Goal: Task Accomplishment & Management: Manage account settings

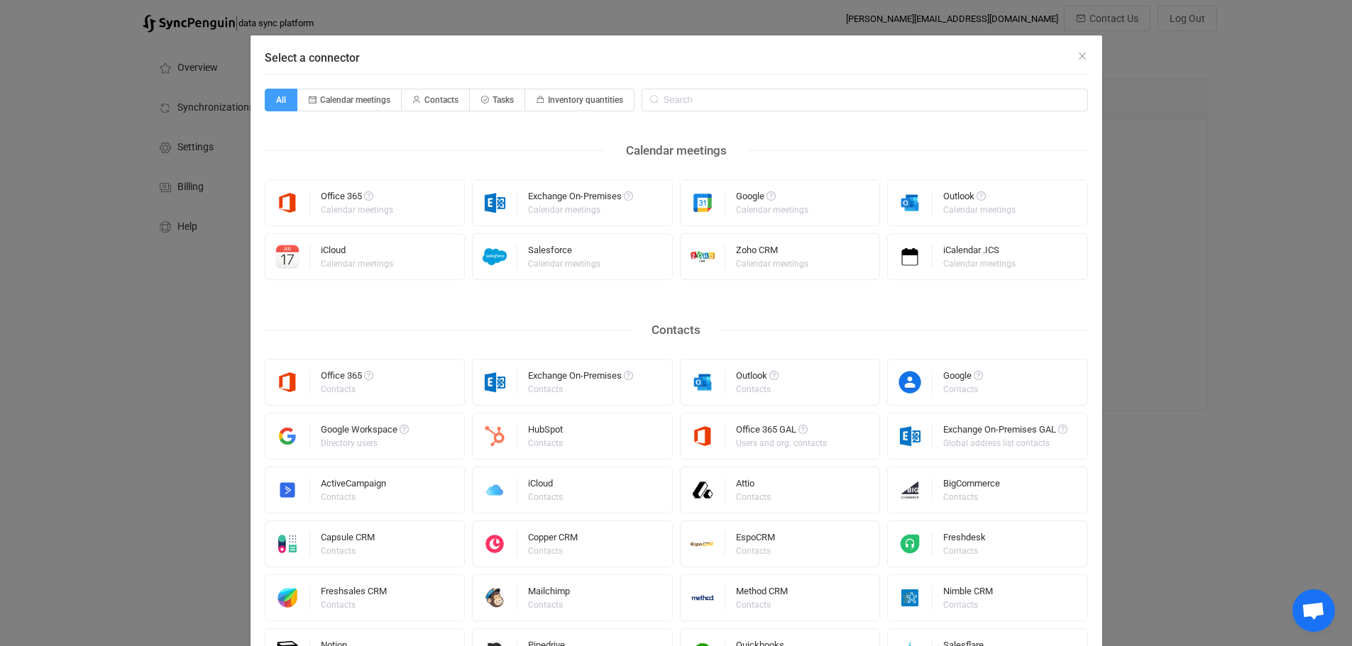
click at [962, 49] on div "Select a connector" at bounding box center [675, 54] width 851 height 38
click at [1022, 252] on div "iCalendar .ICS Calendar meetings" at bounding box center [987, 256] width 201 height 47
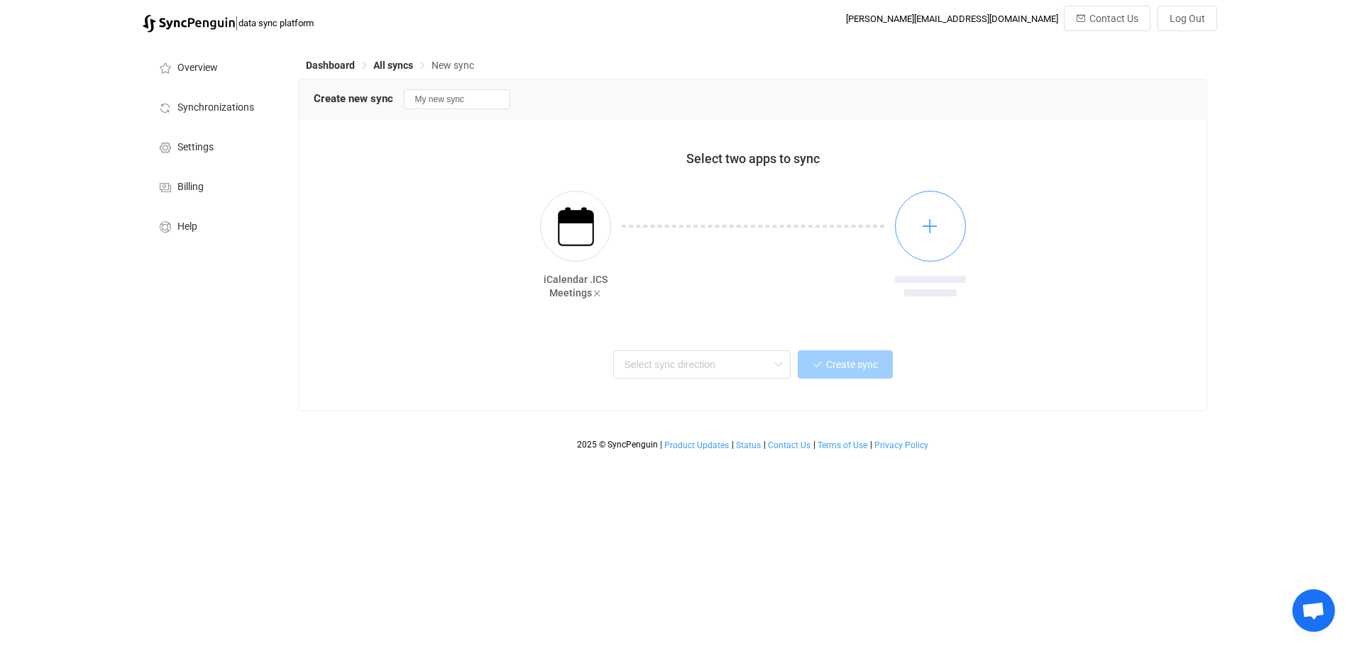
click at [928, 226] on icon "button" at bounding box center [930, 226] width 18 height 18
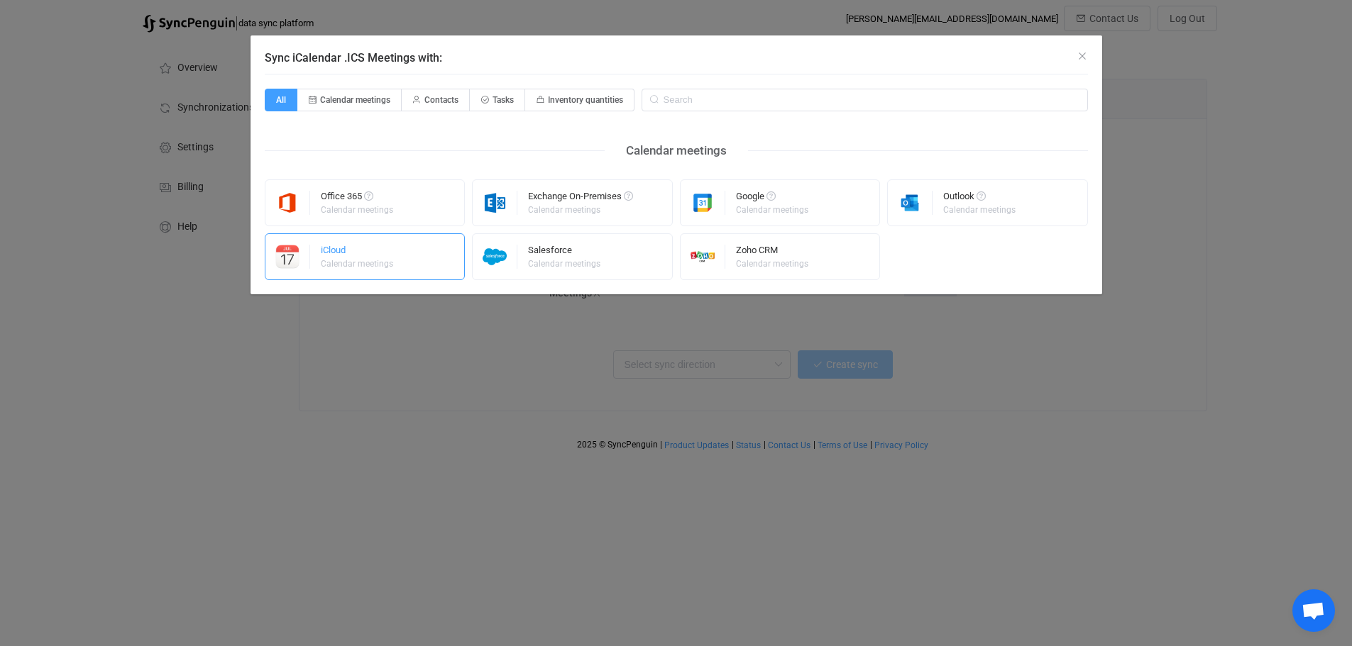
click at [374, 256] on div "iCloud" at bounding box center [358, 252] width 74 height 14
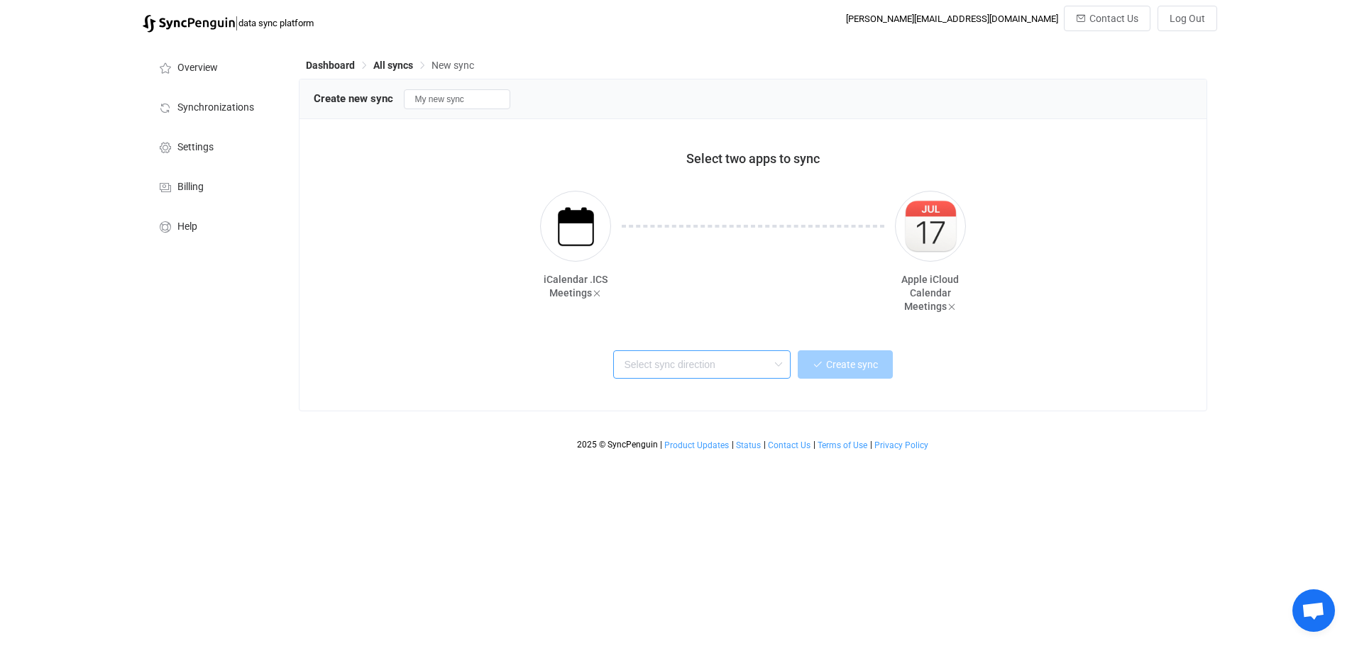
click at [765, 363] on input "text" at bounding box center [701, 364] width 177 height 28
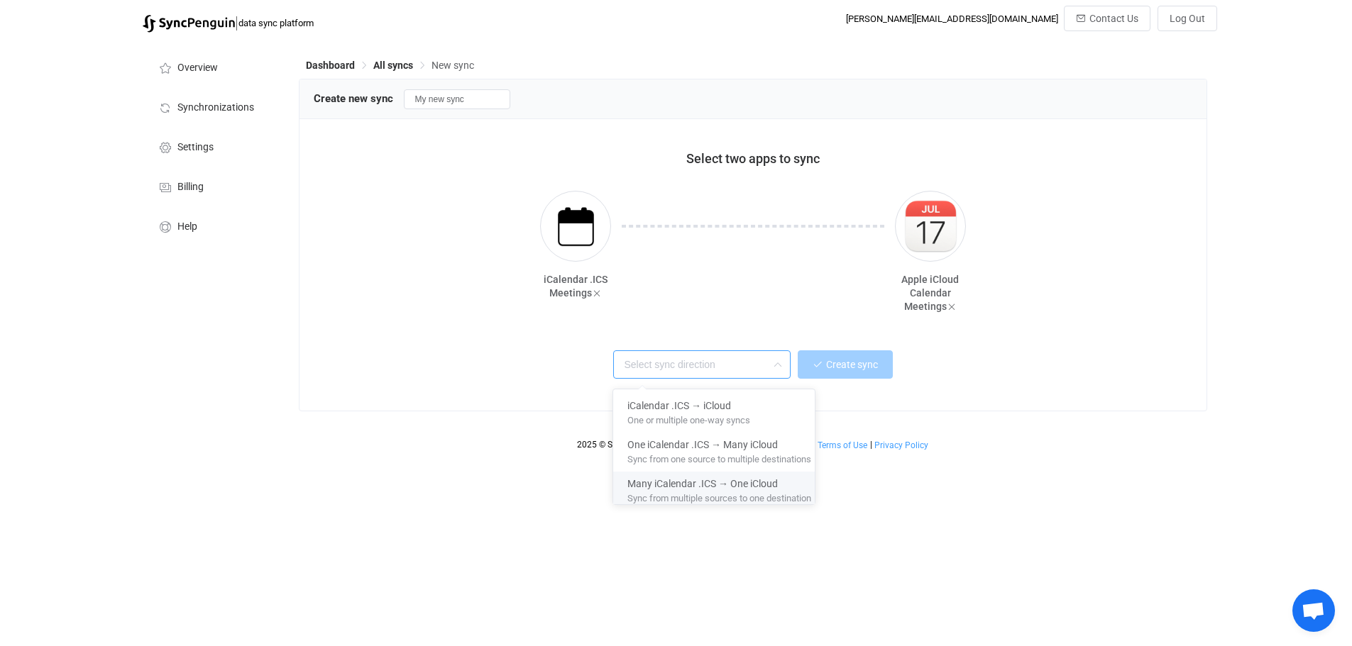
click at [704, 485] on span "Many iCalendar .ICS → One iCloud" at bounding box center [702, 481] width 150 height 16
type input "Many iCalendar .ICS → One iCloud"
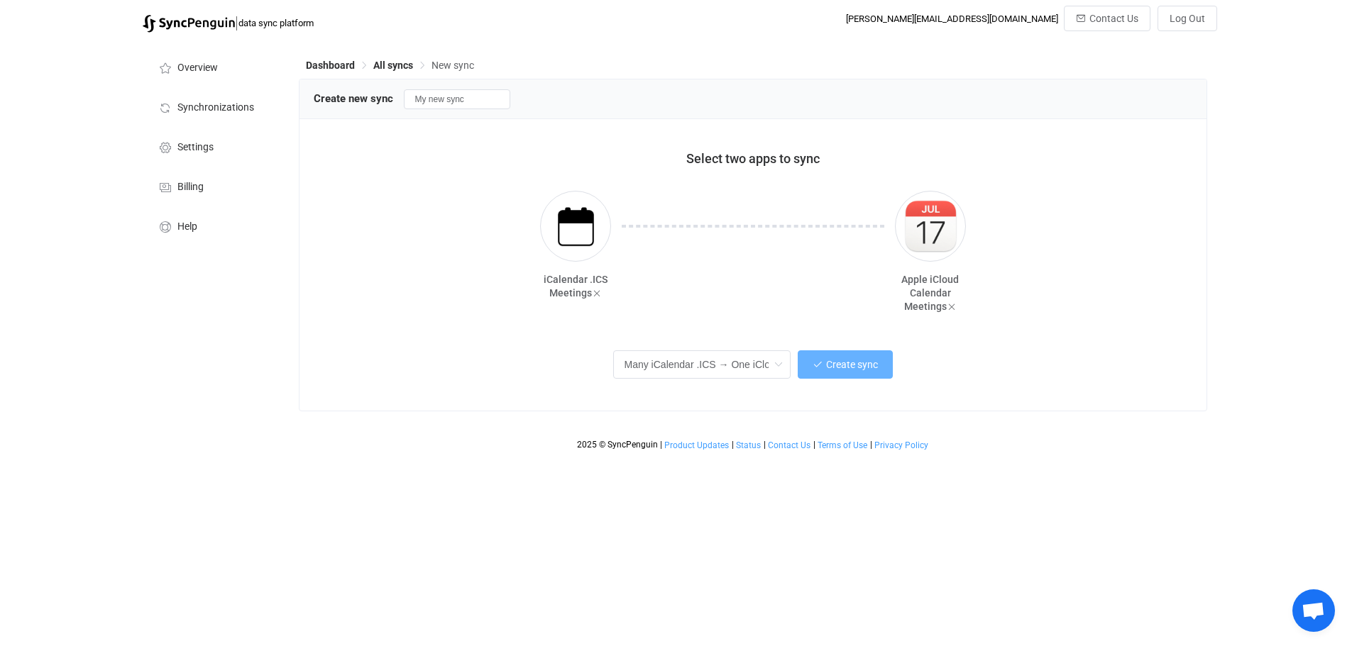
click at [856, 360] on button "Create sync" at bounding box center [844, 364] width 95 height 28
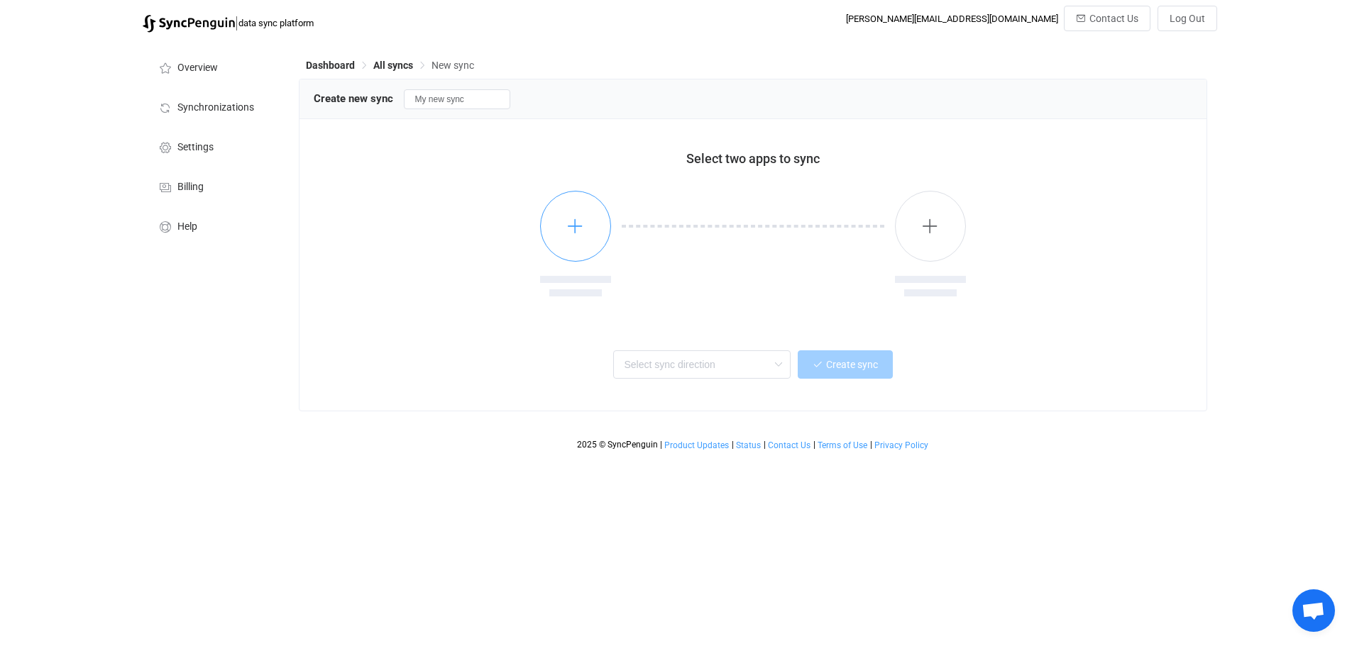
click at [576, 223] on icon "button" at bounding box center [575, 226] width 18 height 18
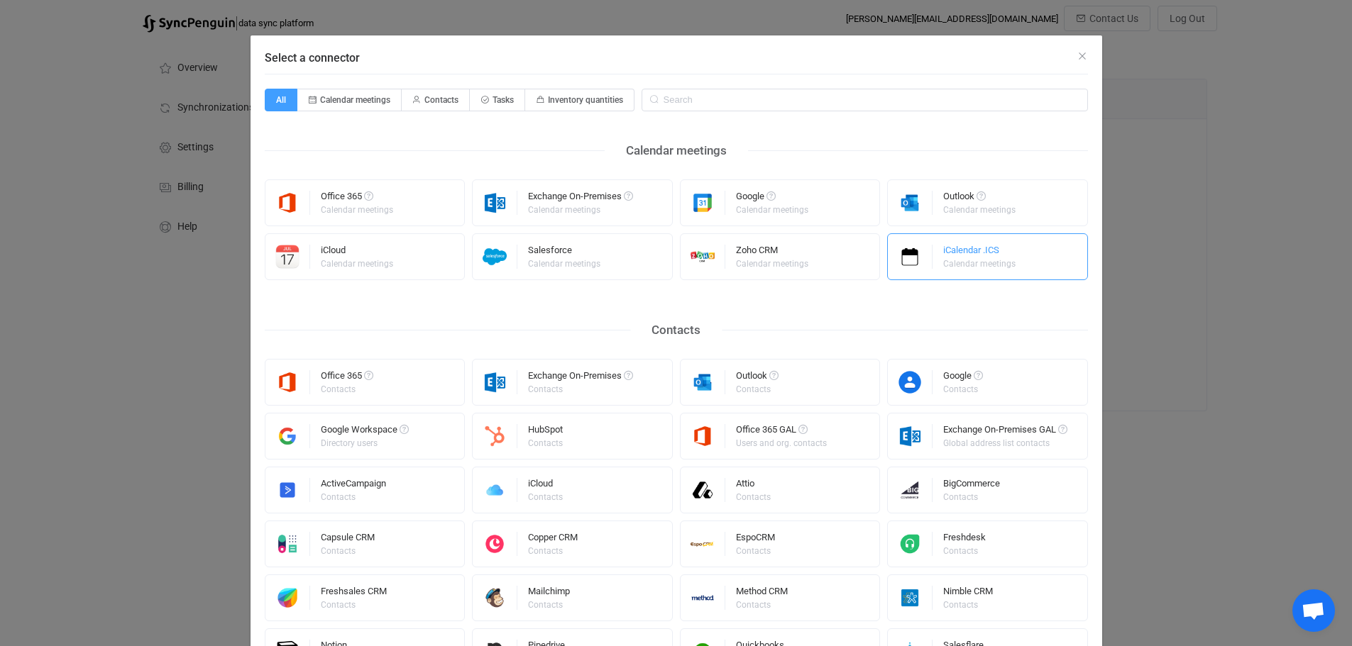
click at [978, 250] on div "iCalendar .ICS" at bounding box center [980, 252] width 74 height 14
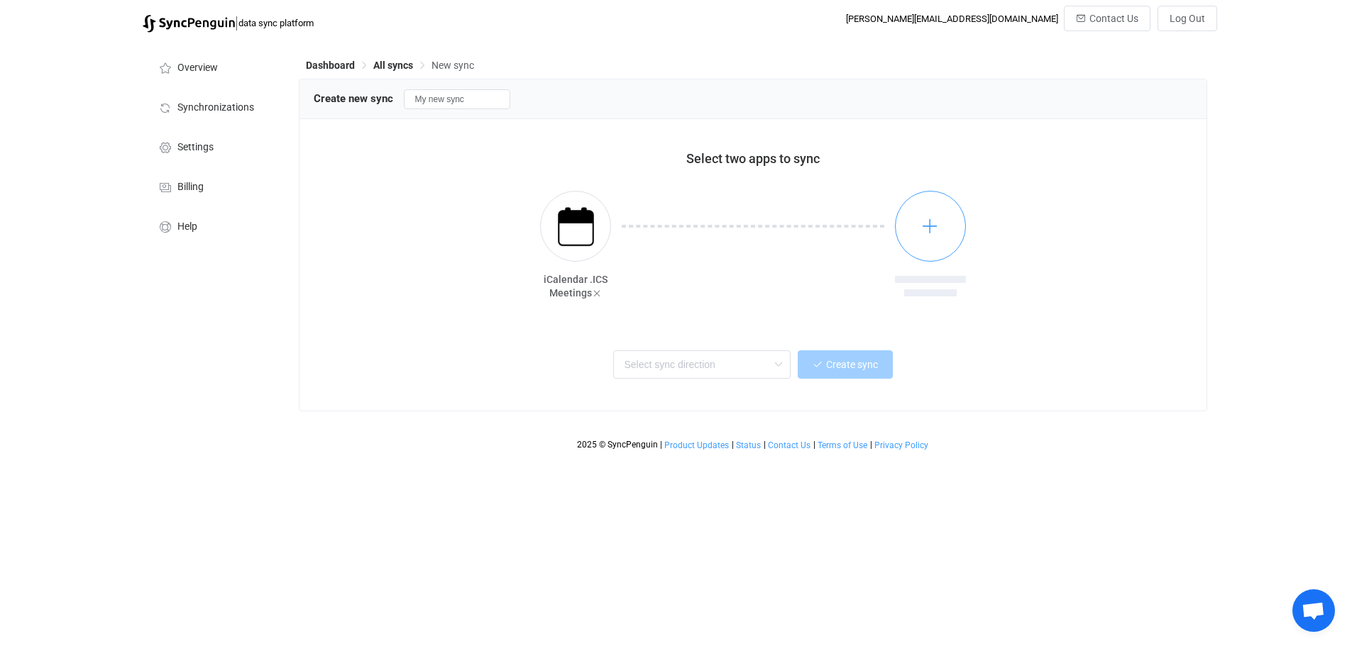
click at [930, 227] on icon "button" at bounding box center [930, 226] width 18 height 18
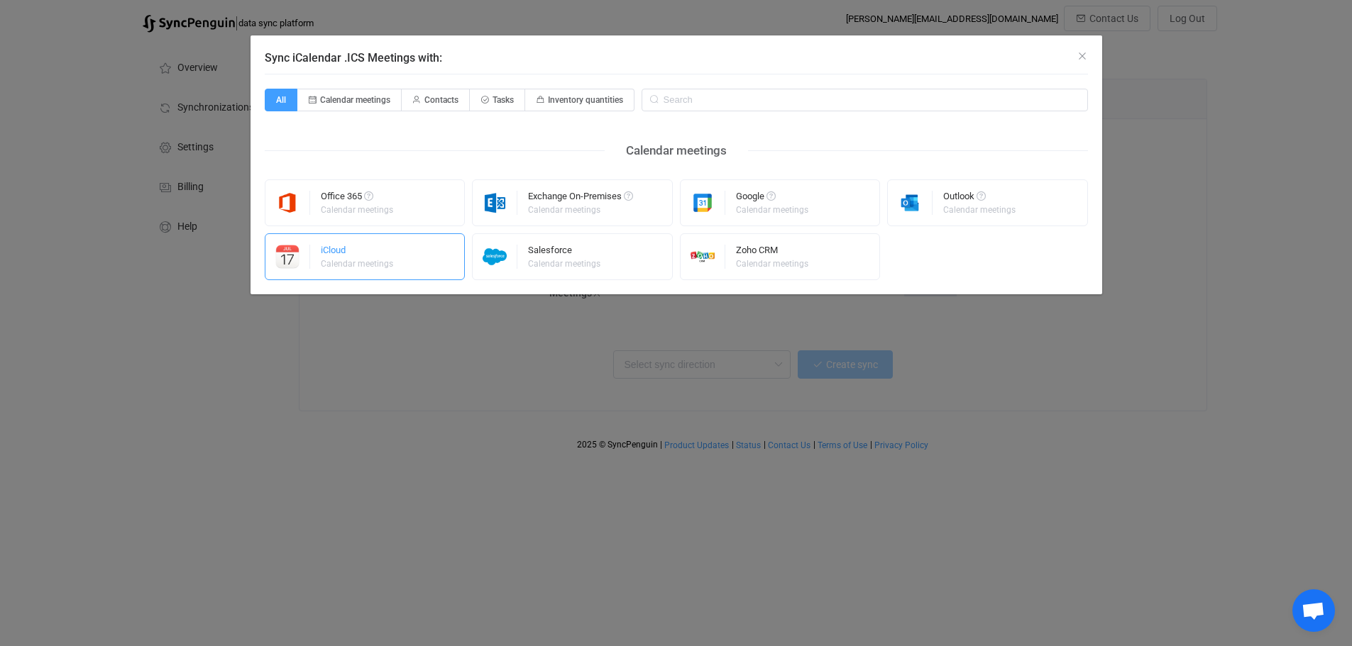
click at [350, 248] on div "iCloud" at bounding box center [358, 252] width 74 height 14
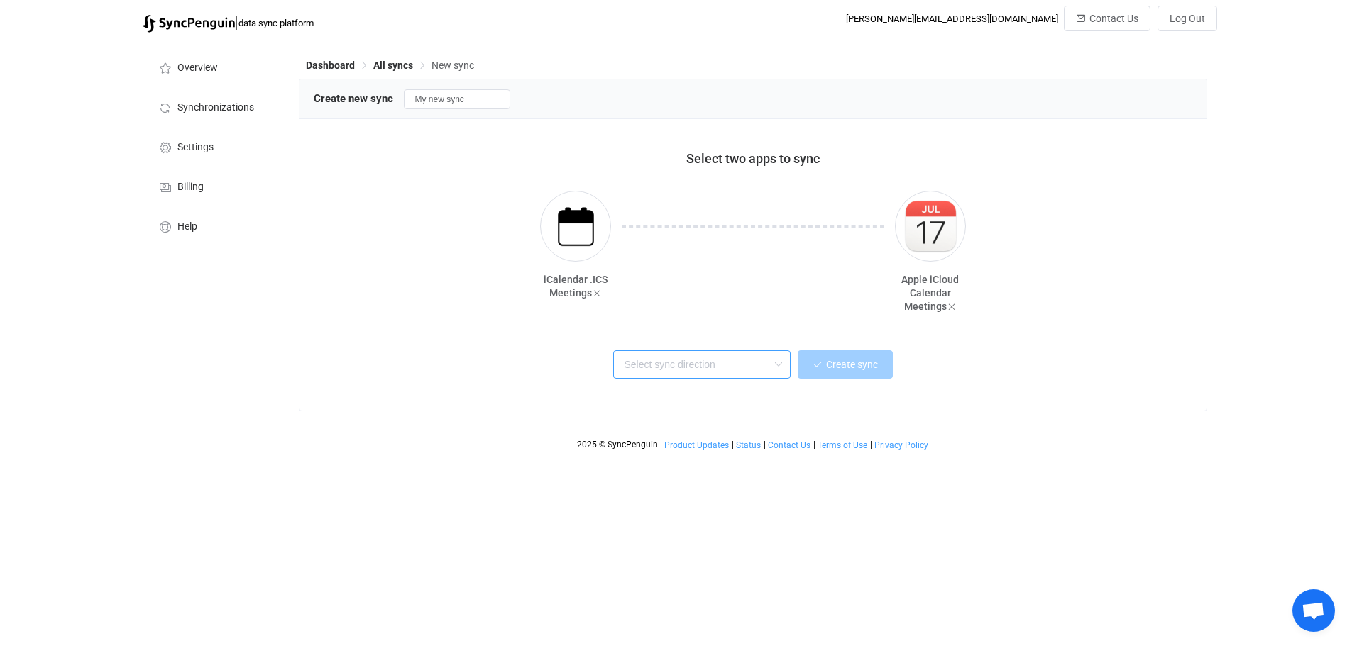
click at [753, 368] on input "text" at bounding box center [701, 364] width 177 height 28
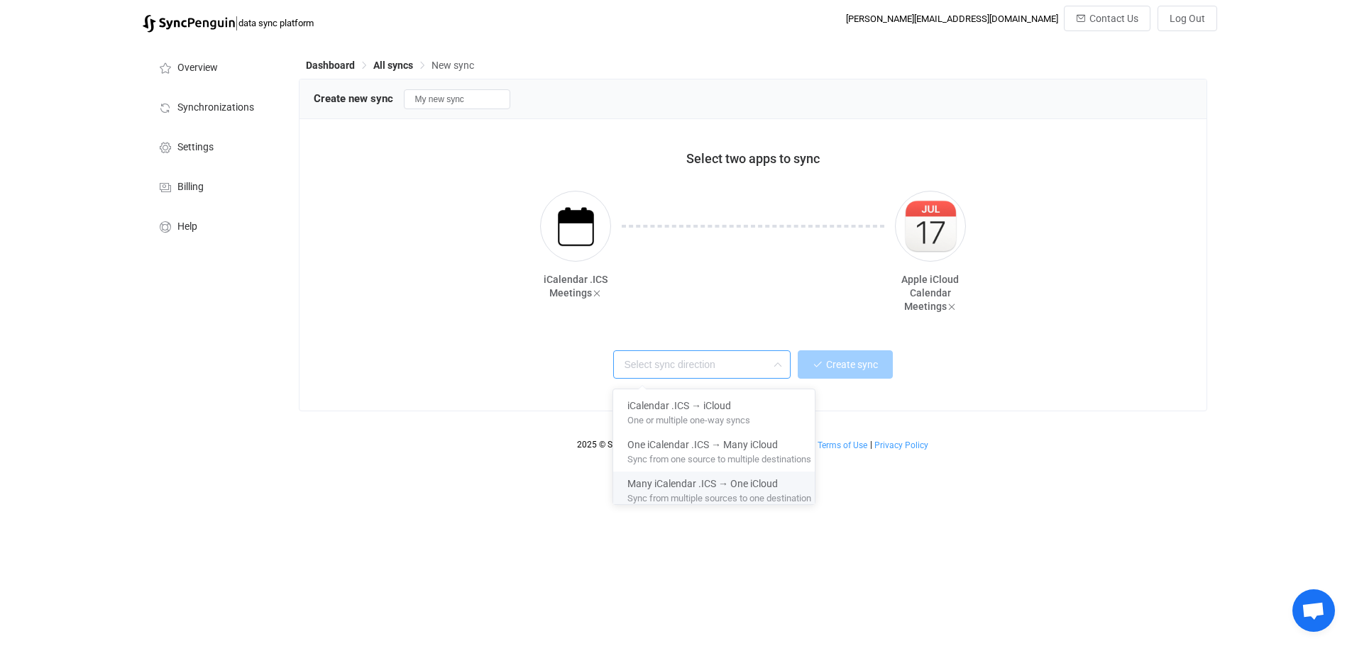
click at [731, 493] on span "Sync from multiple sources to one destination" at bounding box center [719, 496] width 184 height 16
type input "Many iCalendar .ICS → One iCloud"
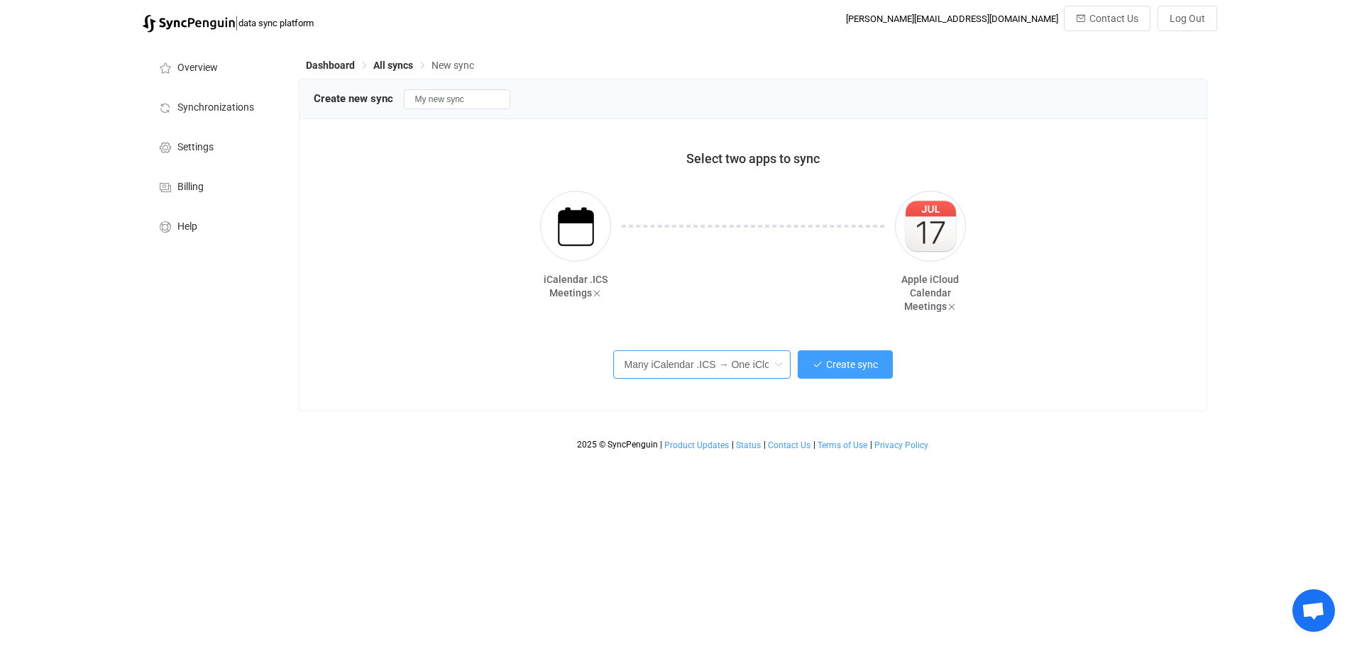
click at [756, 355] on input "Many iCalendar .ICS → One iCloud" at bounding box center [701, 364] width 177 height 28
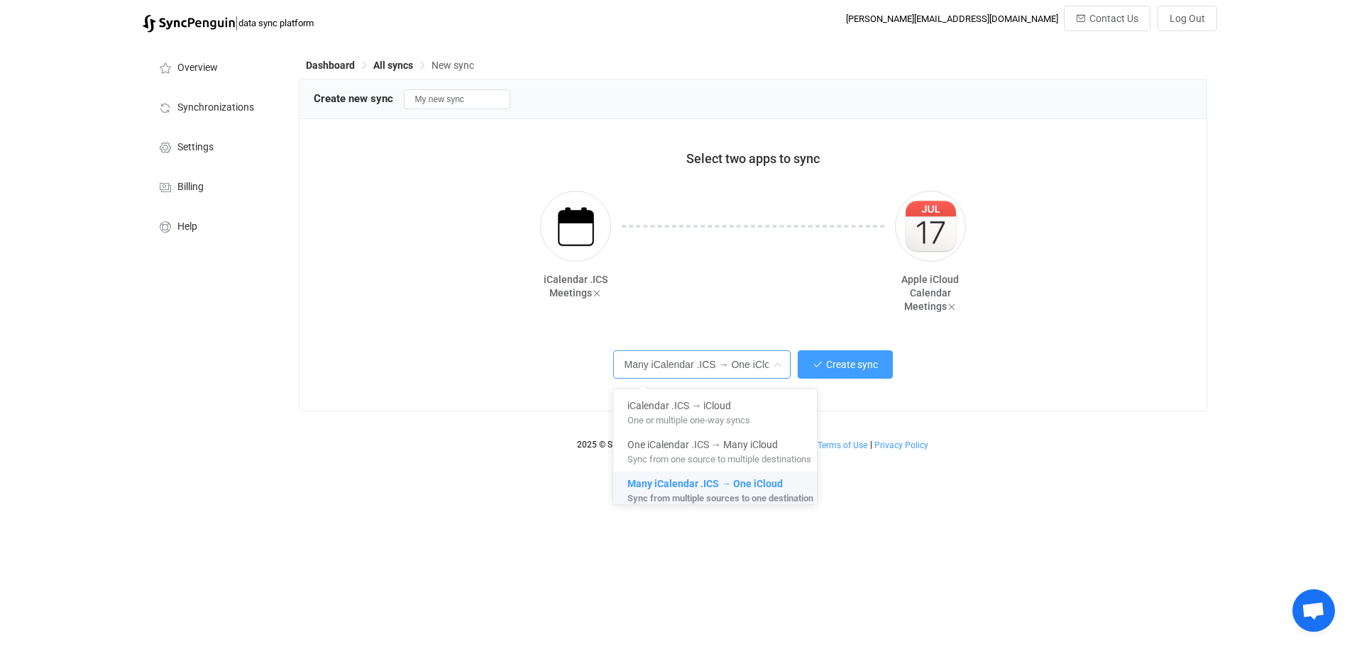
click at [739, 492] on span "Sync from multiple sources to one destination" at bounding box center [720, 496] width 186 height 16
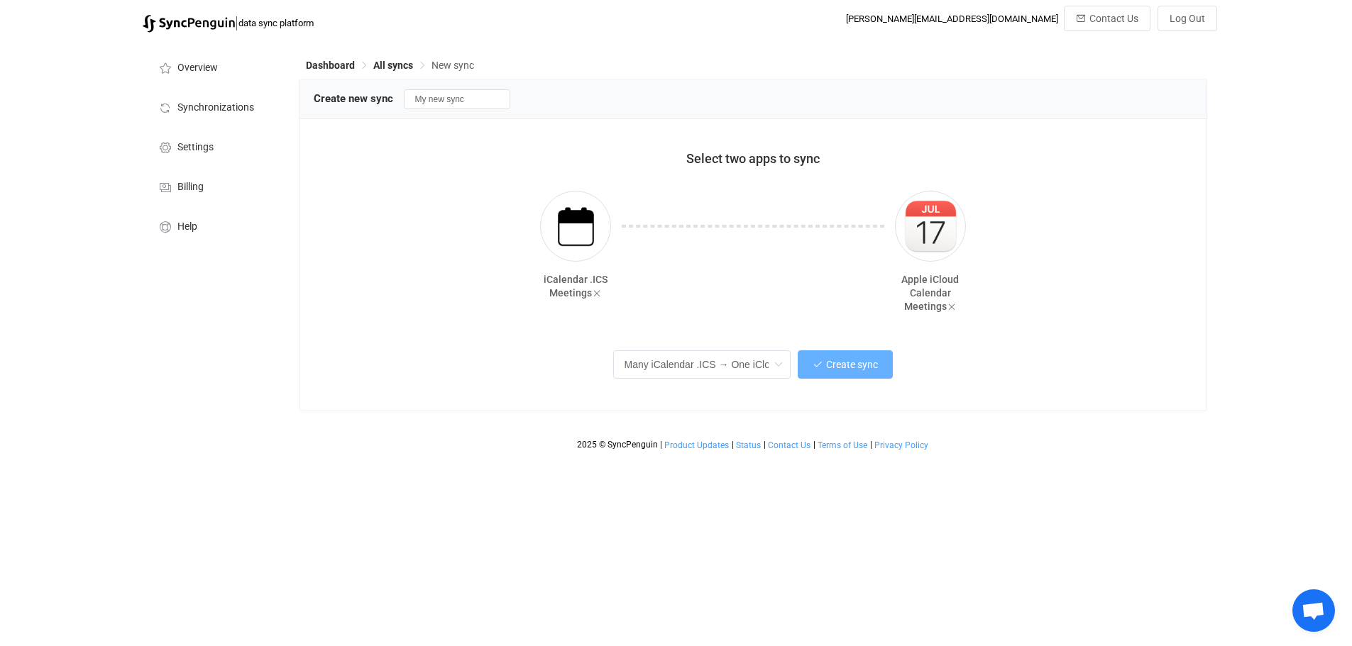
click at [845, 365] on span "Create sync" at bounding box center [852, 364] width 52 height 11
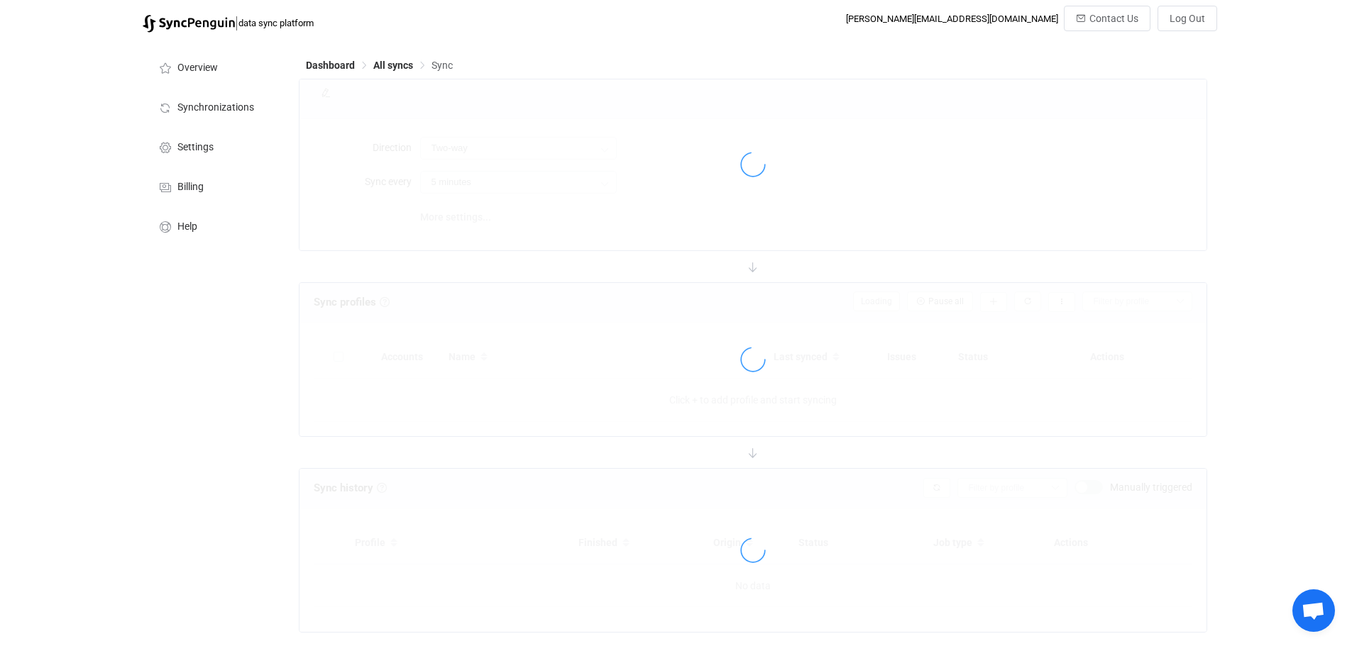
type input "iCalendar .ICS → iCloud (many to one)"
type input "30 minutes"
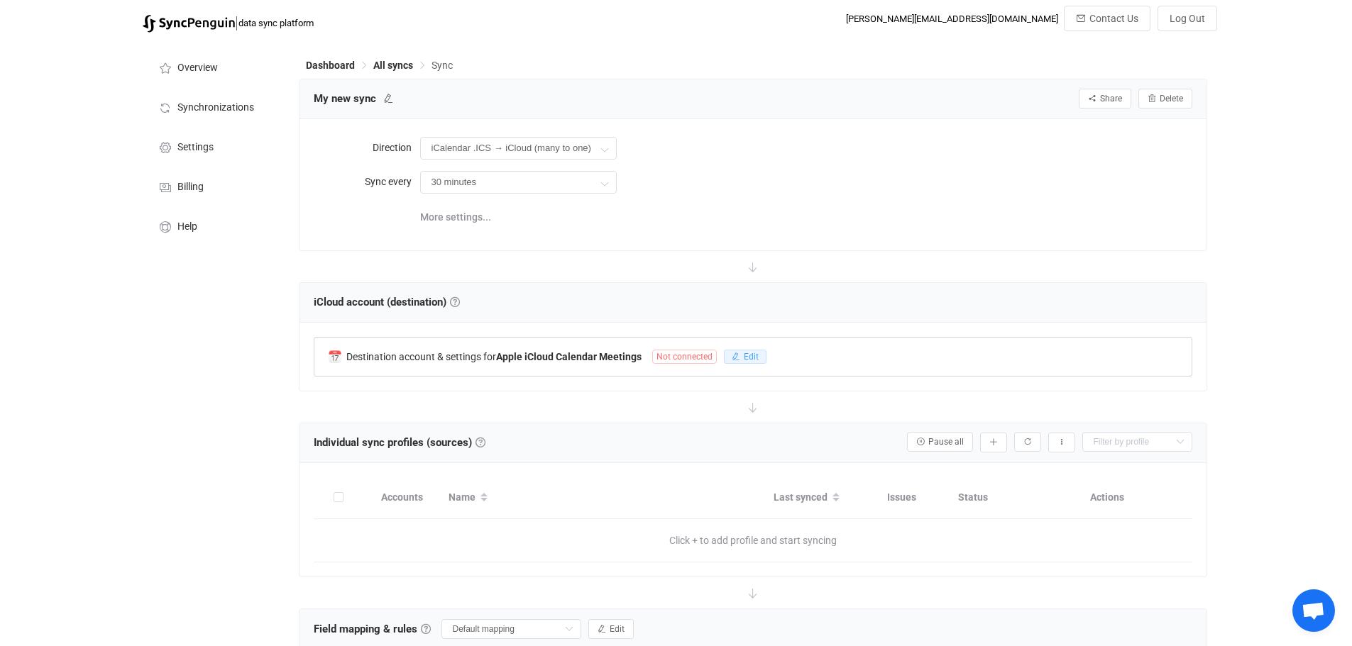
click at [748, 353] on span "Edit" at bounding box center [751, 357] width 15 height 10
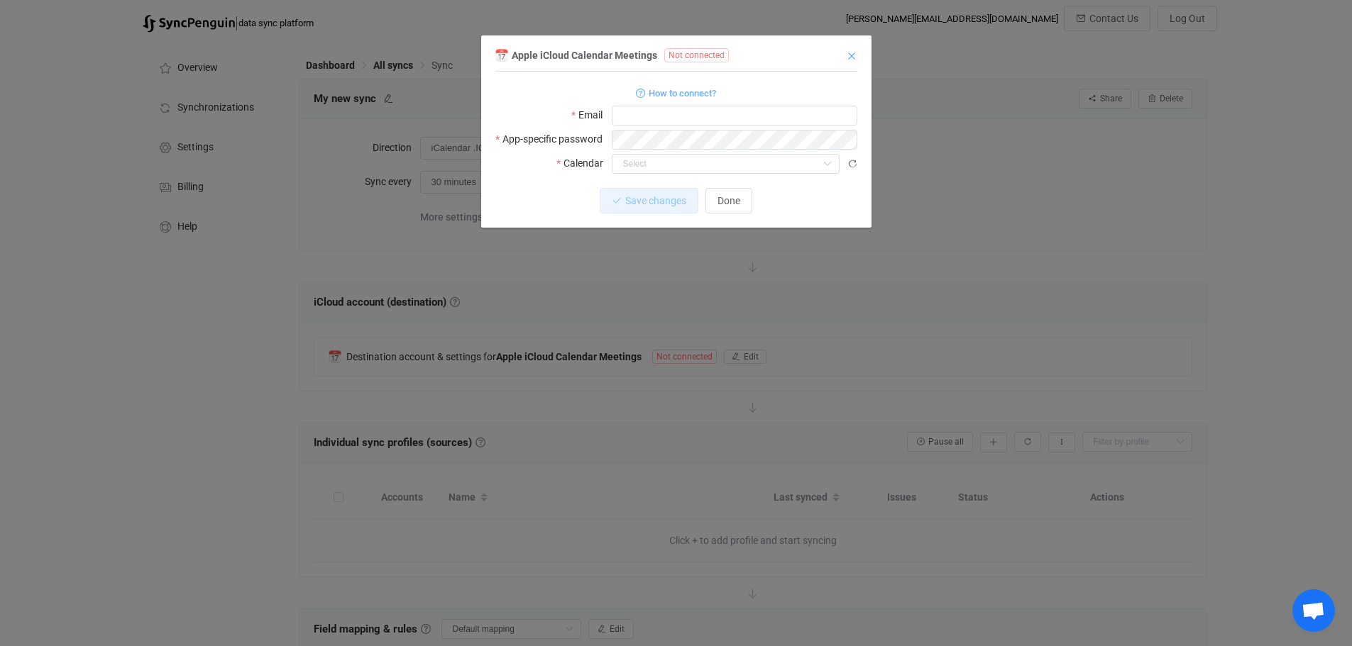
click at [849, 54] on icon "Close" at bounding box center [851, 55] width 11 height 11
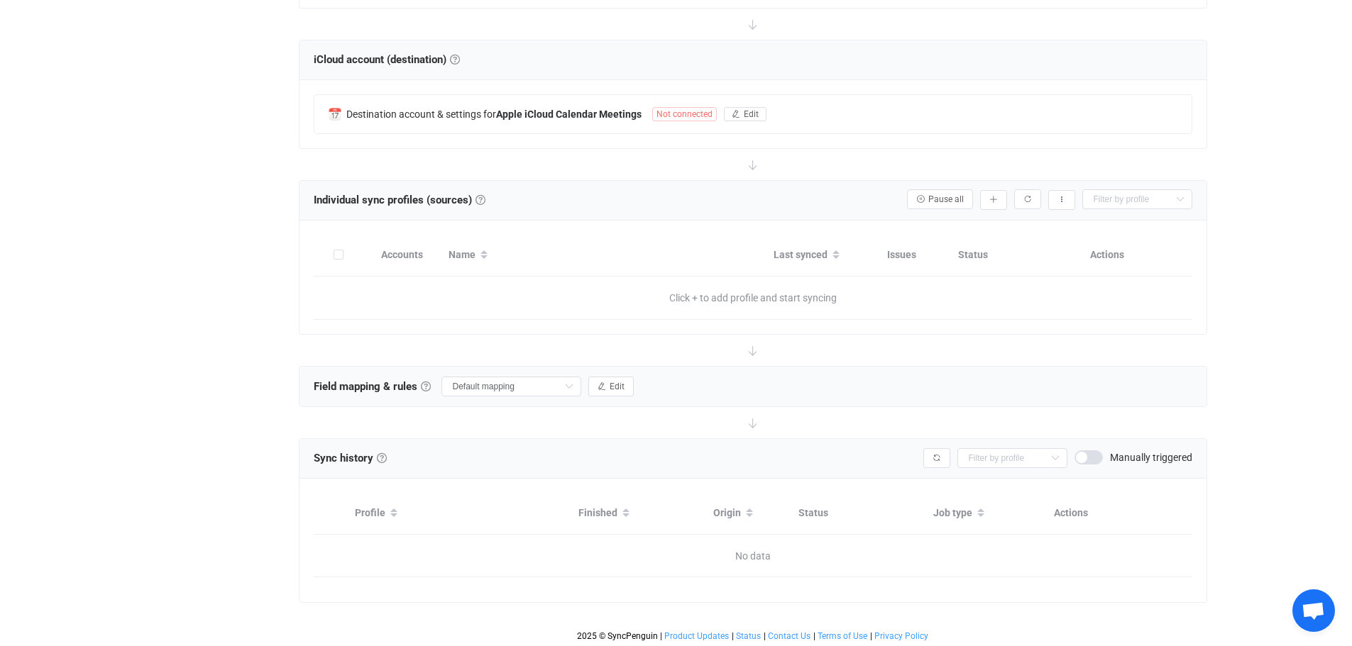
scroll to position [243, 0]
click at [993, 198] on icon "button" at bounding box center [993, 199] width 9 height 9
click at [946, 234] on li "Add manually…" at bounding box center [942, 236] width 121 height 26
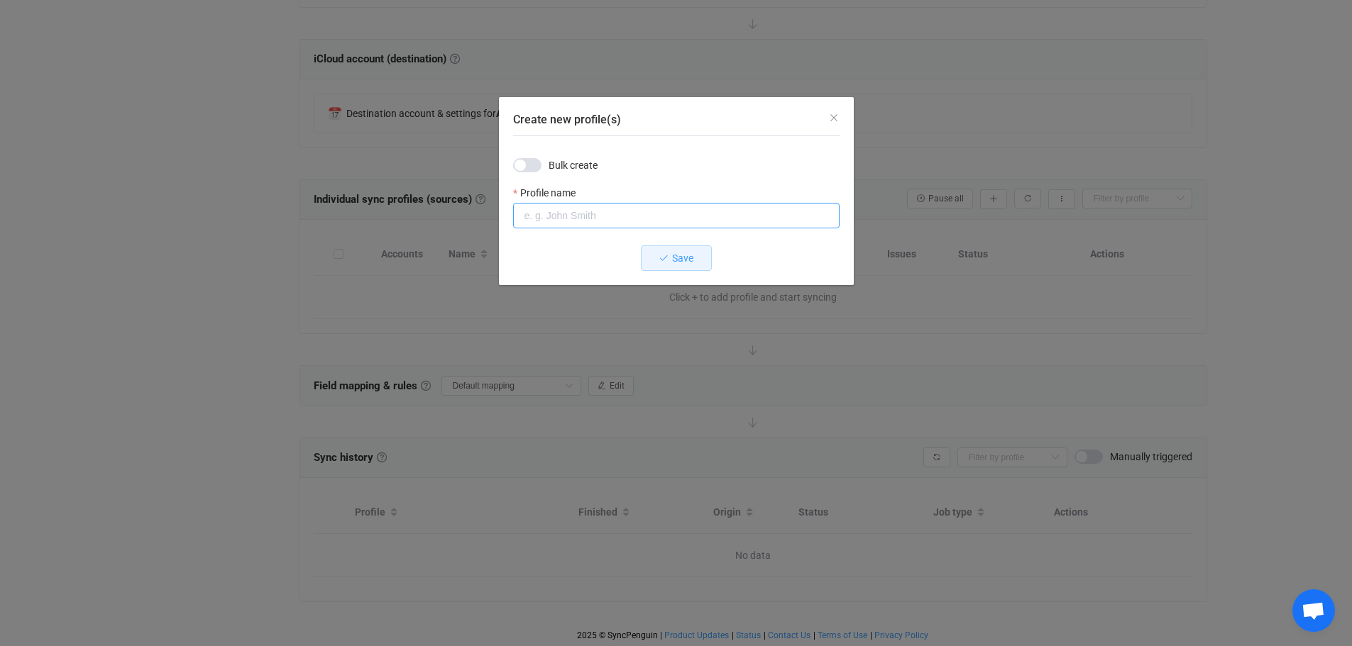
click at [590, 221] on input "Create new profile(s)" at bounding box center [676, 216] width 326 height 26
click at [685, 258] on span "Save" at bounding box center [682, 258] width 21 height 11
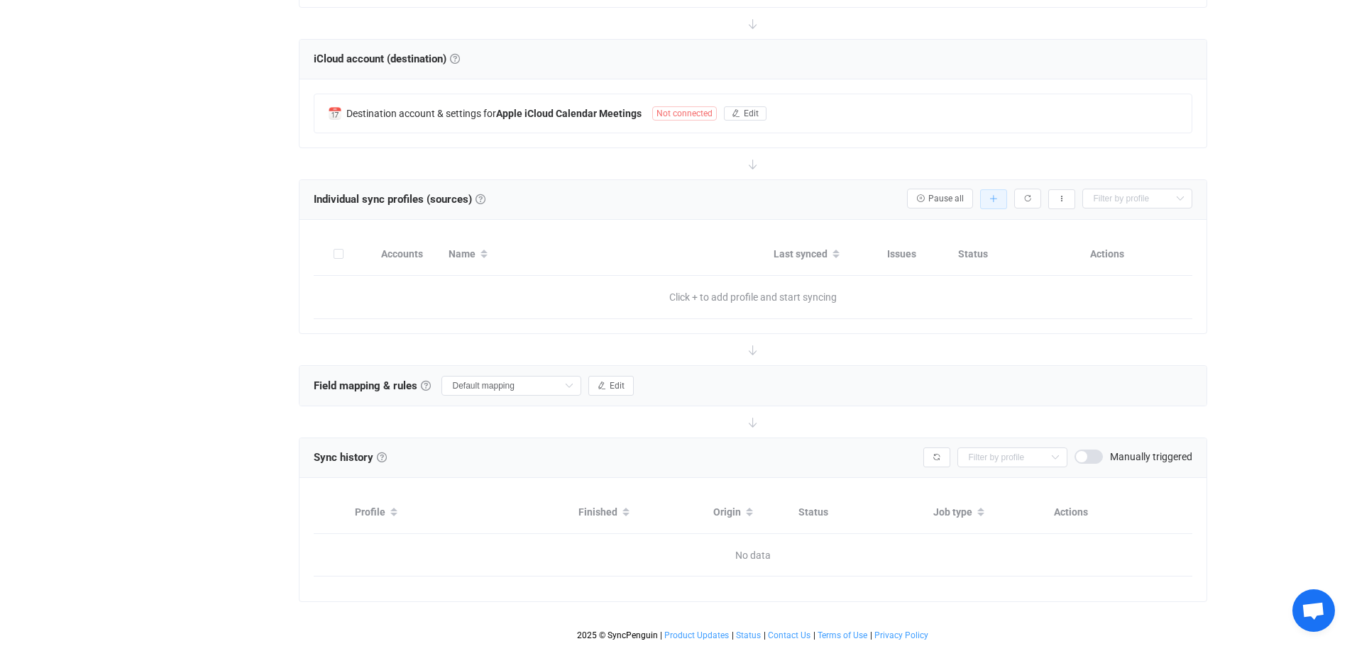
click at [985, 197] on button "button" at bounding box center [993, 199] width 27 height 20
click at [956, 240] on li "Add manually…" at bounding box center [942, 236] width 121 height 26
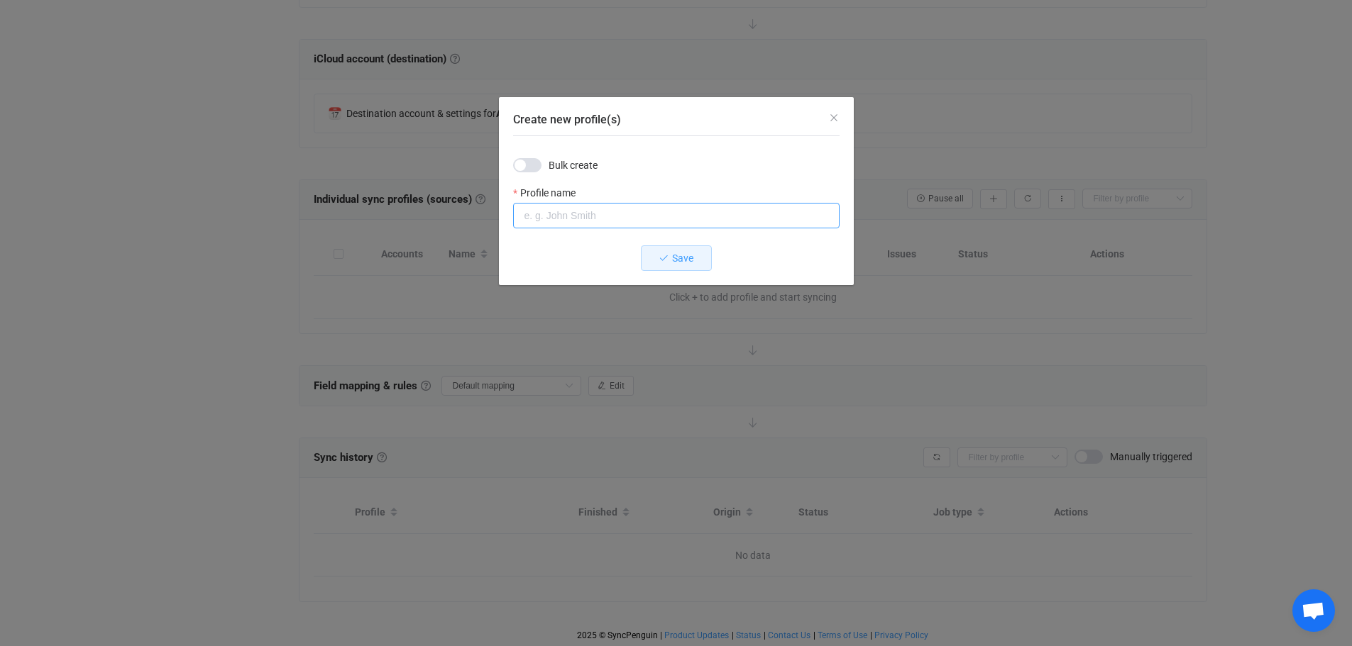
click at [575, 206] on input "Create new profile(s)" at bounding box center [676, 216] width 326 height 26
type input "KW Softball"
click at [681, 263] on span "Save" at bounding box center [682, 258] width 21 height 11
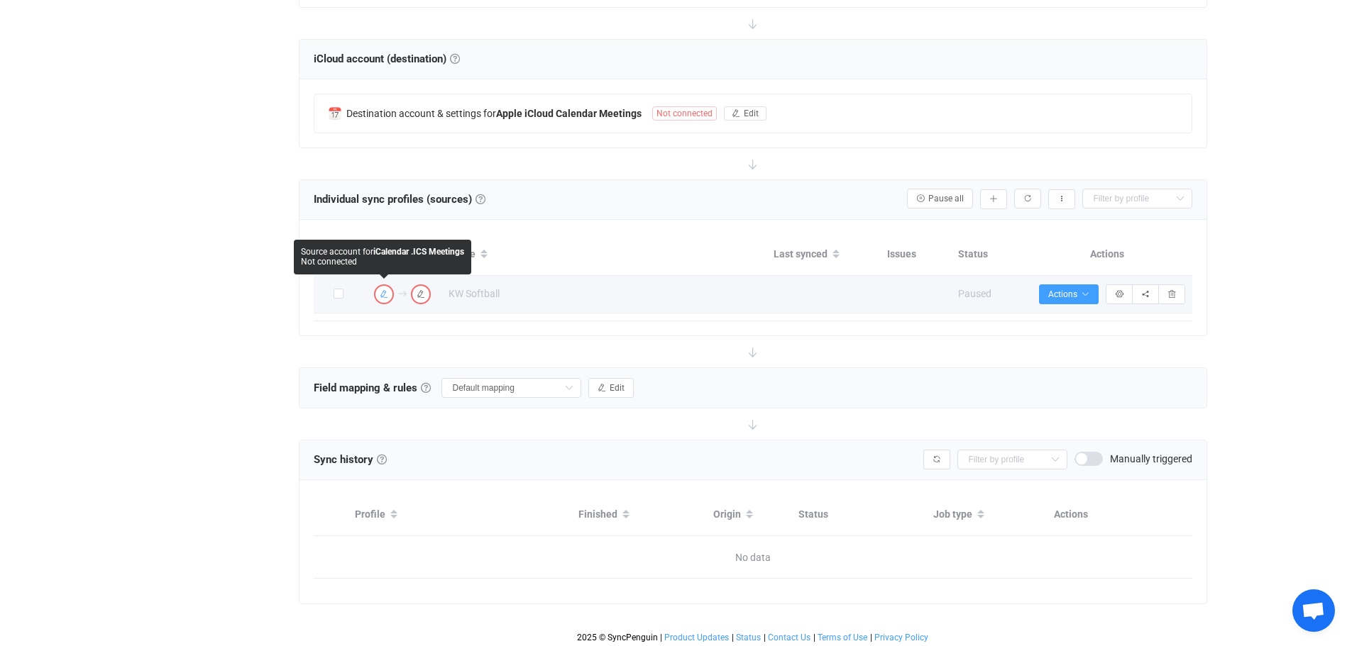
click at [383, 291] on icon "button" at bounding box center [384, 294] width 9 height 9
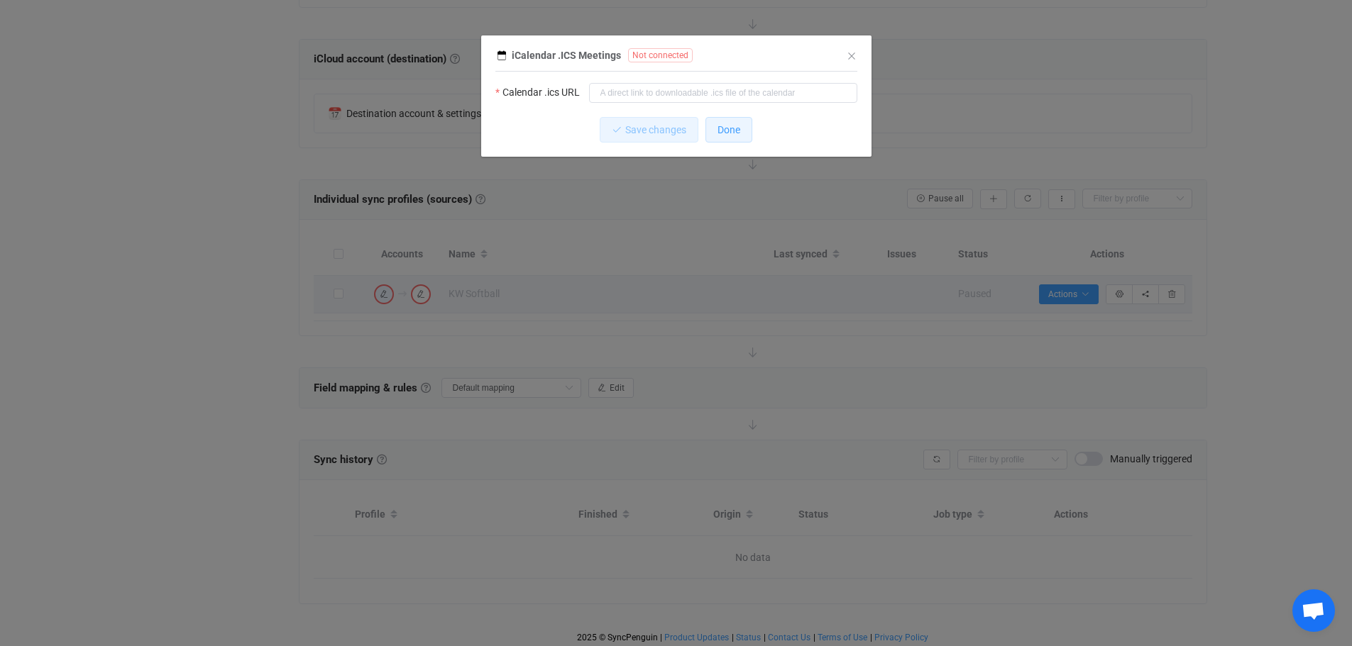
click at [731, 132] on span "Done" at bounding box center [728, 129] width 23 height 11
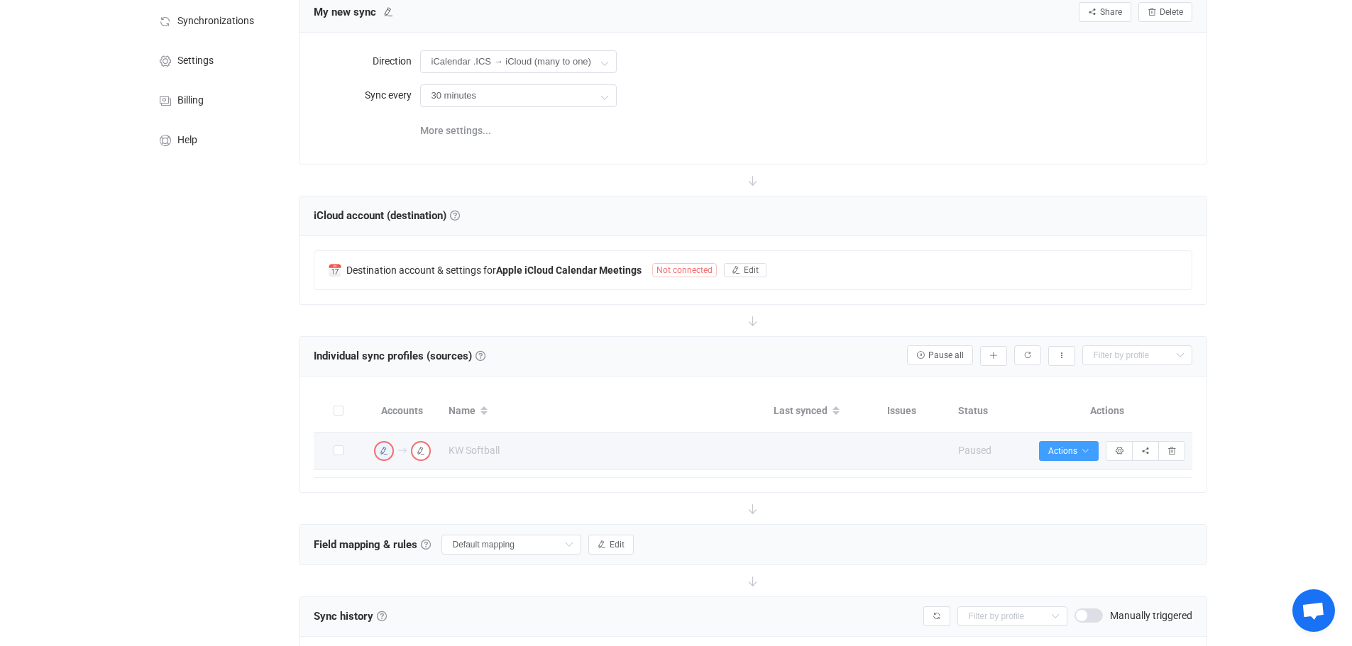
scroll to position [0, 0]
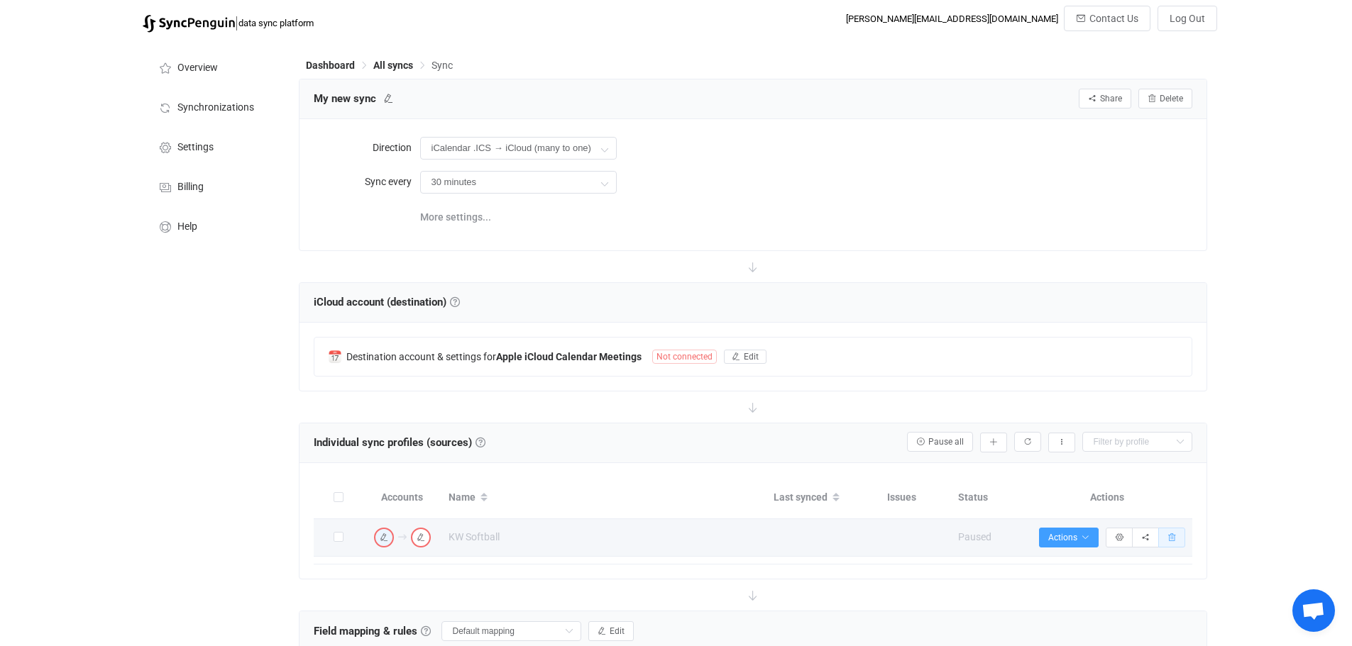
click at [1169, 537] on icon "button" at bounding box center [1171, 538] width 9 height 9
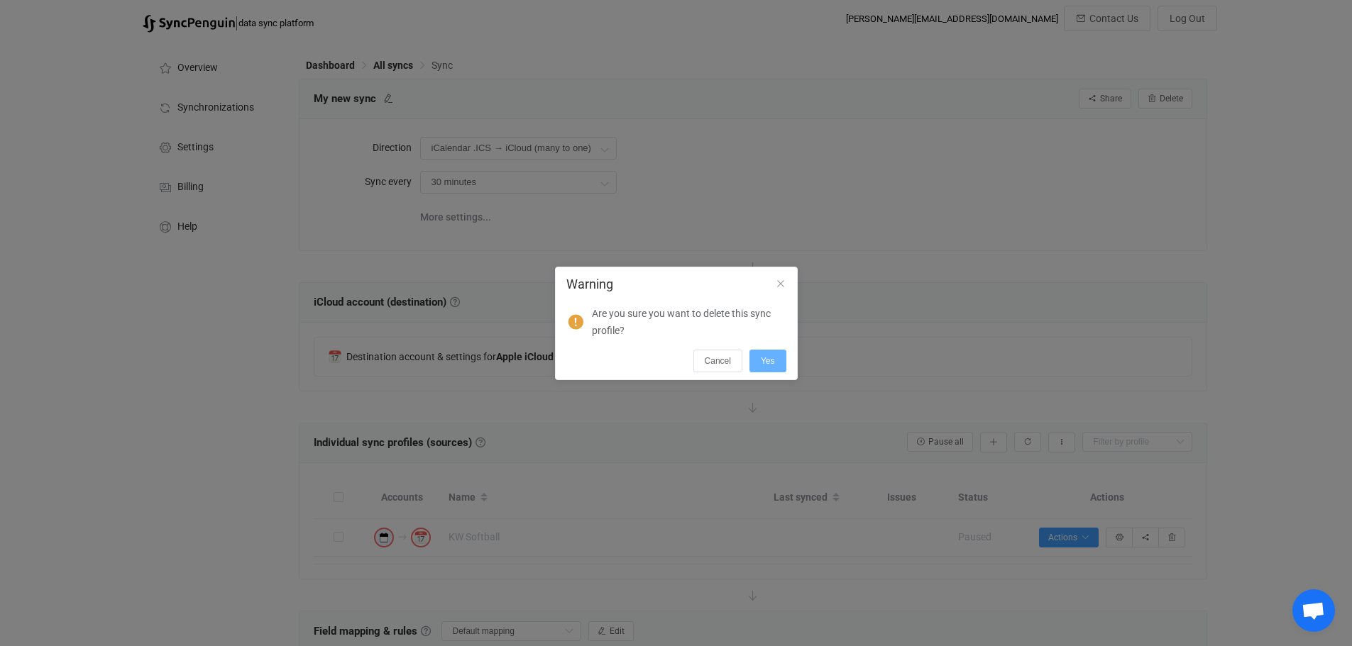
click at [775, 358] on button "Yes" at bounding box center [767, 361] width 37 height 23
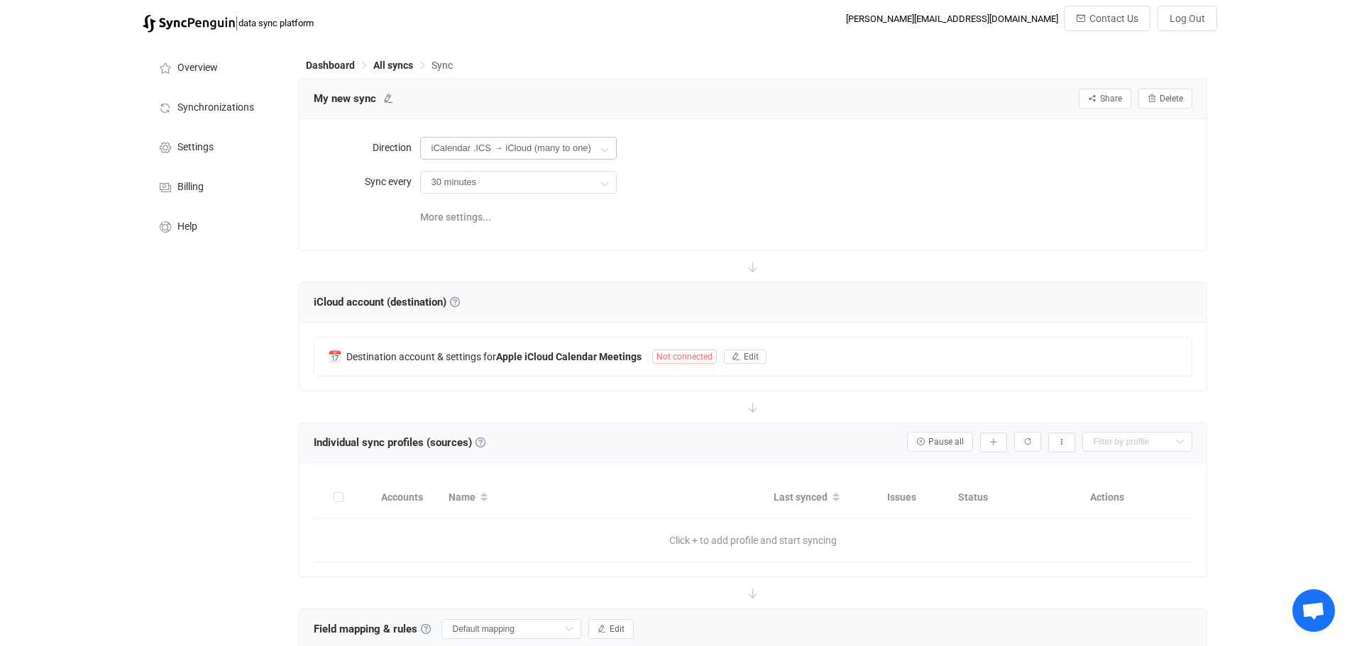
click at [597, 149] on icon at bounding box center [604, 149] width 18 height 28
drag, startPoint x: 952, startPoint y: 183, endPoint x: 515, endPoint y: 156, distance: 437.9
click at [942, 184] on div "30 minutes 30 minutes 1 hour 2 hours 4 hours 8 hours 12 hours 24 hours" at bounding box center [806, 181] width 772 height 29
click at [1159, 98] on span "Delete" at bounding box center [1170, 99] width 23 height 10
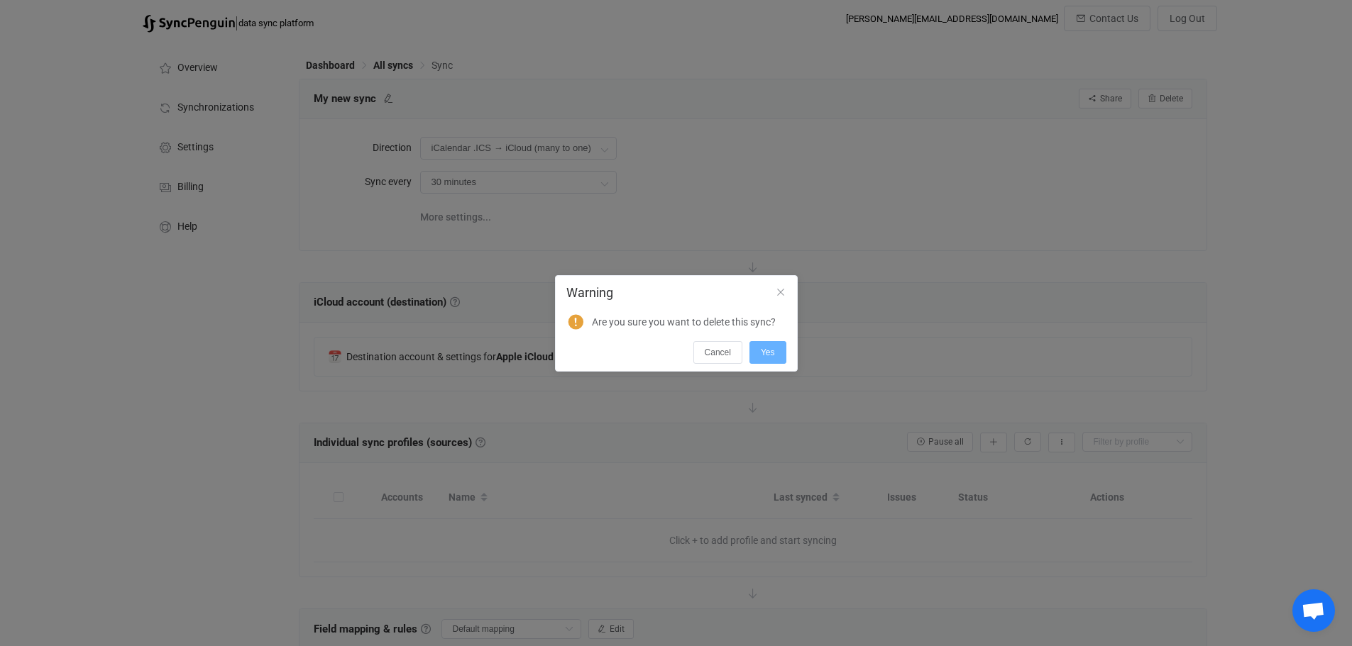
click at [768, 353] on span "Yes" at bounding box center [768, 353] width 14 height 10
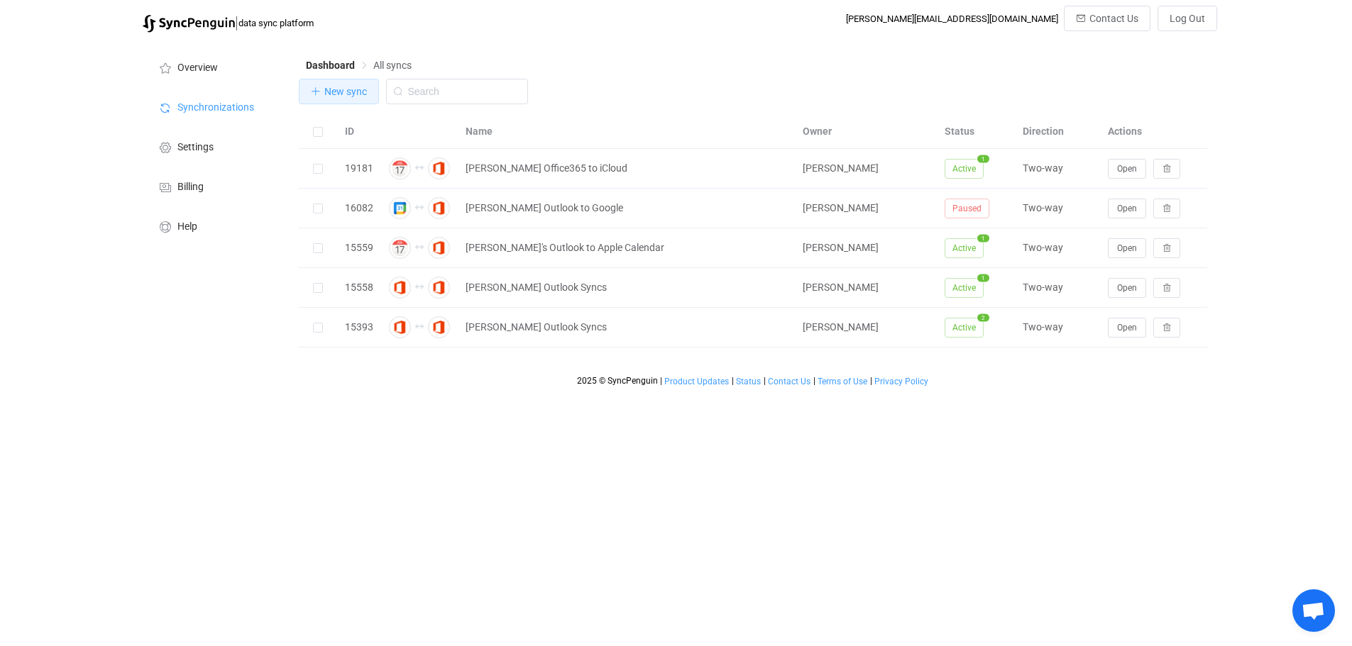
click at [346, 85] on button "New sync" at bounding box center [339, 92] width 80 height 26
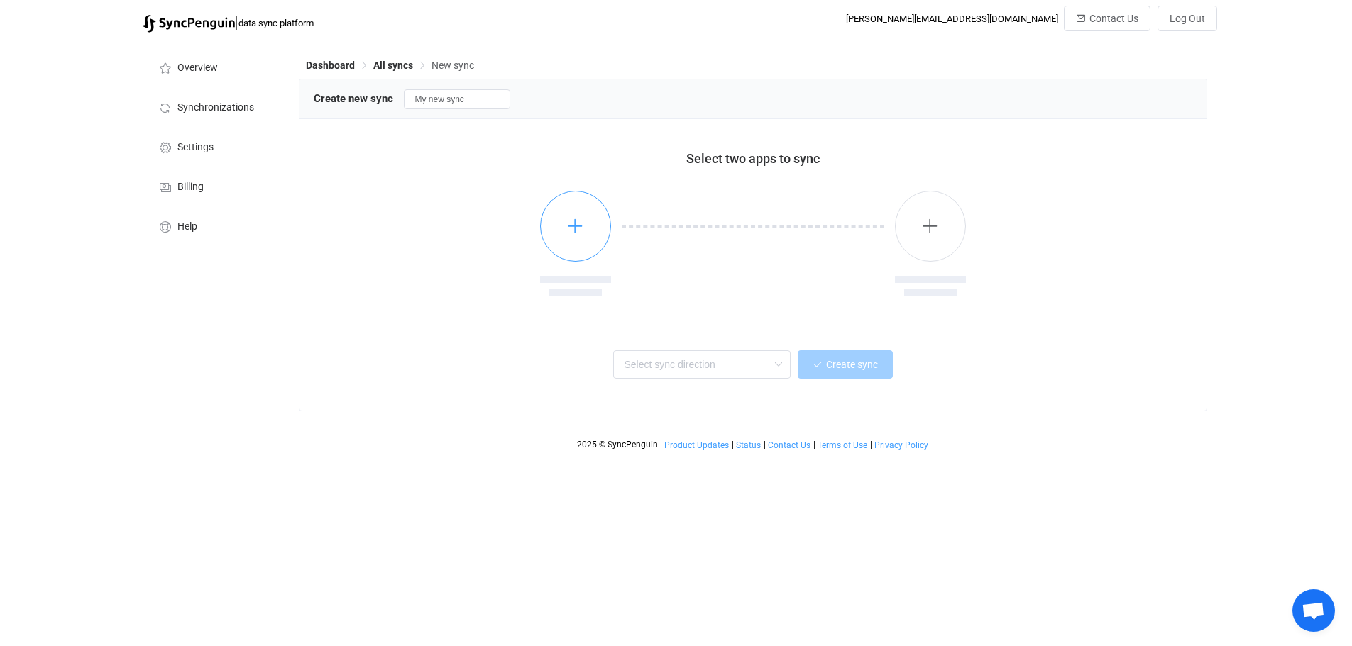
click at [585, 227] on button "button" at bounding box center [575, 226] width 71 height 71
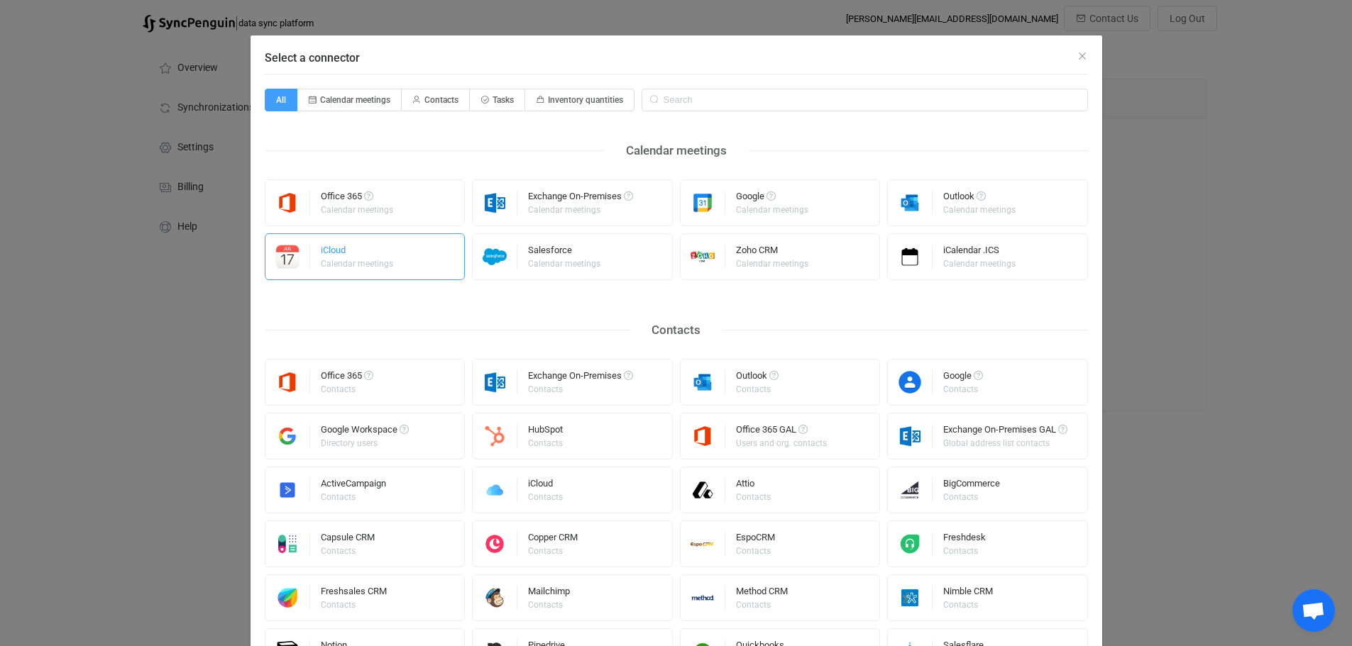
click at [354, 257] on div "iCloud" at bounding box center [358, 252] width 74 height 14
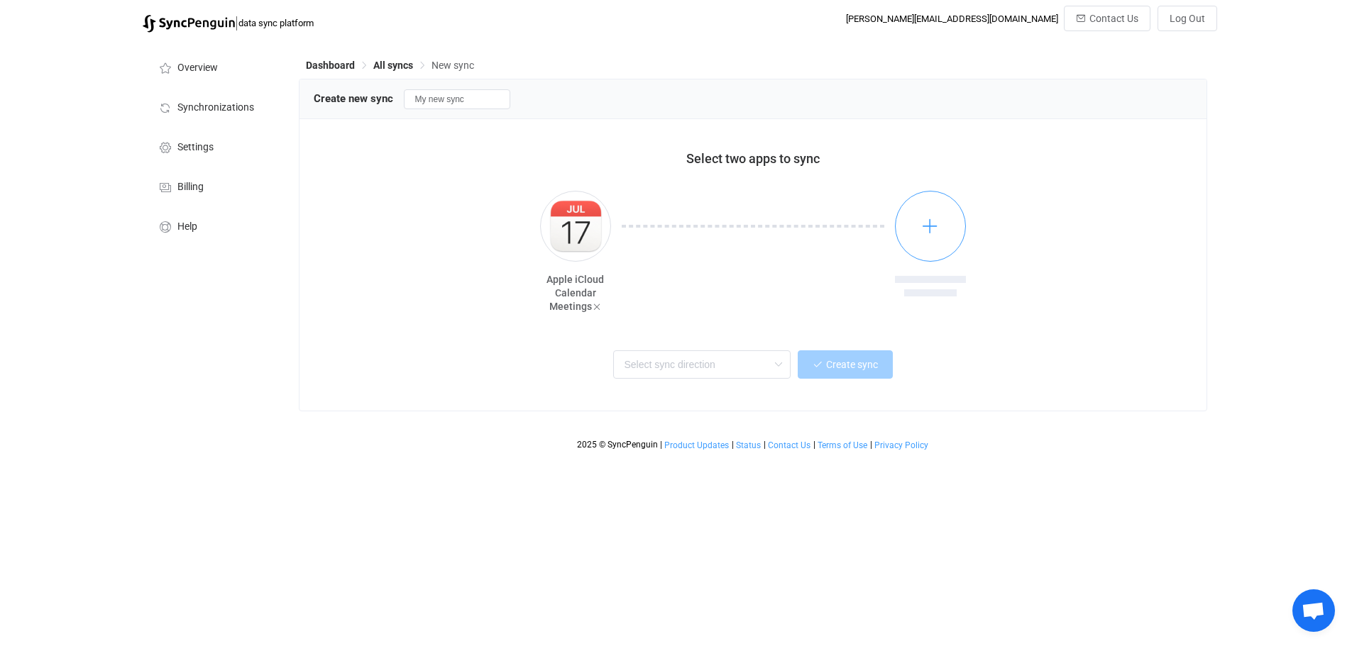
click at [933, 231] on icon "button" at bounding box center [930, 226] width 18 height 18
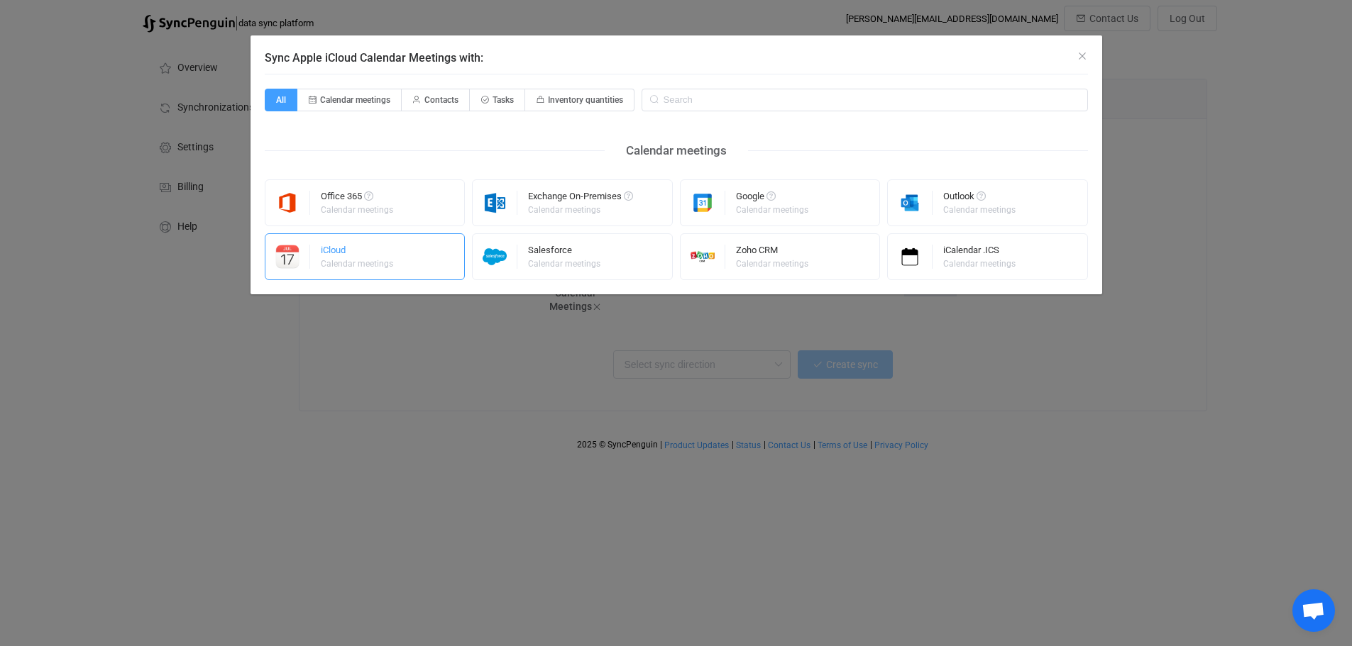
click at [338, 250] on div "iCloud" at bounding box center [358, 252] width 74 height 14
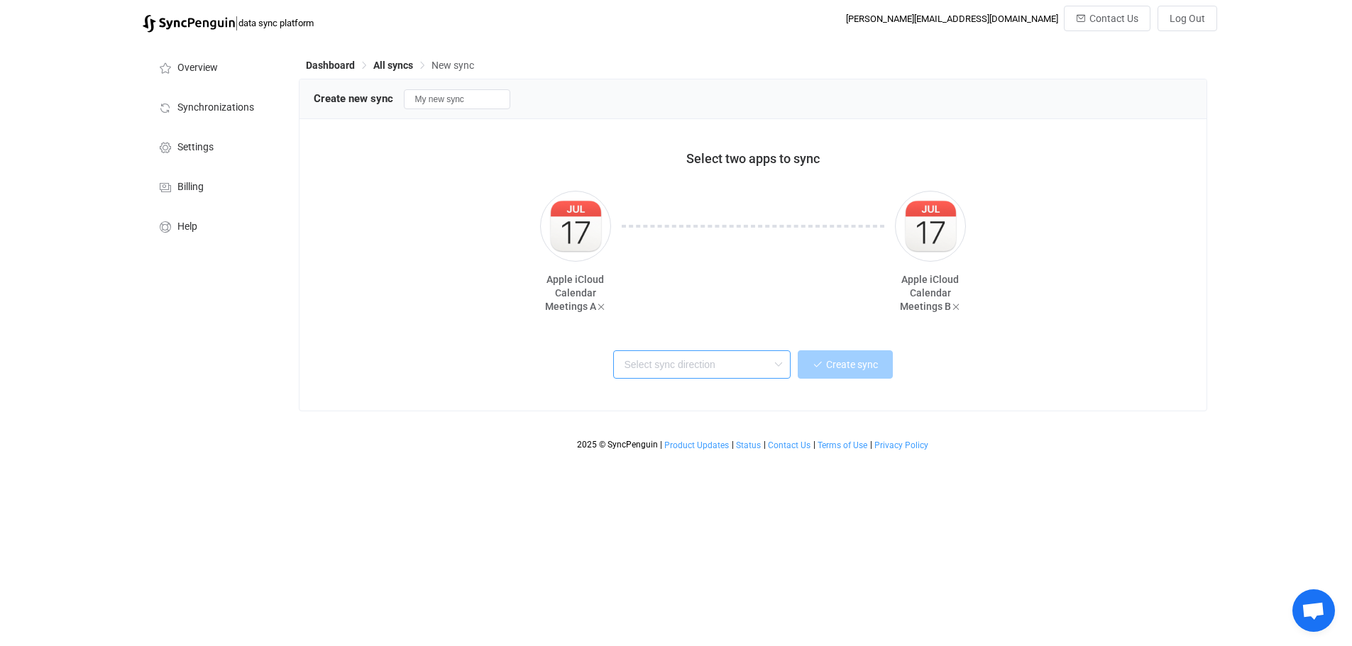
click at [730, 364] on input "text" at bounding box center [701, 364] width 177 height 28
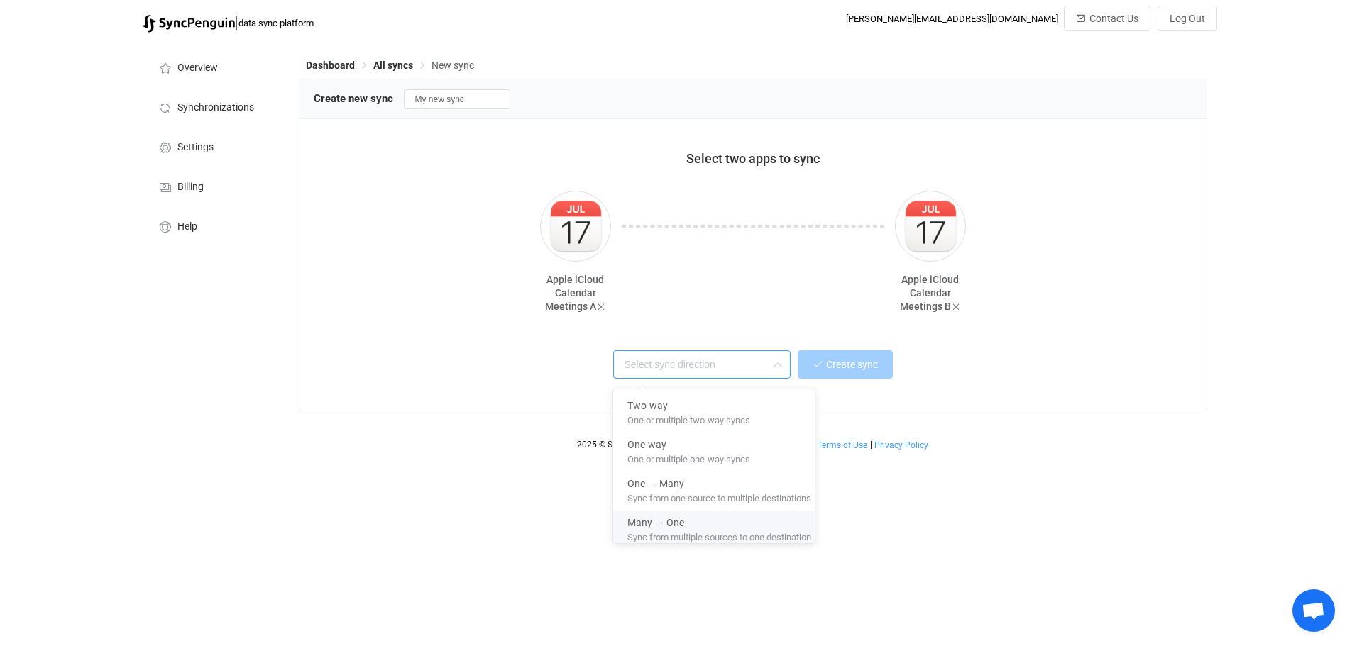
click at [731, 533] on span "Sync from multiple sources to one destination" at bounding box center [719, 535] width 184 height 16
type input "Many → One"
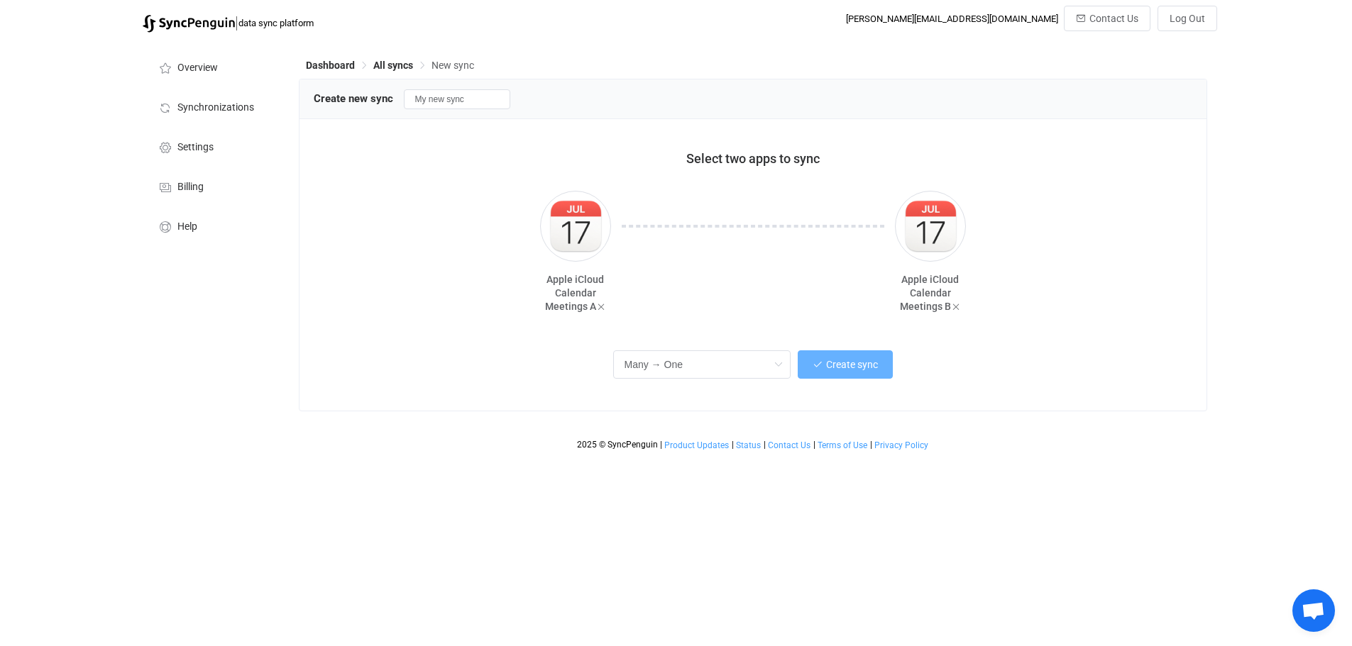
click at [857, 365] on span "Create sync" at bounding box center [852, 364] width 52 height 11
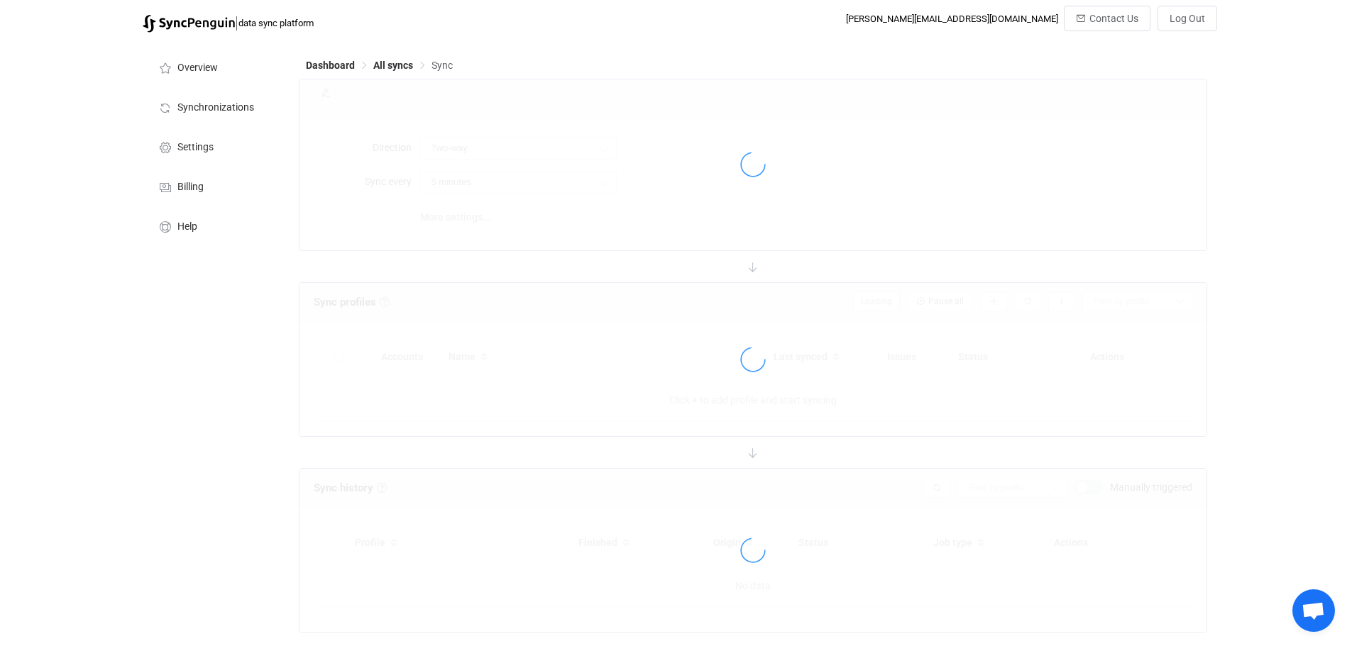
type input "A → B (many to one)"
type input "10 minutes"
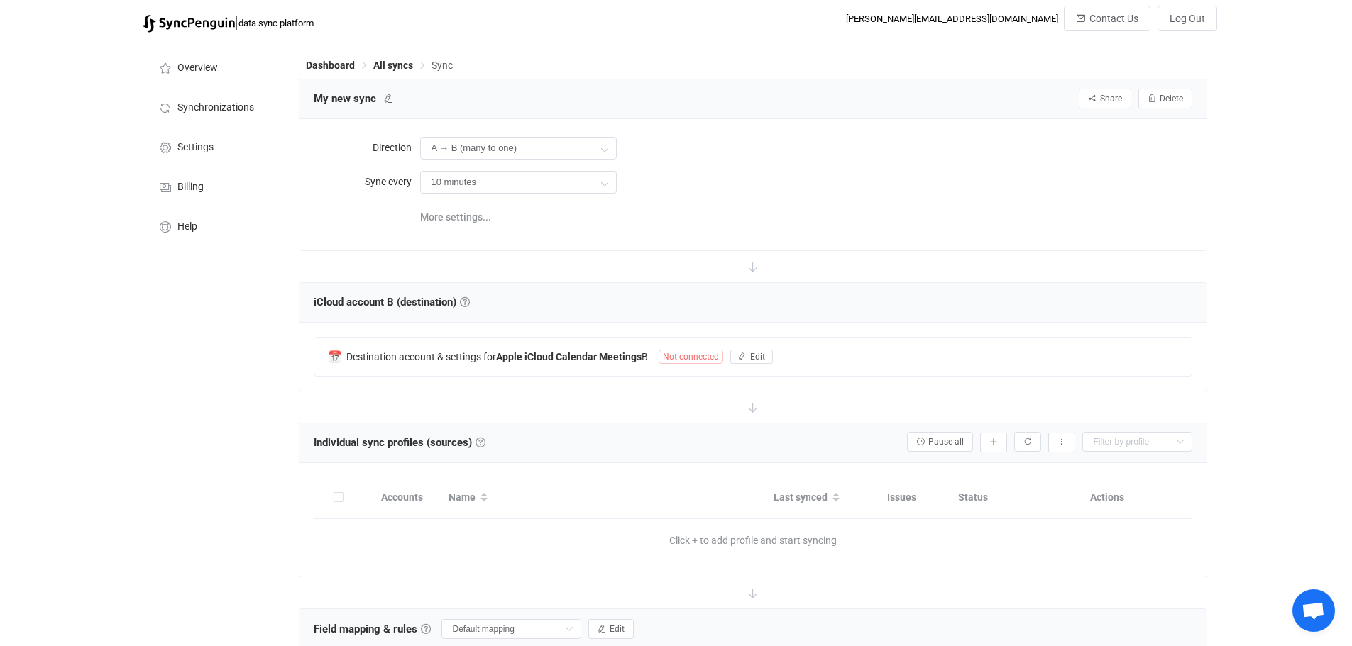
scroll to position [71, 0]
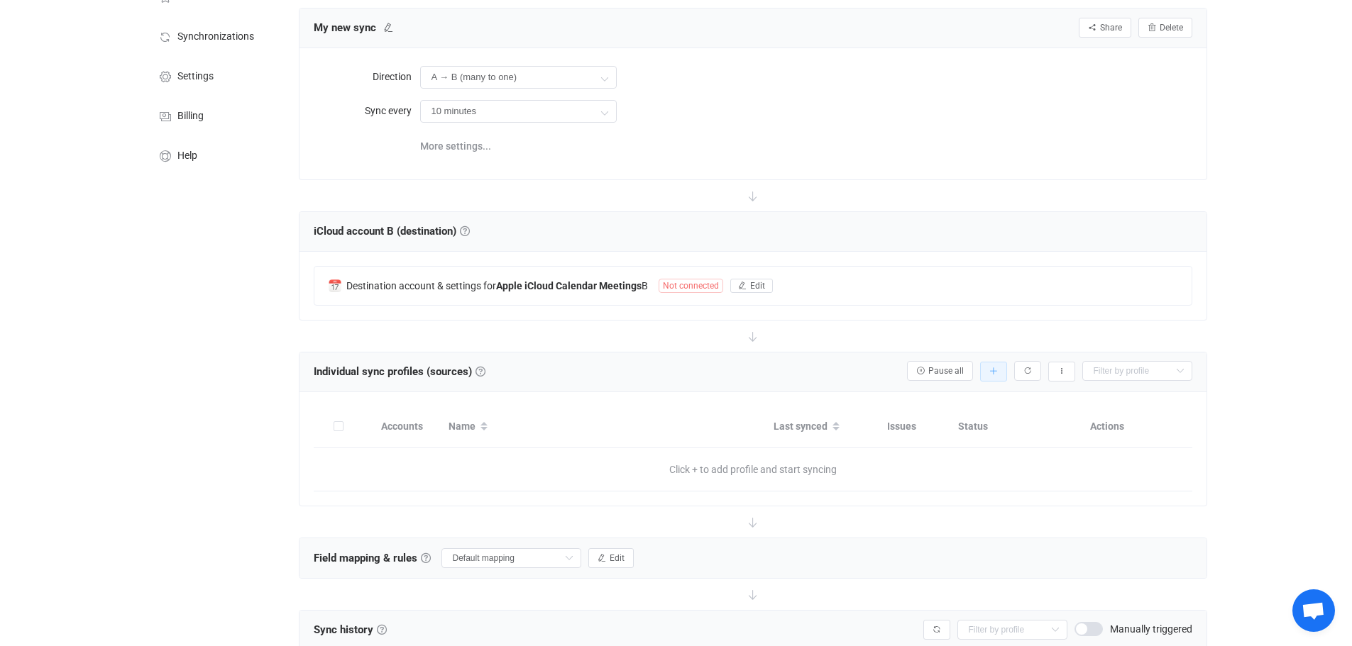
click at [987, 368] on button "button" at bounding box center [993, 372] width 27 height 20
click at [959, 406] on li "Add manually…" at bounding box center [942, 409] width 121 height 26
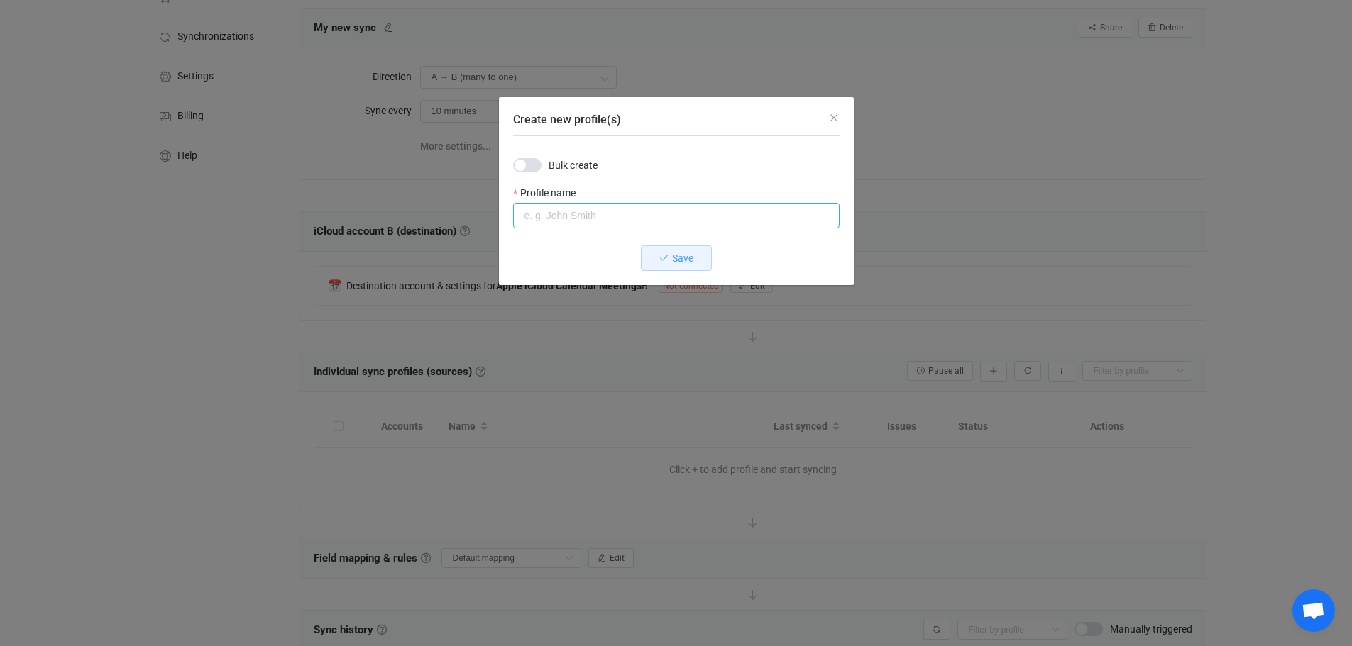
click at [624, 214] on input "Create new profile(s)" at bounding box center [676, 216] width 326 height 26
type input "KW Softball"
click at [661, 255] on icon "Create new profile(s)" at bounding box center [663, 258] width 10 height 10
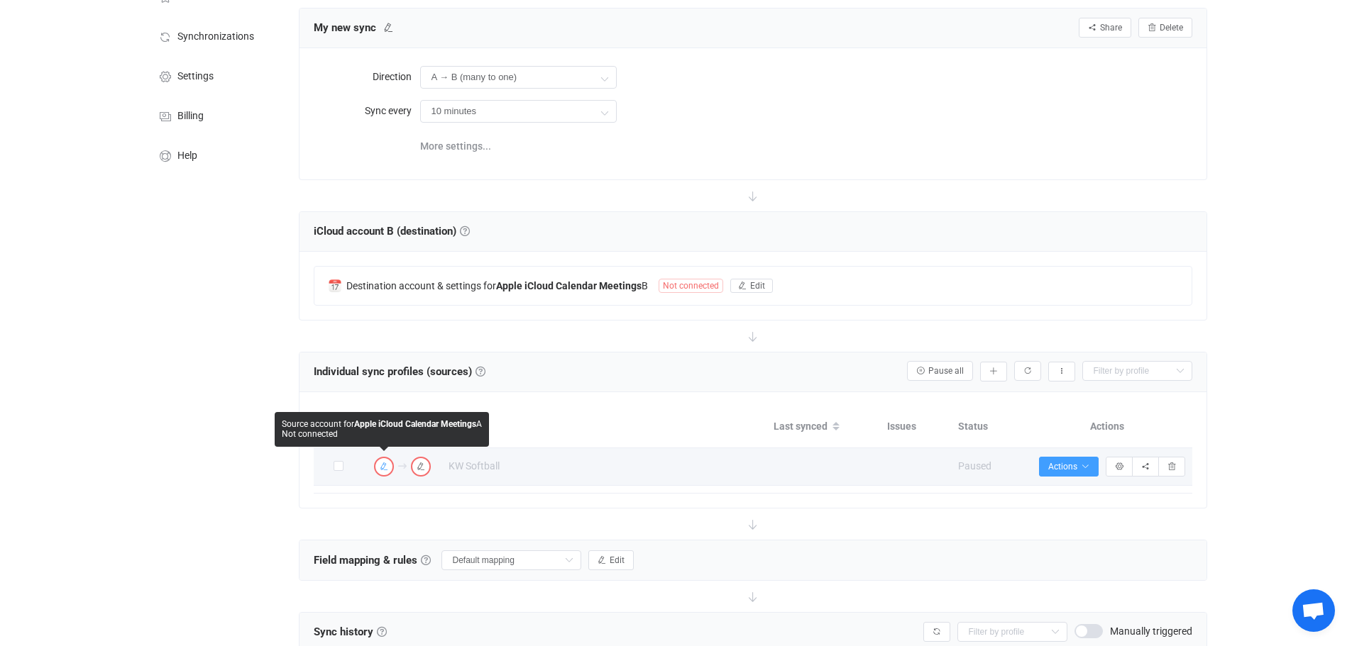
click at [385, 465] on icon "button" at bounding box center [384, 467] width 9 height 9
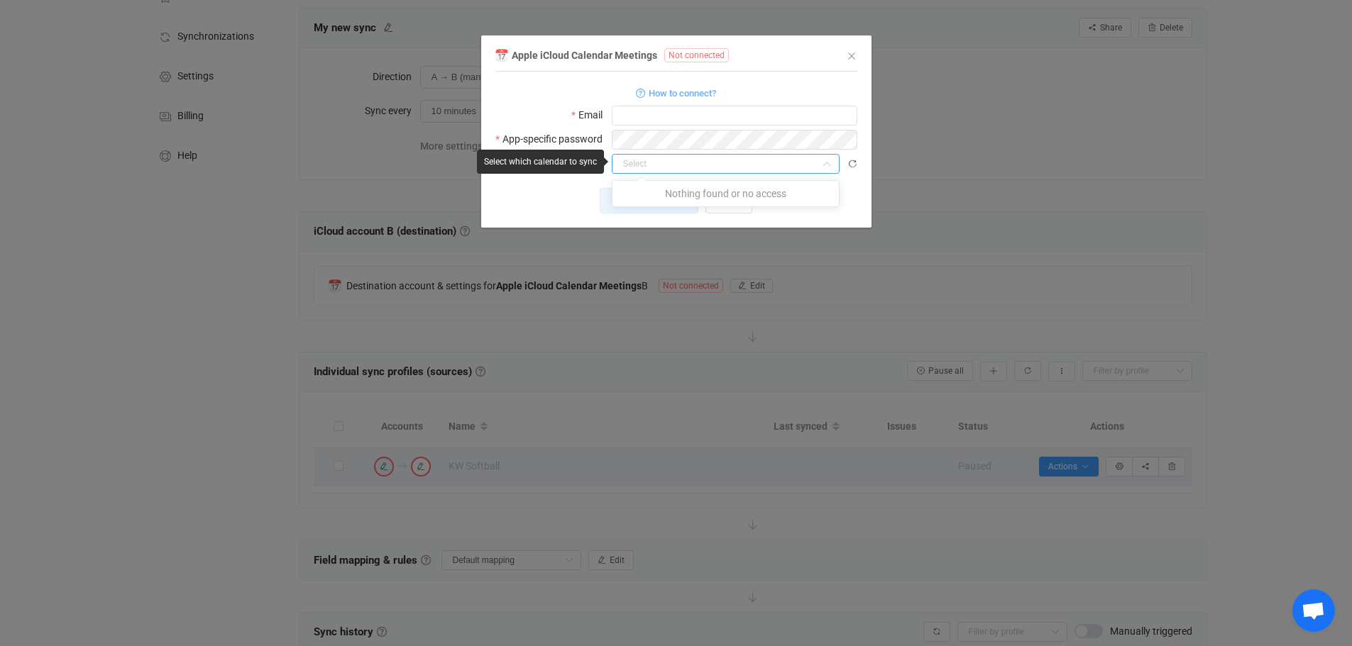
click at [708, 158] on input "dialog" at bounding box center [726, 164] width 228 height 20
click at [556, 194] on div "Save changes Done" at bounding box center [676, 201] width 362 height 26
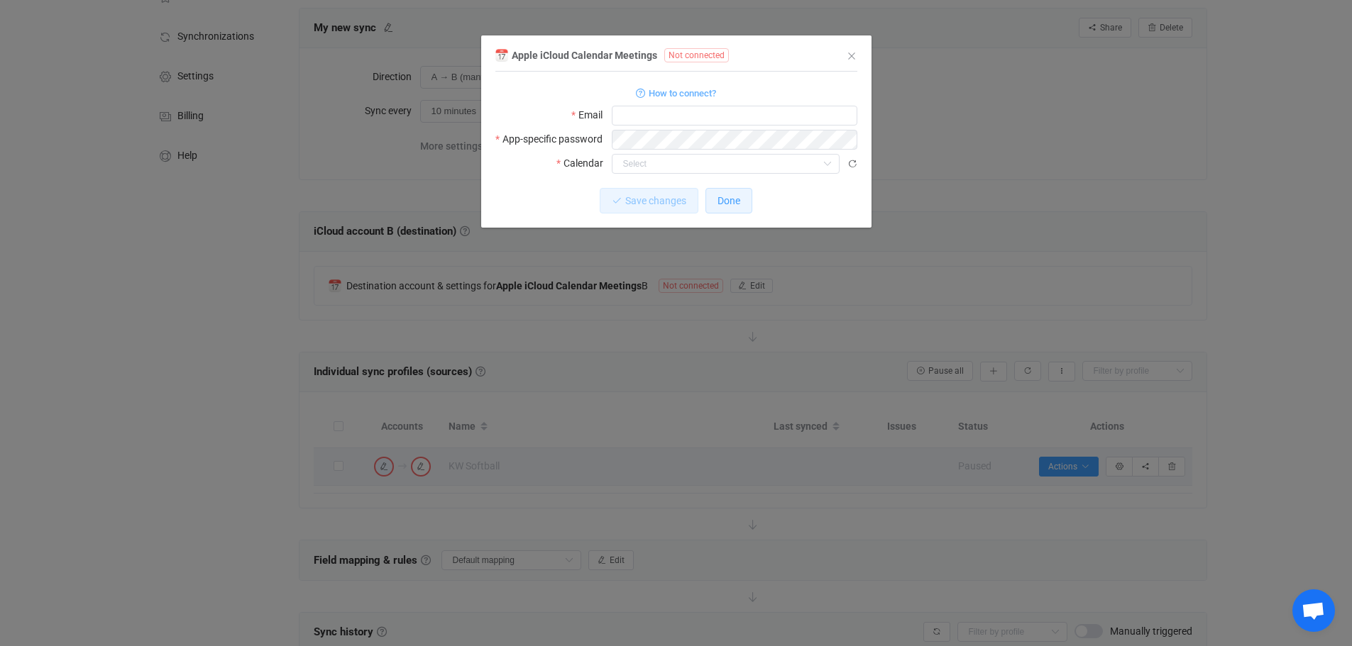
click at [734, 195] on span "Done" at bounding box center [728, 200] width 23 height 11
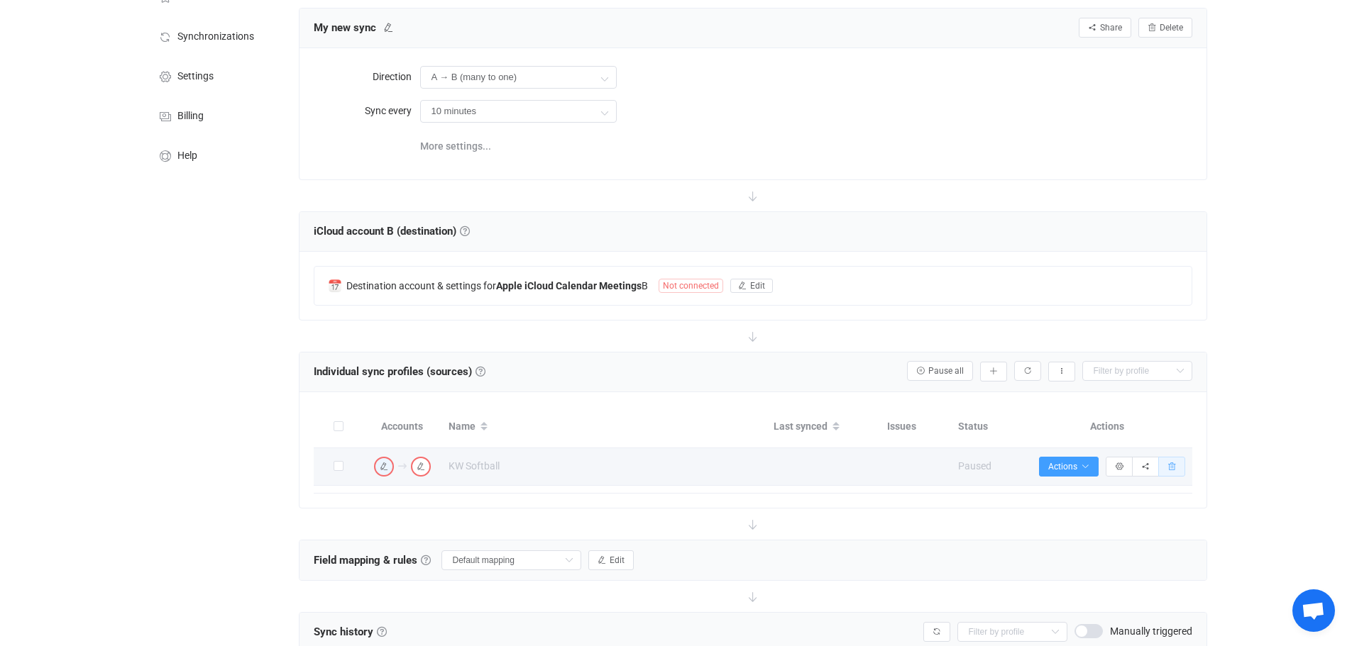
click at [1171, 469] on icon "button" at bounding box center [1171, 467] width 9 height 9
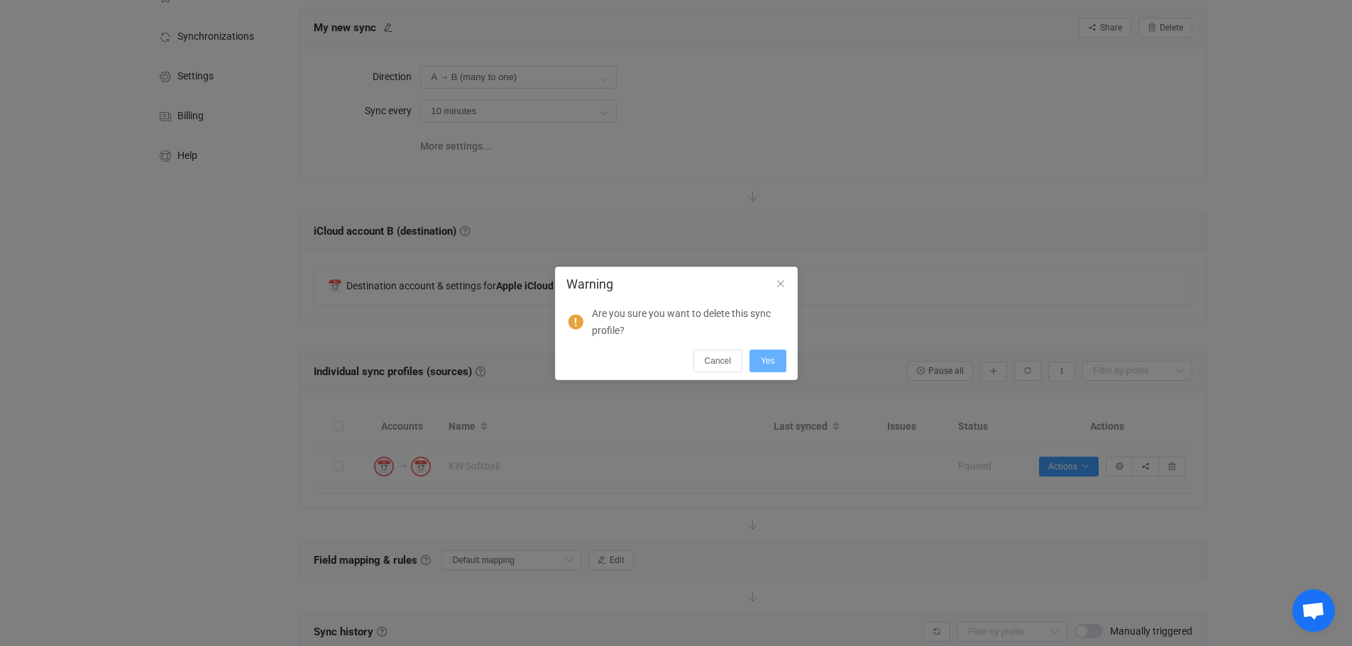
click at [773, 360] on span "Yes" at bounding box center [768, 361] width 14 height 10
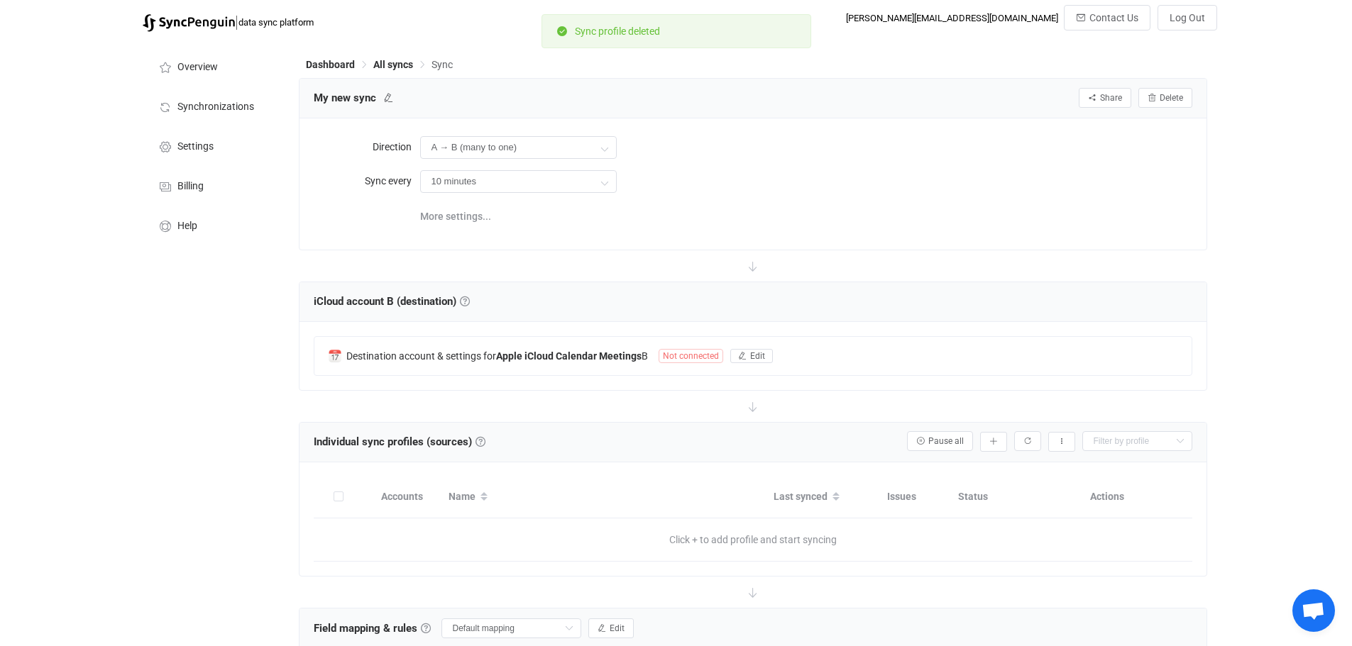
scroll to position [0, 0]
click at [1171, 94] on span "Delete" at bounding box center [1170, 99] width 23 height 10
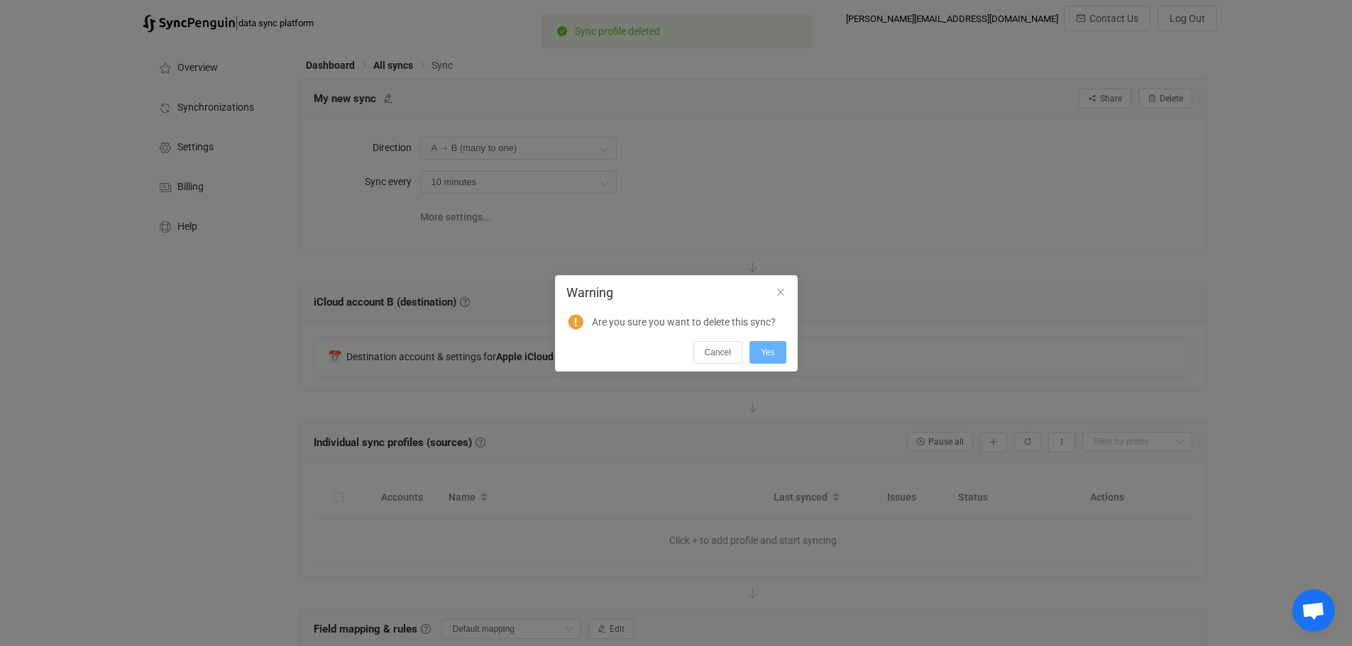
click at [770, 359] on button "Yes" at bounding box center [767, 352] width 37 height 23
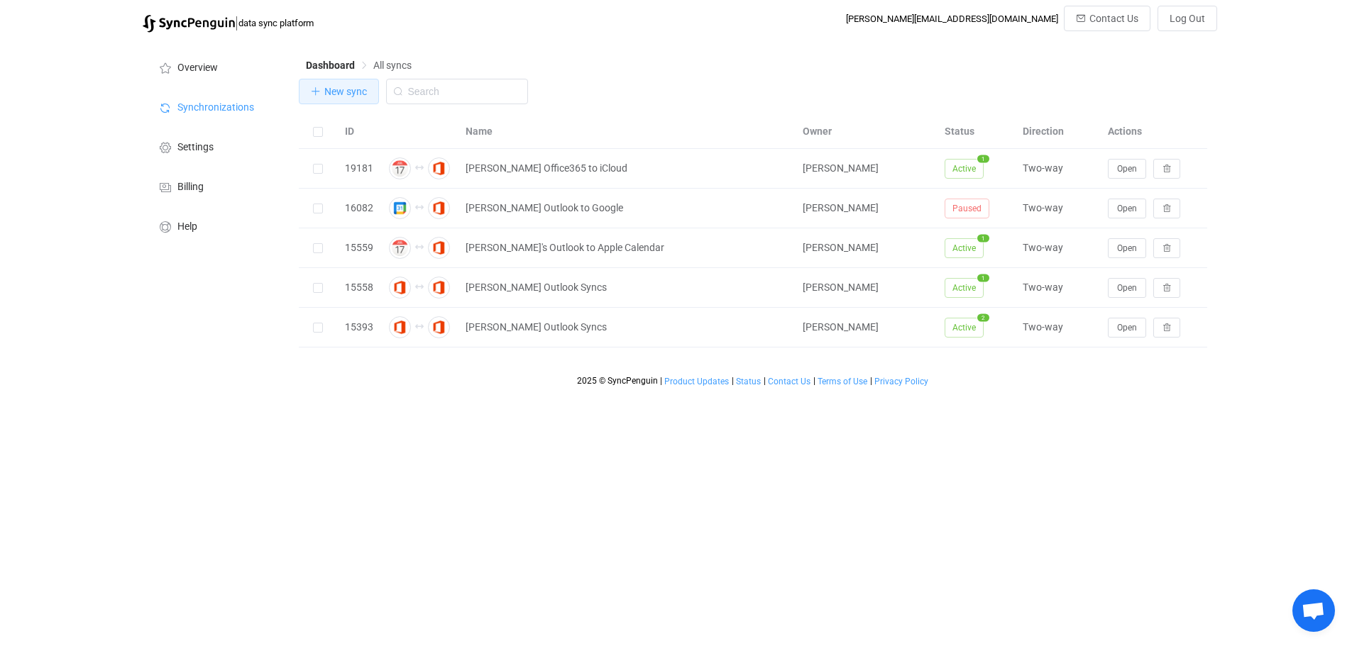
click at [338, 89] on span "New sync" at bounding box center [345, 91] width 43 height 11
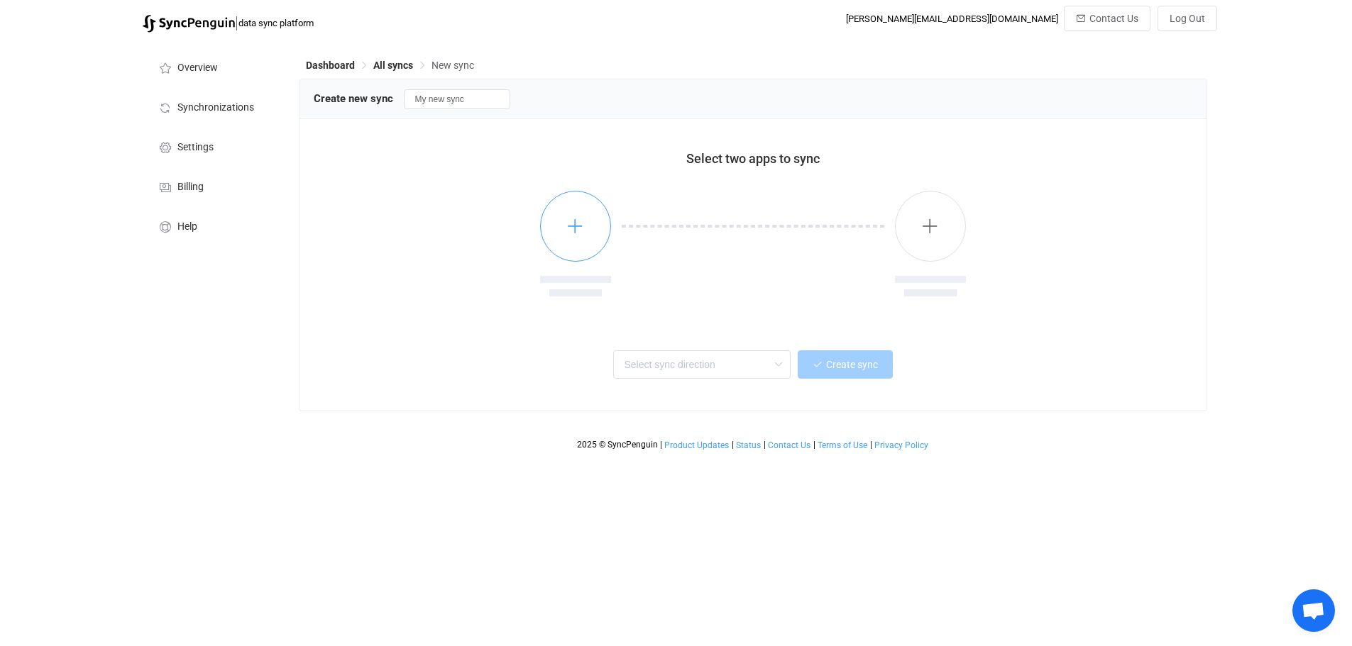
click at [575, 223] on icon "button" at bounding box center [575, 226] width 18 height 18
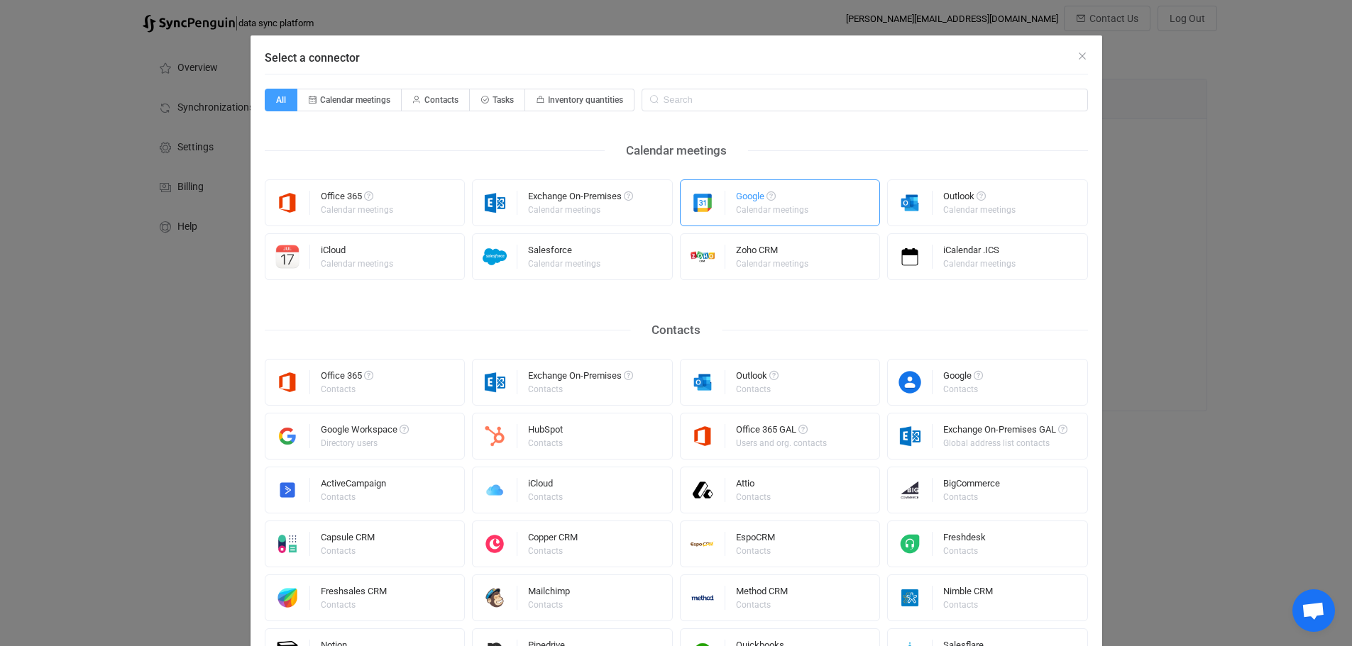
click at [758, 201] on div "Google" at bounding box center [773, 199] width 74 height 14
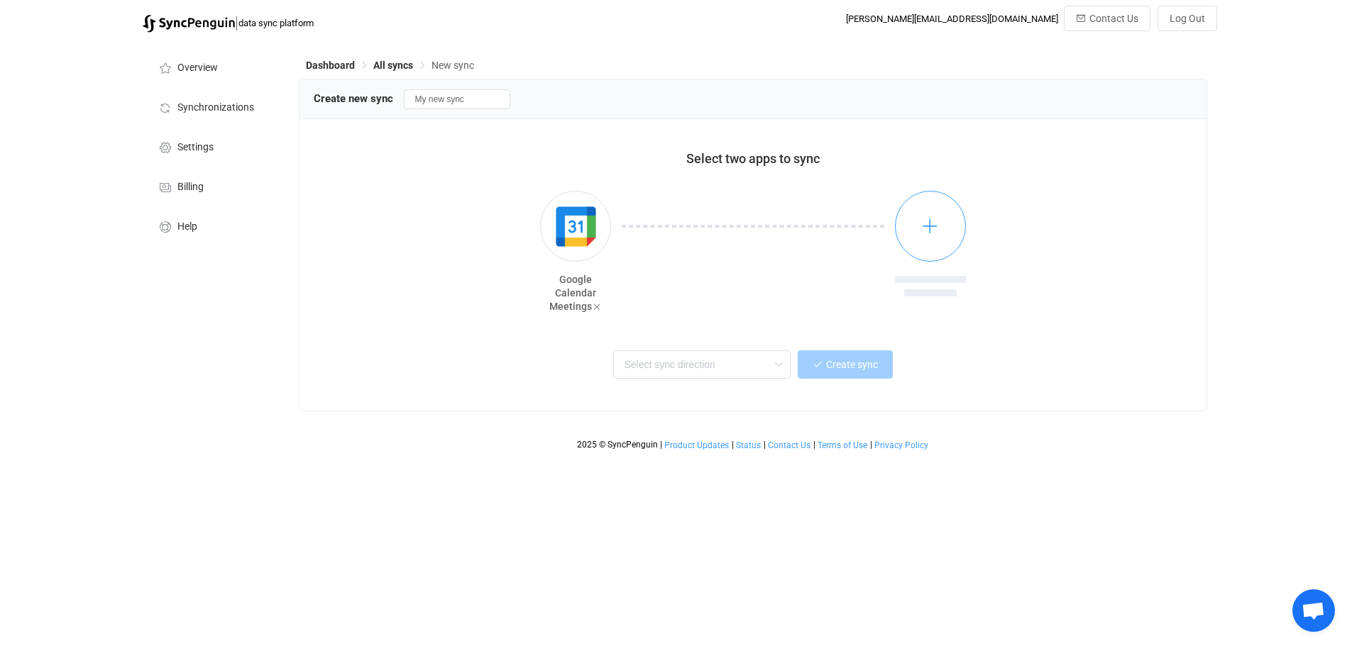
click at [934, 219] on icon "button" at bounding box center [930, 226] width 18 height 18
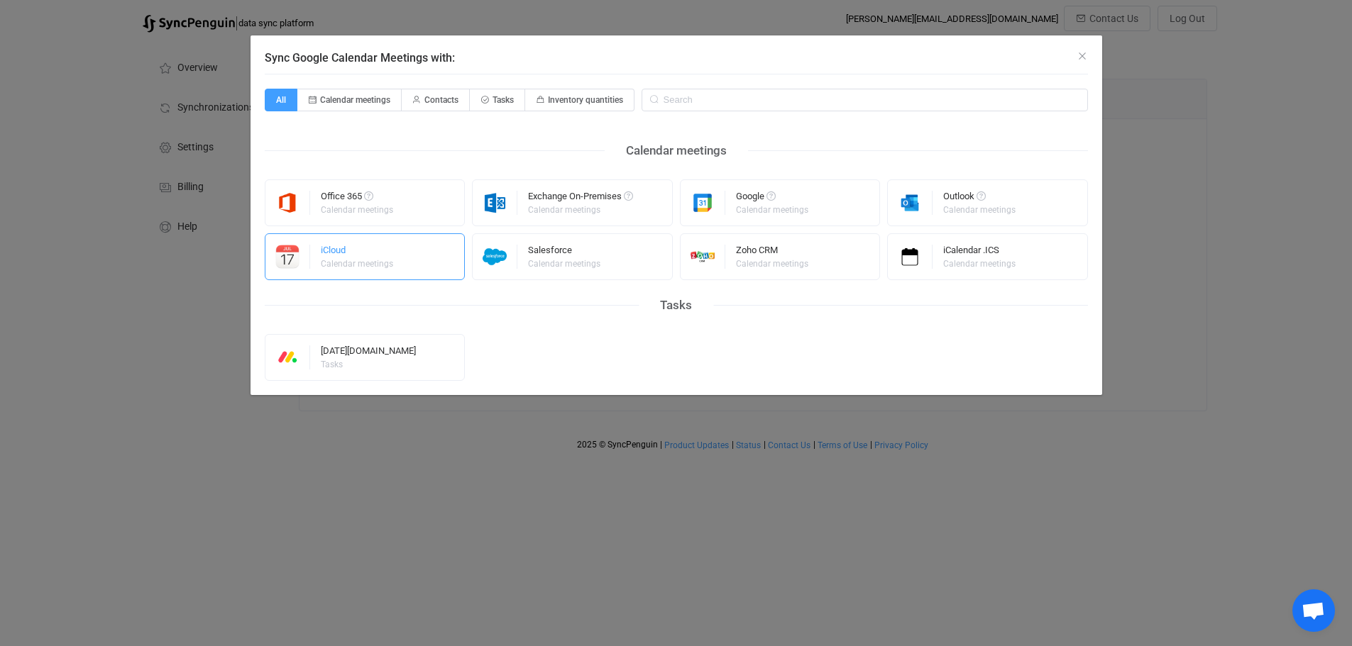
click at [357, 258] on div "iCloud" at bounding box center [358, 252] width 74 height 14
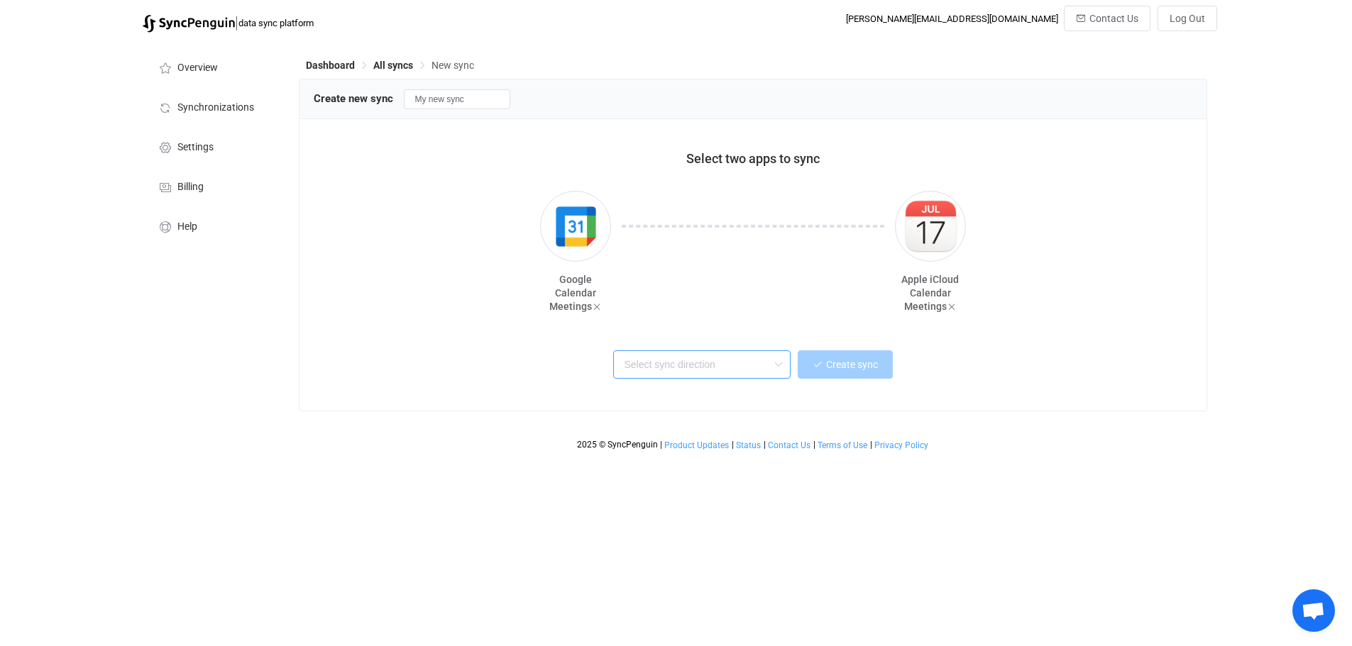
click at [761, 361] on input "text" at bounding box center [701, 364] width 177 height 28
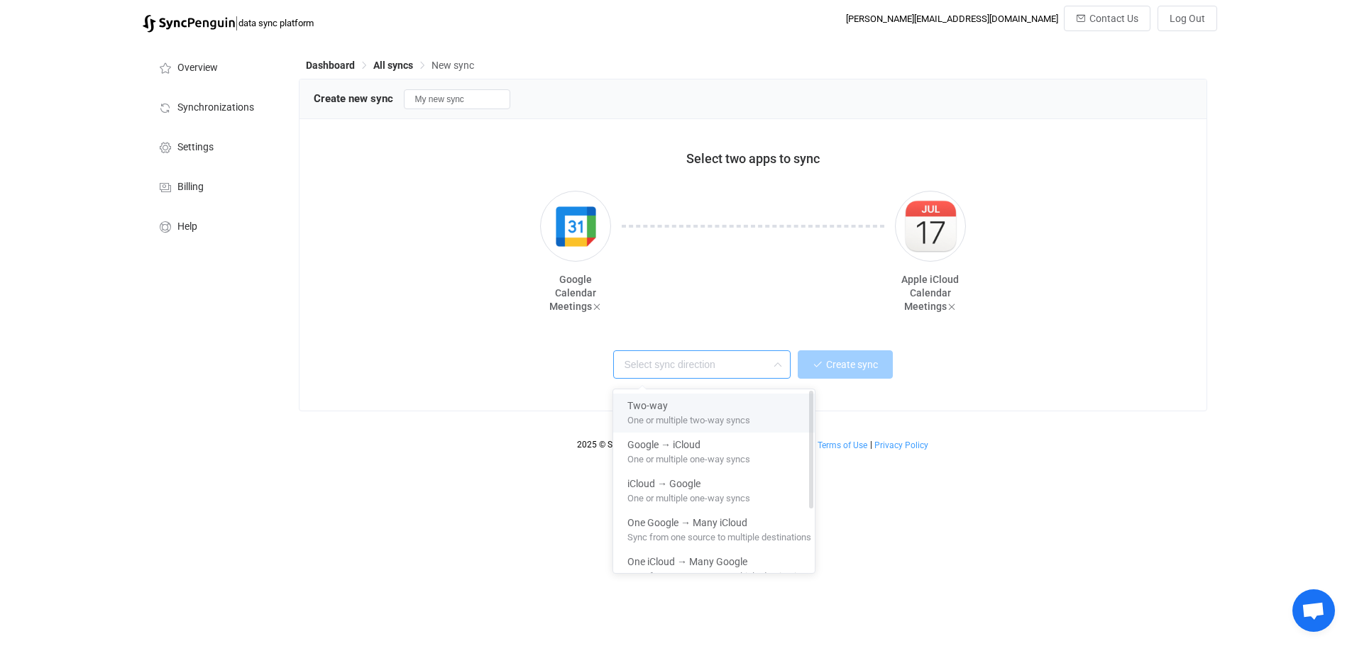
click at [725, 410] on span "One or multiple two-way syncs" at bounding box center [688, 418] width 123 height 16
type input "Two-way"
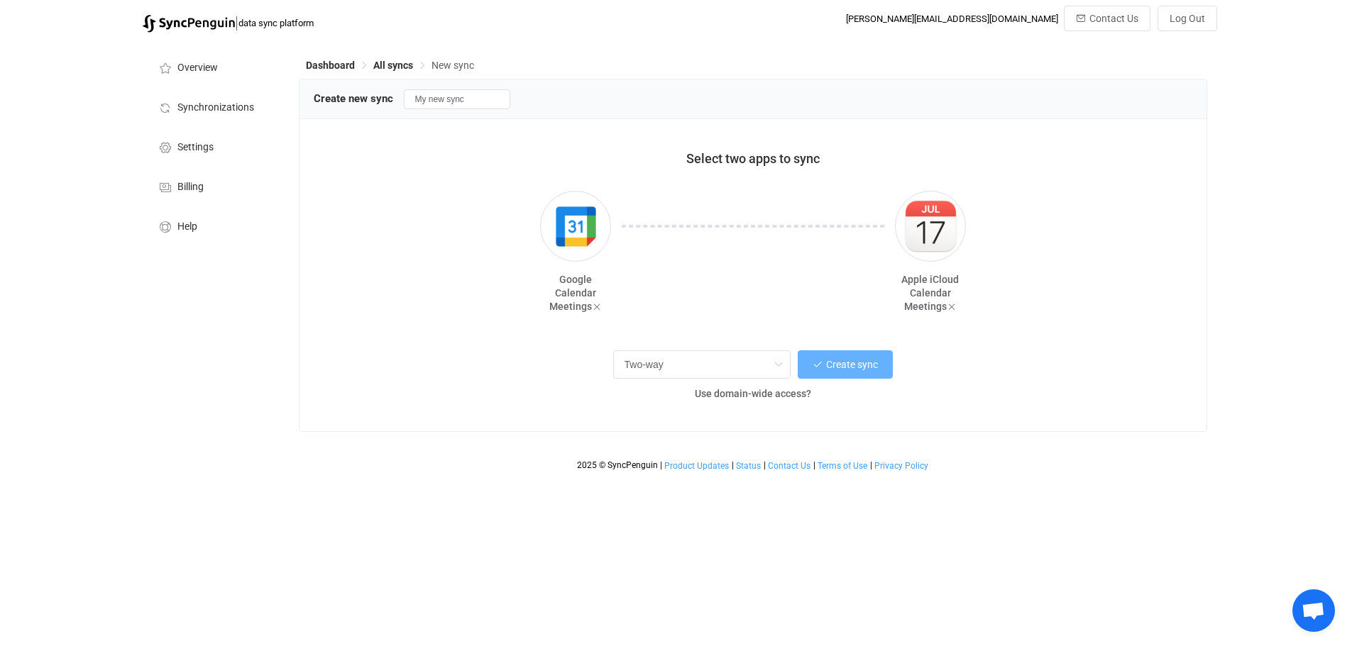
click at [856, 368] on span "Create sync" at bounding box center [852, 364] width 52 height 11
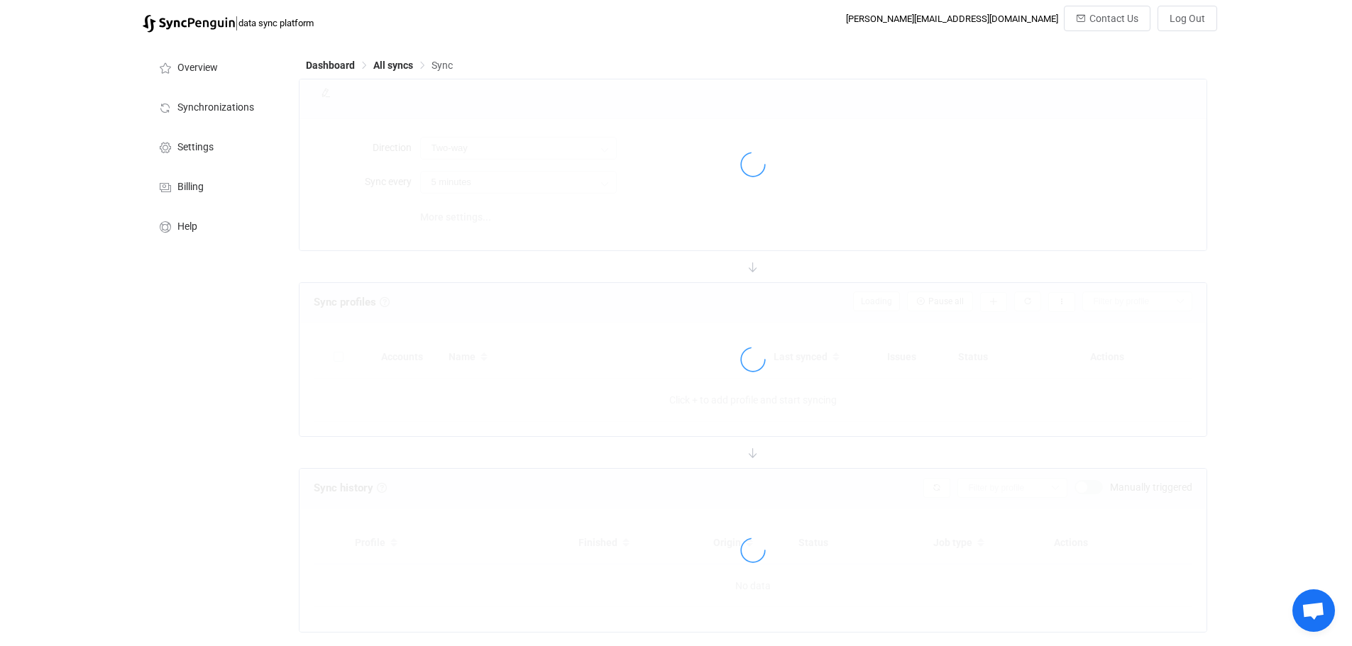
type input "10 minutes"
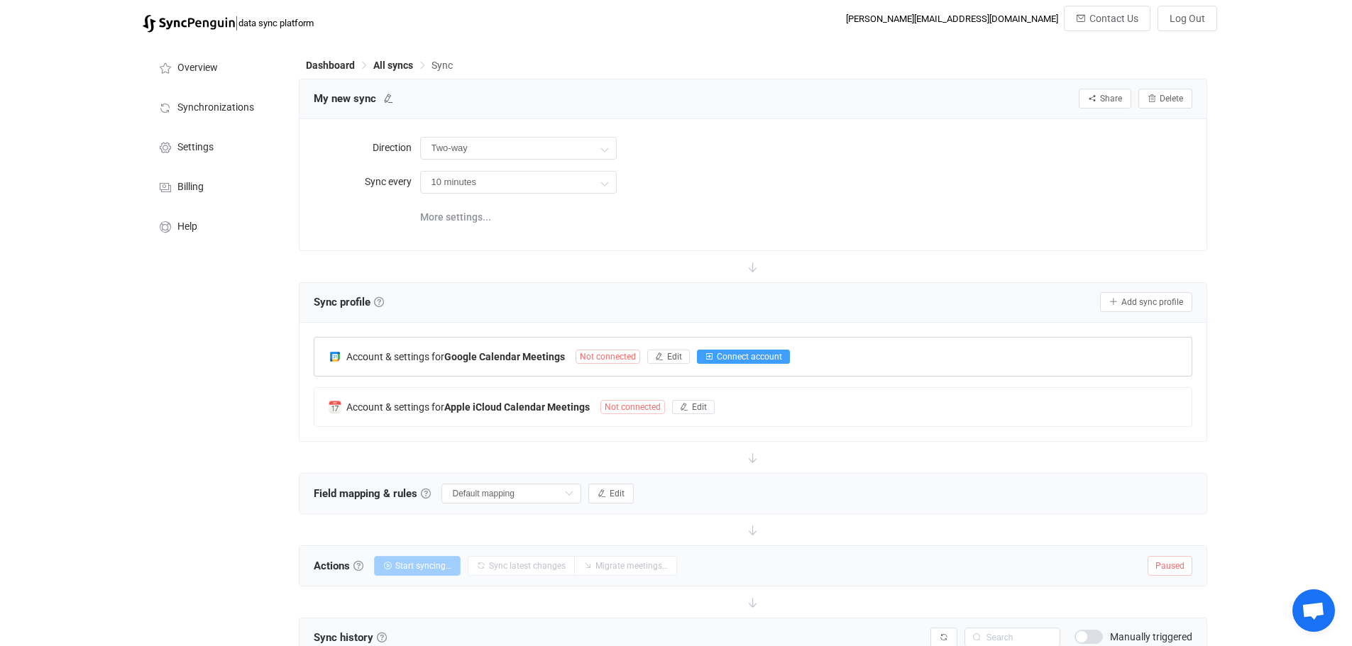
click at [721, 353] on span "Connect account" at bounding box center [749, 357] width 65 height 10
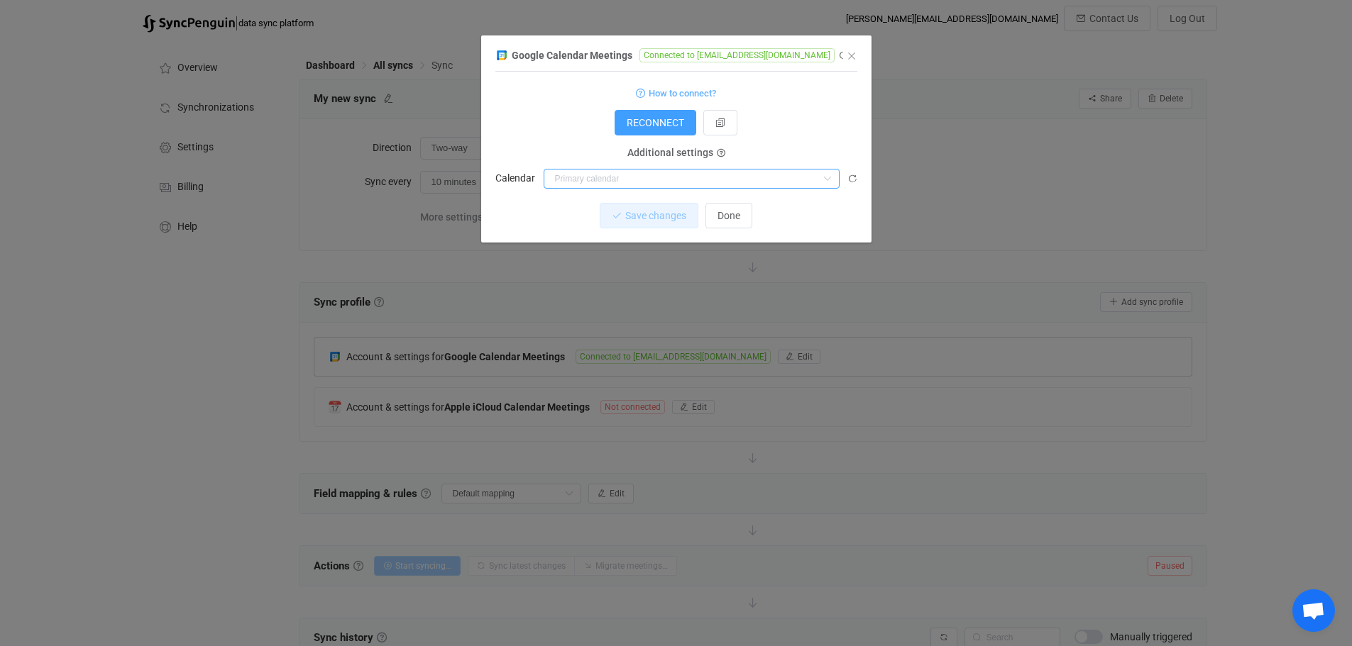
click at [670, 184] on input "dialog" at bounding box center [691, 179] width 296 height 20
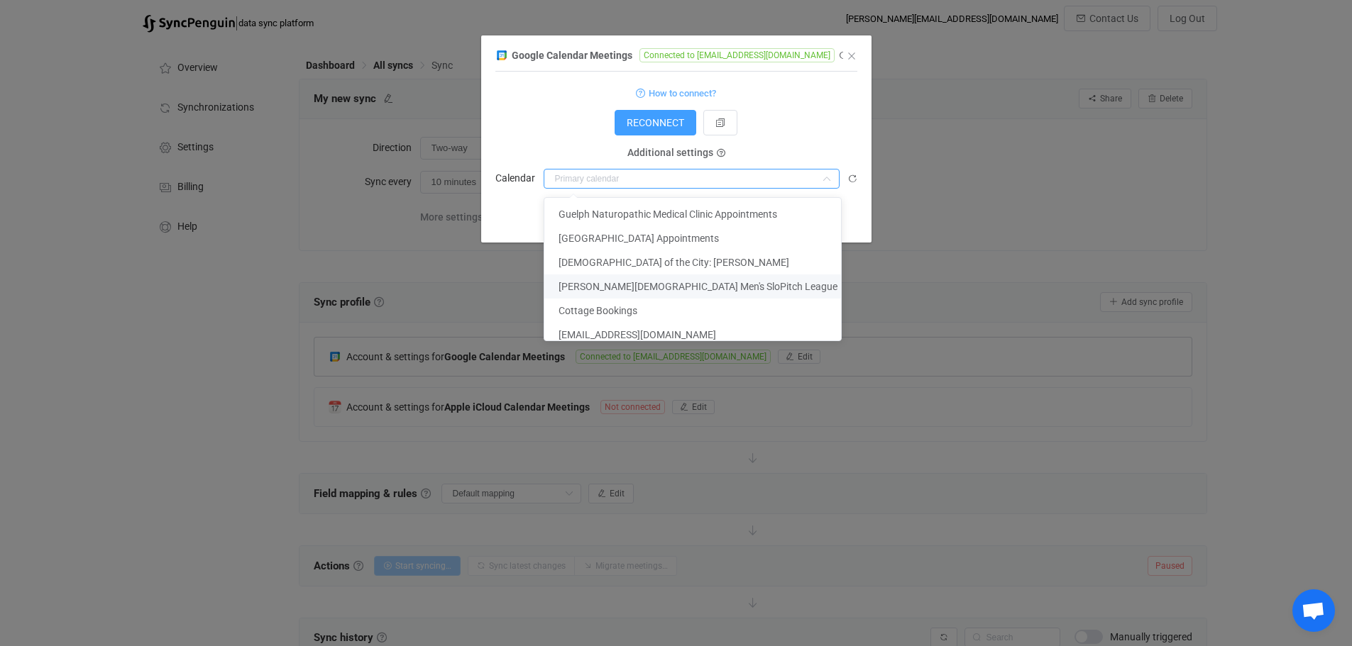
click at [670, 285] on span "KW Christian Men's SloPitch League" at bounding box center [697, 286] width 279 height 11
type input "KW Christian Men's SloPitch League"
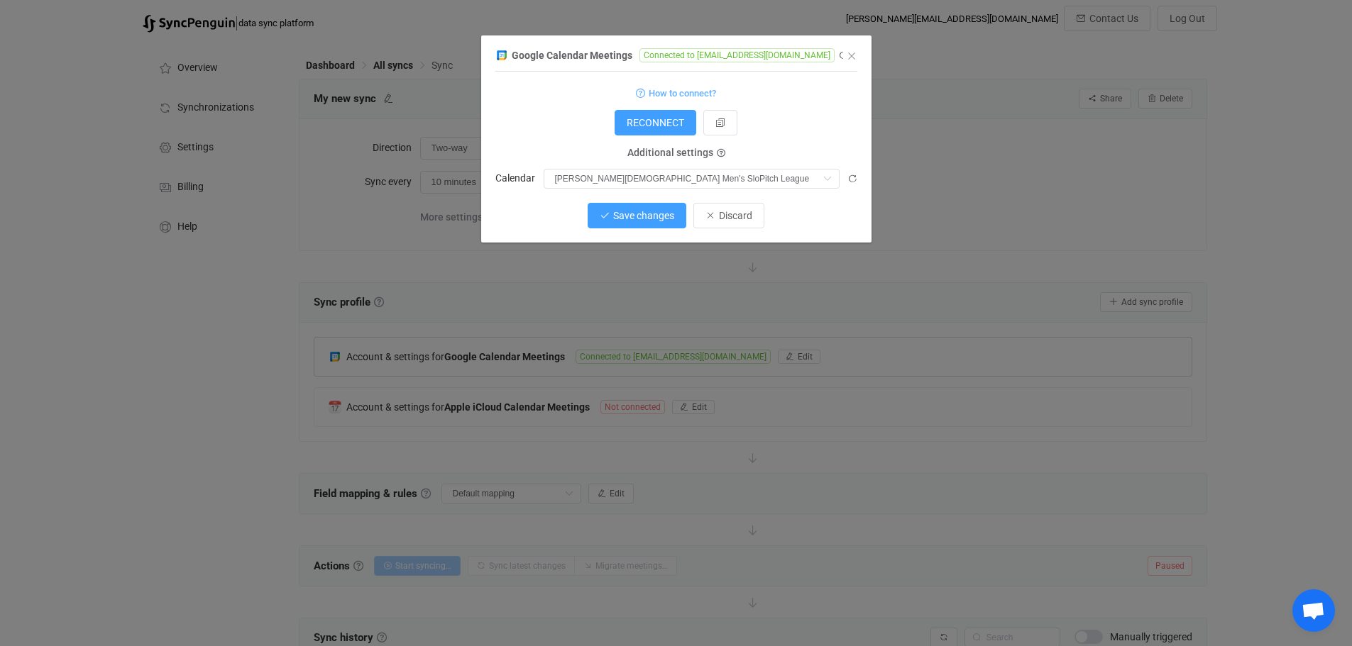
click at [632, 214] on span "Save changes" at bounding box center [643, 215] width 61 height 11
click at [727, 218] on span "Done" at bounding box center [728, 215] width 23 height 11
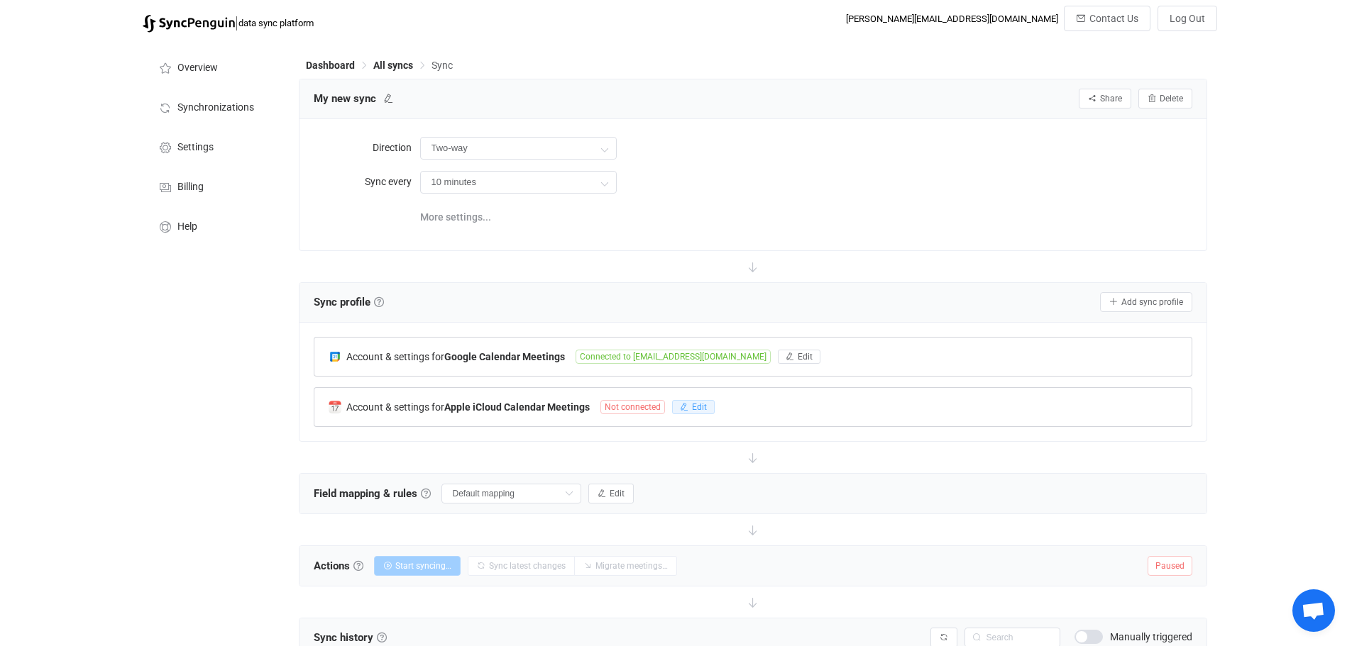
click at [692, 404] on span "Edit" at bounding box center [699, 407] width 15 height 10
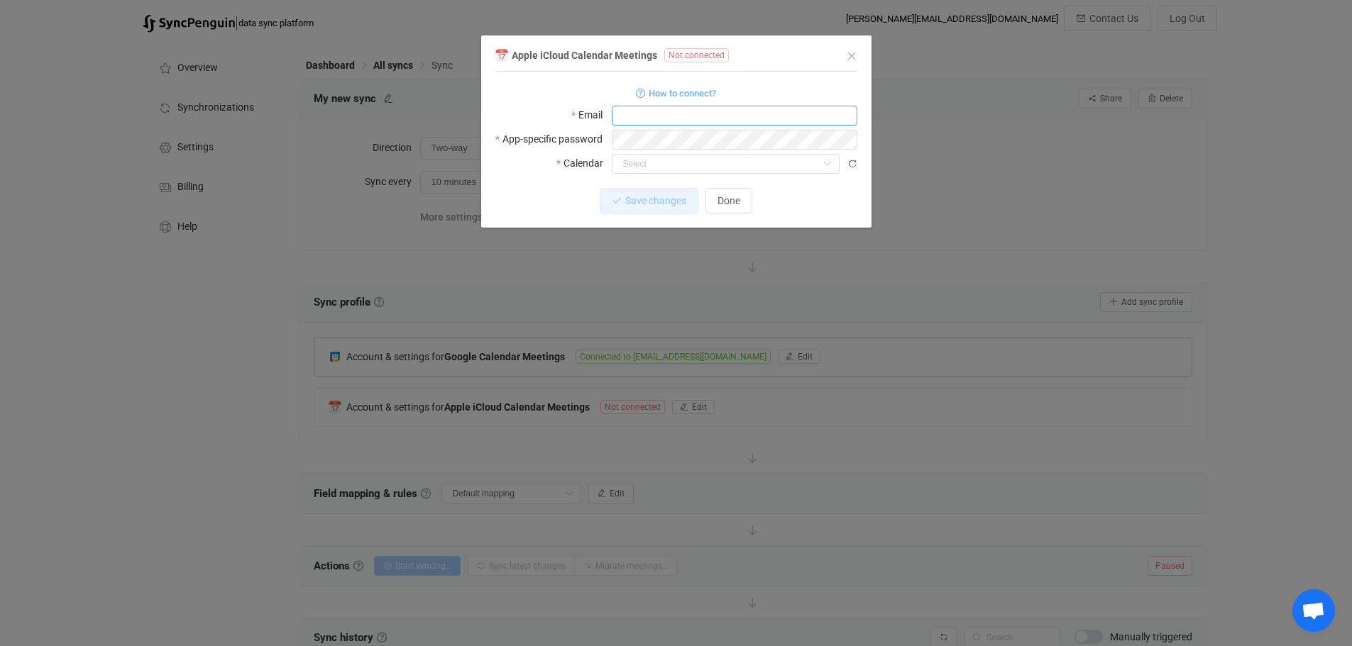
click at [687, 113] on input "dialog" at bounding box center [734, 116] width 245 height 20
click at [785, 111] on input "dialog" at bounding box center [734, 116] width 245 height 20
click at [804, 160] on input "dialog" at bounding box center [726, 164] width 228 height 20
click at [733, 104] on form "How to connect? Email App-specific password Calendar" at bounding box center [676, 129] width 362 height 90
click at [732, 116] on input "dialog" at bounding box center [734, 116] width 245 height 20
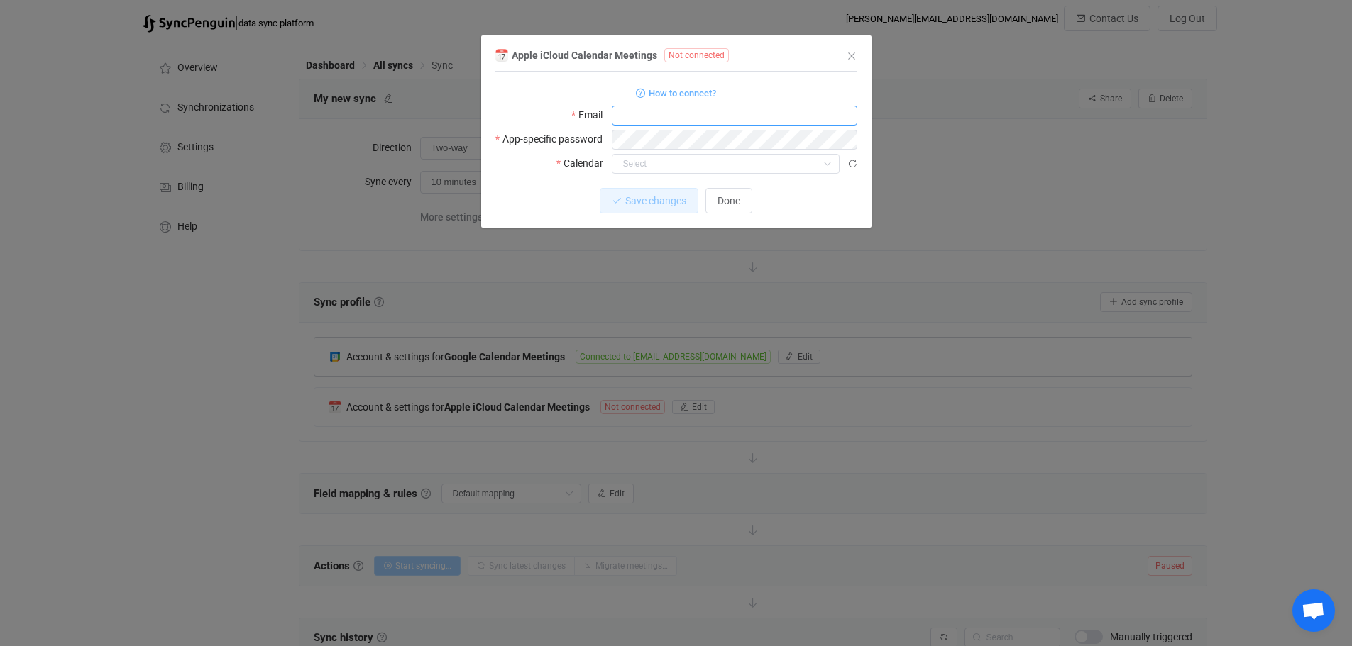
click at [781, 114] on input "dialog" at bounding box center [734, 116] width 245 height 20
click at [725, 117] on input "dialog" at bounding box center [734, 116] width 245 height 20
paste input "[EMAIL_ADDRESS][DOMAIN_NAME]"
type input "[EMAIL_ADDRESS][DOMAIN_NAME]"
click at [639, 159] on input "dialog" at bounding box center [726, 164] width 228 height 20
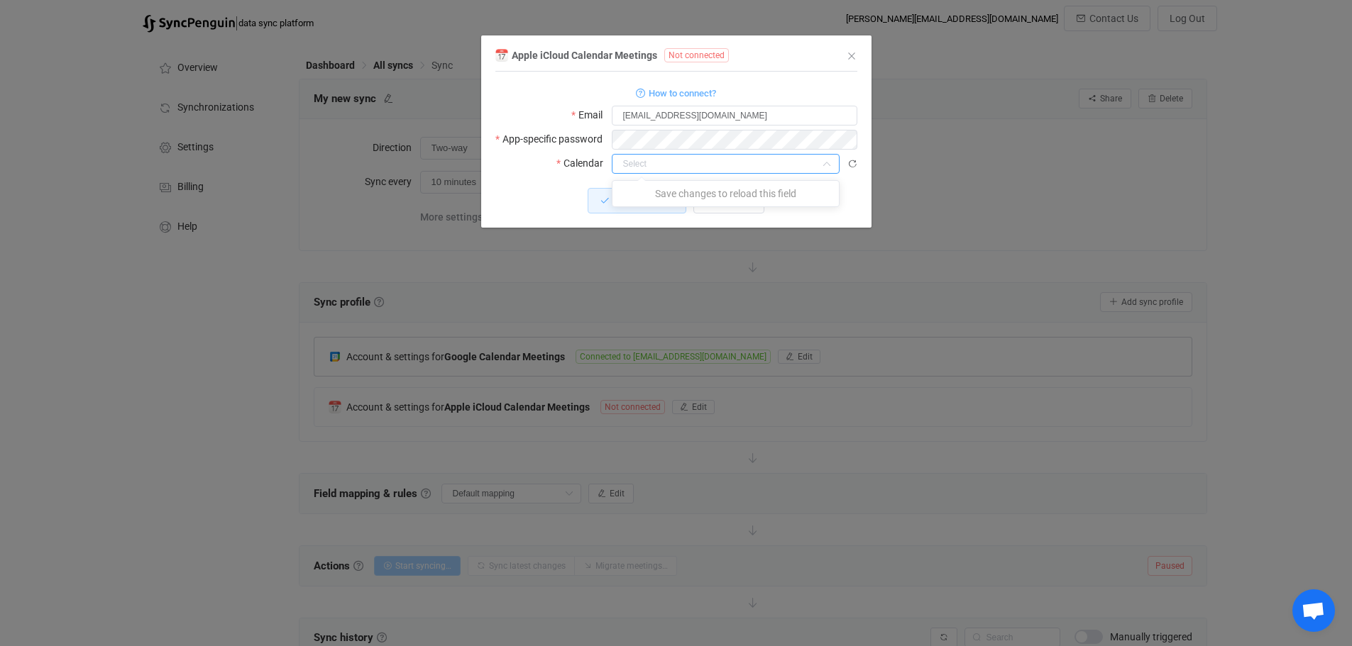
drag, startPoint x: 531, startPoint y: 194, endPoint x: 565, endPoint y: 173, distance: 40.2
click at [530, 194] on div "Save changes Discard" at bounding box center [676, 201] width 362 height 26
click at [690, 91] on span "How to connect?" at bounding box center [681, 93] width 67 height 16
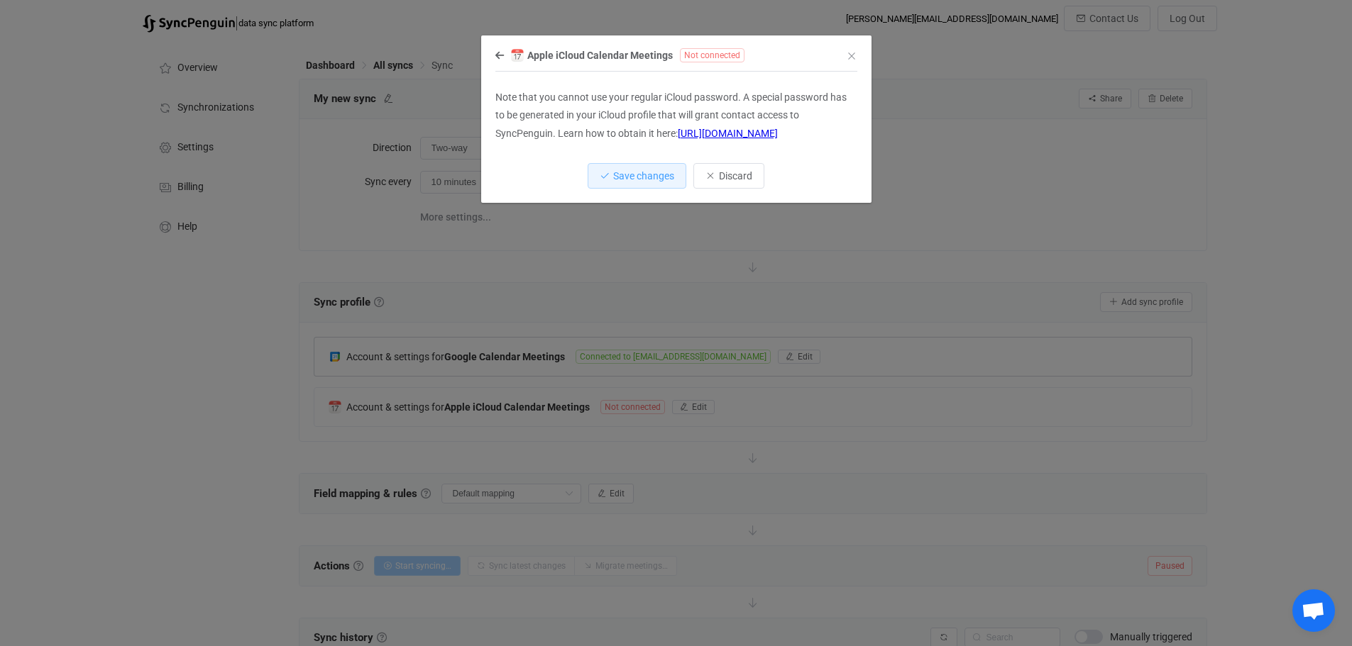
click at [739, 135] on link "https://support.apple.com/en-us/HT204397" at bounding box center [728, 133] width 100 height 11
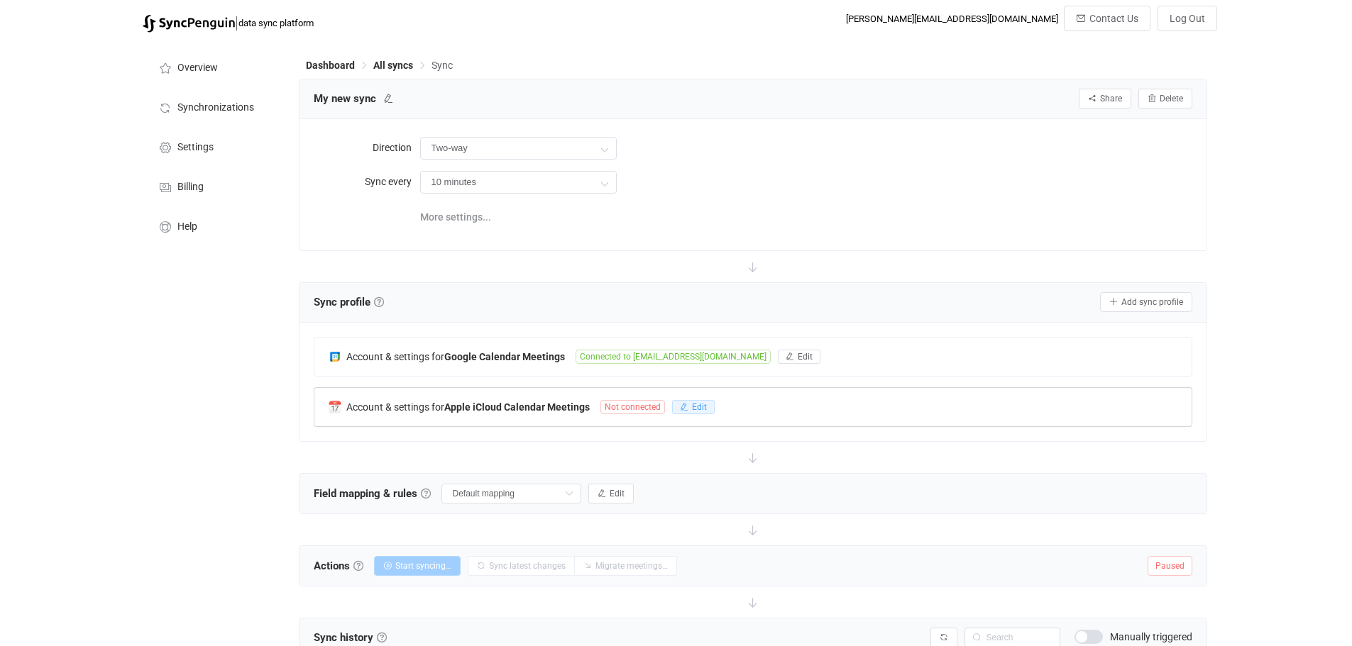
click at [703, 402] on span "Edit" at bounding box center [699, 407] width 15 height 10
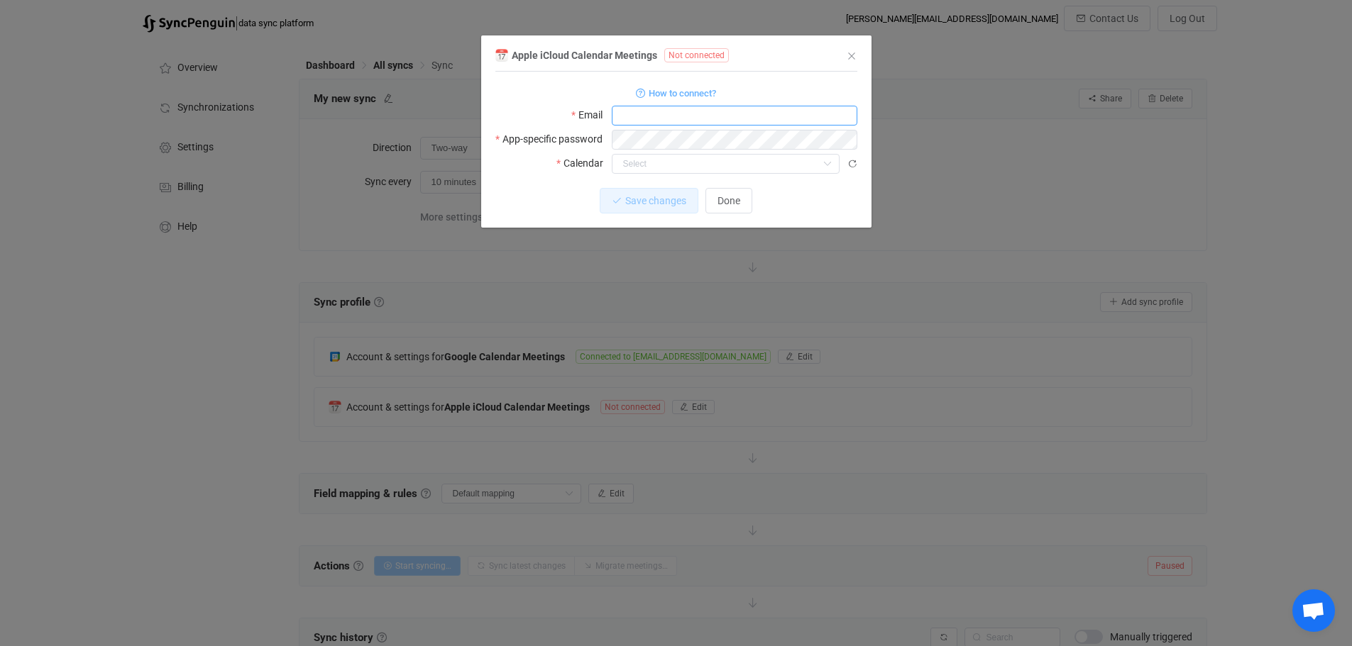
click at [661, 111] on input "dialog" at bounding box center [734, 116] width 245 height 20
type input "[EMAIL_ADDRESS][DOMAIN_NAME]"
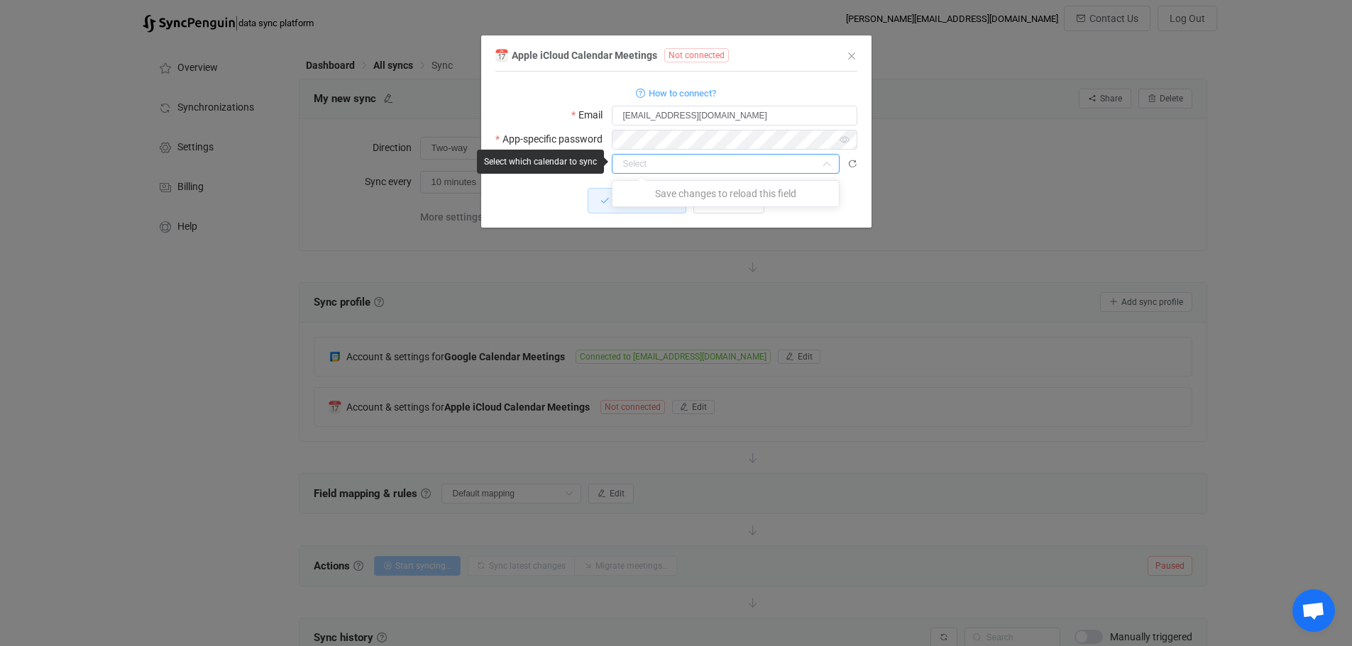
click at [797, 162] on input "dialog" at bounding box center [726, 164] width 228 height 20
click at [528, 86] on div "How to connect?" at bounding box center [676, 93] width 362 height 18
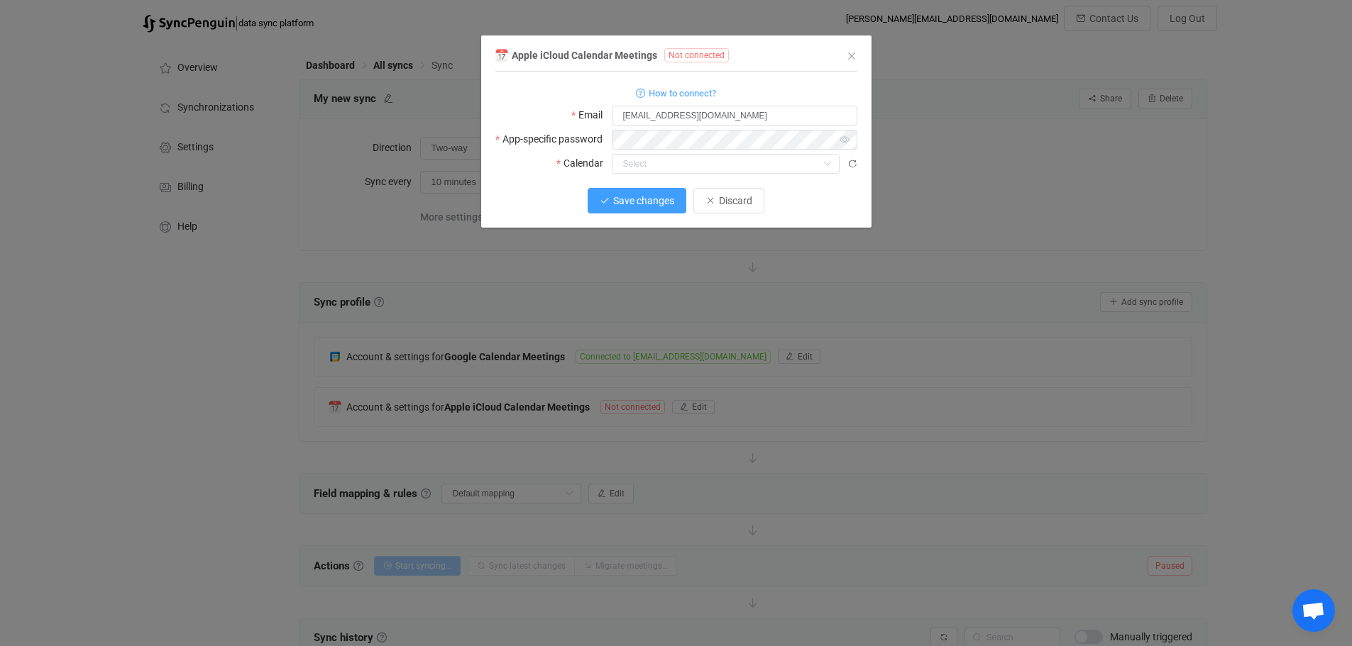
click at [642, 204] on span "Save changes" at bounding box center [643, 200] width 61 height 11
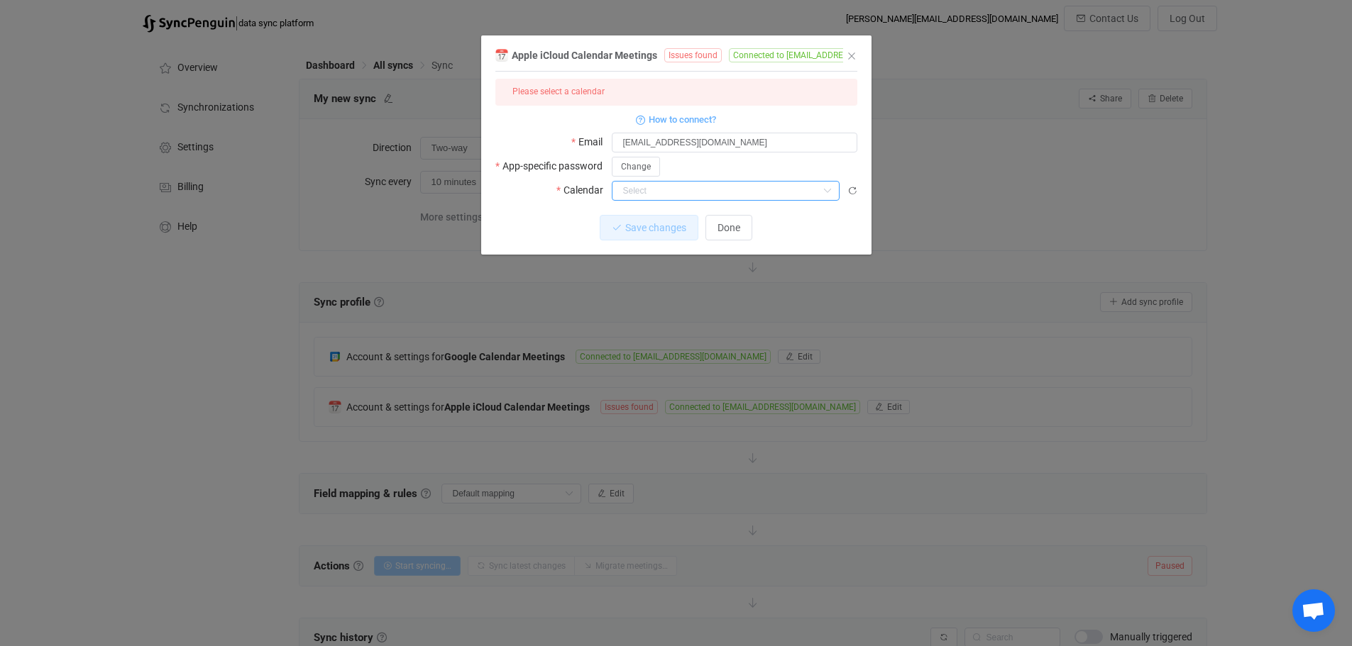
click at [717, 189] on input "dialog" at bounding box center [726, 191] width 228 height 20
click at [690, 272] on span "Todd's Calendar" at bounding box center [685, 271] width 118 height 11
type input "Todd's Calendar"
click at [629, 226] on span "Save changes" at bounding box center [643, 227] width 61 height 11
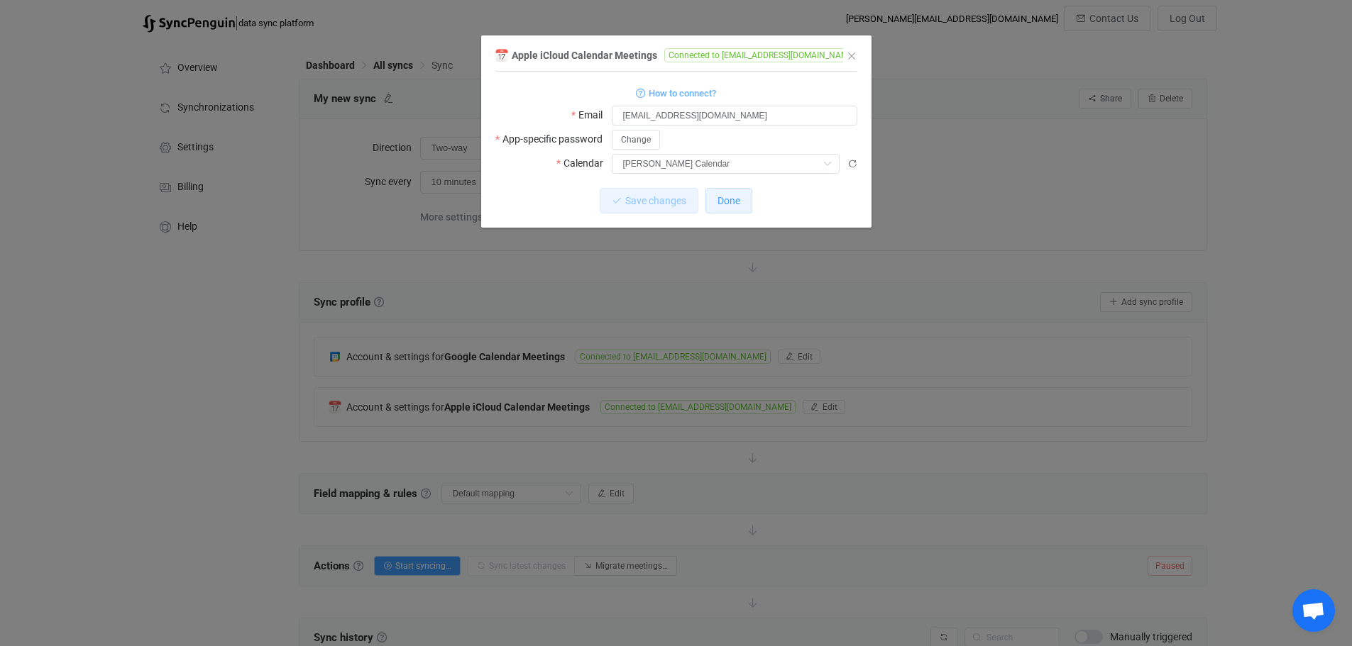
click at [727, 199] on span "Done" at bounding box center [728, 200] width 23 height 11
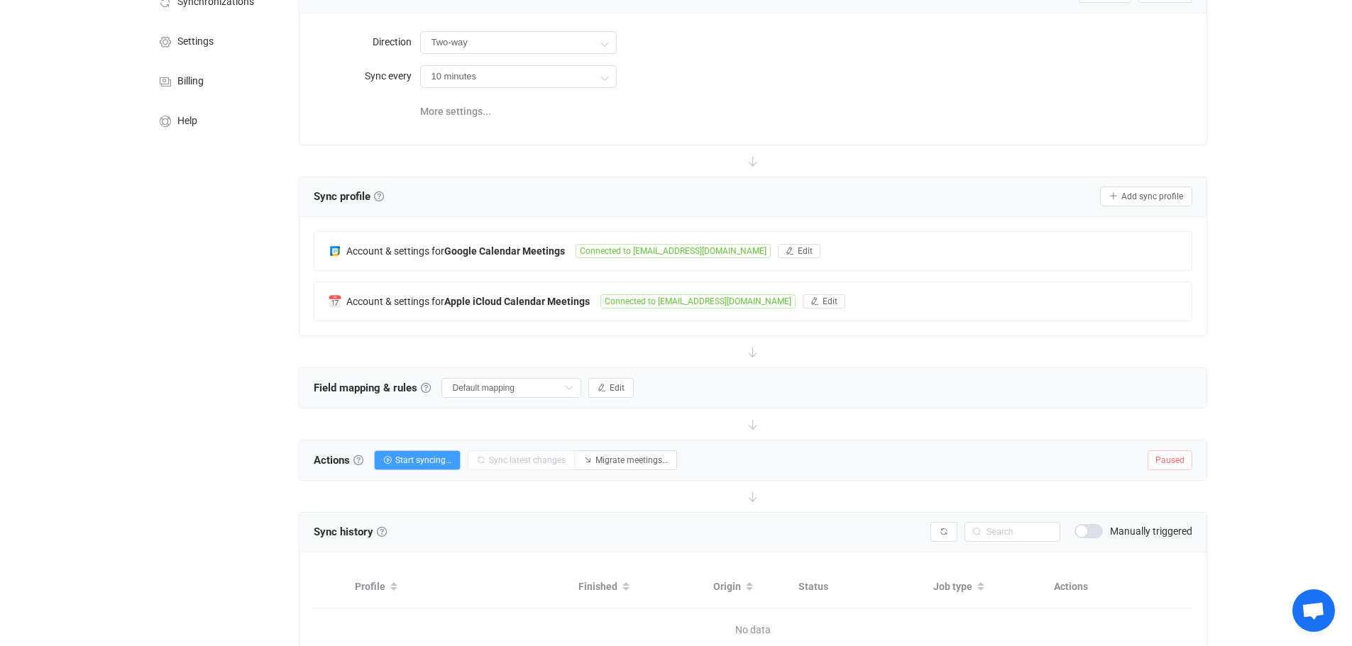
scroll to position [21, 0]
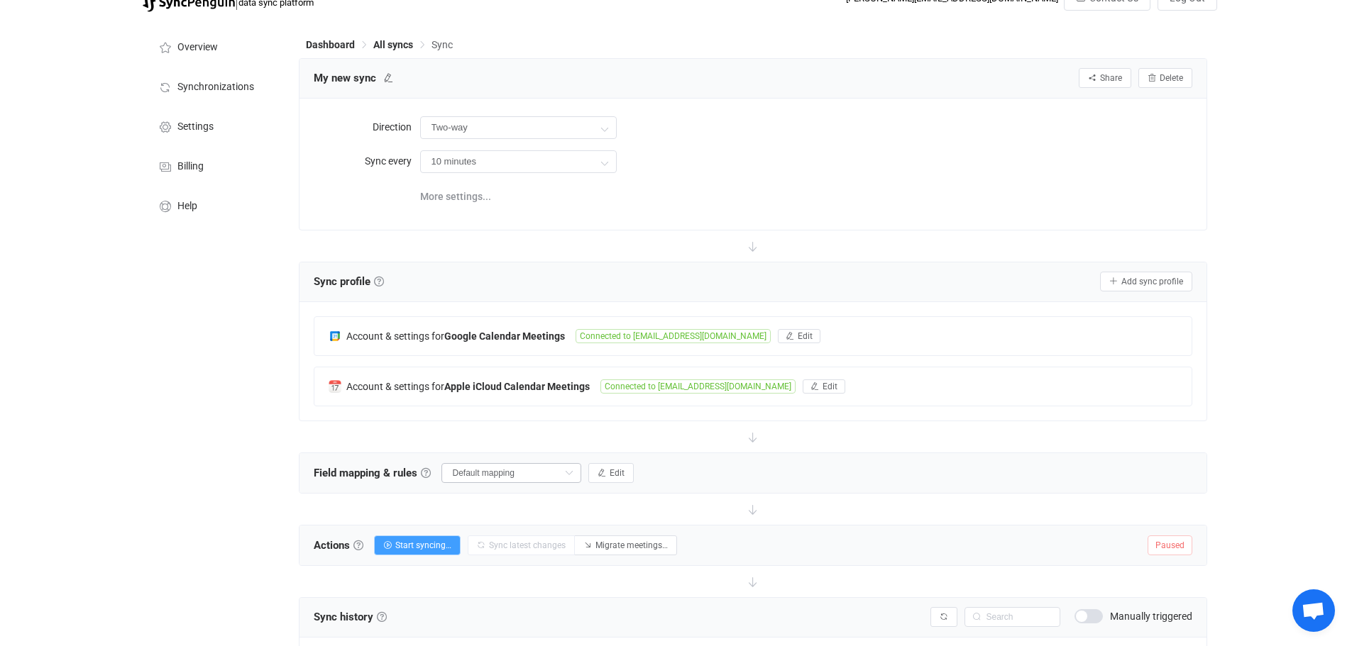
click at [565, 469] on icon at bounding box center [569, 473] width 18 height 20
click at [614, 509] on div at bounding box center [753, 509] width 908 height 31
click at [603, 473] on icon "button" at bounding box center [601, 473] width 9 height 9
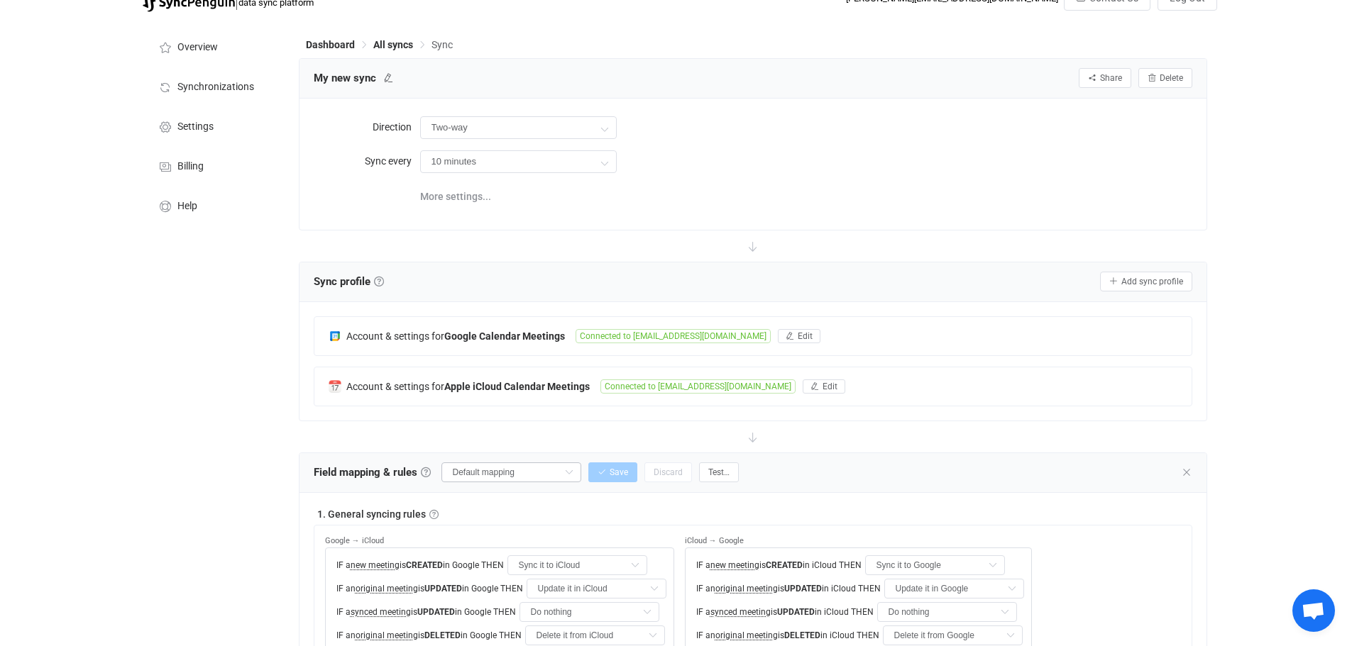
click at [560, 470] on icon at bounding box center [569, 473] width 18 height 20
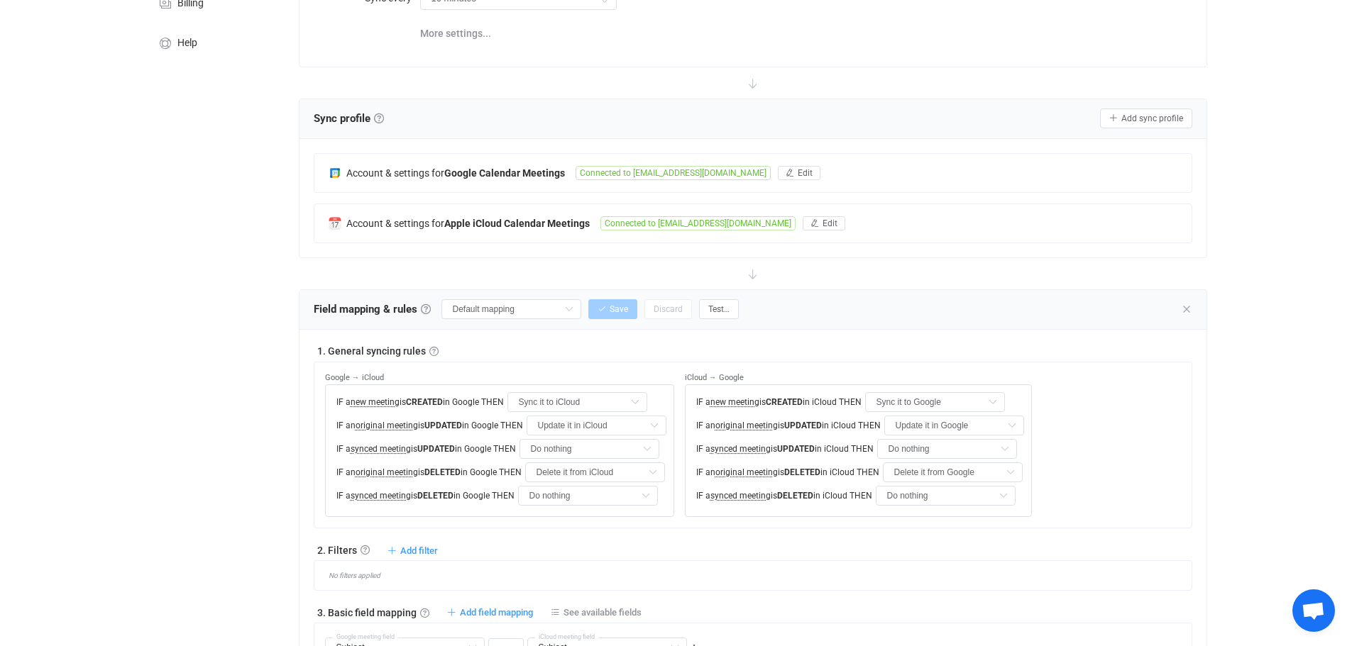
scroll to position [195, 0]
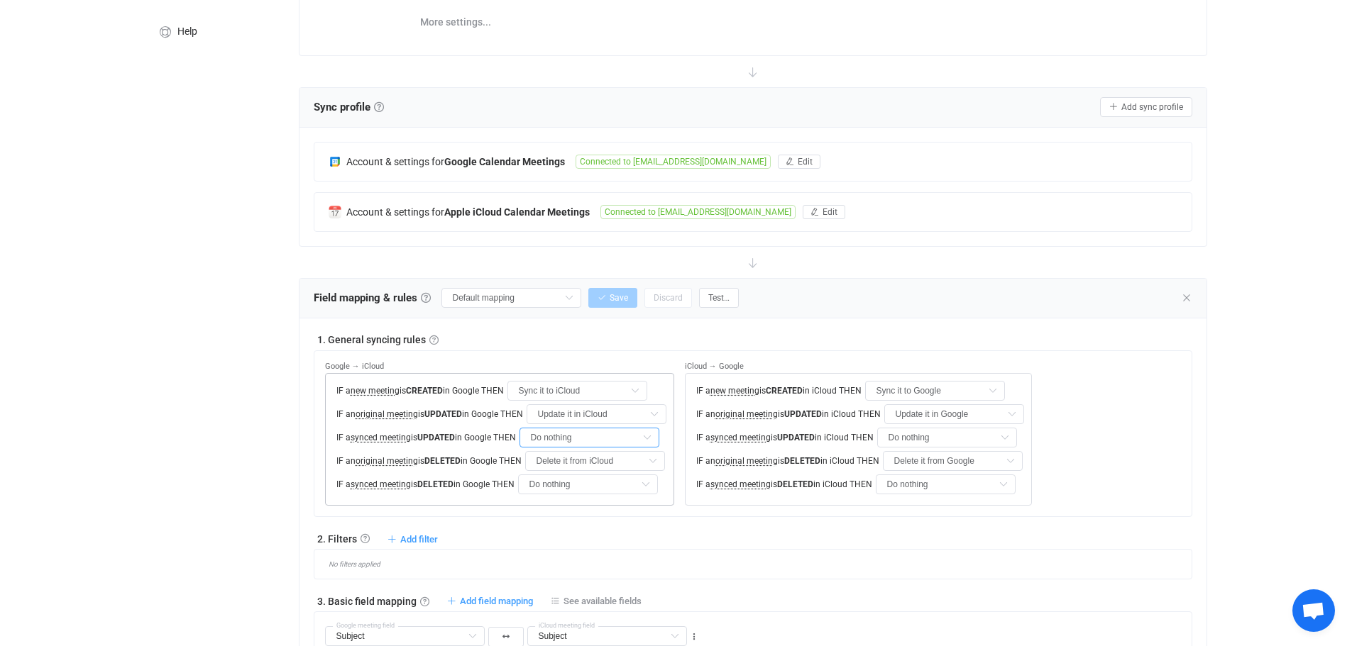
click at [614, 438] on input "Do nothing" at bounding box center [589, 438] width 140 height 20
click at [606, 492] on span "Update it in iCloud" at bounding box center [581, 495] width 79 height 11
type input "Update it in iCloud"
click at [607, 482] on input "Do nothing" at bounding box center [588, 485] width 140 height 20
click at [597, 540] on span "Delete it from iCloud" at bounding box center [584, 541] width 88 height 11
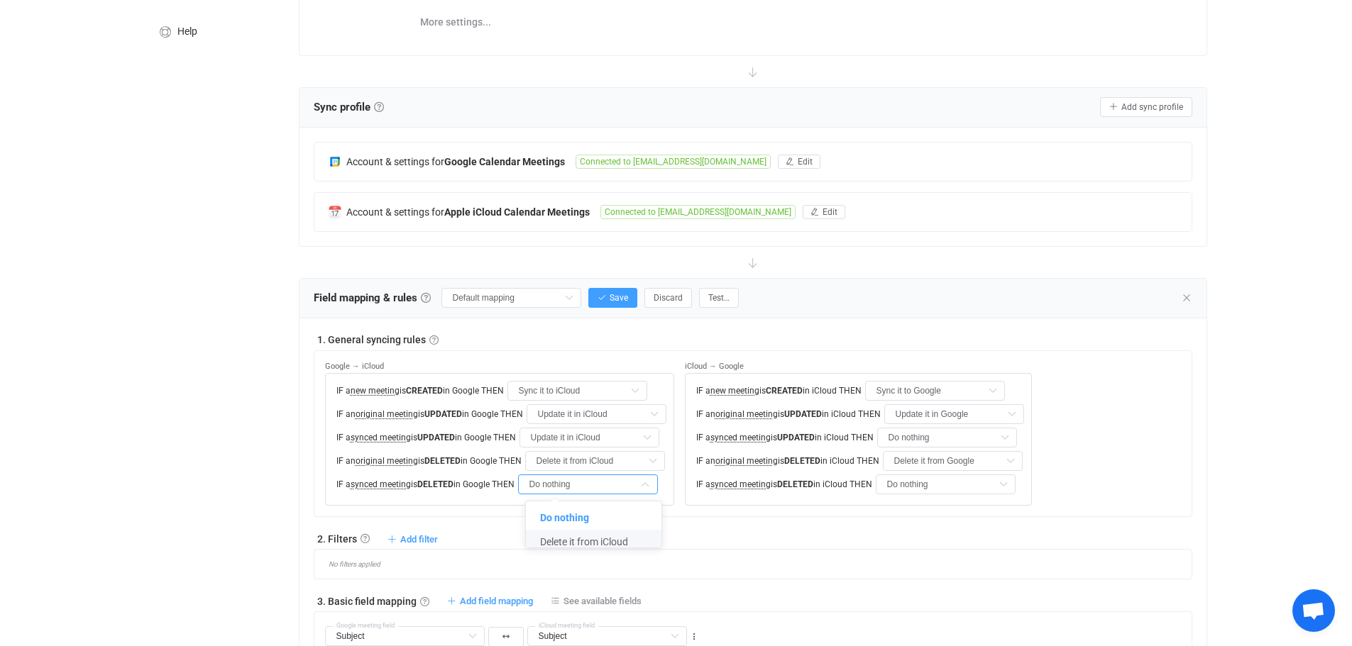
type input "Delete it from iCloud"
click at [919, 510] on div "Google → iCloud IF a new meeting is CREATED in Google THEN Sync it to iCloud Do…" at bounding box center [753, 433] width 878 height 167
click at [942, 486] on input "Do nothing" at bounding box center [946, 485] width 140 height 20
click at [946, 541] on span "Delete it from Google" at bounding box center [947, 541] width 92 height 11
type input "Delete it from Google"
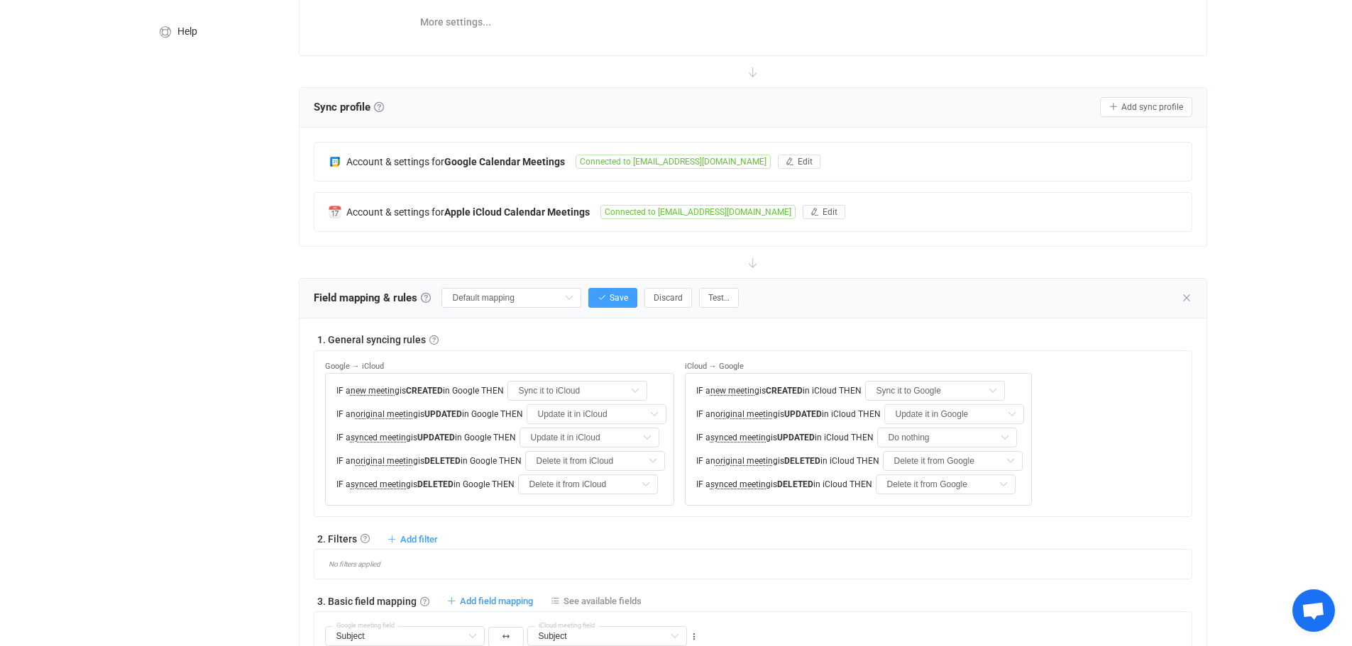
click at [947, 438] on input "Do nothing" at bounding box center [947, 438] width 140 height 20
click at [947, 497] on span "Update it in Google" at bounding box center [944, 495] width 83 height 11
type input "Update it in Google"
click at [959, 538] on div "2. Filters Filters Control what data is synced by adding inclusion or exclusion…" at bounding box center [753, 538] width 878 height 14
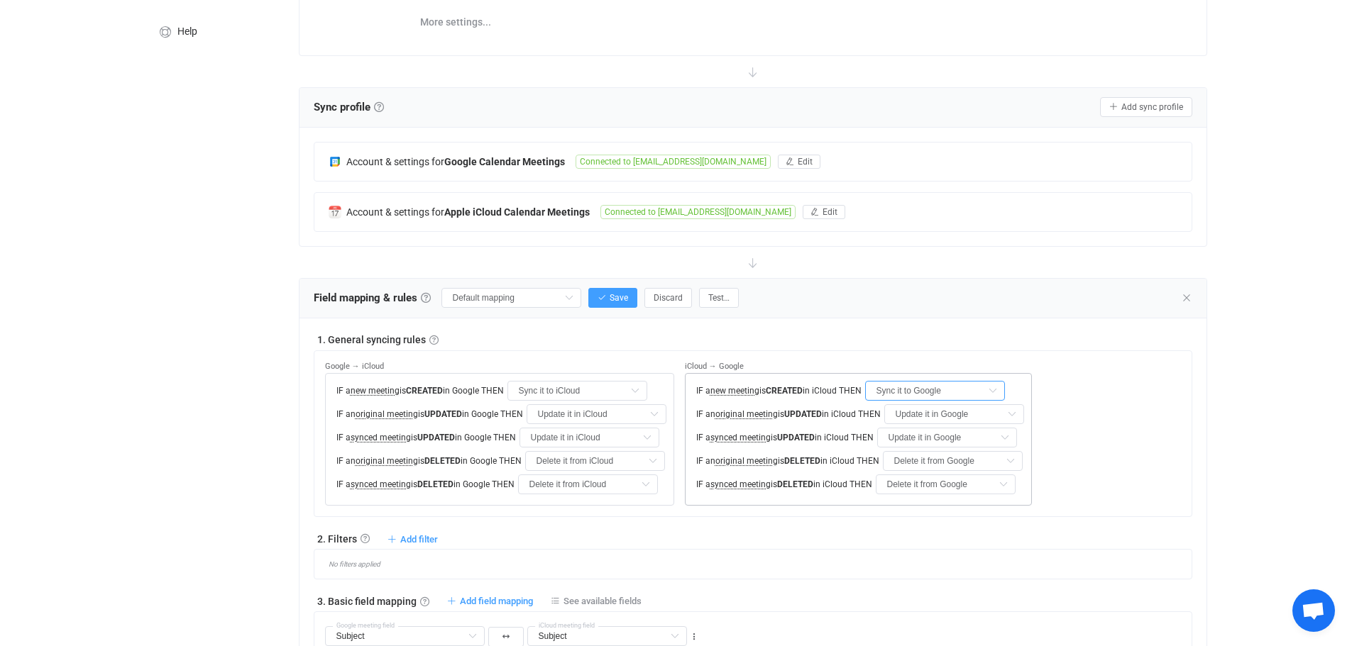
click at [946, 389] on input "Sync it to Google" at bounding box center [935, 391] width 140 height 20
click at [952, 448] on span "Sync it to Google" at bounding box center [929, 448] width 77 height 11
click at [881, 549] on div "No filters applied" at bounding box center [753, 564] width 878 height 31
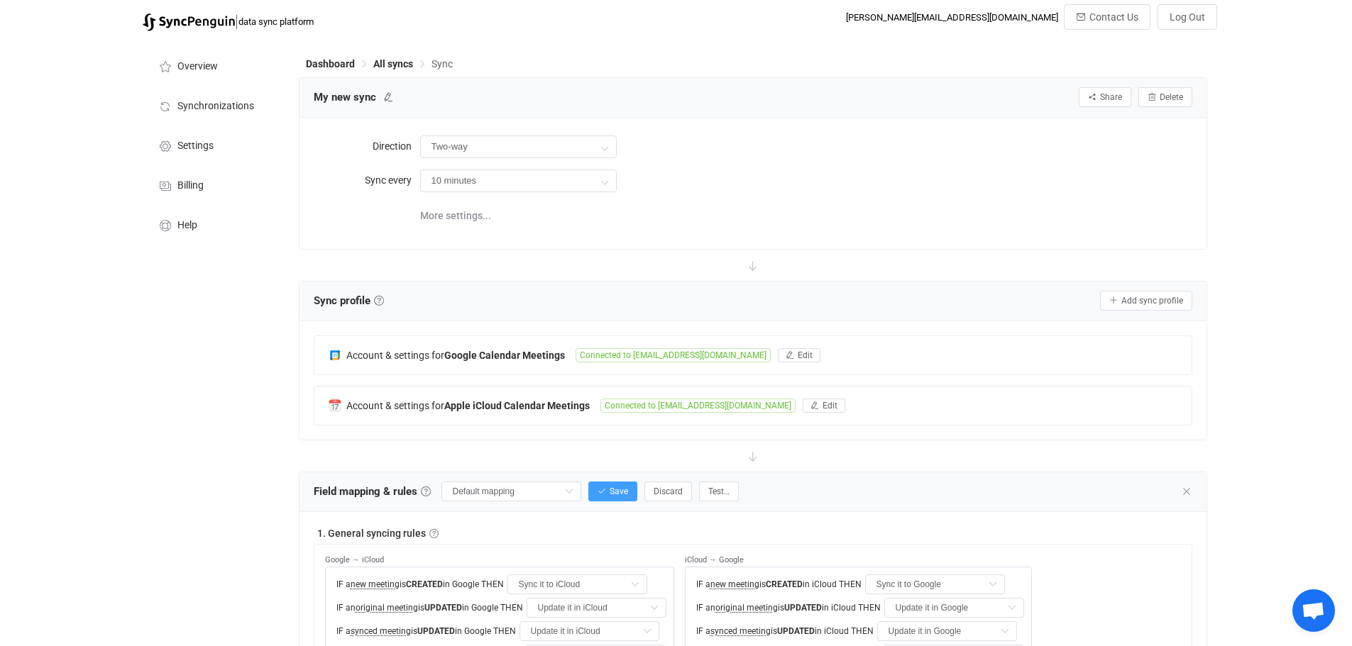
scroll to position [0, 0]
click at [485, 145] on input "Two-way" at bounding box center [518, 148] width 197 height 23
click at [525, 214] on span at bounding box center [534, 213] width 20 height 9
type input "Google → iCloud"
type input "Delete it from iCloud"
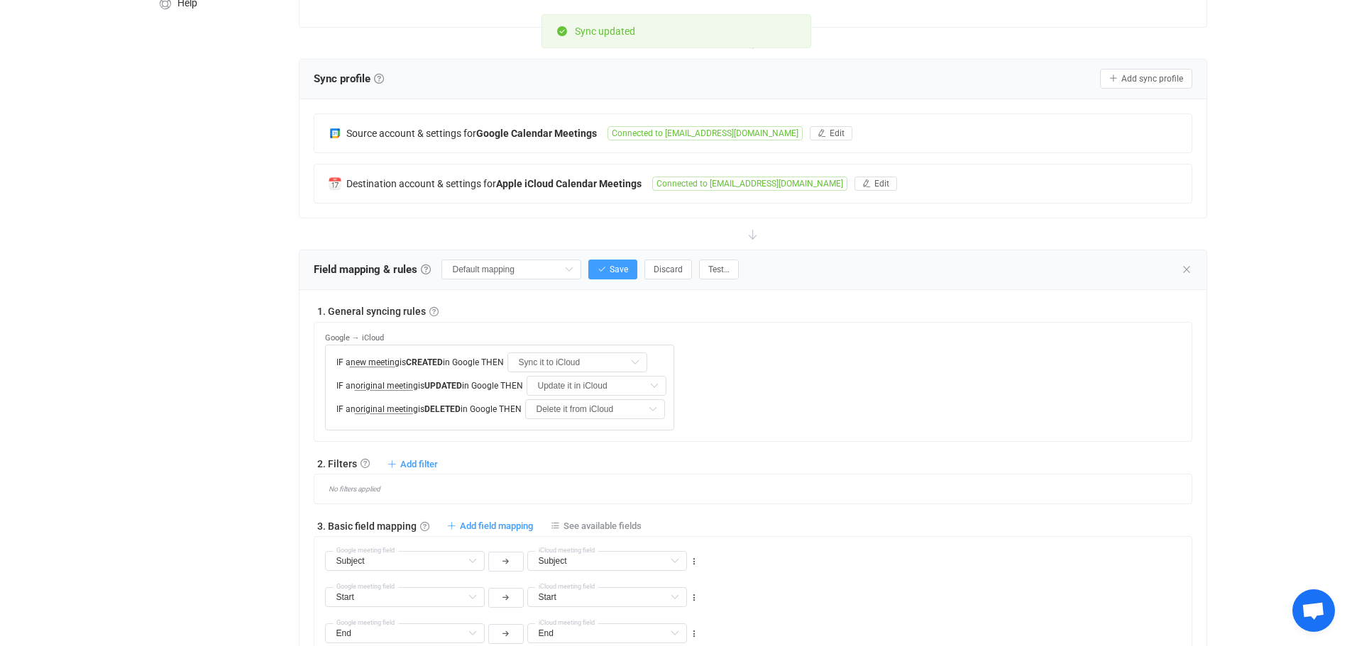
scroll to position [266, 0]
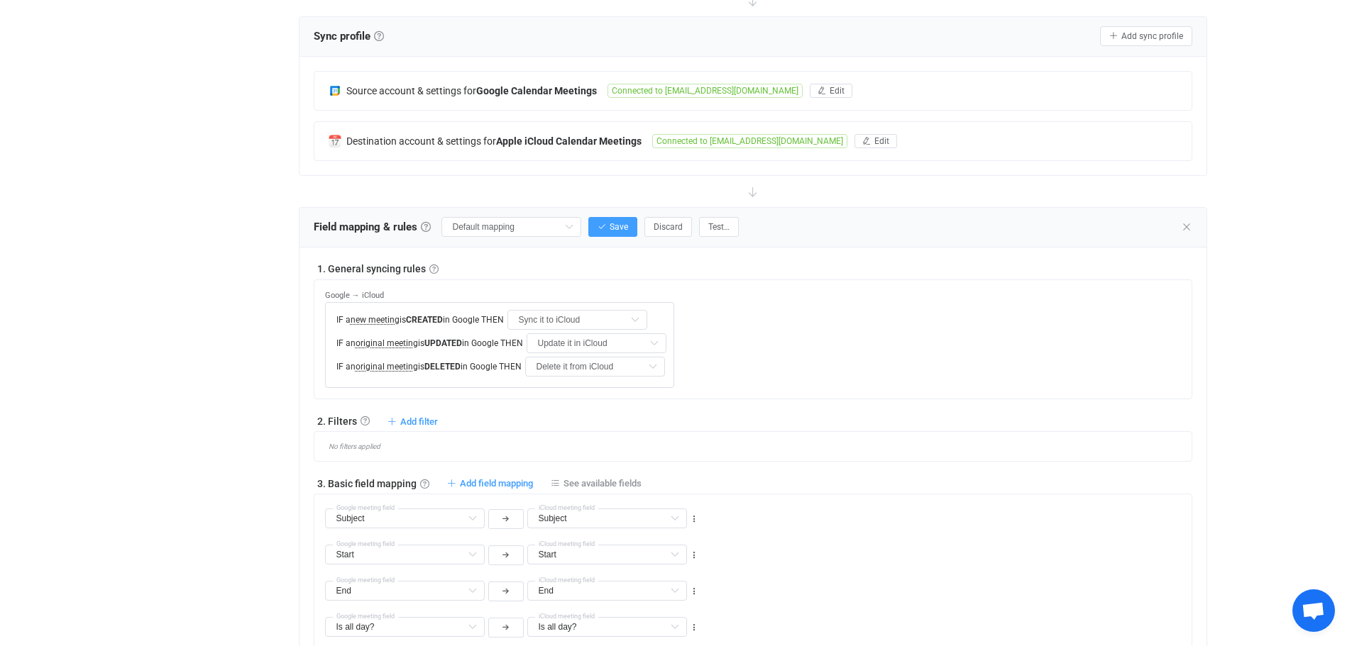
click at [287, 363] on div "Overview Synchronizations Settings Billing Help" at bounding box center [214, 524] width 156 height 1500
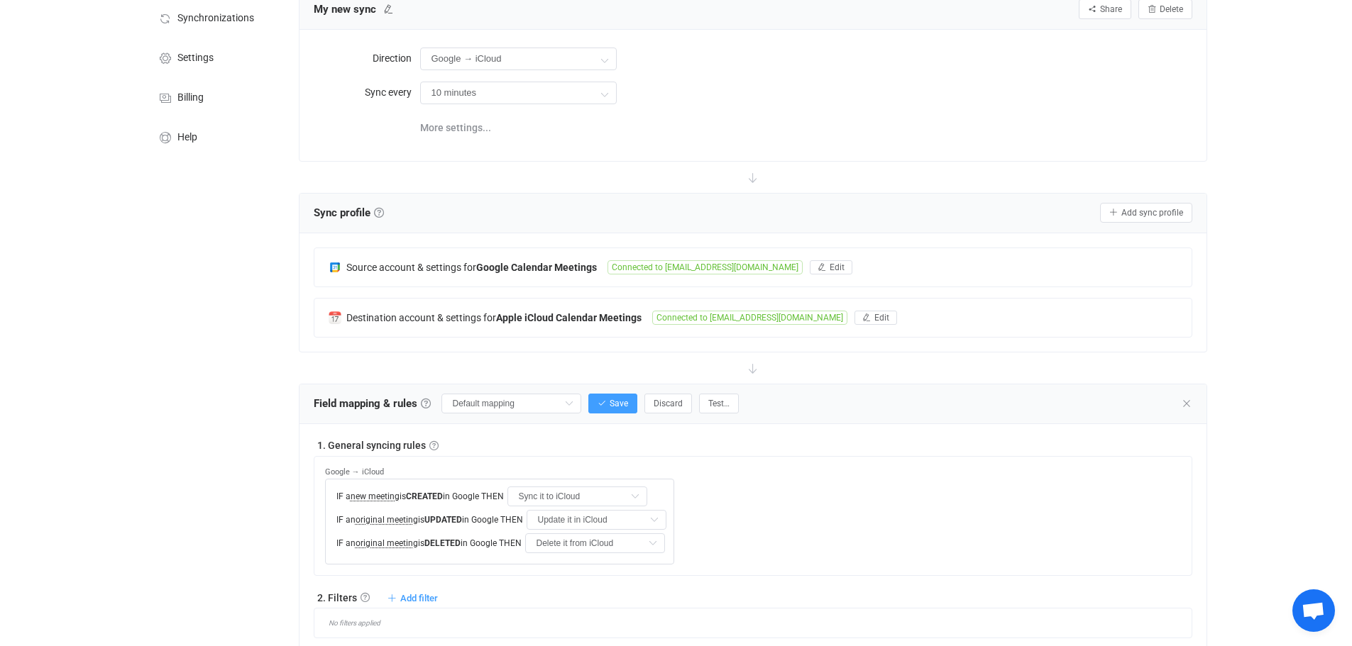
scroll to position [89, 0]
click at [603, 402] on icon "button" at bounding box center [601, 404] width 9 height 9
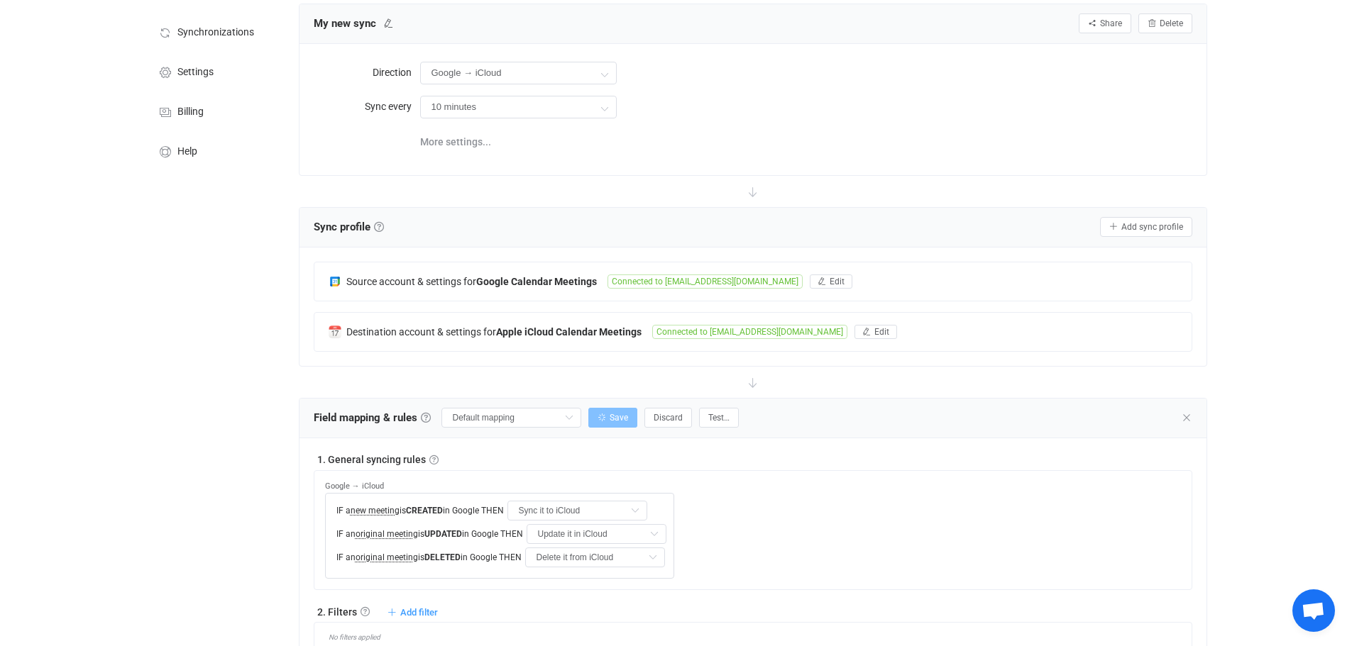
scroll to position [71, 0]
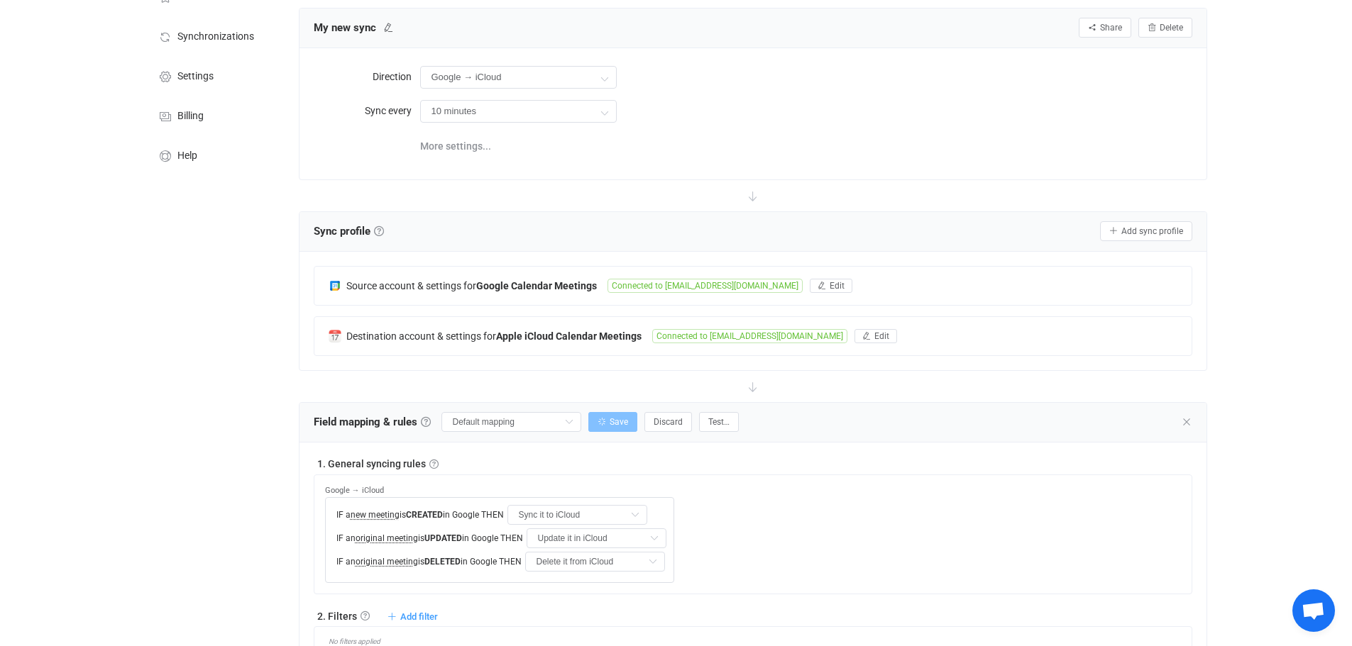
type input "My custom field mapping"
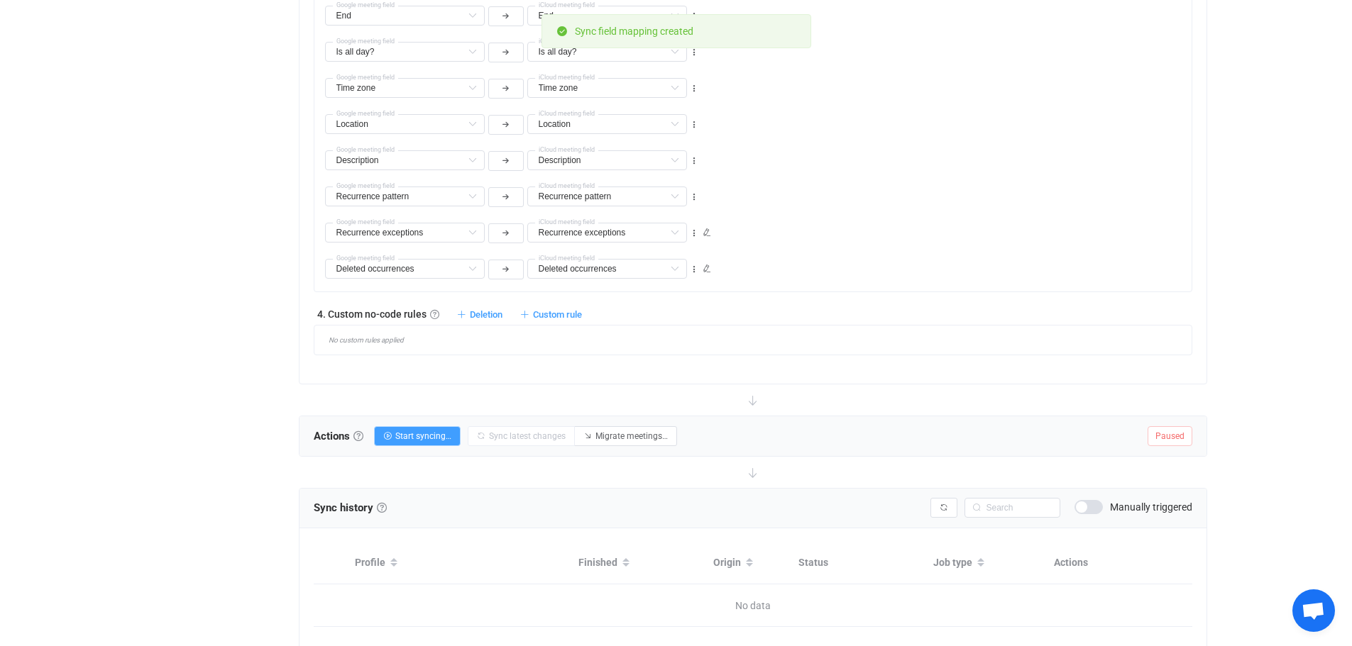
scroll to position [895, 0]
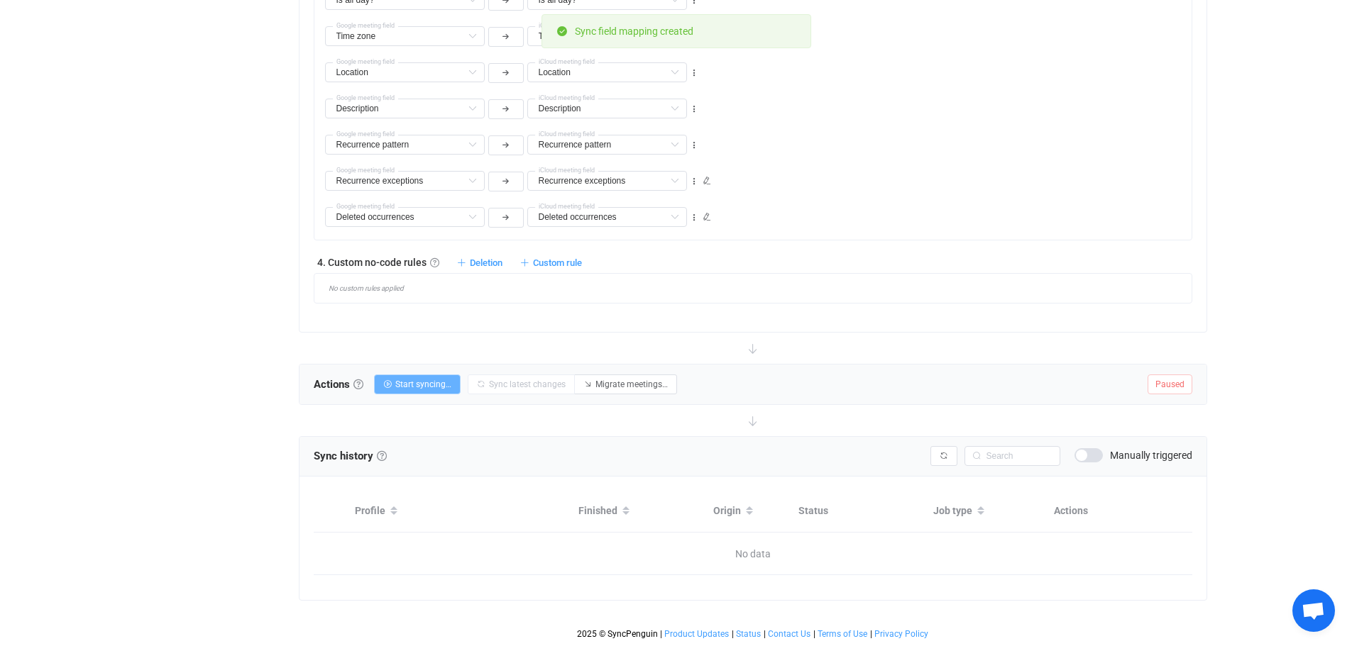
click at [411, 385] on span "Start syncing…" at bounding box center [423, 385] width 56 height 10
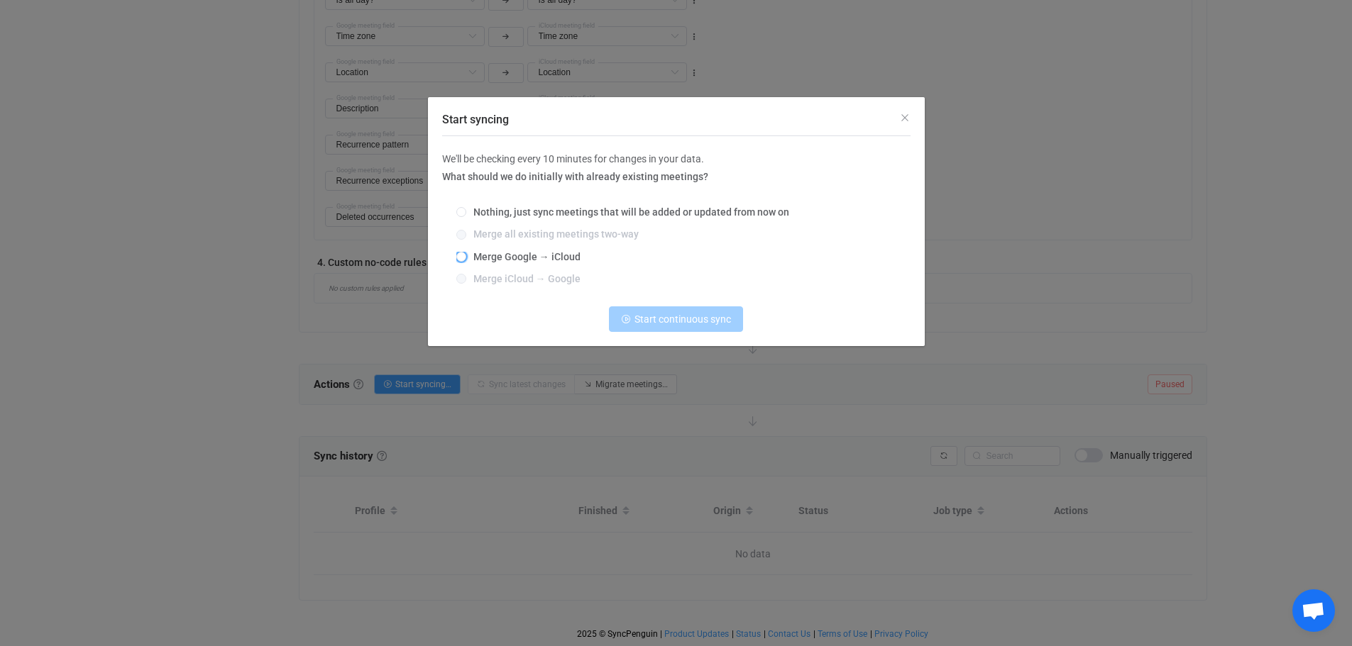
click at [510, 258] on span "Merge Google → iCloud" at bounding box center [523, 256] width 114 height 11
click at [466, 258] on input "Merge Google → iCloud" at bounding box center [461, 257] width 10 height 11
radio input "true"
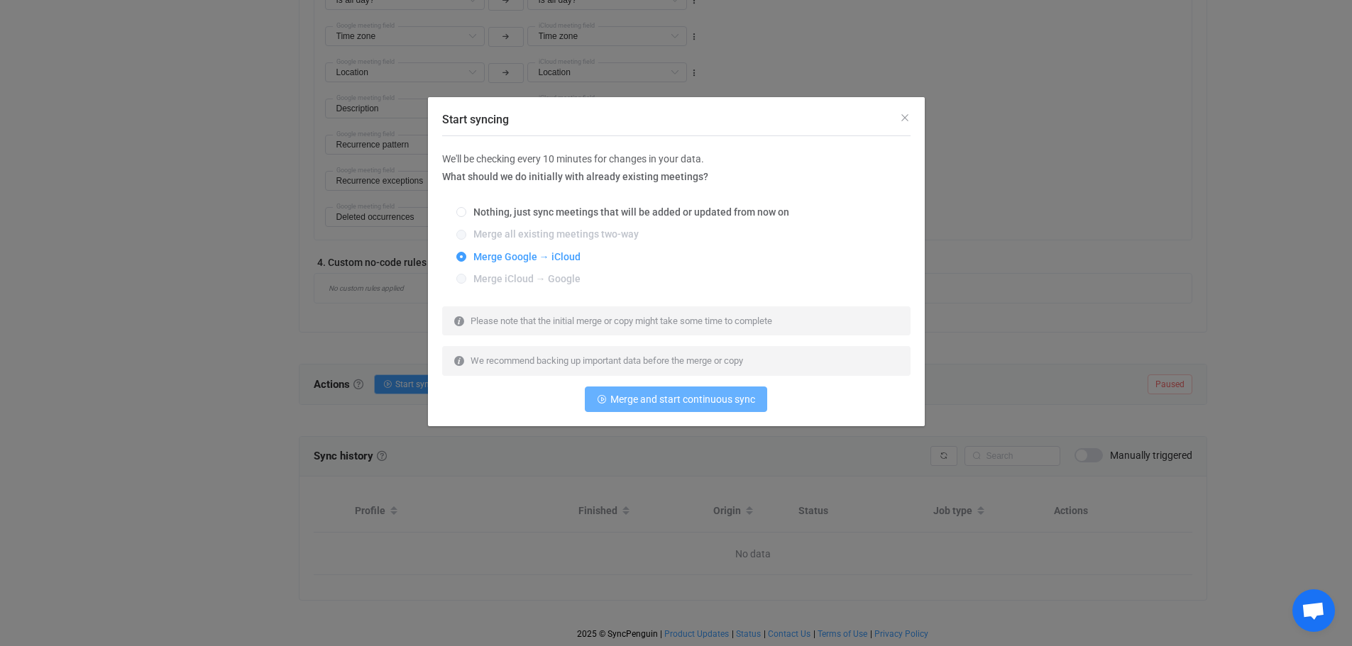
click at [668, 401] on span "Merge and start continuous sync" at bounding box center [682, 399] width 145 height 11
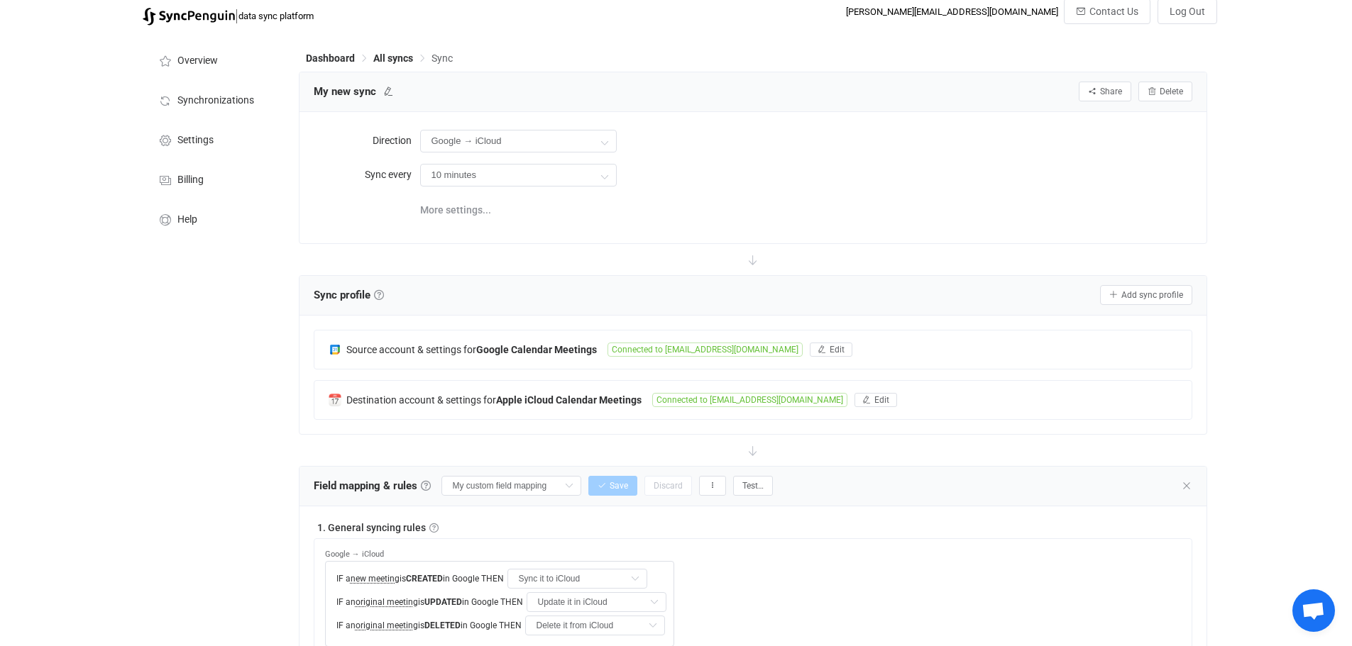
scroll to position [0, 0]
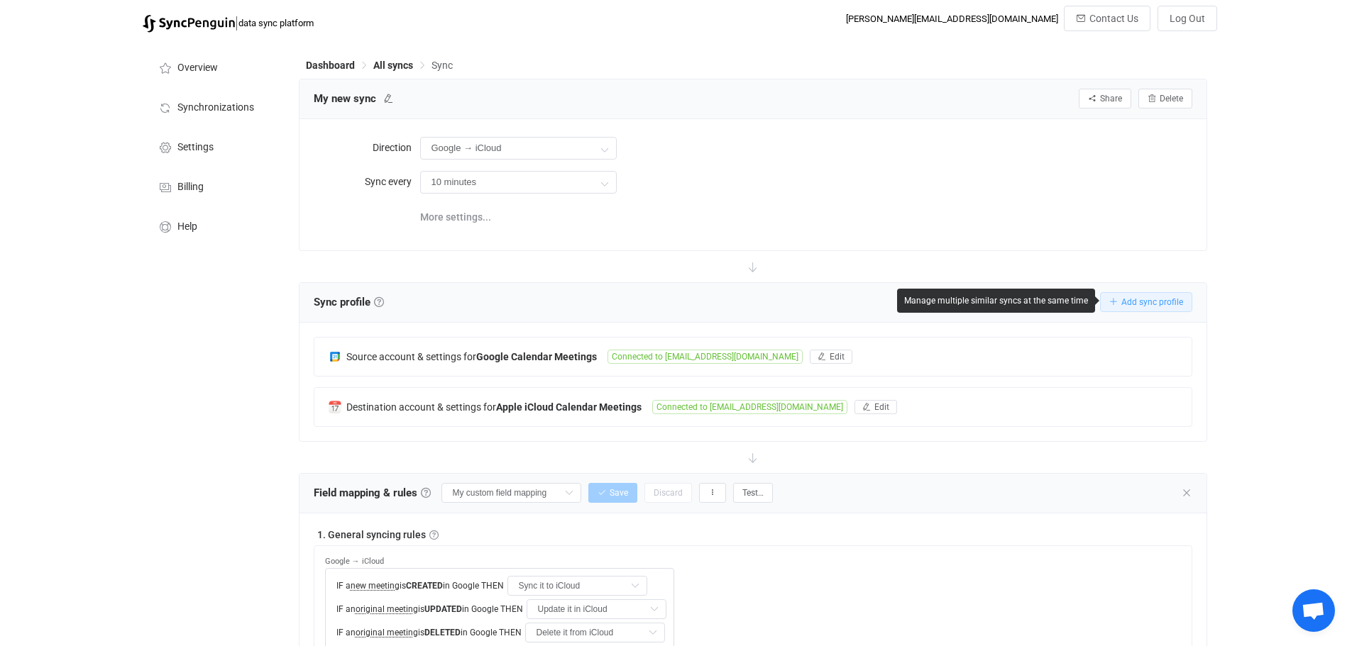
click at [1138, 300] on span "Add sync profile" at bounding box center [1152, 302] width 62 height 10
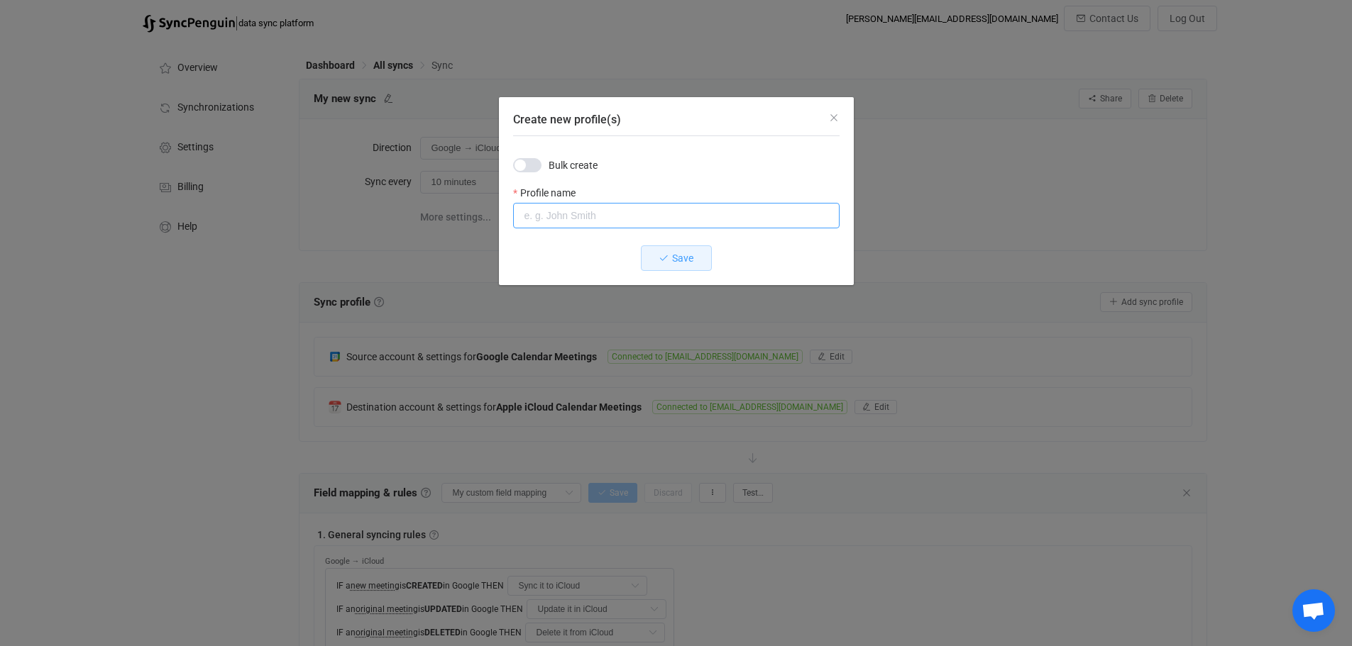
click at [614, 222] on input "Create new profile(s)" at bounding box center [676, 216] width 326 height 26
type input "COTC"
click at [680, 255] on span "Save" at bounding box center [682, 258] width 21 height 11
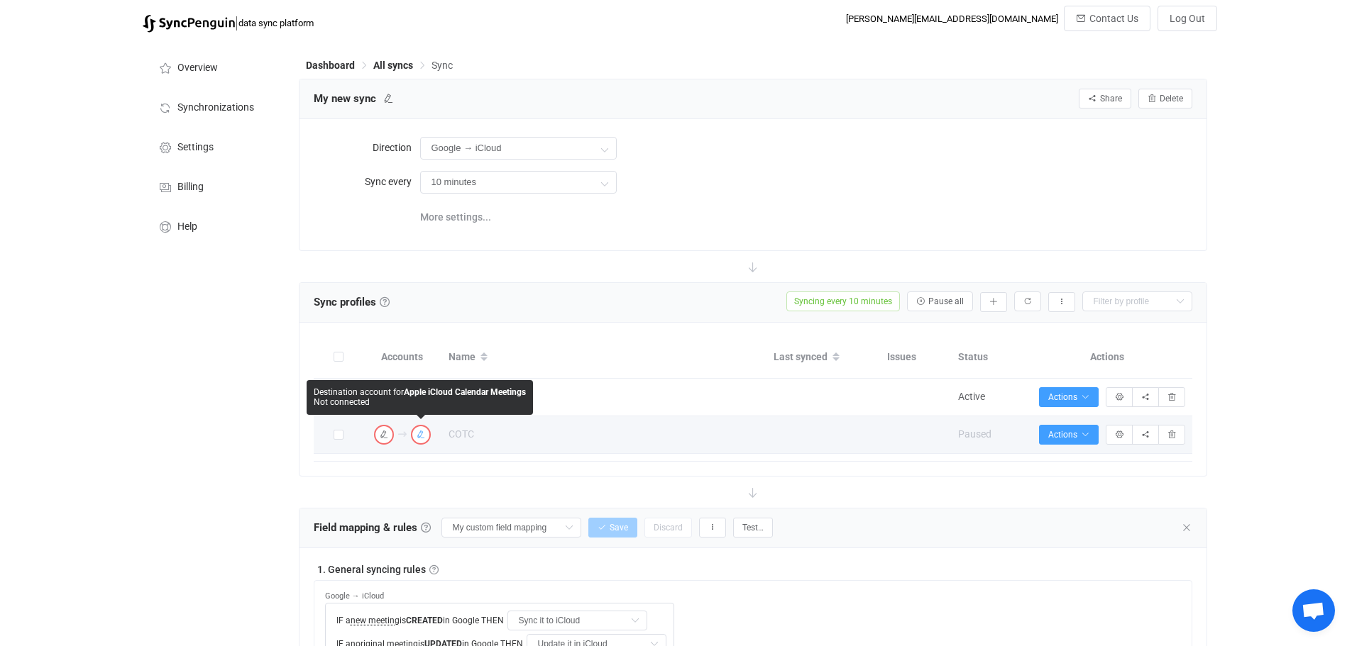
click at [420, 433] on icon "button" at bounding box center [420, 435] width 9 height 9
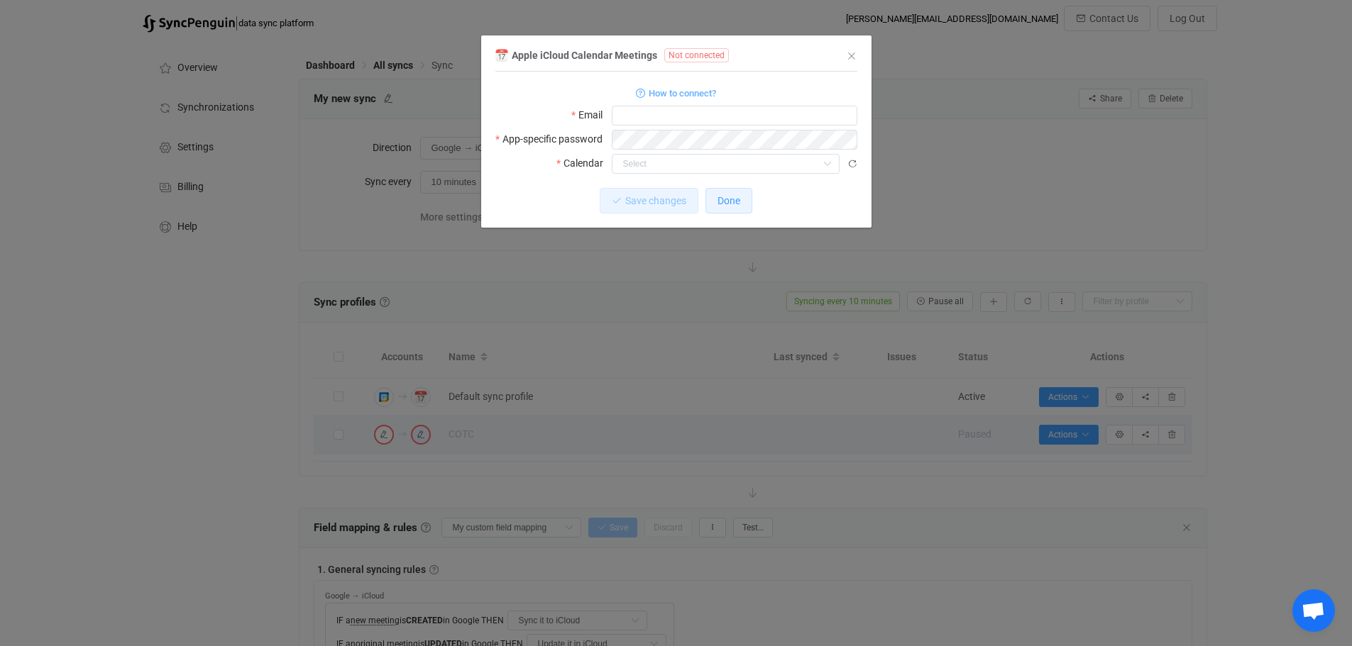
click at [736, 198] on span "Done" at bounding box center [728, 200] width 23 height 11
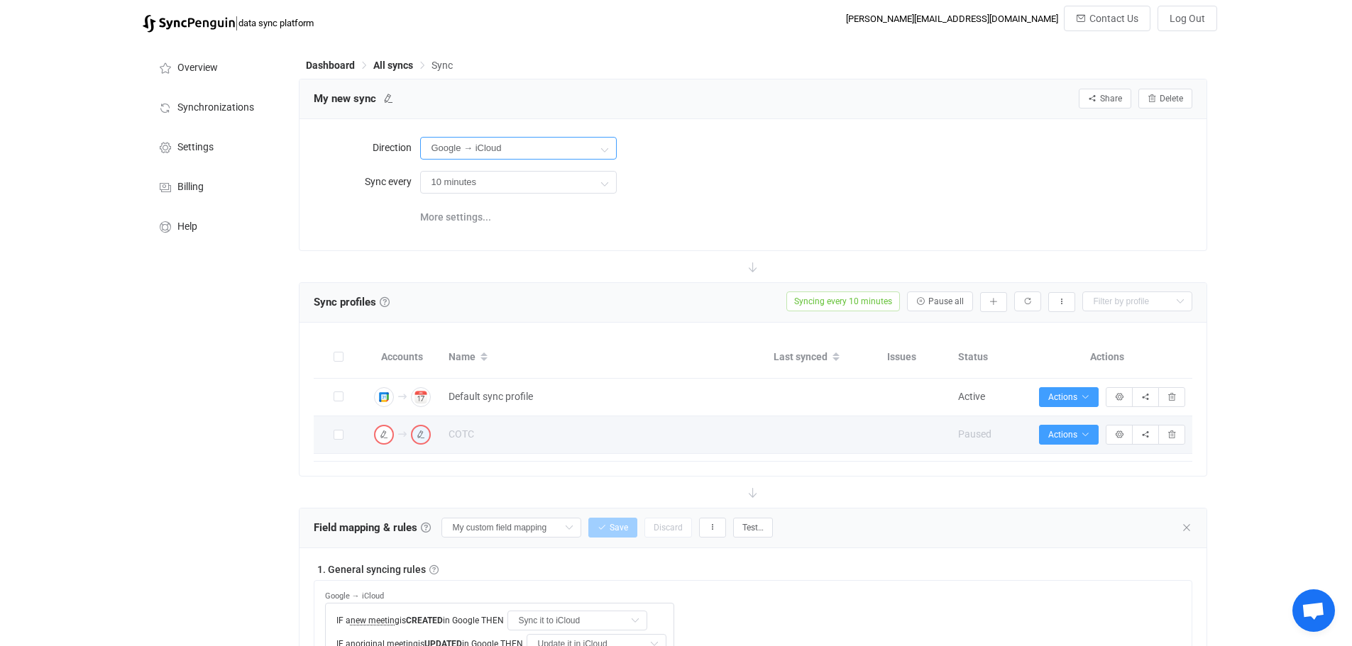
click at [497, 140] on input "Google → iCloud" at bounding box center [518, 148] width 197 height 23
click at [813, 203] on div "More settings..." at bounding box center [806, 215] width 772 height 29
click at [338, 61] on span "Dashboard" at bounding box center [330, 65] width 49 height 11
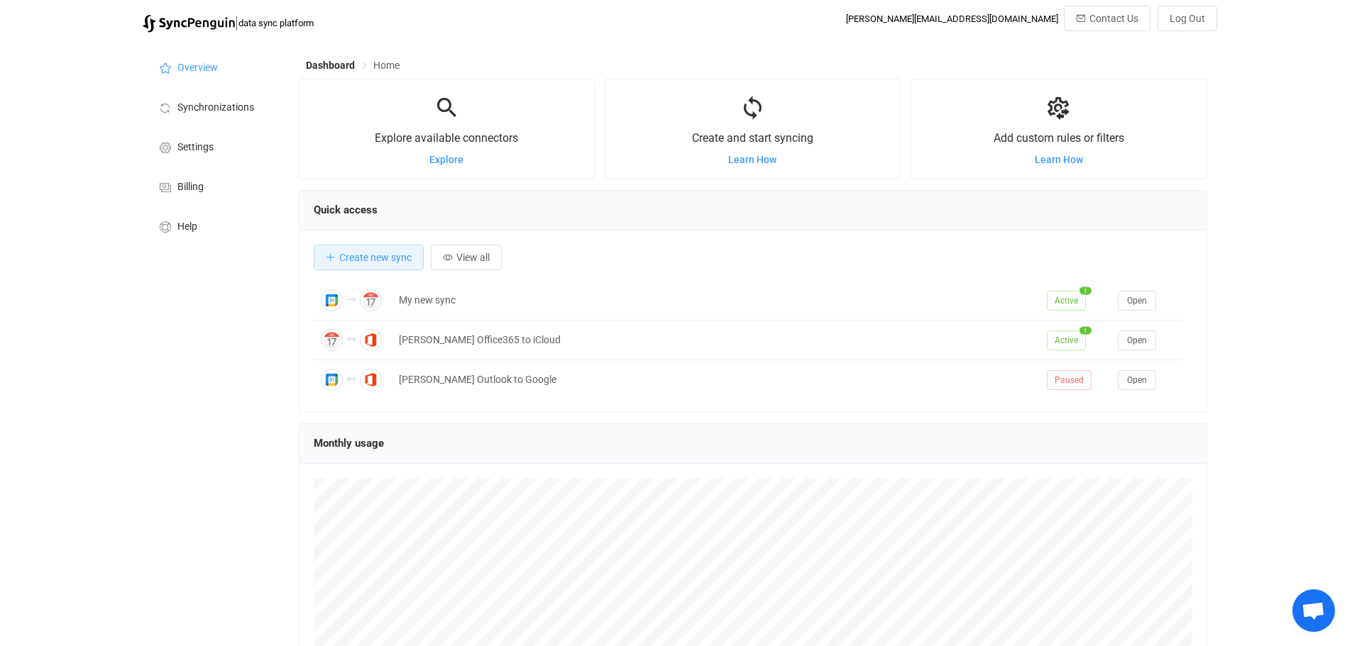
scroll to position [275, 908]
click at [371, 258] on span "Create new sync" at bounding box center [375, 257] width 72 height 11
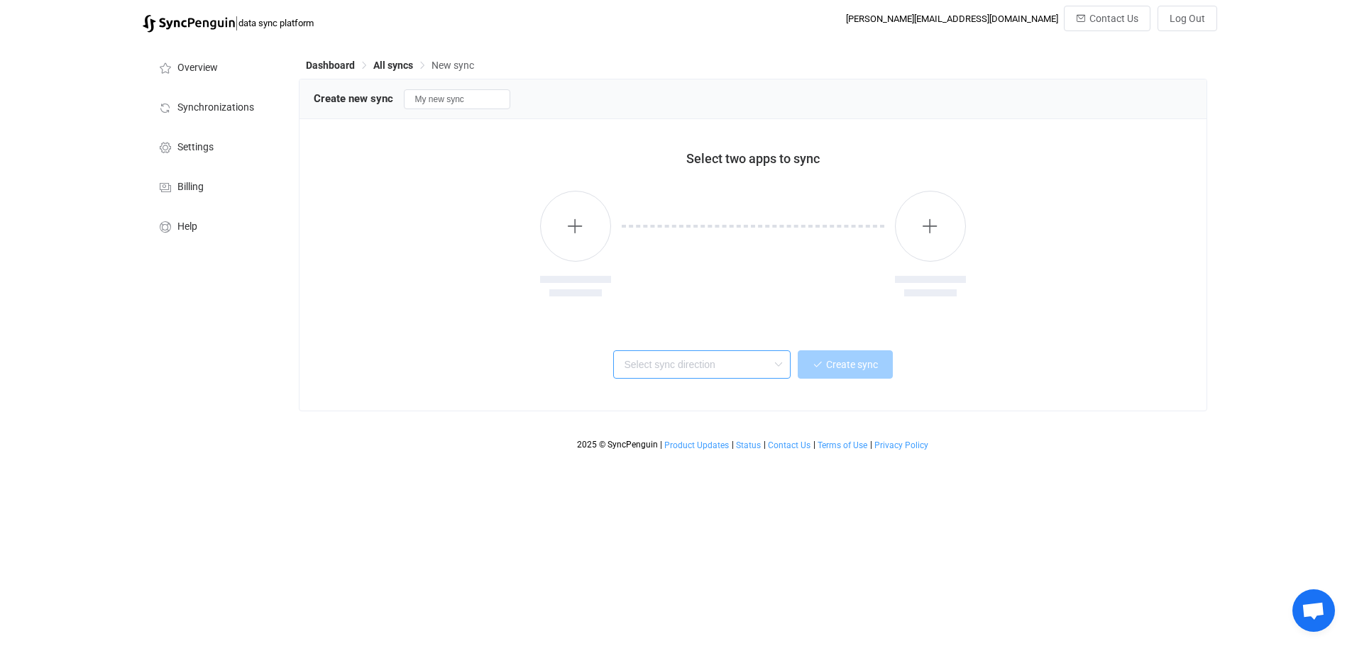
click at [766, 363] on input "text" at bounding box center [701, 364] width 177 height 28
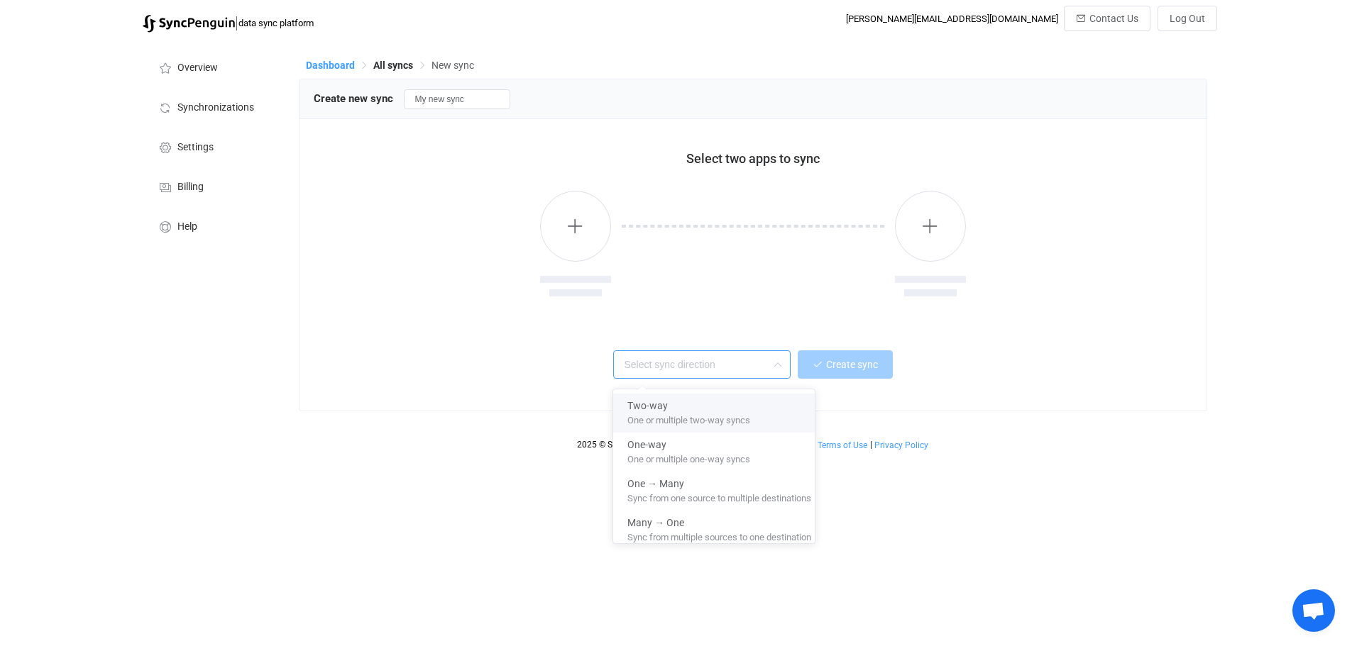
click at [321, 67] on span "Dashboard" at bounding box center [330, 65] width 49 height 11
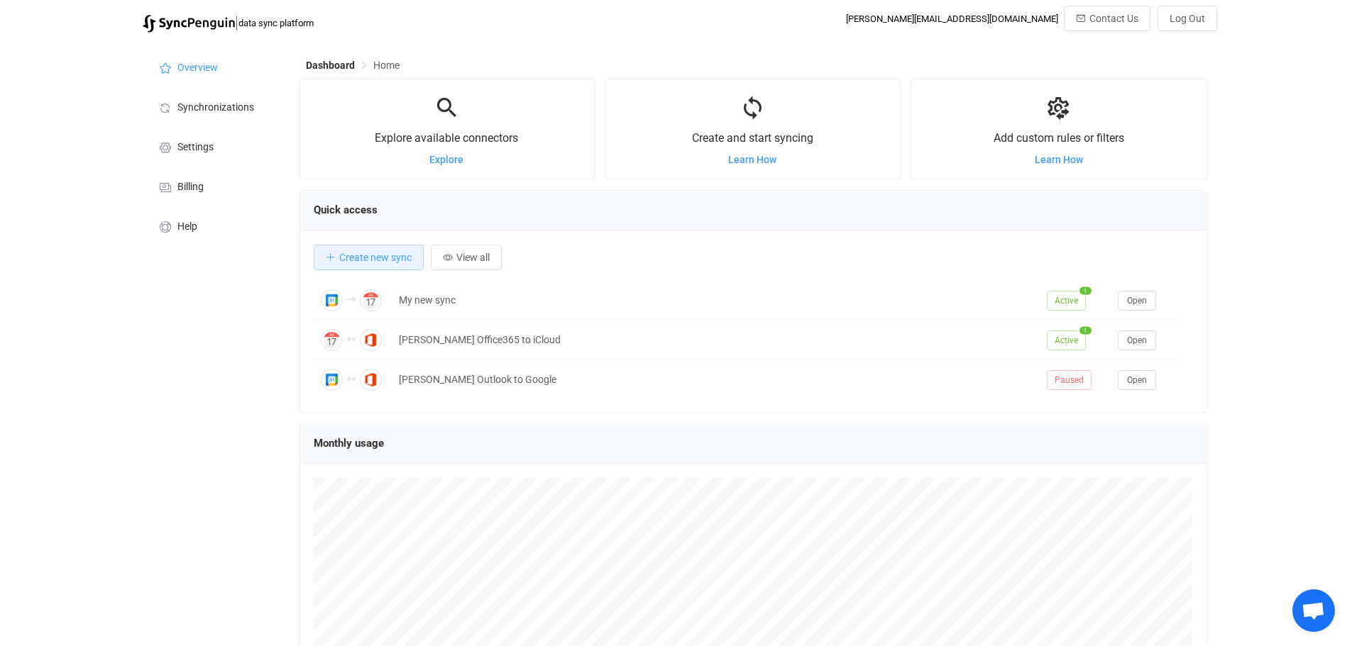
scroll to position [275, 908]
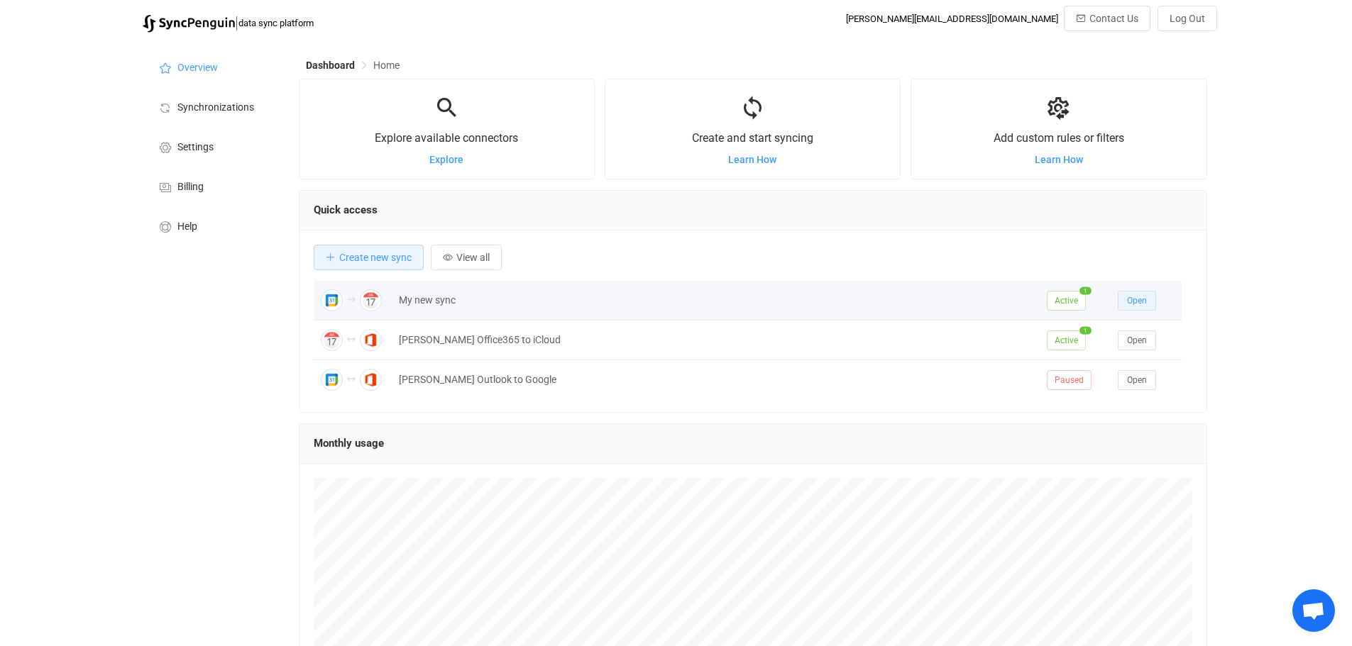
click at [1132, 299] on span "Open" at bounding box center [1137, 301] width 20 height 10
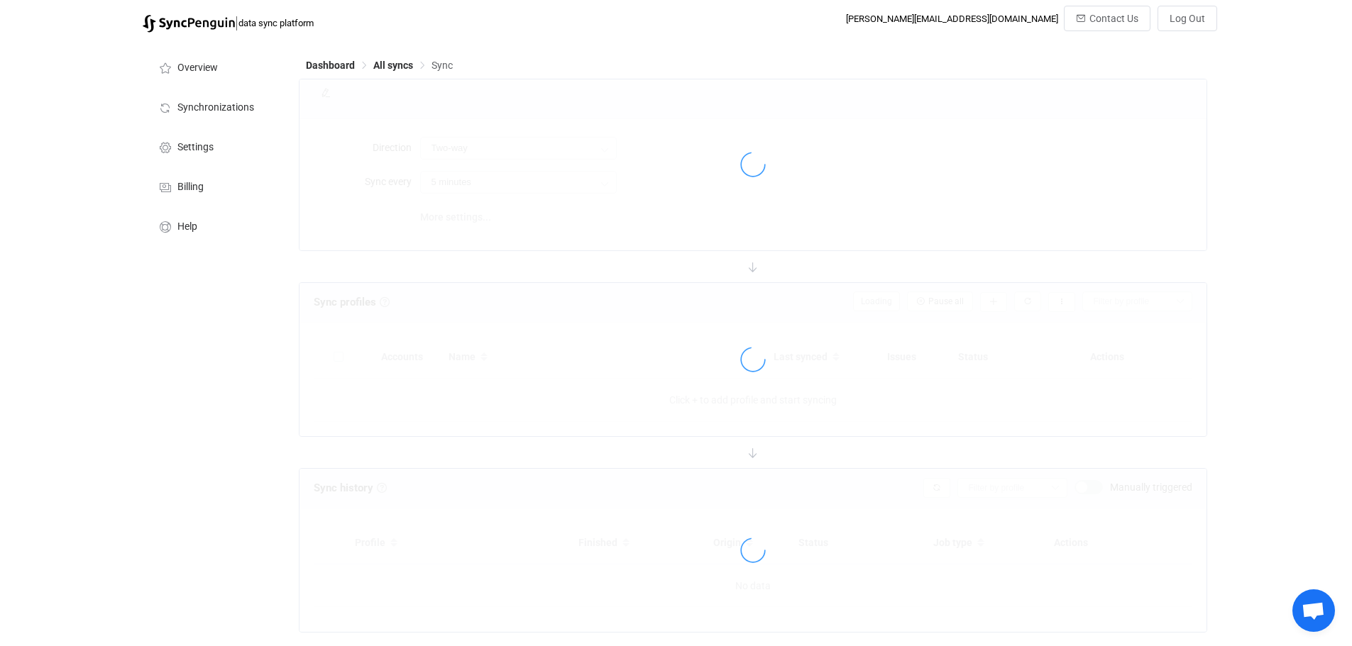
type input "Google → iCloud"
type input "10 minutes"
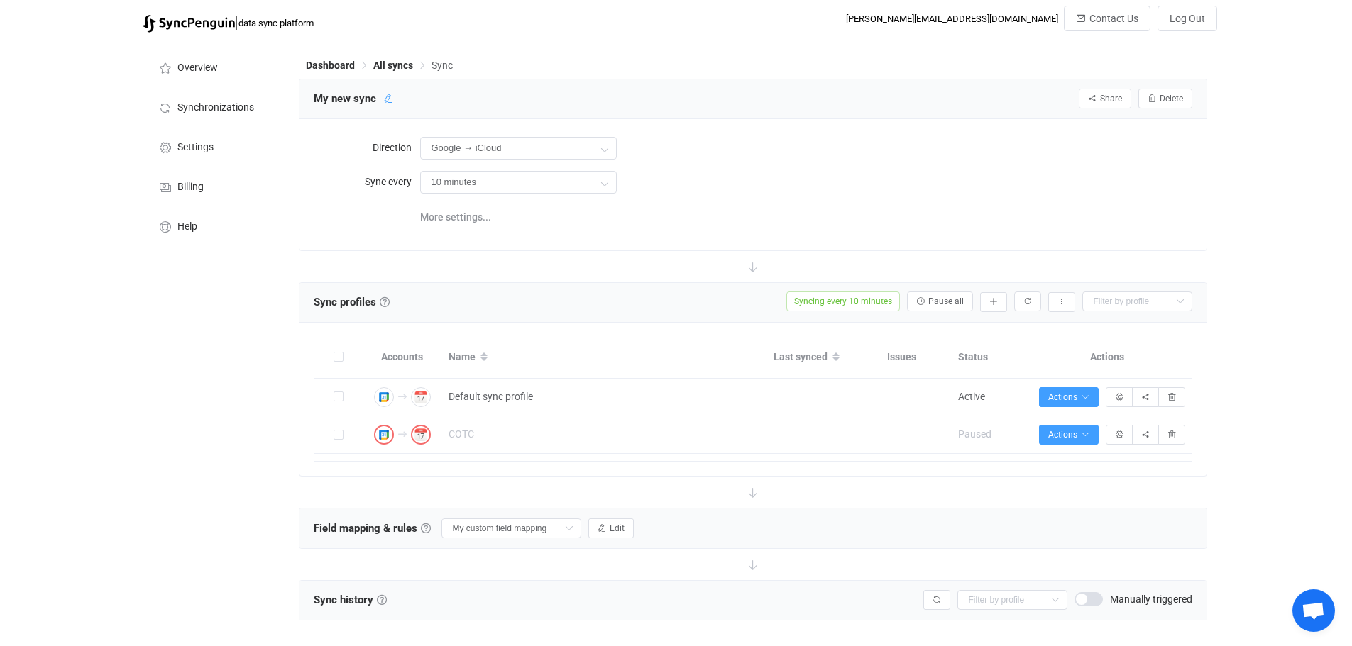
click at [390, 98] on icon at bounding box center [388, 99] width 10 height 10
drag, startPoint x: 388, startPoint y: 101, endPoint x: 183, endPoint y: 88, distance: 205.4
click at [183, 88] on div "Overview Synchronizations Settings Billing Help Dashboard All syncs Sync My new…" at bounding box center [676, 413] width 1081 height 746
type input "Todd's Google to iCloud"
click at [449, 96] on icon at bounding box center [453, 99] width 10 height 10
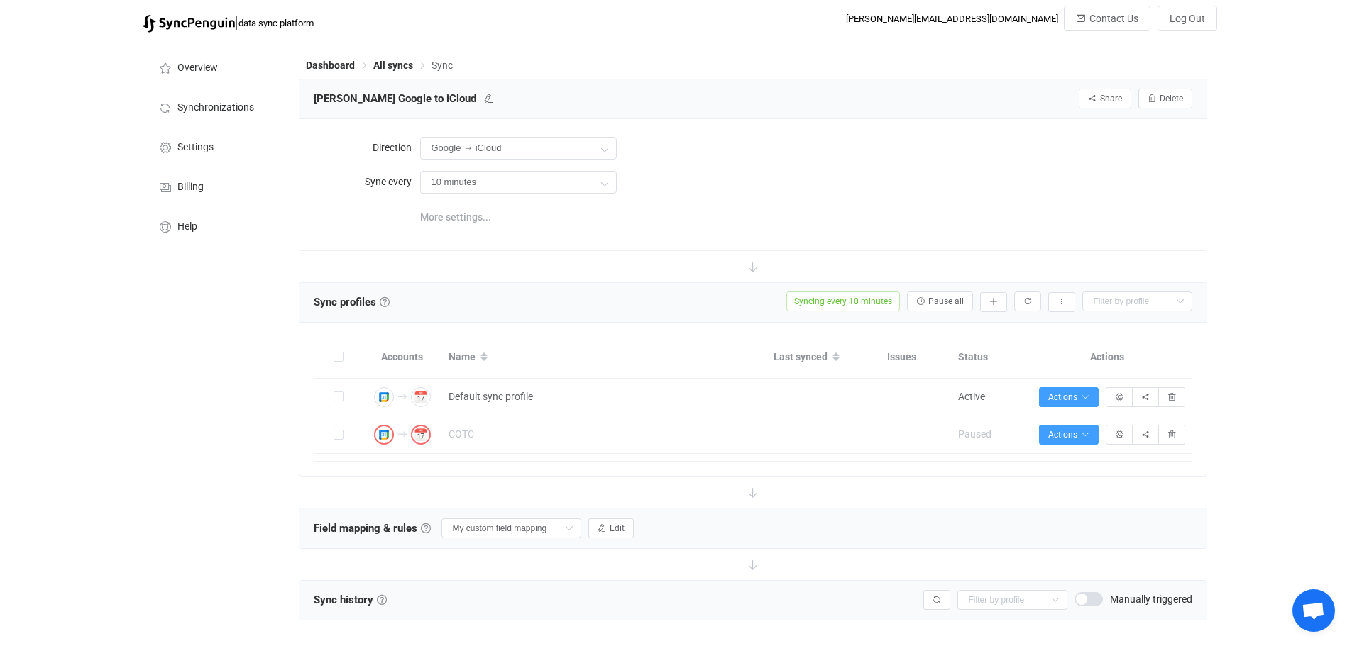
click at [451, 215] on span "More settings..." at bounding box center [455, 217] width 71 height 28
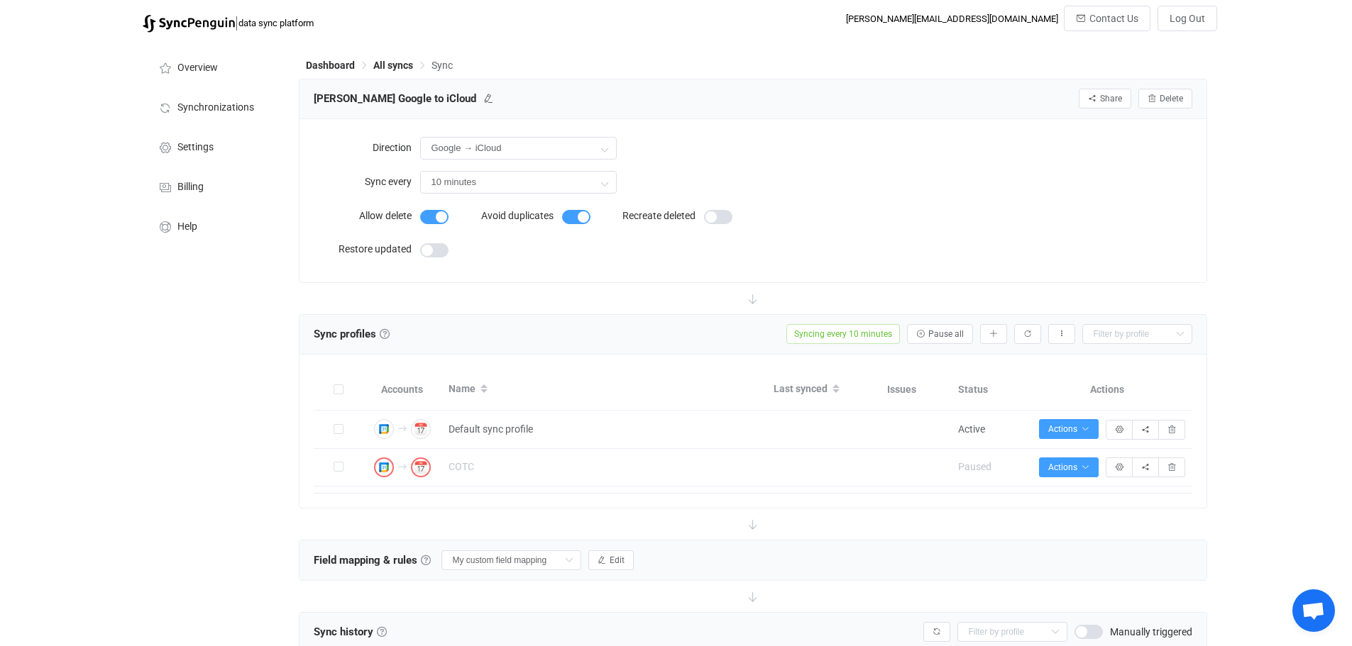
click at [330, 210] on label "Allow delete" at bounding box center [367, 215] width 106 height 28
click at [538, 148] on input "Google → iCloud" at bounding box center [518, 148] width 197 height 23
click at [893, 173] on div "10 minutes 10 minutes 15 minutes 30 minutes 1 hour 2 hours 4 hours 8 hours 12 h…" at bounding box center [806, 181] width 772 height 29
click at [1057, 333] on icon "button" at bounding box center [1061, 334] width 9 height 9
click at [382, 331] on link at bounding box center [385, 334] width 10 height 10
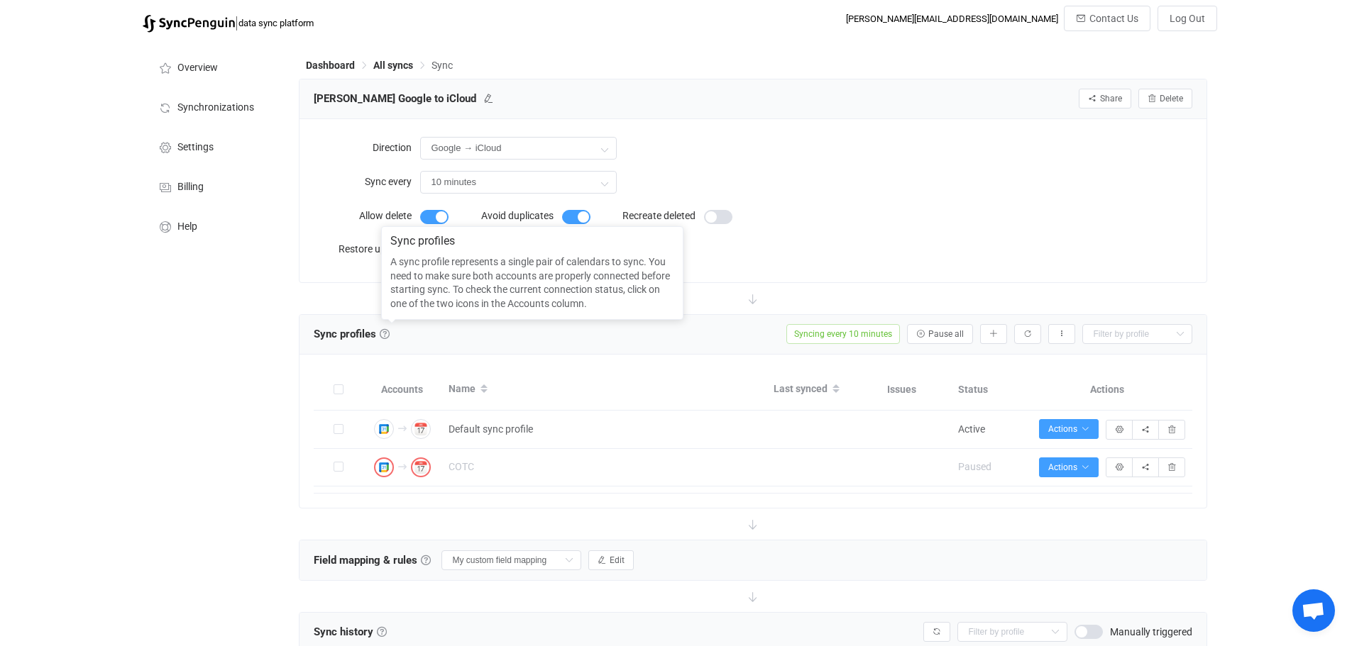
click at [568, 344] on div "Sync profiles Sync profiles Syncing every 10 minutes Active Pause all Add manua…" at bounding box center [753, 334] width 878 height 21
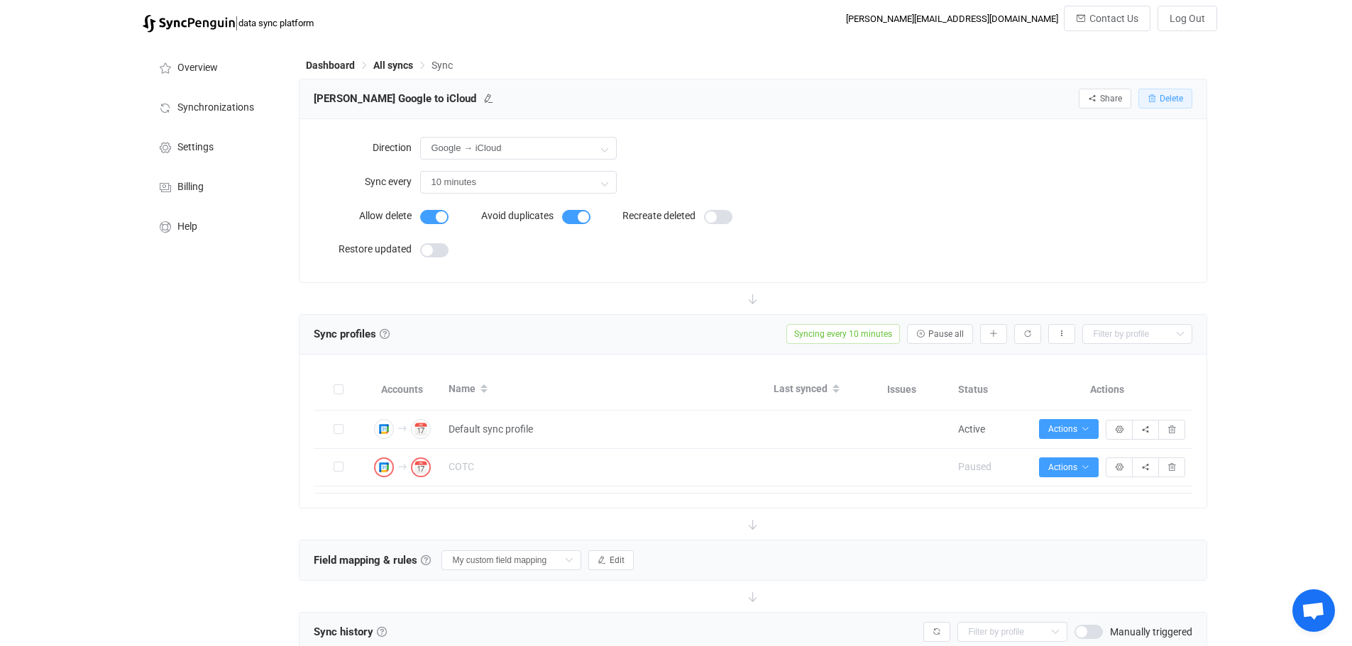
click at [1164, 100] on span "Delete" at bounding box center [1170, 99] width 23 height 10
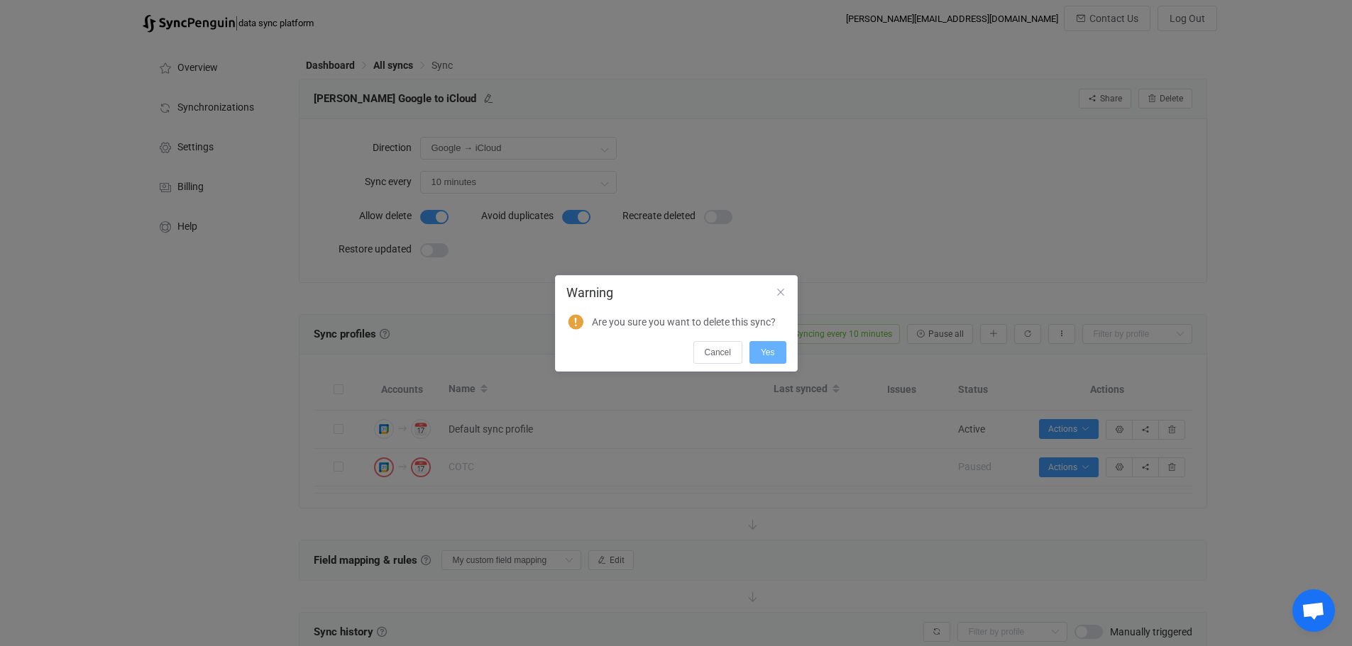
click at [766, 344] on button "Yes" at bounding box center [767, 352] width 37 height 23
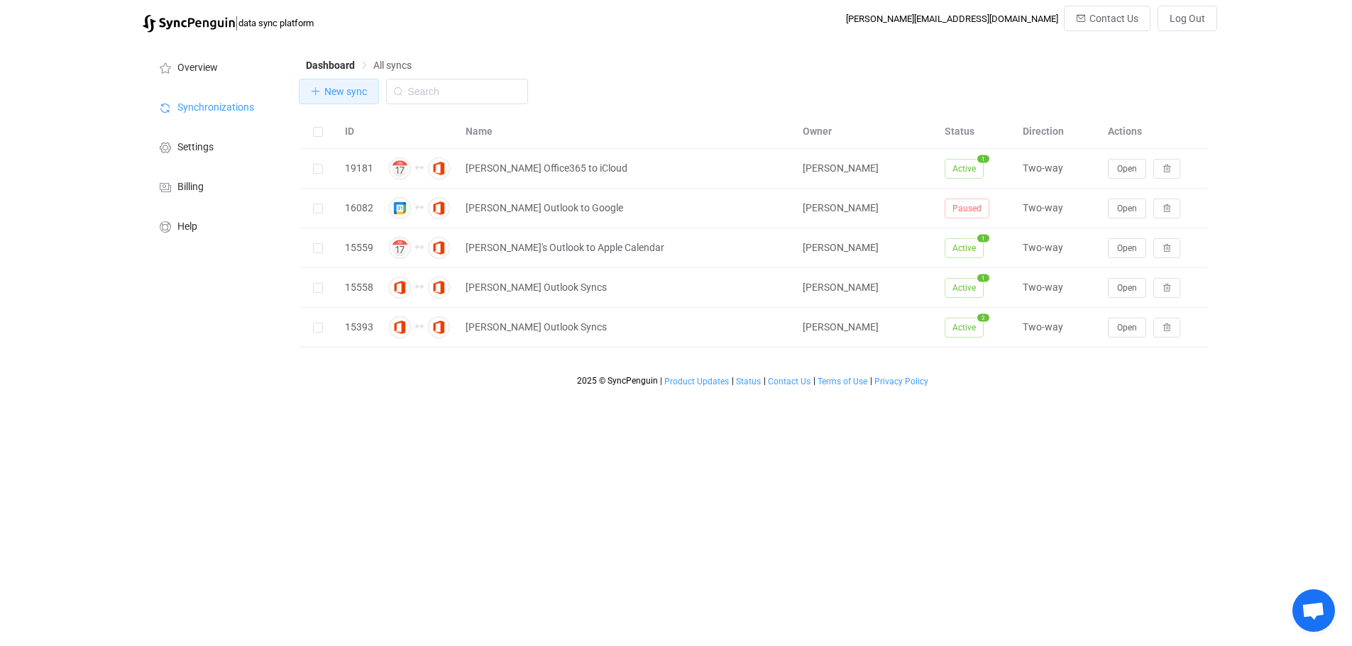
click at [346, 94] on span "New sync" at bounding box center [345, 91] width 43 height 11
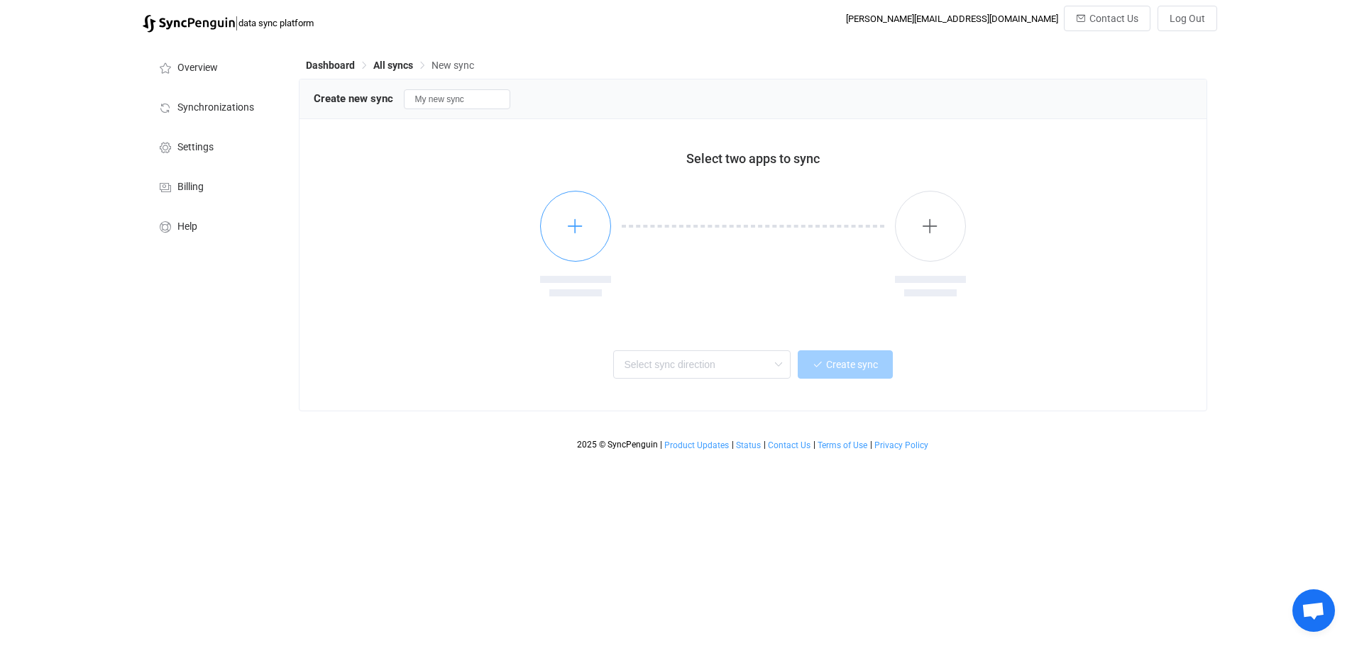
click at [577, 223] on icon "button" at bounding box center [575, 226] width 18 height 18
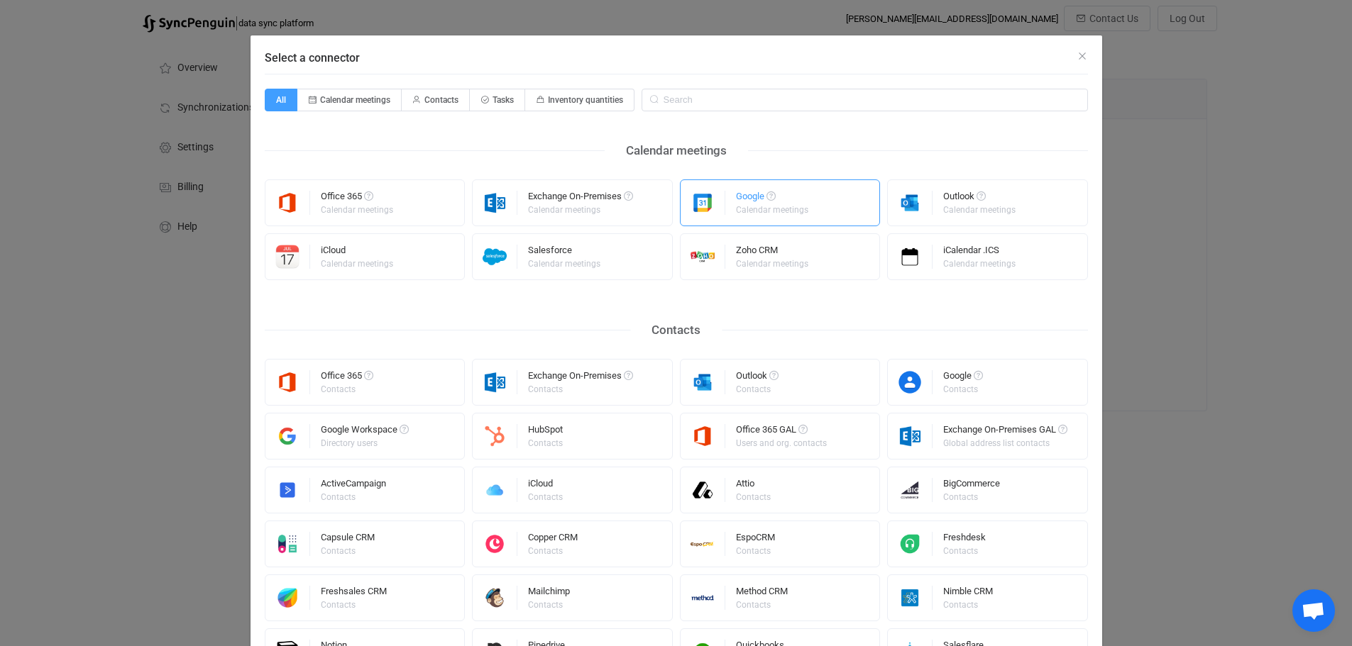
click at [795, 197] on div "Google" at bounding box center [773, 199] width 74 height 14
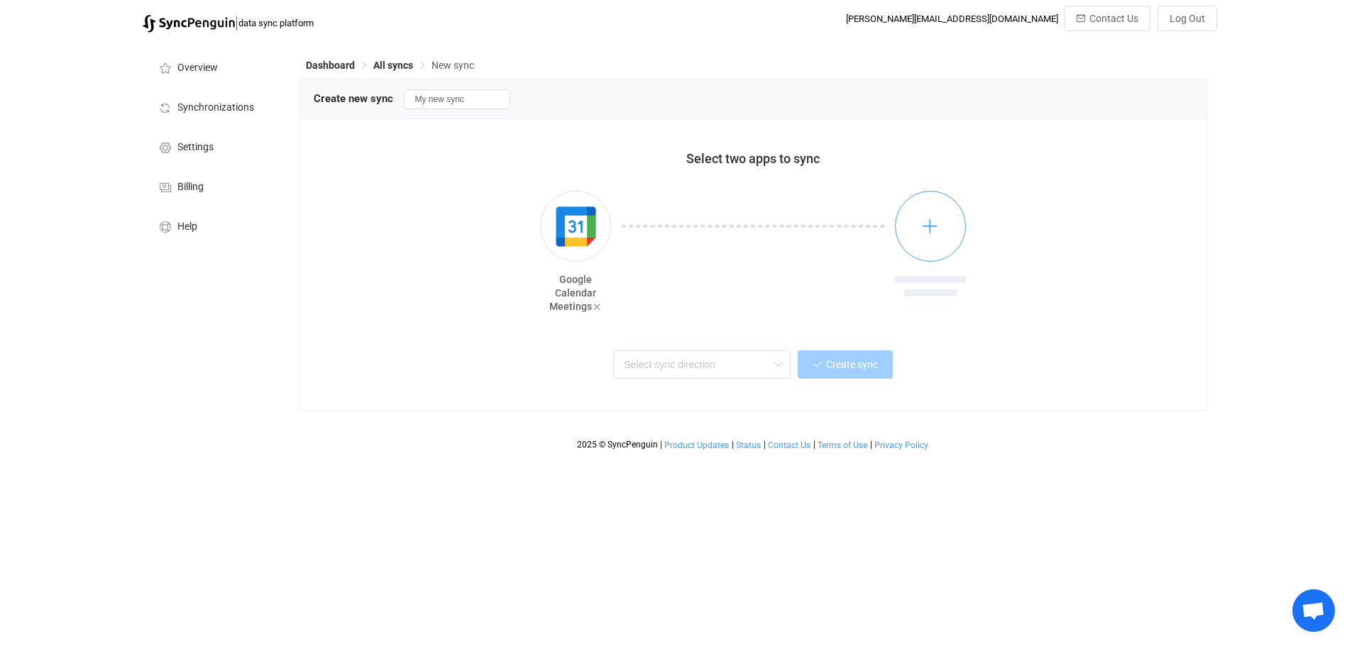
click at [932, 225] on icon "button" at bounding box center [930, 226] width 18 height 18
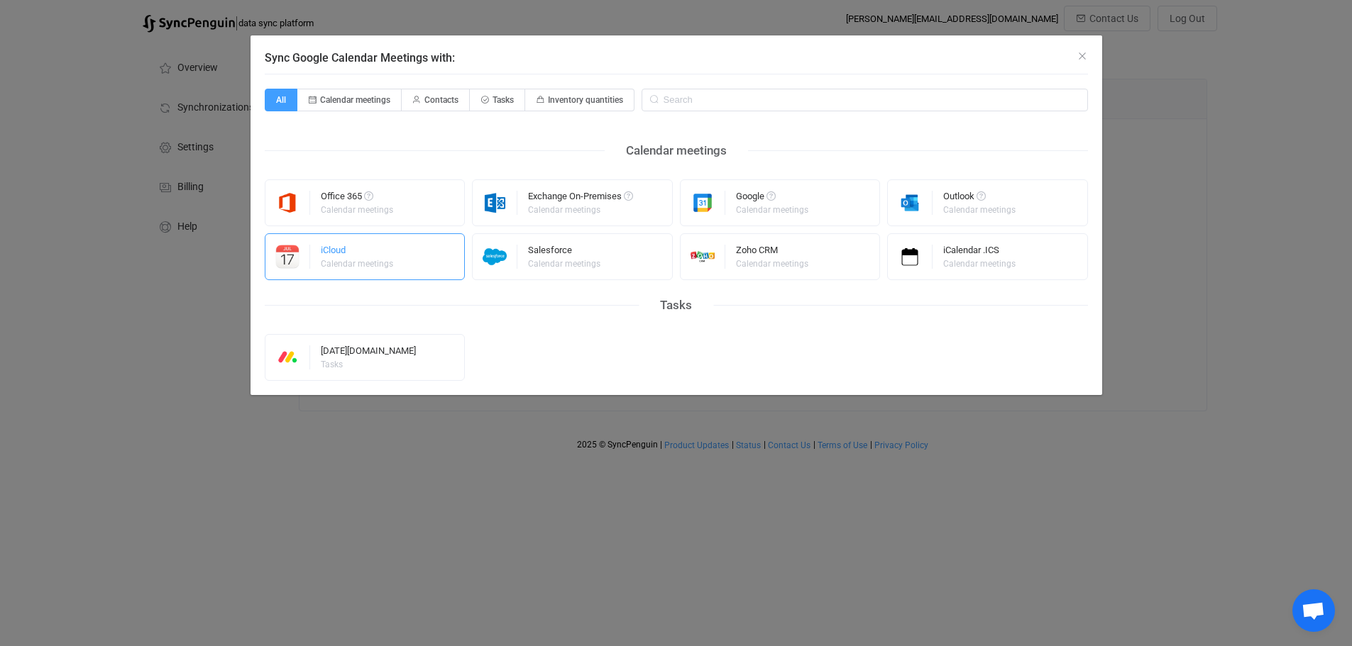
click at [341, 251] on div "iCloud" at bounding box center [358, 252] width 74 height 14
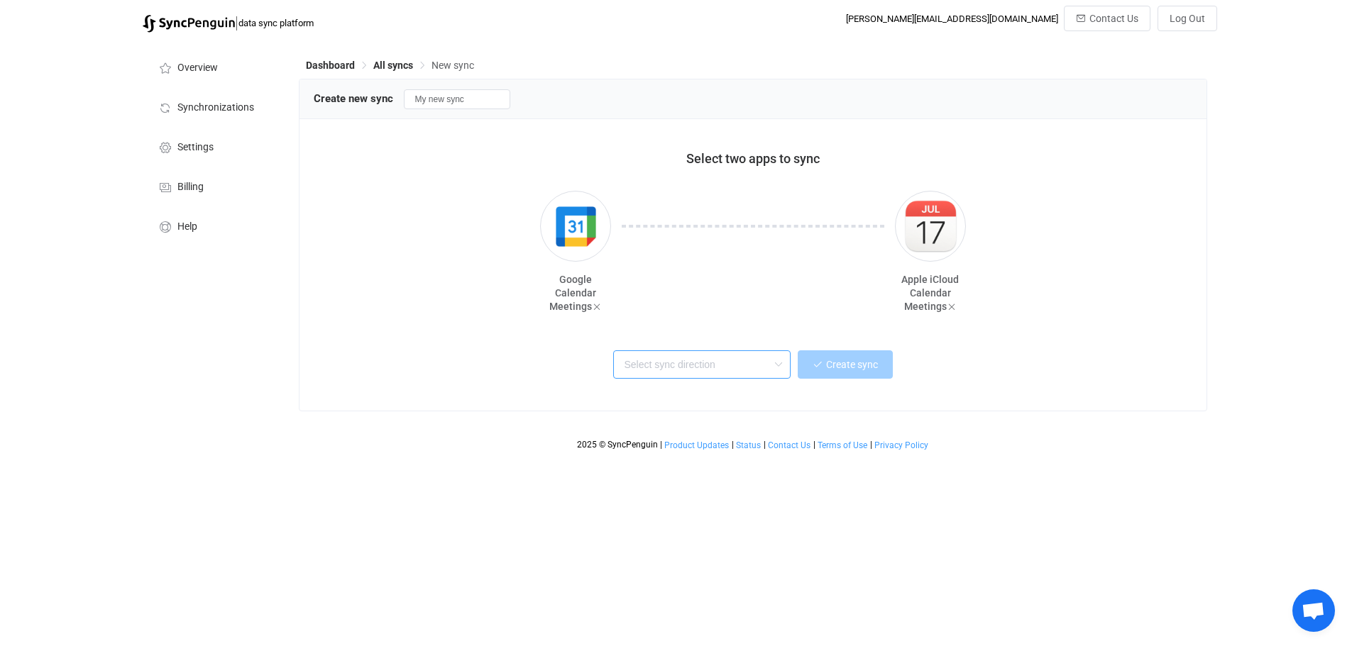
click at [715, 358] on input "text" at bounding box center [701, 364] width 177 height 28
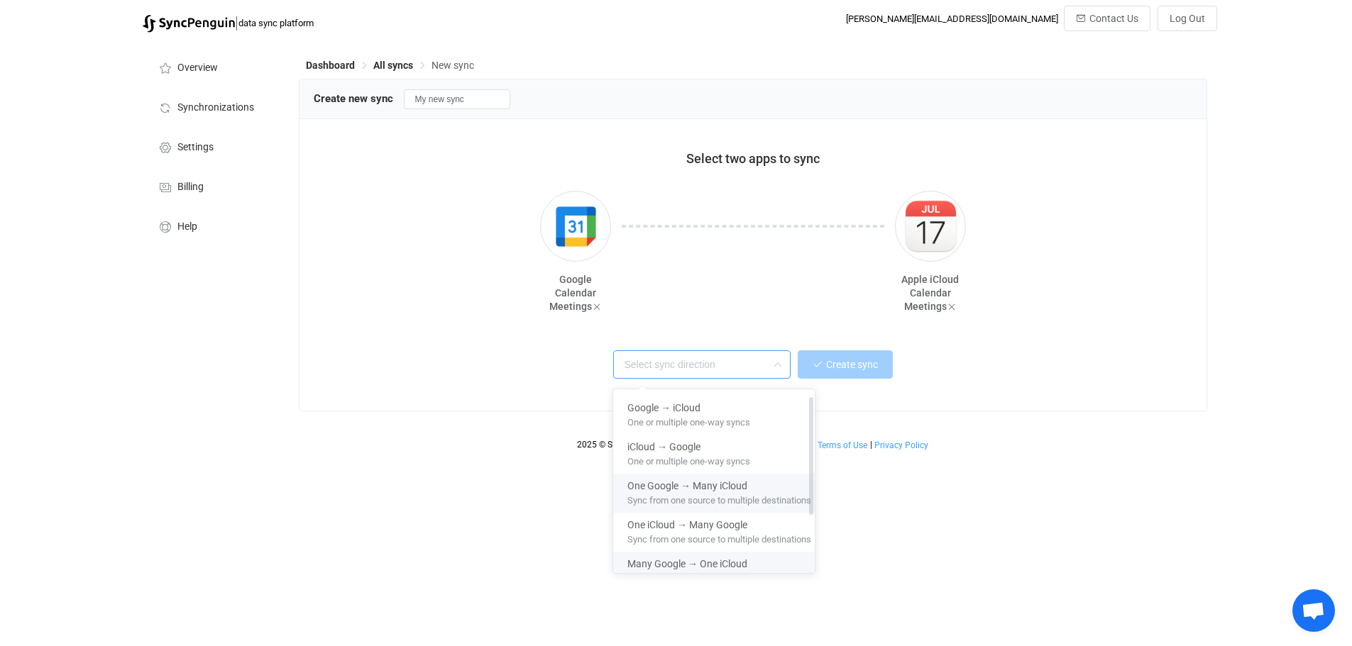
scroll to position [98, 0]
click at [709, 518] on span "Sync from multiple sources to one destination" at bounding box center [719, 526] width 184 height 16
type input "Many Google → One iCloud"
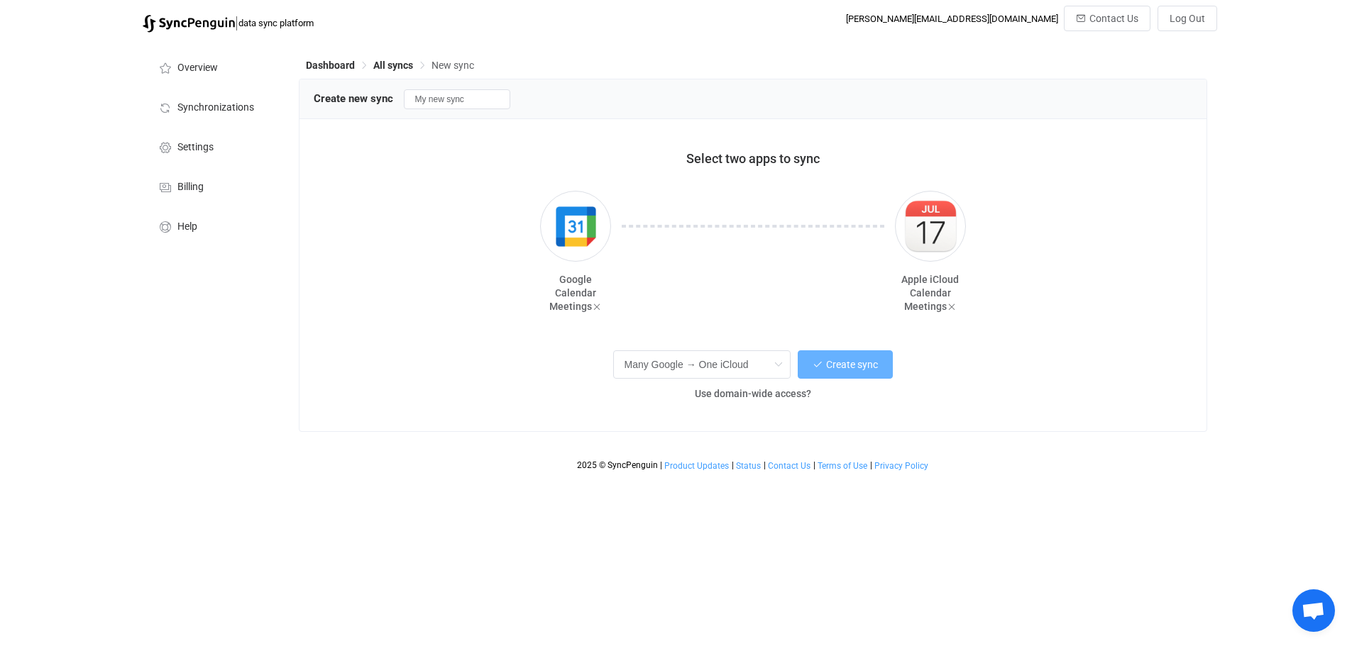
click at [848, 367] on span "Create sync" at bounding box center [852, 364] width 52 height 11
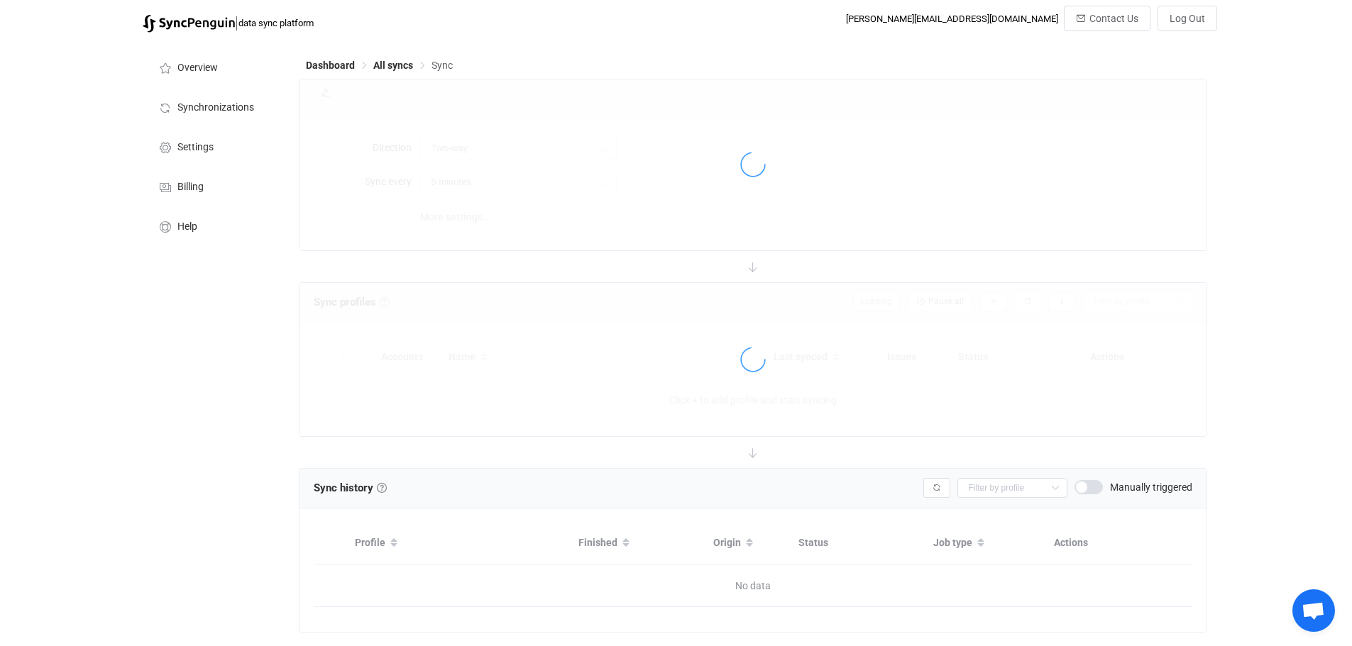
type input "Google → iCloud (many to one)"
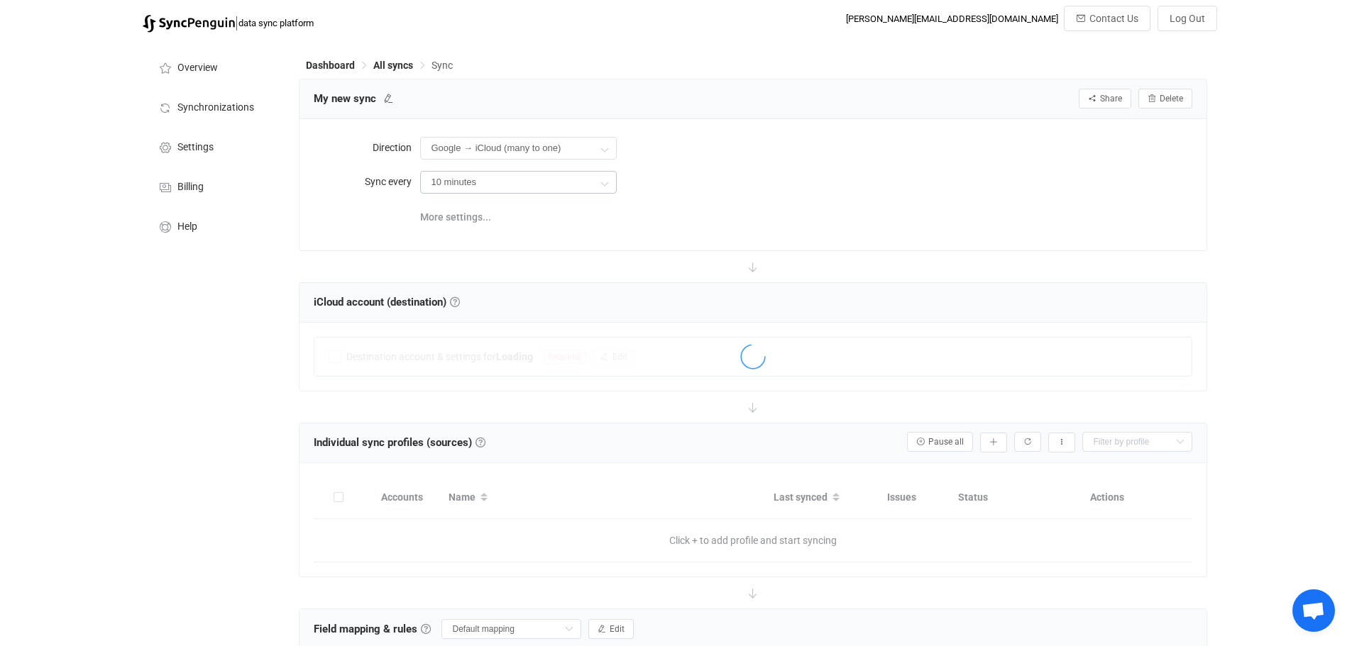
click at [604, 183] on icon at bounding box center [604, 183] width 18 height 28
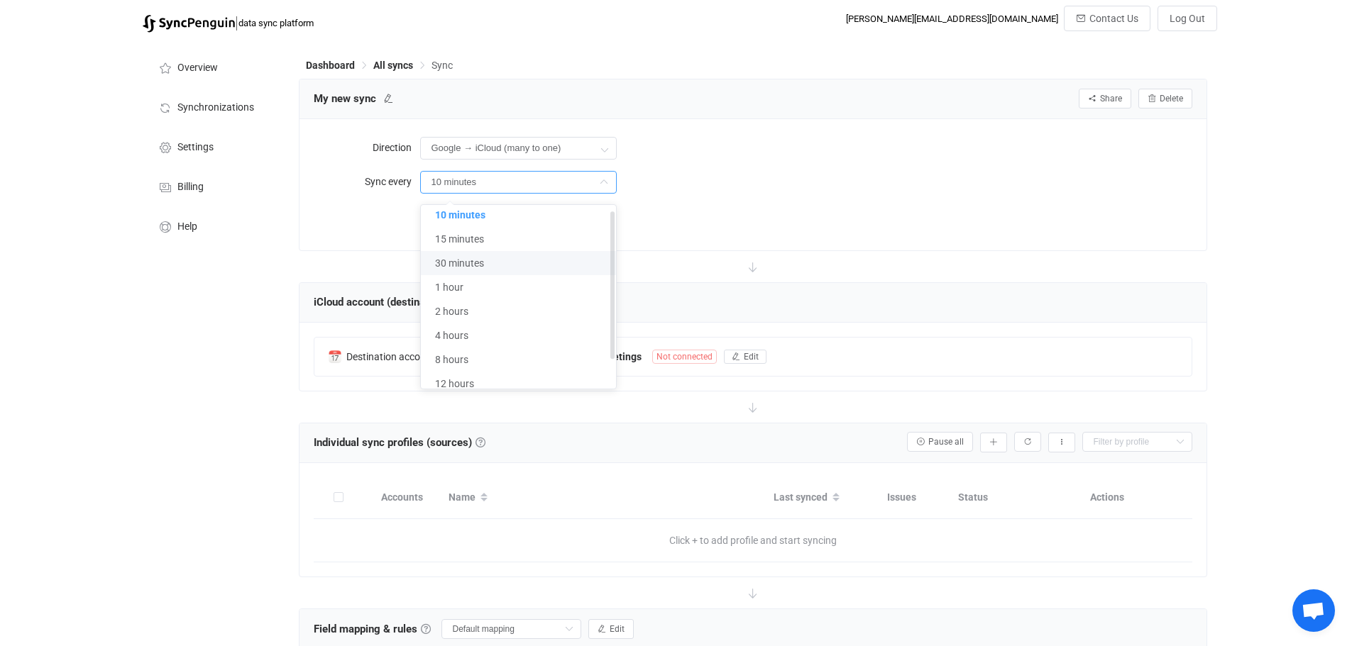
click at [479, 261] on span "30 minutes" at bounding box center [459, 263] width 49 height 11
type input "30 minutes"
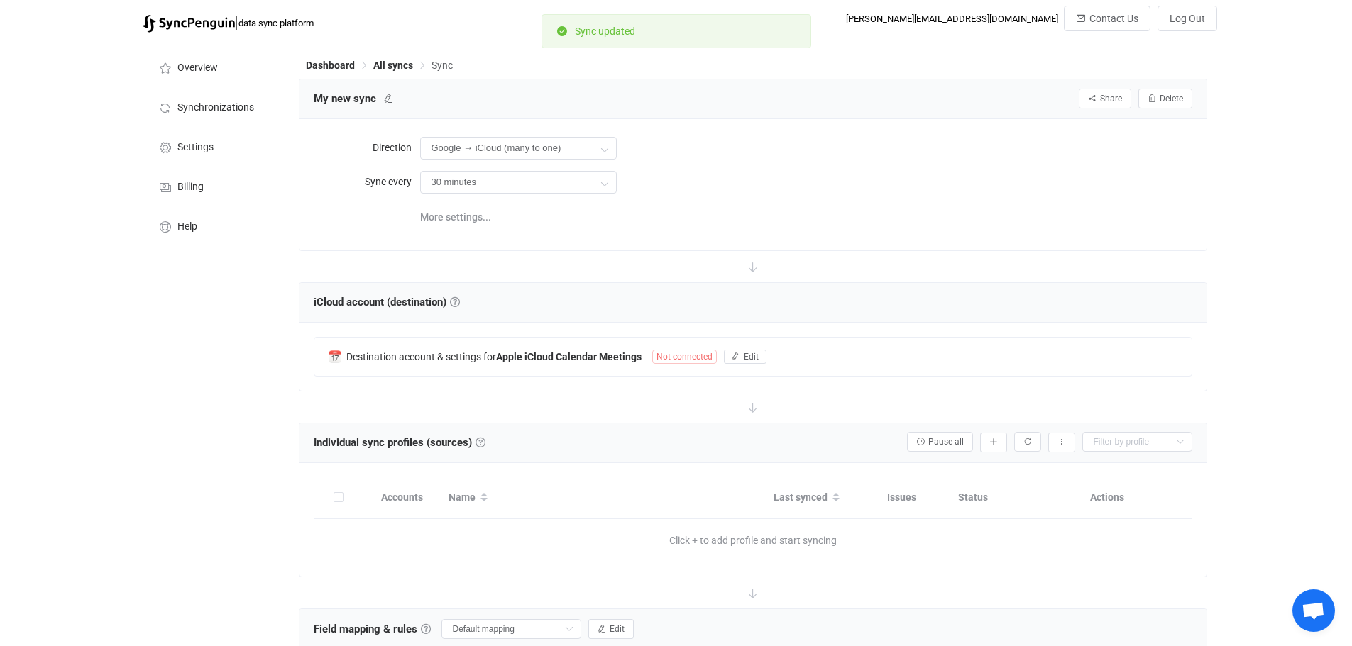
click at [518, 264] on div at bounding box center [753, 266] width 908 height 31
click at [744, 353] on span "Edit" at bounding box center [751, 357] width 15 height 10
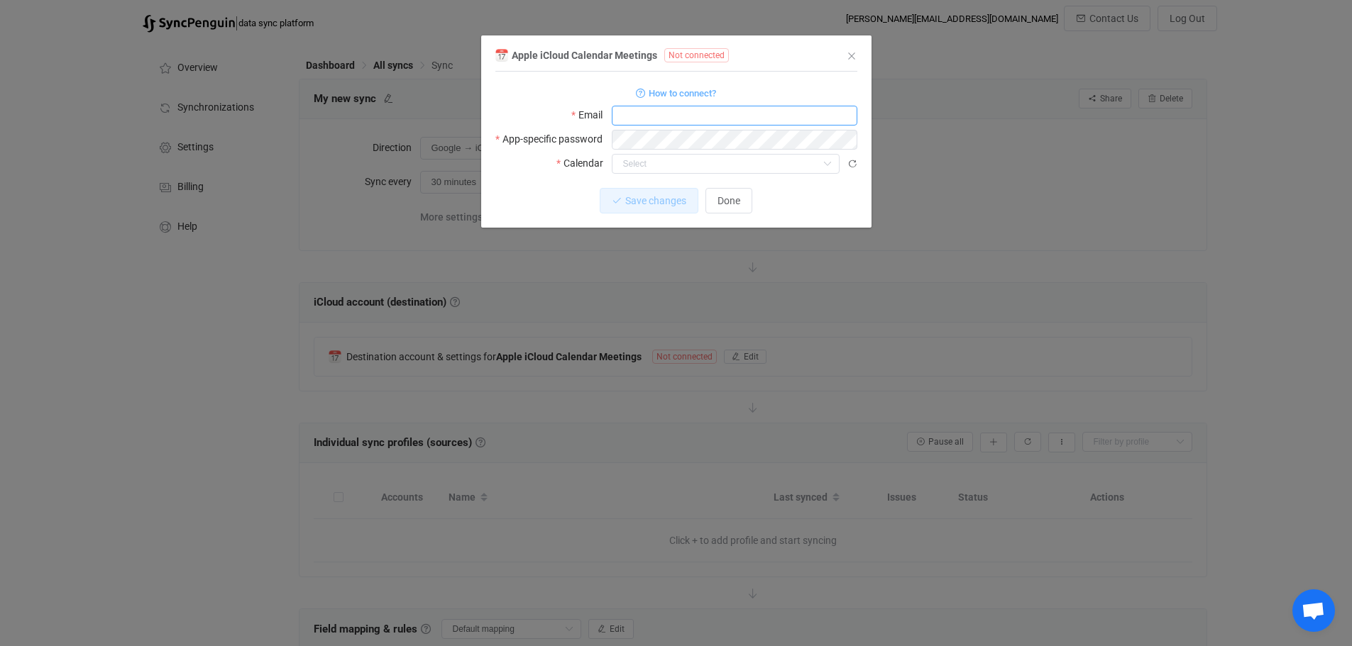
type input "[EMAIL_ADDRESS][DOMAIN_NAME]"
click at [639, 202] on span "Save changes" at bounding box center [643, 200] width 61 height 11
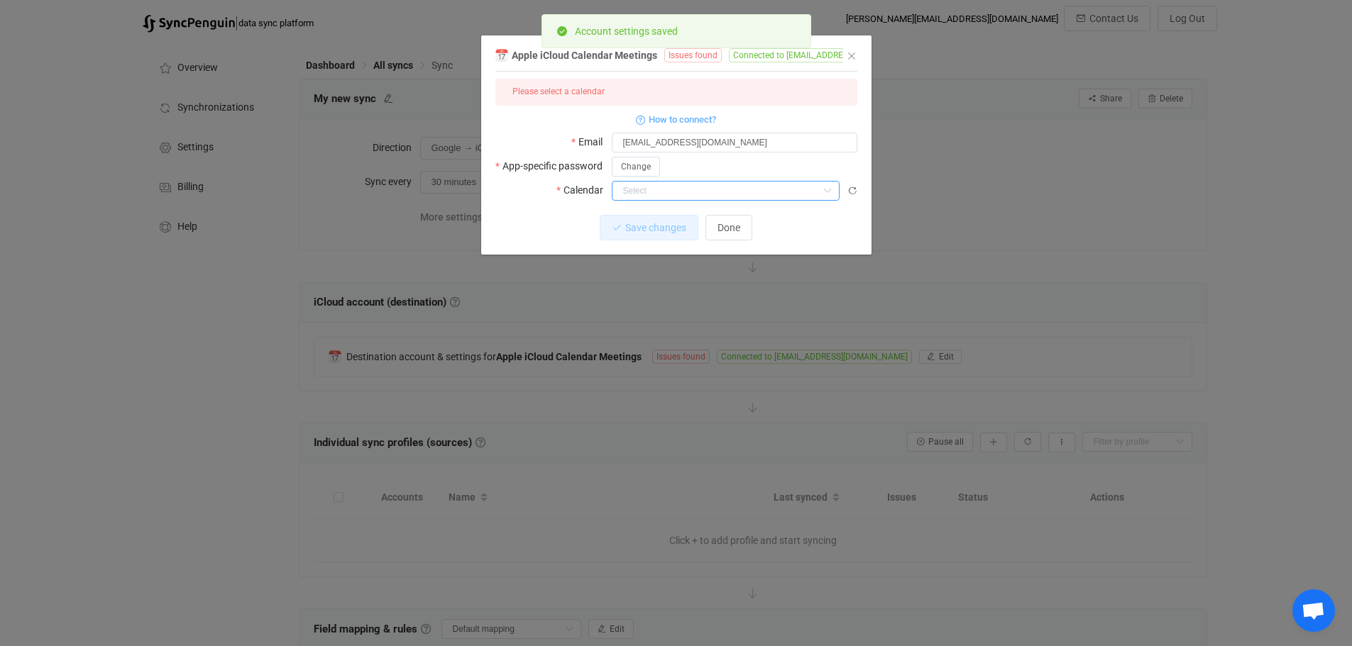
click at [673, 185] on input "dialog" at bounding box center [726, 191] width 228 height 20
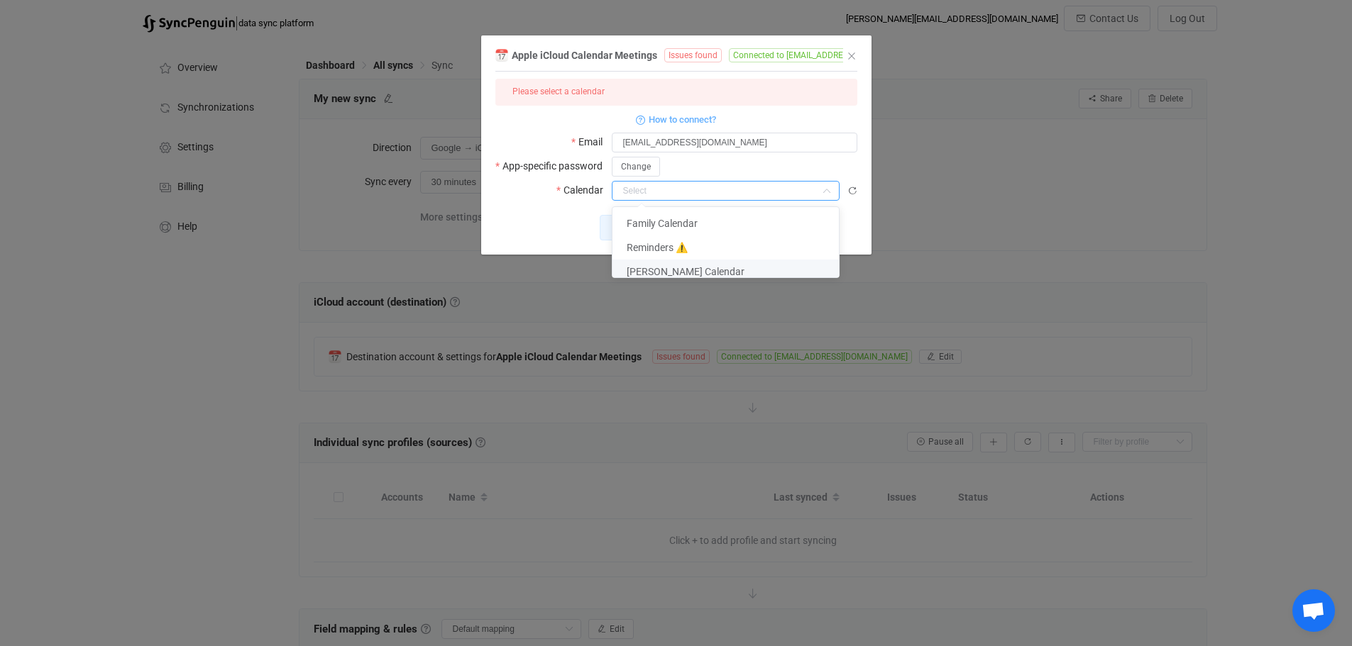
click at [658, 270] on span "Todd's Calendar" at bounding box center [685, 271] width 118 height 11
type input "Todd's Calendar"
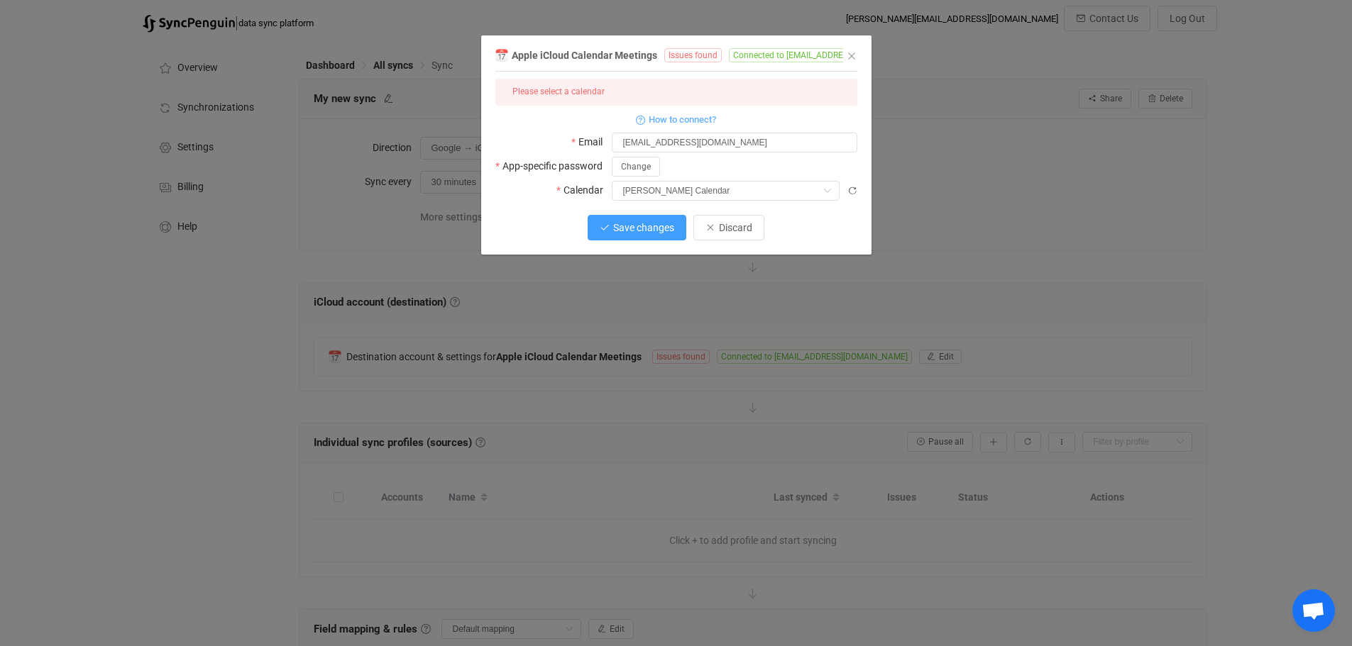
click at [629, 228] on span "Save changes" at bounding box center [643, 227] width 61 height 11
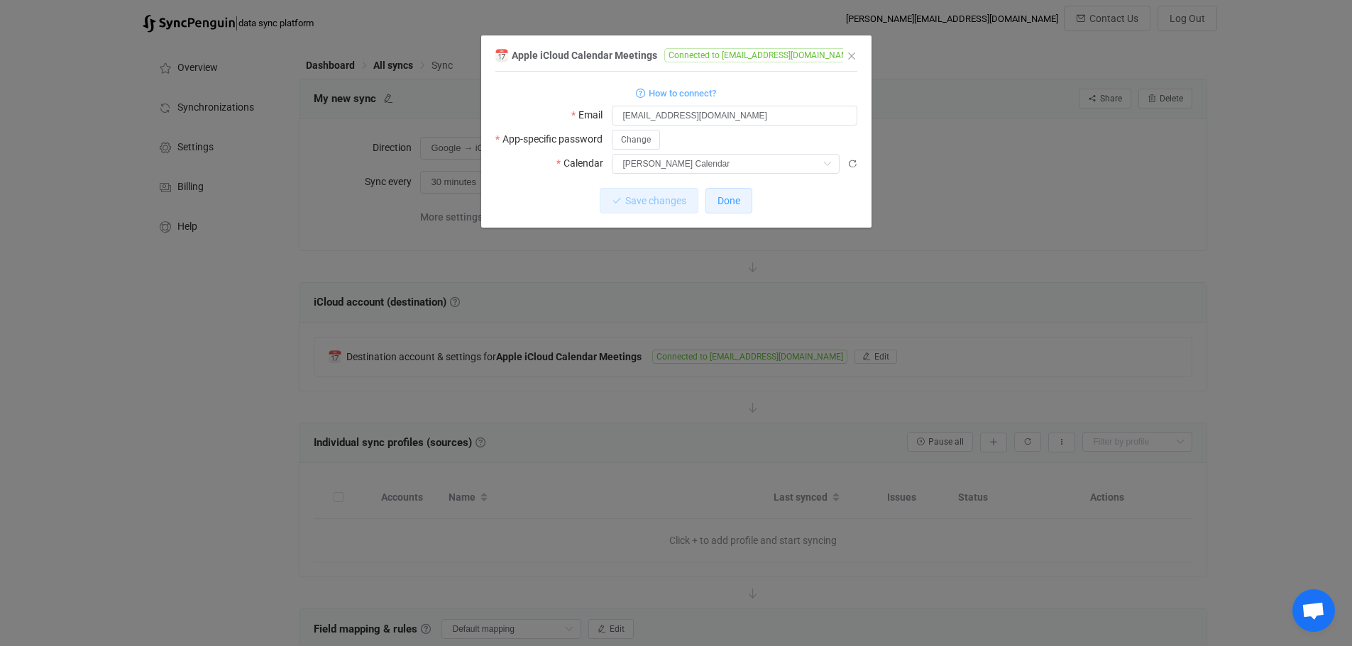
click at [727, 197] on span "Done" at bounding box center [728, 200] width 23 height 11
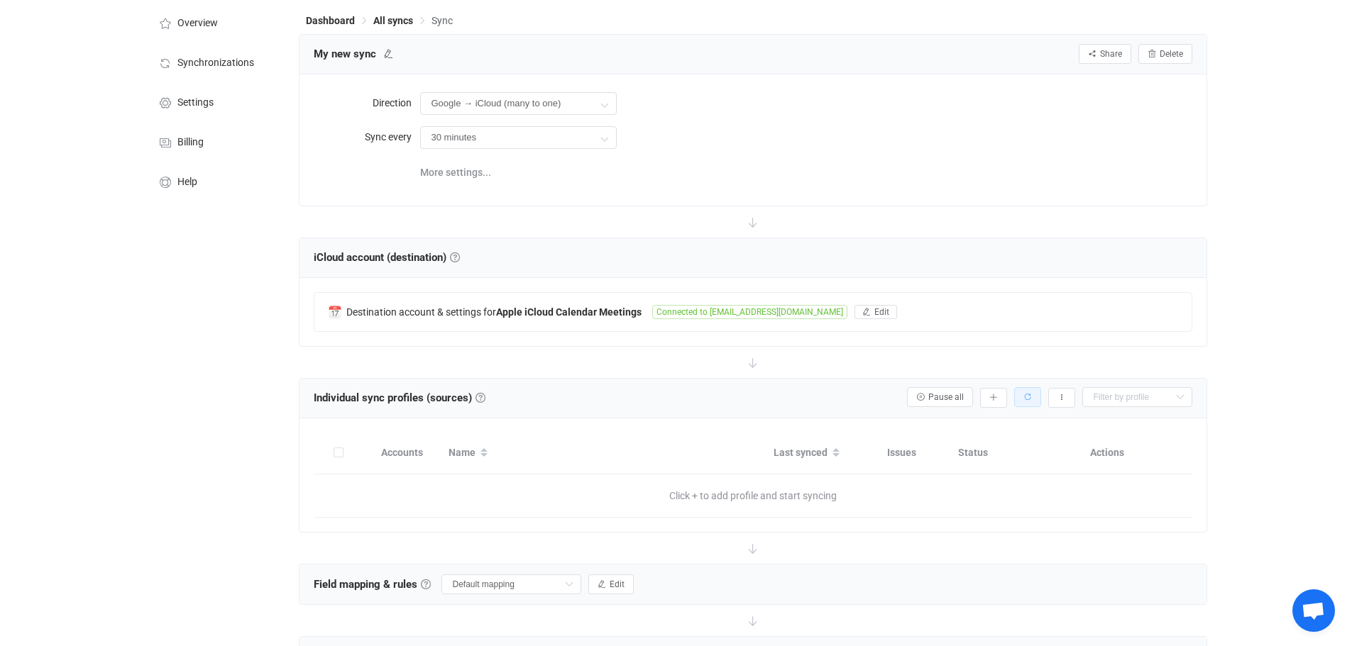
scroll to position [53, 0]
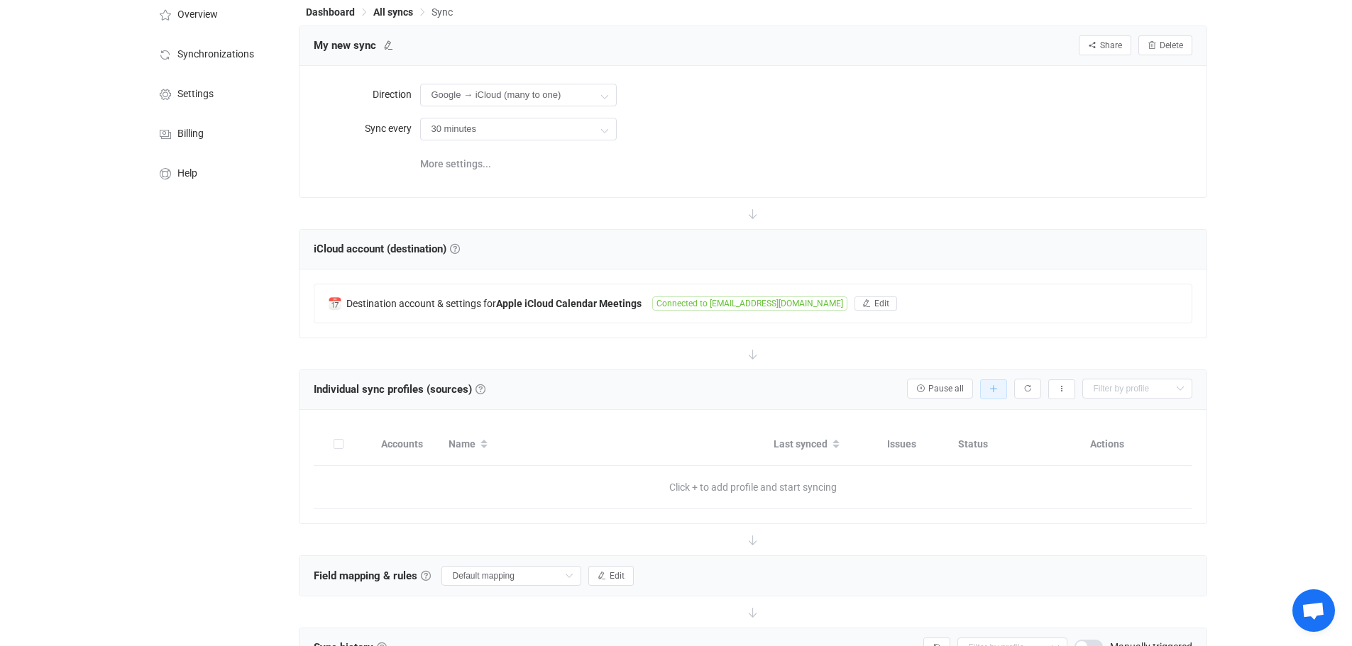
click at [989, 385] on icon "button" at bounding box center [993, 389] width 9 height 9
click at [961, 425] on li "Add manually…" at bounding box center [942, 427] width 121 height 26
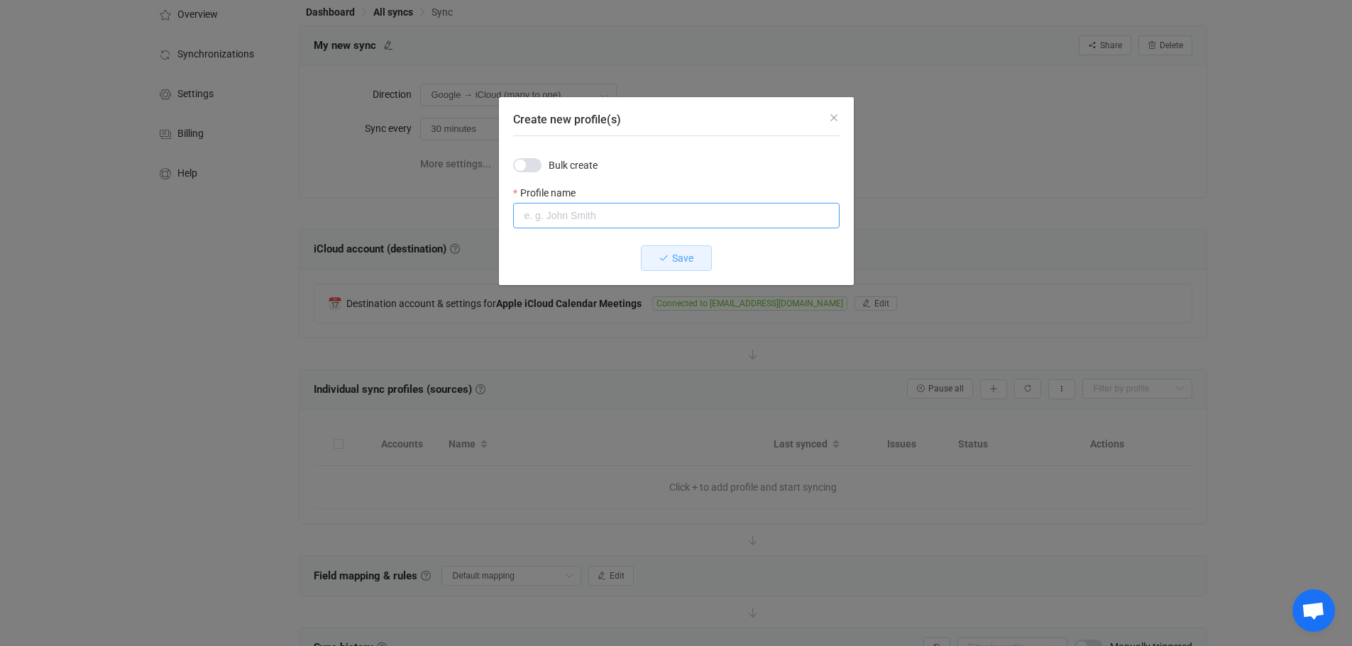
click at [582, 216] on input "Create new profile(s)" at bounding box center [676, 216] width 326 height 26
click at [527, 167] on span "Create new profile(s)" at bounding box center [527, 165] width 28 height 14
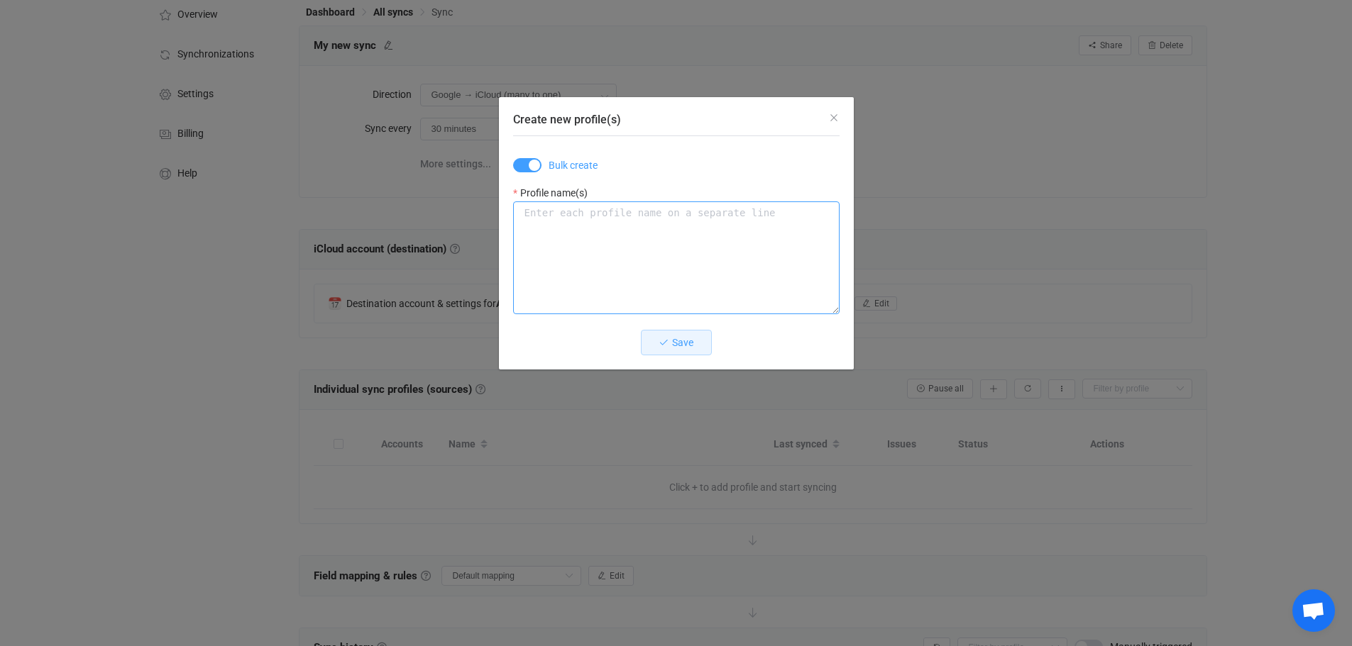
click at [598, 212] on textarea "Create new profile(s)" at bounding box center [676, 257] width 326 height 113
type textarea "K"
type textarea "First Baptist Softball COTC tkielstra@gmail.com WSM"
click at [675, 341] on span "Save" at bounding box center [682, 342] width 21 height 11
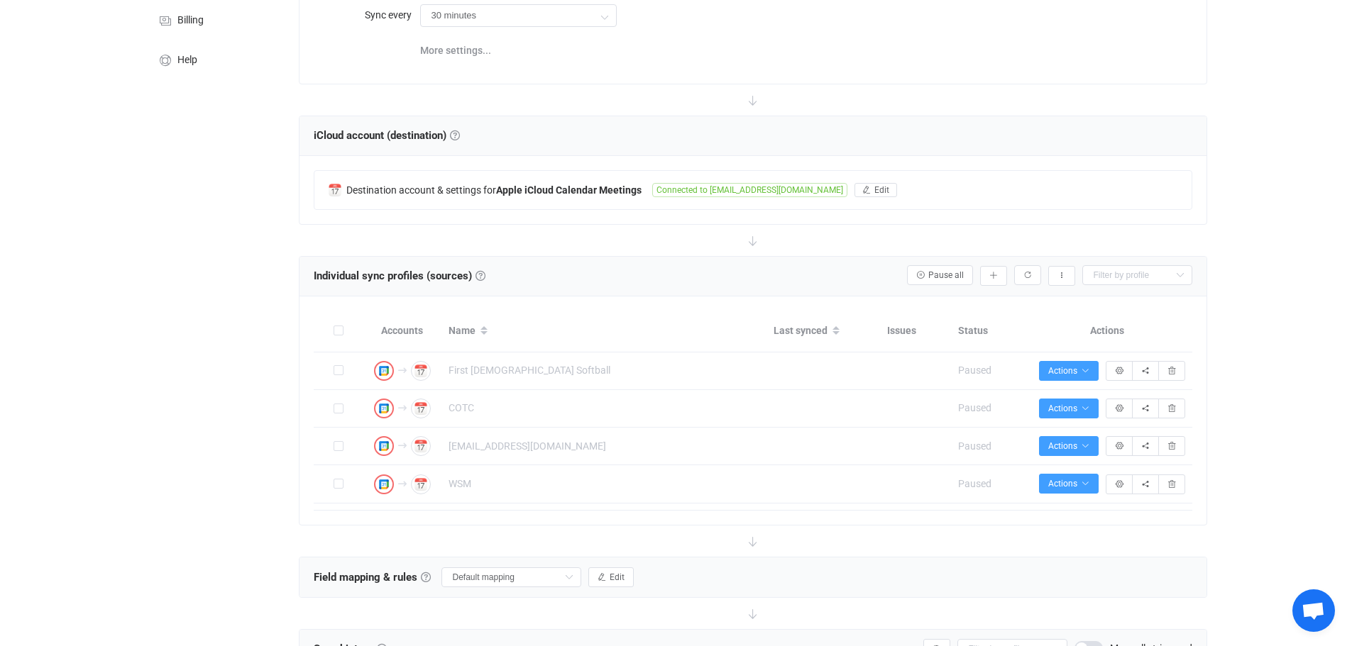
scroll to position [231, 0]
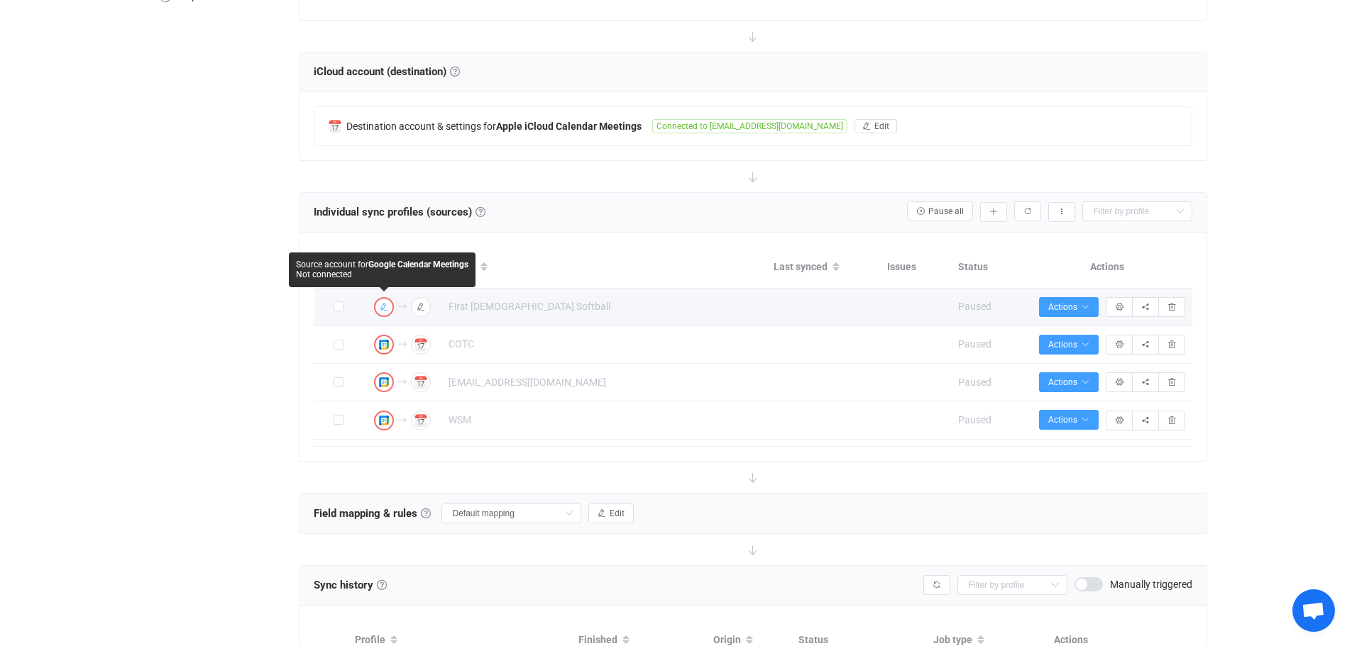
click at [385, 304] on icon "button" at bounding box center [384, 307] width 9 height 9
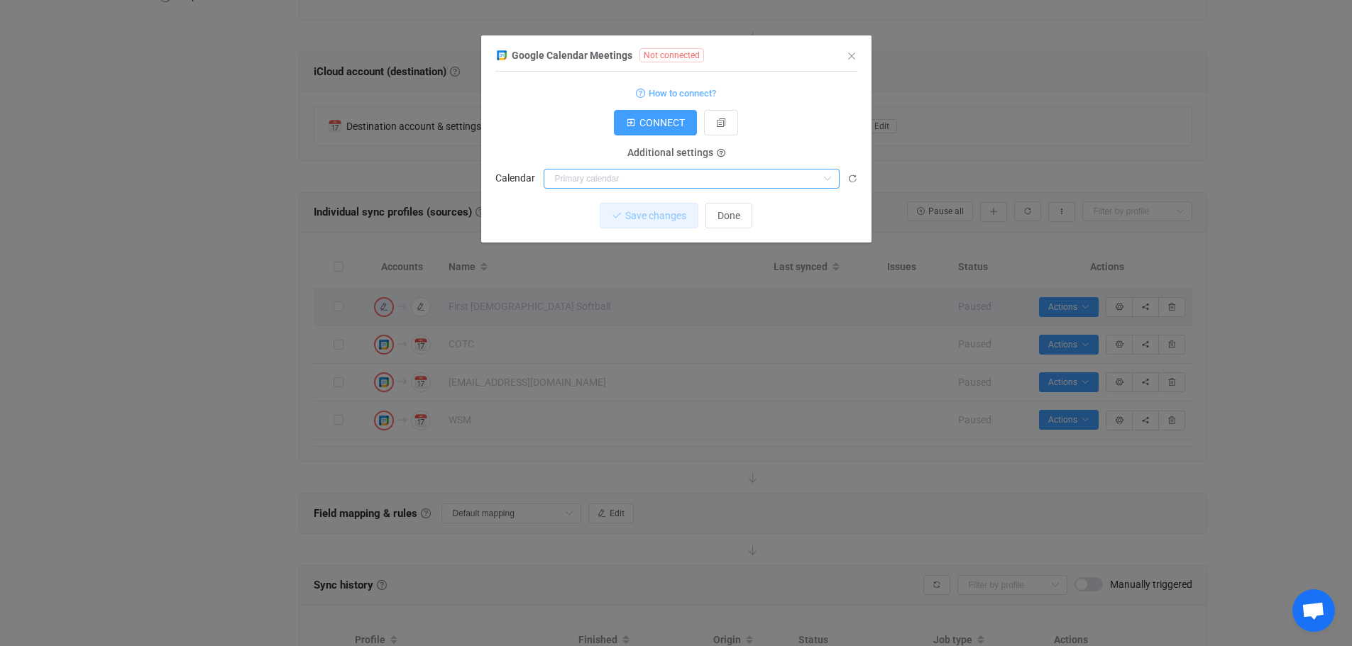
click at [685, 175] on input "dialog" at bounding box center [691, 179] width 296 height 20
click at [794, 98] on div "How to connect?" at bounding box center [676, 93] width 362 height 18
click at [647, 125] on span "CONNECT" at bounding box center [661, 122] width 45 height 11
click at [623, 179] on input "dialog" at bounding box center [691, 179] width 296 height 20
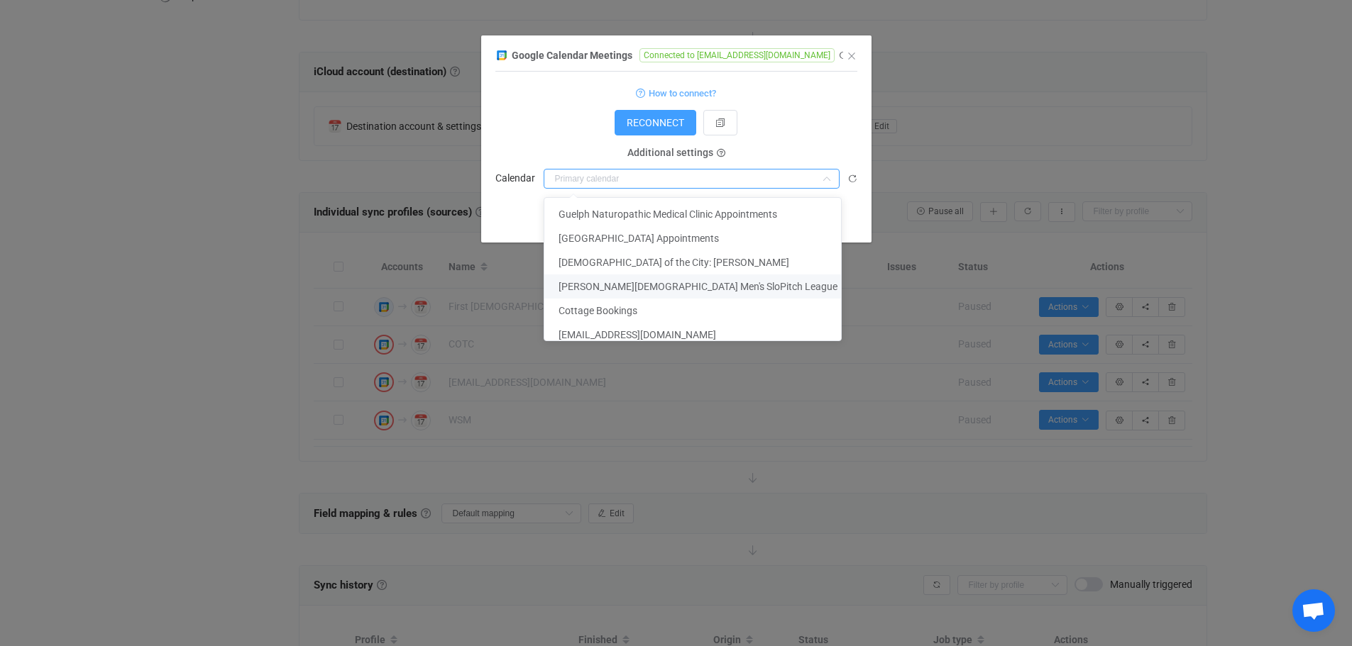
click at [634, 287] on span "KW Christian Men's SloPitch League" at bounding box center [697, 286] width 279 height 11
type input "KW Christian Men's SloPitch League"
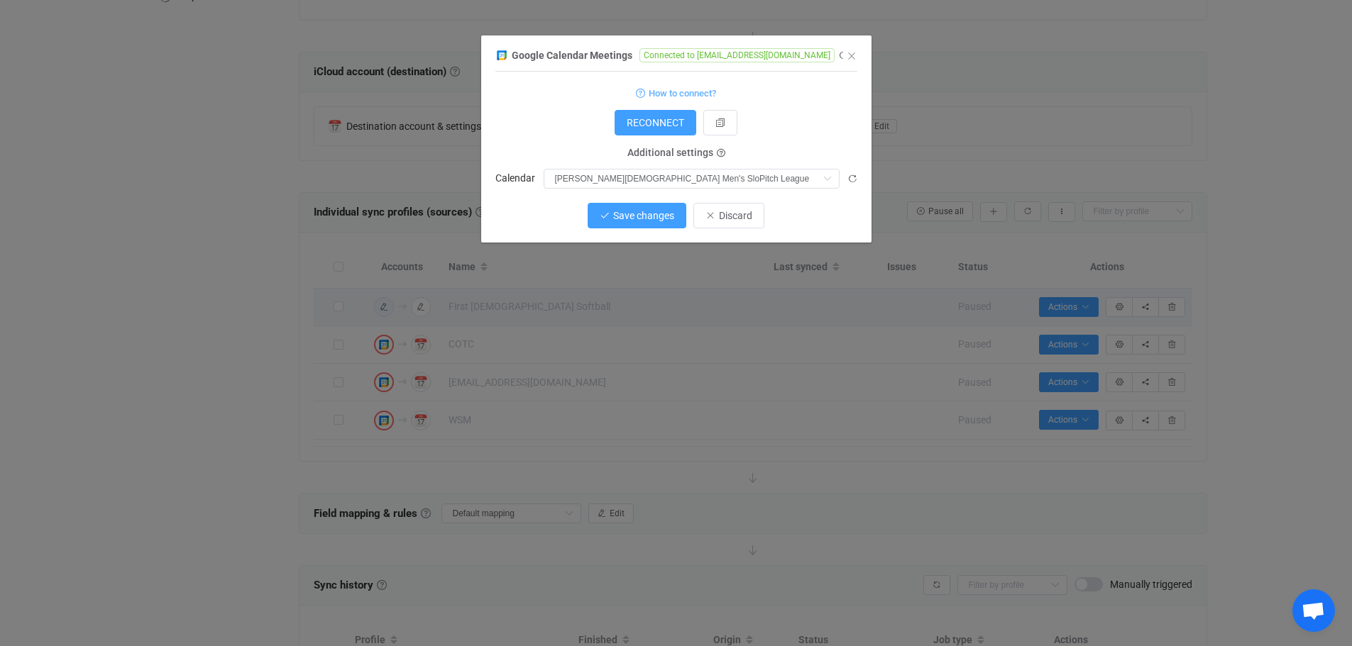
click at [621, 213] on span "Save changes" at bounding box center [643, 215] width 61 height 11
click at [730, 213] on span "Done" at bounding box center [728, 215] width 23 height 11
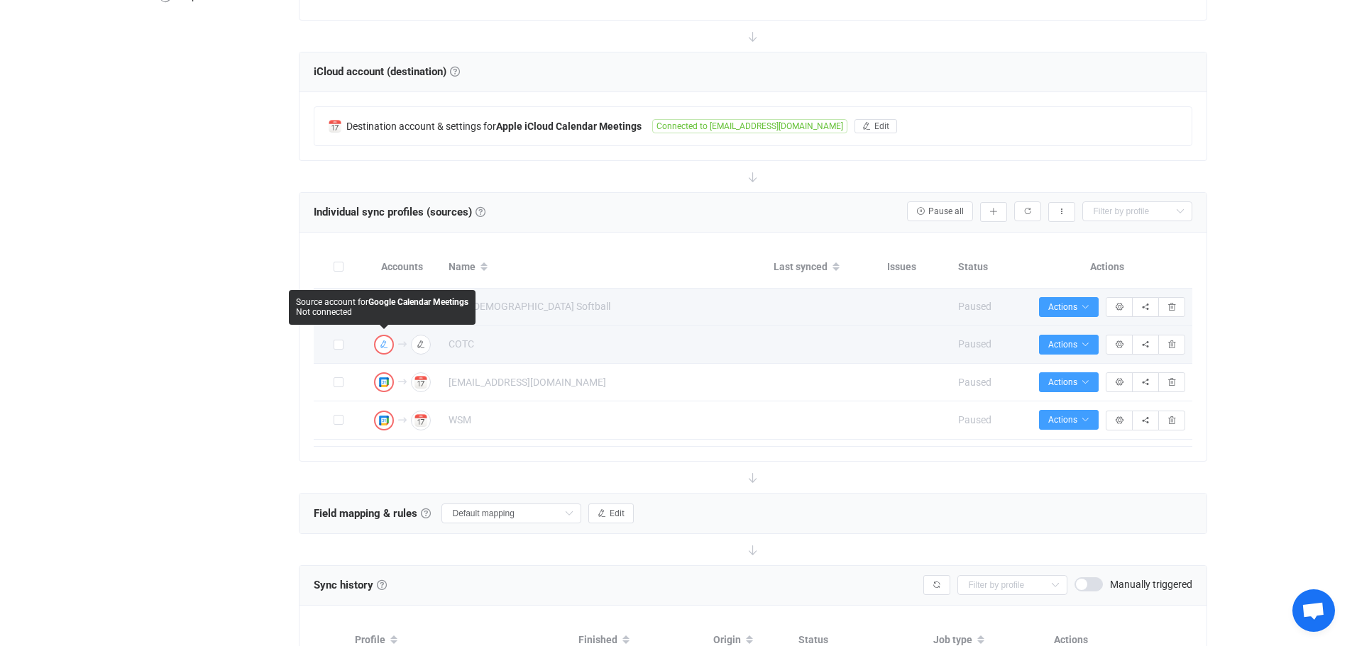
click at [385, 343] on icon "button" at bounding box center [384, 345] width 9 height 9
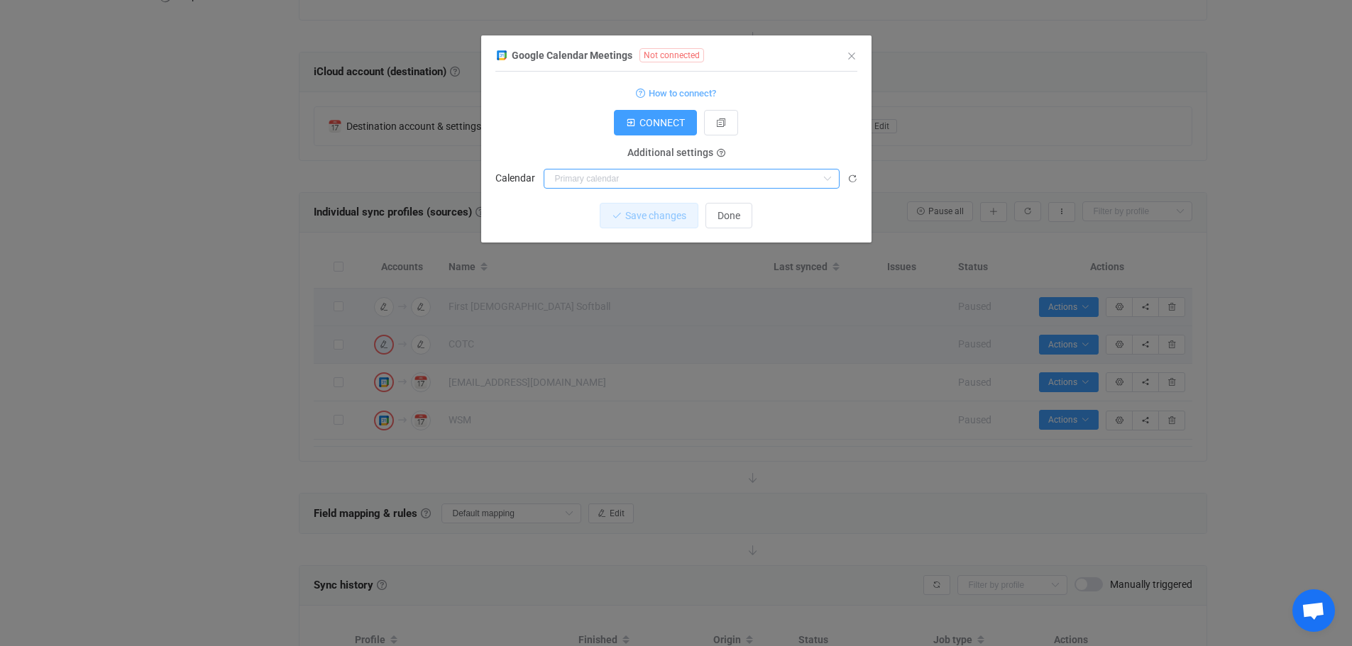
click at [633, 173] on input "dialog" at bounding box center [691, 179] width 296 height 20
click at [647, 130] on button "CONNECT" at bounding box center [655, 123] width 83 height 26
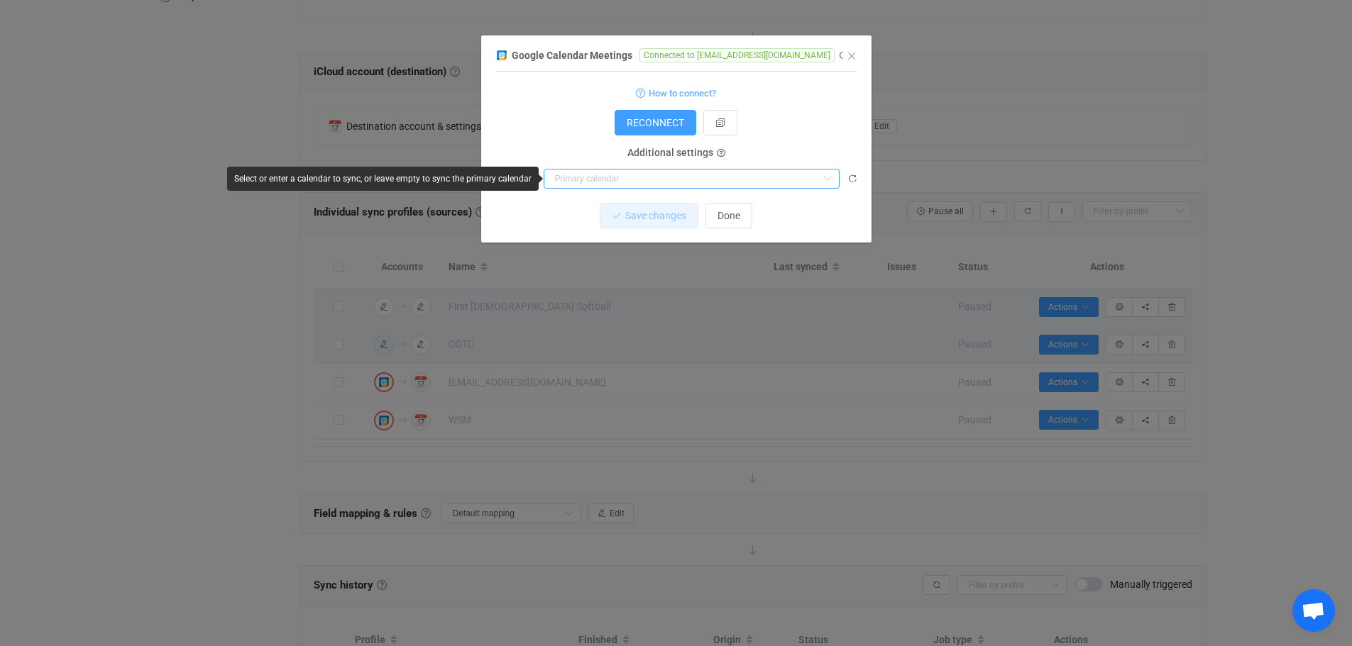
click at [641, 179] on input "dialog" at bounding box center [691, 179] width 296 height 20
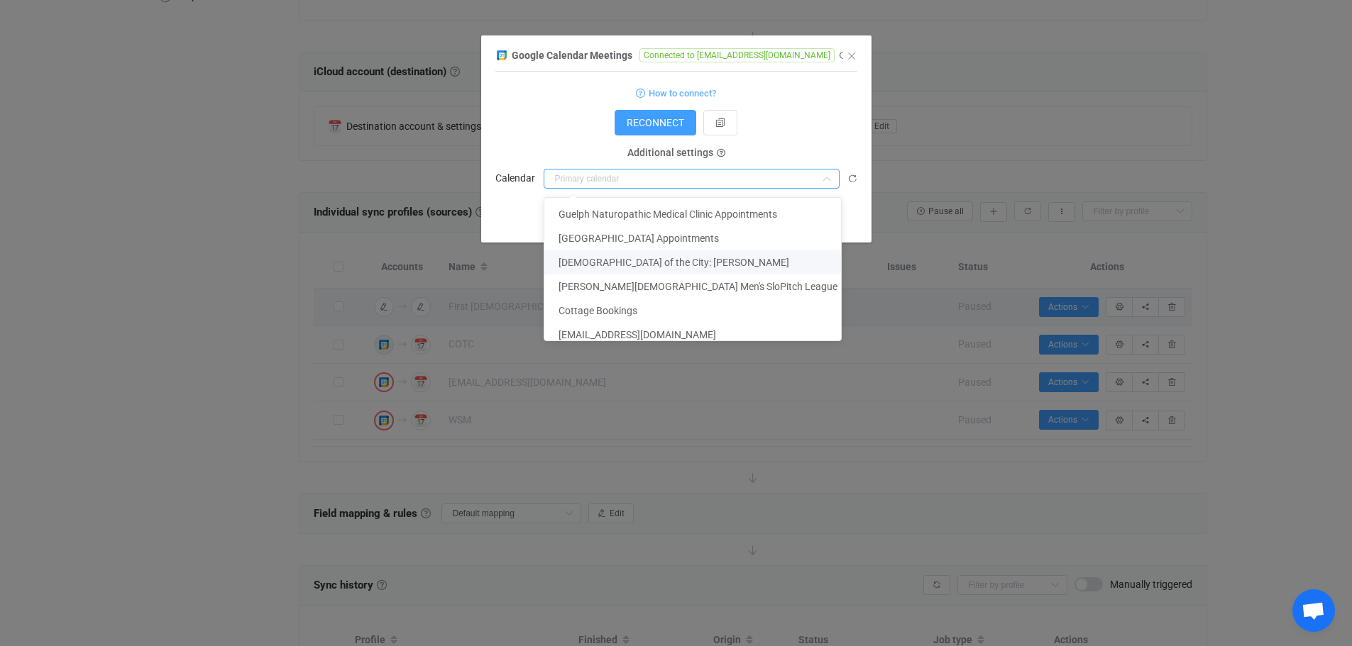
click at [622, 262] on span "Church of the City: Todd Kielstra" at bounding box center [673, 262] width 231 height 11
type input "Church of the City: Todd Kielstra"
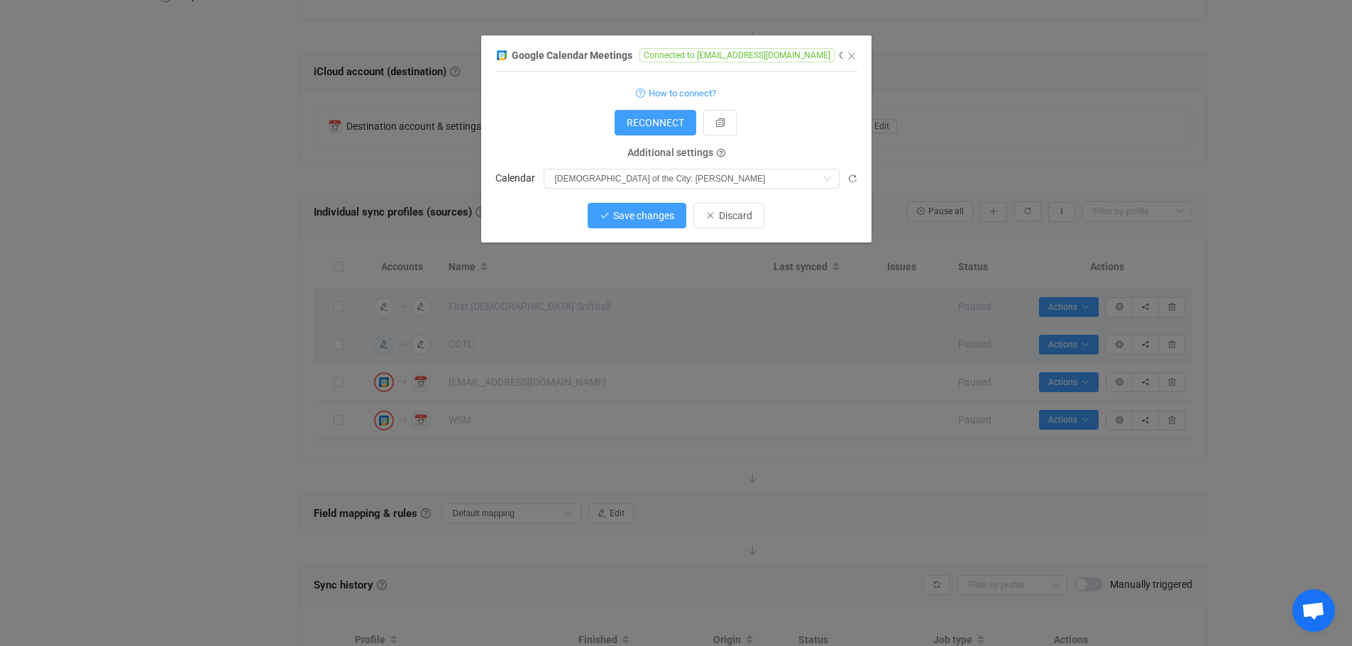
click at [633, 219] on span "Save changes" at bounding box center [643, 215] width 61 height 11
click at [736, 219] on span "Done" at bounding box center [728, 215] width 23 height 11
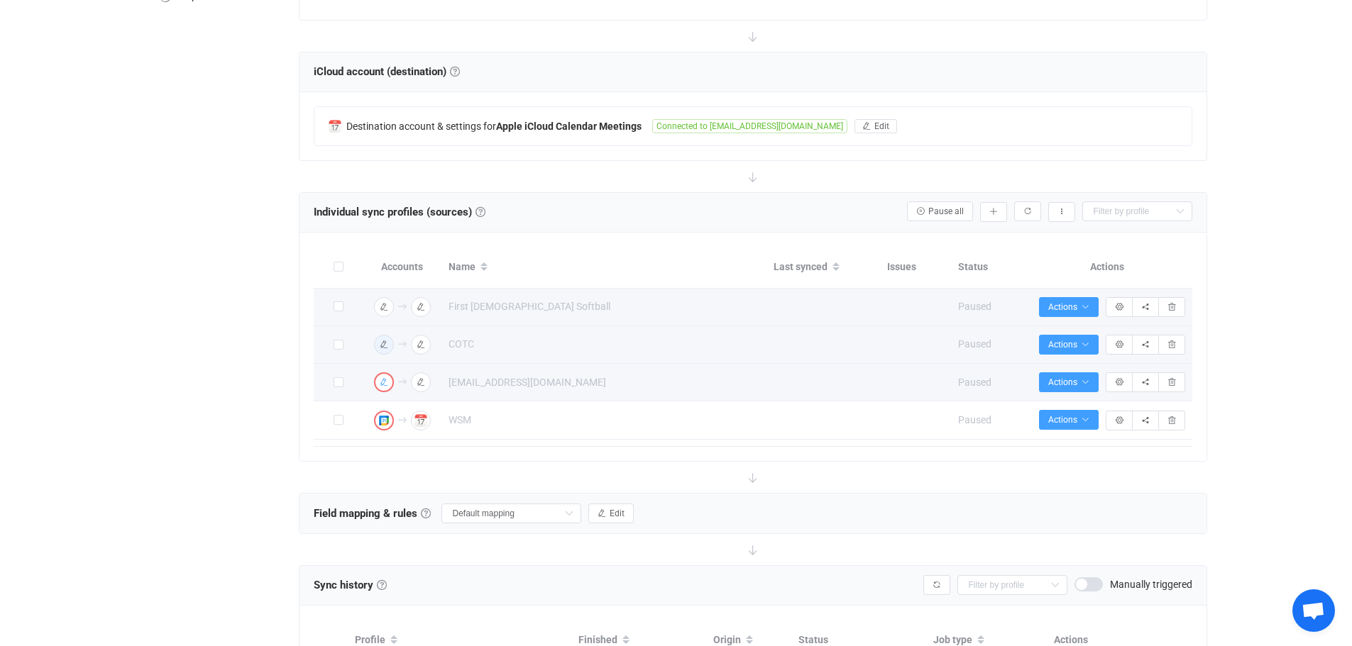
click at [387, 380] on icon "button" at bounding box center [384, 382] width 9 height 9
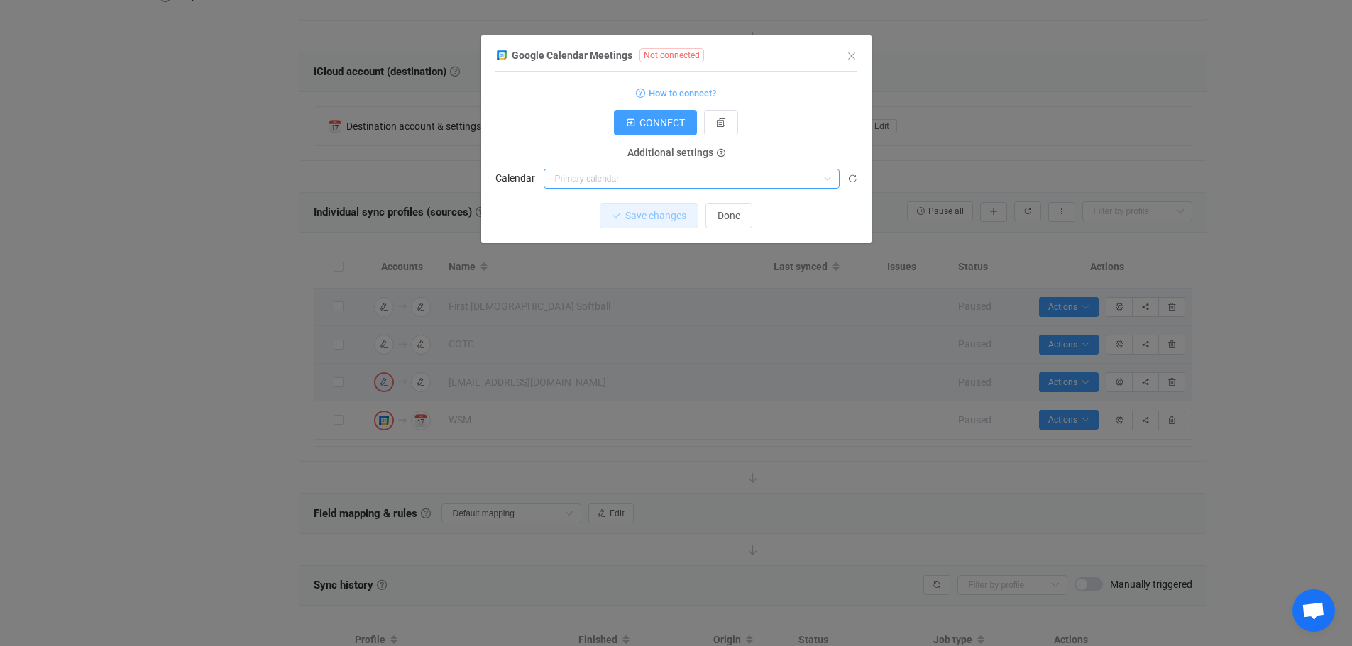
click at [663, 186] on input "dialog" at bounding box center [691, 179] width 296 height 20
click at [647, 121] on span "CONNECT" at bounding box center [661, 122] width 45 height 11
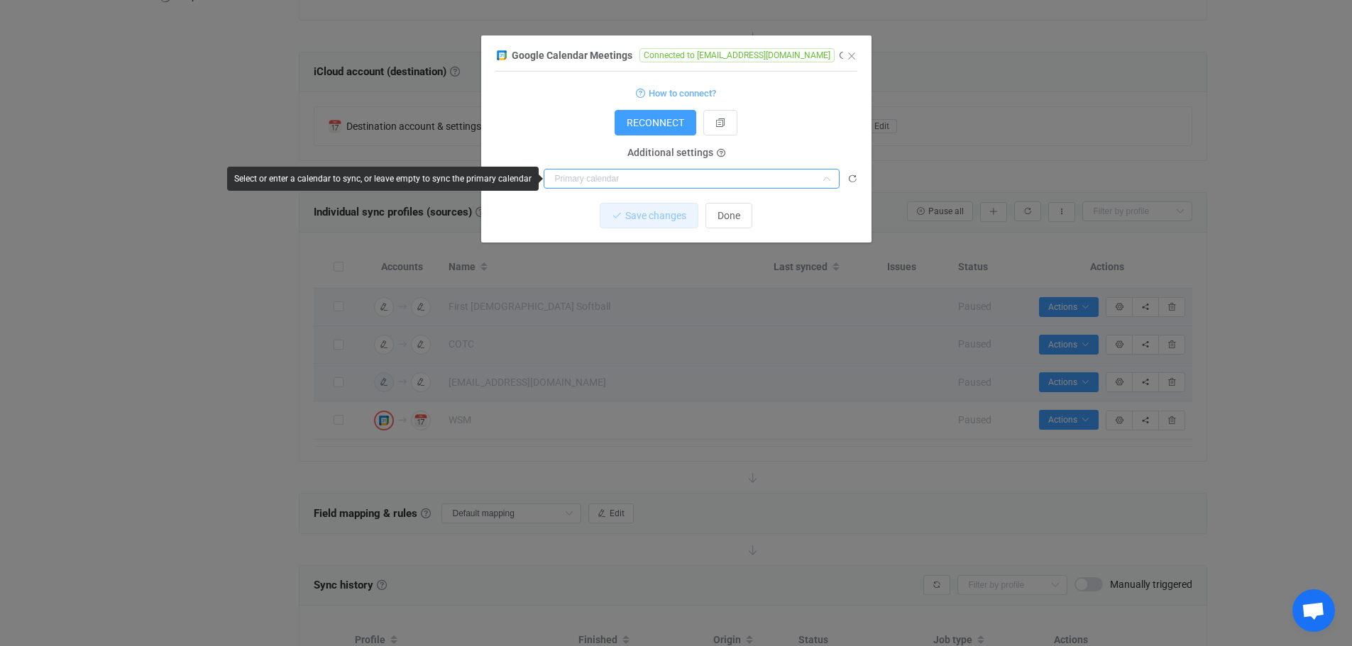
click at [607, 177] on input "dialog" at bounding box center [691, 179] width 296 height 20
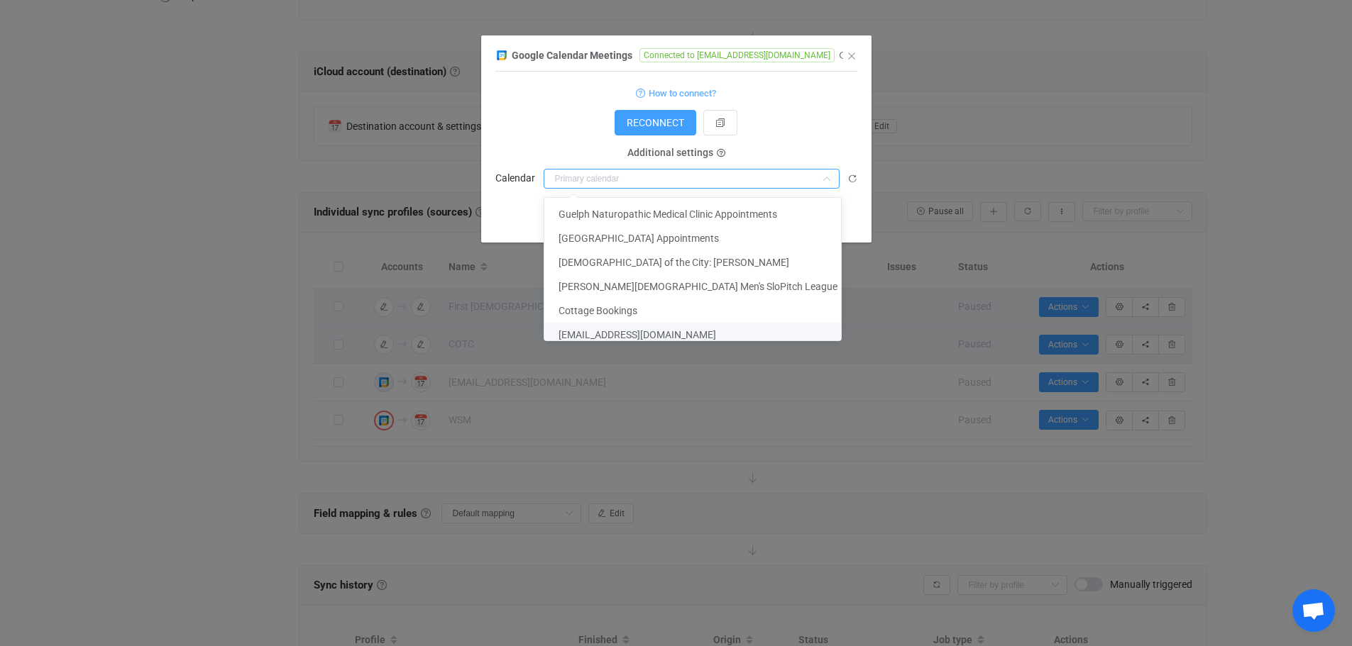
click at [622, 336] on span "[EMAIL_ADDRESS][DOMAIN_NAME]" at bounding box center [637, 334] width 158 height 11
type input "[EMAIL_ADDRESS][DOMAIN_NAME]"
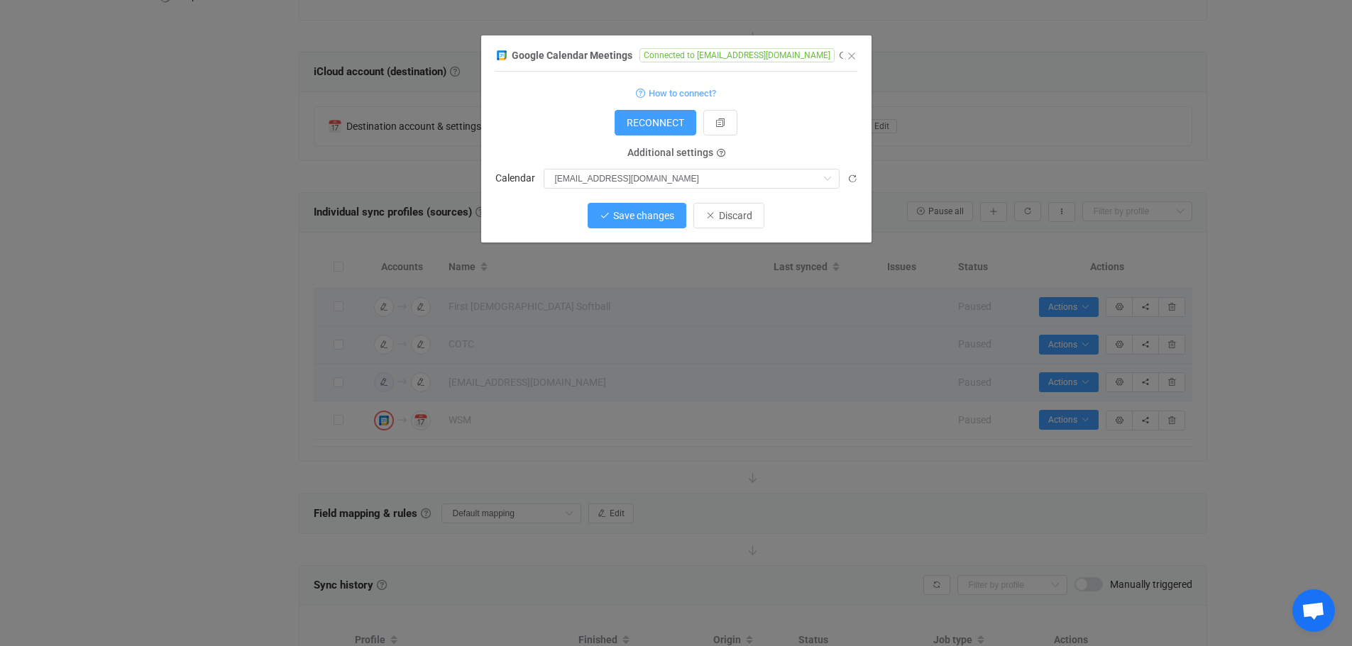
click at [636, 215] on span "Save changes" at bounding box center [643, 215] width 61 height 11
click at [731, 214] on span "Done" at bounding box center [728, 215] width 23 height 11
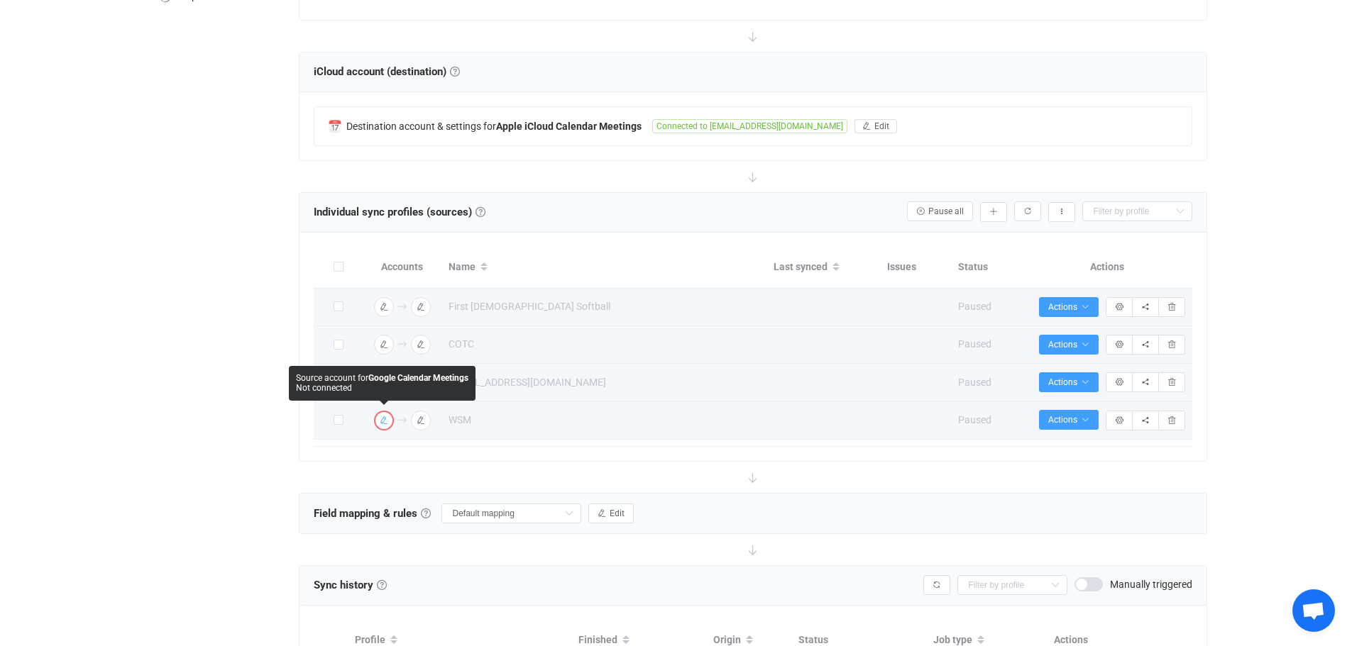
click at [382, 416] on icon "button" at bounding box center [384, 420] width 9 height 9
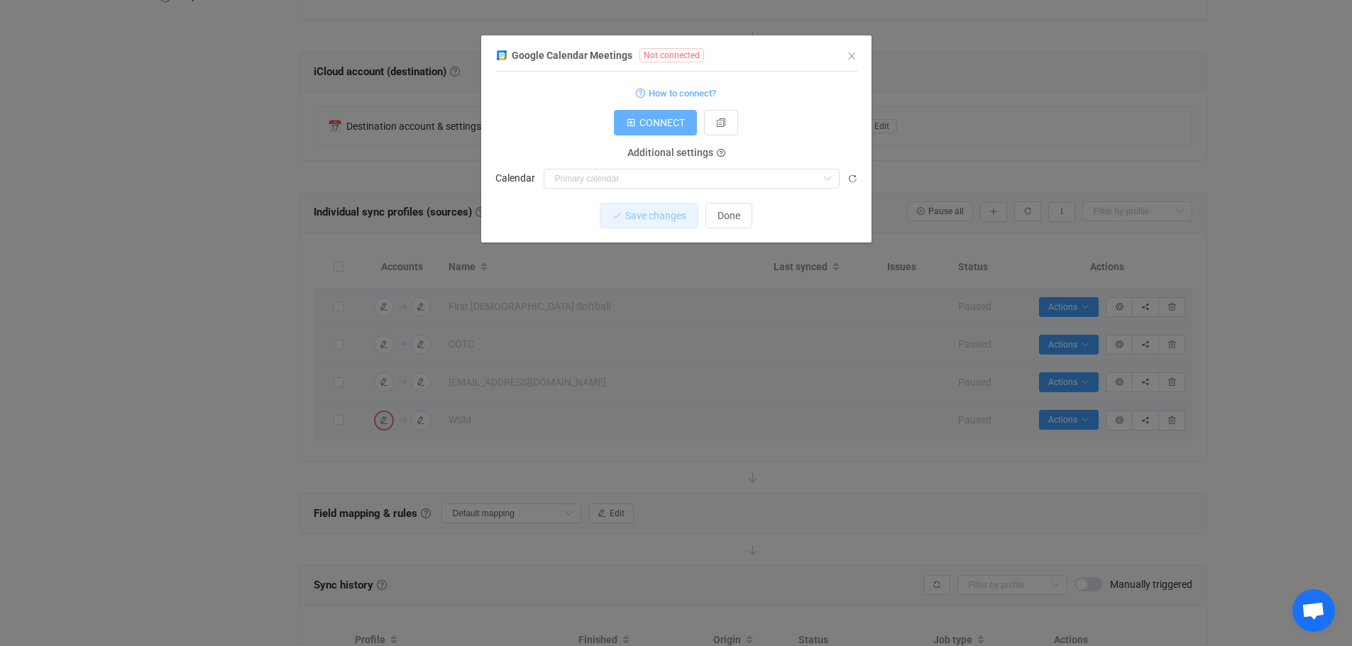
click at [662, 126] on span "CONNECT" at bounding box center [661, 122] width 45 height 11
click at [665, 178] on input "dialog" at bounding box center [691, 179] width 296 height 20
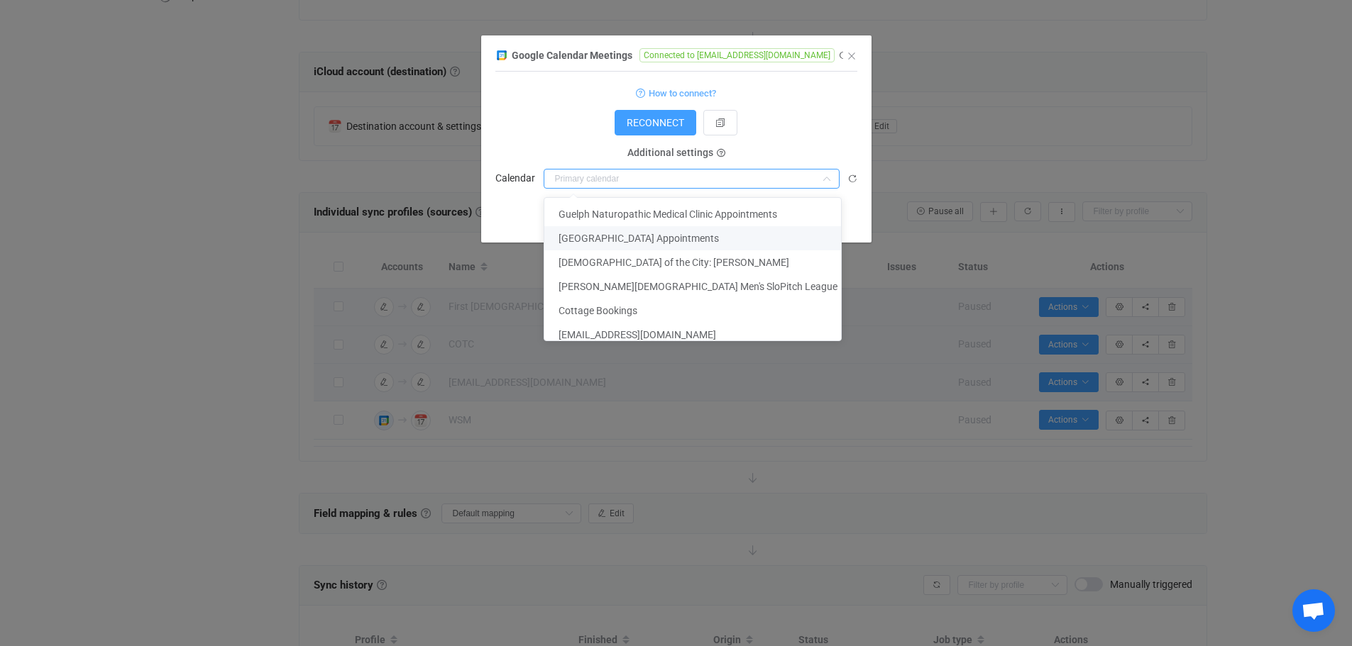
click at [653, 237] on span "Waterloo Sports Medicine Centre Appointments" at bounding box center [638, 238] width 160 height 11
type input "Waterloo Sports Medicine Centre Appointments"
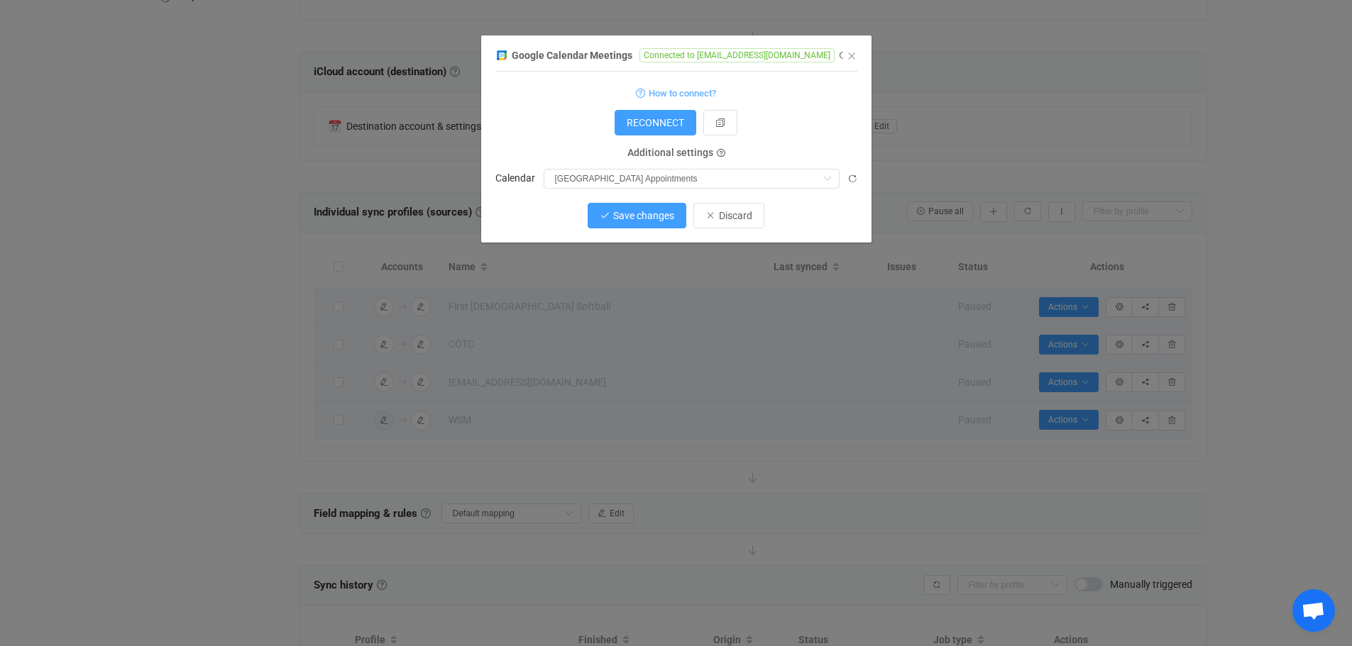
click at [634, 217] on span "Save changes" at bounding box center [643, 215] width 61 height 11
click at [726, 215] on span "Done" at bounding box center [728, 215] width 23 height 11
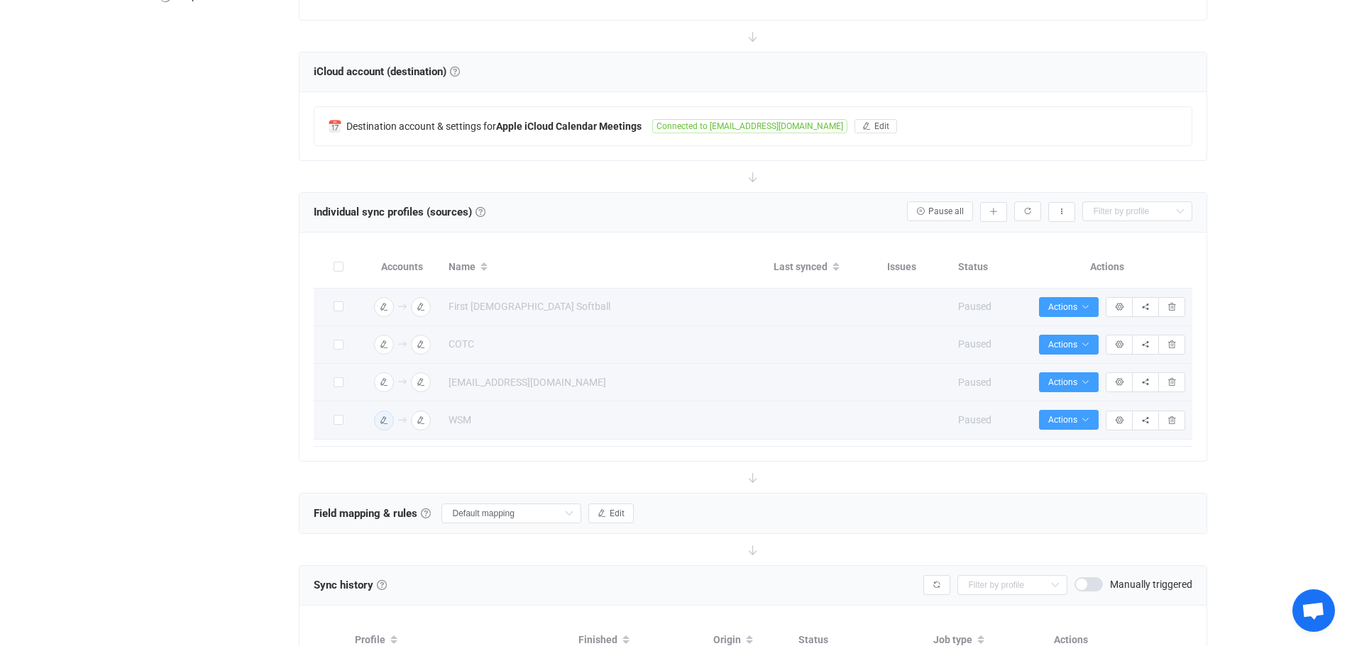
click at [201, 380] on div "Overview Synchronizations Settings Billing Help" at bounding box center [214, 292] width 156 height 966
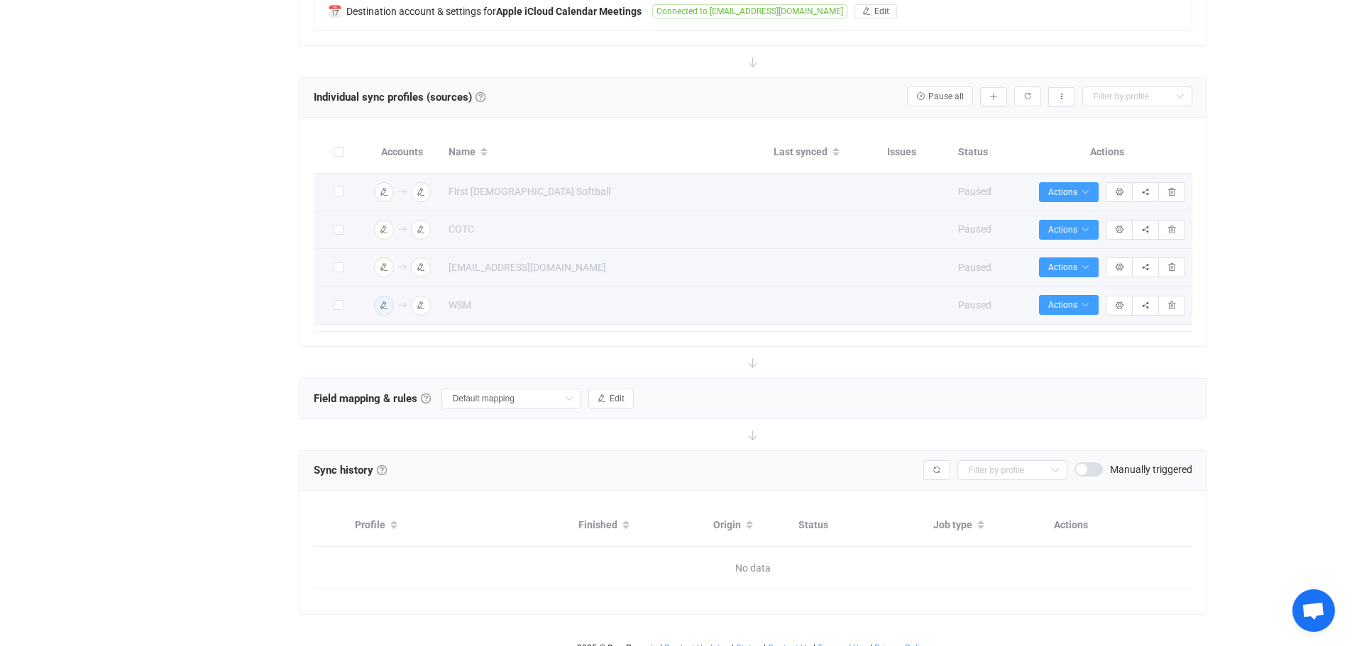
scroll to position [358, 0]
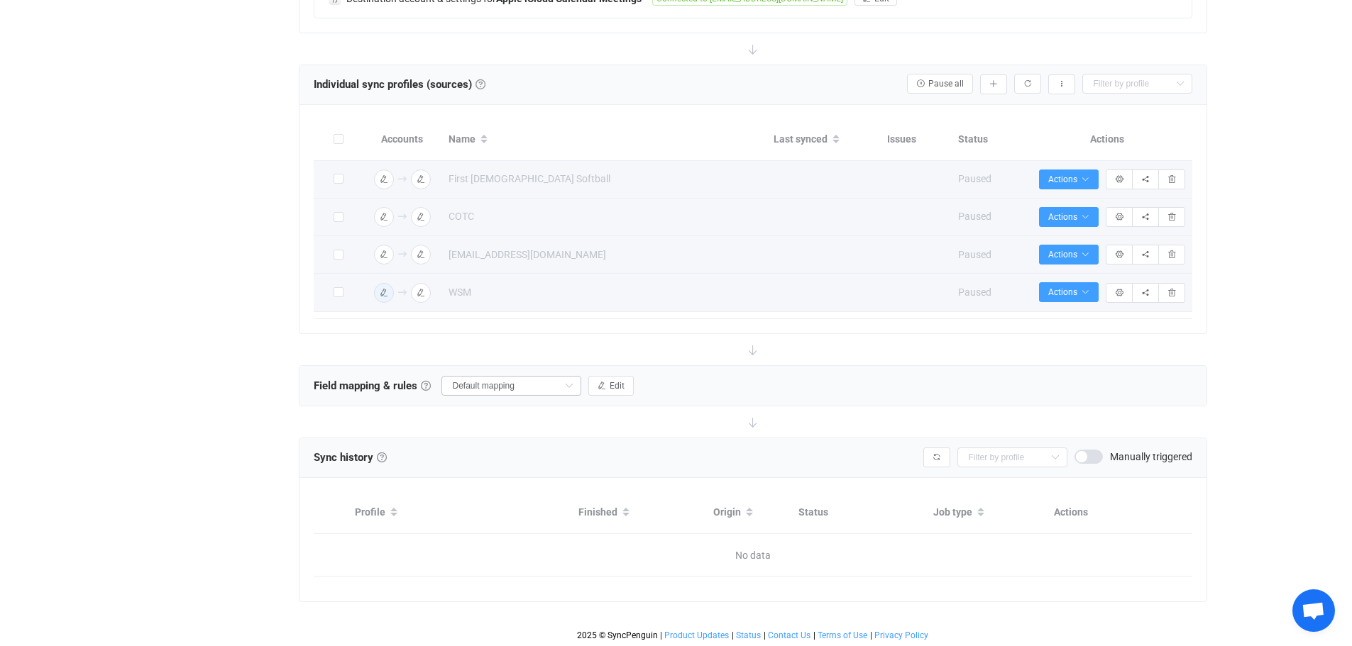
click at [573, 386] on icon at bounding box center [569, 386] width 18 height 20
click at [507, 439] on span "Default mapping" at bounding box center [496, 441] width 75 height 24
click at [607, 377] on button "Edit" at bounding box center [610, 386] width 45 height 20
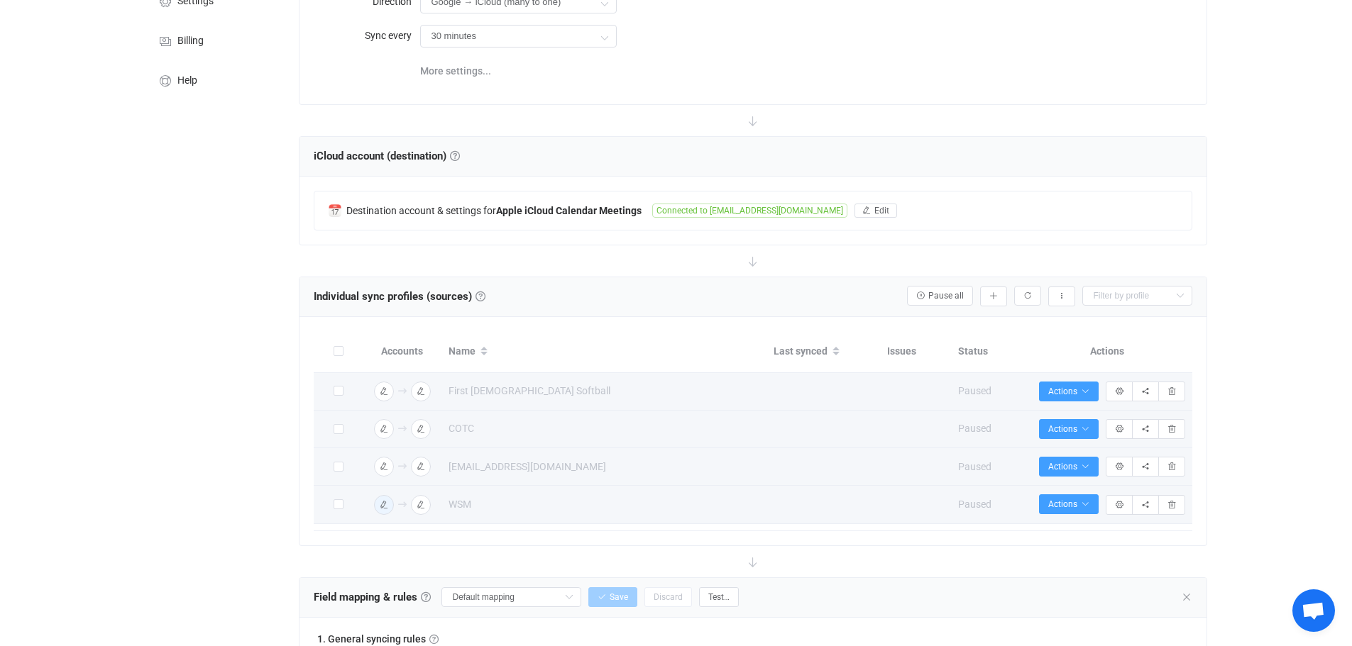
scroll to position [97, 0]
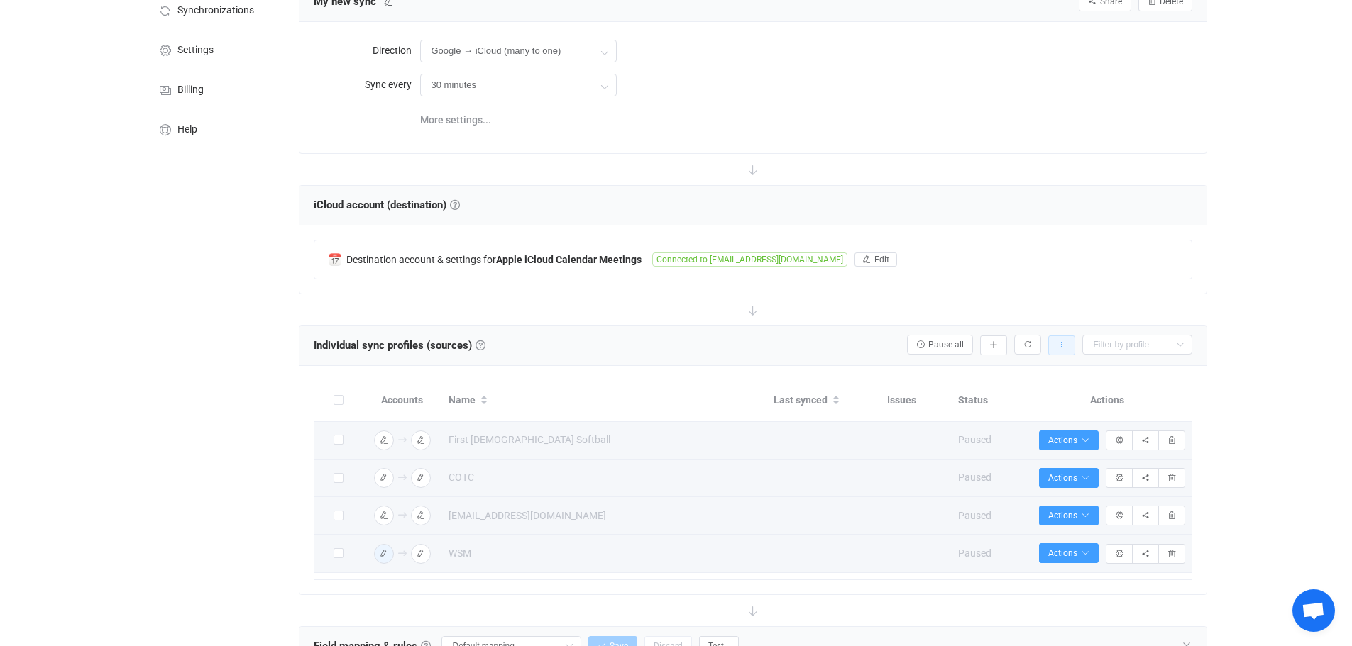
click at [1061, 343] on icon "button" at bounding box center [1061, 345] width 9 height 9
click at [1083, 438] on icon "button" at bounding box center [1085, 440] width 9 height 9
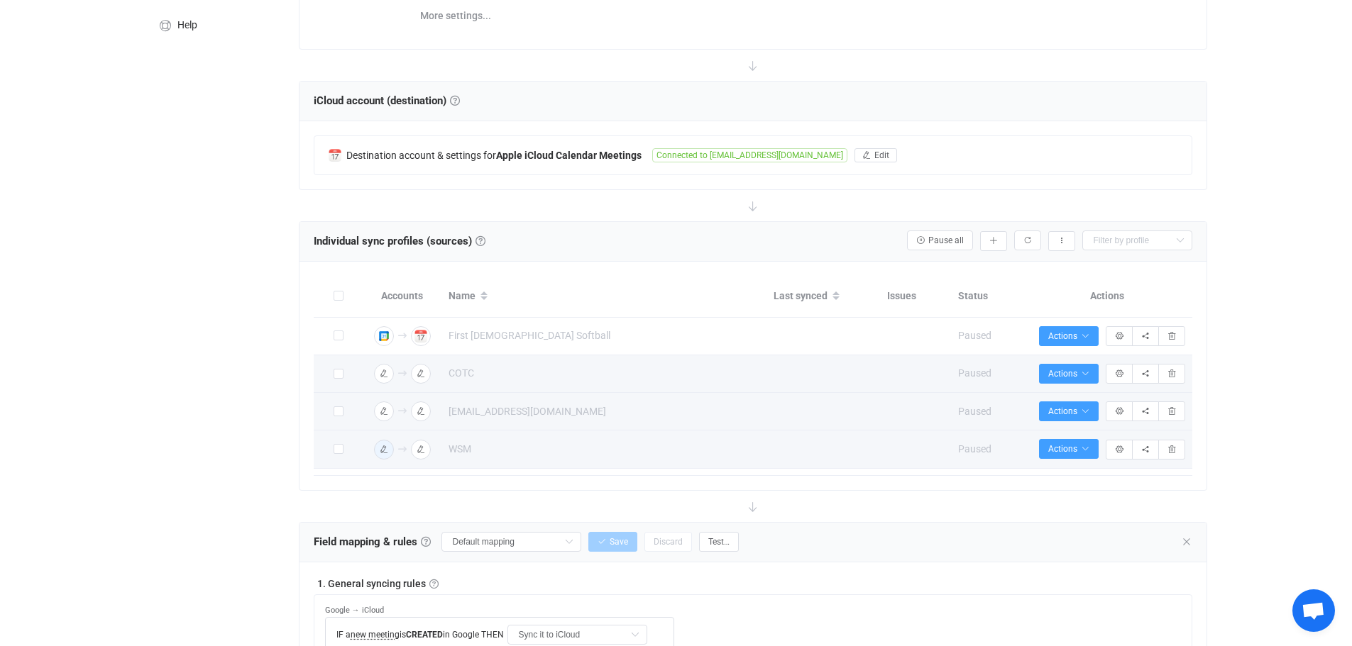
scroll to position [213, 0]
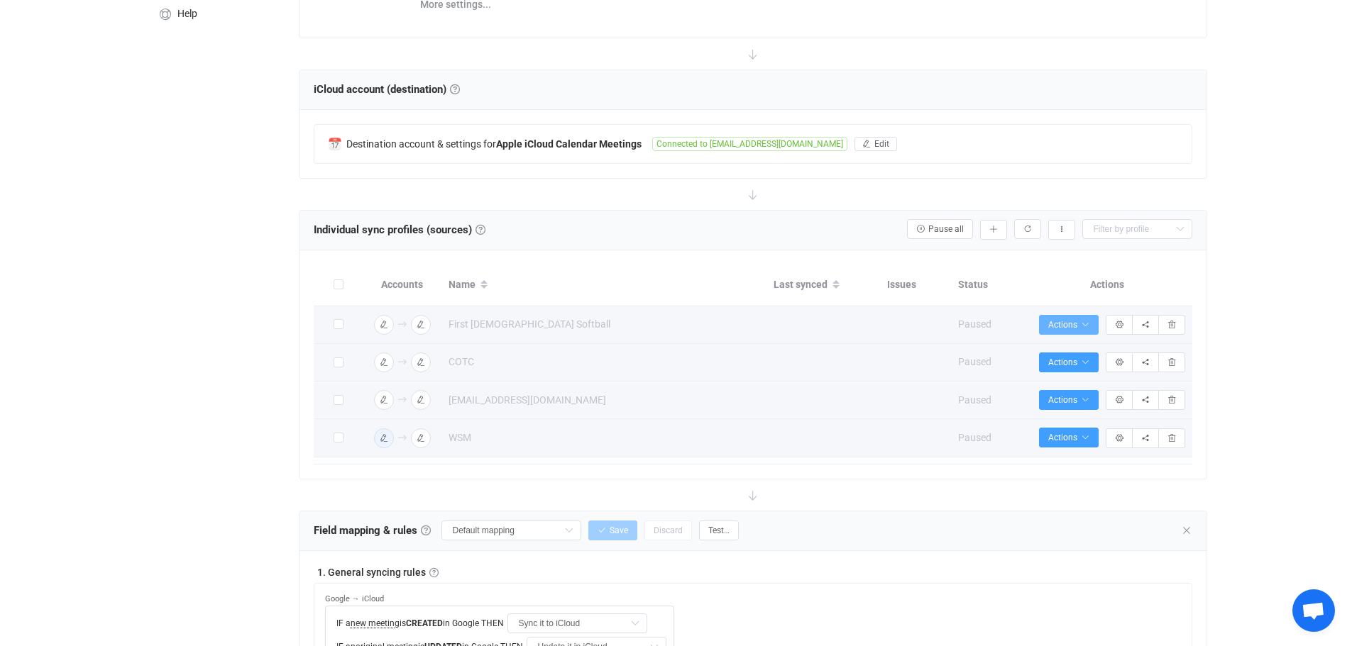
click at [1071, 320] on span "Actions" at bounding box center [1068, 325] width 41 height 10
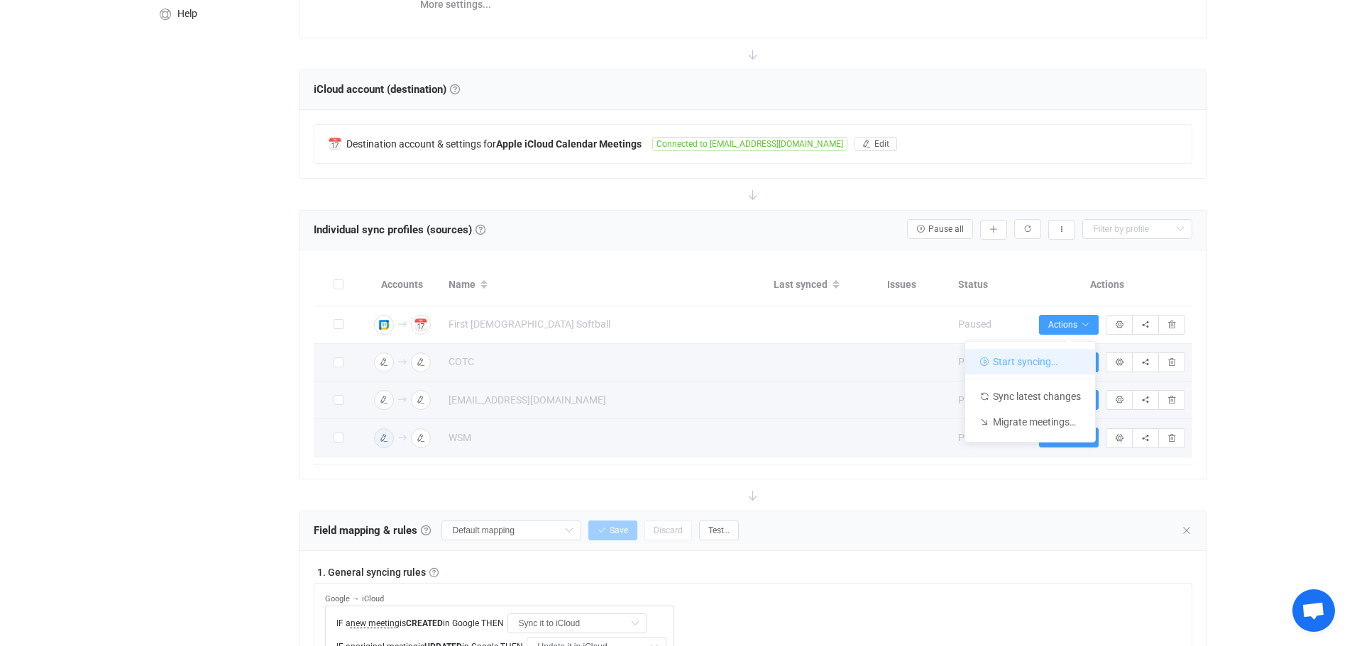
click at [1037, 358] on li "Start syncing…" at bounding box center [1030, 362] width 130 height 26
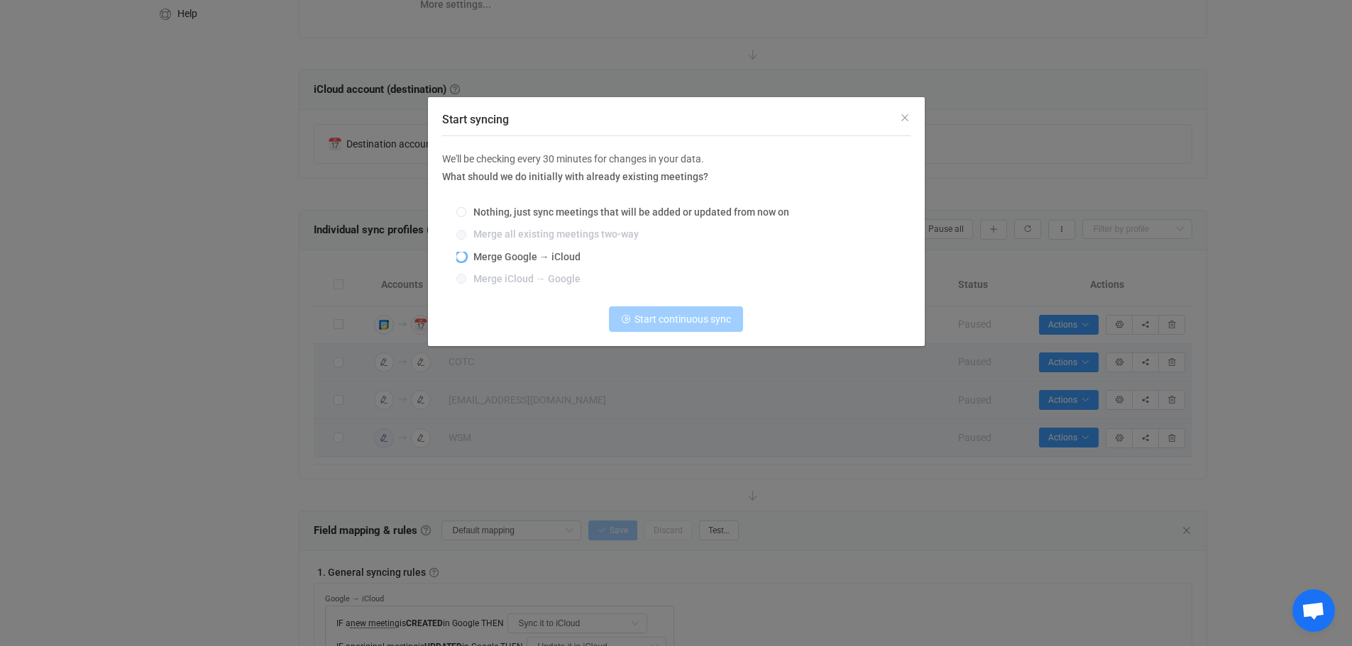
click at [526, 258] on span "Merge Google → iCloud" at bounding box center [523, 256] width 114 height 11
click at [466, 258] on input "Merge Google → iCloud" at bounding box center [461, 257] width 10 height 11
radio input "true"
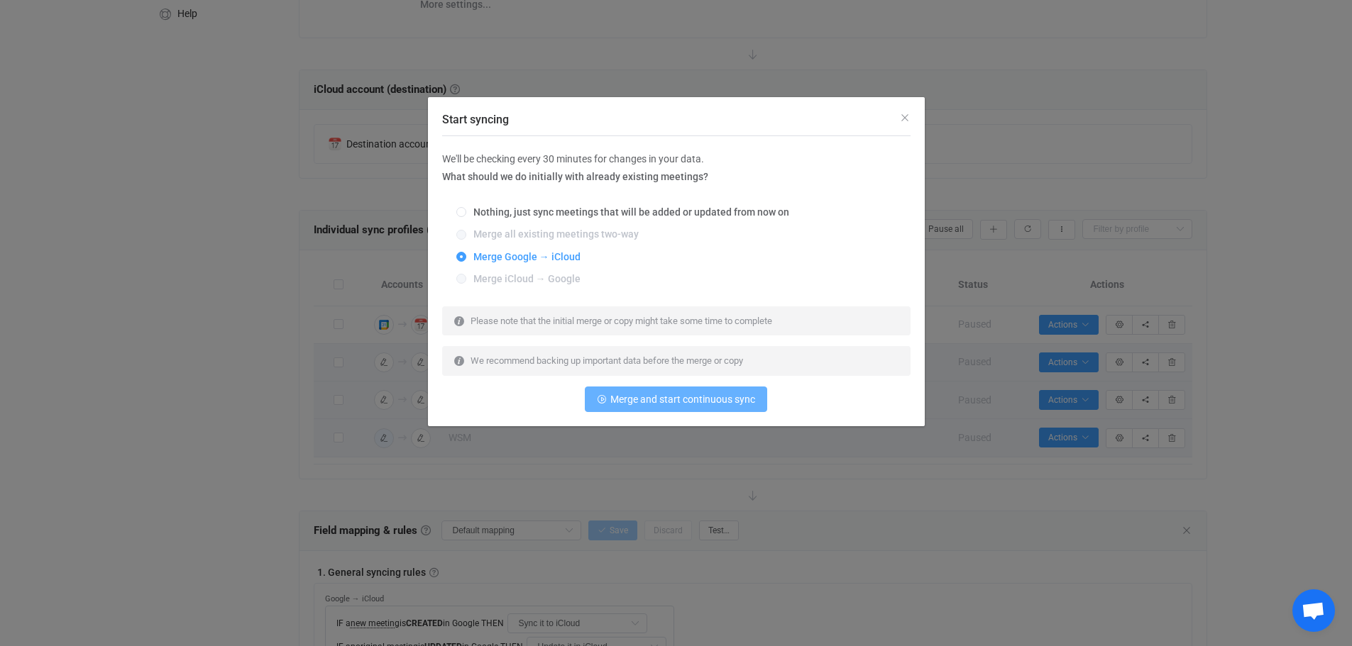
click at [681, 403] on span "Merge and start continuous sync" at bounding box center [682, 399] width 145 height 11
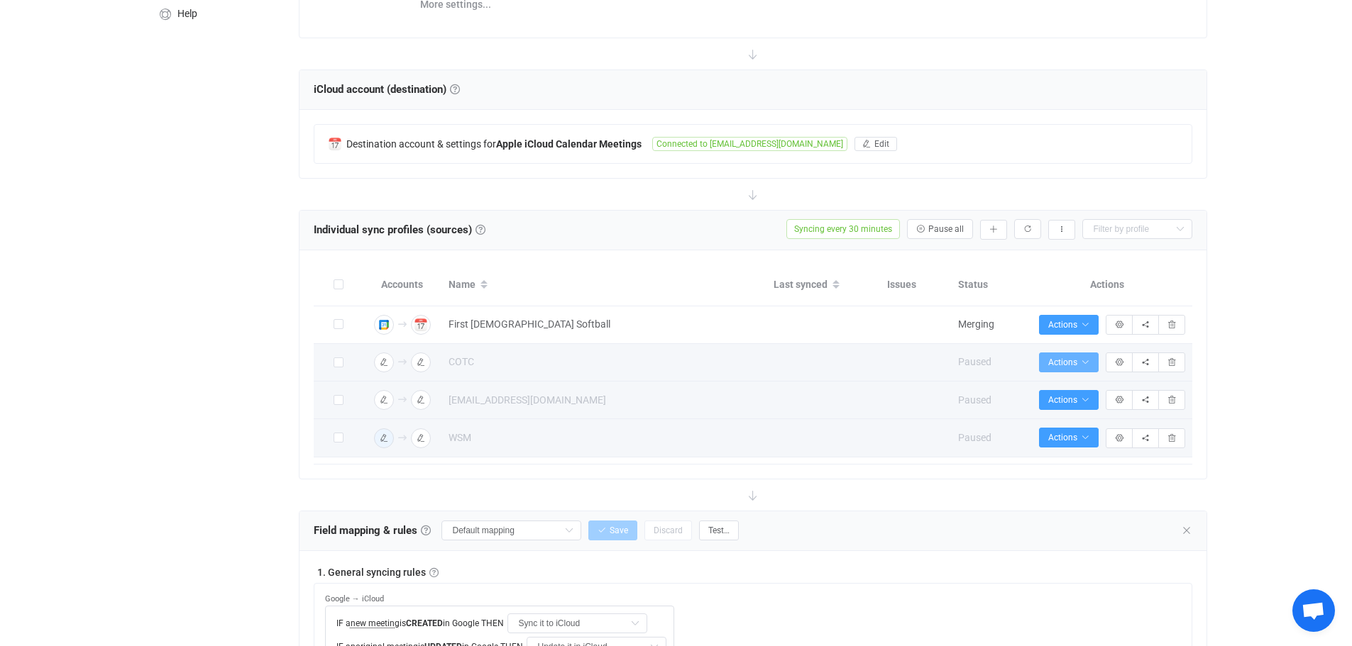
click at [1076, 358] on span "Actions" at bounding box center [1068, 363] width 41 height 10
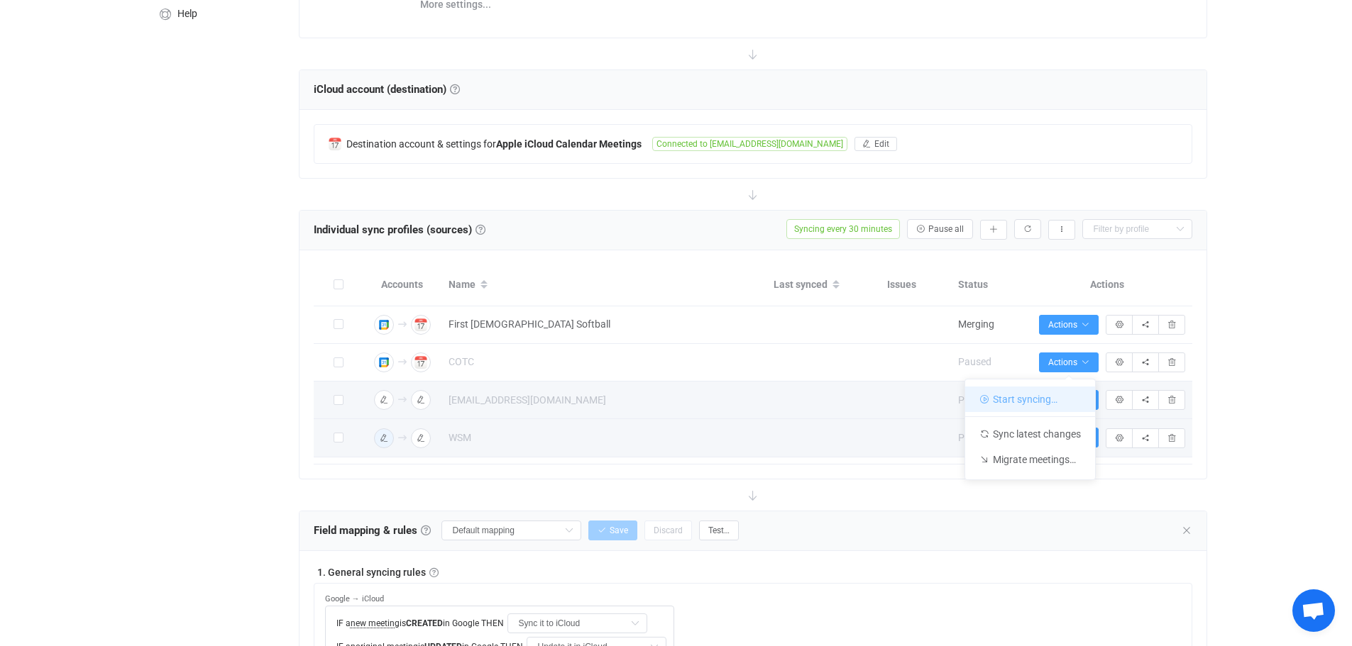
click at [1036, 398] on li "Start syncing…" at bounding box center [1030, 400] width 130 height 26
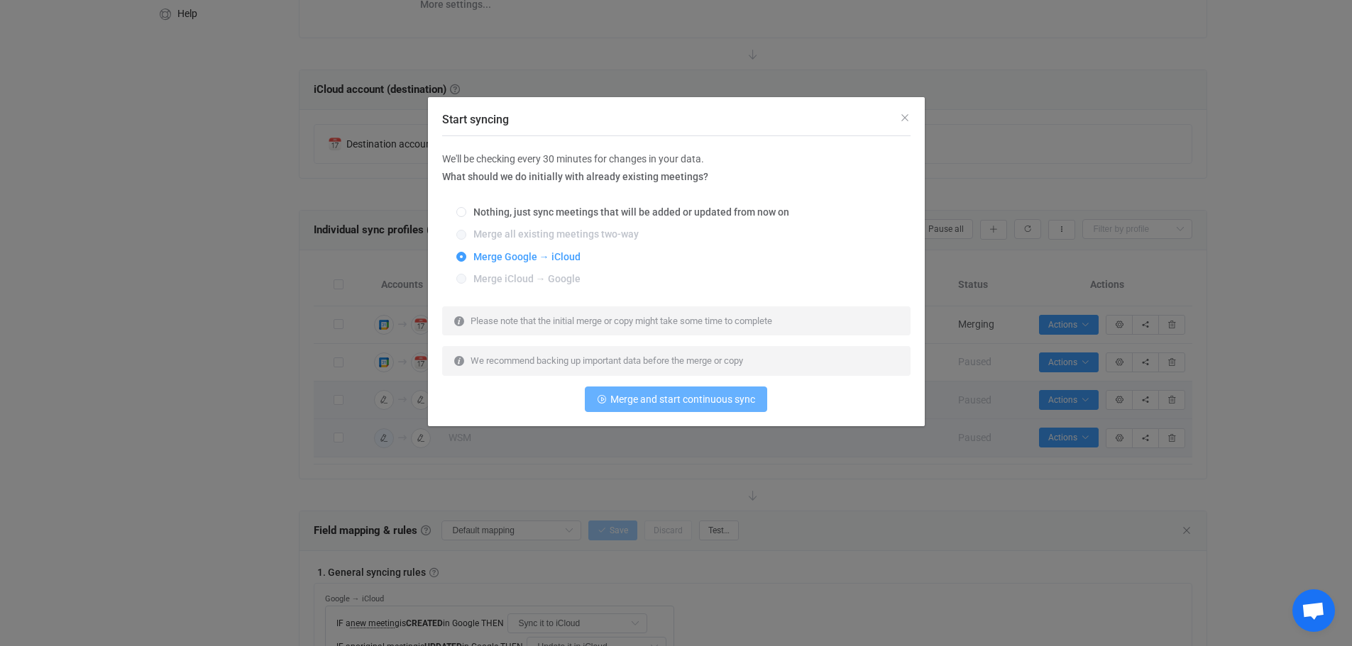
click at [692, 402] on span "Merge and start continuous sync" at bounding box center [682, 399] width 145 height 11
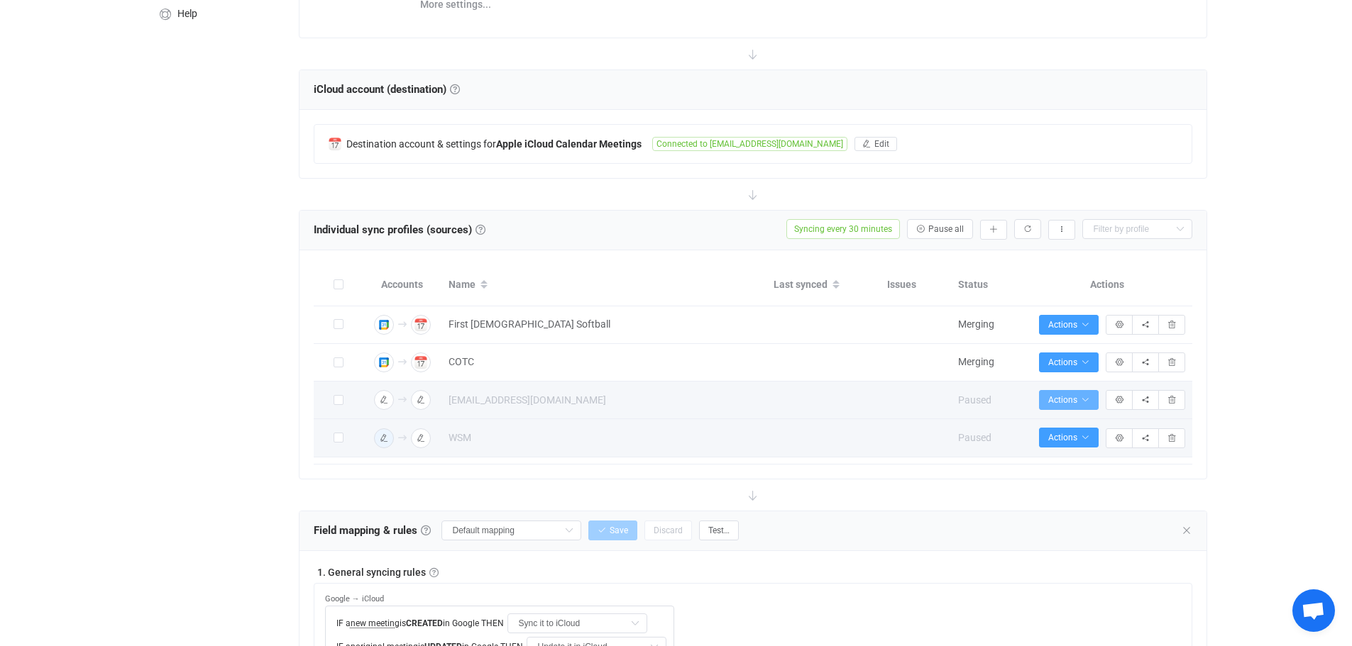
click at [1090, 402] on button "Actions" at bounding box center [1069, 400] width 60 height 20
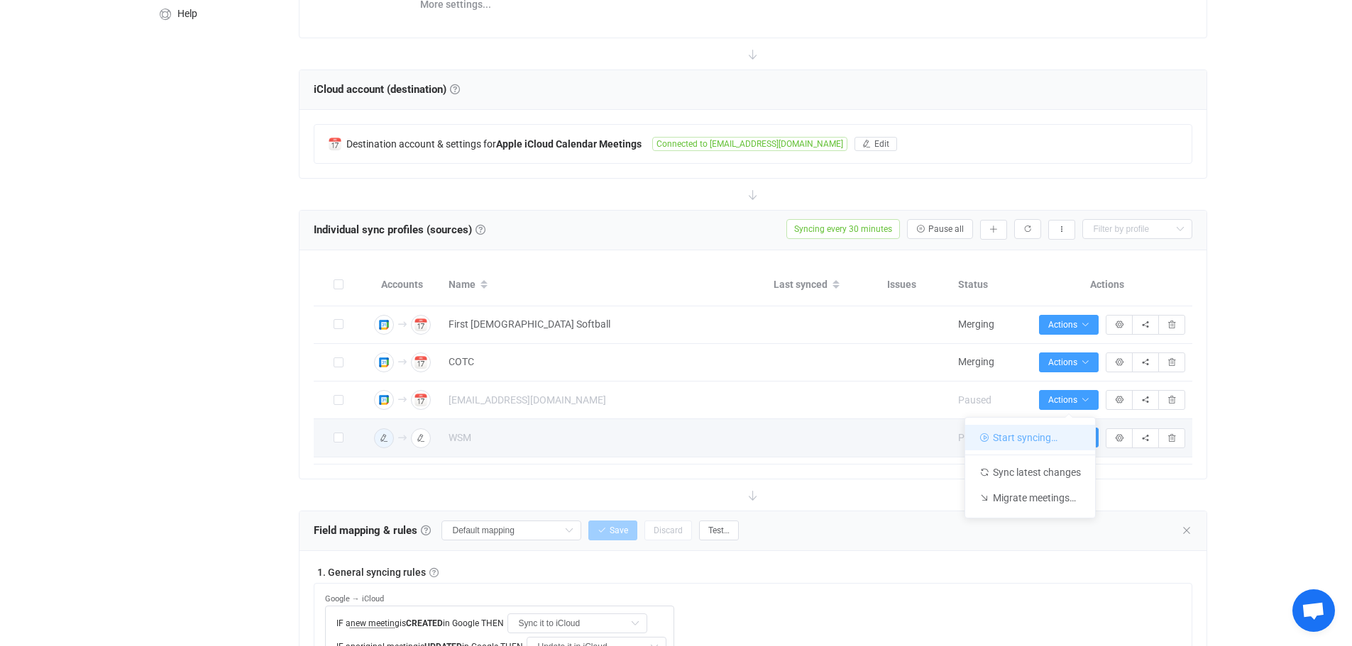
click at [1031, 435] on li "Start syncing…" at bounding box center [1030, 438] width 130 height 26
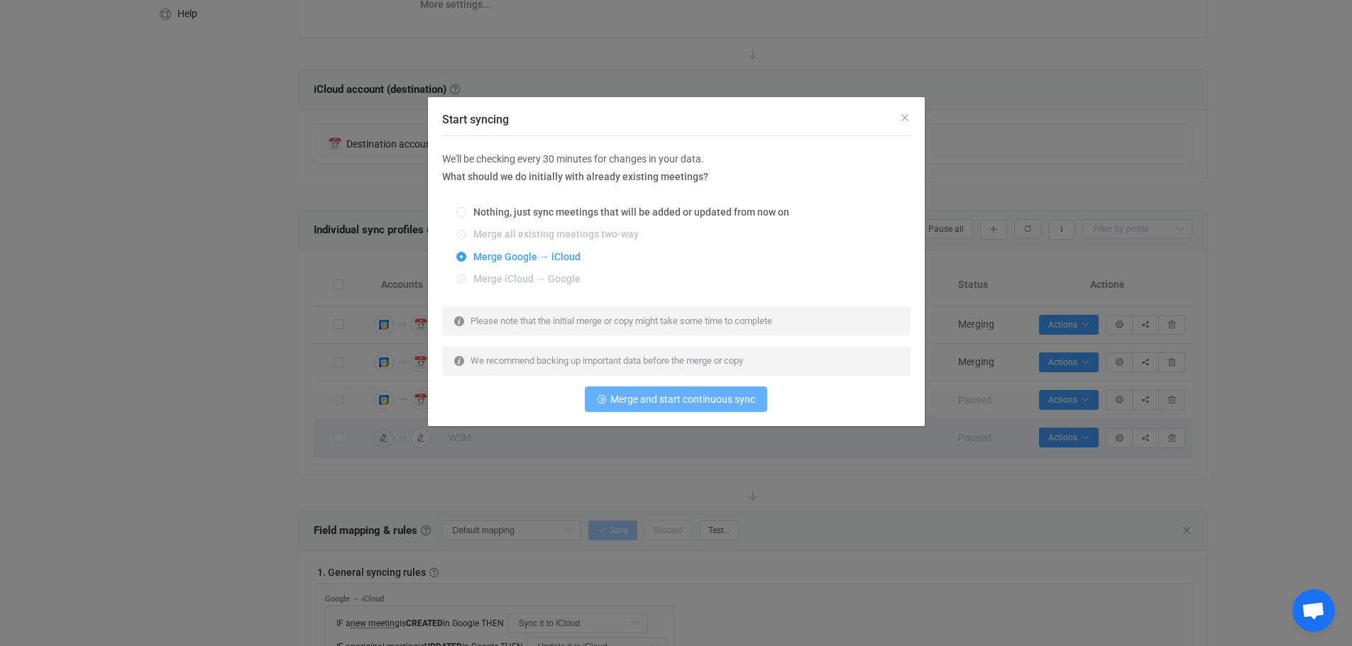
click at [672, 401] on span "Merge and start continuous sync" at bounding box center [682, 399] width 145 height 11
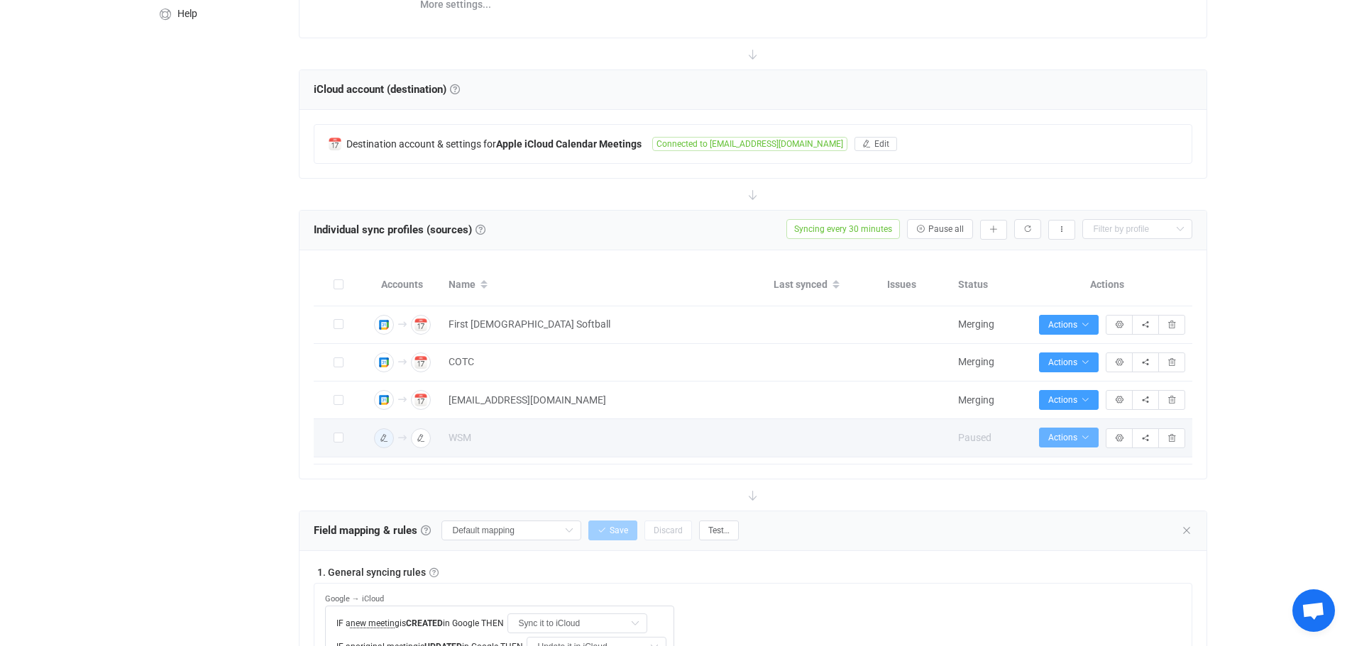
click at [1076, 436] on span "Actions" at bounding box center [1068, 438] width 41 height 10
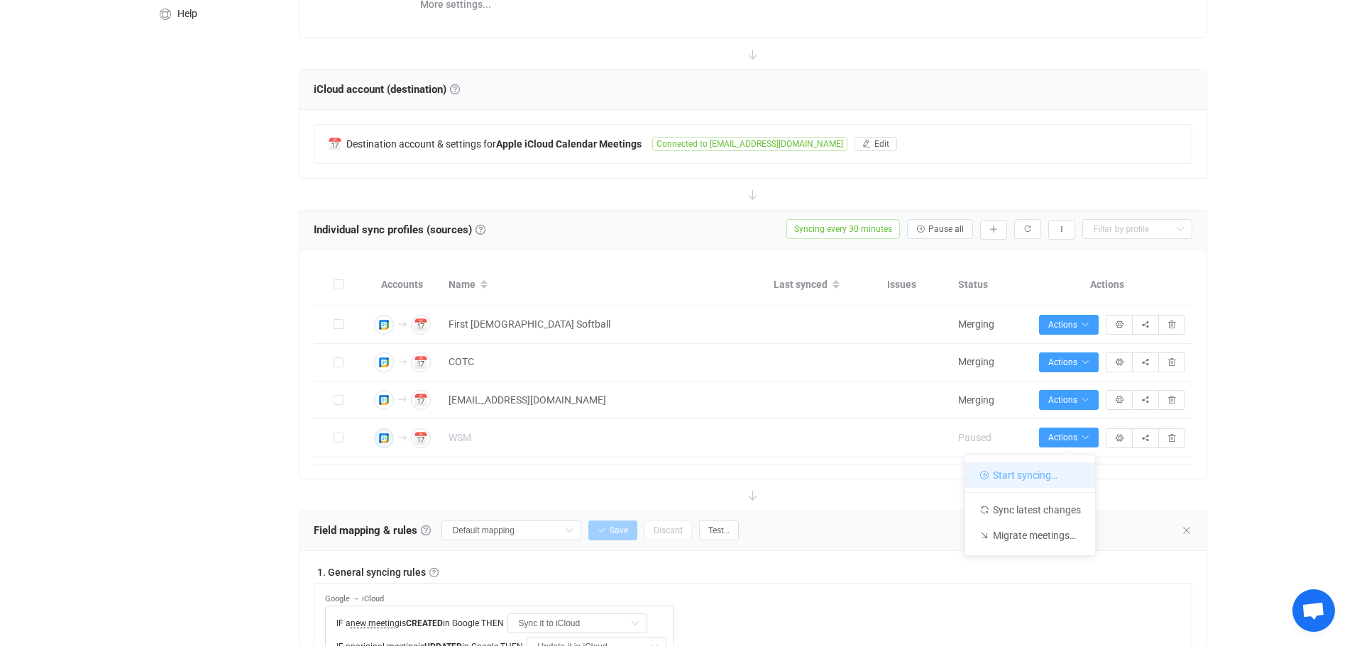
click at [1034, 470] on li "Start syncing…" at bounding box center [1030, 476] width 130 height 26
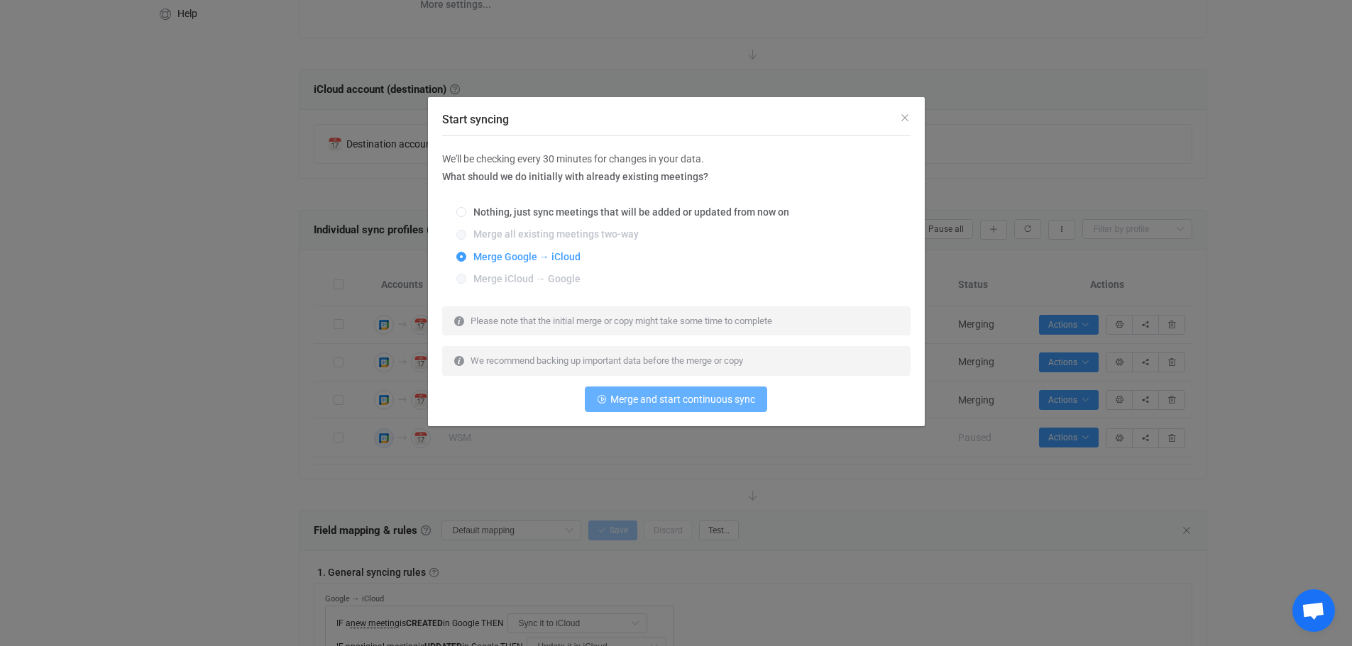
click at [697, 403] on span "Merge and start continuous sync" at bounding box center [682, 399] width 145 height 11
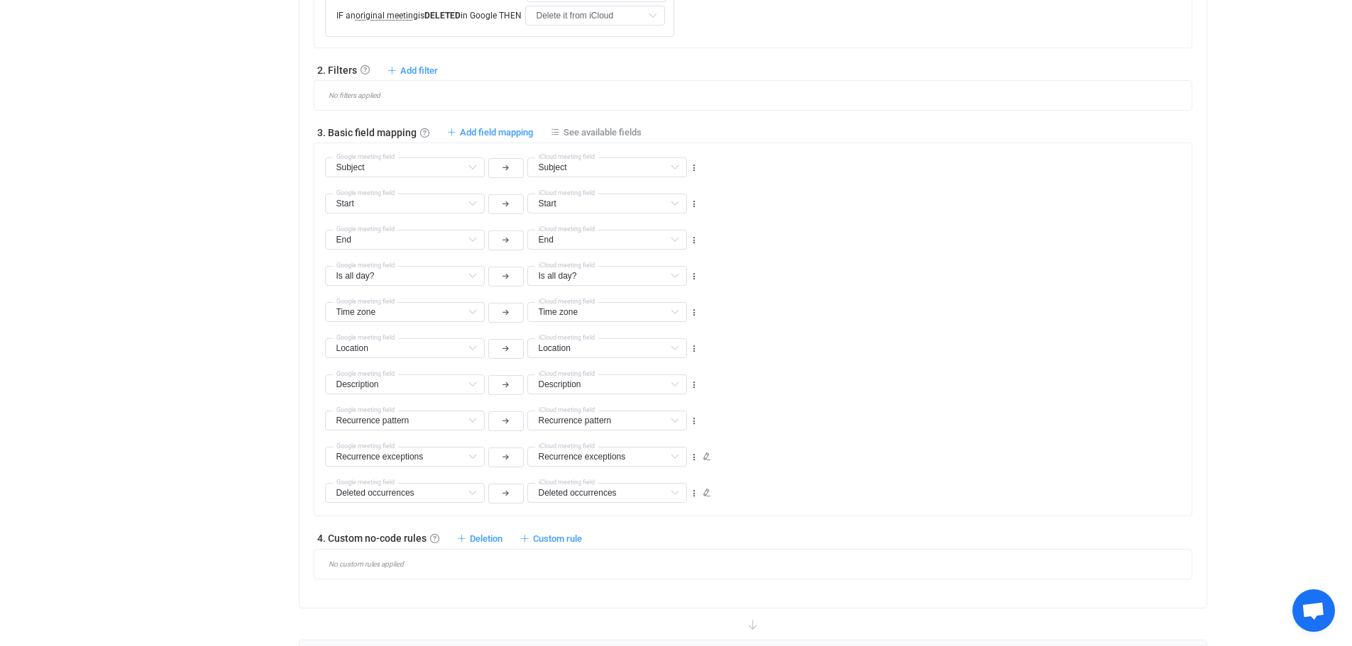
scroll to position [1181, 0]
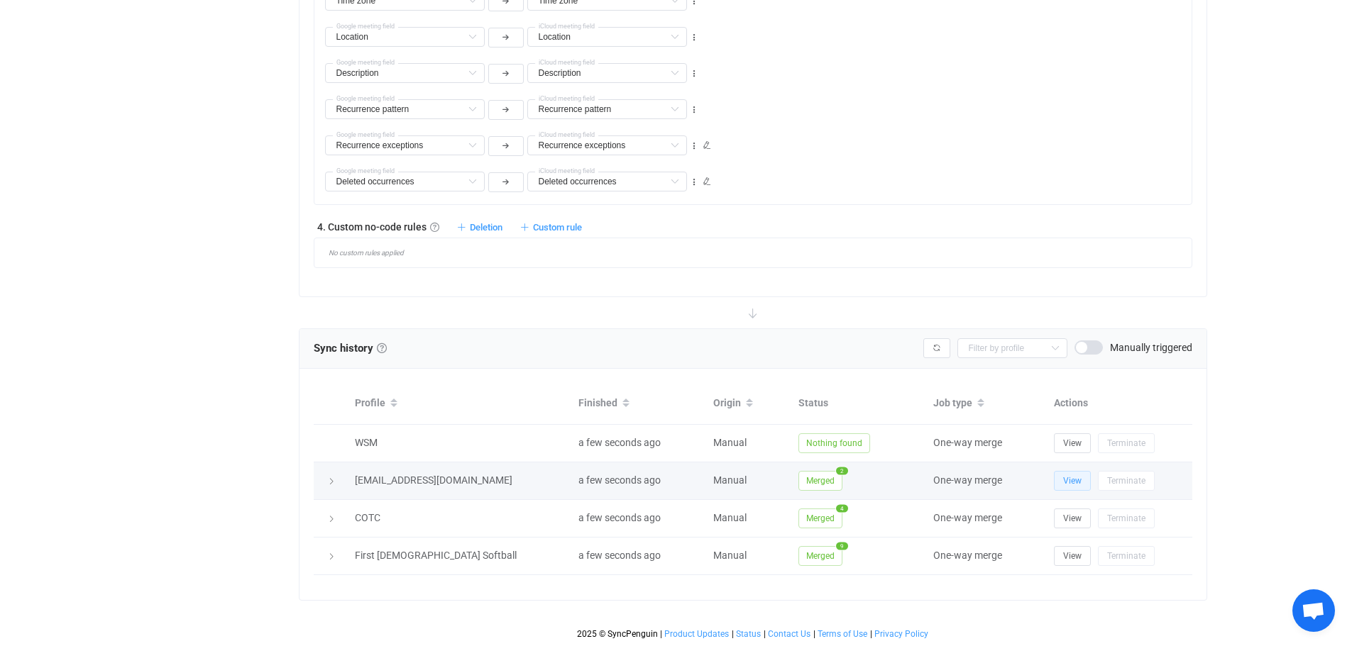
click at [1068, 479] on span "View" at bounding box center [1072, 481] width 18 height 10
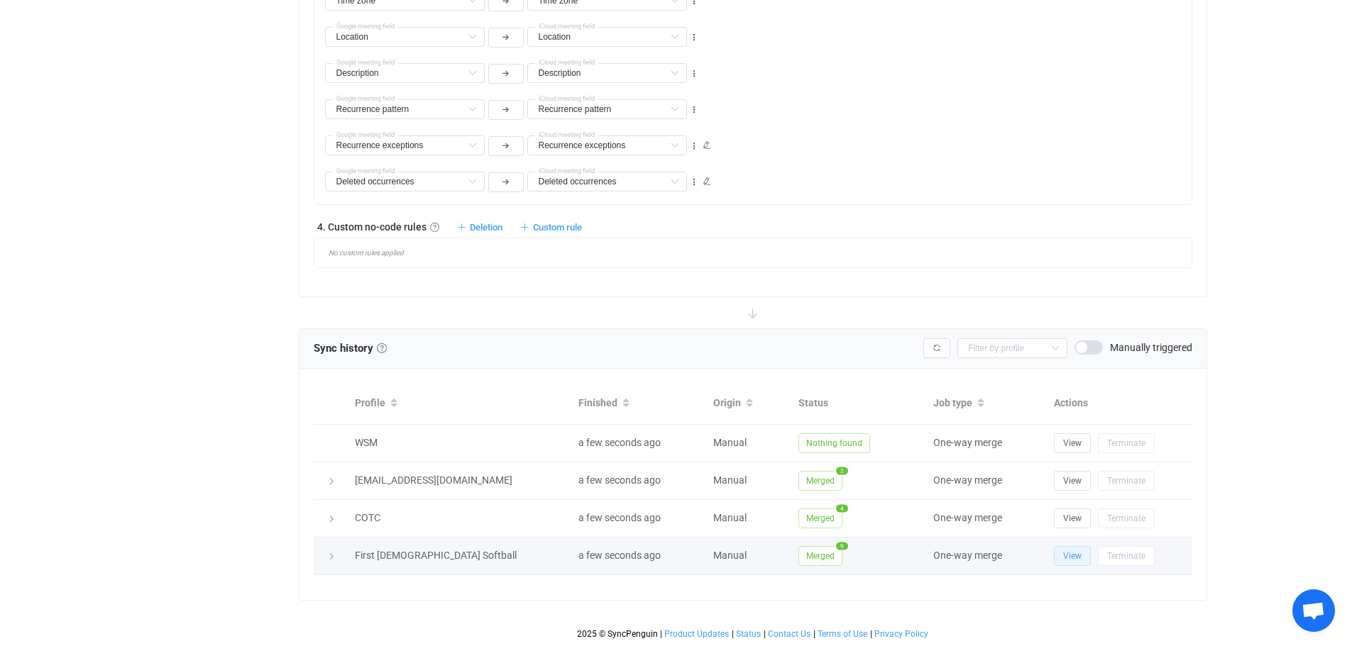
click at [1073, 555] on span "View" at bounding box center [1072, 556] width 18 height 10
click at [327, 556] on icon at bounding box center [331, 557] width 9 height 9
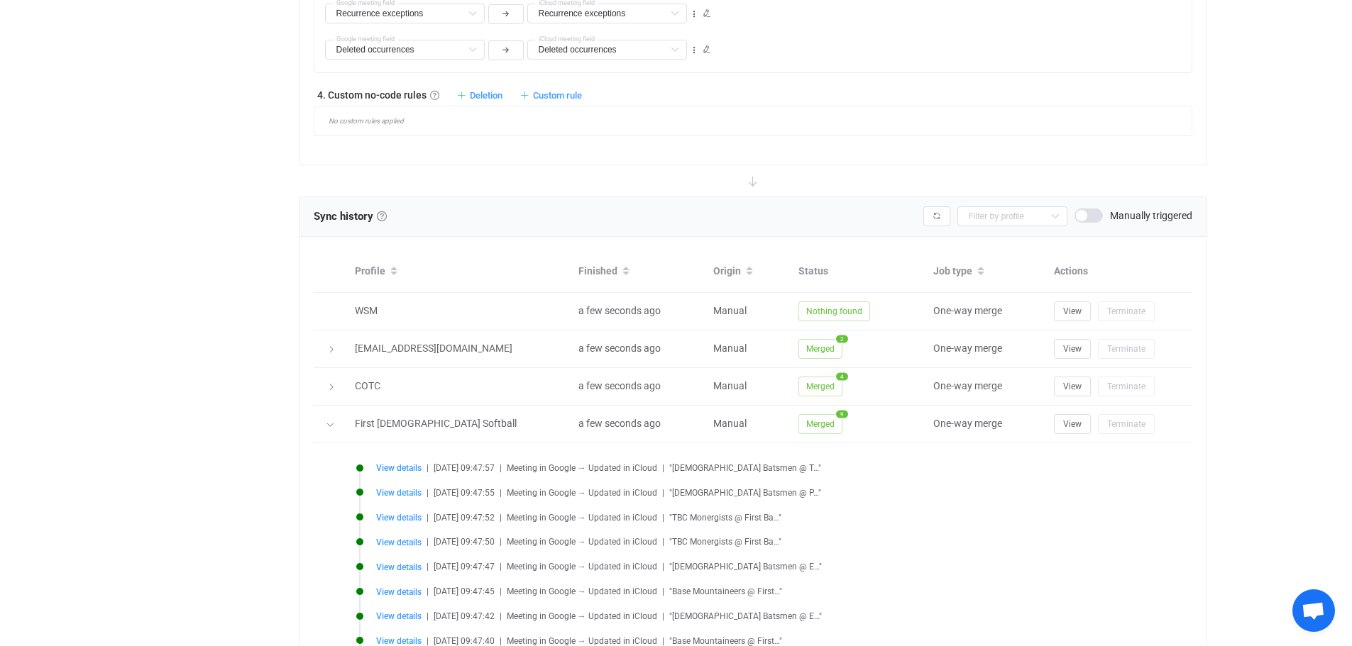
scroll to position [1440, 0]
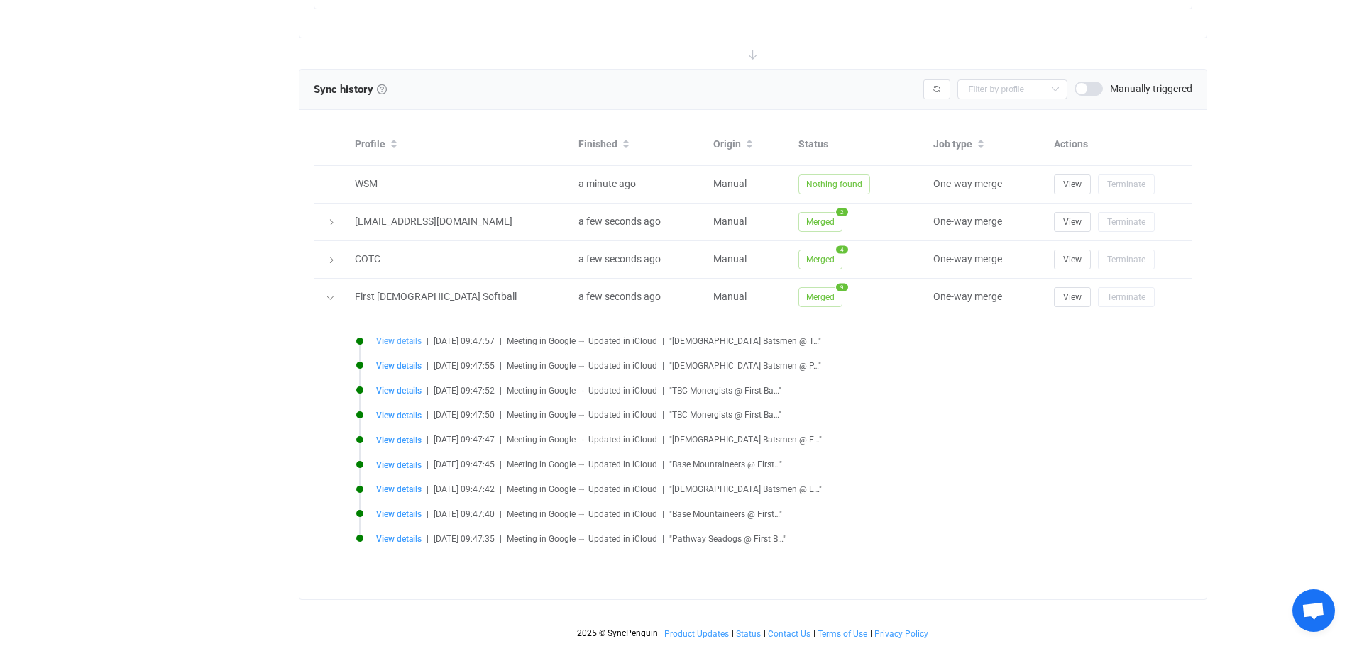
click at [401, 338] on span "View details" at bounding box center [398, 341] width 45 height 10
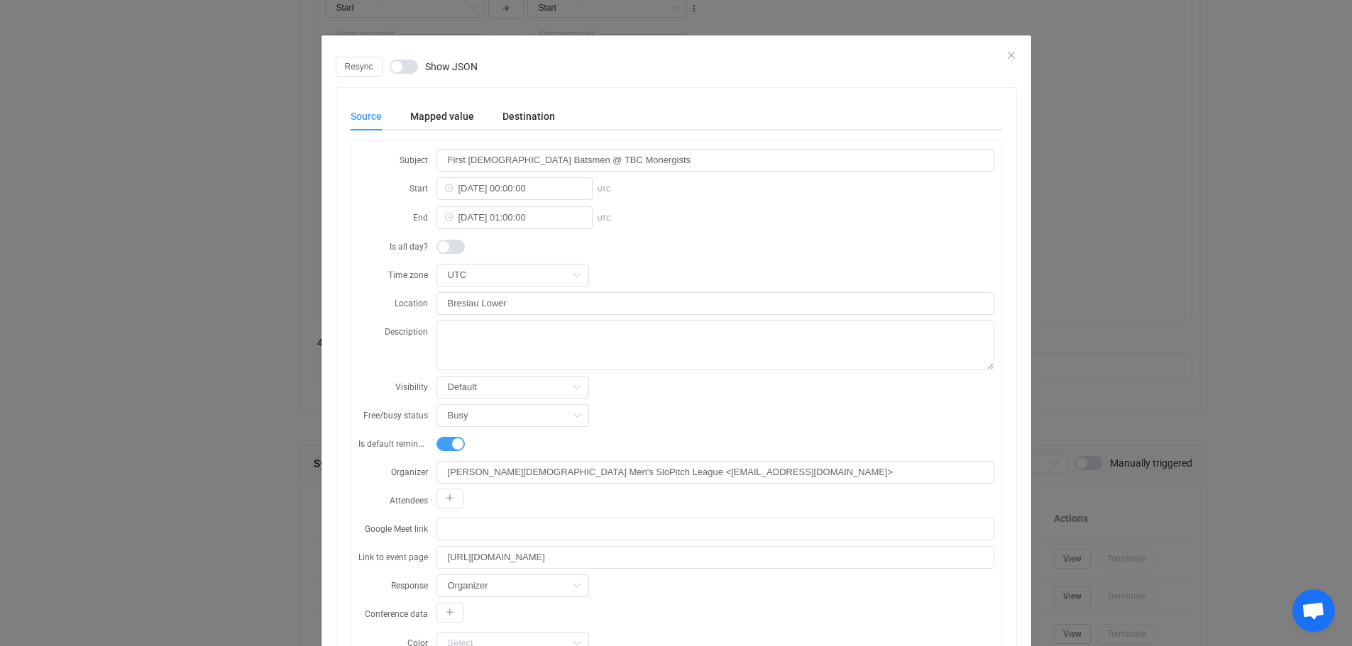
scroll to position [1049, 0]
click at [1007, 55] on icon "Close" at bounding box center [1010, 55] width 11 height 11
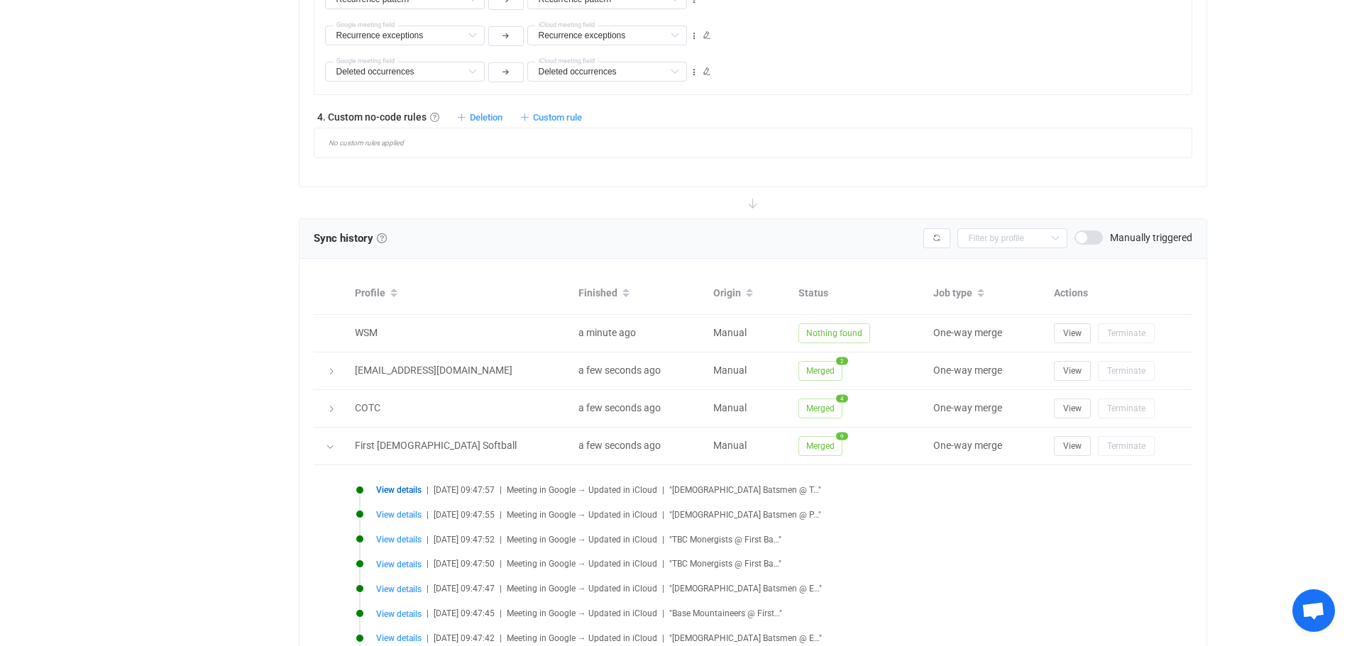
scroll to position [1440, 0]
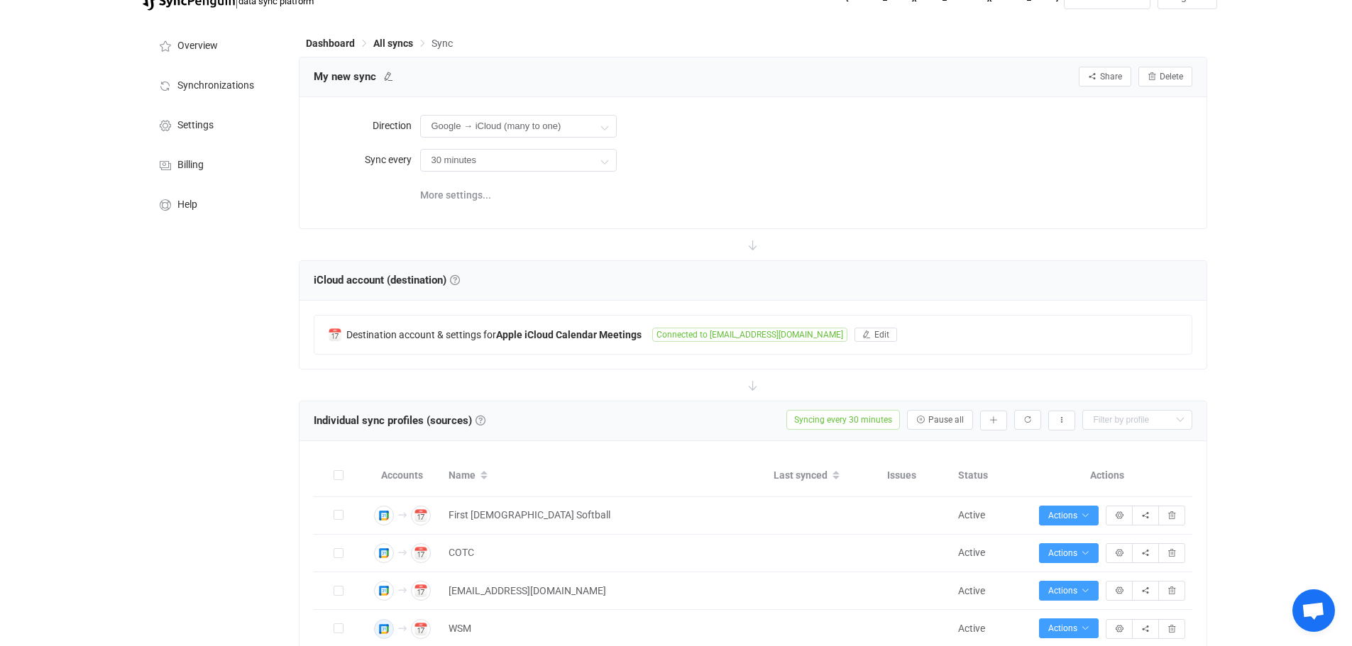
scroll to position [0, 0]
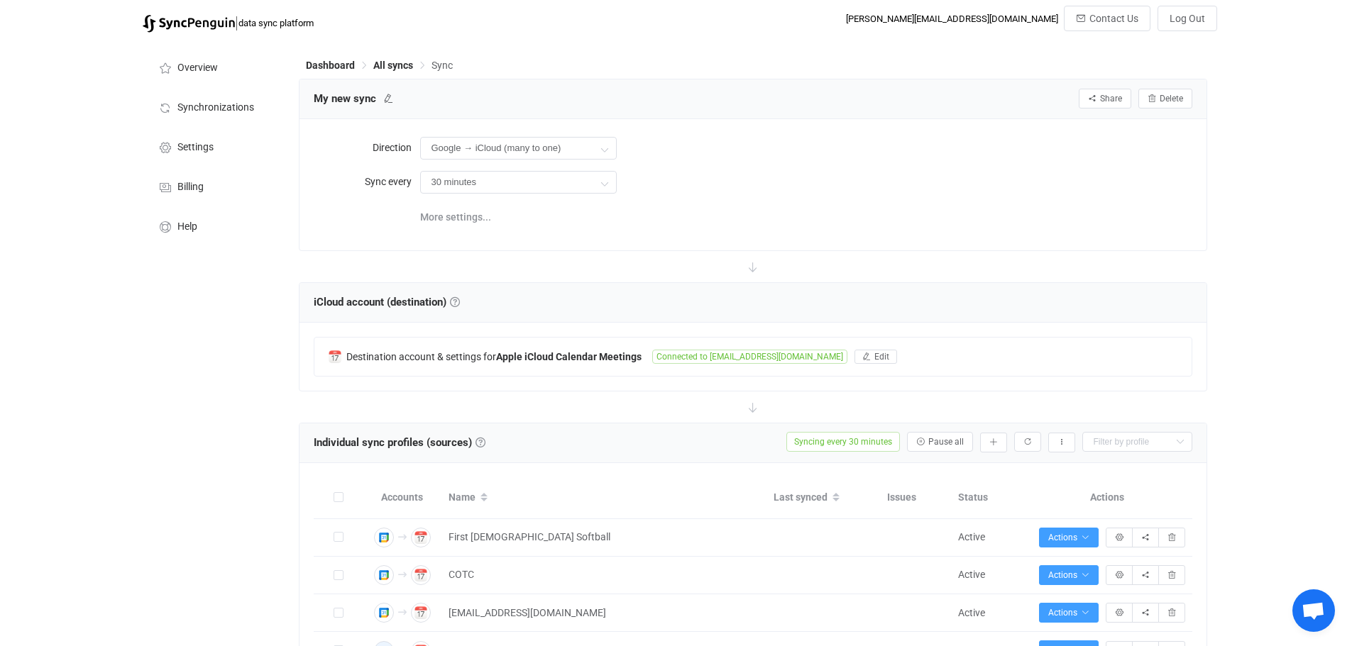
click at [384, 59] on div "Dashboard All syncs Sync" at bounding box center [753, 67] width 908 height 21
click at [395, 66] on span "All syncs" at bounding box center [393, 65] width 40 height 11
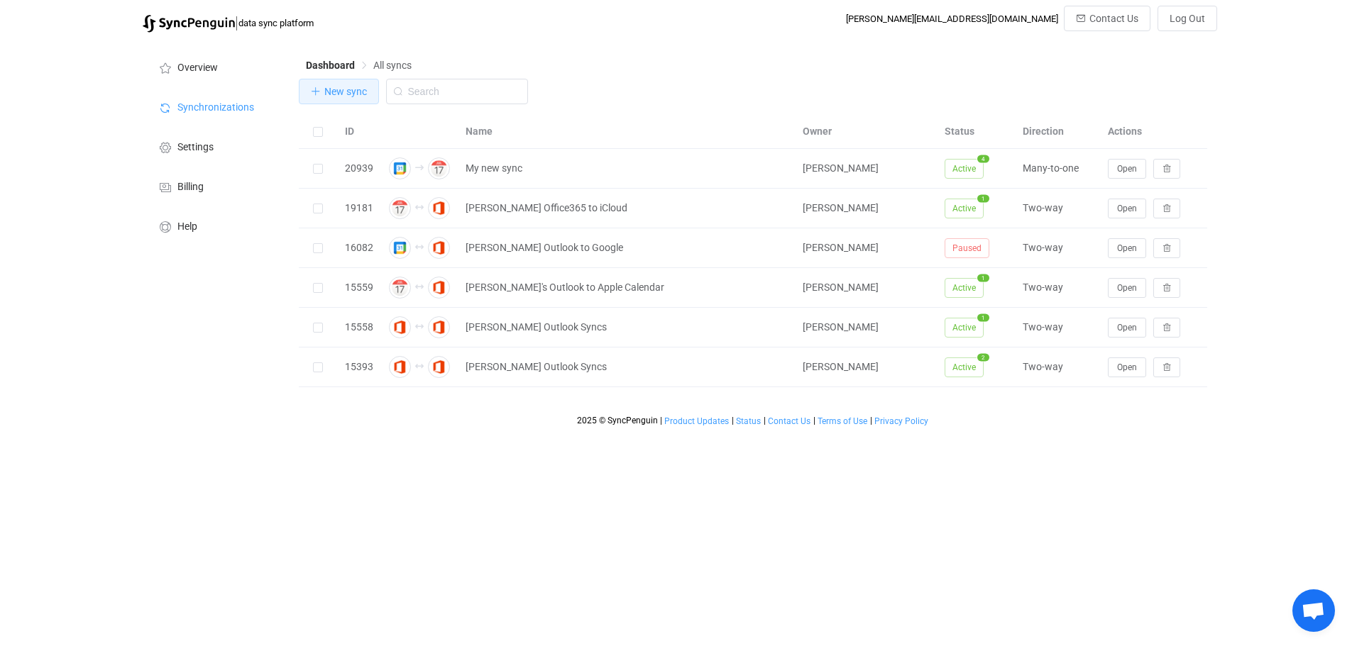
click at [340, 87] on span "New sync" at bounding box center [345, 91] width 43 height 11
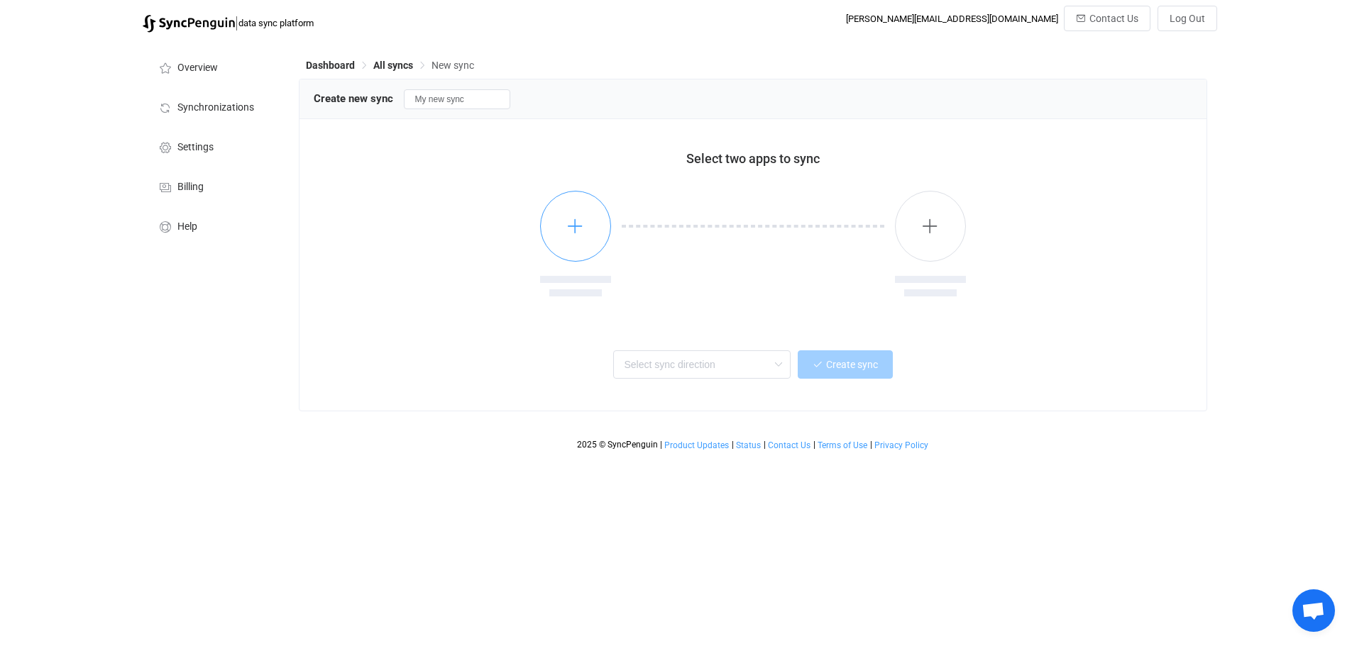
click at [575, 231] on icon "button" at bounding box center [575, 226] width 18 height 18
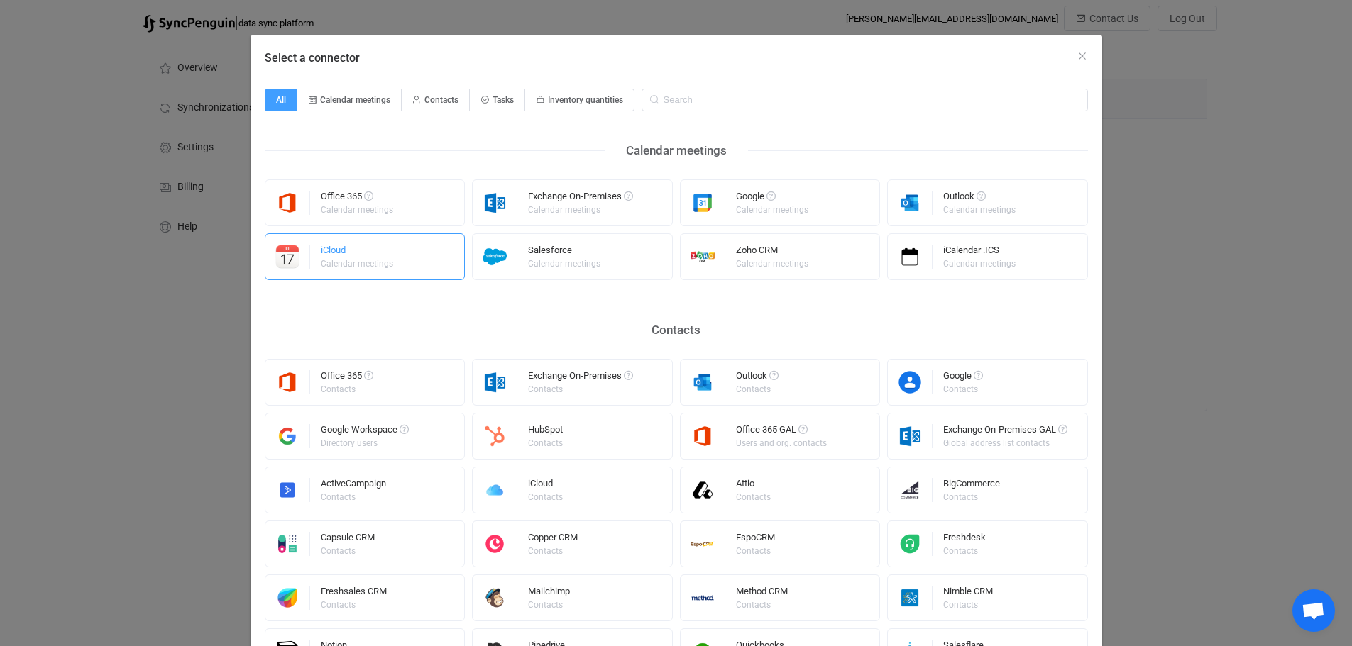
click at [337, 253] on div "iCloud" at bounding box center [358, 252] width 74 height 14
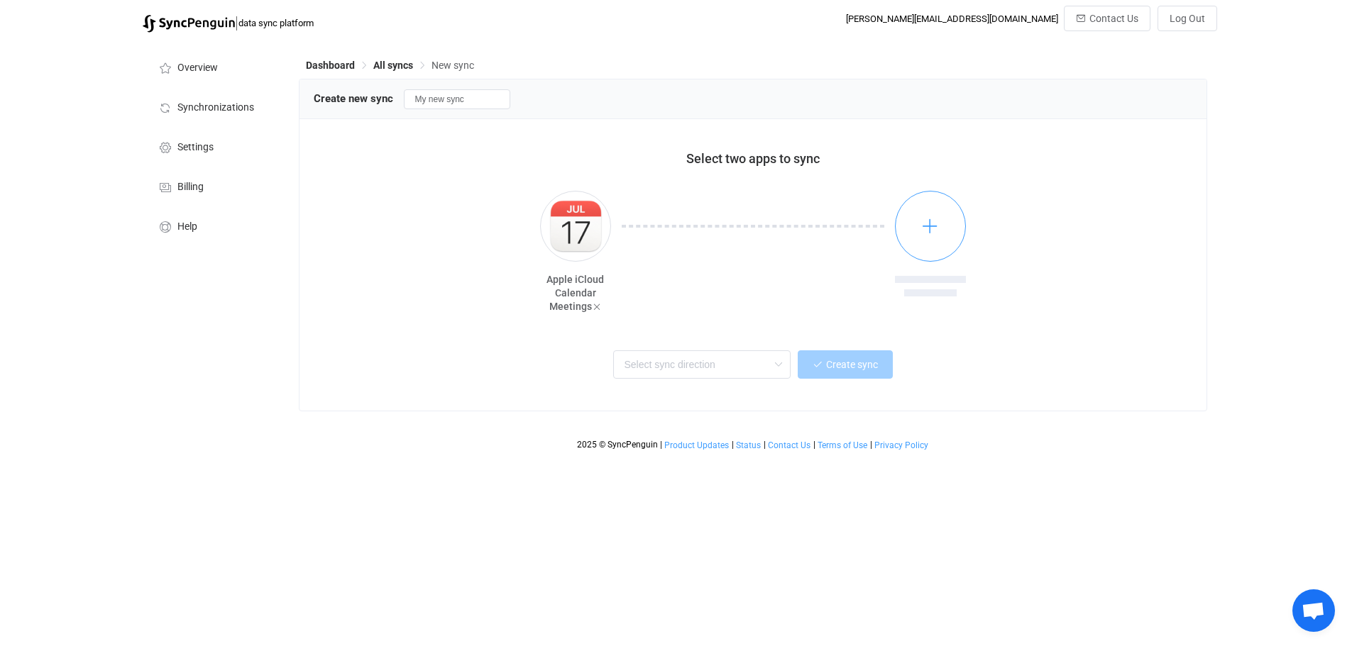
click at [931, 228] on icon "button" at bounding box center [930, 226] width 18 height 18
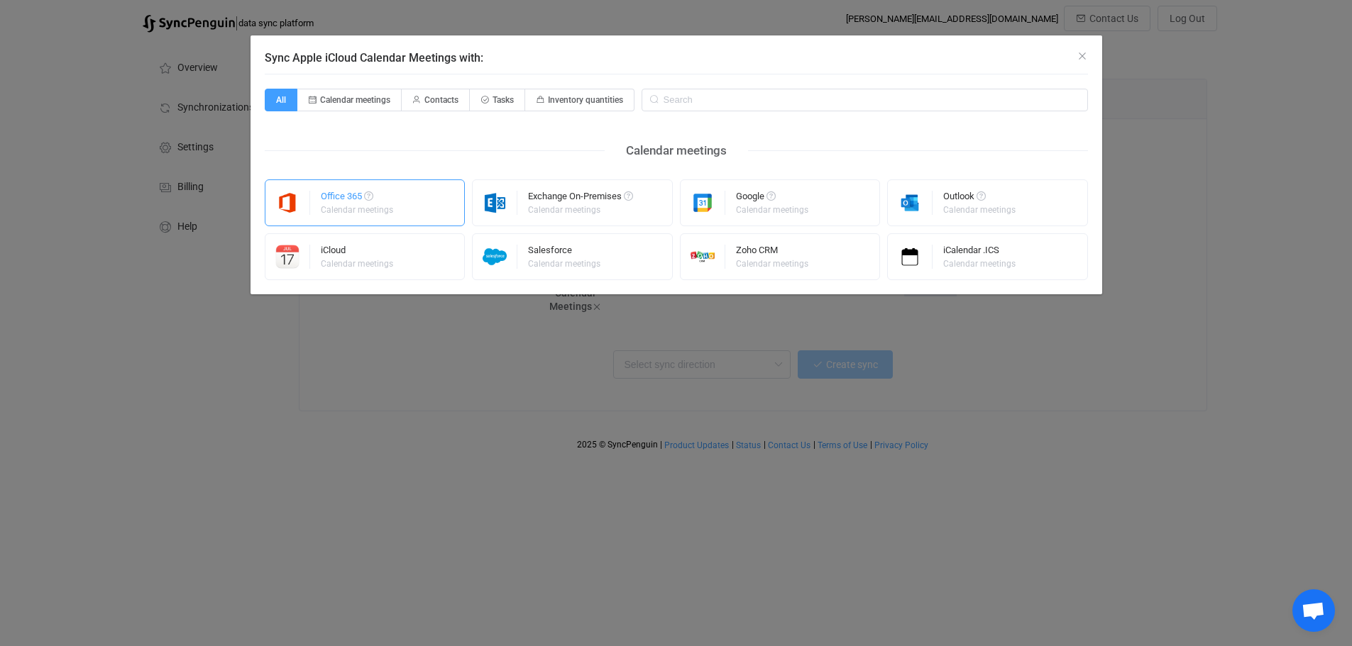
click at [350, 197] on div "Office 365" at bounding box center [358, 199] width 74 height 14
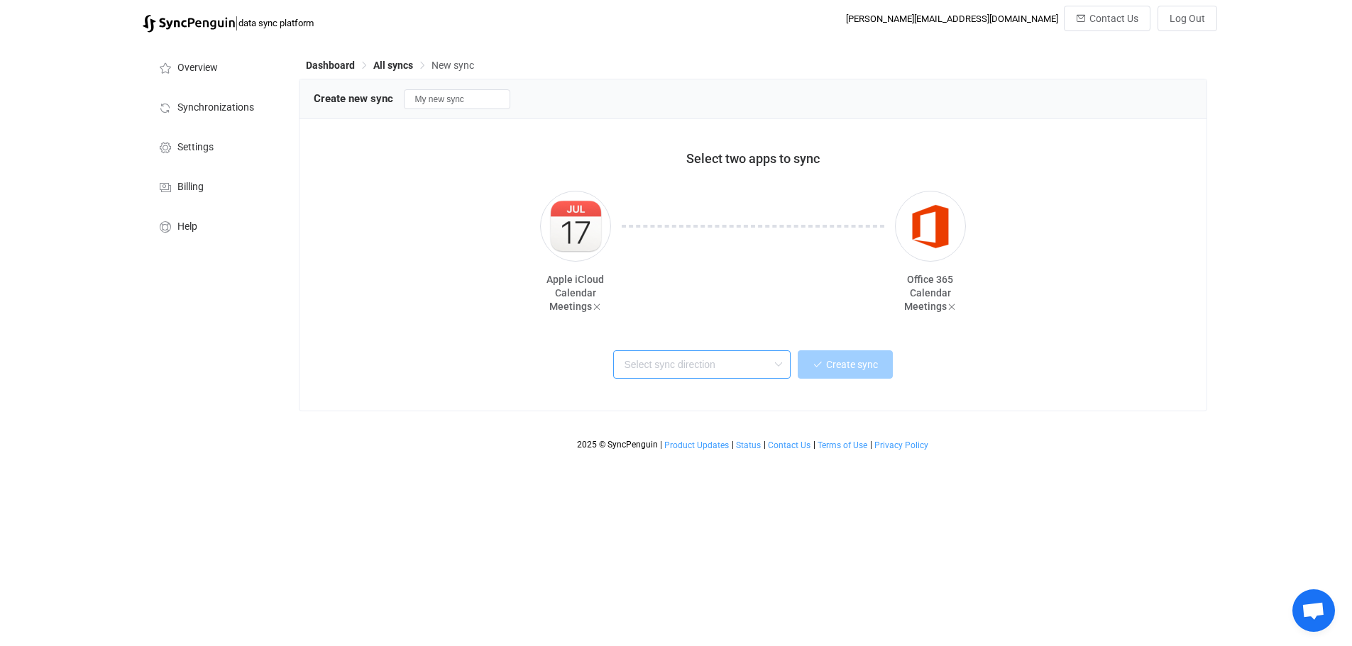
click at [744, 367] on input "text" at bounding box center [701, 364] width 177 height 28
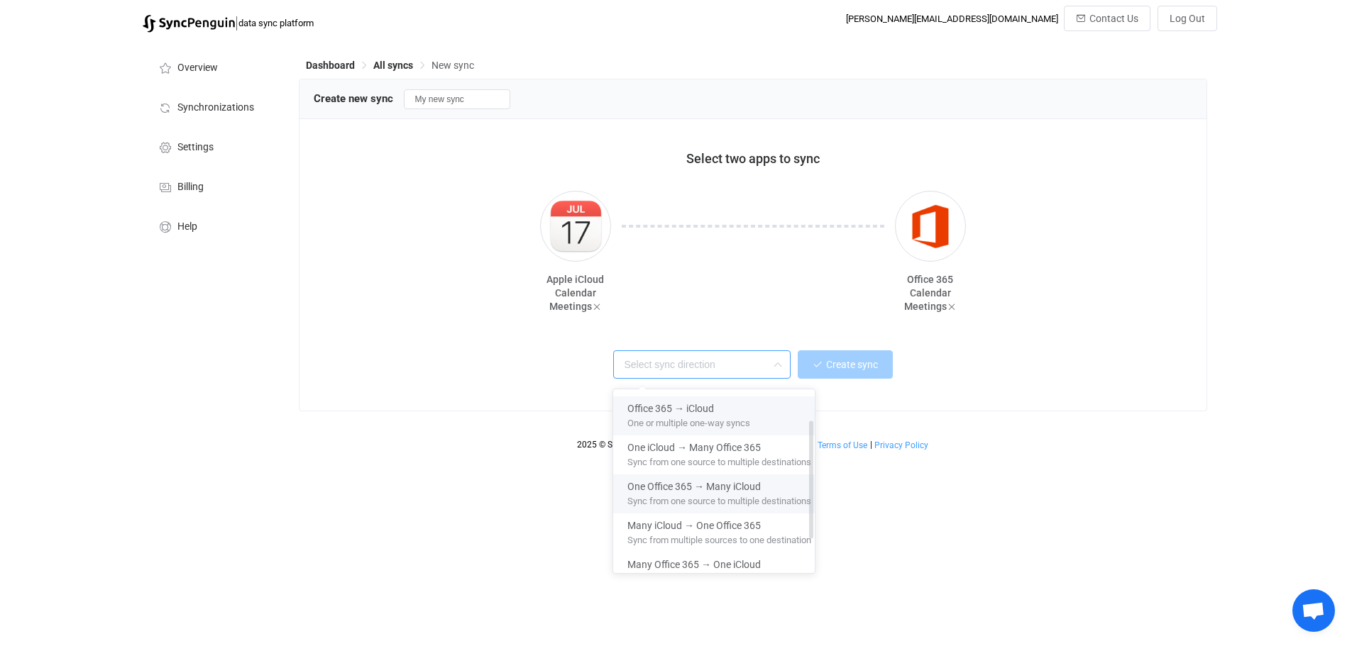
scroll to position [98, 0]
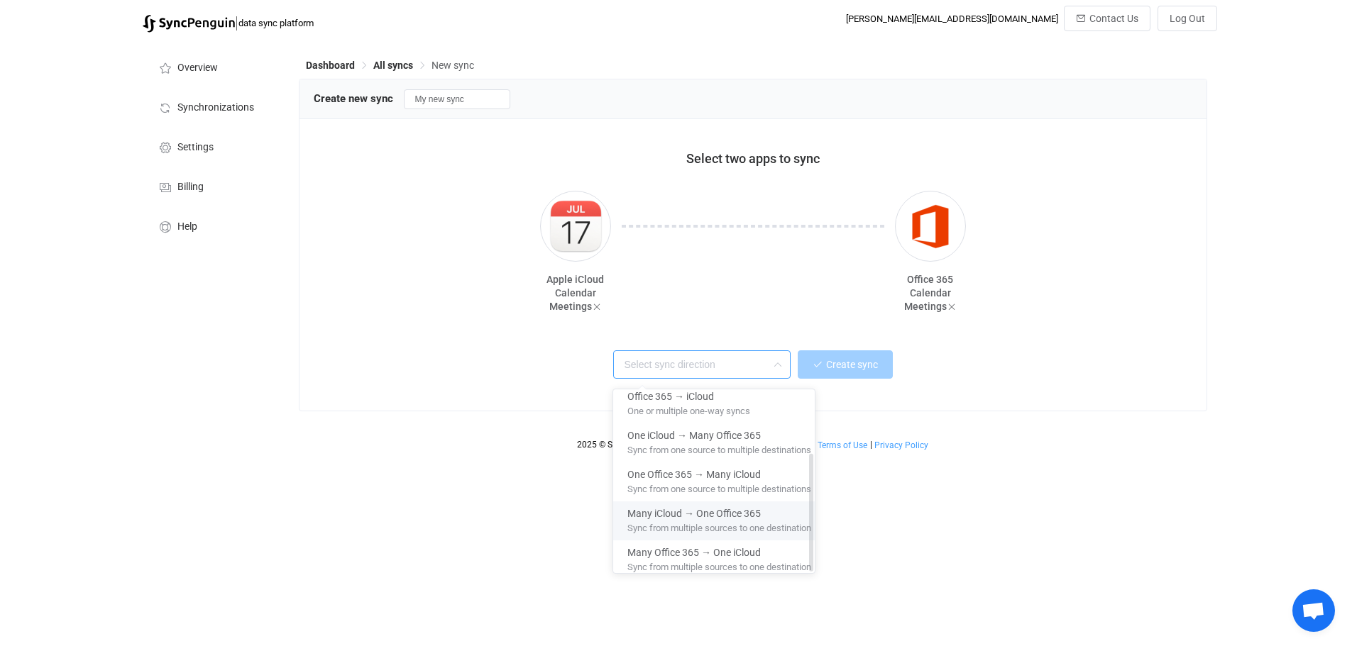
click at [719, 503] on span "Many iCloud → One Office 365" at bounding box center [693, 511] width 133 height 16
type input "Many iCloud → One Office 365"
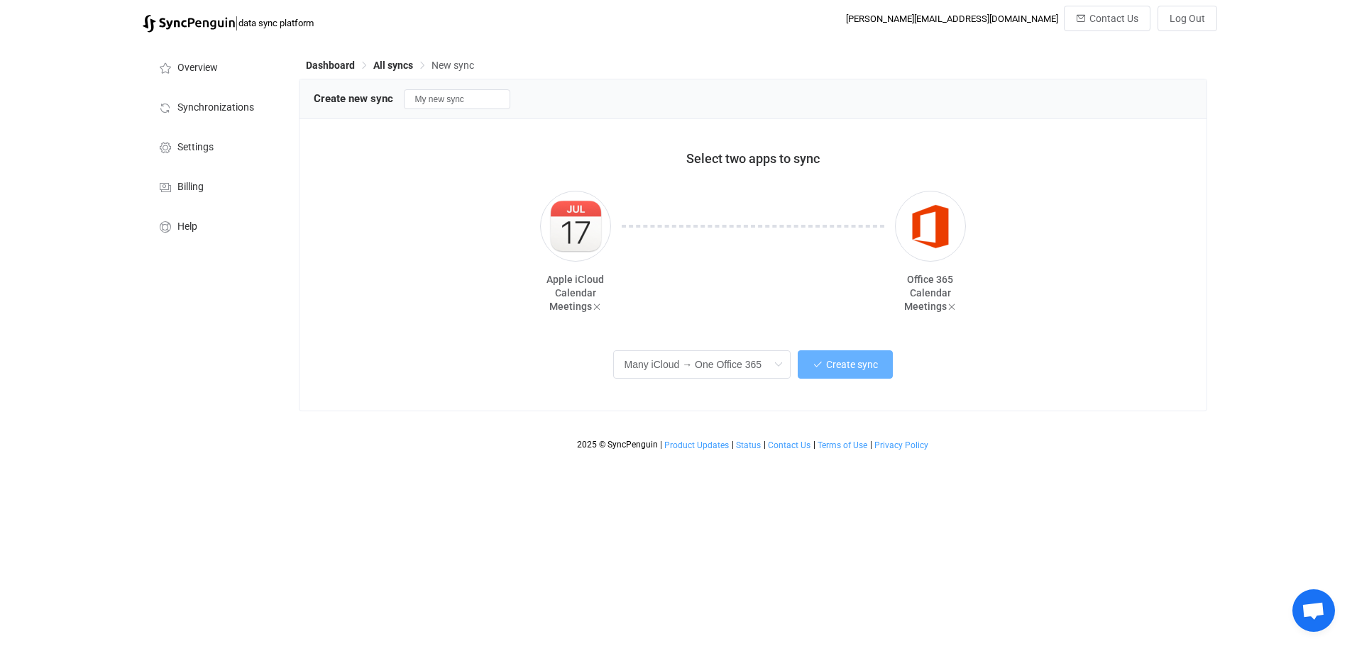
click at [839, 365] on span "Create sync" at bounding box center [852, 364] width 52 height 11
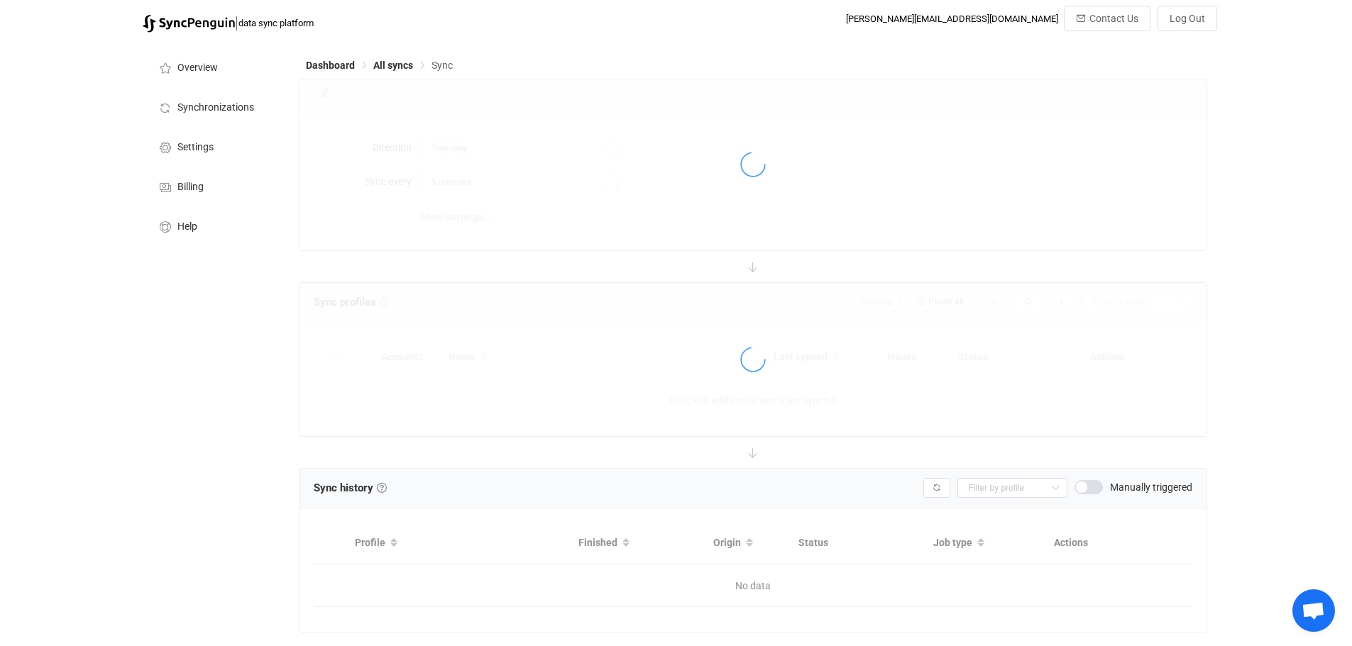
type input "iCloud → Office 365 (many to one)"
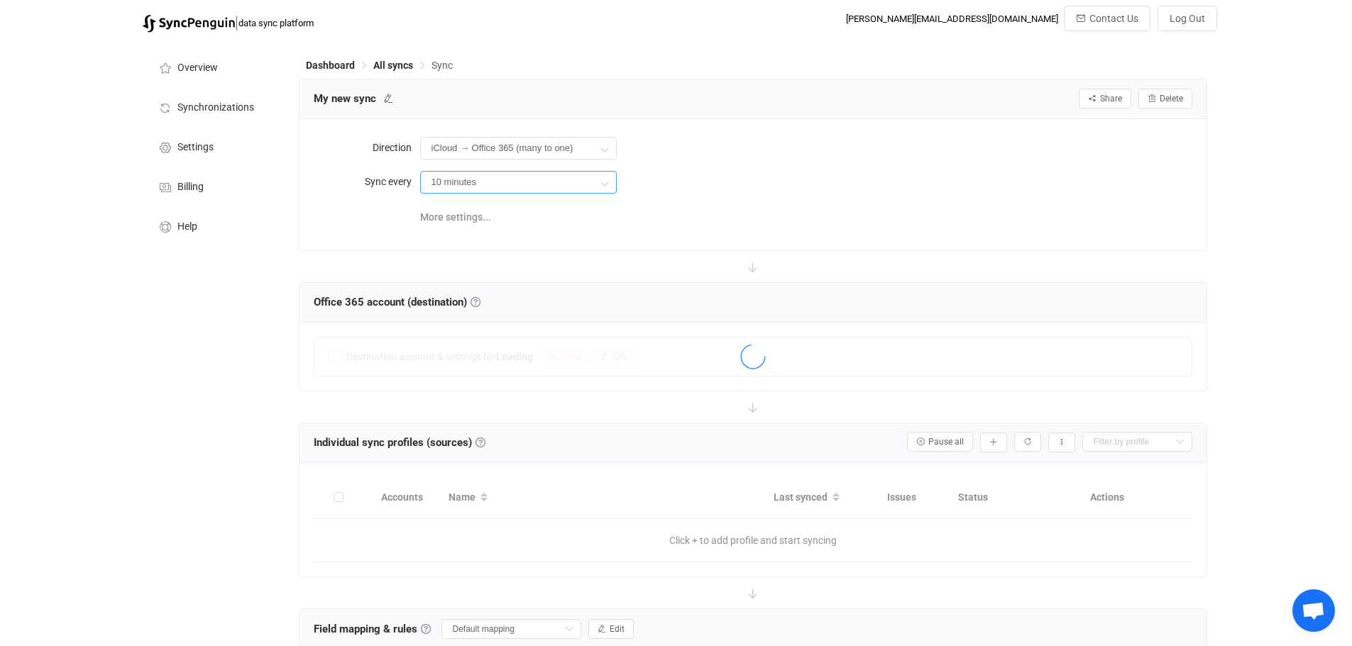
click at [570, 179] on input "10 minutes" at bounding box center [518, 182] width 197 height 23
click at [473, 296] on li "1 hour" at bounding box center [524, 294] width 206 height 24
type input "1 hour"
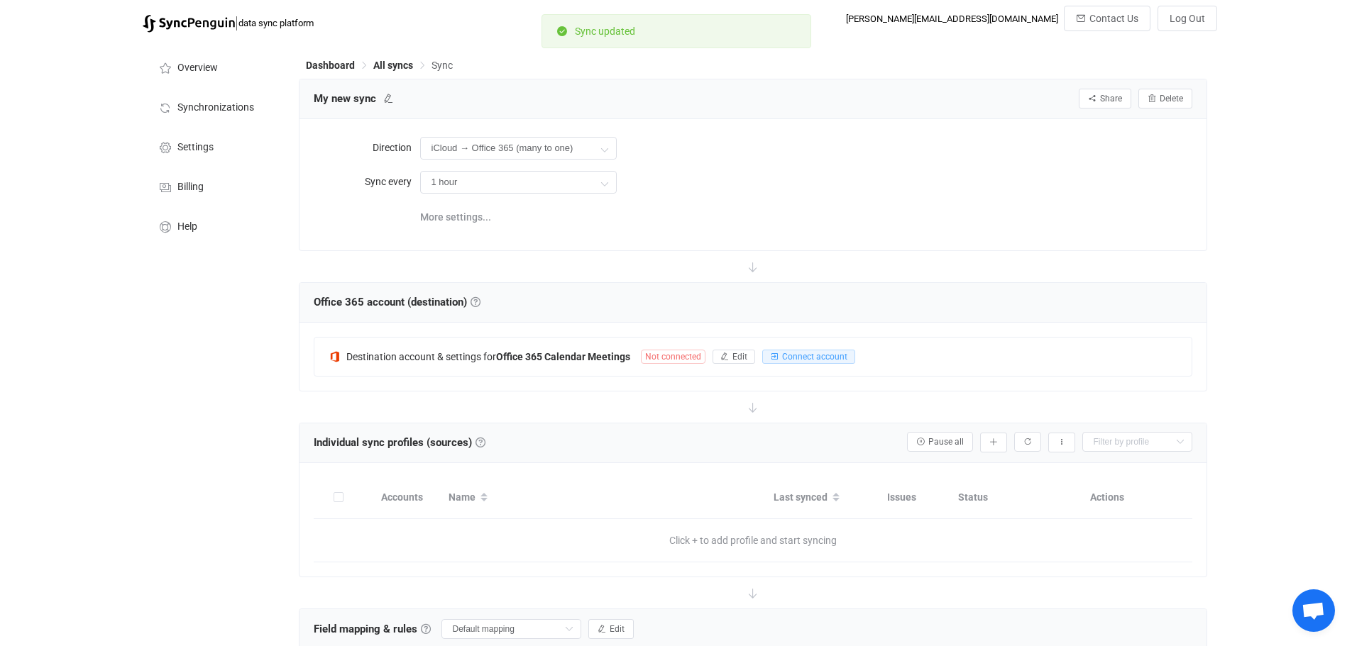
click at [631, 238] on div "Direction iCloud → Office 365 (many to one) Two-way iCloud Office 365 Office 36…" at bounding box center [752, 184] width 907 height 131
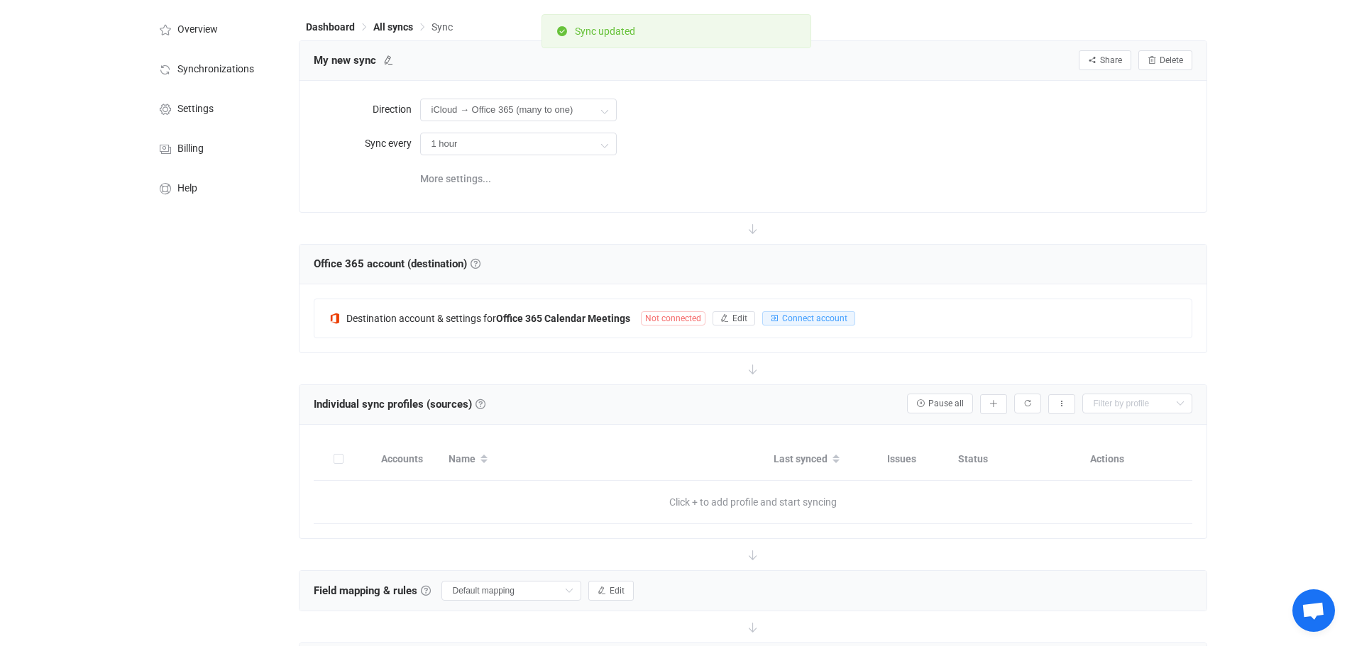
scroll to position [195, 0]
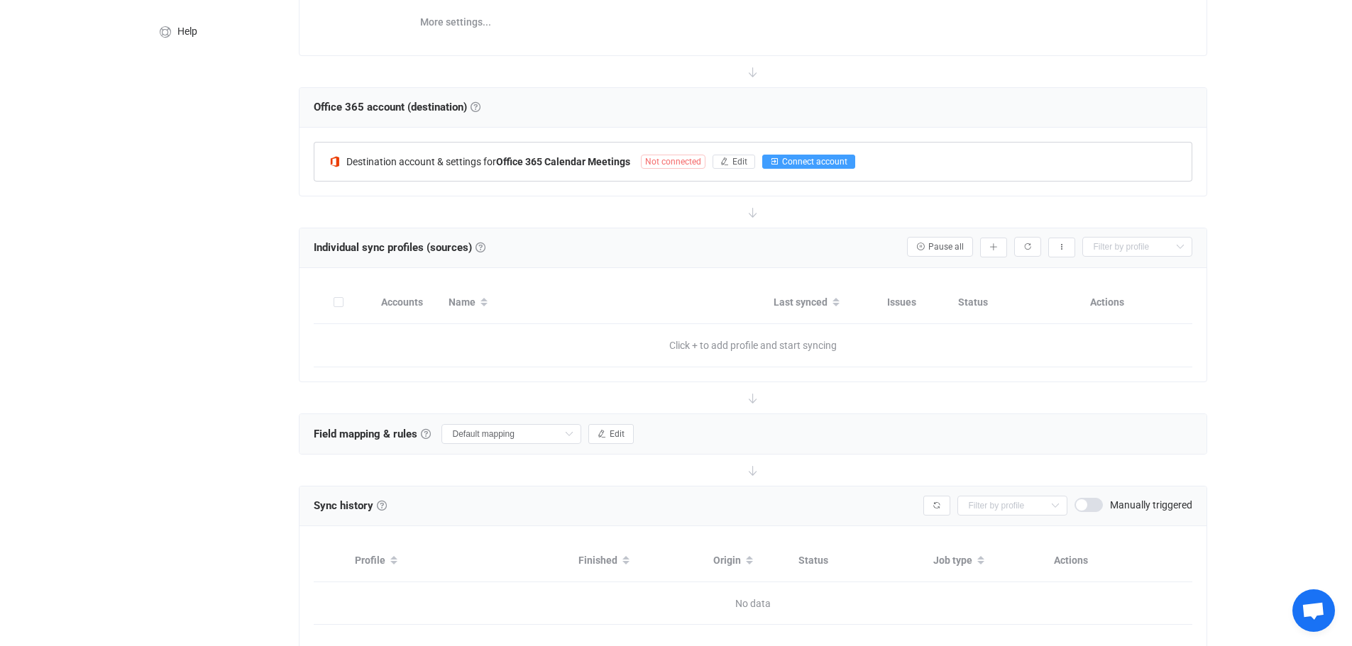
click at [797, 157] on span "Connect account" at bounding box center [814, 162] width 65 height 10
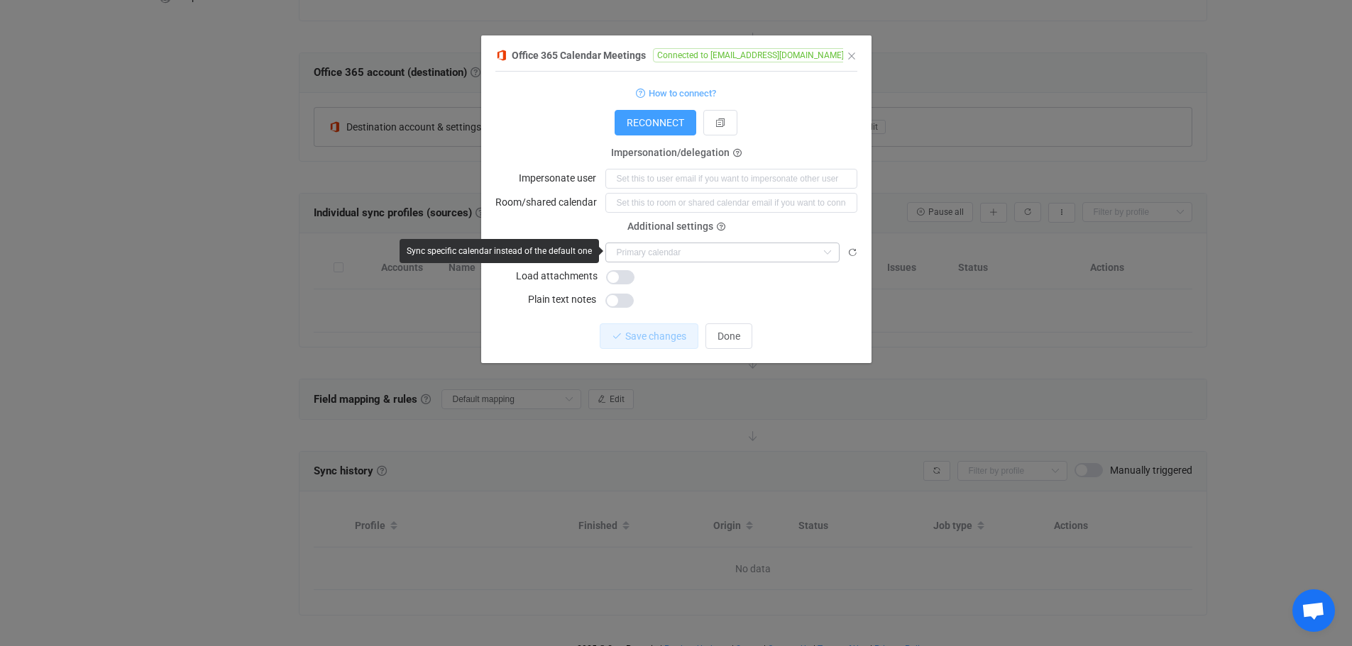
scroll to position [231, 0]
click at [697, 255] on input "dialog" at bounding box center [722, 253] width 234 height 20
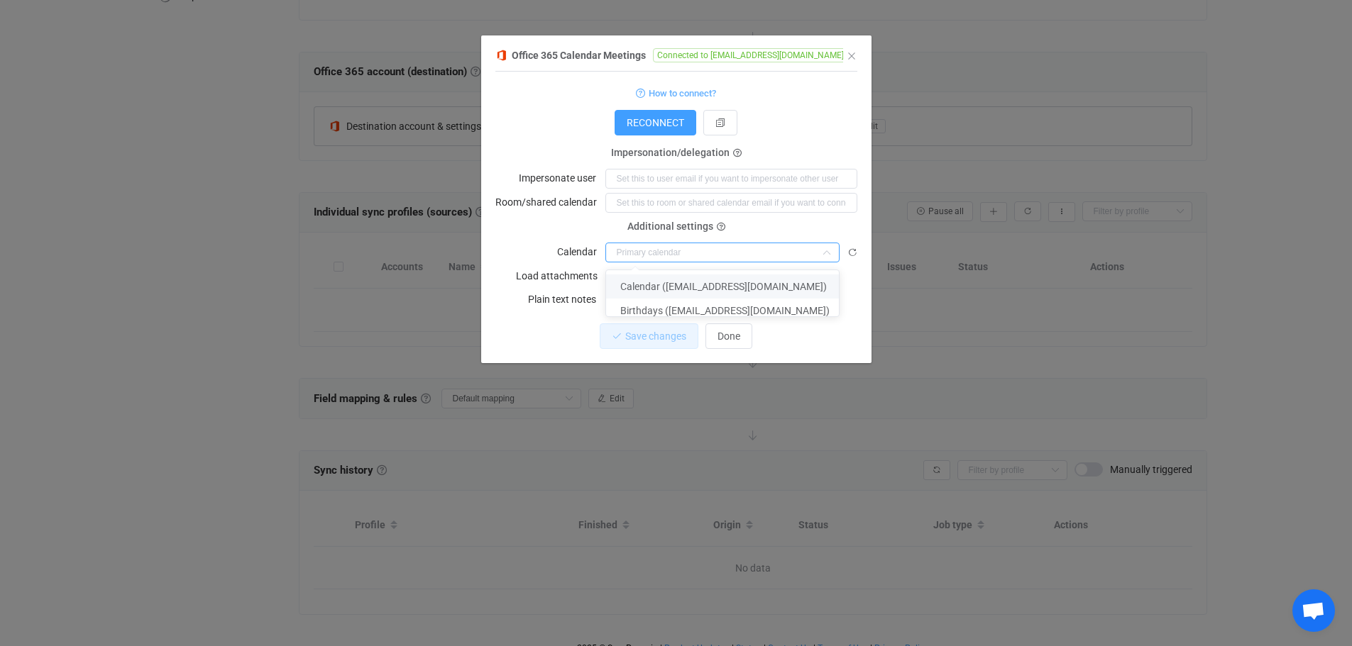
click at [736, 286] on span "Calendar (tkielstra@wisdomprivatewealth.ca)" at bounding box center [723, 286] width 206 height 11
type input "Calendar (tkielstra@wisdomprivatewealth.ca)"
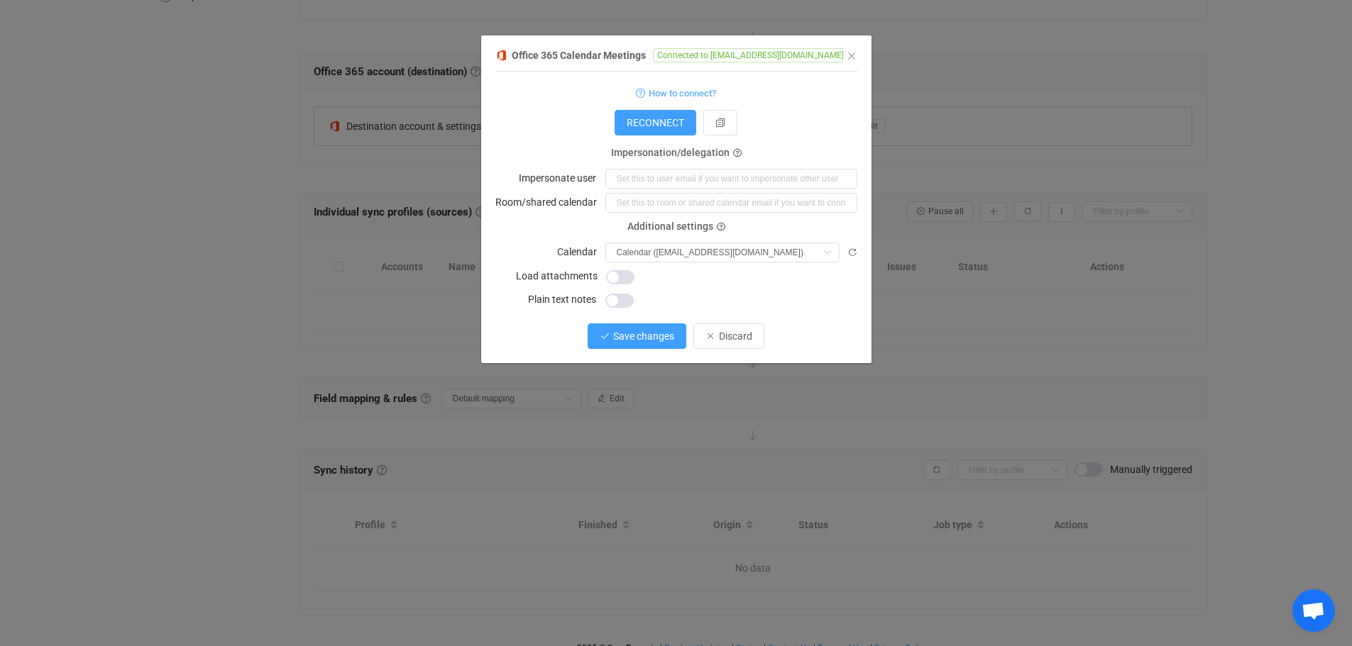
click at [627, 328] on button "Save changes" at bounding box center [636, 337] width 99 height 26
click at [731, 331] on span "Done" at bounding box center [728, 336] width 23 height 11
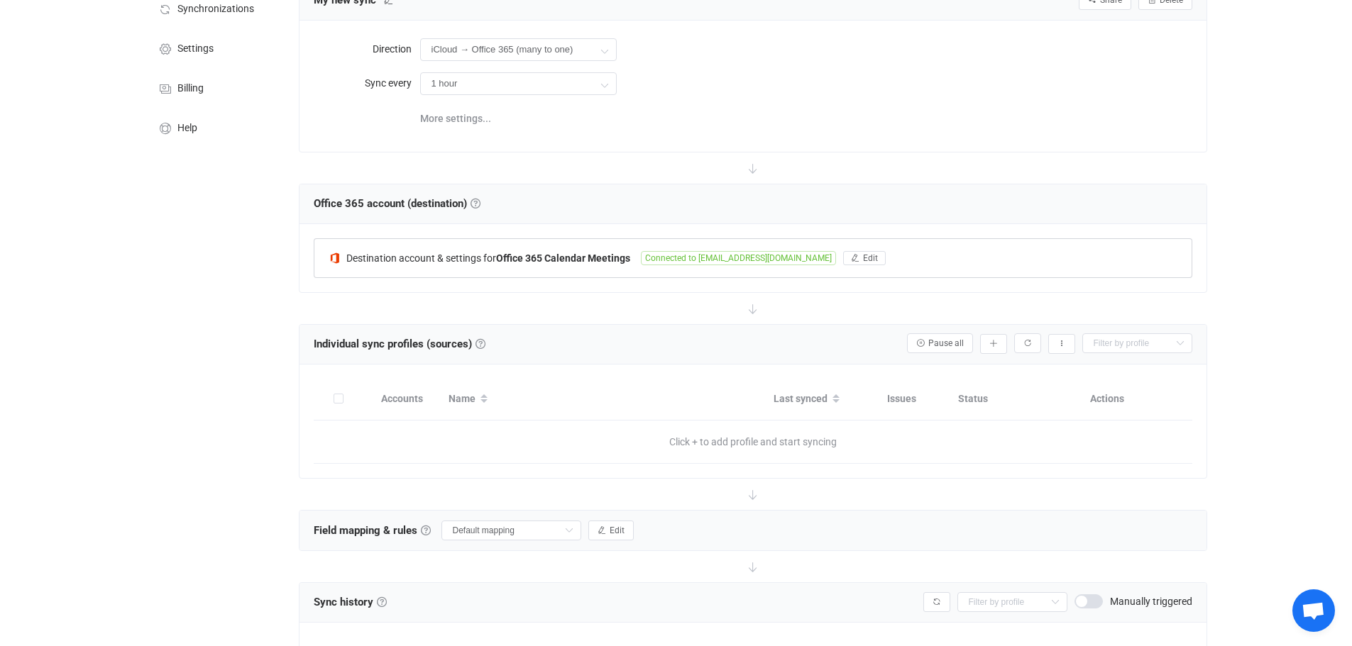
scroll to position [66, 0]
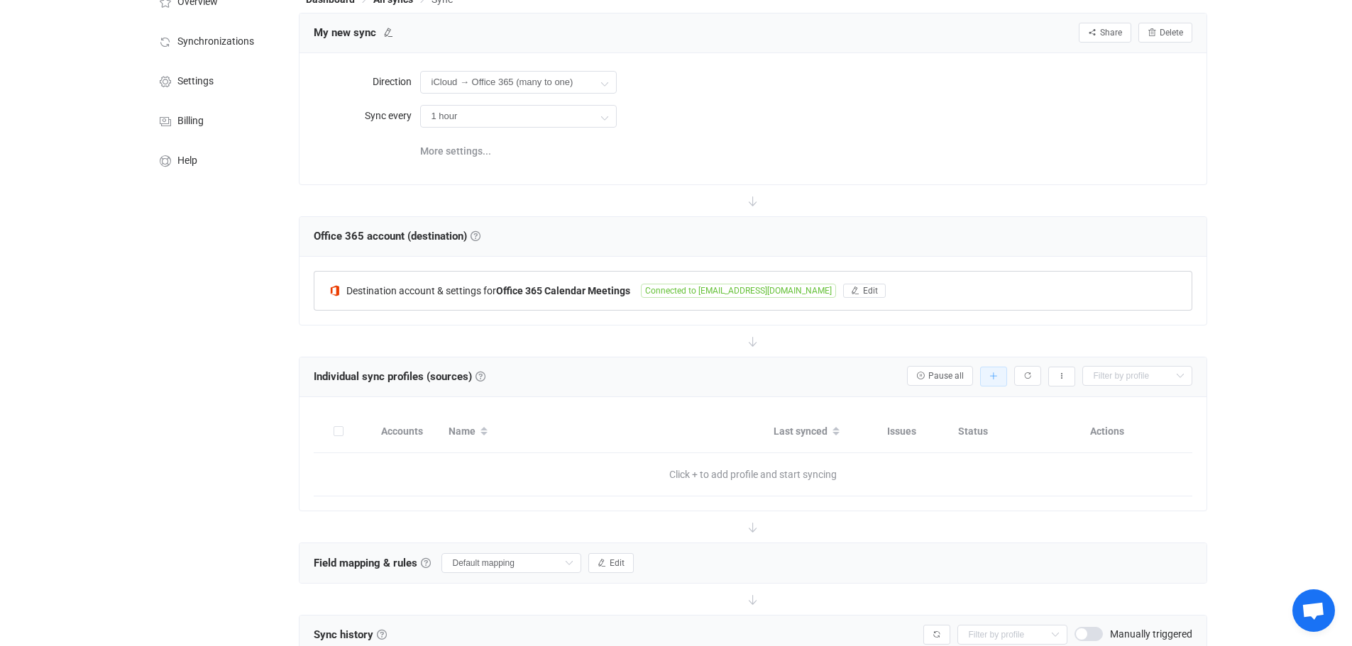
click at [996, 377] on icon "button" at bounding box center [993, 376] width 9 height 9
click at [954, 411] on li "Add manually…" at bounding box center [942, 414] width 121 height 26
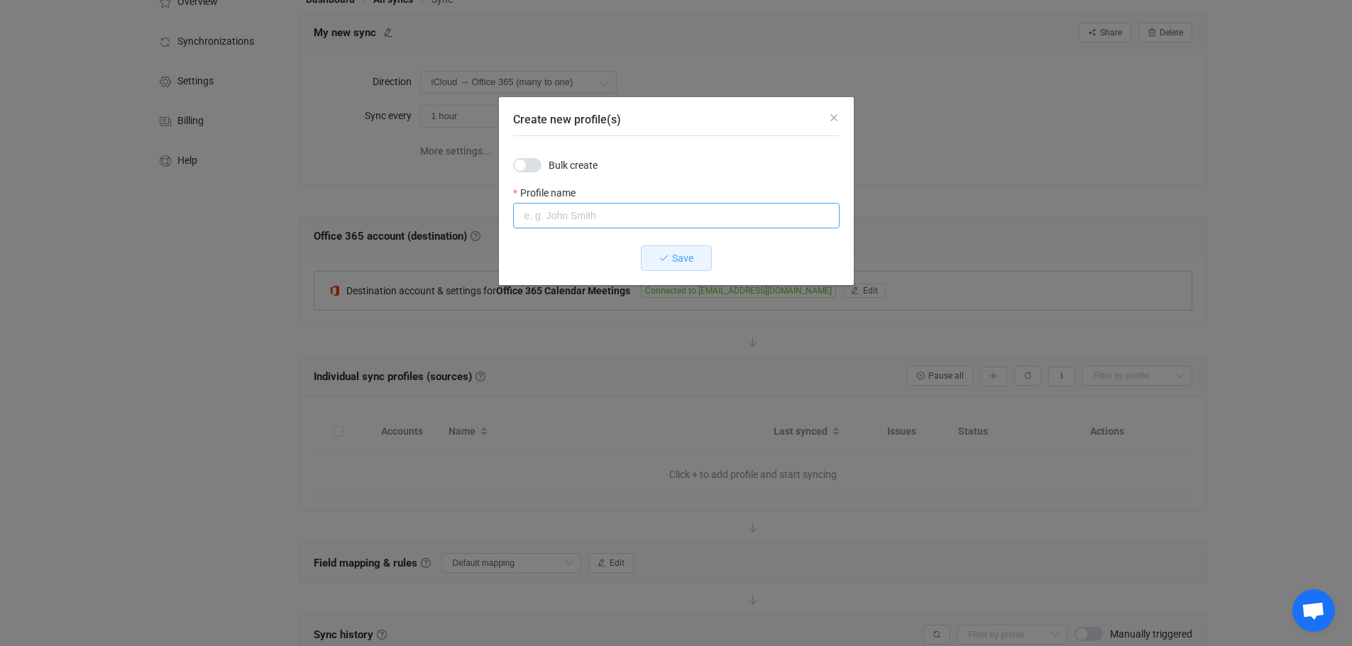
click at [571, 216] on input "Create new profile(s)" at bounding box center [676, 216] width 326 height 26
type input "Family Calendar"
click at [686, 260] on span "Save" at bounding box center [682, 258] width 21 height 11
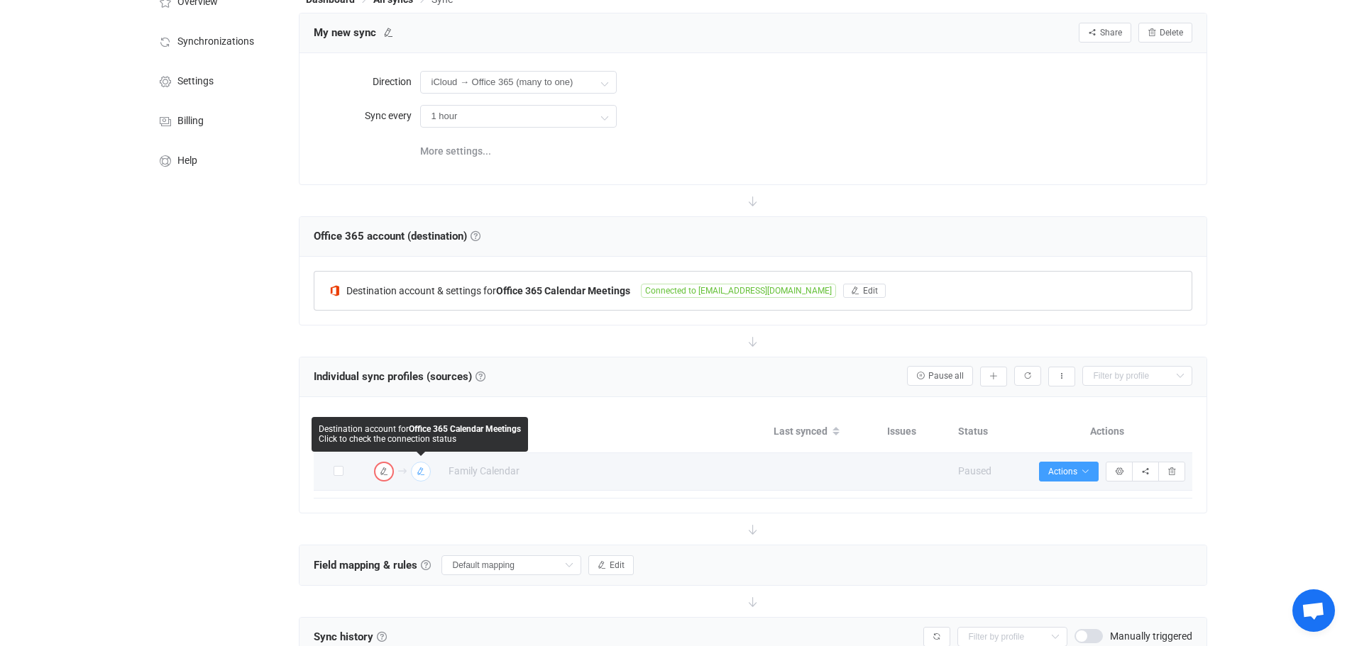
click at [421, 469] on icon "button" at bounding box center [420, 472] width 9 height 9
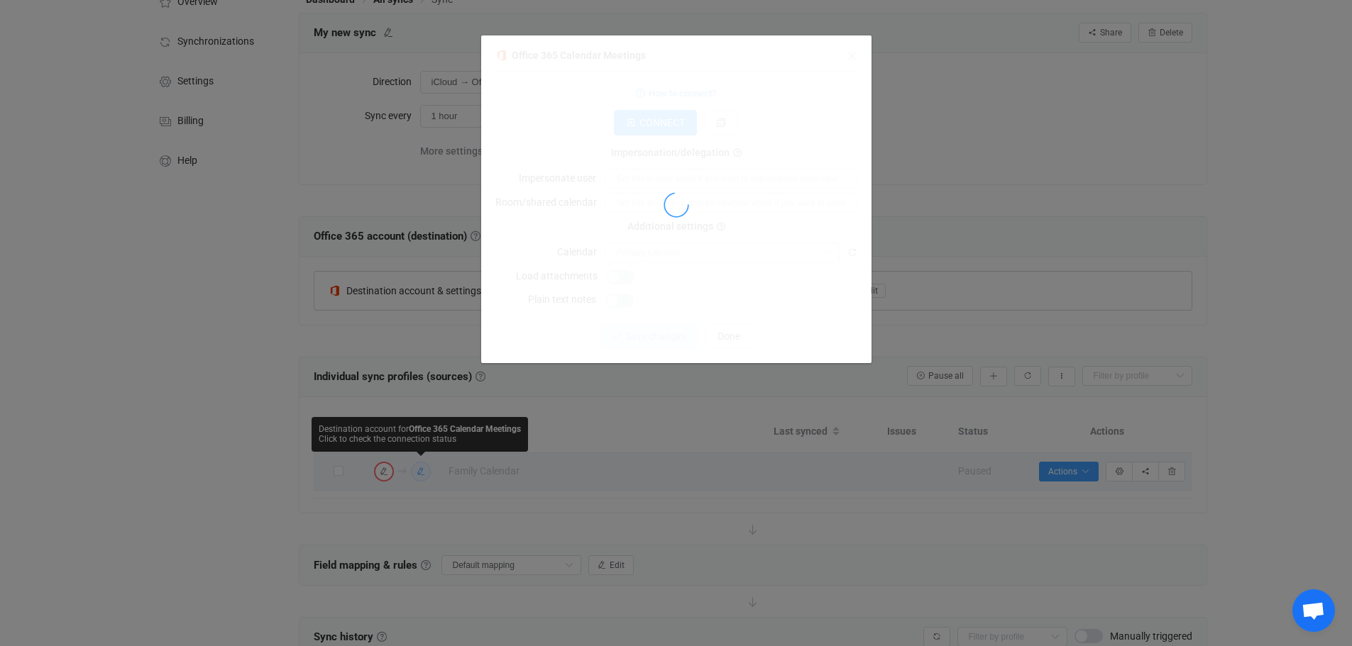
type input "Calendar (tkielstra@wisdomprivatewealth.ca)"
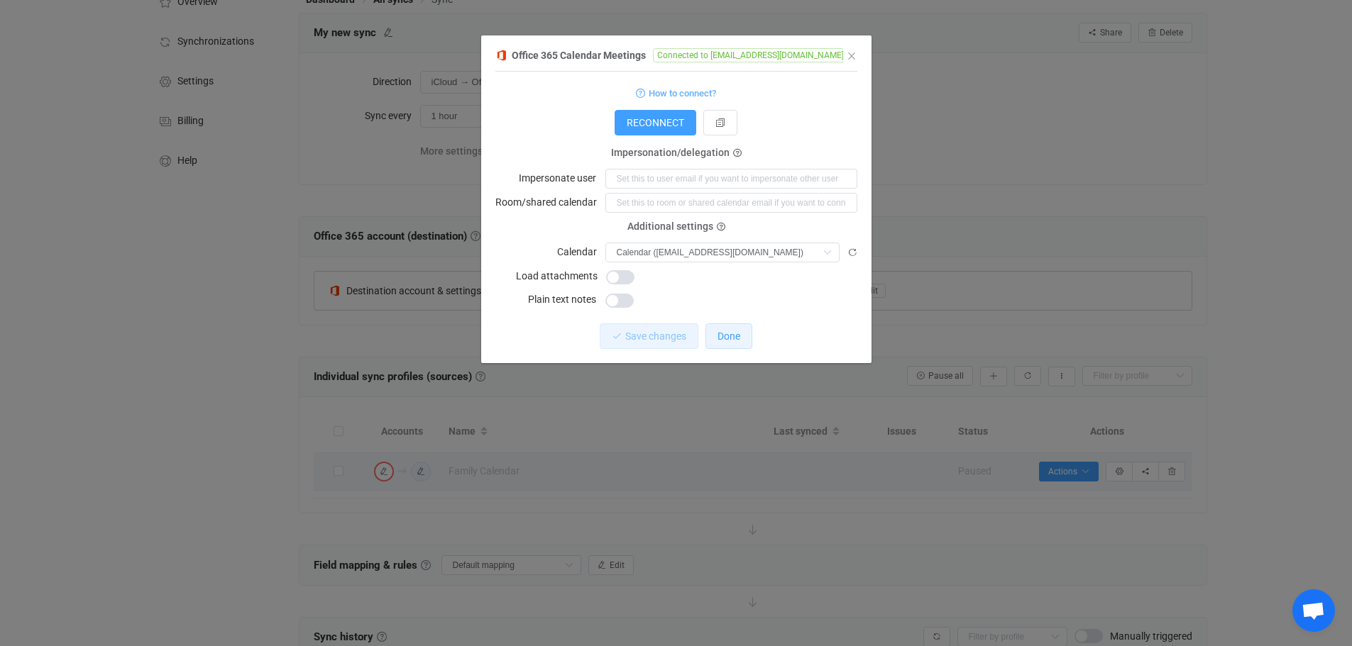
click at [731, 333] on span "Done" at bounding box center [728, 336] width 23 height 11
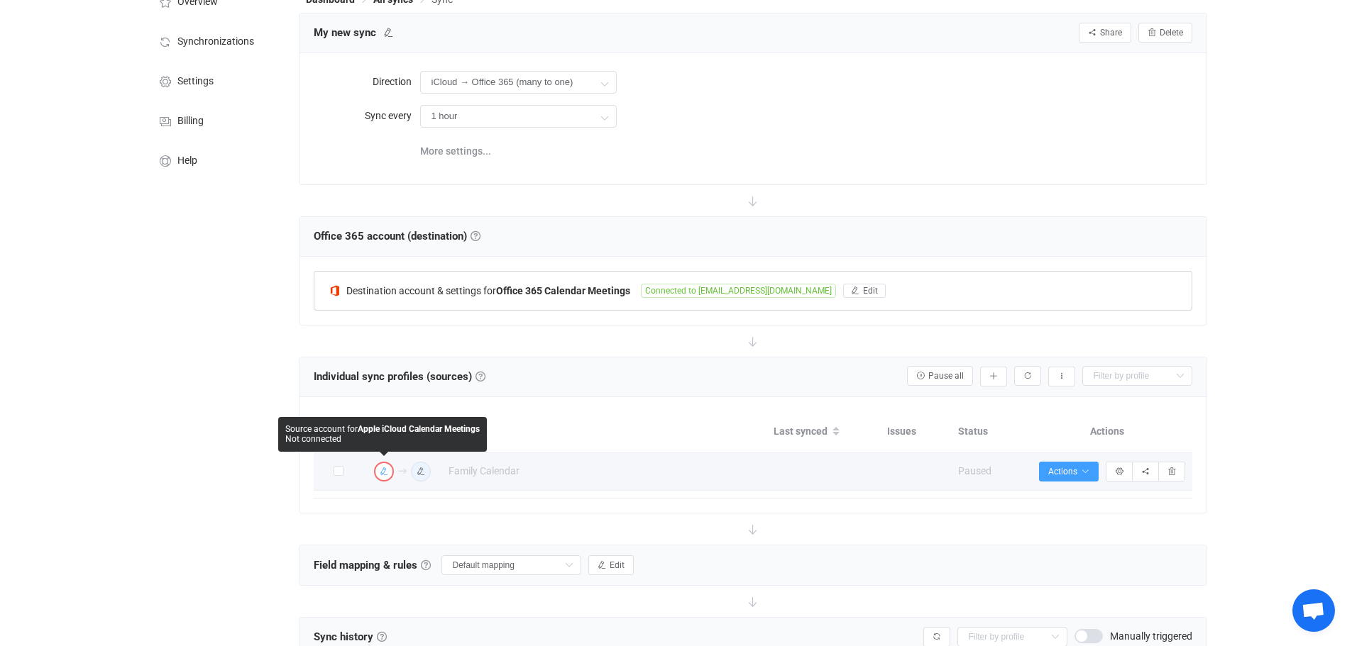
click at [383, 471] on icon "button" at bounding box center [384, 472] width 9 height 9
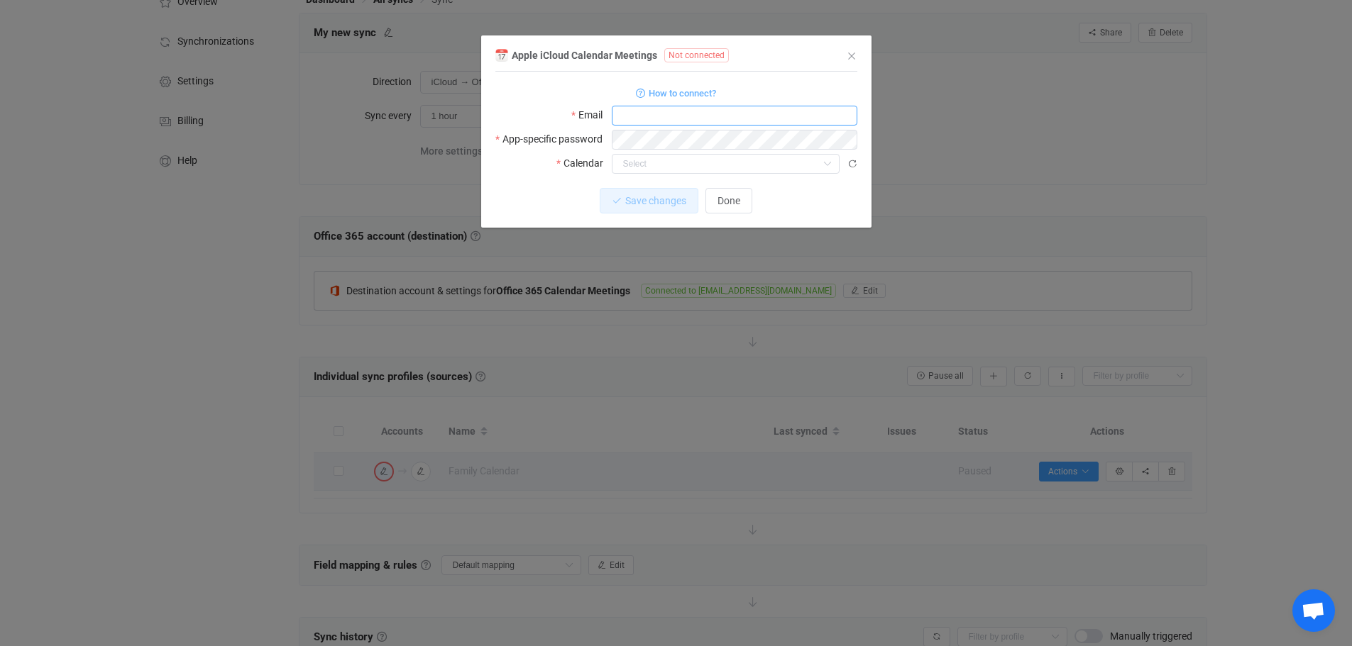
click at [697, 116] on input "dialog" at bounding box center [734, 116] width 245 height 20
type input "[EMAIL_ADDRESS][DOMAIN_NAME]"
click at [641, 200] on span "Save changes" at bounding box center [643, 200] width 61 height 11
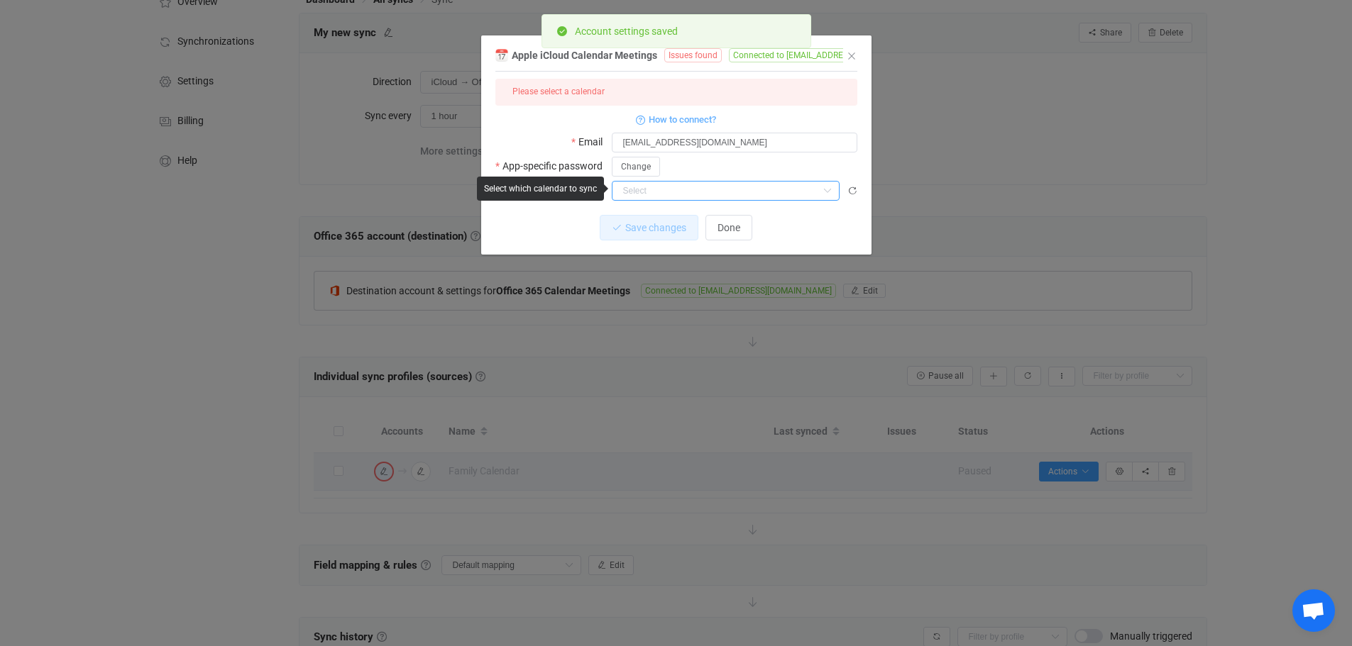
click at [727, 192] on input "dialog" at bounding box center [726, 191] width 228 height 20
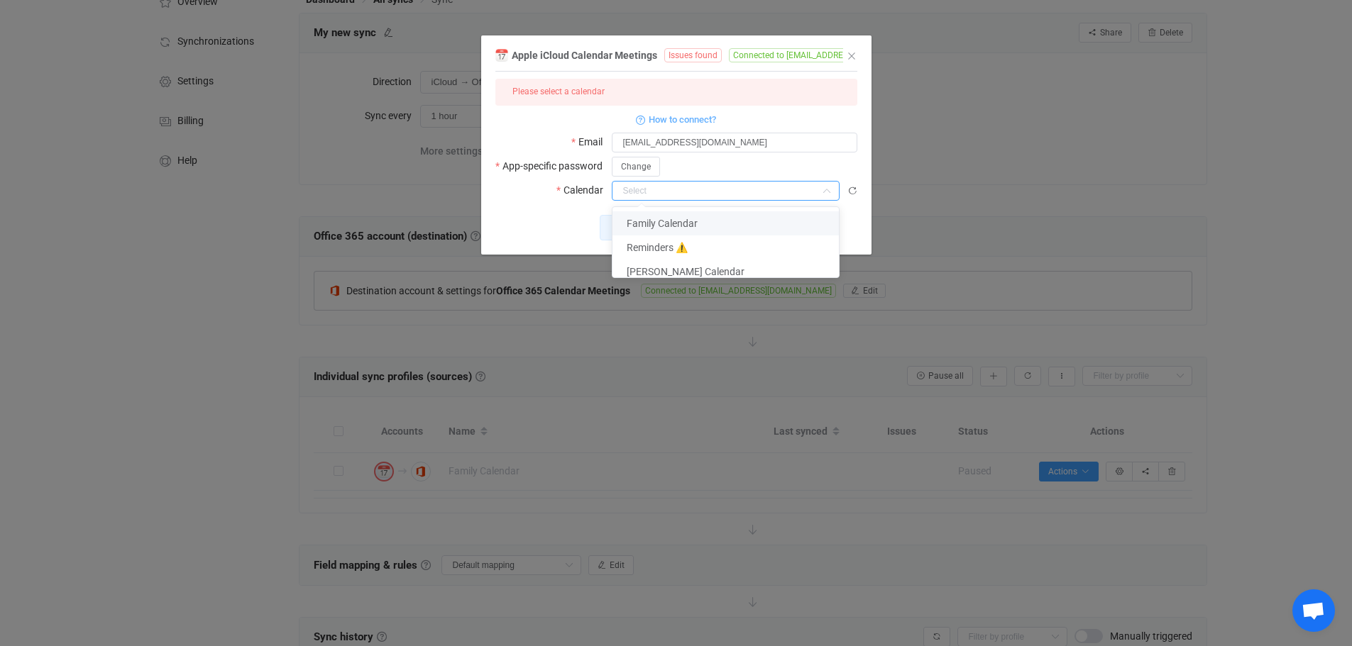
click at [665, 222] on span "Family Calendar" at bounding box center [661, 223] width 71 height 11
type input "Family Calendar"
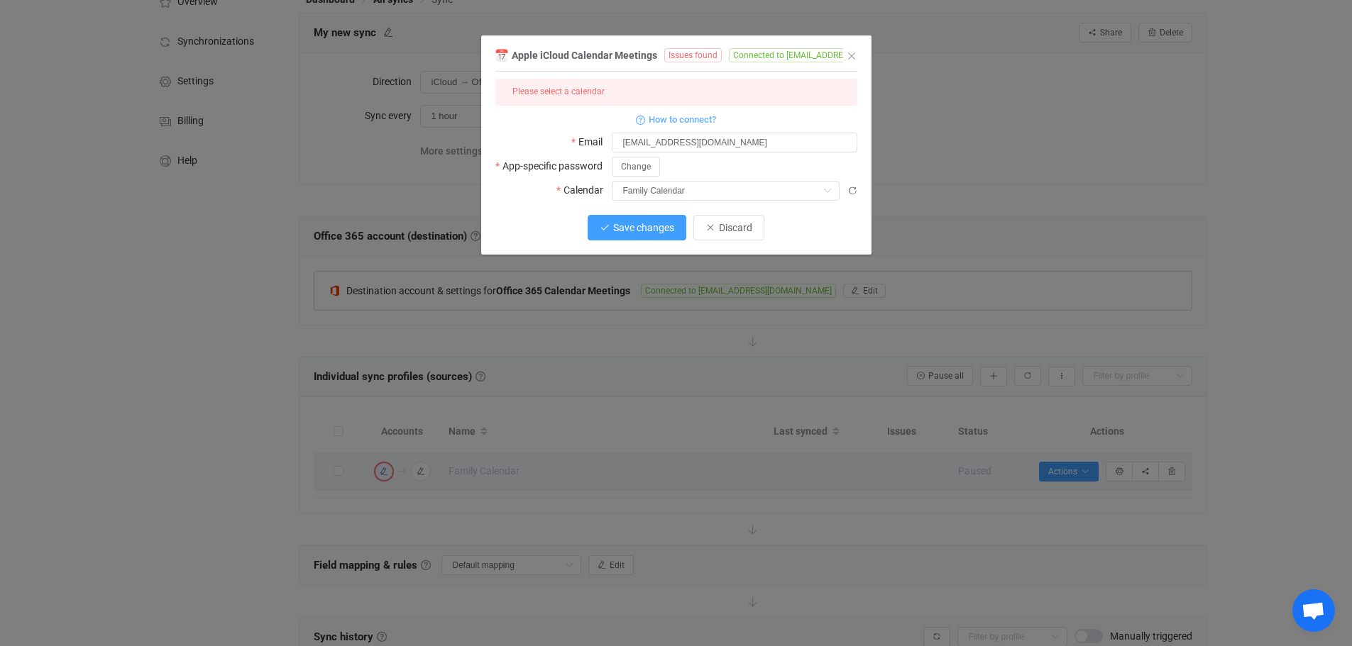
click at [636, 224] on span "Save changes" at bounding box center [643, 227] width 61 height 11
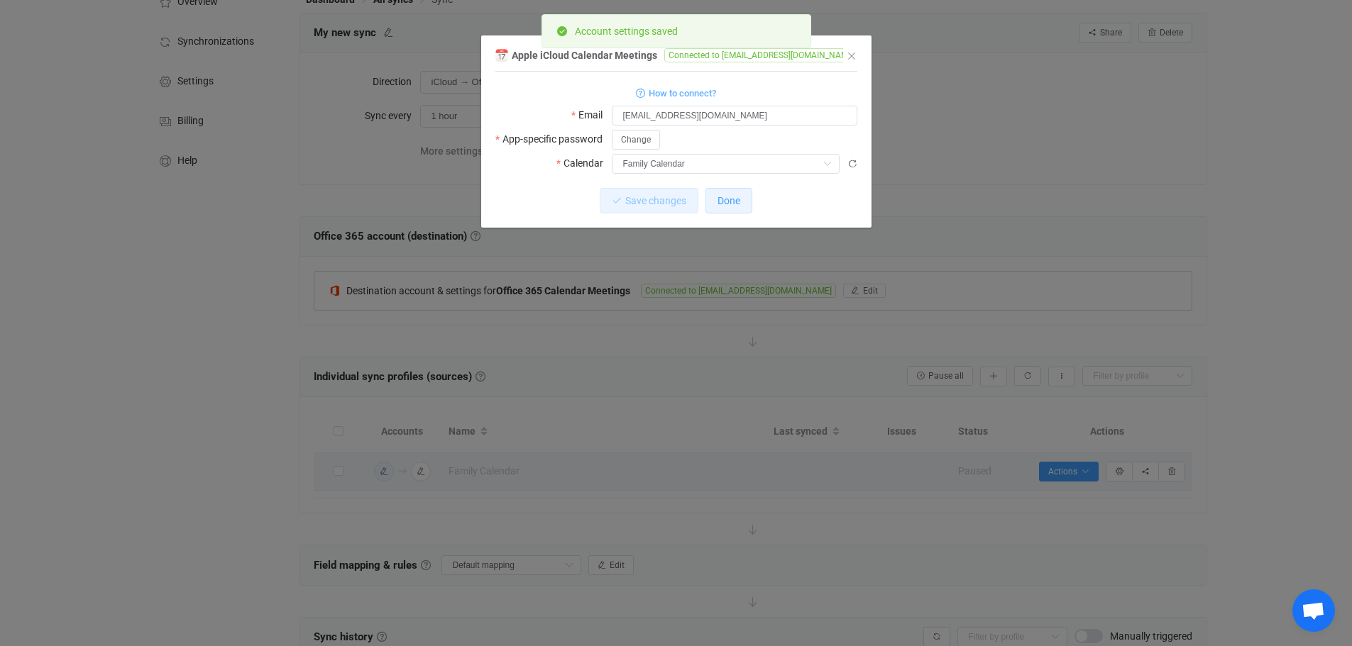
click at [731, 196] on span "Done" at bounding box center [728, 200] width 23 height 11
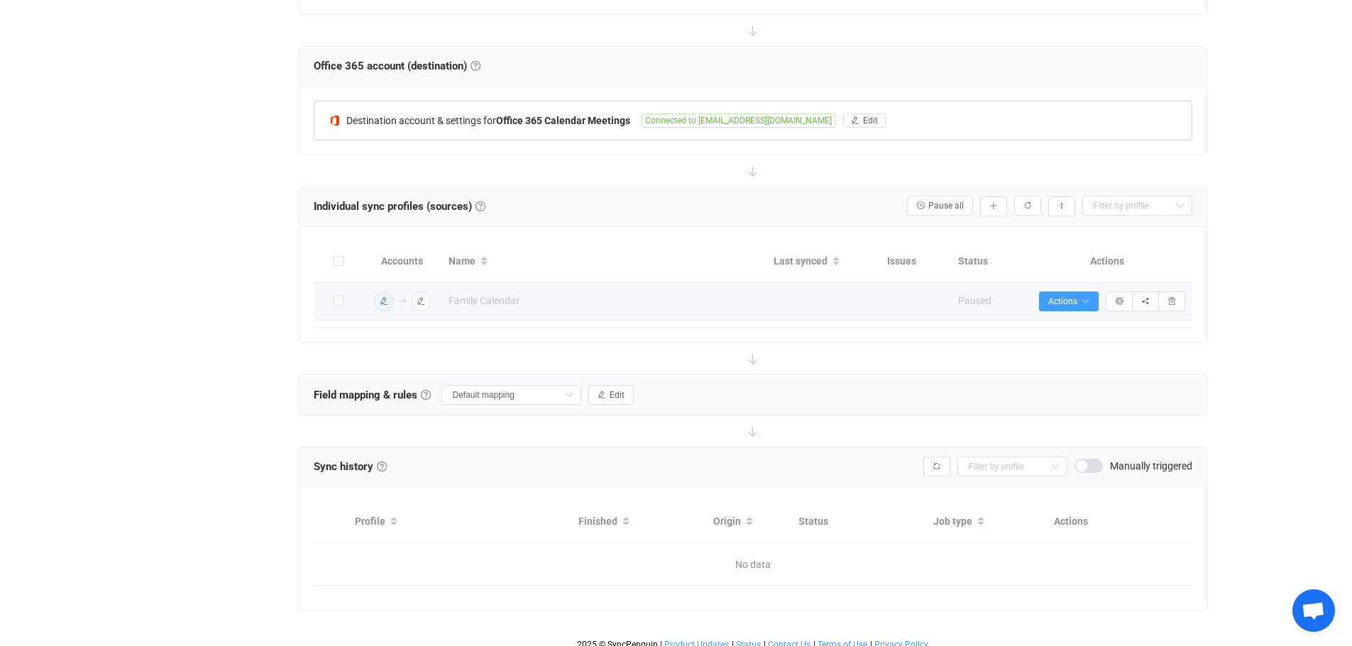
scroll to position [245, 0]
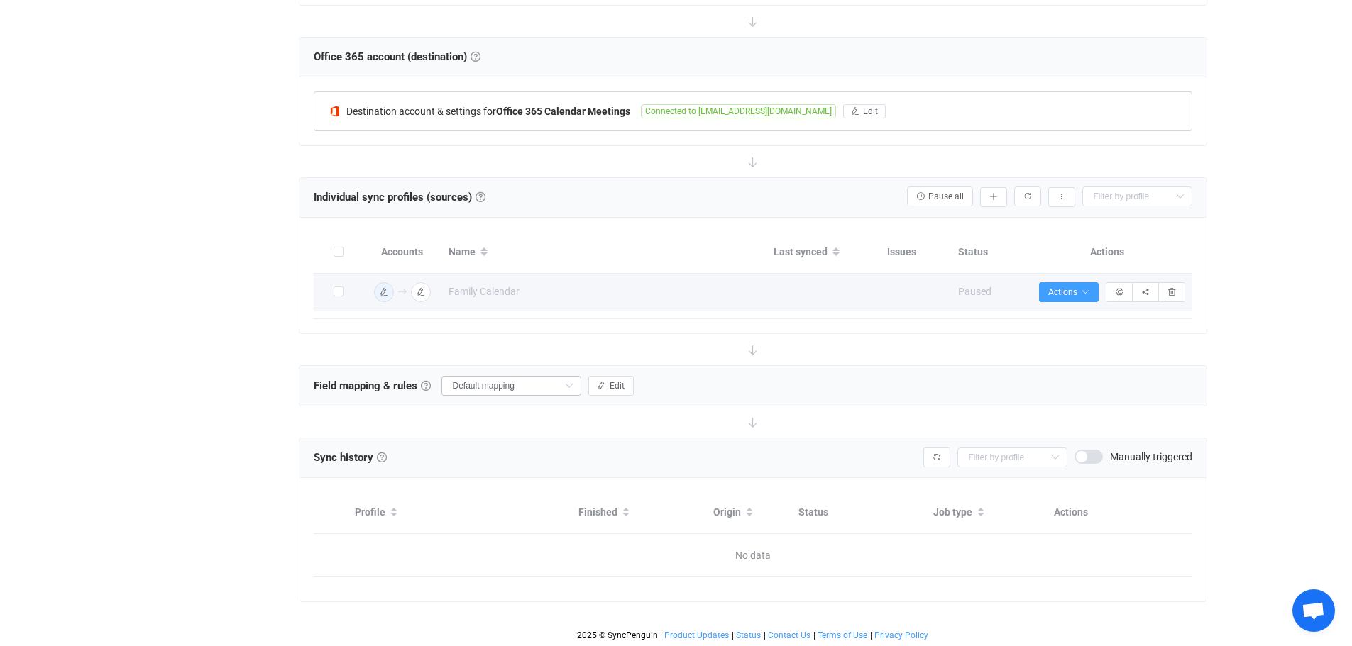
click at [570, 384] on icon at bounding box center [569, 386] width 18 height 20
click at [614, 382] on span "Edit" at bounding box center [616, 386] width 15 height 10
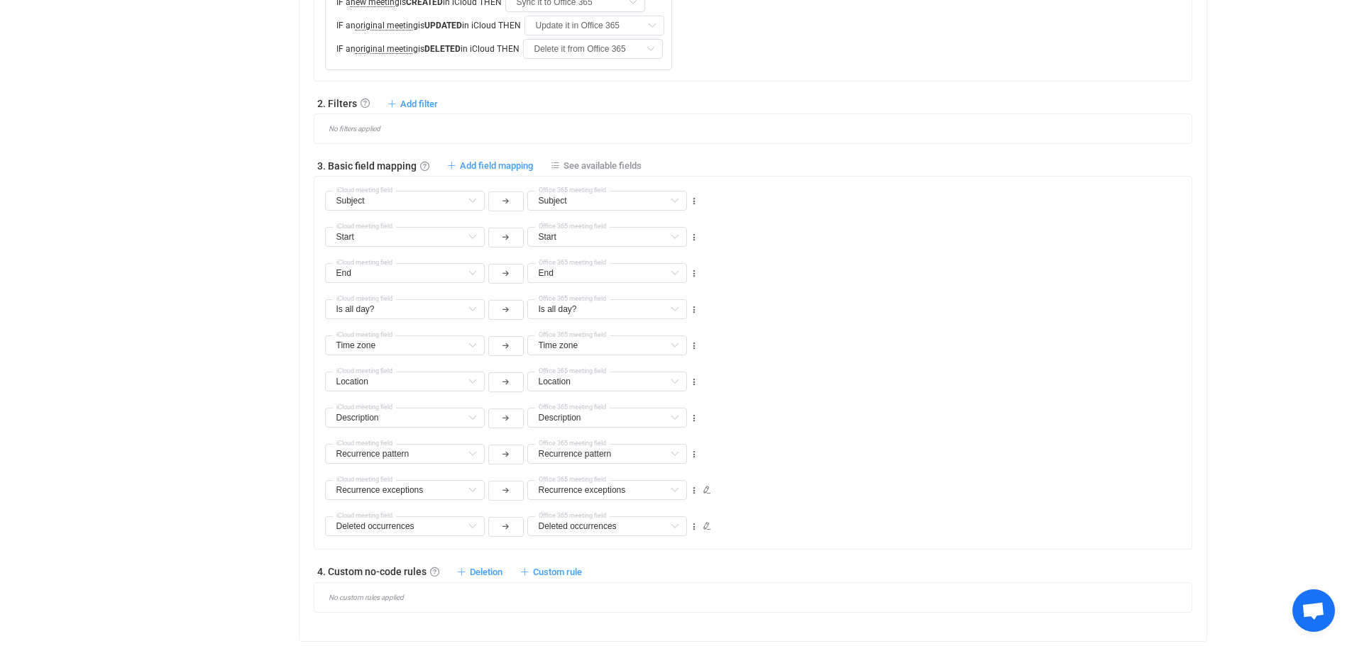
scroll to position [778, 0]
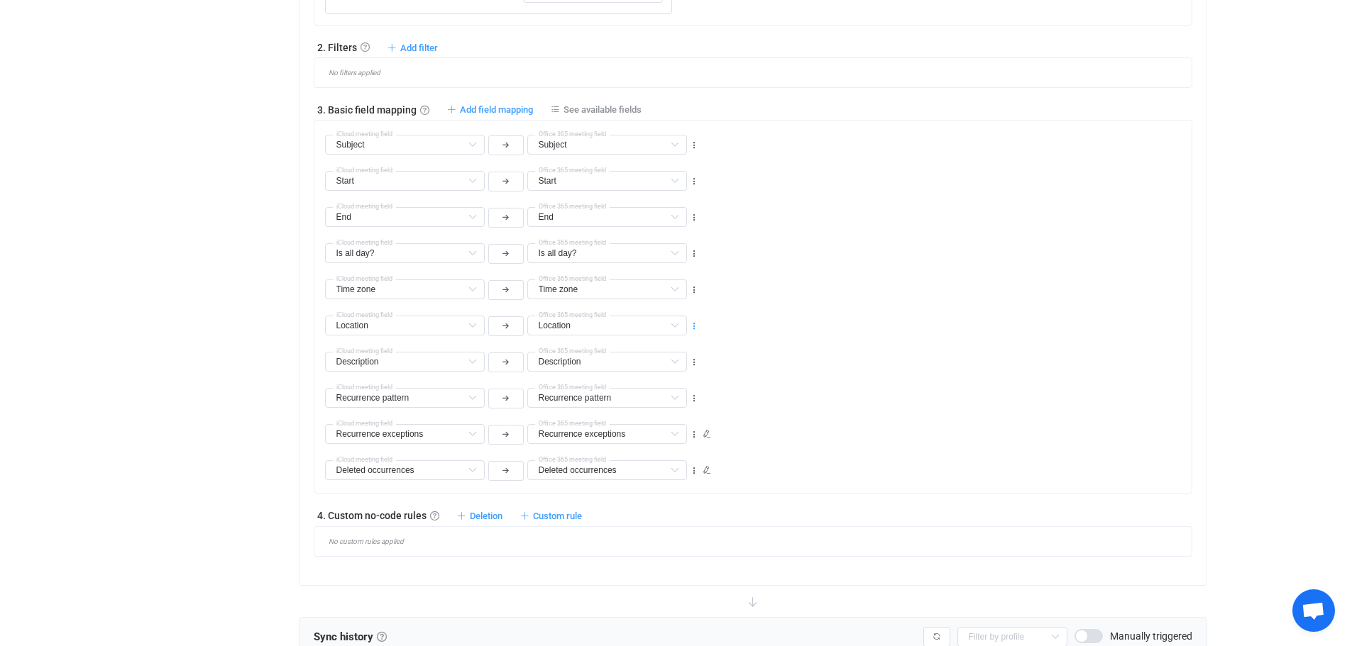
click at [693, 323] on icon at bounding box center [694, 326] width 10 height 10
click at [661, 413] on li "Delete" at bounding box center [650, 412] width 93 height 26
type input "Description"
type input "Recurrence pattern"
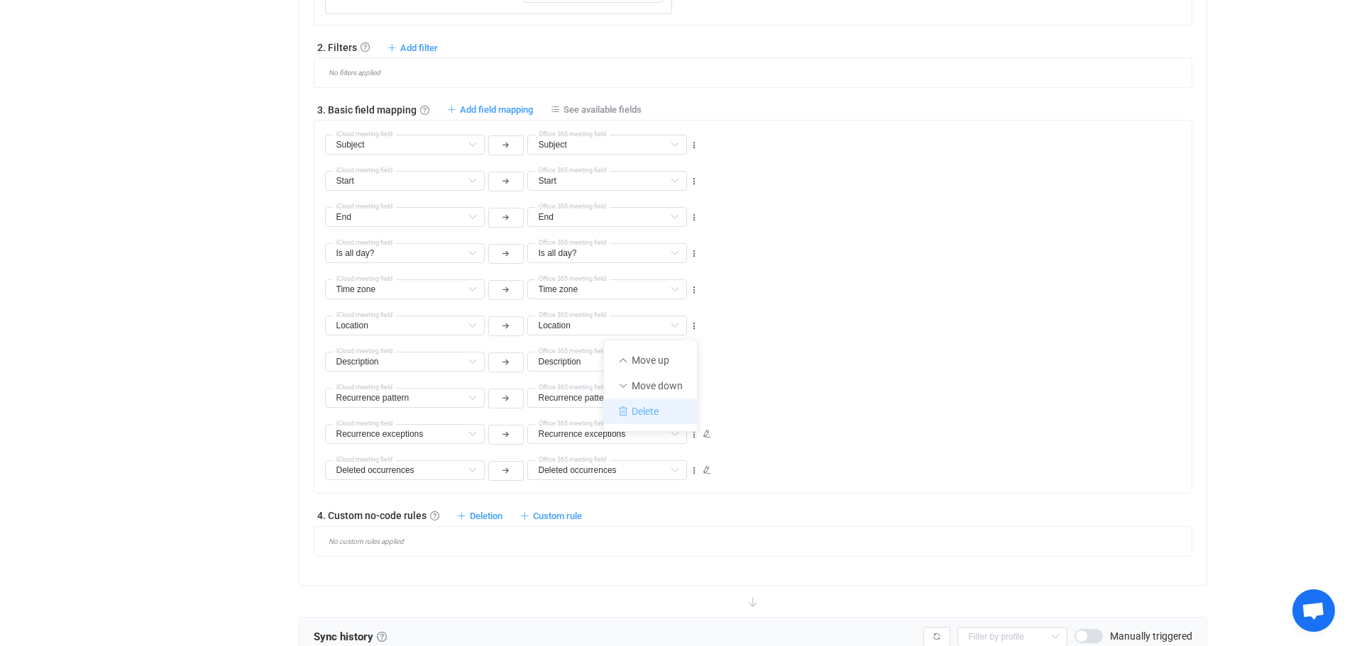
type input "Recurrence pattern"
type input "Recurrence exceptions"
type input "Deleted occurrences"
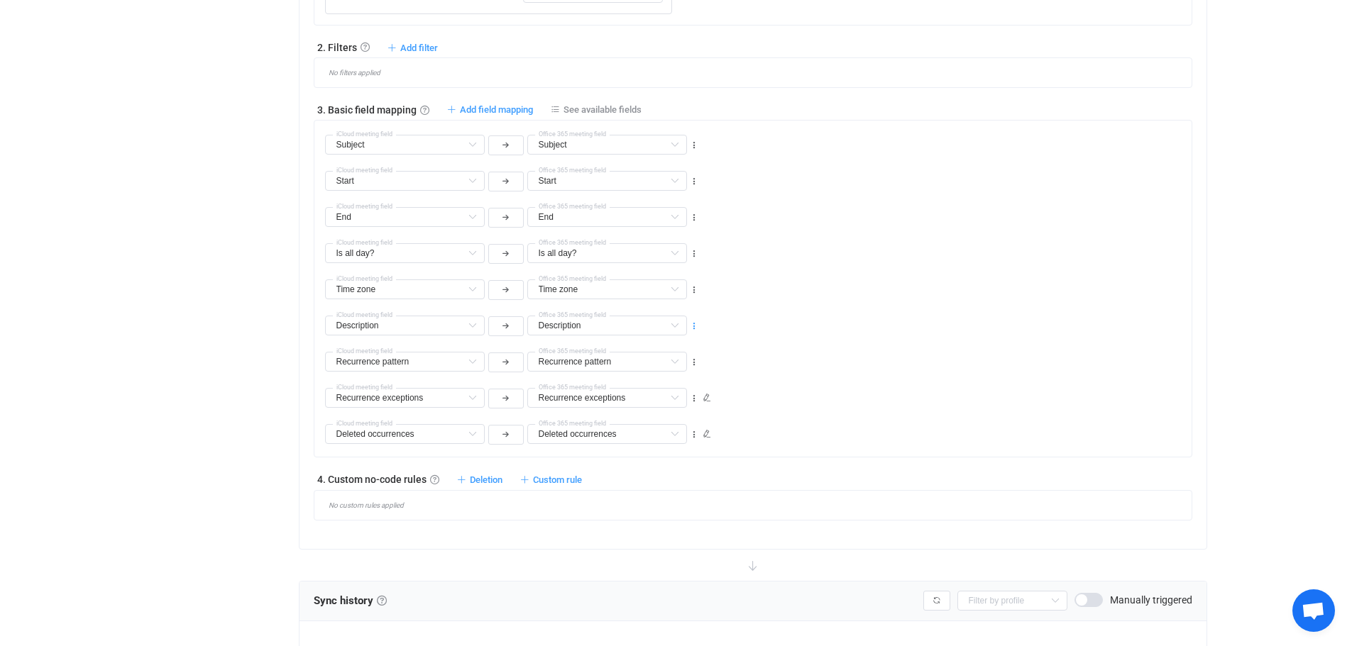
click at [692, 326] on icon at bounding box center [694, 326] width 10 height 10
click at [658, 408] on li "Delete" at bounding box center [650, 412] width 93 height 26
type input "Recurrence pattern"
type input "Recurrence exceptions"
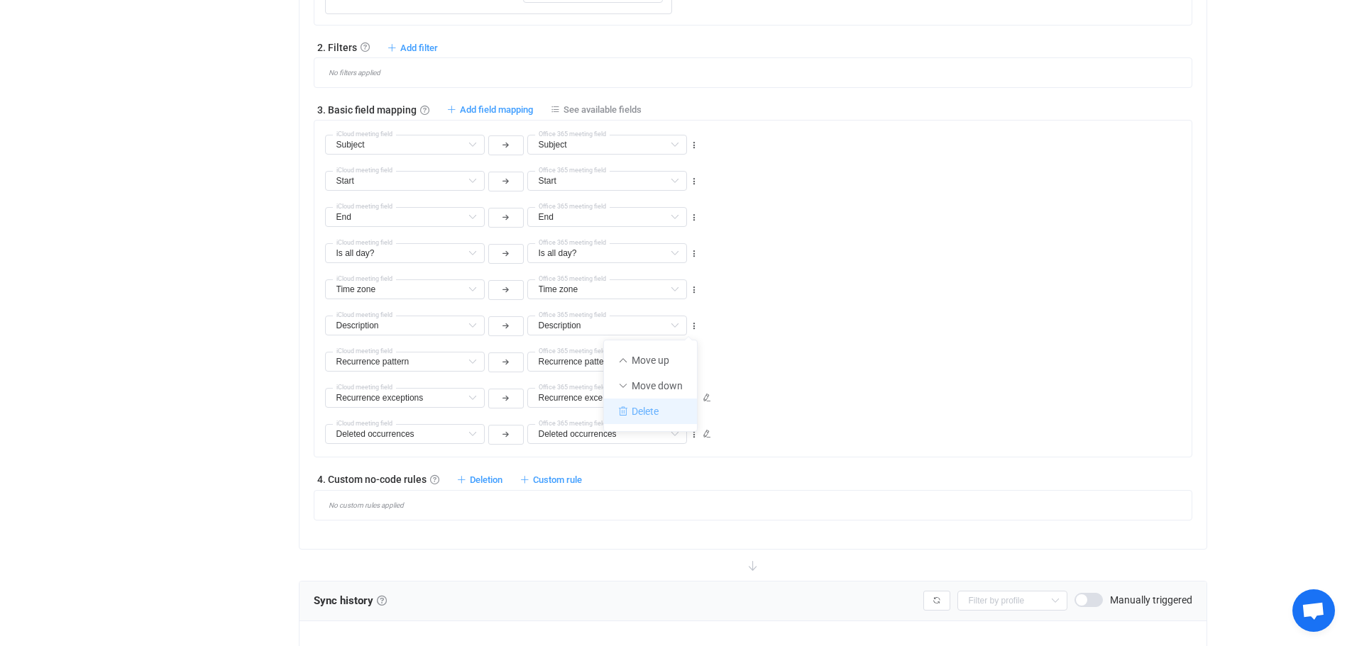
type input "Recurrence exceptions"
type input "Deleted occurrences"
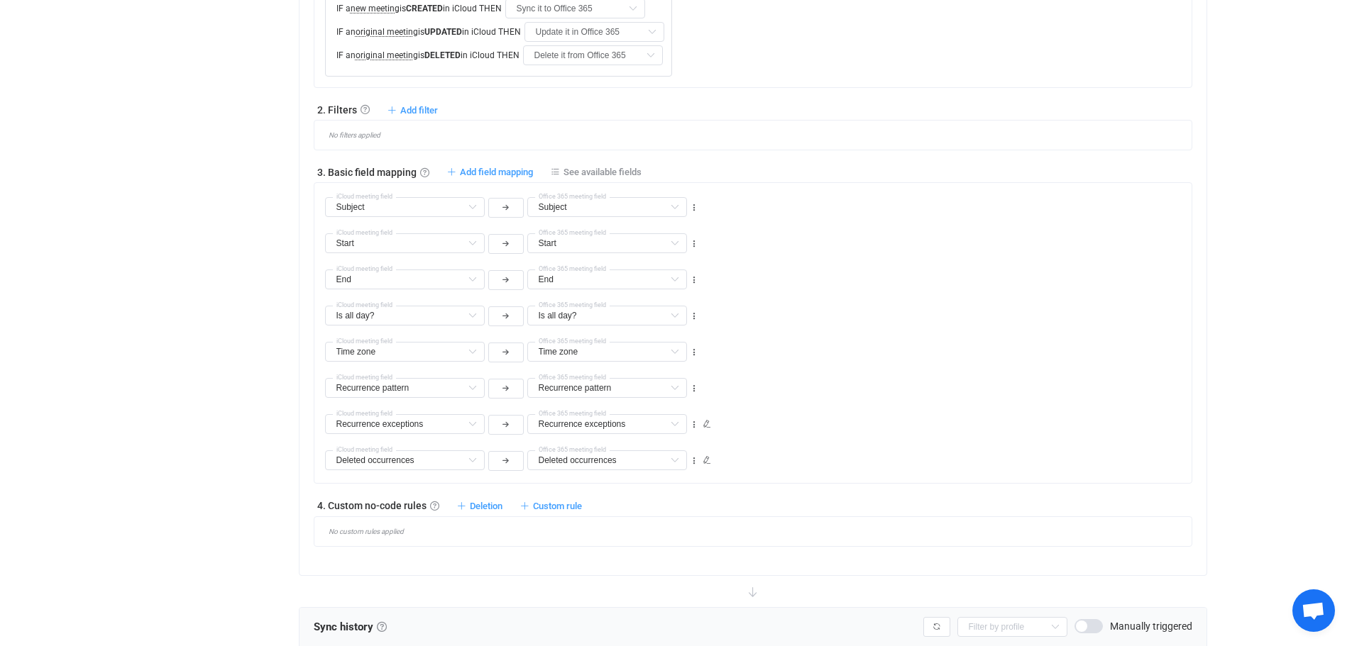
scroll to position [689, 0]
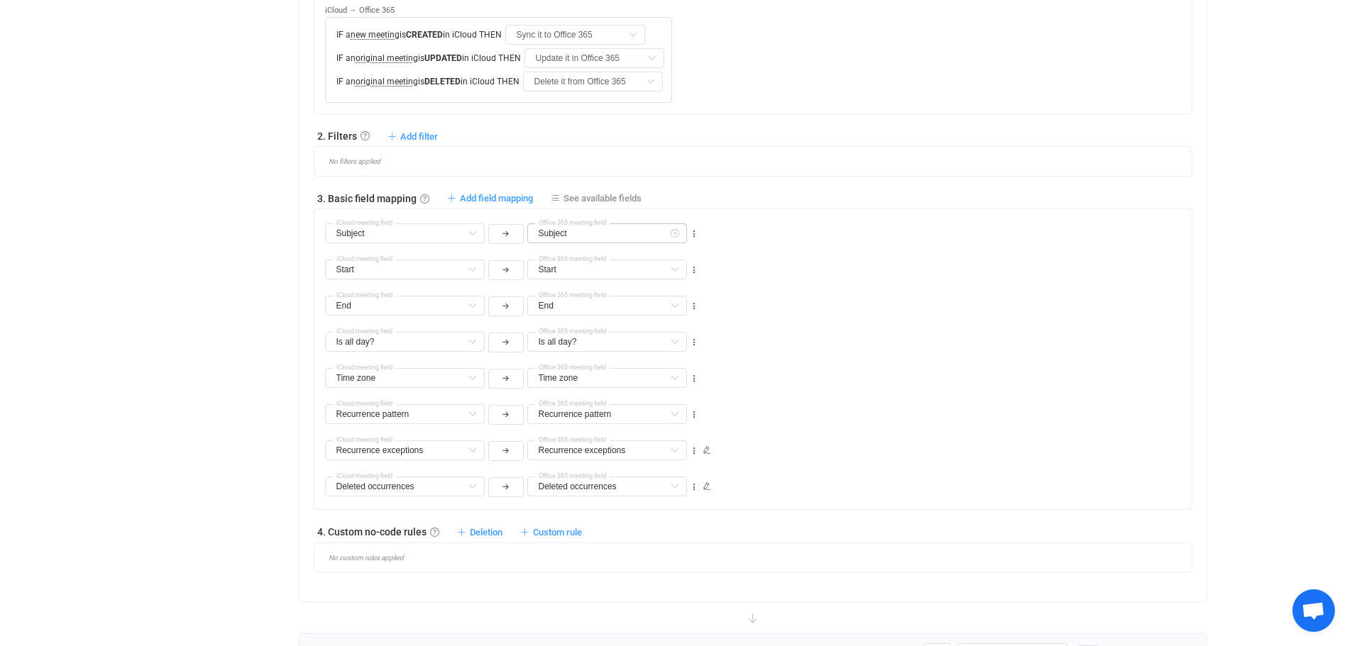
click at [676, 228] on icon at bounding box center [674, 233] width 18 height 20
click at [671, 233] on icon at bounding box center [674, 233] width 18 height 20
click at [604, 267] on li "Subject Default field" at bounding box center [692, 269] width 329 height 24
type input "Subject"
click at [689, 231] on icon at bounding box center [694, 234] width 10 height 10
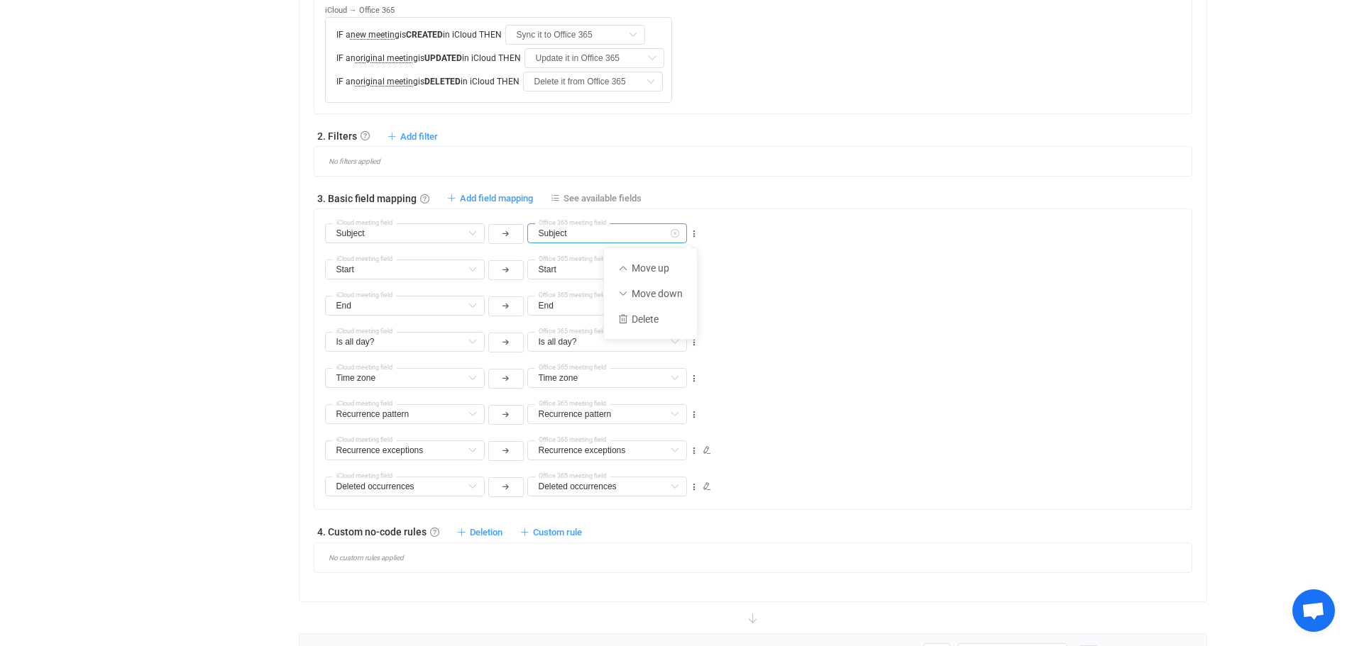
click at [650, 230] on input "Subject" at bounding box center [607, 233] width 160 height 20
click at [675, 231] on icon at bounding box center [674, 233] width 18 height 20
click at [553, 233] on input "text" at bounding box center [607, 233] width 160 height 20
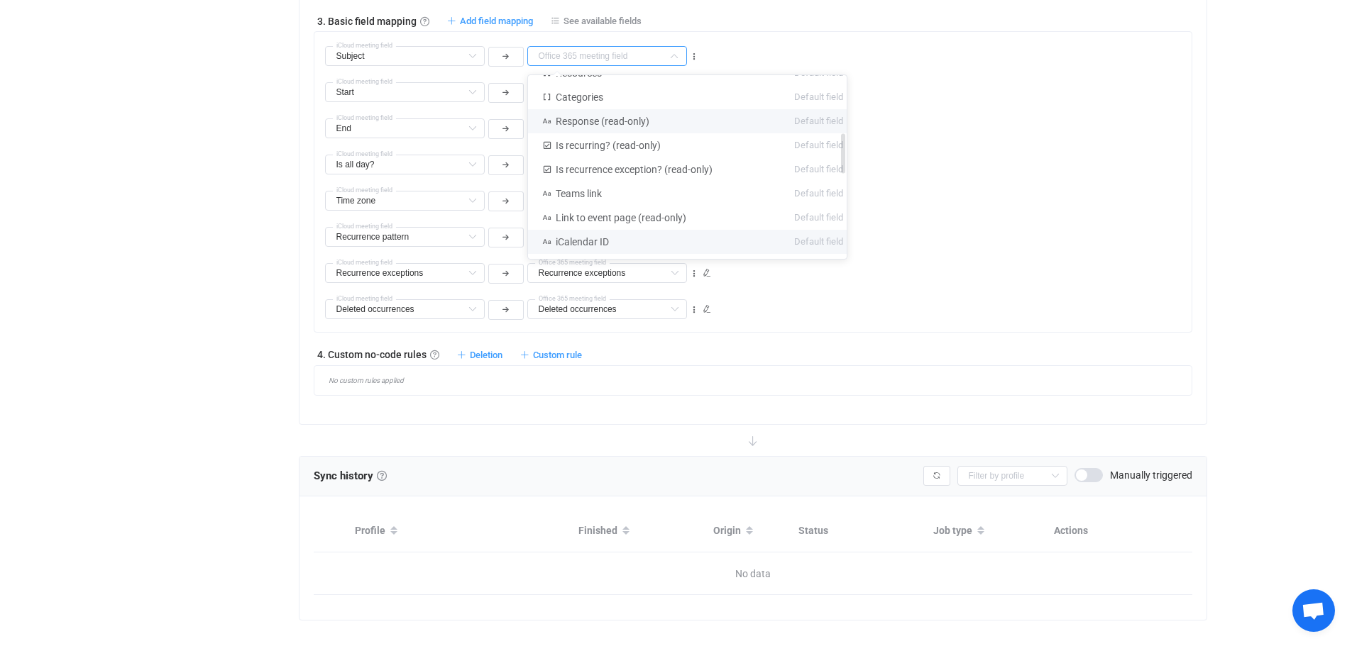
scroll to position [0, 0]
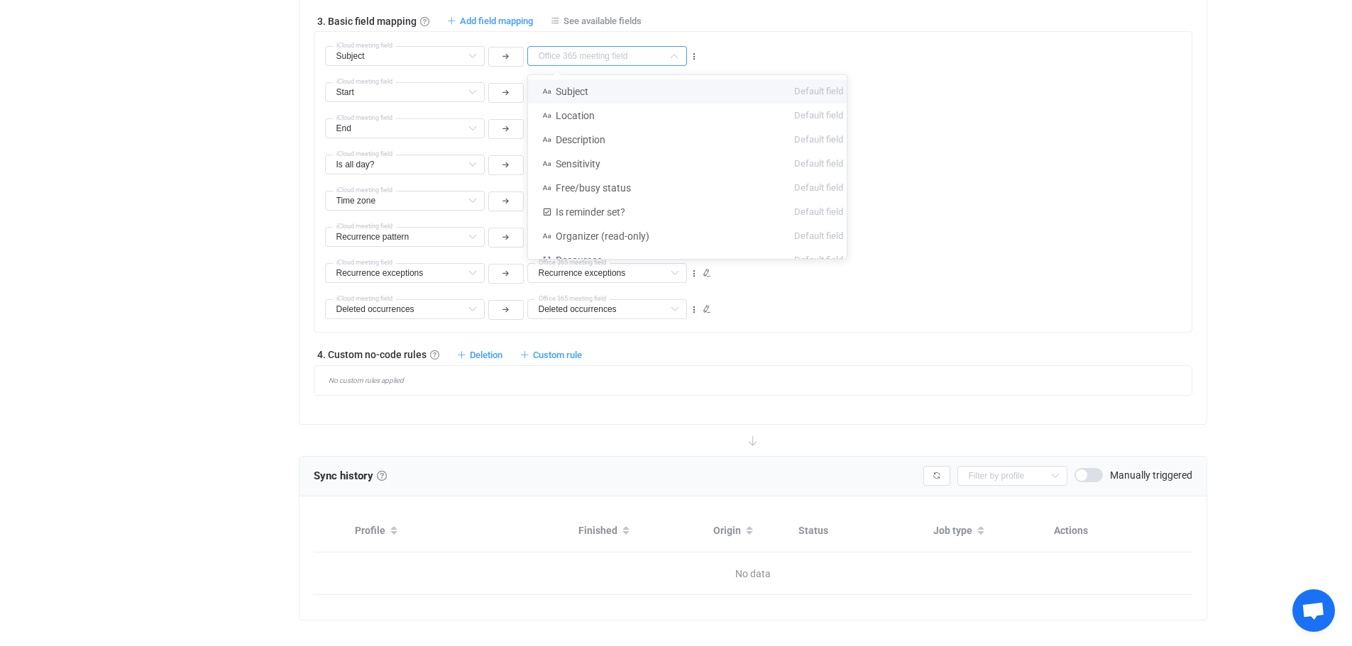
click at [943, 96] on div "Start Start Default field Subject Already mapped End Already mapped Is all day?…" at bounding box center [758, 86] width 866 height 36
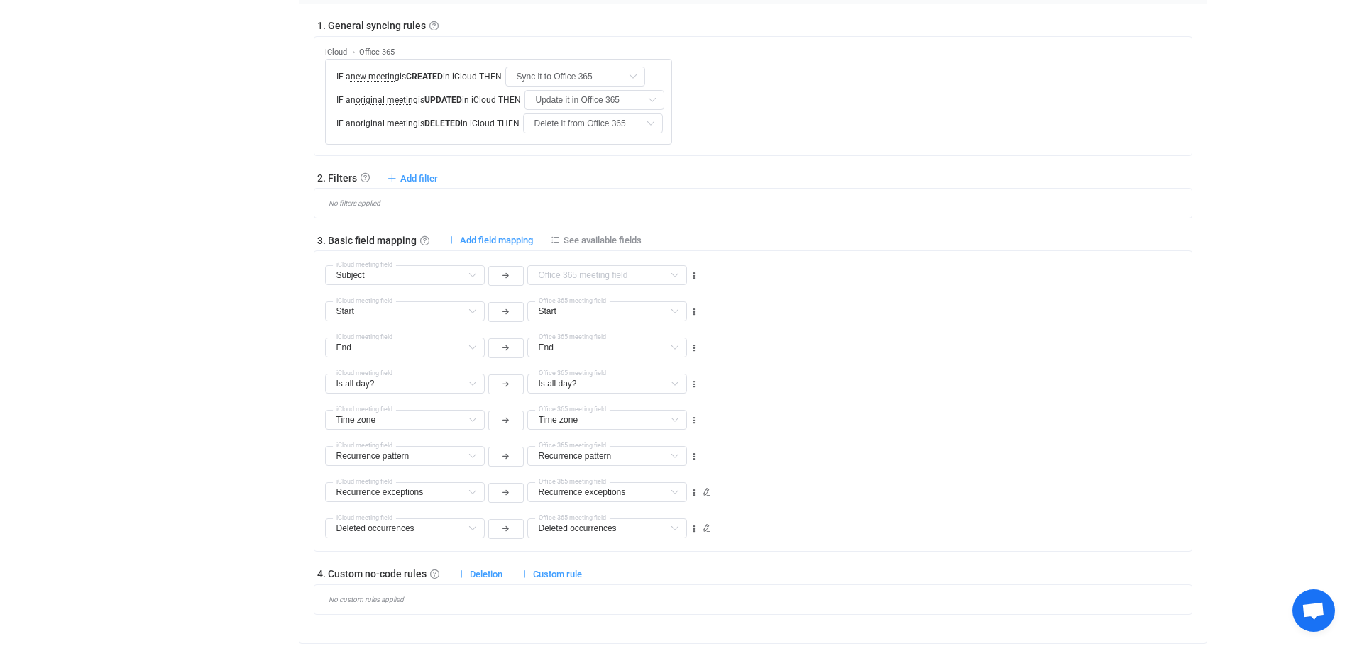
scroll to position [636, 0]
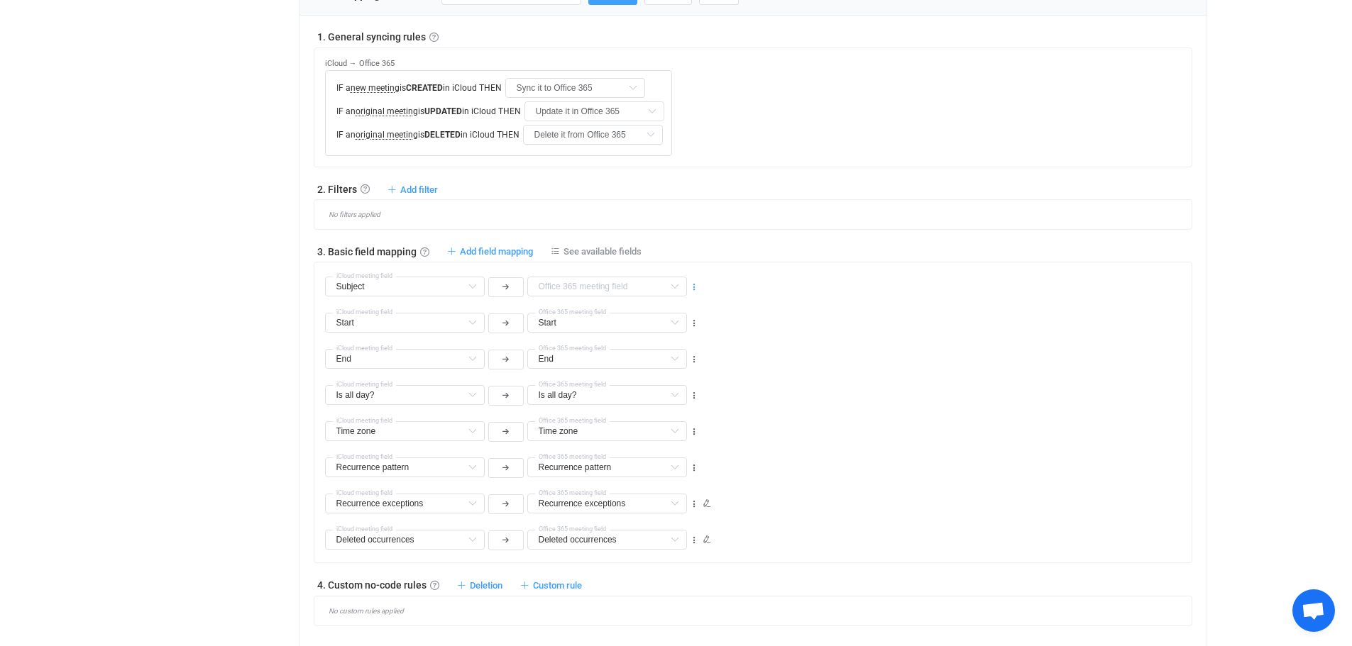
click at [697, 287] on icon at bounding box center [694, 287] width 10 height 10
click at [659, 365] on li "Delete" at bounding box center [650, 373] width 93 height 26
type input "Start"
type input "End"
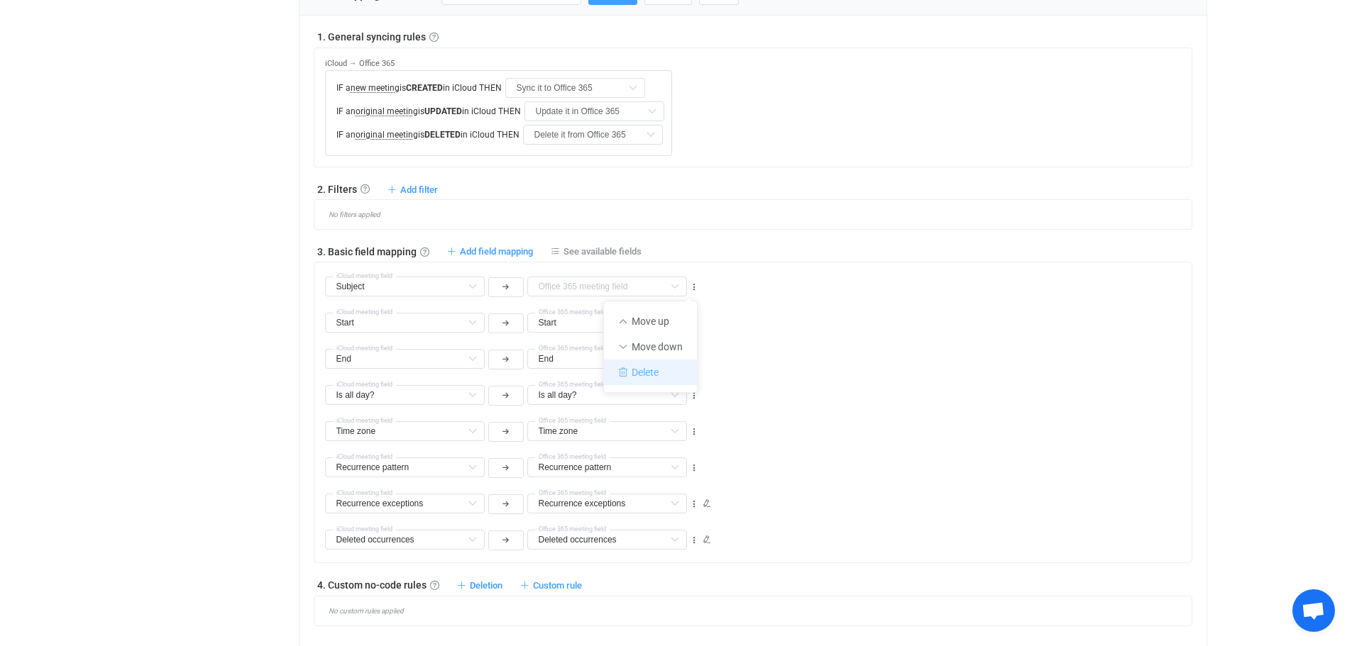
type input "End"
type input "Is all day?"
type input "Time zone"
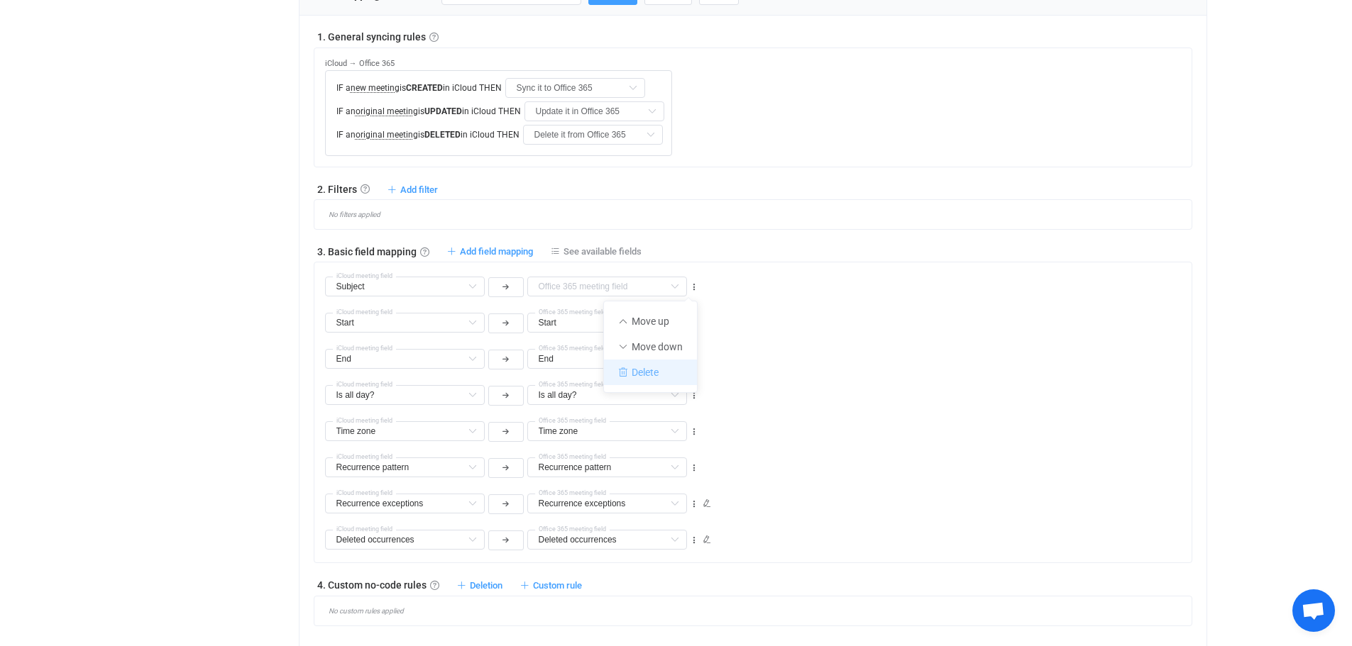
type input "Recurrence pattern"
type input "Recurrence exceptions"
type input "Deleted occurrences"
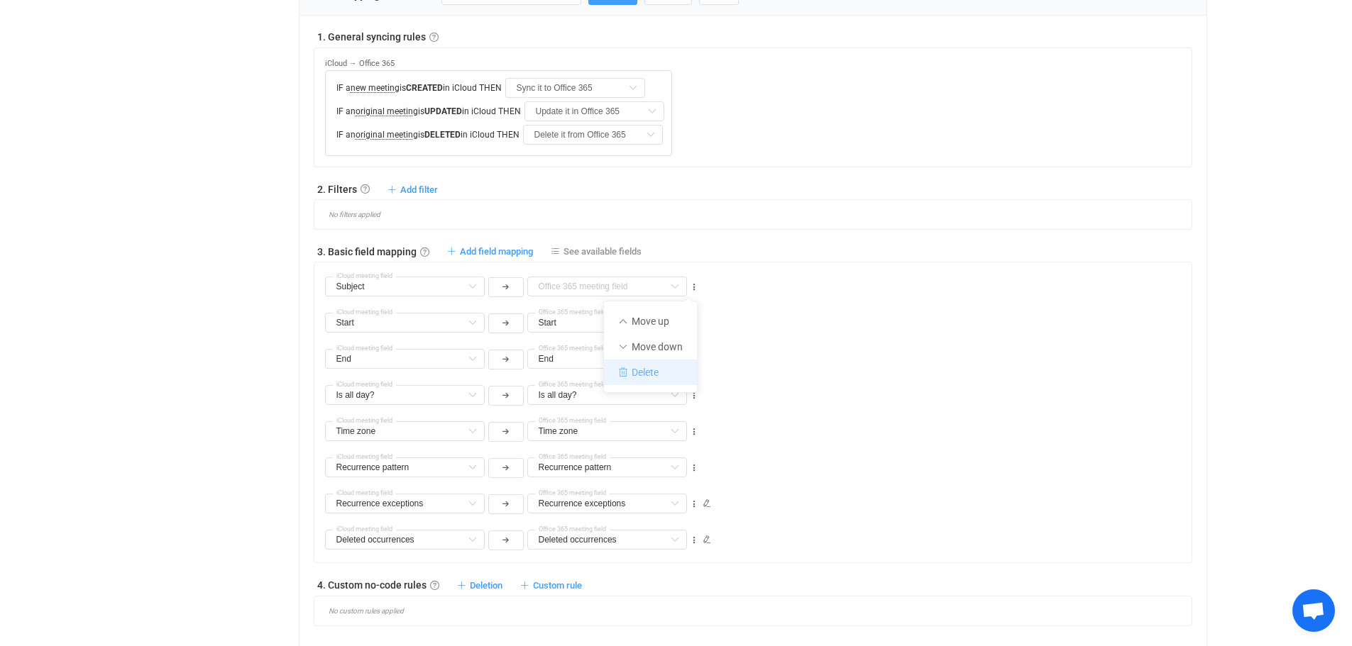
type input "Deleted occurrences"
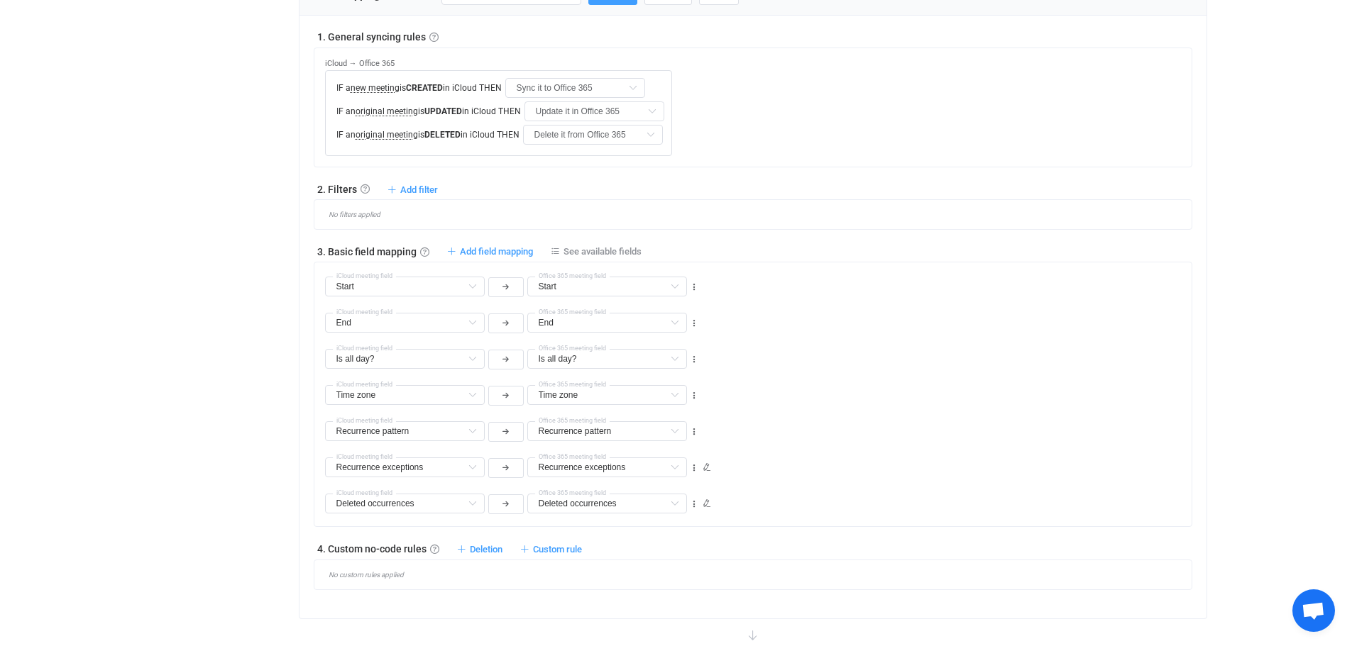
click at [805, 333] on div "End End Default field Subject Incompatible Start Already mapped Is all day? Alr…" at bounding box center [758, 317] width 866 height 36
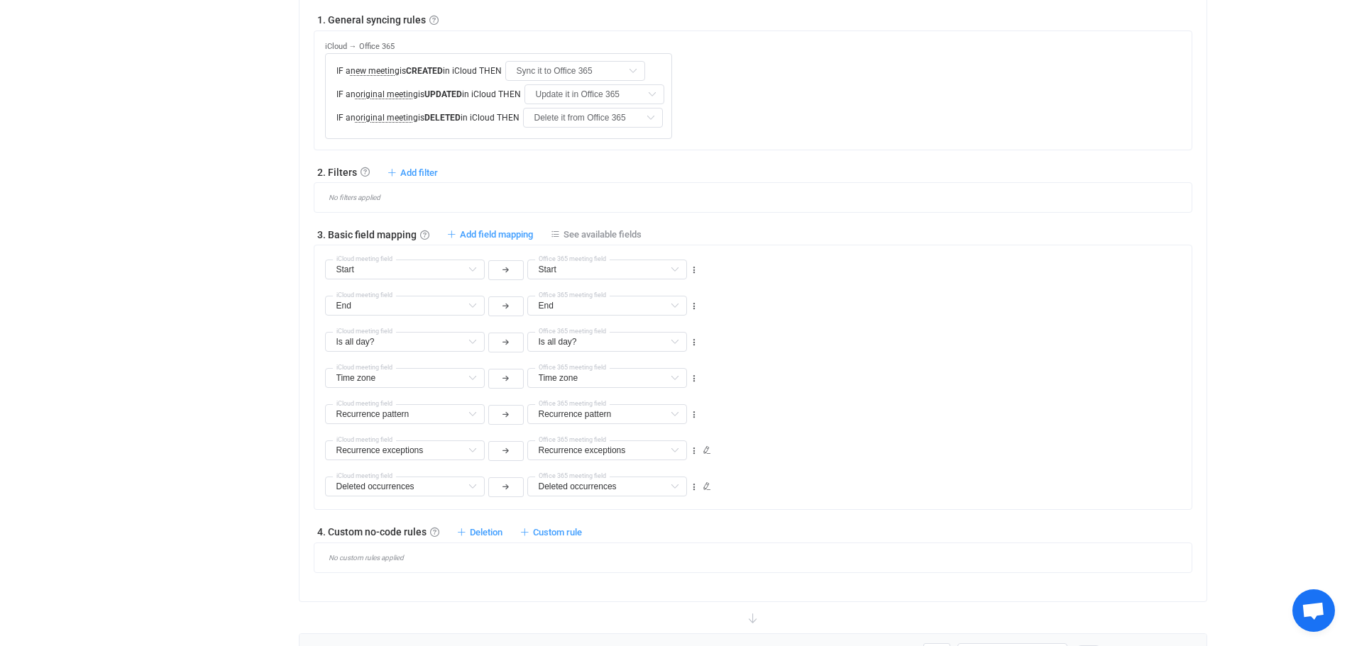
scroll to position [653, 0]
click at [692, 414] on icon at bounding box center [694, 414] width 10 height 10
click at [896, 397] on div "Recurrence pattern Recurrence pattern Default field Subject Incompatible Start …" at bounding box center [758, 408] width 866 height 36
click at [485, 228] on span "Add field mapping" at bounding box center [496, 233] width 73 height 11
type input "Start"
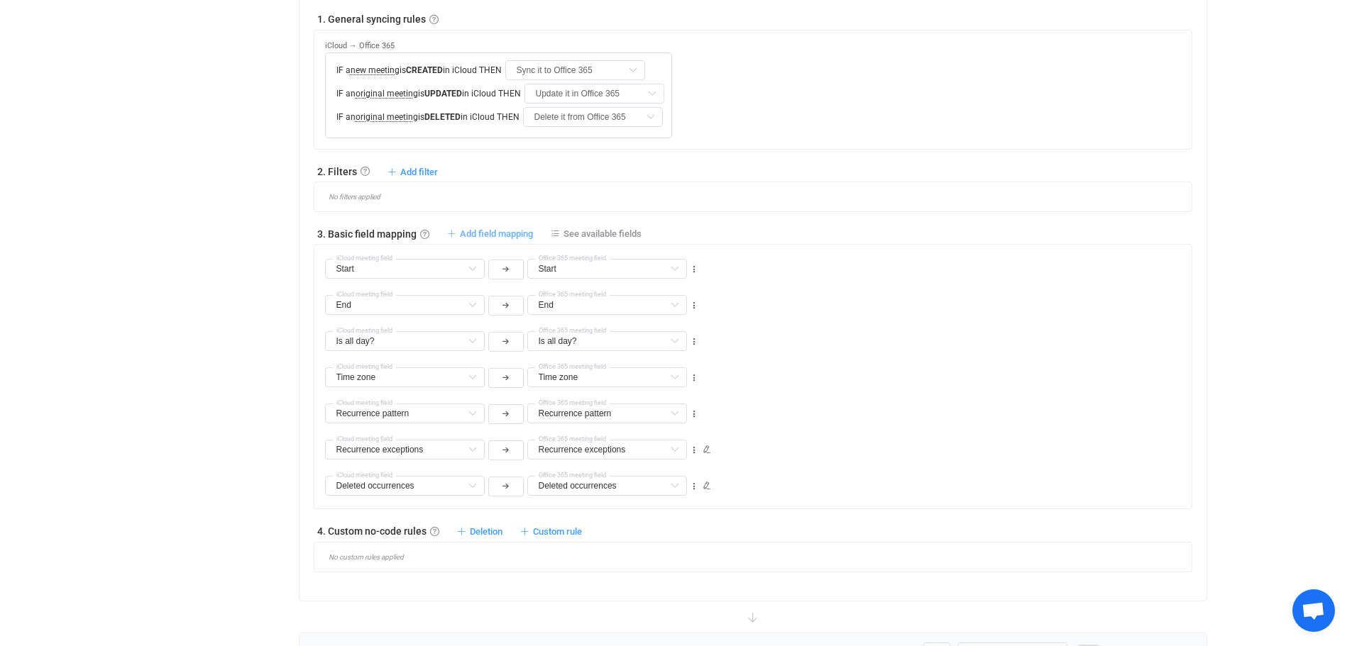
type input "Start"
type input "End"
type input "Is all day?"
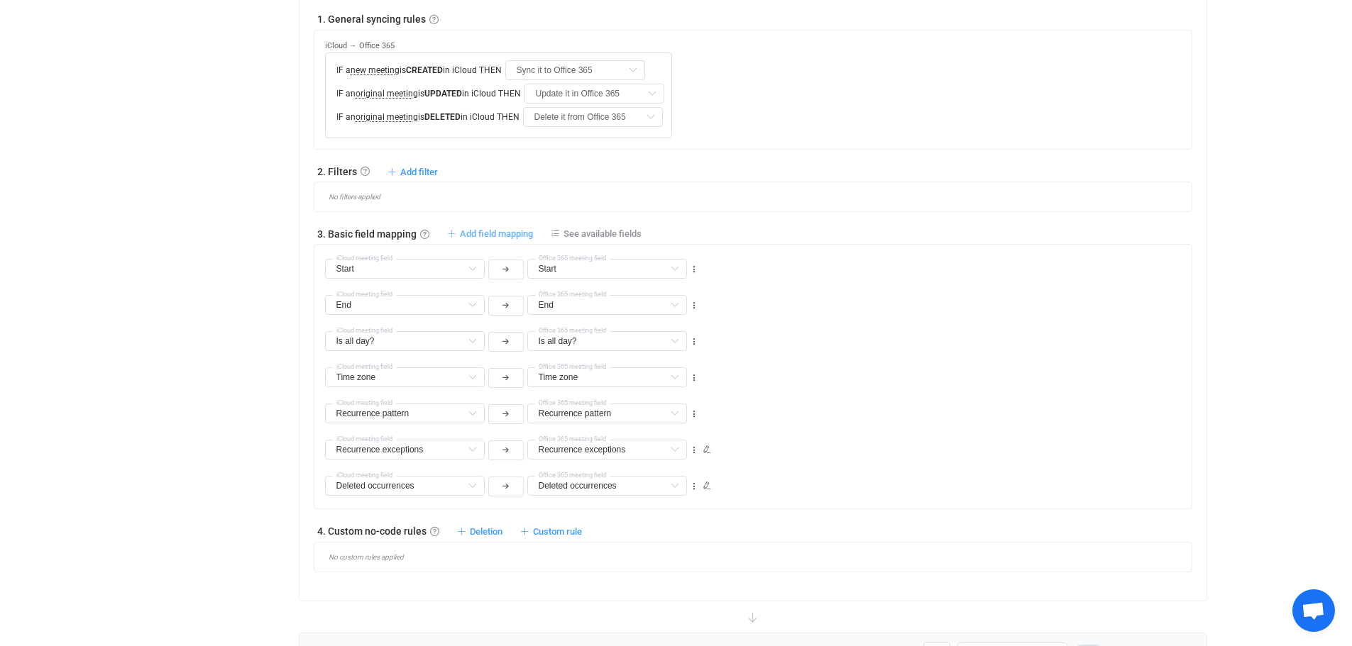
type input "Time zone"
type input "Recurrence pattern"
type input "Recurrence exceptions"
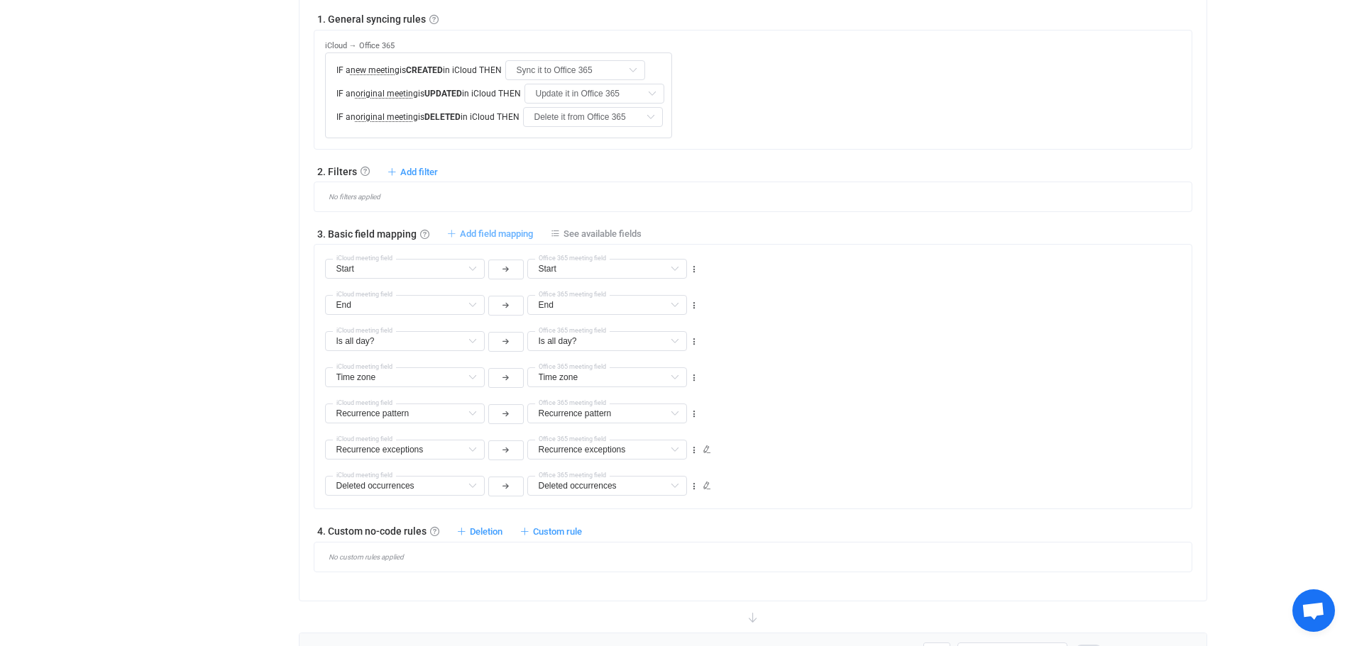
type input "Recurrence exceptions"
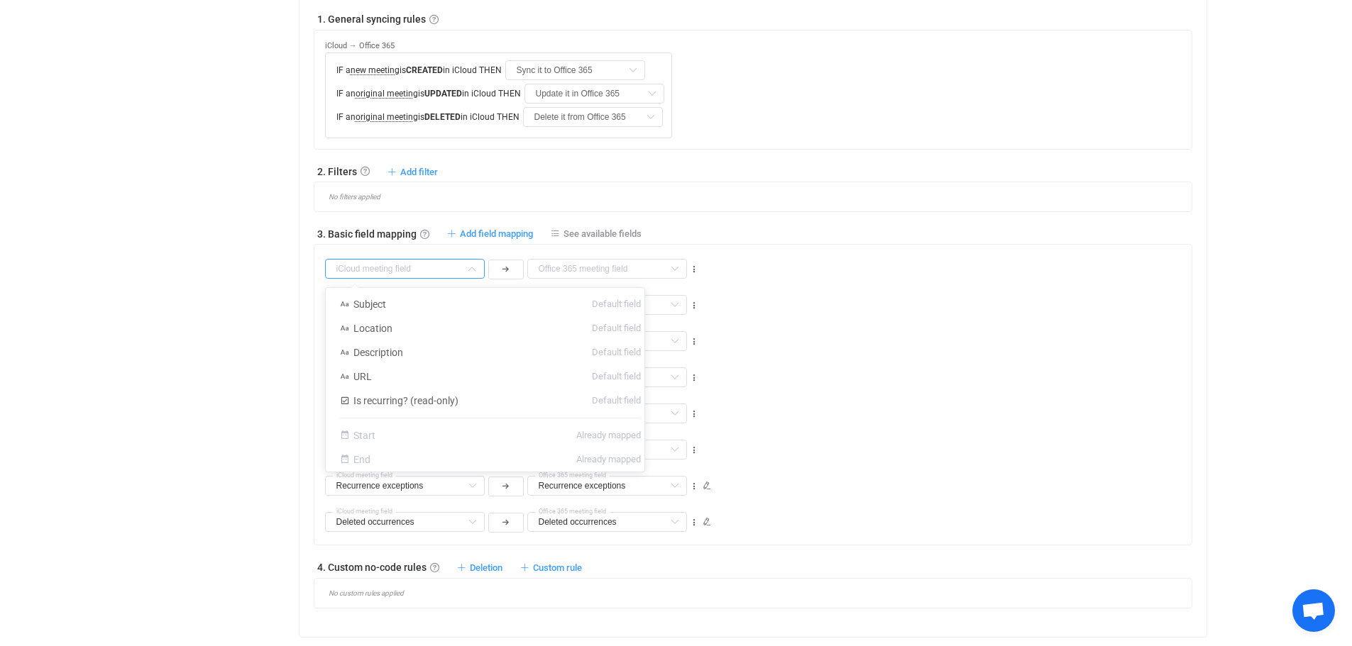
click at [453, 270] on input "text" at bounding box center [405, 269] width 160 height 20
click at [420, 303] on li "Subject Default field" at bounding box center [490, 304] width 329 height 24
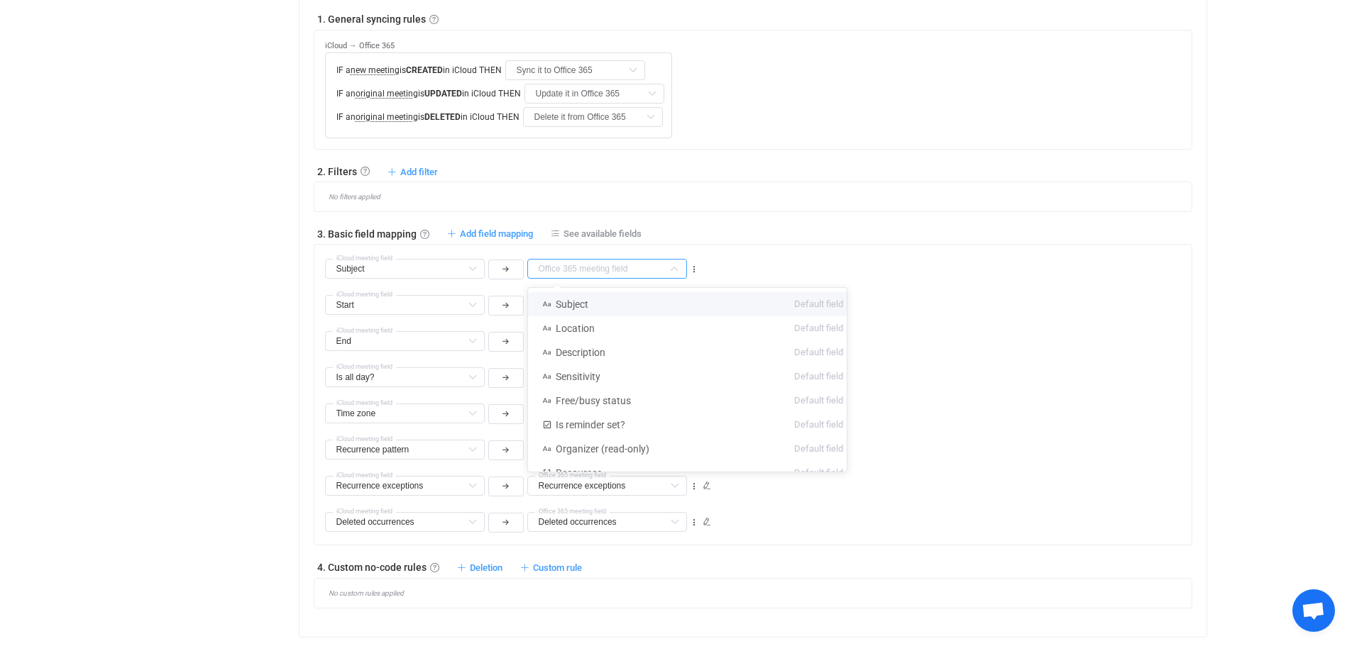
click at [642, 273] on input "text" at bounding box center [607, 269] width 160 height 20
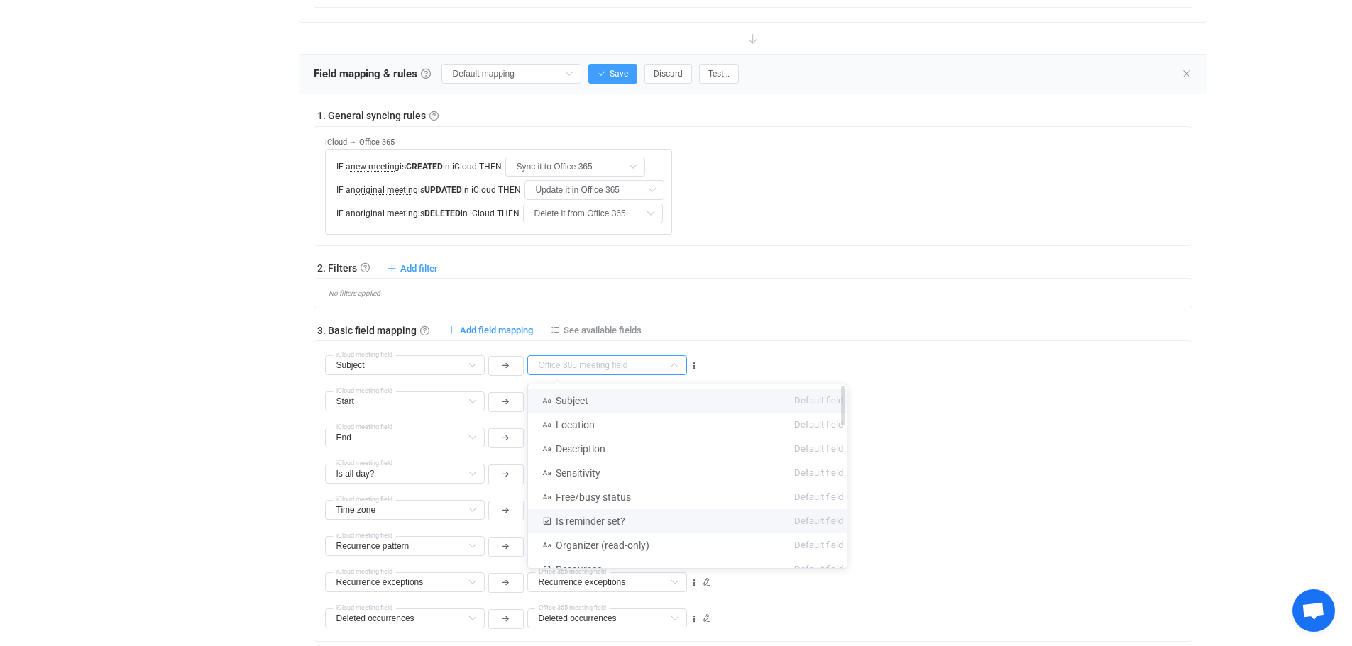
scroll to position [529, 0]
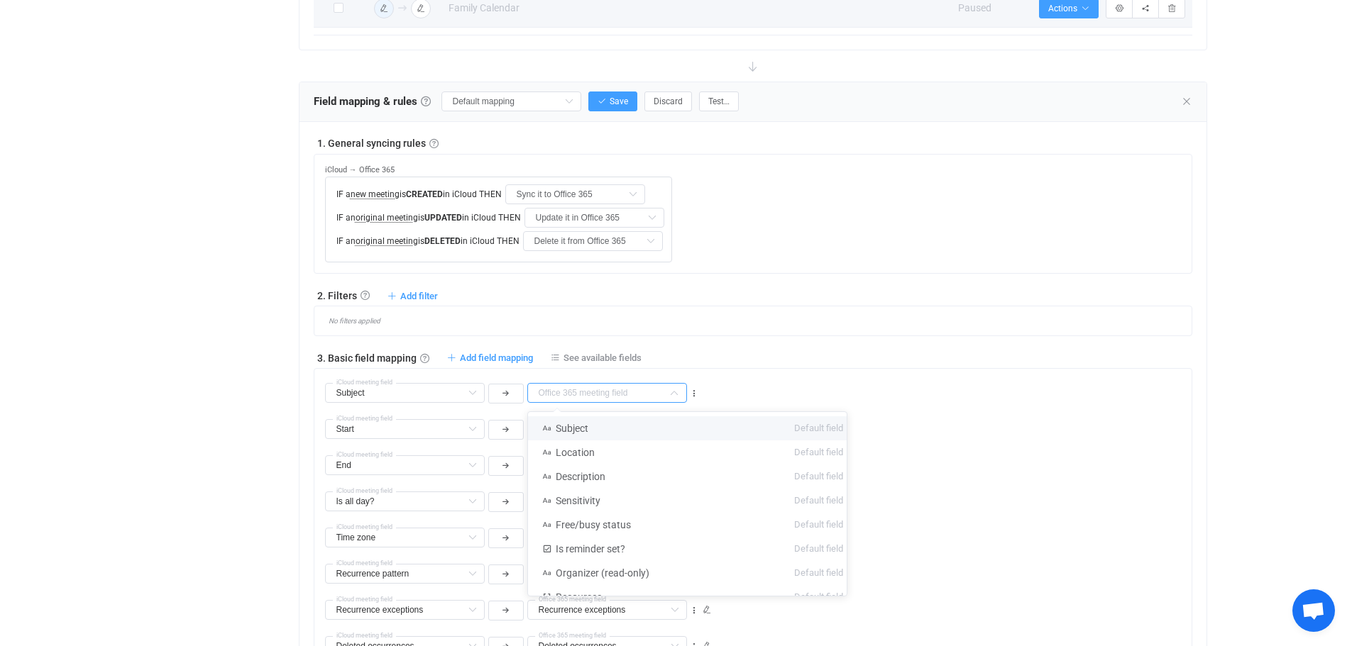
click at [971, 399] on div "Subject iCloud meeting field Subject Default field Location Default field Descr…" at bounding box center [758, 387] width 866 height 36
click at [693, 393] on icon at bounding box center [694, 394] width 10 height 10
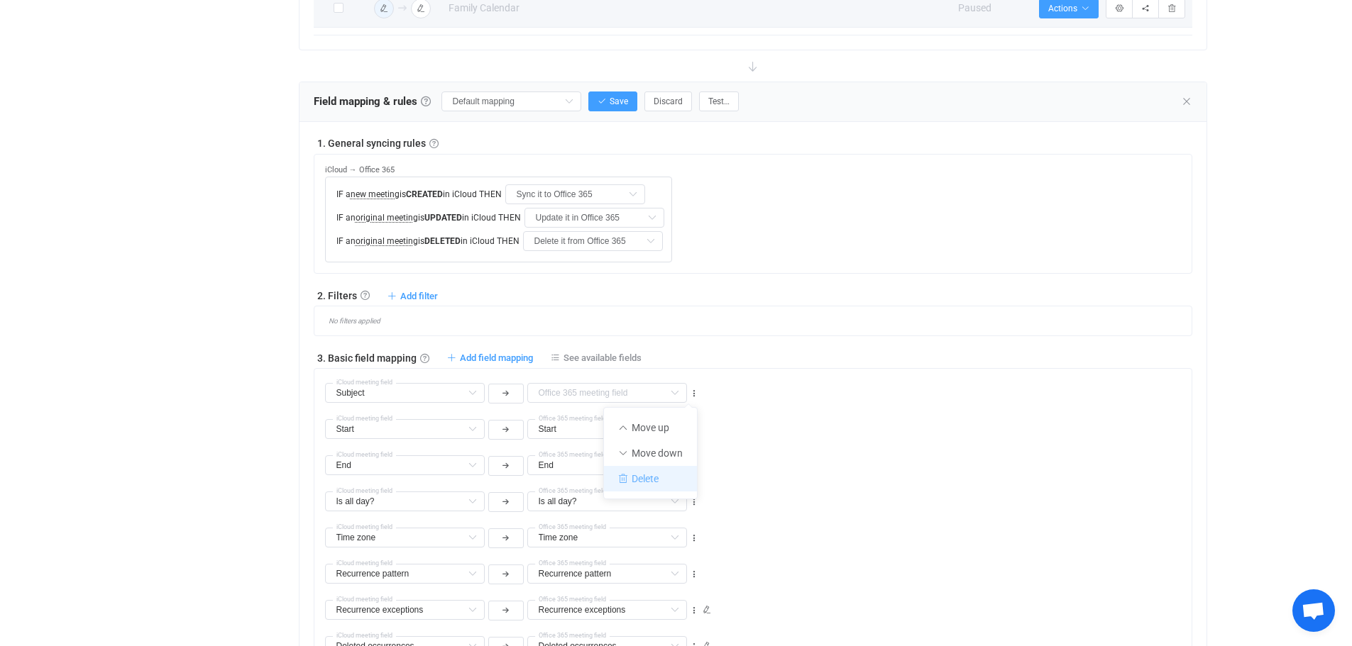
click at [657, 477] on li "Delete" at bounding box center [650, 479] width 93 height 26
type input "Start"
type input "End"
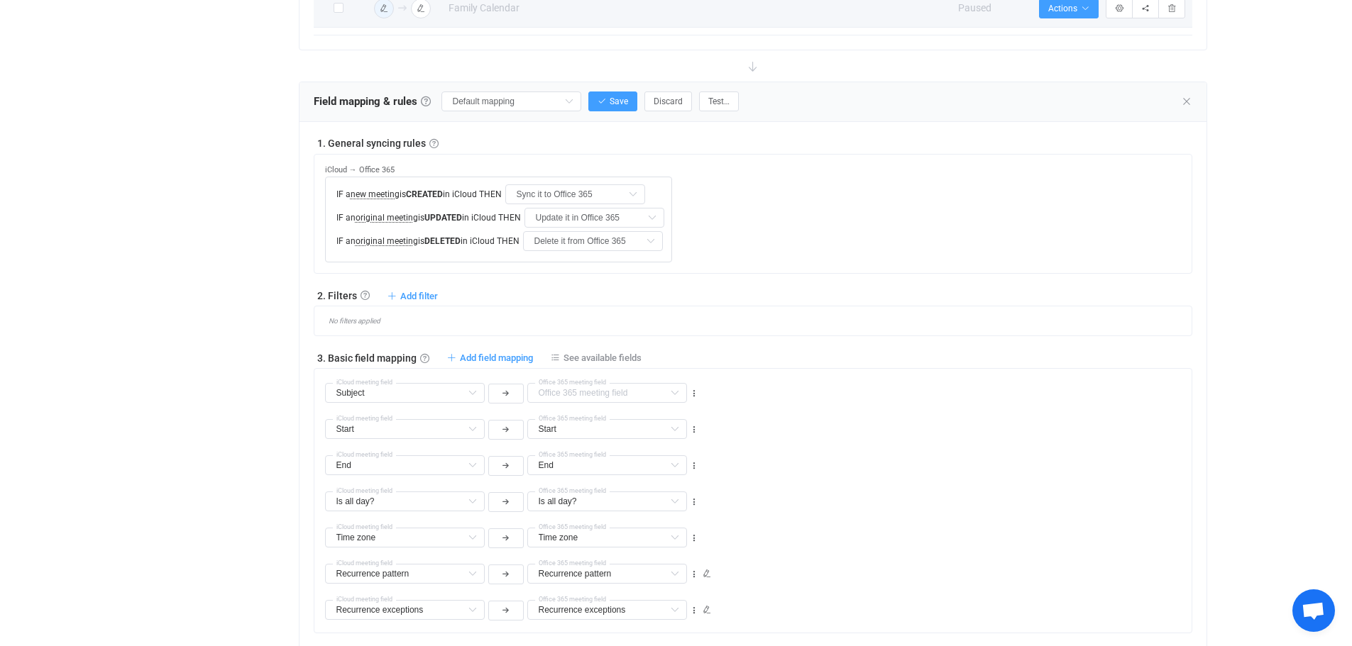
type input "Is all day?"
type input "Time zone"
type input "Recurrence pattern"
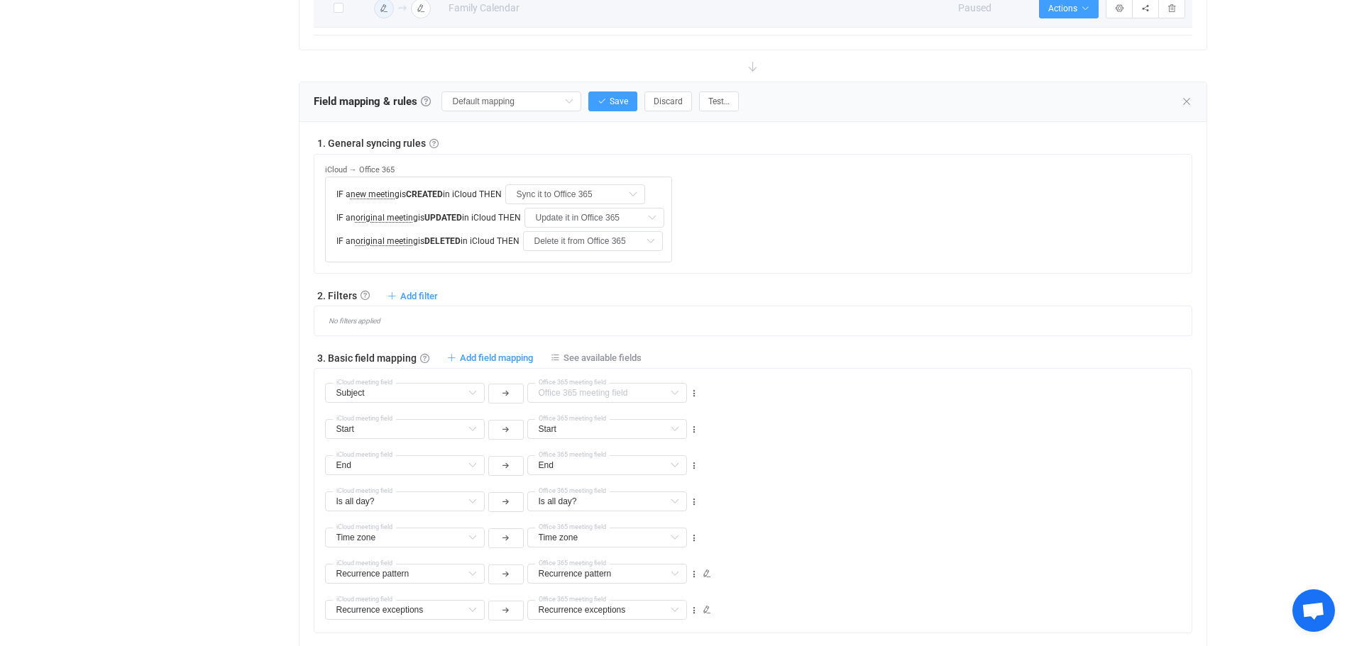
type input "Recurrence pattern"
type input "Recurrence exceptions"
type input "Deleted occurrences"
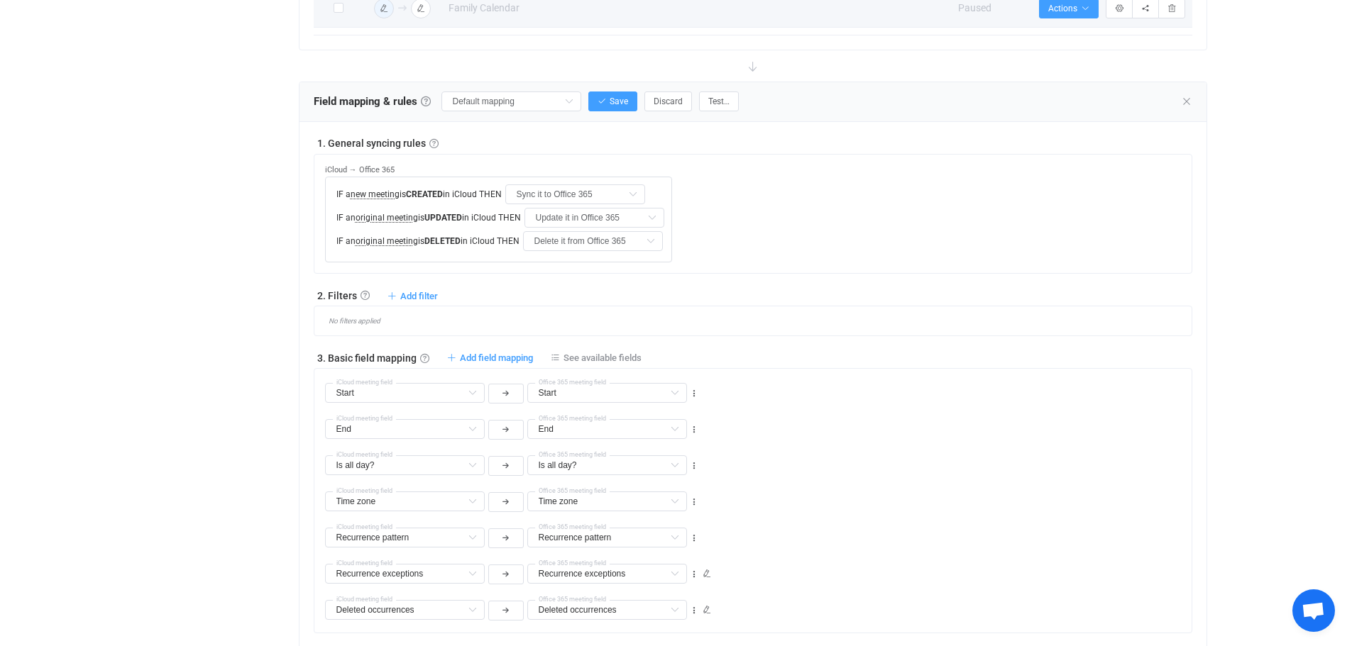
click at [833, 458] on div "Is all day? Subject Default field Is all day? Default field Location Default fi…" at bounding box center [758, 459] width 866 height 36
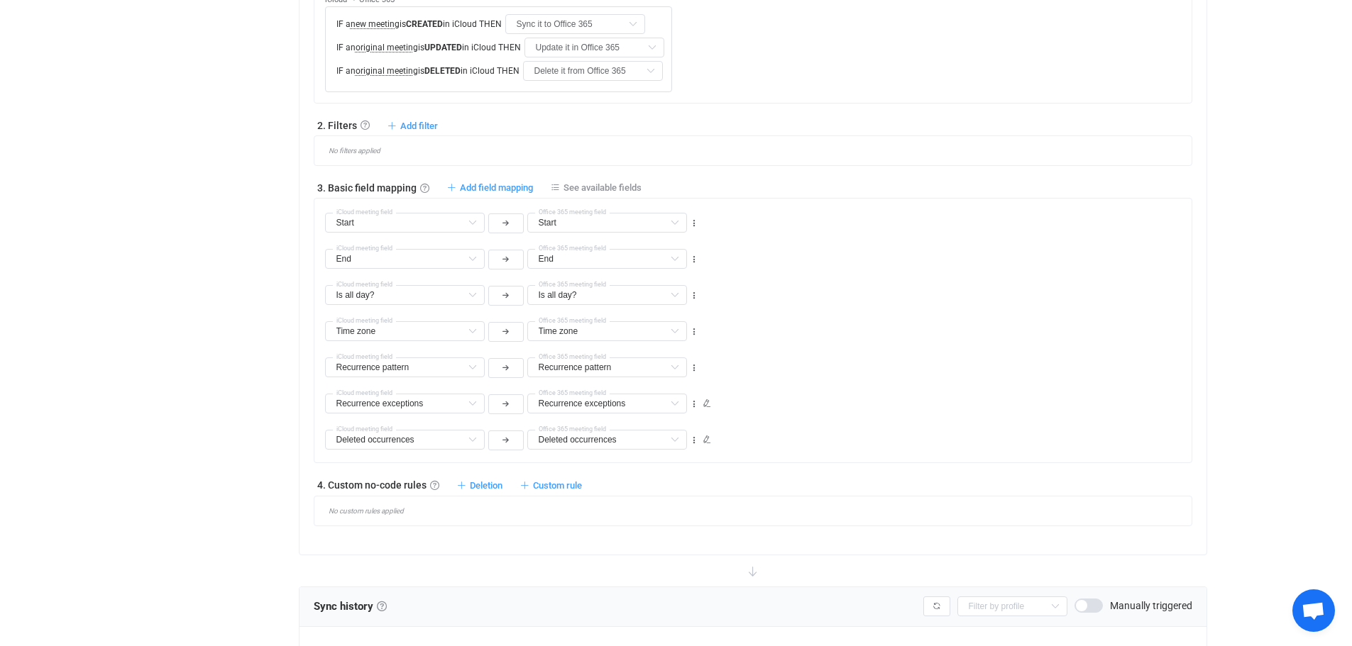
scroll to position [778, 0]
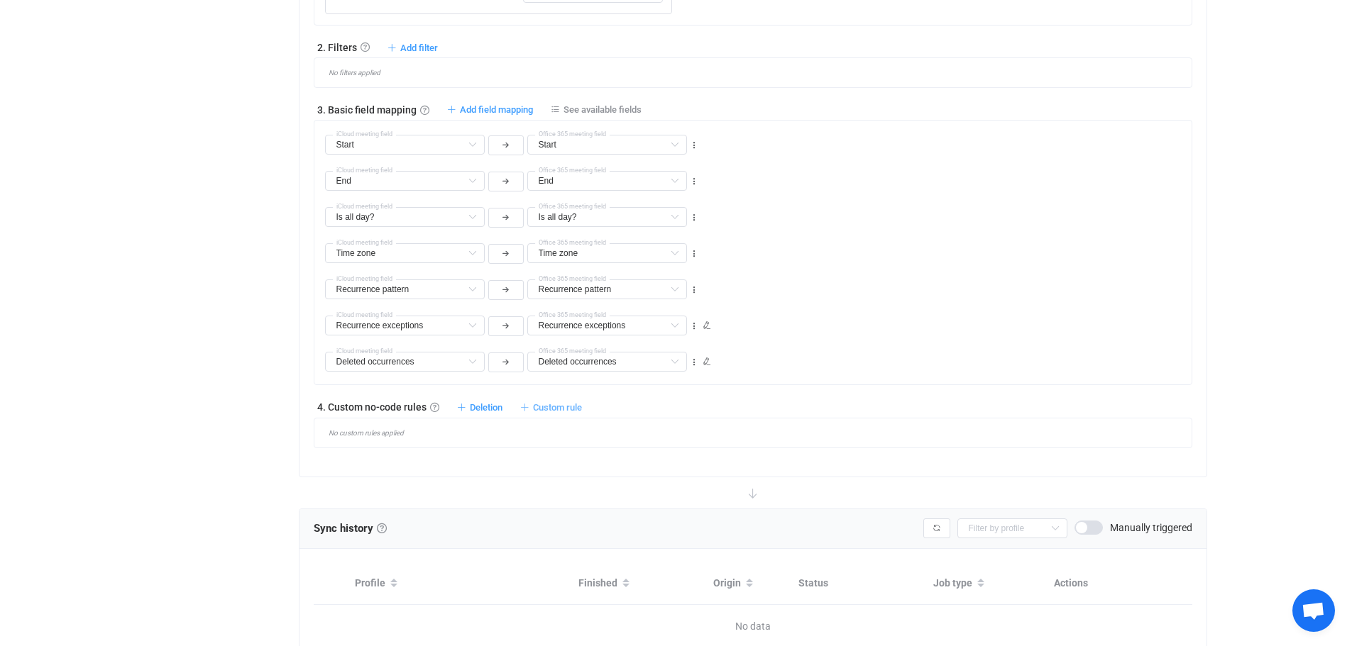
click at [554, 409] on span "Custom rule" at bounding box center [557, 407] width 49 height 11
click at [482, 443] on li "Custom rule when syncing meeting iCloud → Office 365 …" at bounding box center [439, 442] width 279 height 26
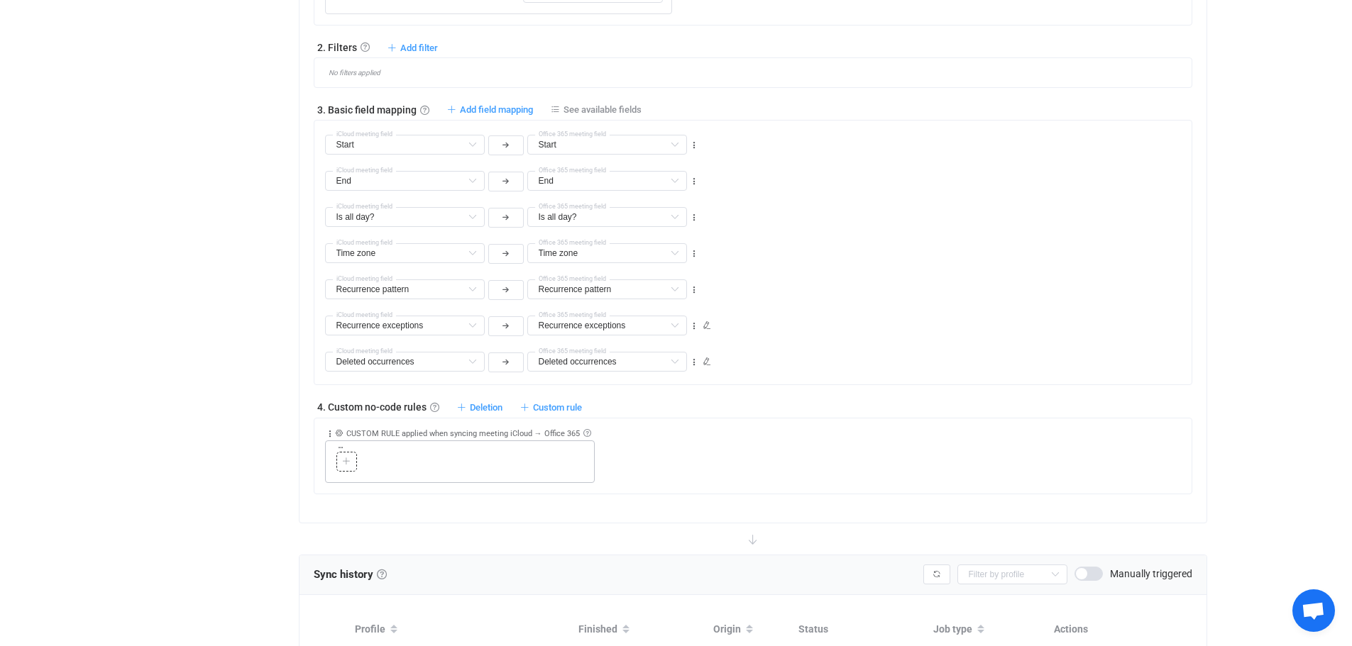
click at [343, 461] on icon at bounding box center [346, 462] width 9 height 9
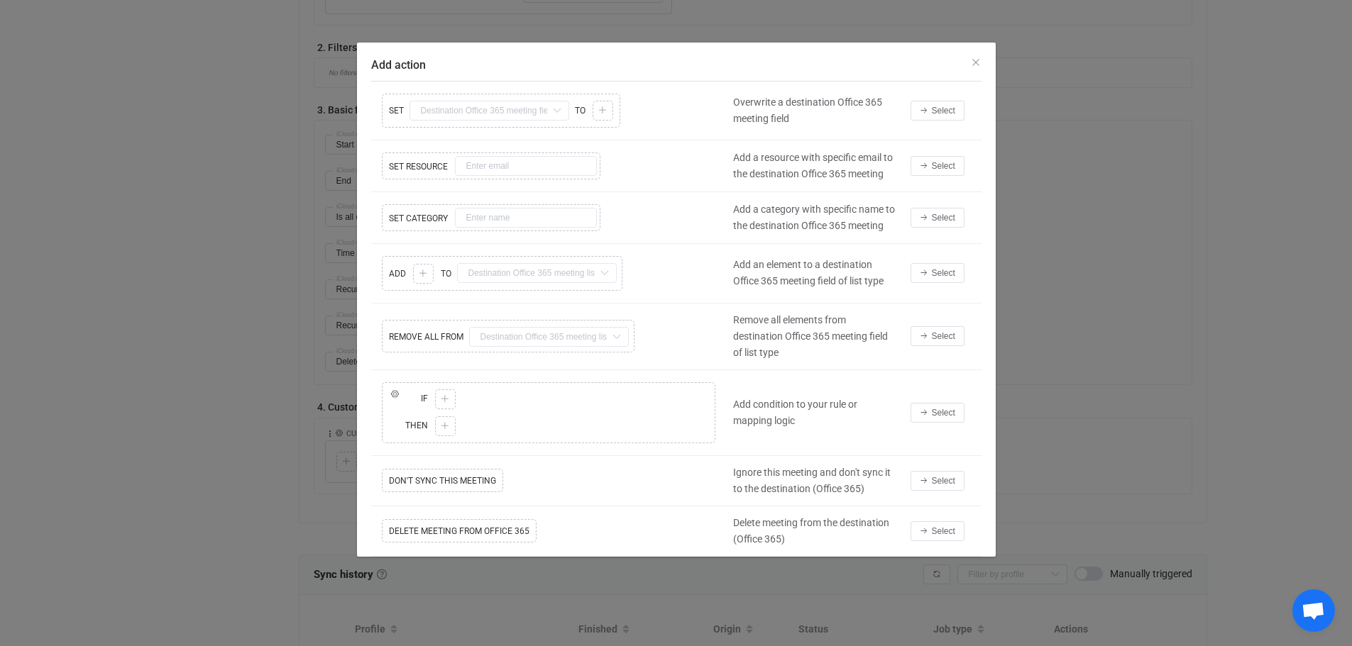
click at [553, 116] on icon "Add action" at bounding box center [557, 111] width 18 height 20
click at [945, 107] on span "Select" at bounding box center [943, 111] width 23 height 10
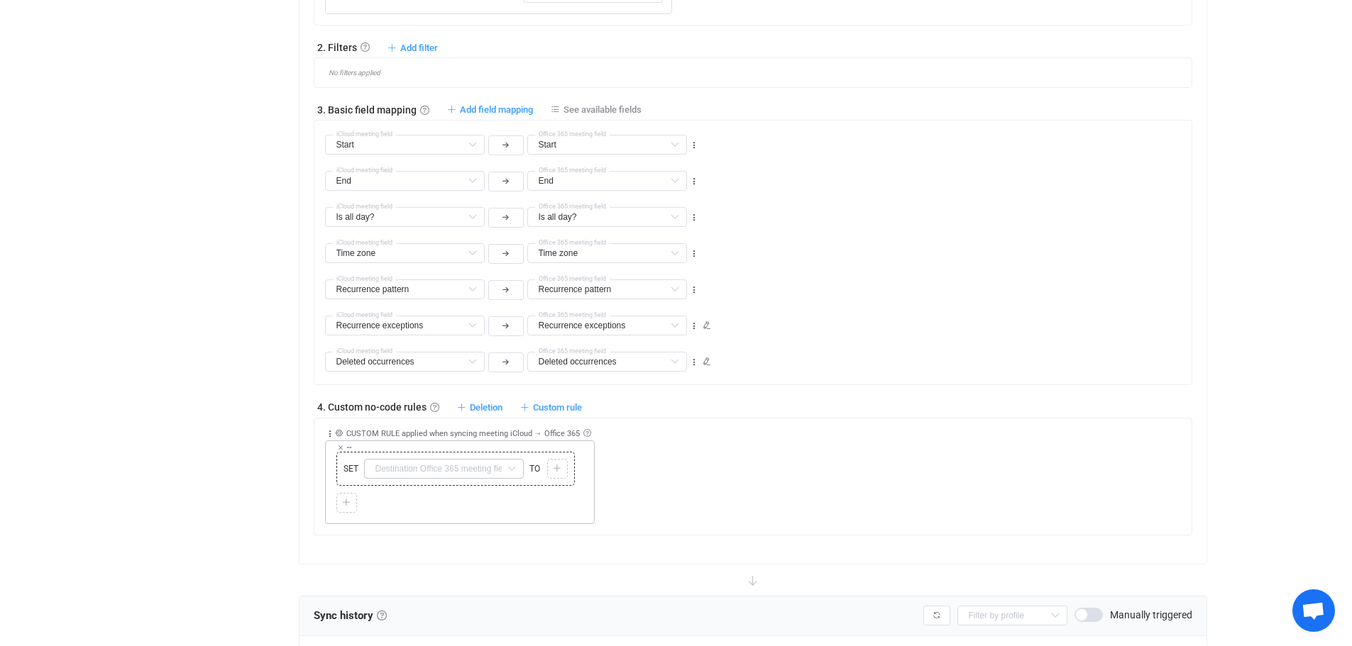
click at [508, 465] on icon at bounding box center [511, 469] width 18 height 20
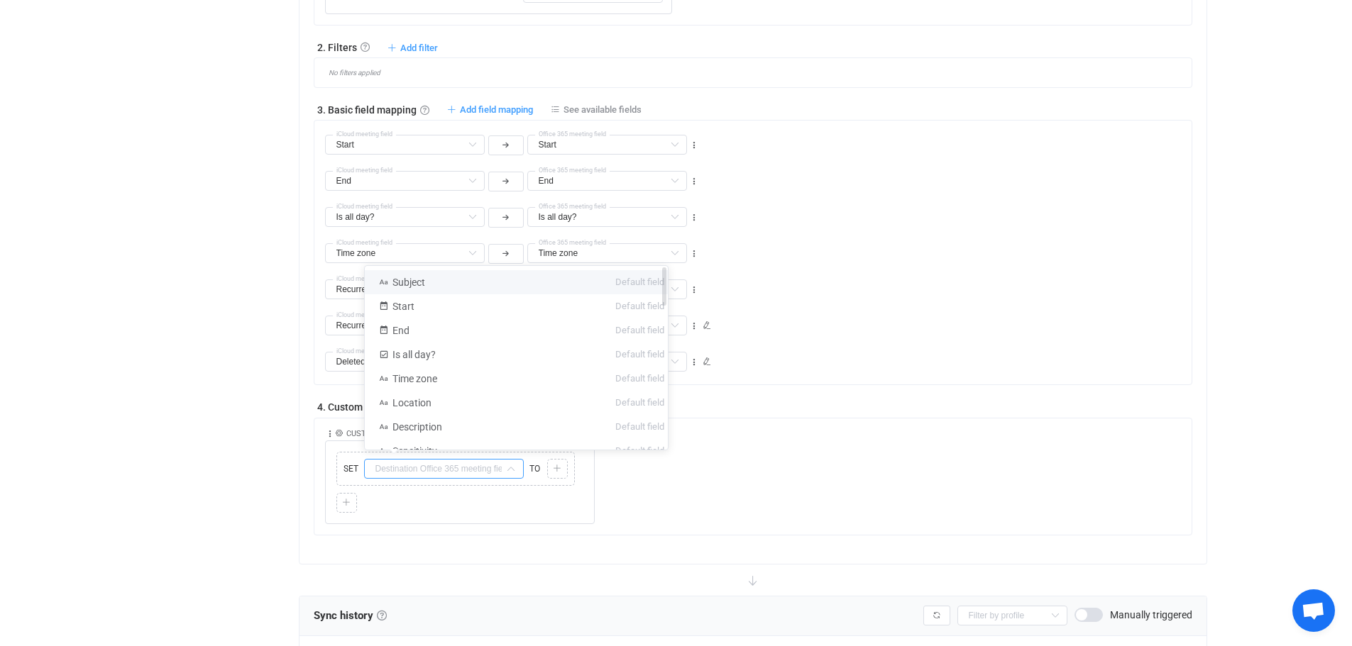
click at [436, 282] on li "Subject Default field" at bounding box center [522, 282] width 314 height 24
type input "Subject"
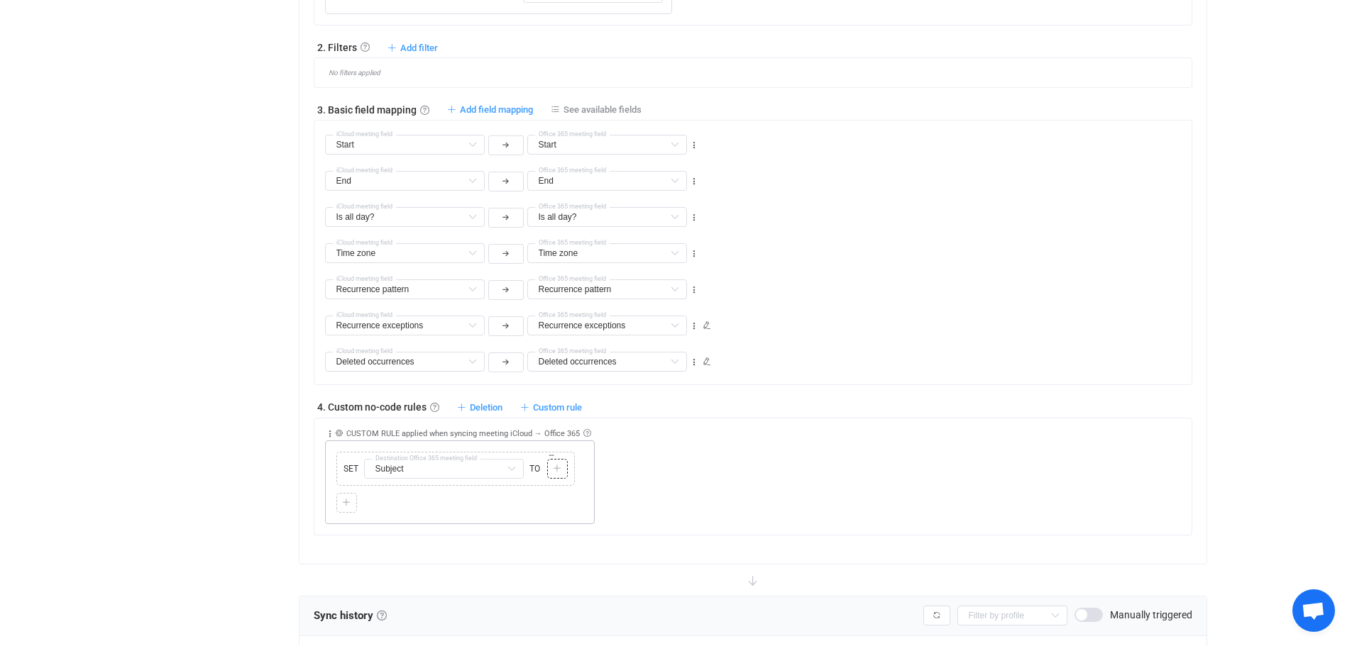
click at [559, 471] on icon at bounding box center [557, 469] width 9 height 9
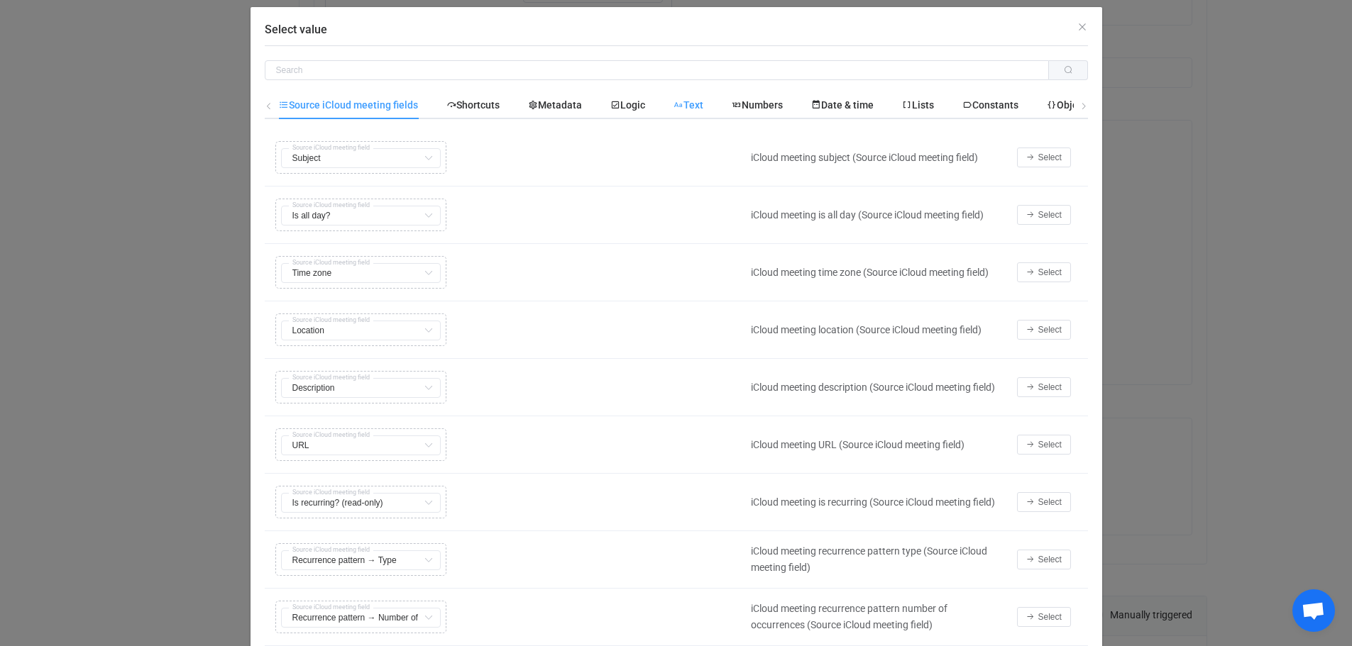
click at [699, 103] on span "Text" at bounding box center [688, 104] width 30 height 11
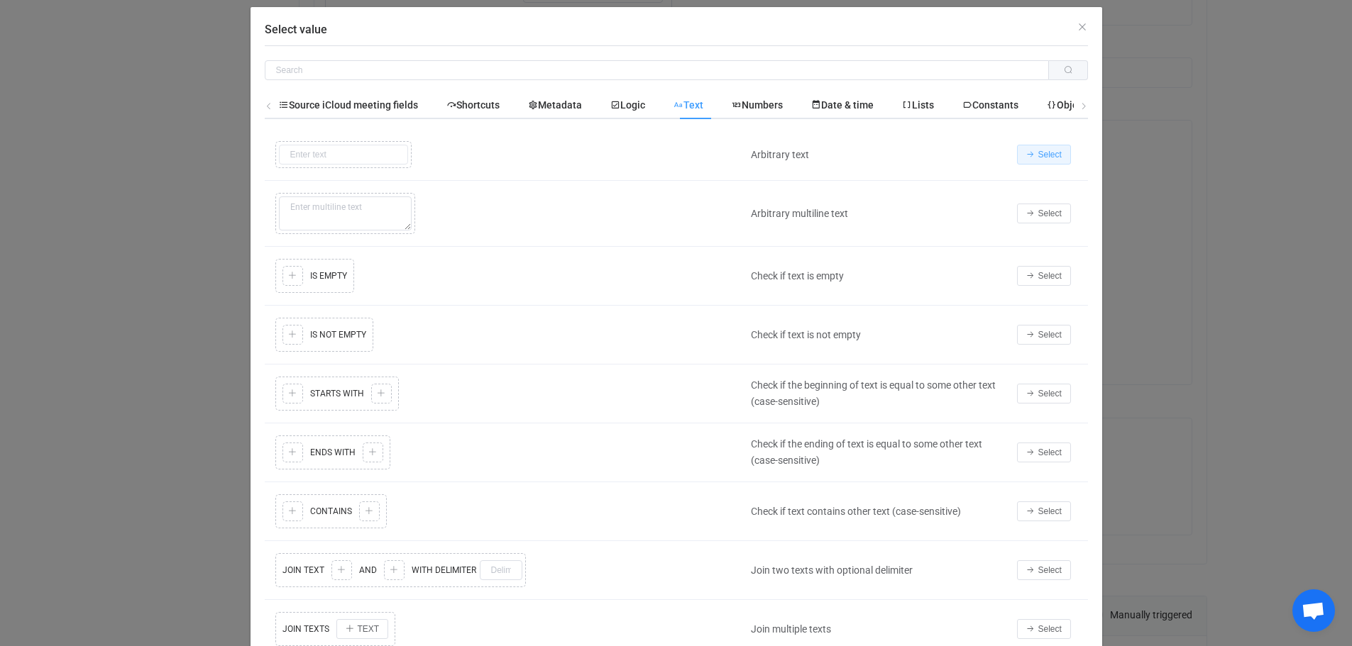
click at [1039, 153] on span "Select" at bounding box center [1049, 155] width 23 height 10
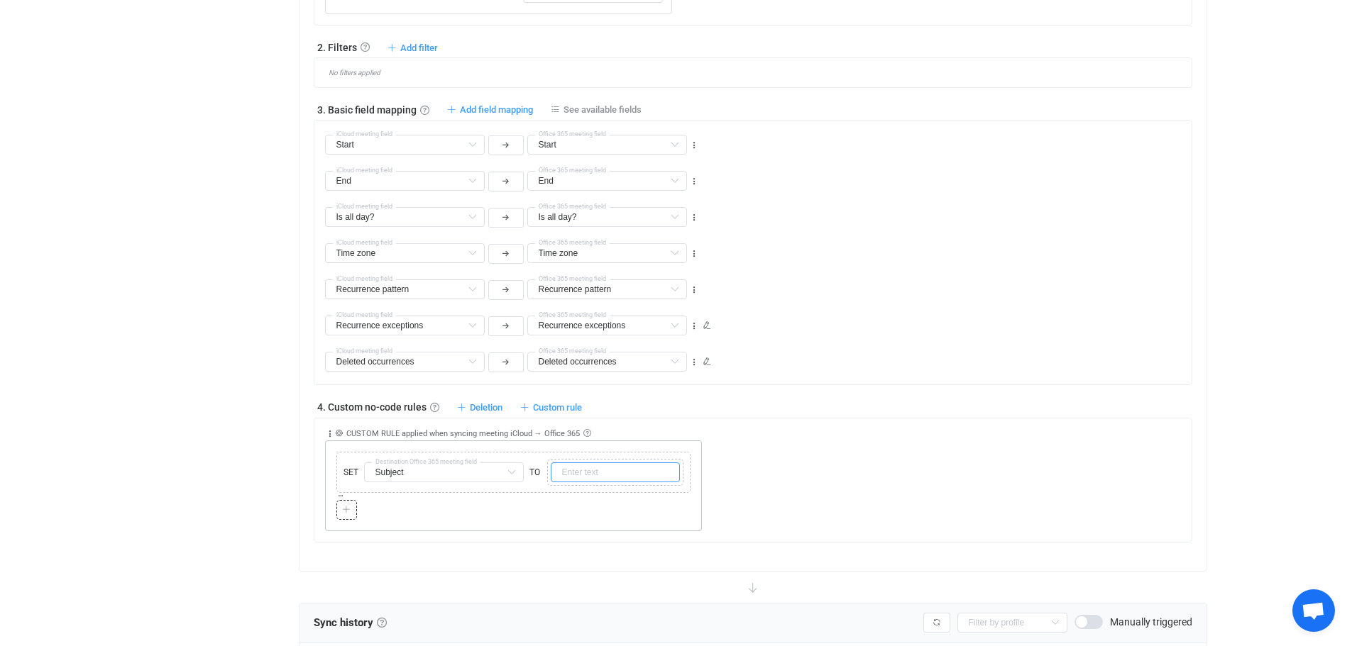
click at [581, 471] on input "text" at bounding box center [615, 473] width 129 height 20
type input "Busy"
click at [810, 484] on div "Collapse Move up Move down Delete Applied to Only meeting(s) from iCloud Only m…" at bounding box center [758, 475] width 866 height 113
click at [500, 110] on span "Add field mapping" at bounding box center [496, 109] width 73 height 11
type input "Start"
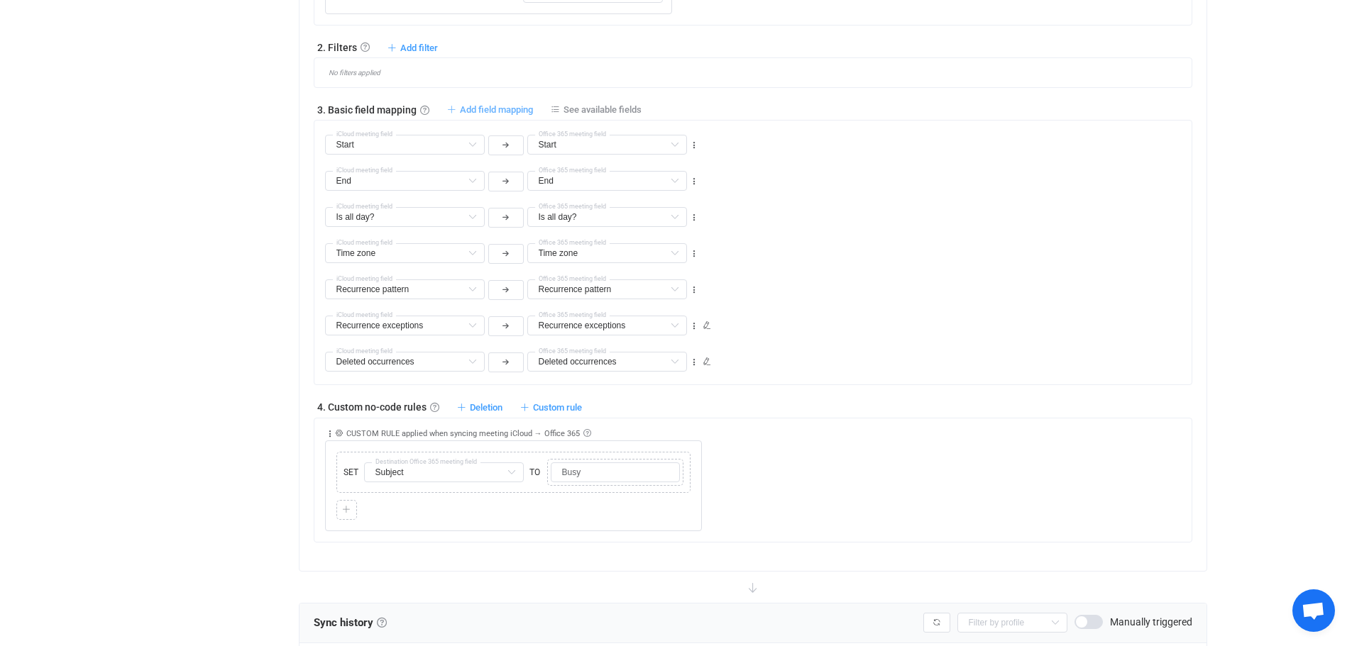
type input "Start"
type input "End"
type input "Is all day?"
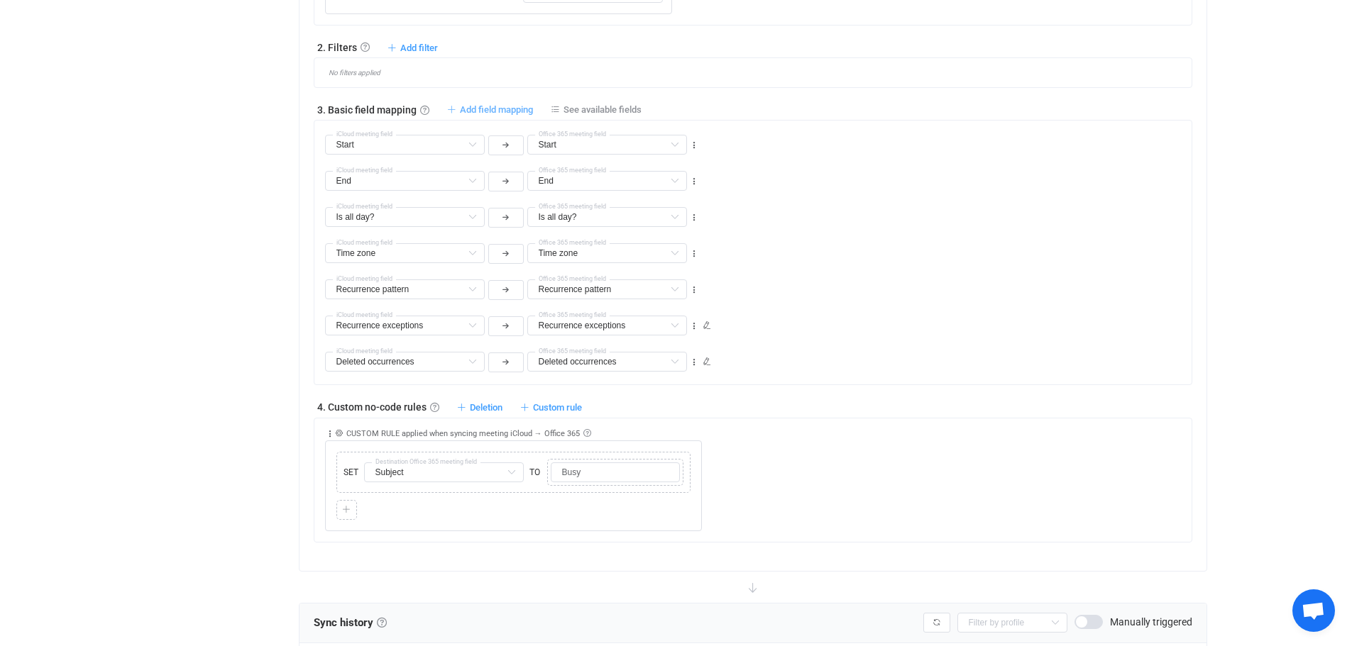
type input "Time zone"
type input "Recurrence pattern"
type input "Recurrence exceptions"
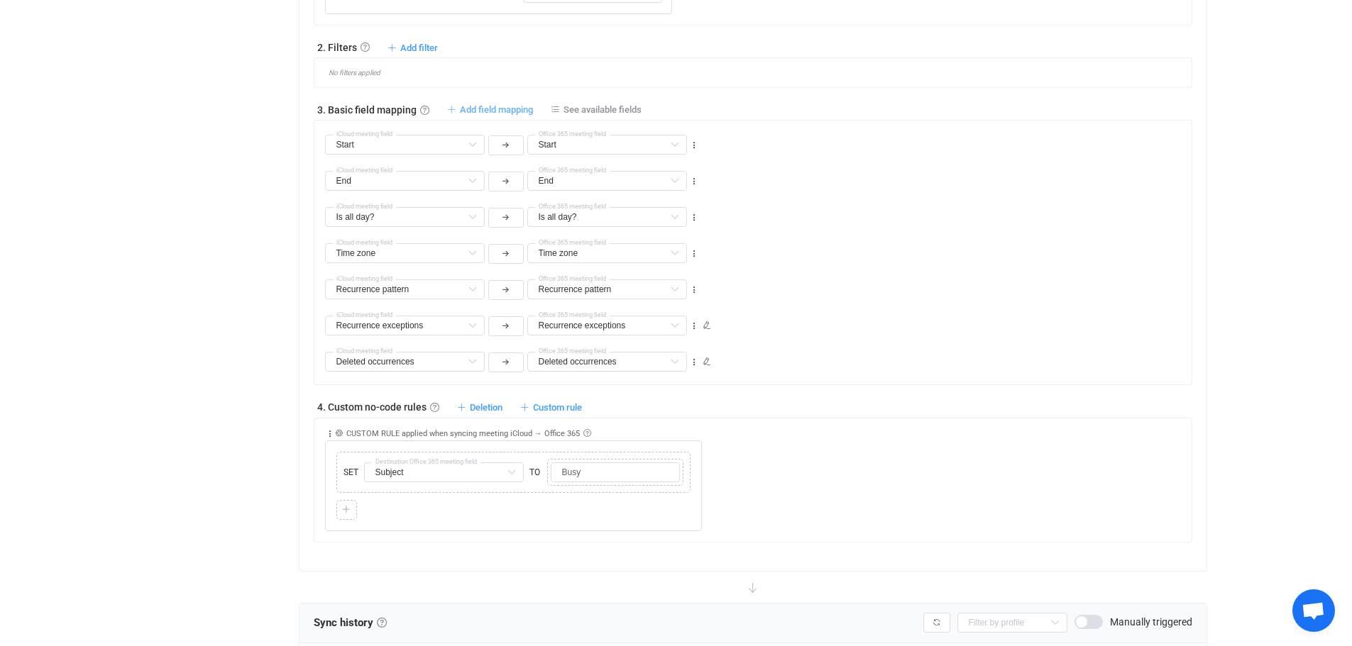
type input "Recurrence exceptions"
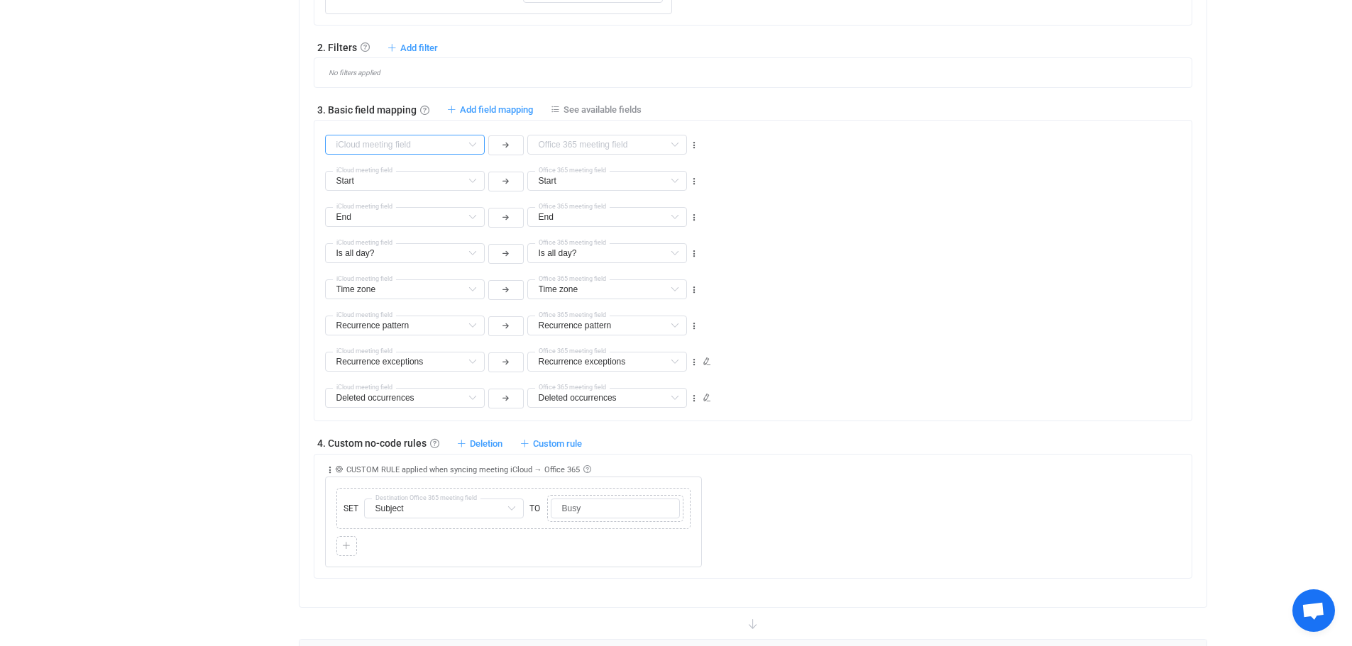
click at [458, 143] on input "text" at bounding box center [405, 145] width 160 height 20
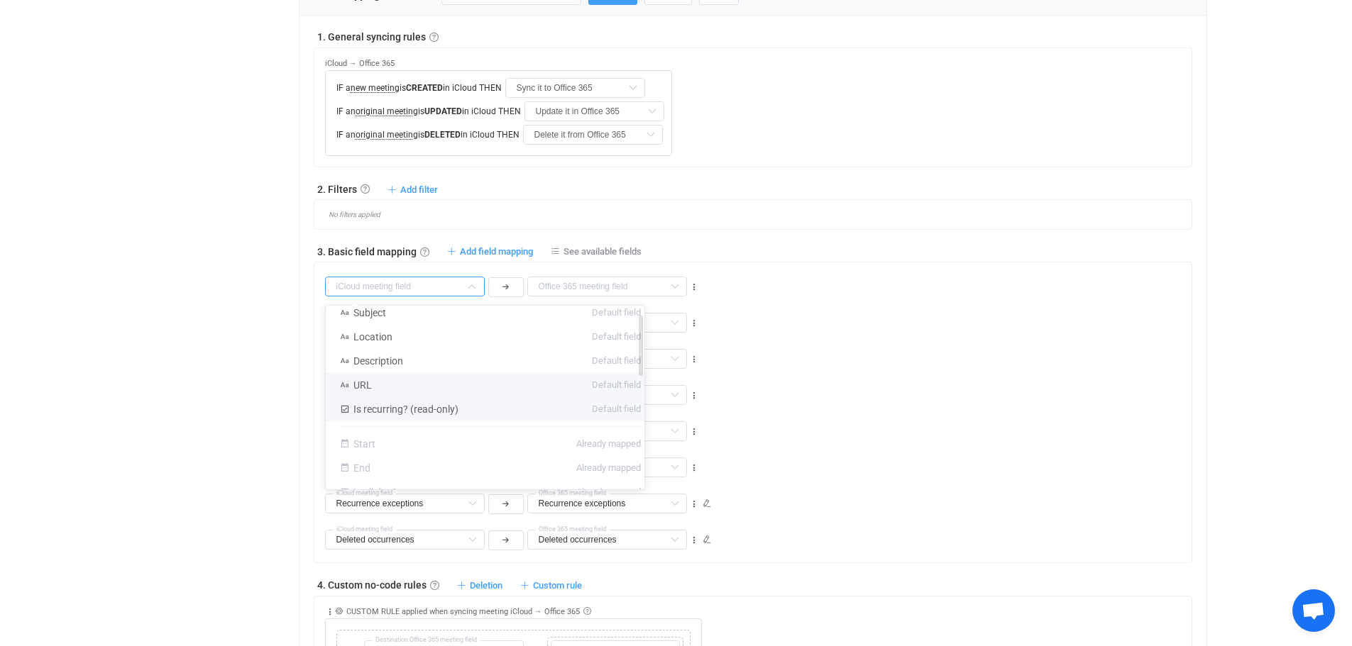
scroll to position [0, 0]
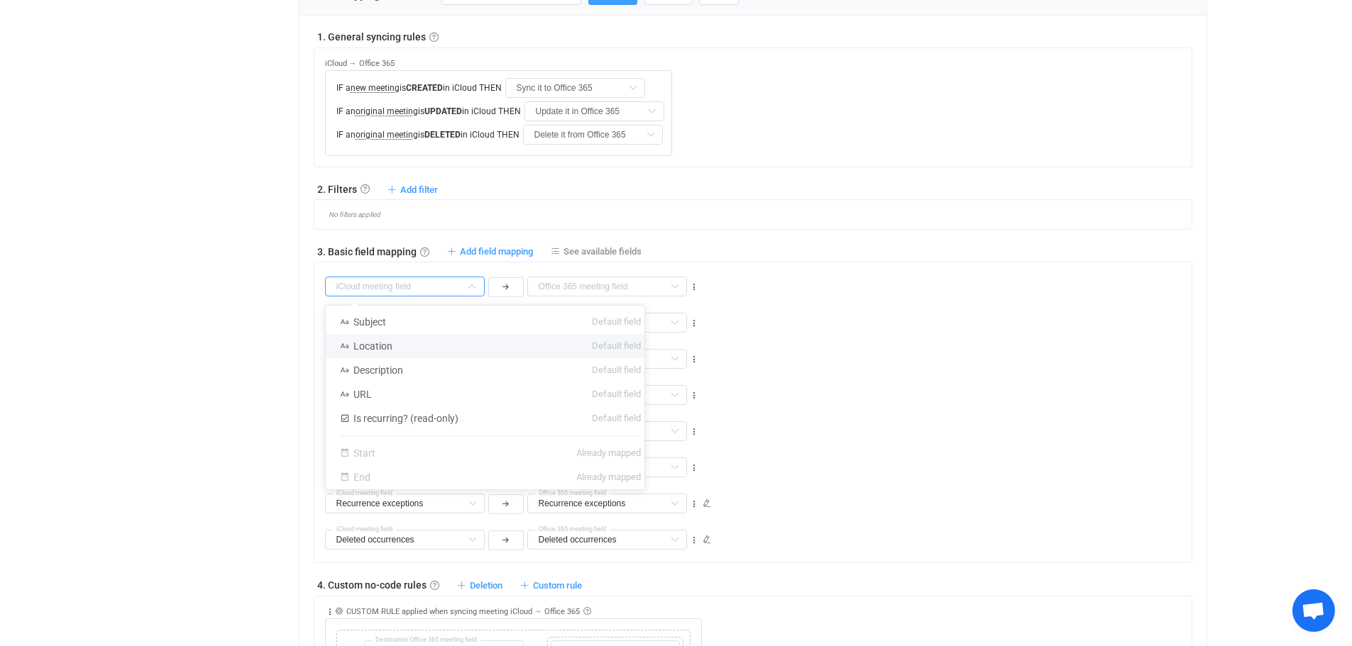
click at [985, 360] on div "End End Default field Subject Incompatible Start Already mapped Is all day? Alr…" at bounding box center [758, 353] width 866 height 36
click at [691, 286] on icon at bounding box center [694, 287] width 10 height 10
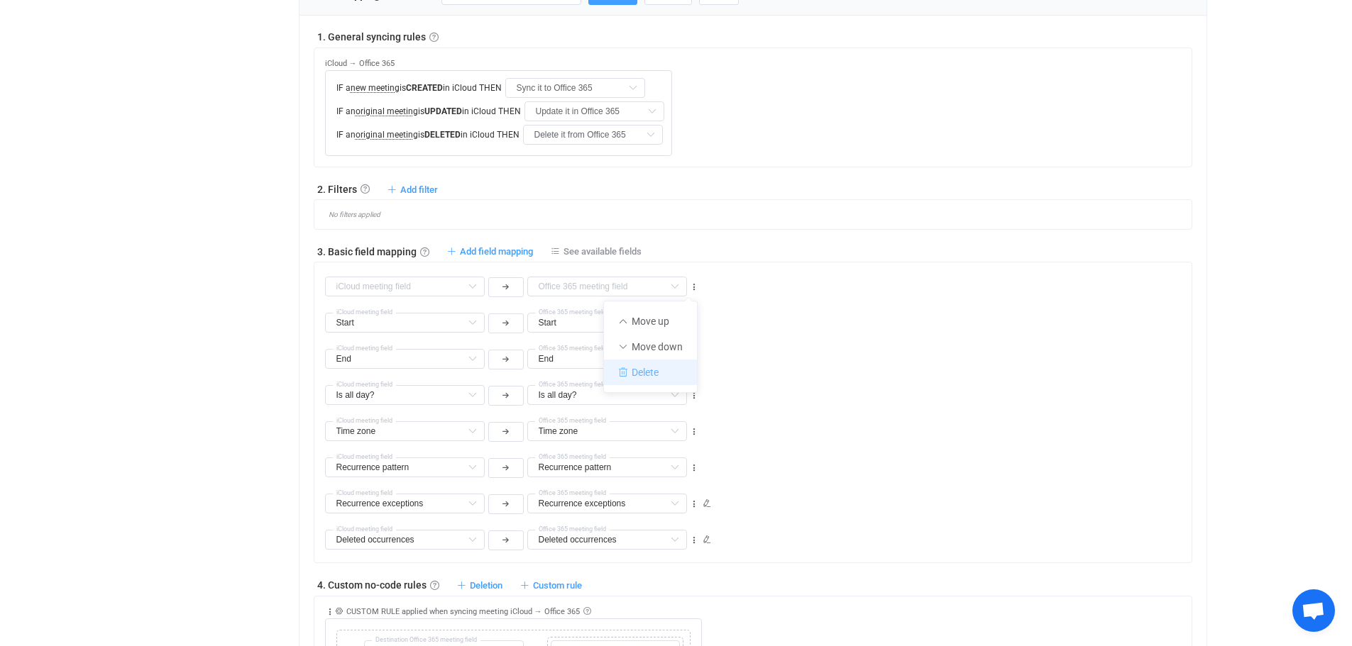
click at [646, 377] on li "Delete" at bounding box center [650, 373] width 93 height 26
type input "Start"
type input "End"
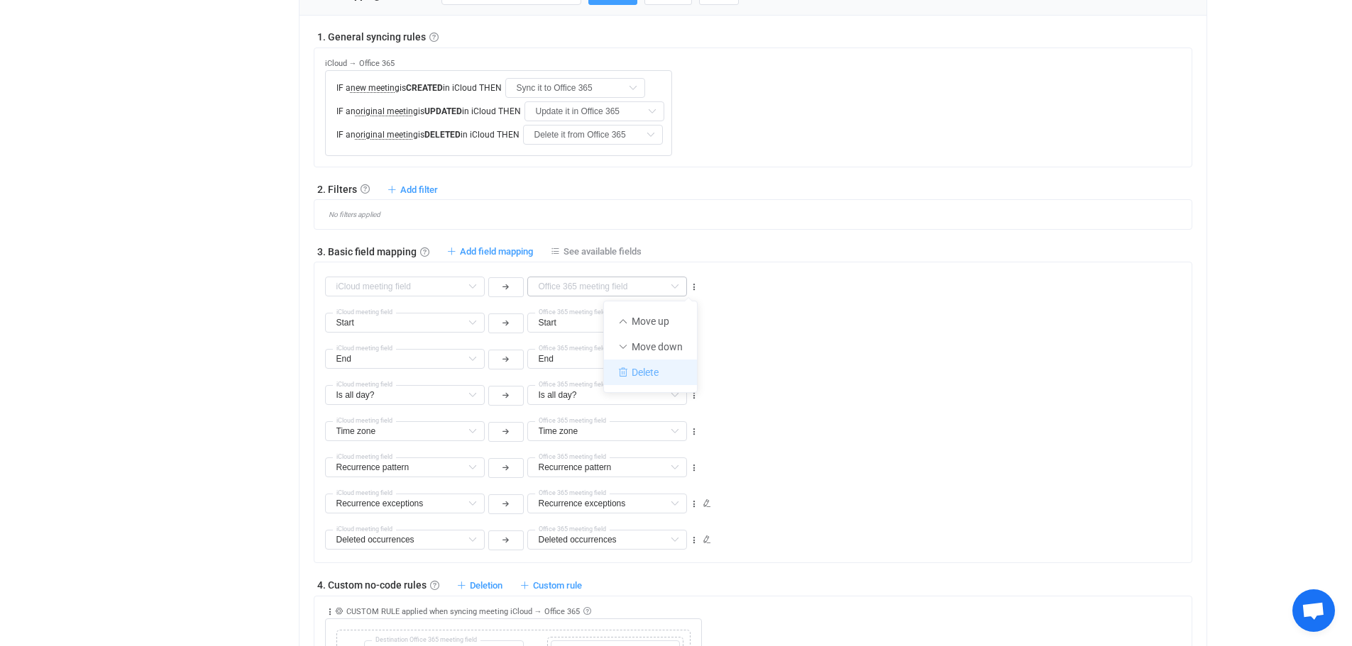
type input "Is all day?"
type input "Time zone"
type input "Recurrence pattern"
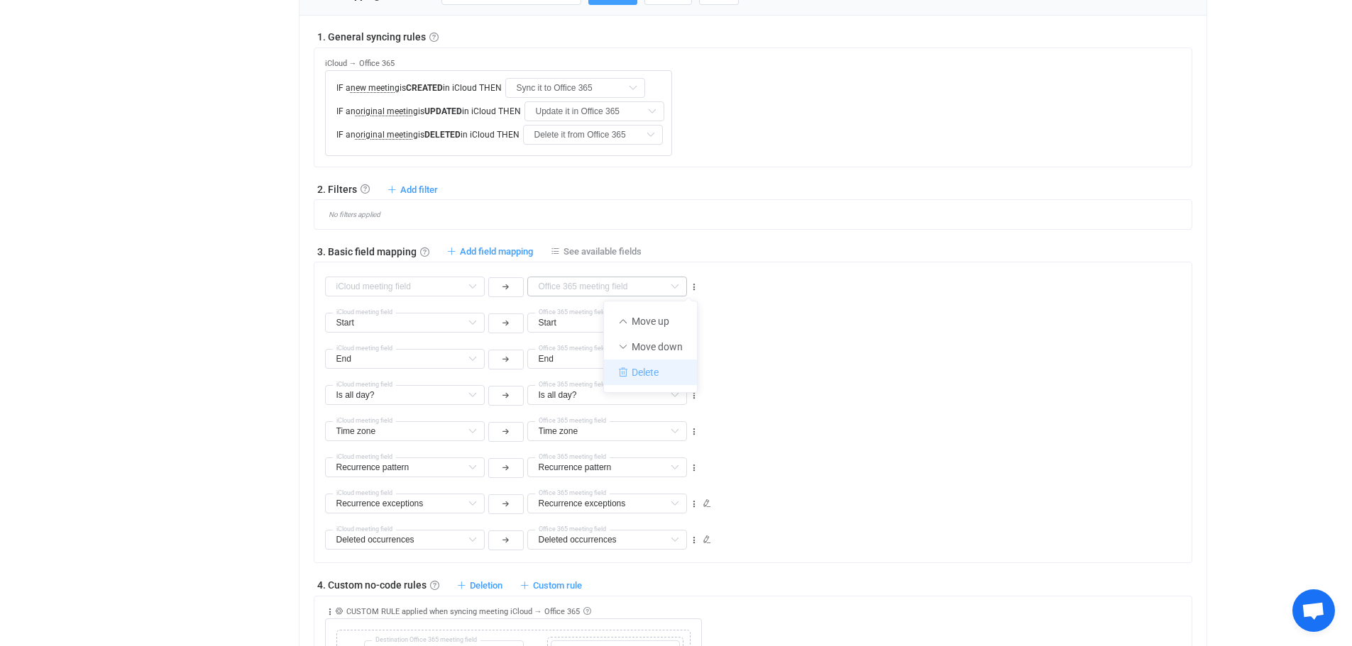
type input "Recurrence pattern"
type input "Recurrence exceptions"
type input "Deleted occurrences"
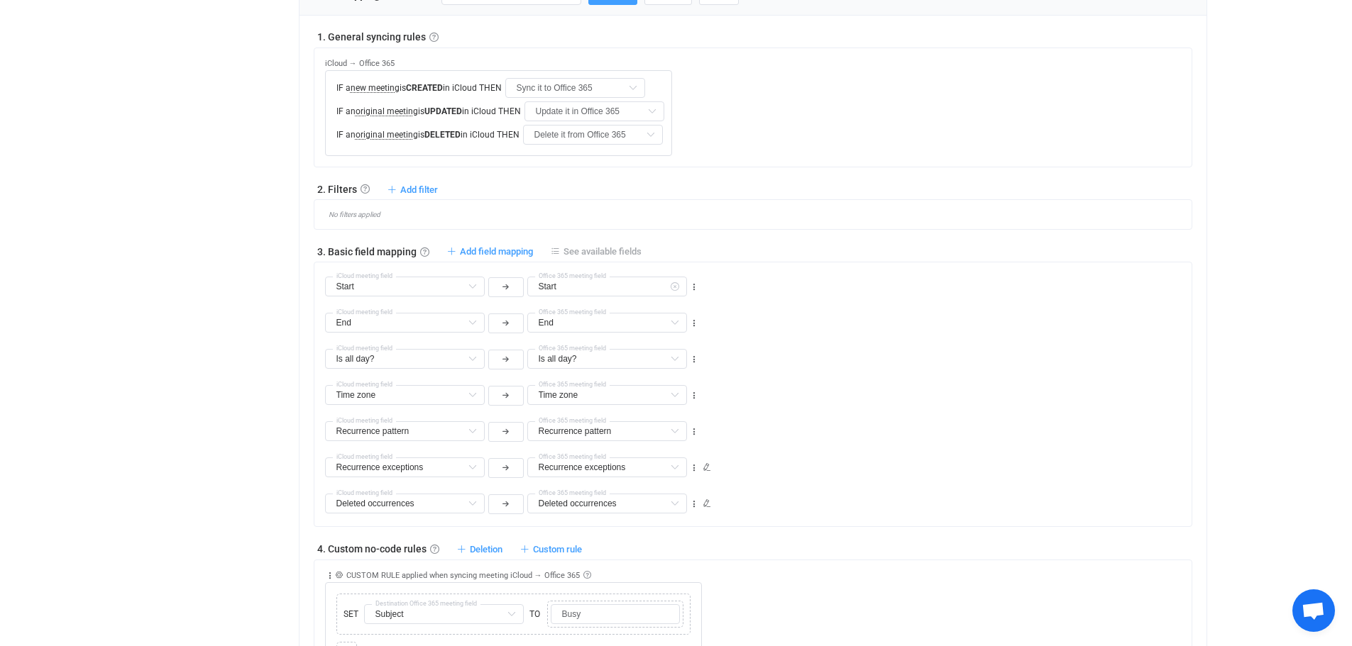
click at [588, 247] on span "See available fields" at bounding box center [602, 251] width 78 height 11
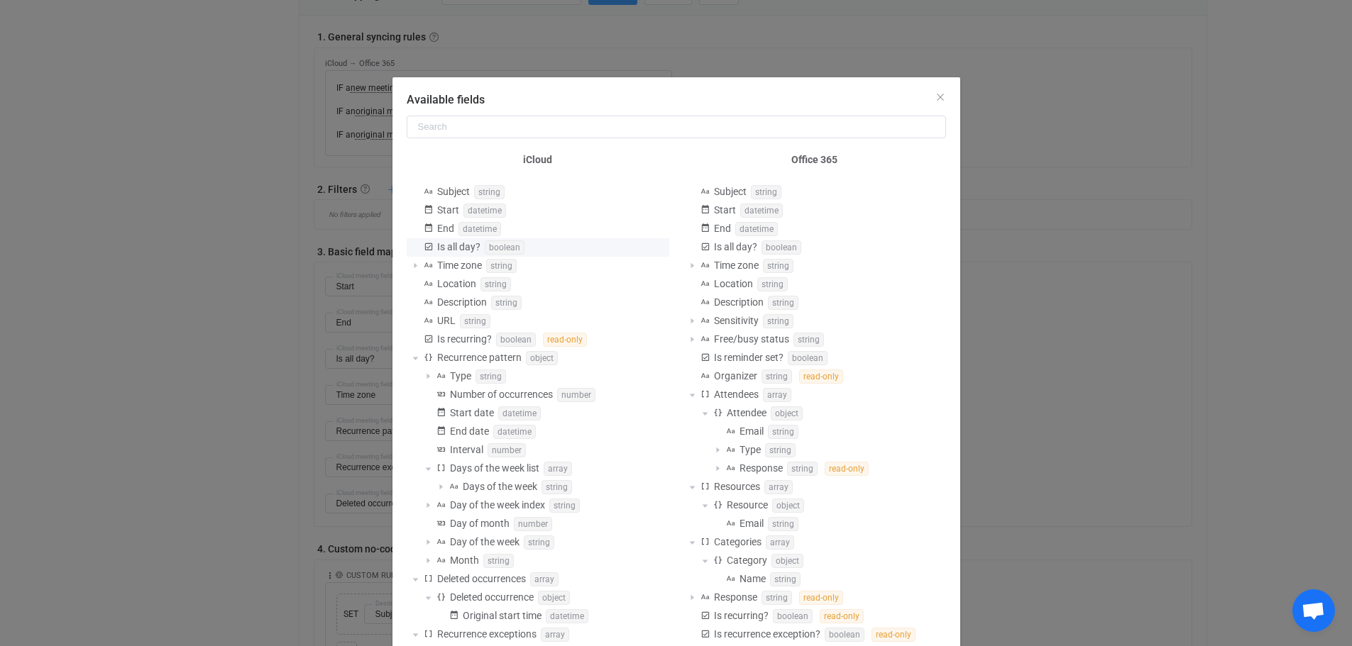
scroll to position [18, 0]
click at [934, 98] on icon "Close" at bounding box center [939, 99] width 11 height 11
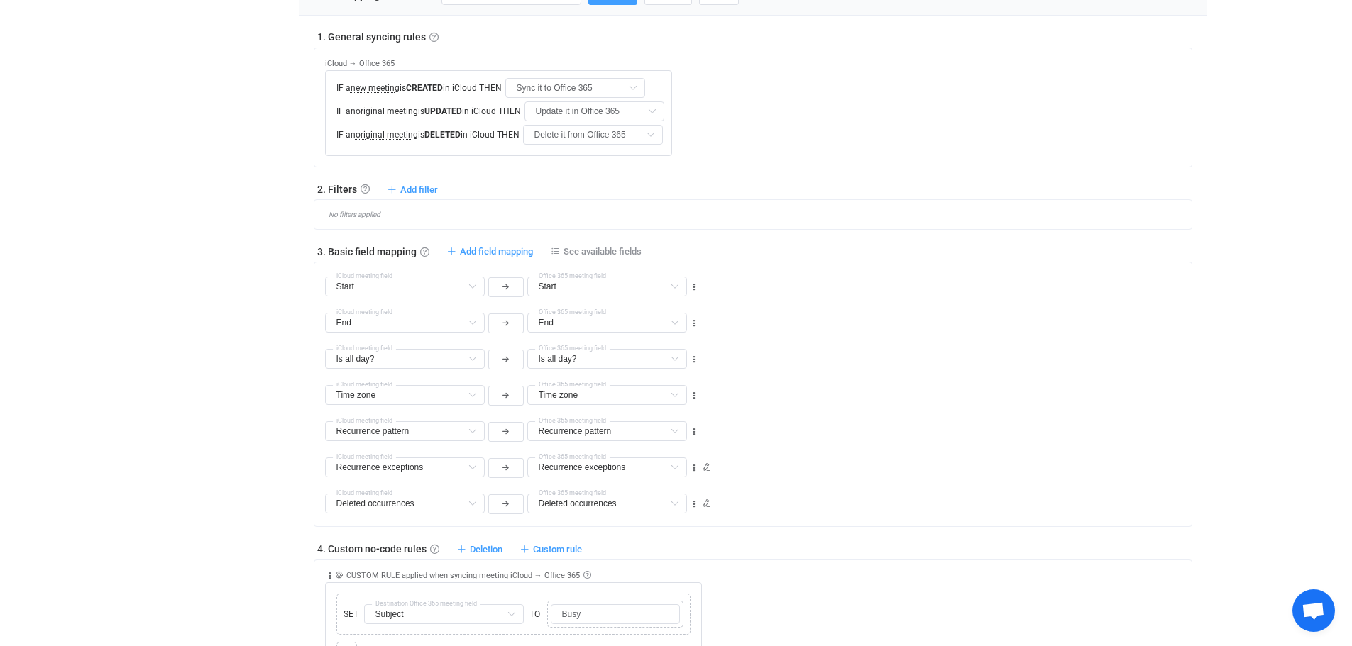
click at [833, 385] on div "Time zone Subject Default field Time zone Default field Location Default field …" at bounding box center [758, 389] width 866 height 36
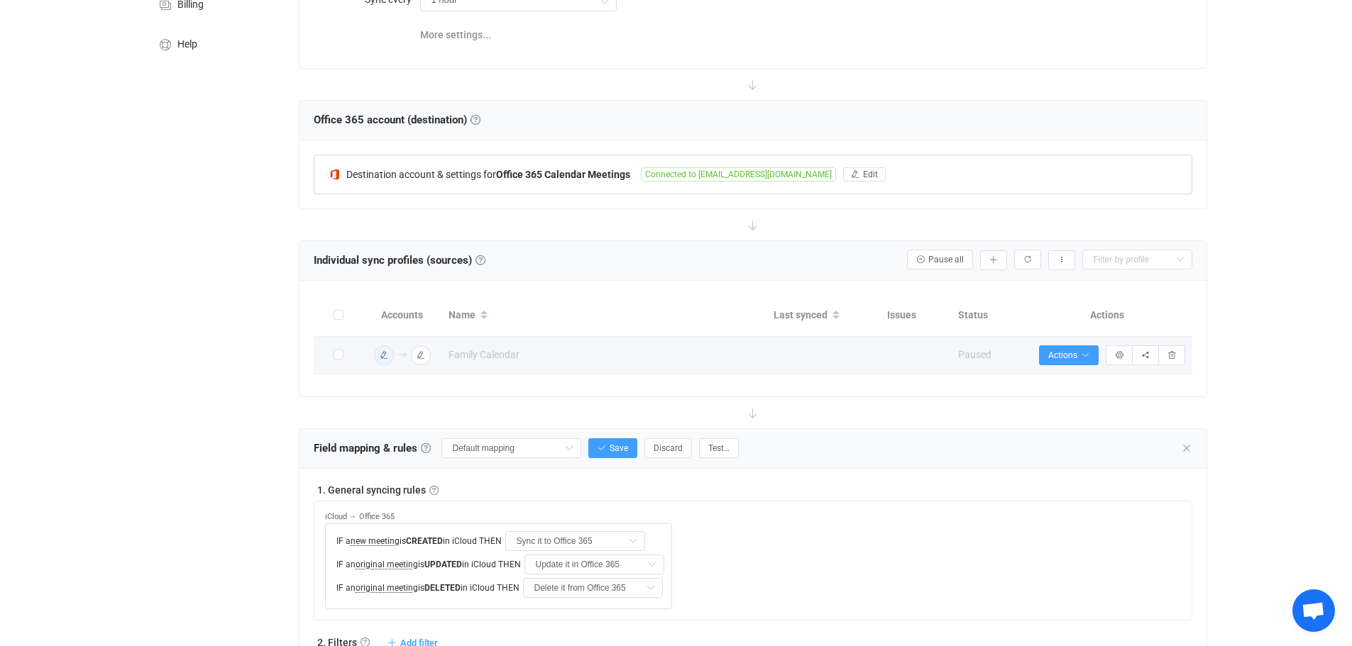
scroll to position [182, 0]
click at [611, 446] on span "Save" at bounding box center [618, 449] width 18 height 10
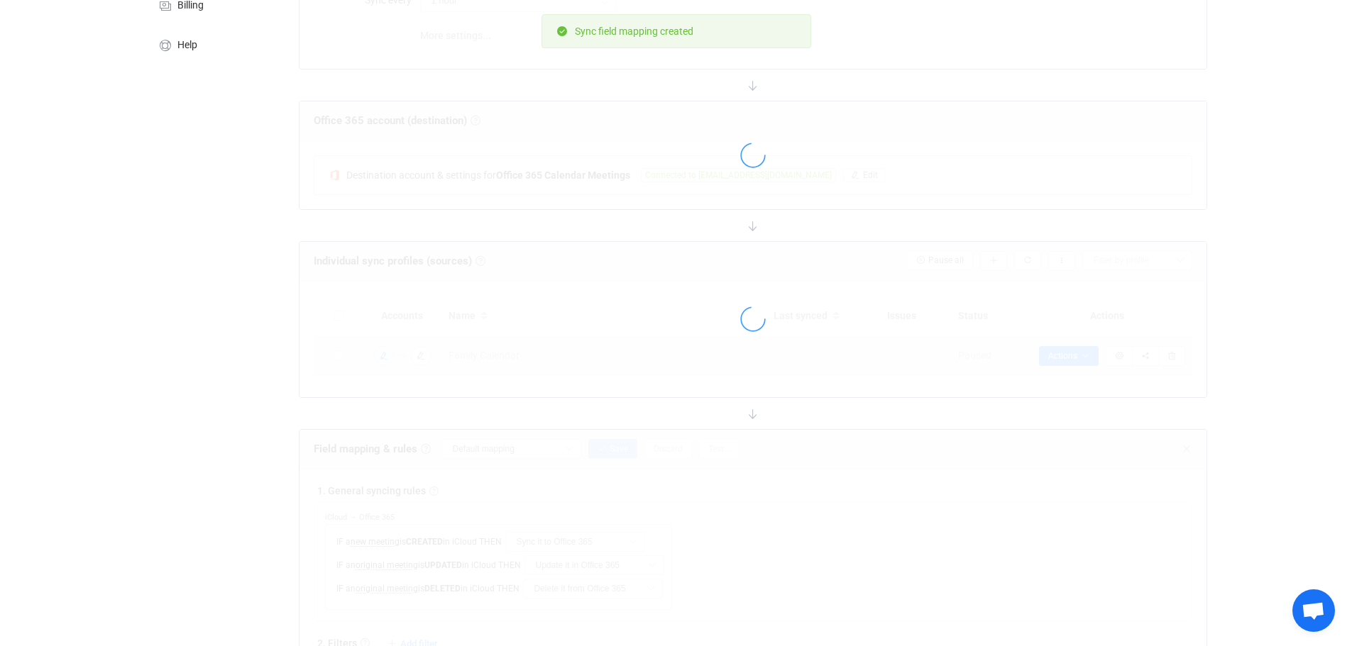
type input "My custom field mapping"
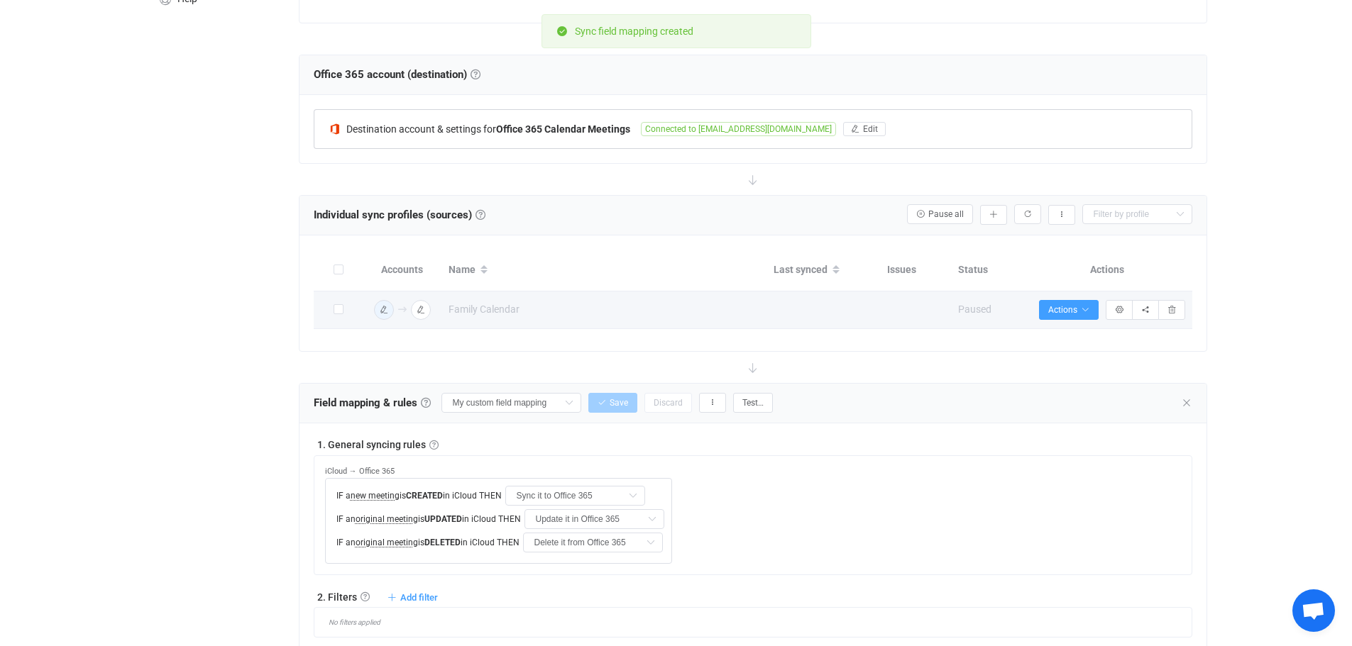
scroll to position [57, 0]
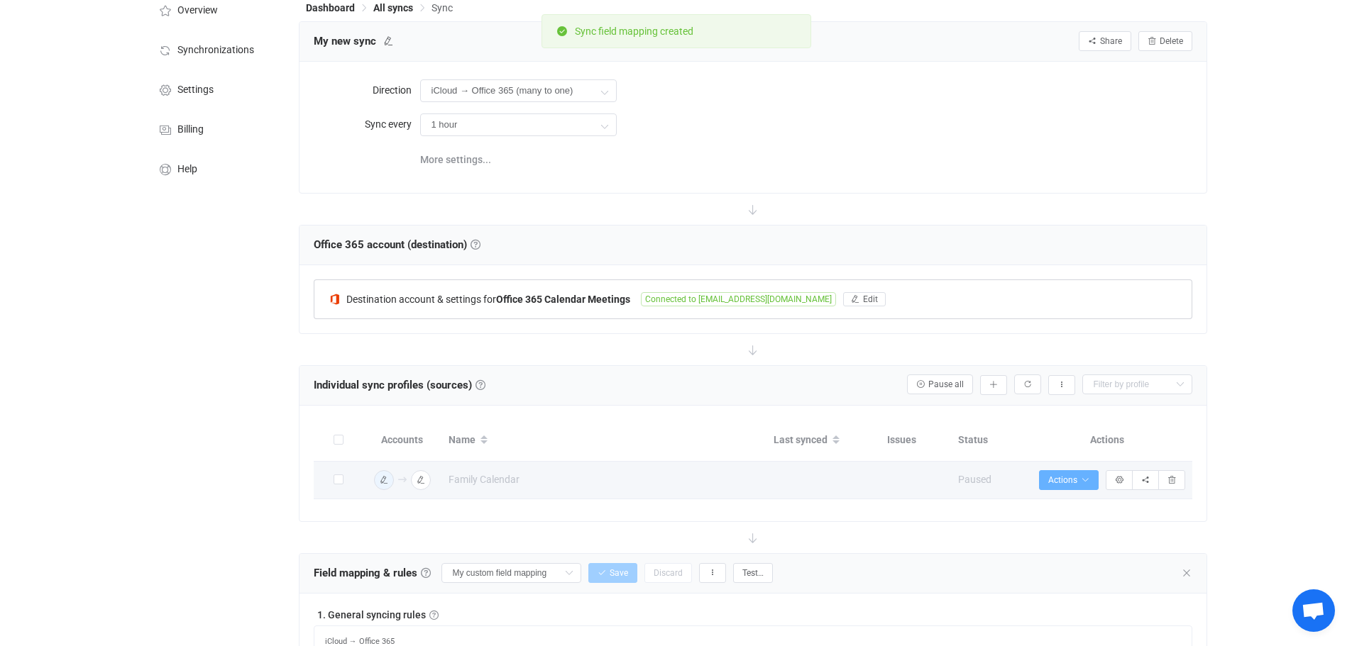
click at [1077, 475] on span "Actions" at bounding box center [1068, 480] width 41 height 10
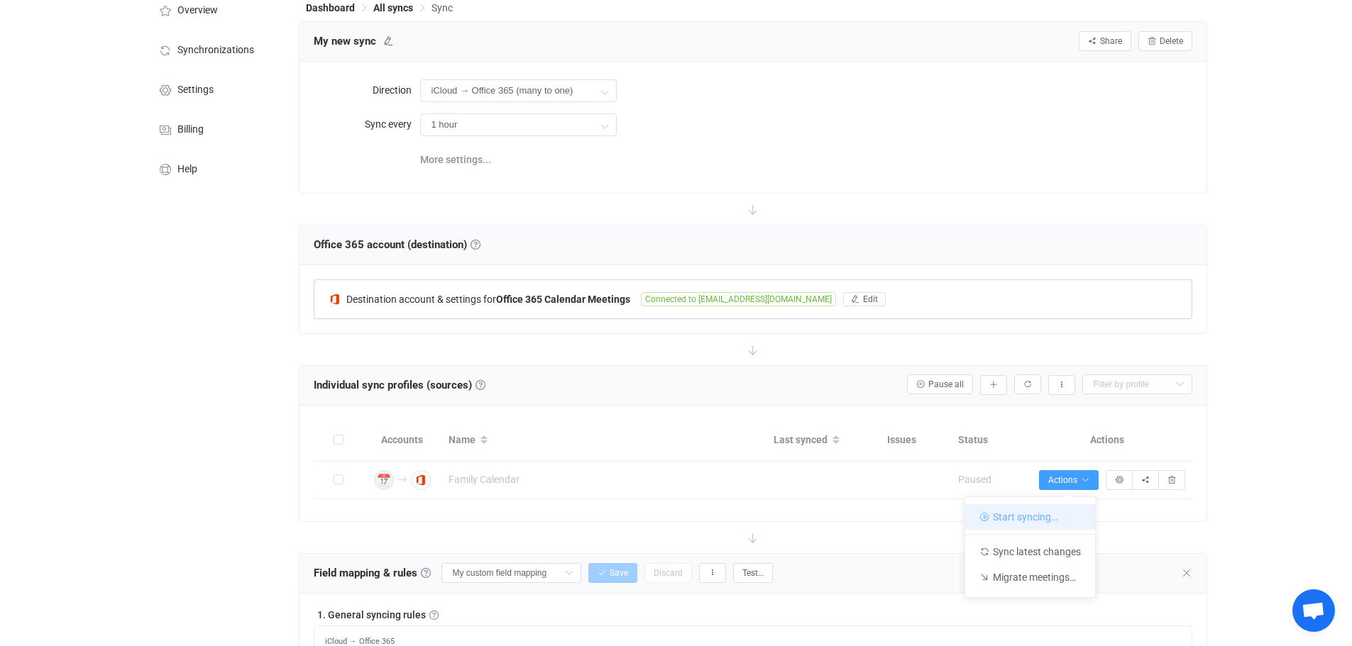
click at [1030, 515] on li "Start syncing…" at bounding box center [1030, 517] width 130 height 26
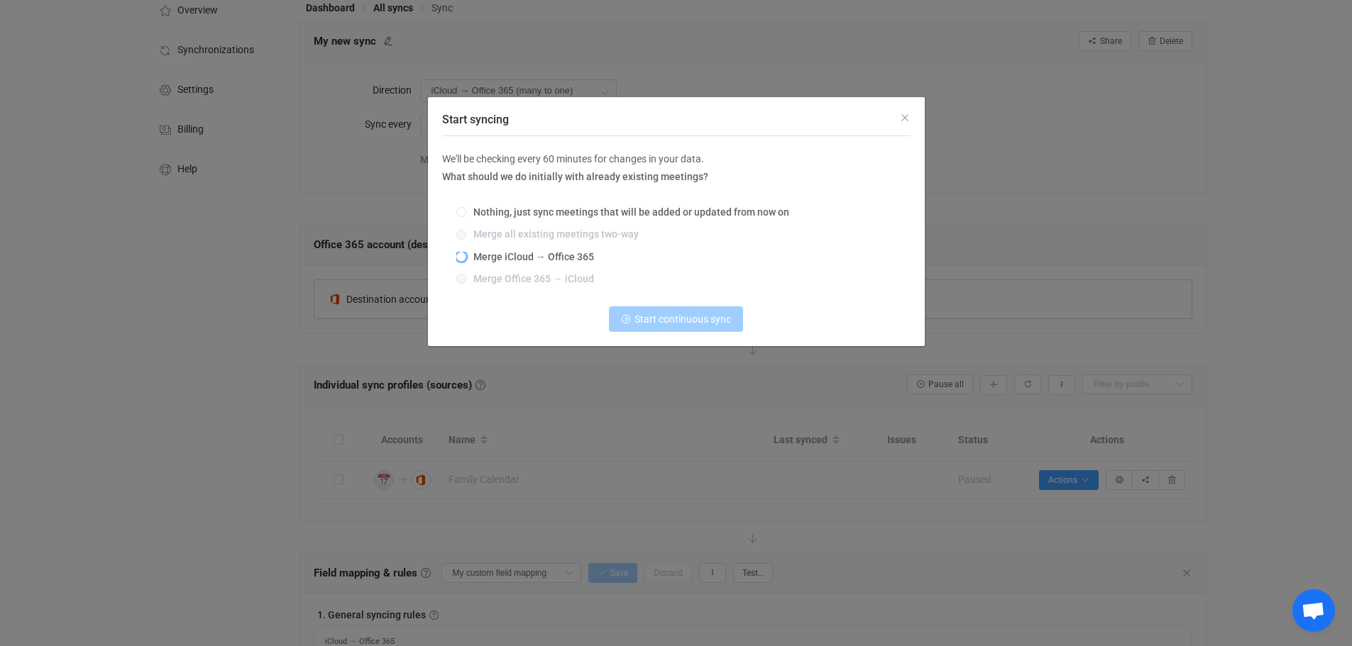
click at [496, 255] on span "Merge iCloud → Office 365" at bounding box center [530, 256] width 128 height 11
click at [466, 255] on input "Merge iCloud → Office 365" at bounding box center [461, 257] width 10 height 11
radio input "true"
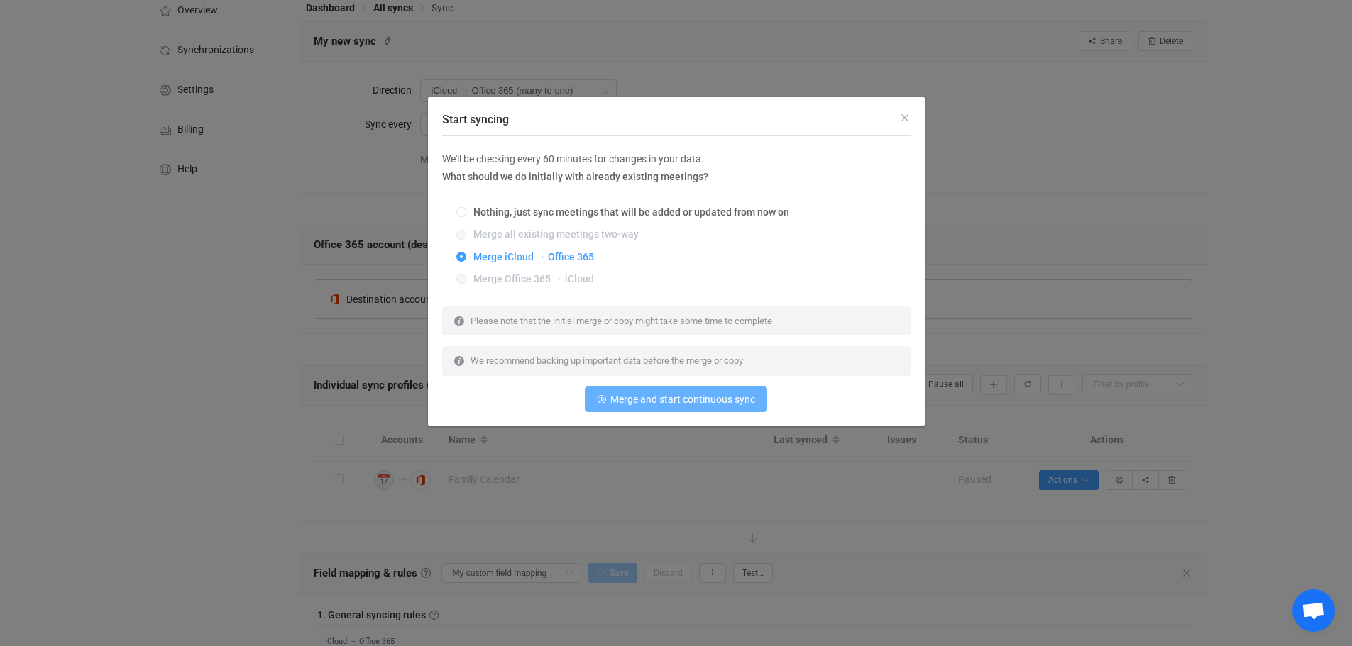
click at [675, 401] on span "Merge and start continuous sync" at bounding box center [682, 399] width 145 height 11
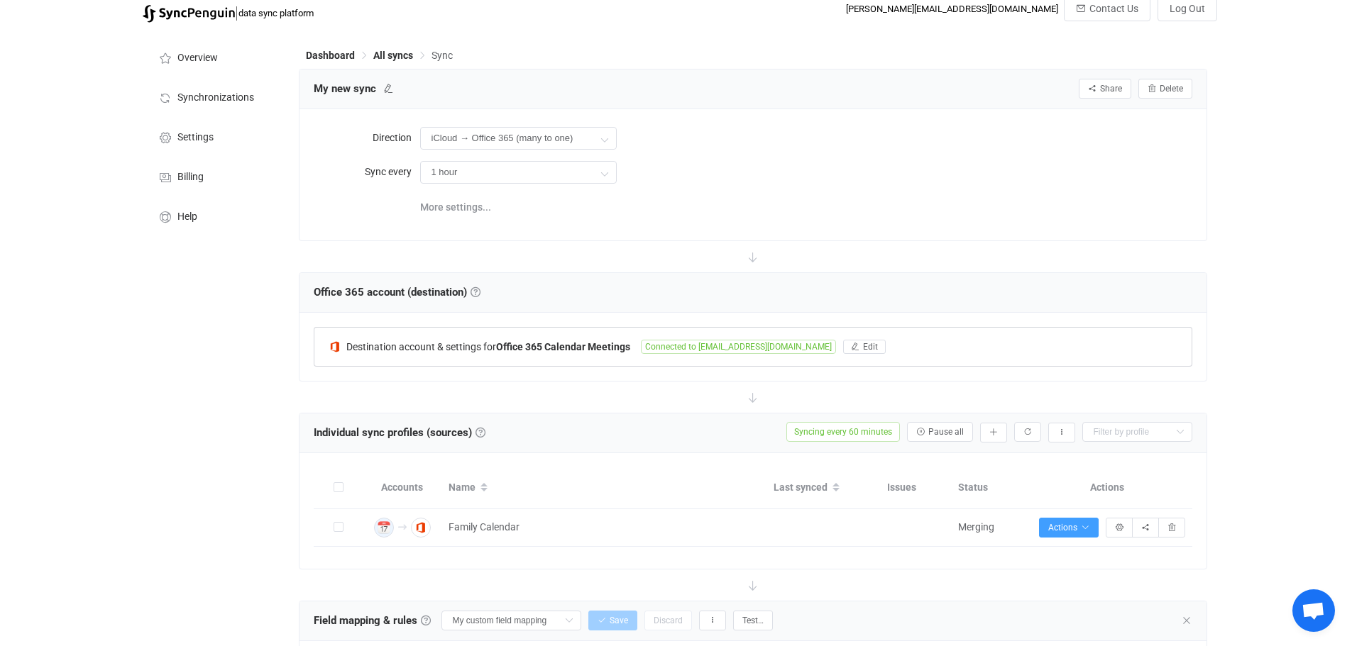
scroll to position [0, 0]
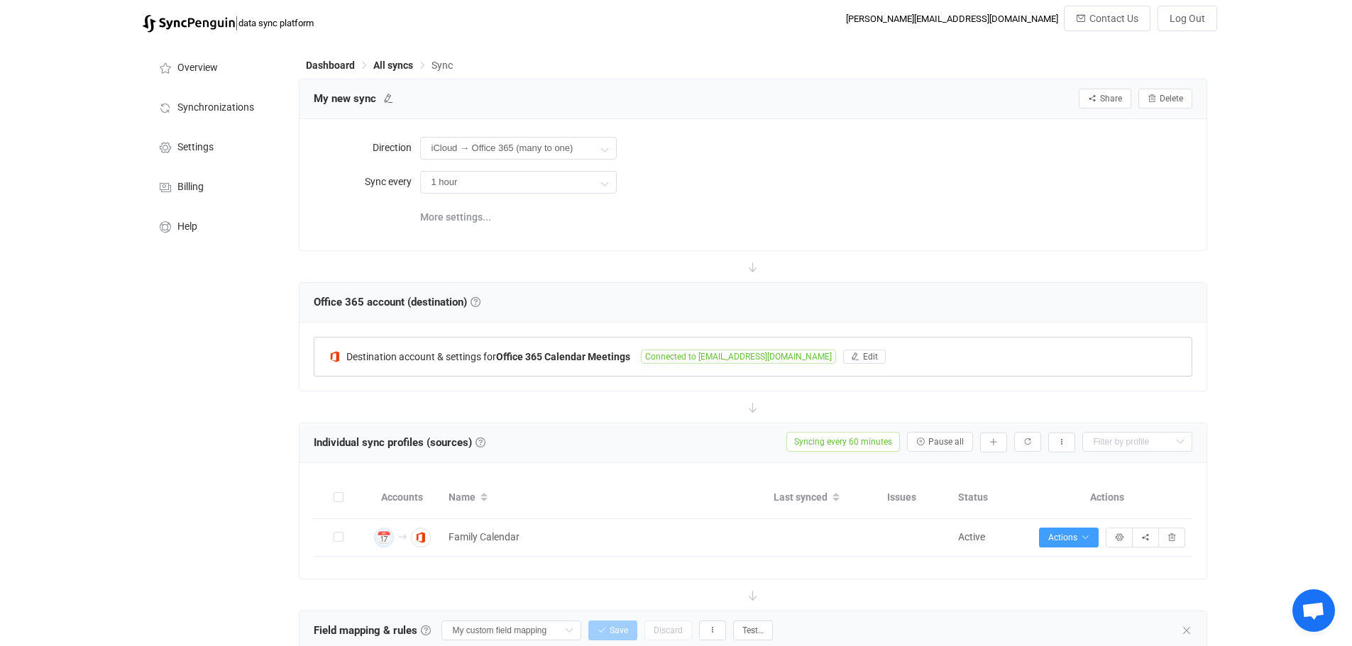
click at [386, 67] on span "All syncs" at bounding box center [393, 65] width 40 height 11
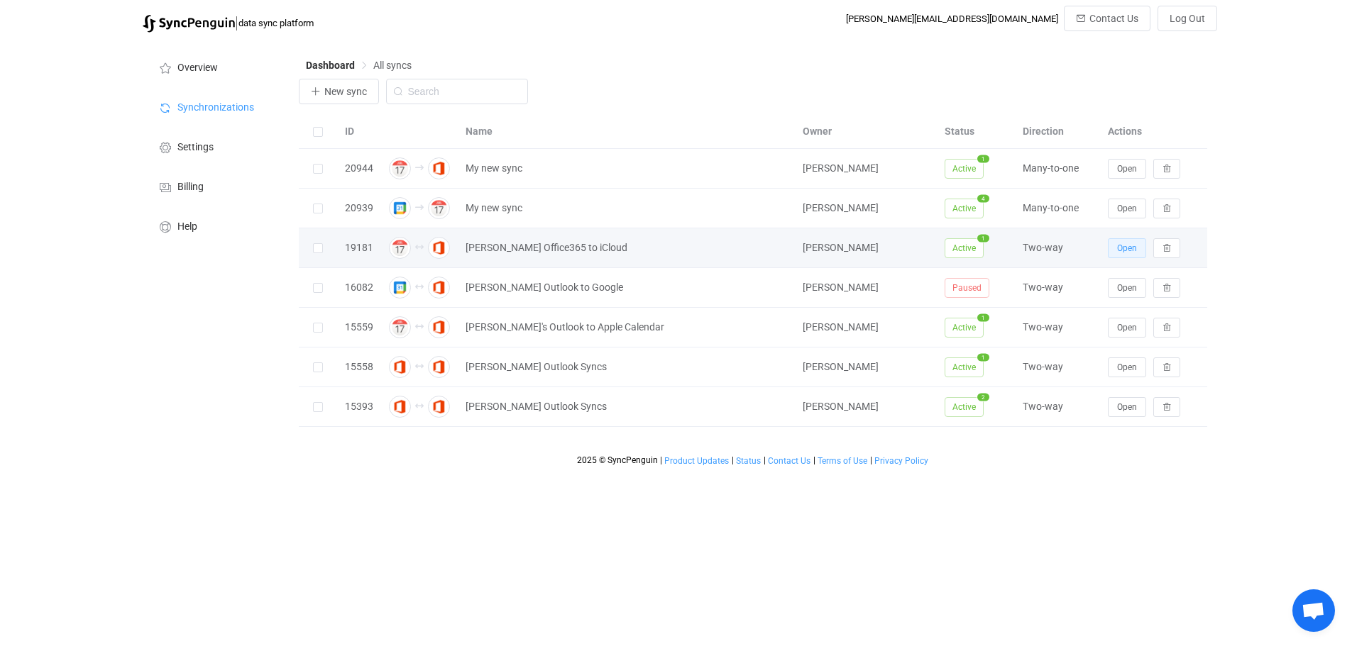
click at [1134, 250] on span "Open" at bounding box center [1127, 248] width 20 height 10
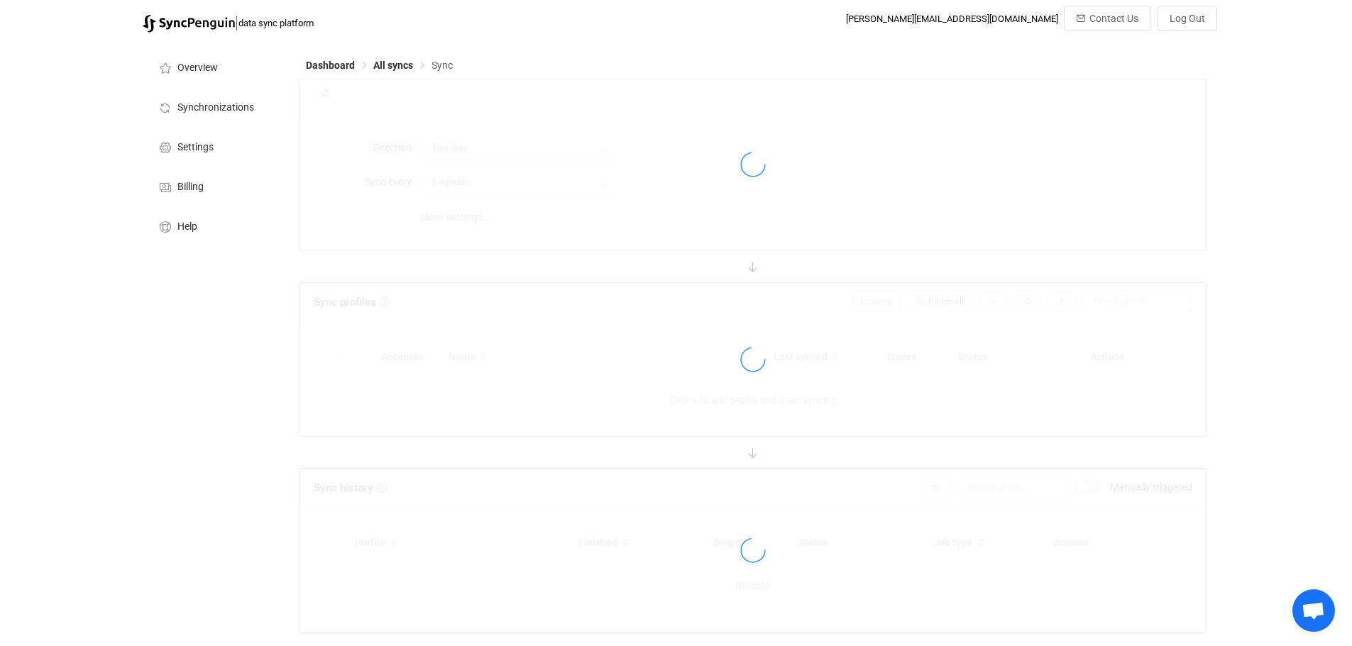
type input "10 minutes"
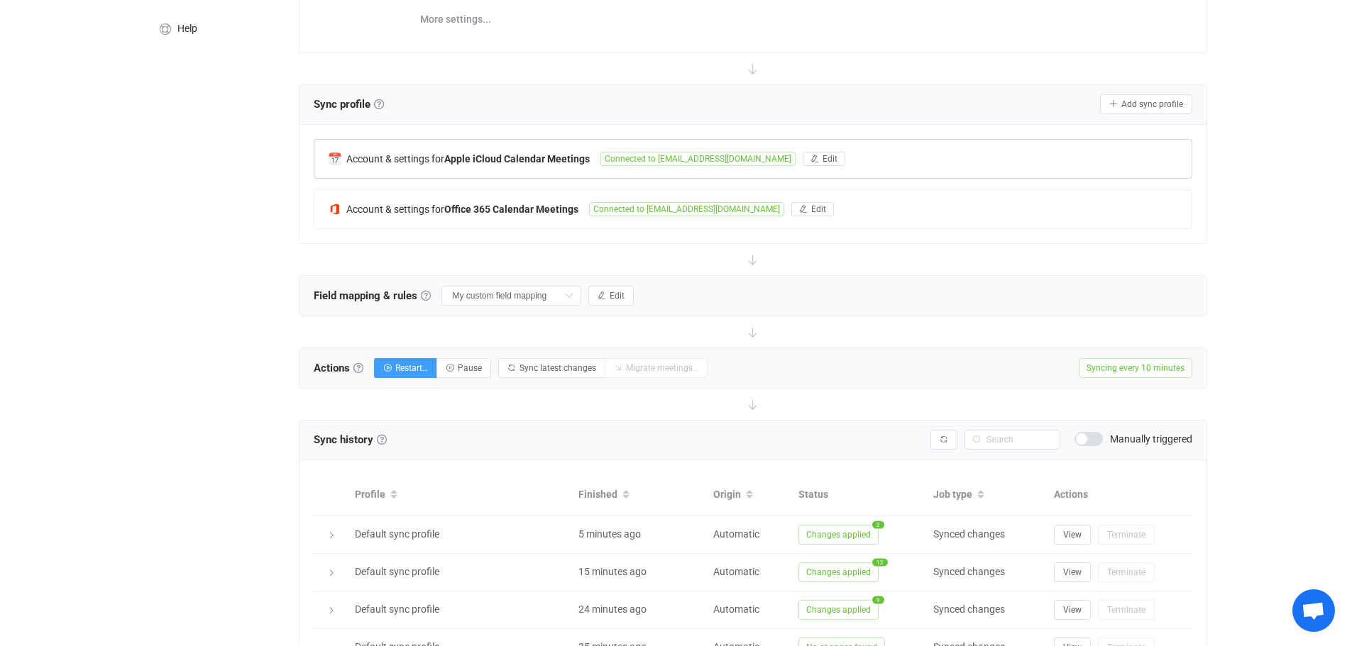
scroll to position [35, 0]
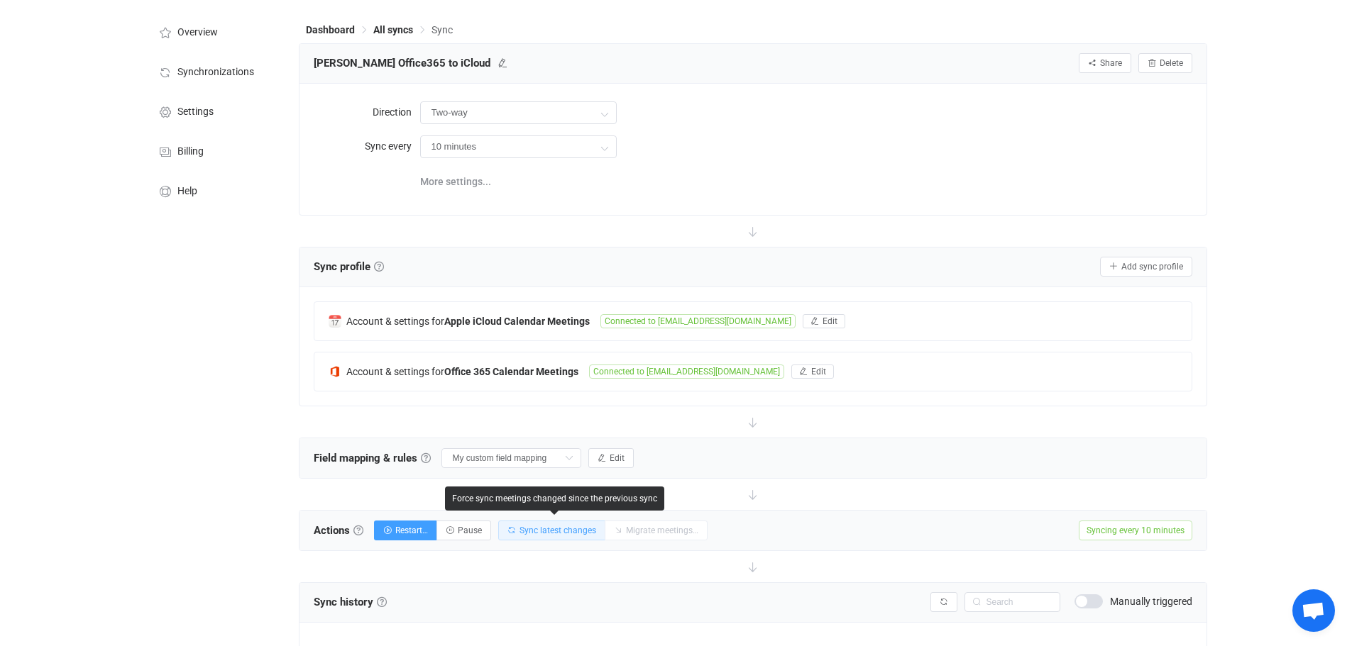
click at [569, 526] on span "Sync latest changes" at bounding box center [557, 531] width 77 height 10
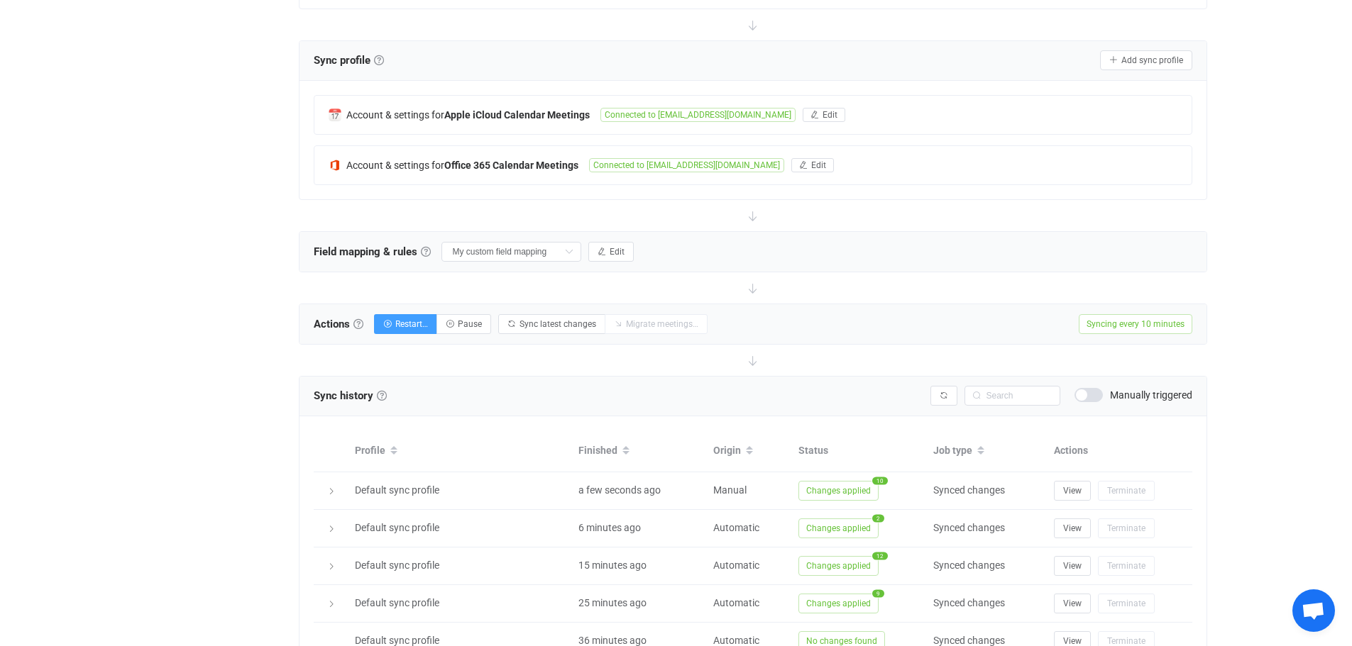
scroll to position [160, 0]
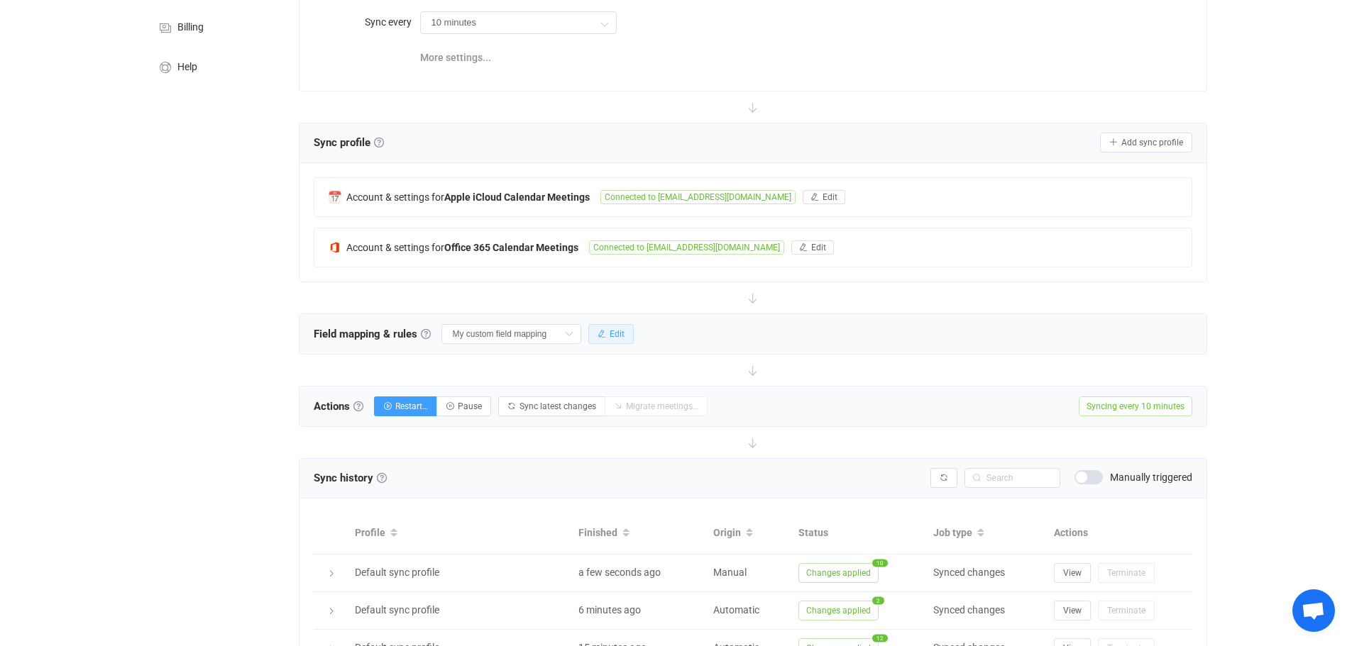
click at [614, 335] on span "Edit" at bounding box center [616, 334] width 15 height 10
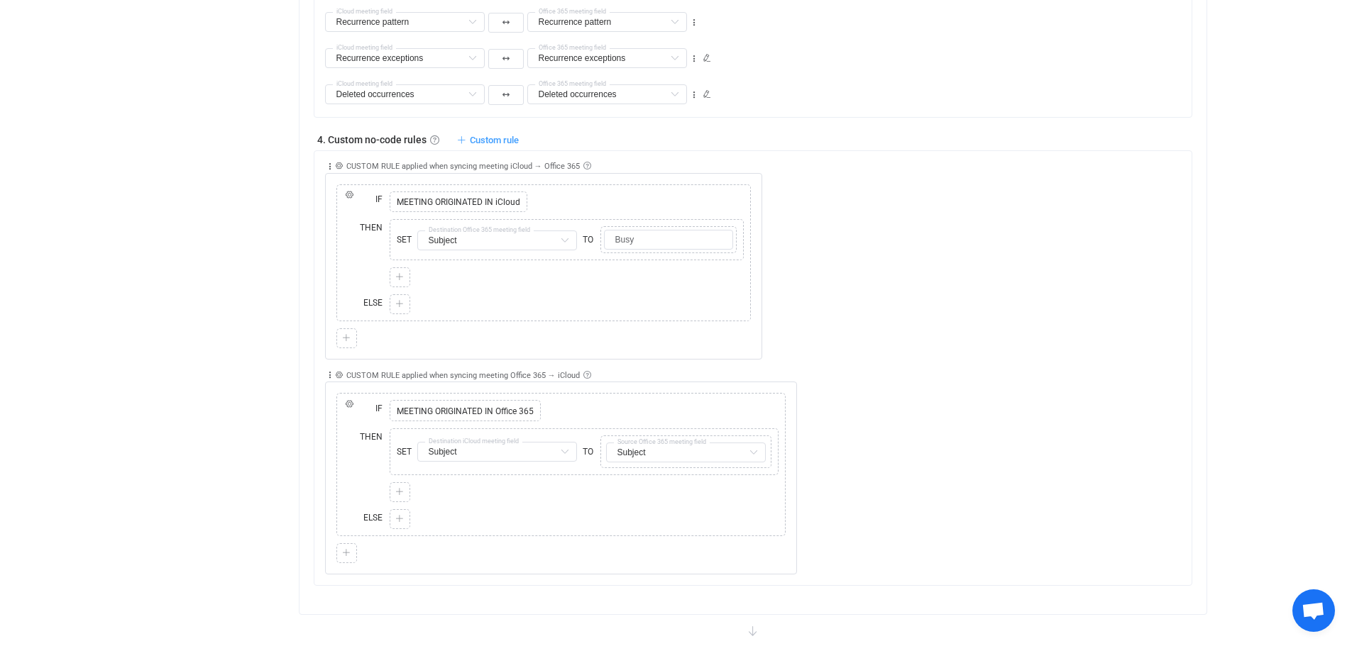
scroll to position [1029, 0]
click at [484, 136] on span "Custom rule" at bounding box center [494, 138] width 49 height 11
click at [387, 196] on li "Custom rule when syncing meeting Office 365 → iCloud …" at bounding box center [375, 198] width 279 height 26
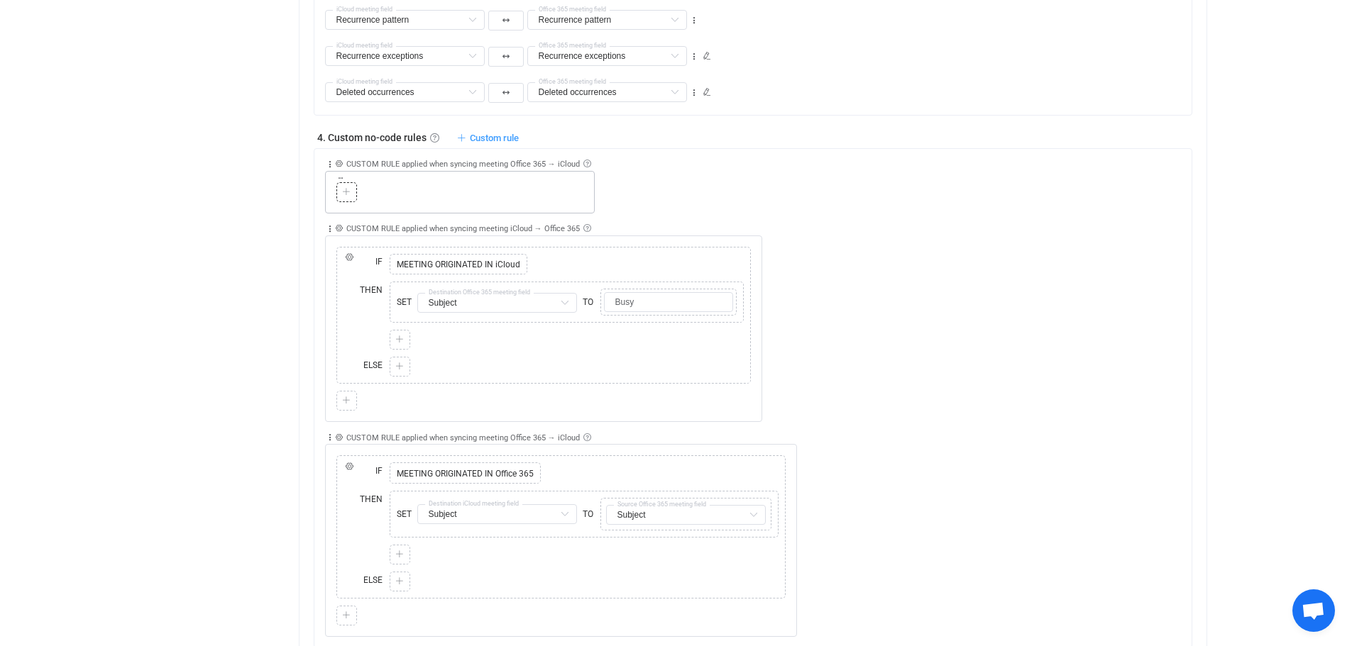
click at [345, 192] on icon at bounding box center [346, 192] width 9 height 9
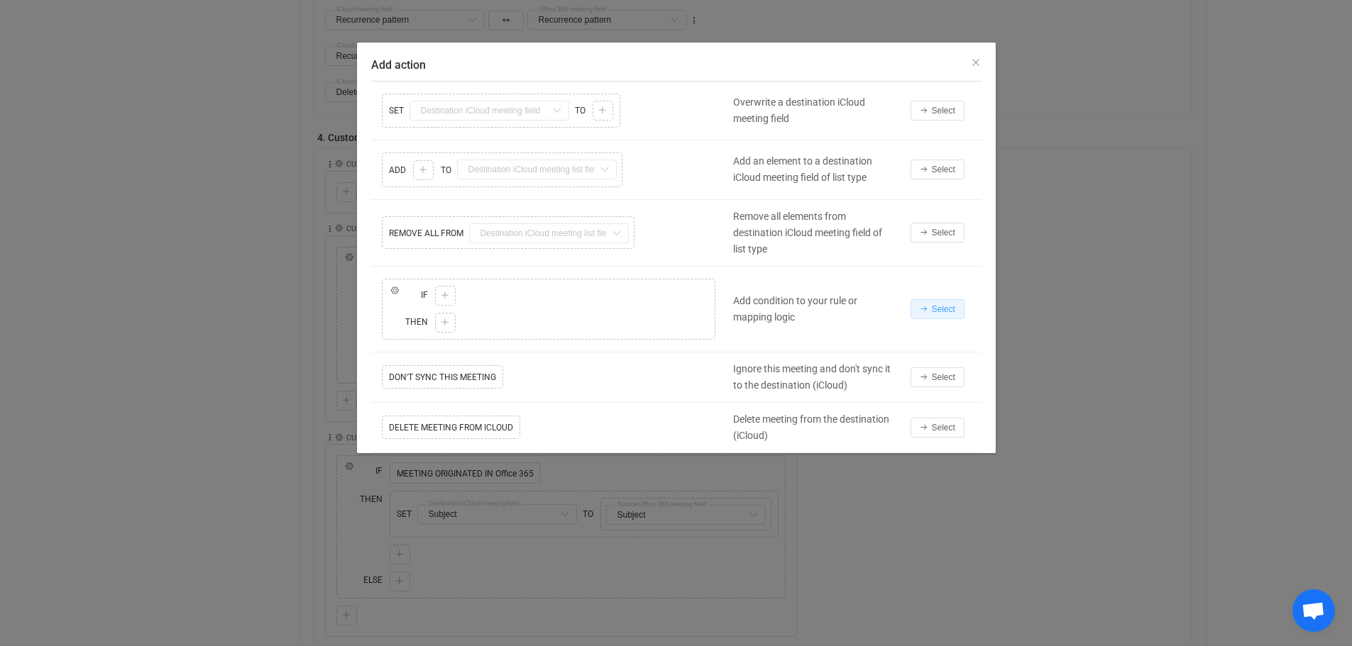
click at [932, 311] on span "Select" at bounding box center [943, 309] width 23 height 10
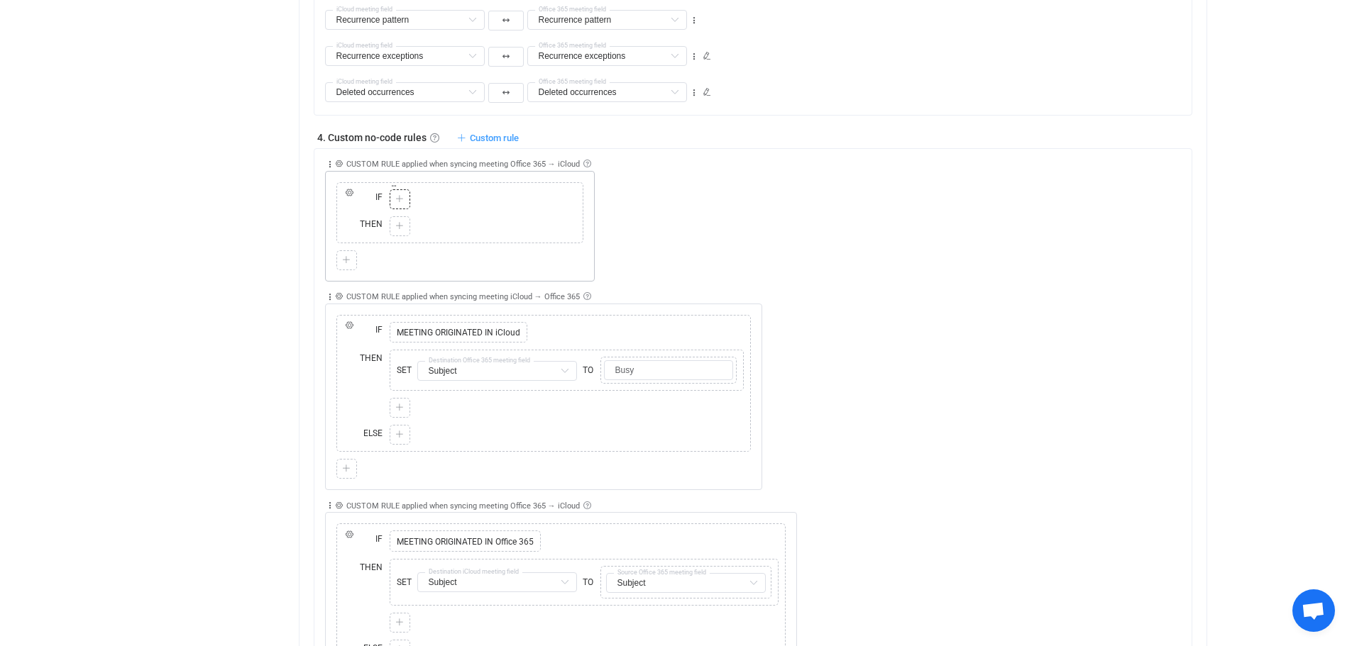
click at [397, 197] on icon at bounding box center [399, 199] width 9 height 9
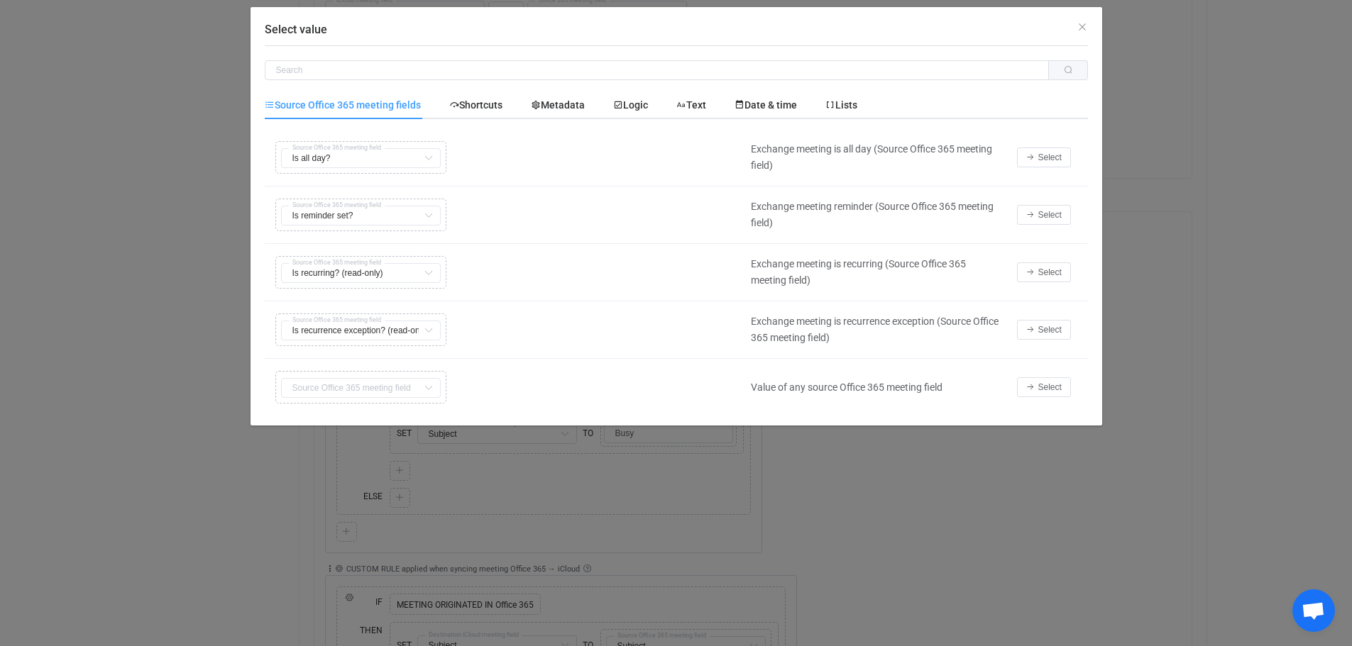
scroll to position [940, 0]
click at [560, 101] on span "Metadata" at bounding box center [558, 104] width 54 height 11
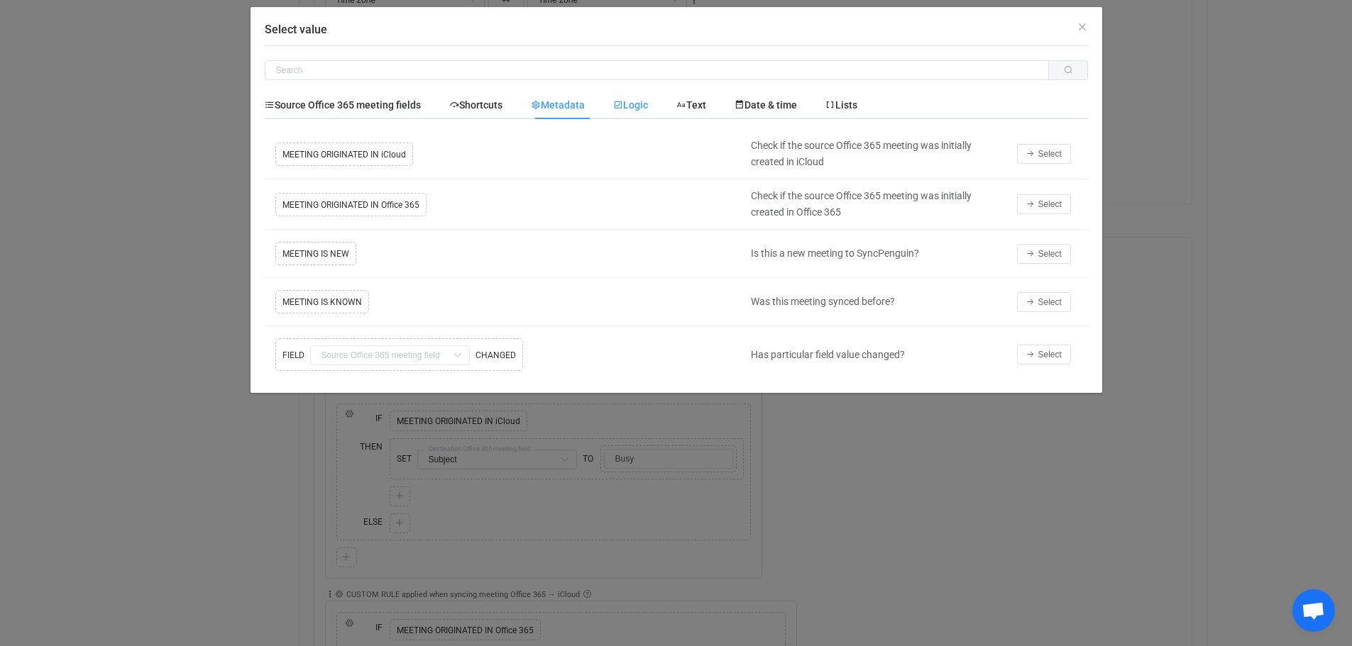
click at [633, 103] on span "Logic" at bounding box center [630, 104] width 35 height 11
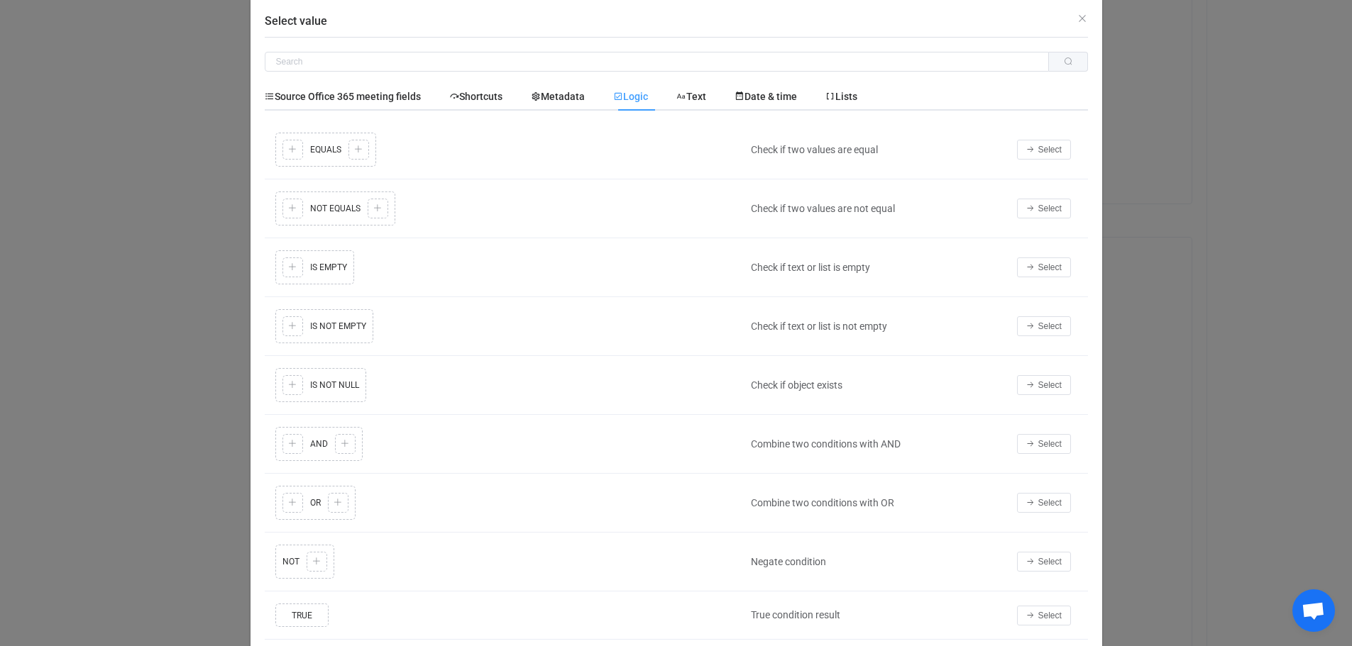
scroll to position [0, 0]
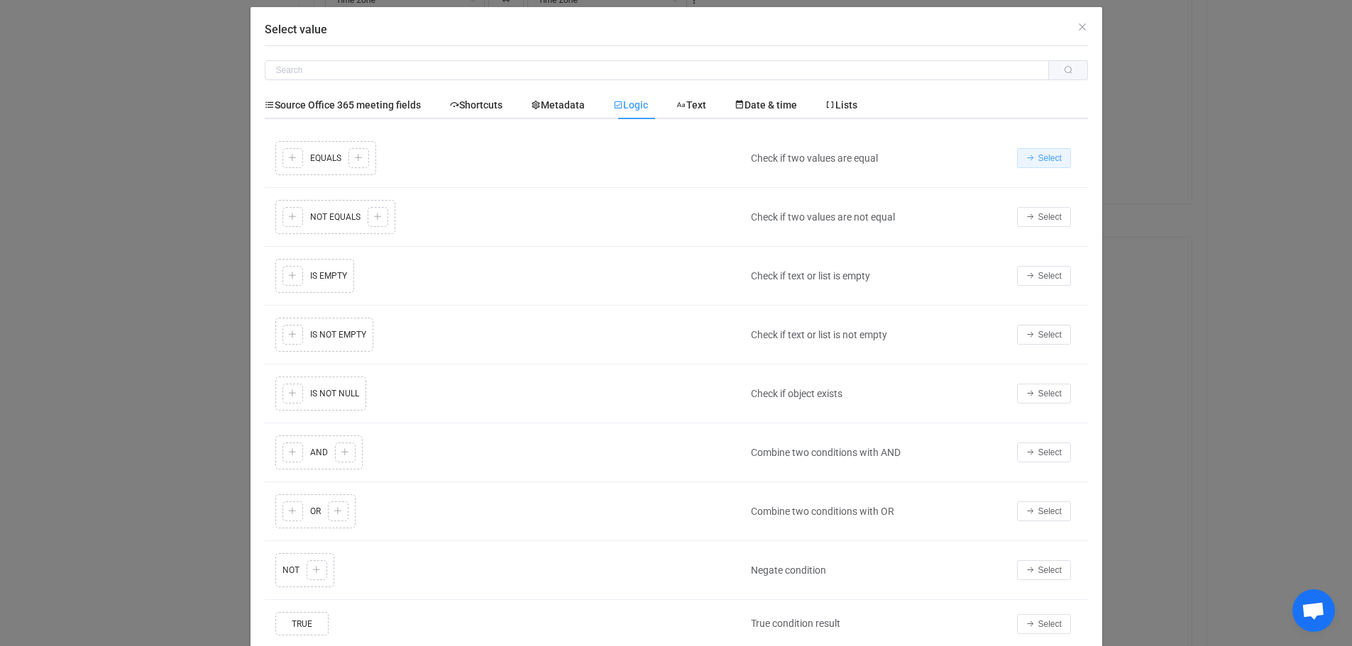
click at [1038, 153] on span "Select" at bounding box center [1049, 158] width 23 height 10
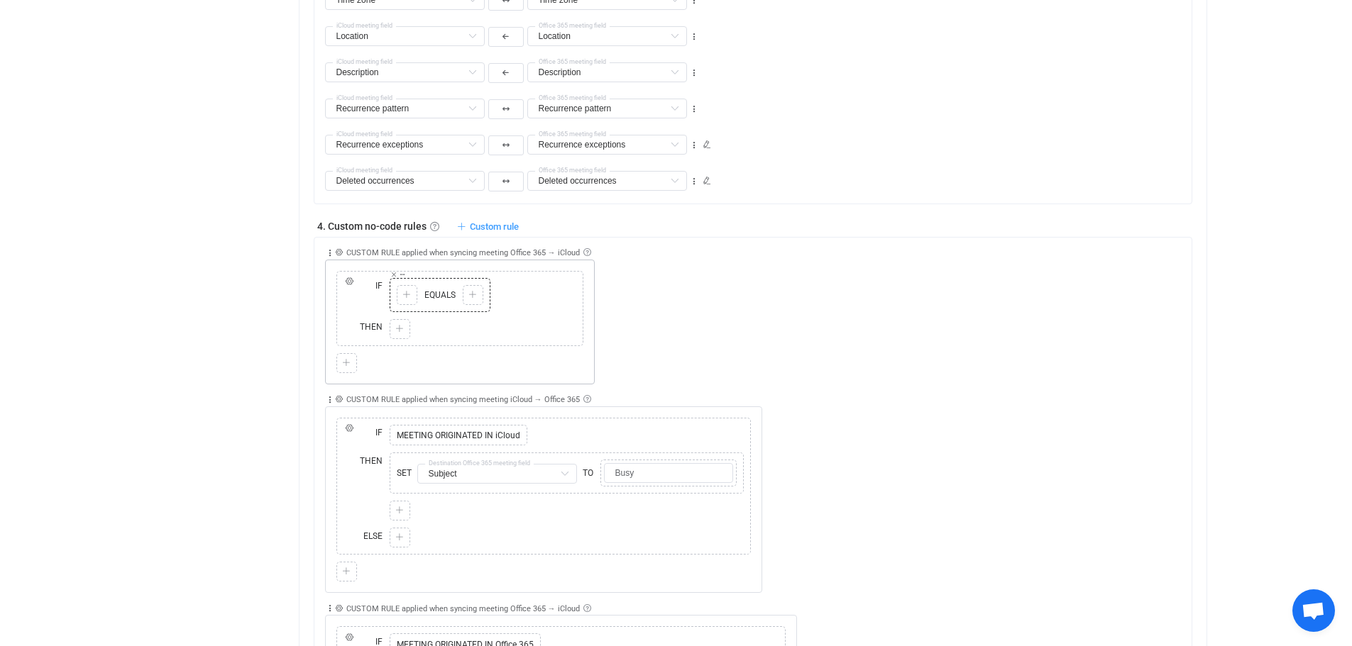
click at [405, 292] on icon at bounding box center [406, 295] width 9 height 9
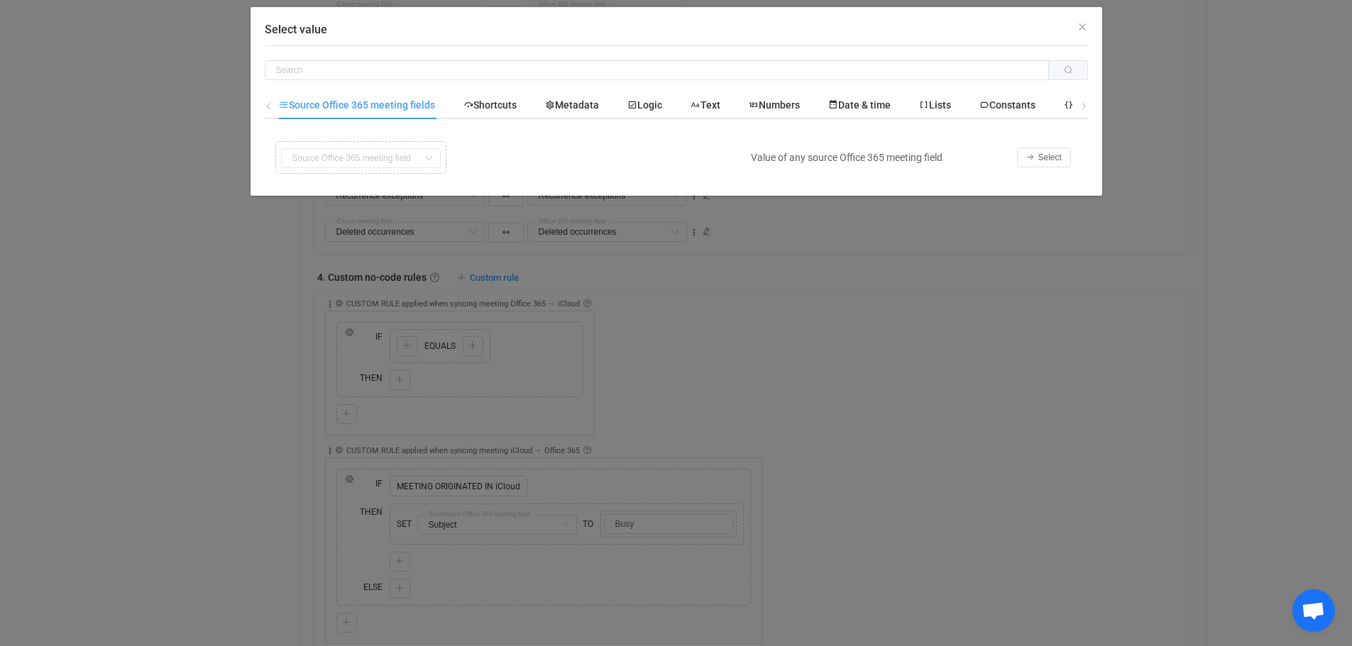
scroll to position [869, 0]
click at [410, 155] on div "Copy Cut Replace TYPE MISMATCH Subject Default field Start Default field End De…" at bounding box center [504, 158] width 465 height 40
click at [426, 155] on icon "Select value" at bounding box center [428, 158] width 18 height 20
click at [1049, 156] on span "Select" at bounding box center [1049, 158] width 23 height 10
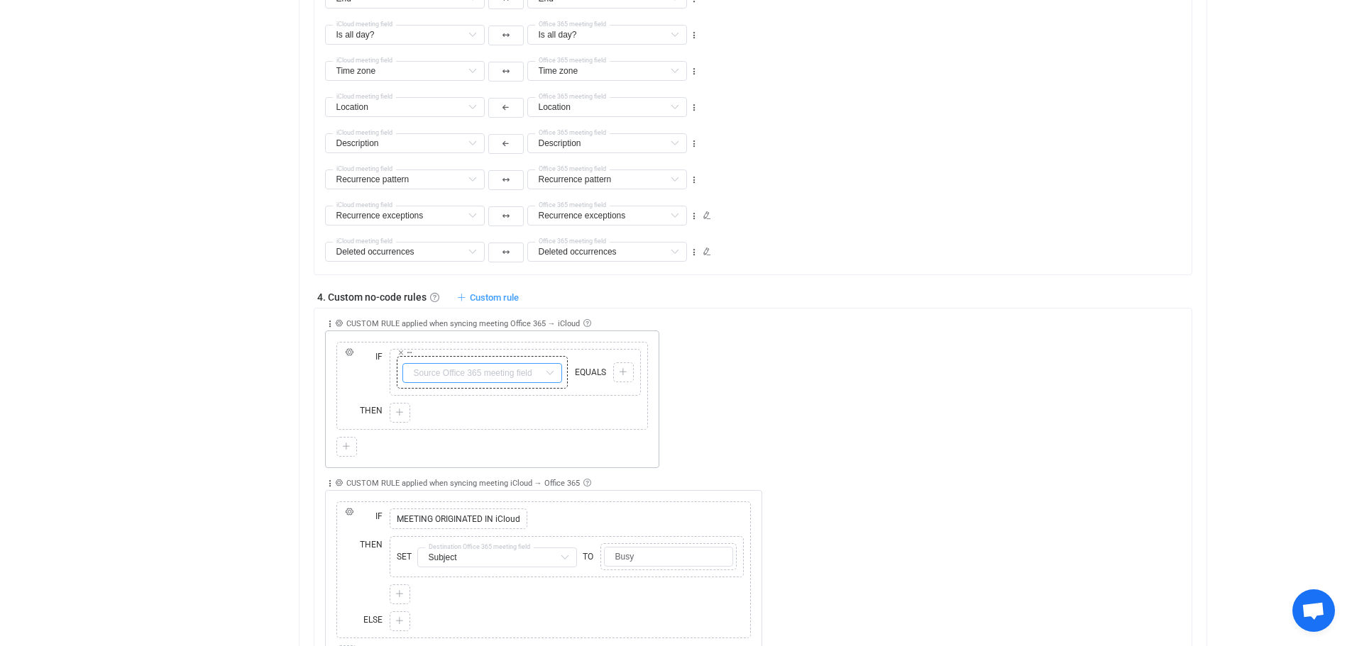
click at [525, 368] on input "text" at bounding box center [482, 373] width 160 height 20
click at [463, 409] on span "Subject" at bounding box center [447, 407] width 33 height 11
type input "Subject"
click at [617, 372] on div at bounding box center [623, 372] width 13 height 13
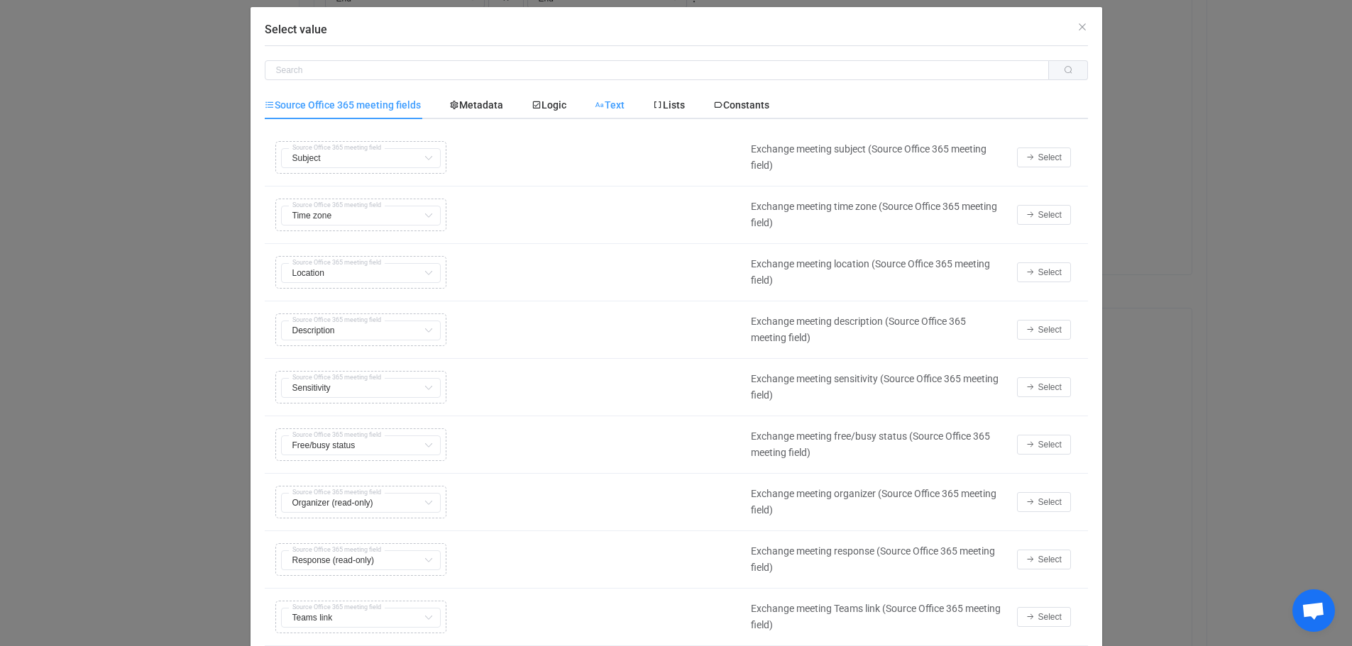
click at [624, 101] on div "Text" at bounding box center [609, 105] width 58 height 28
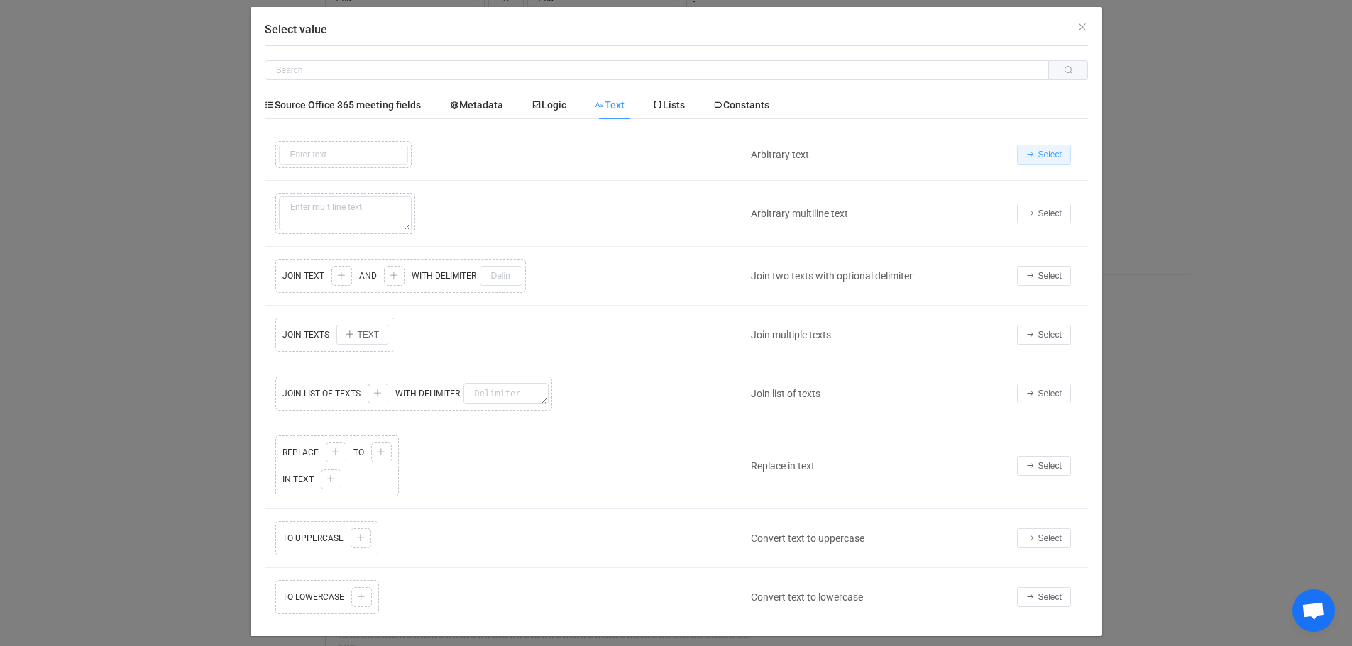
click at [1043, 150] on span "Select" at bounding box center [1049, 155] width 23 height 10
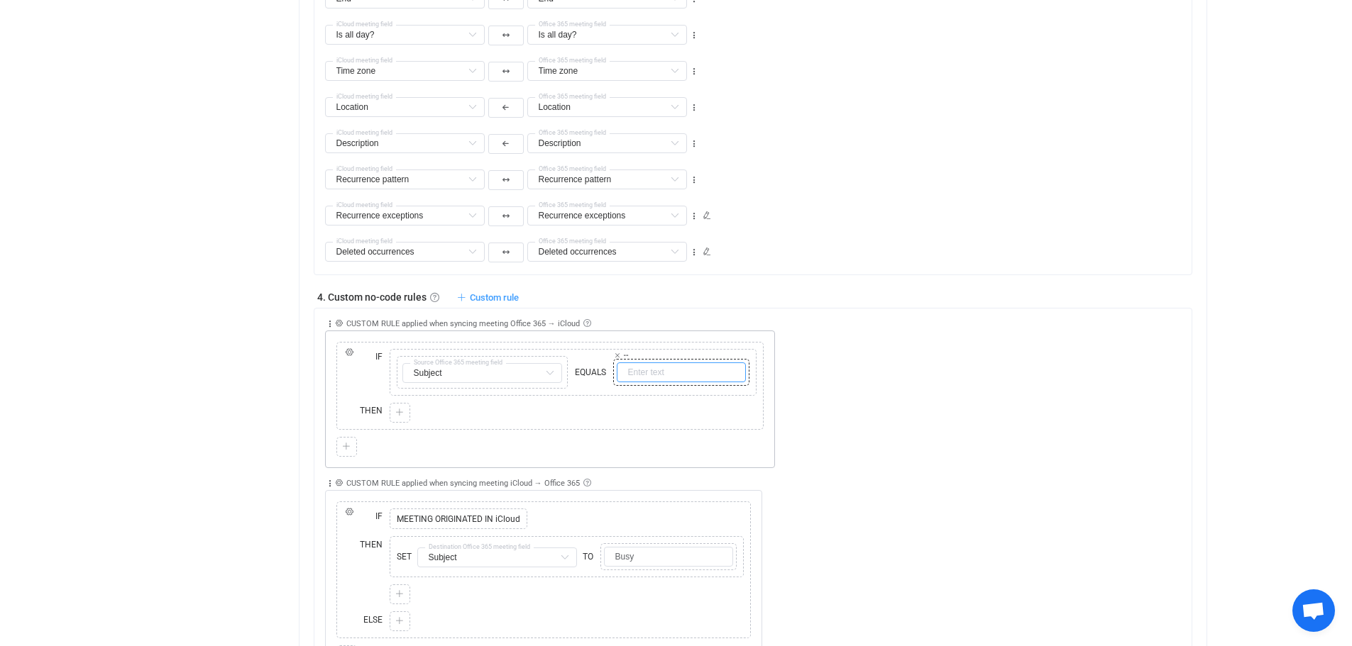
click at [656, 373] on input "text" at bounding box center [681, 373] width 129 height 20
type input "Busy"
click at [399, 413] on icon at bounding box center [399, 413] width 9 height 9
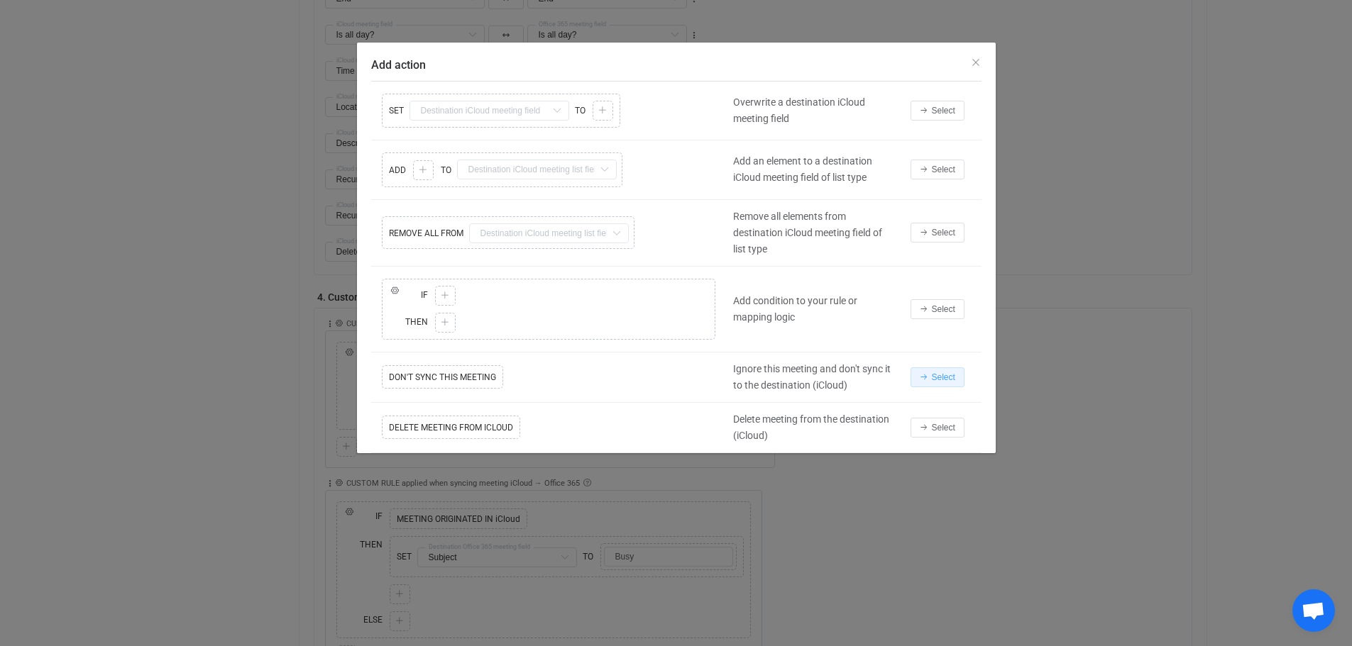
click at [942, 375] on span "Select" at bounding box center [943, 377] width 23 height 10
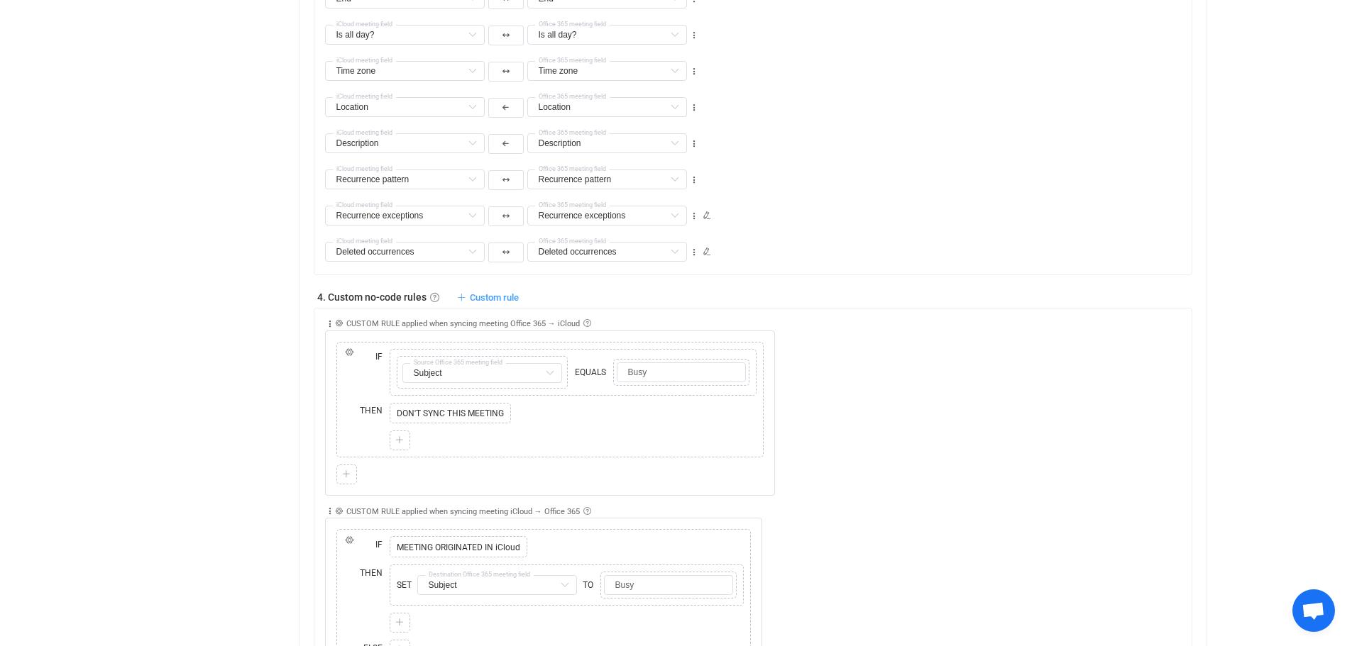
click at [212, 403] on div "Overview Synchronizations Settings Billing Help" at bounding box center [214, 399] width 156 height 2456
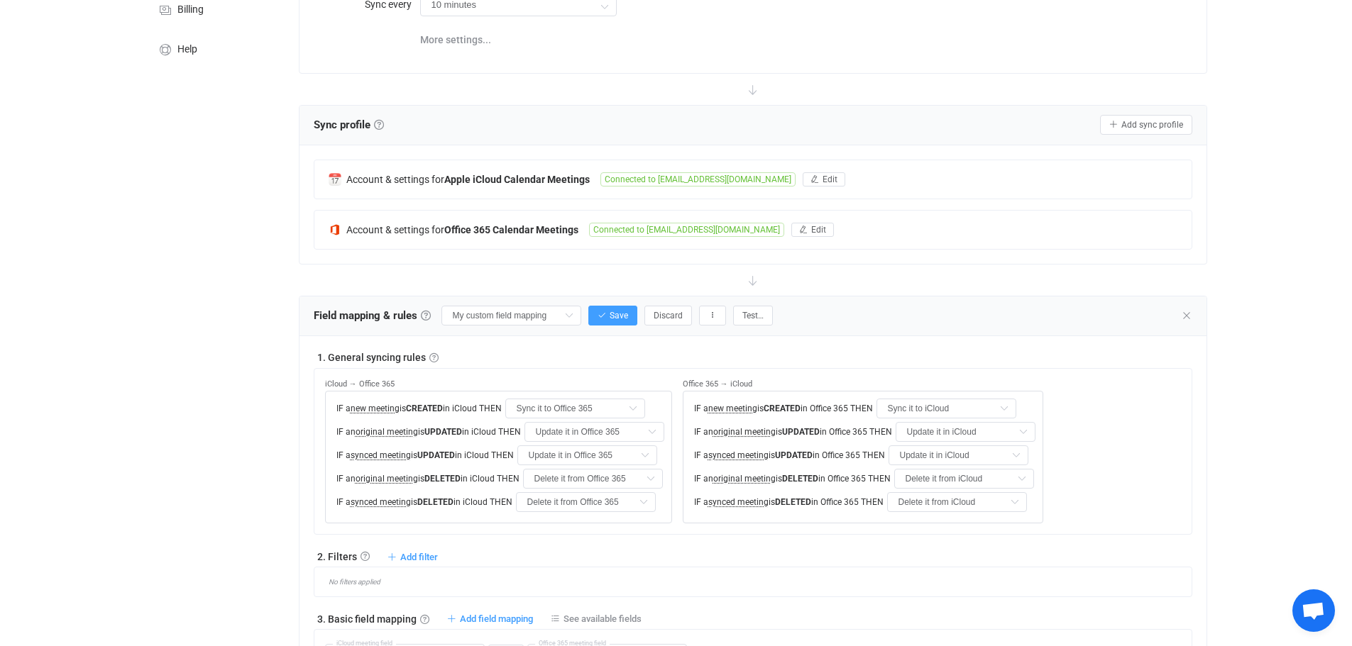
scroll to position [0, 0]
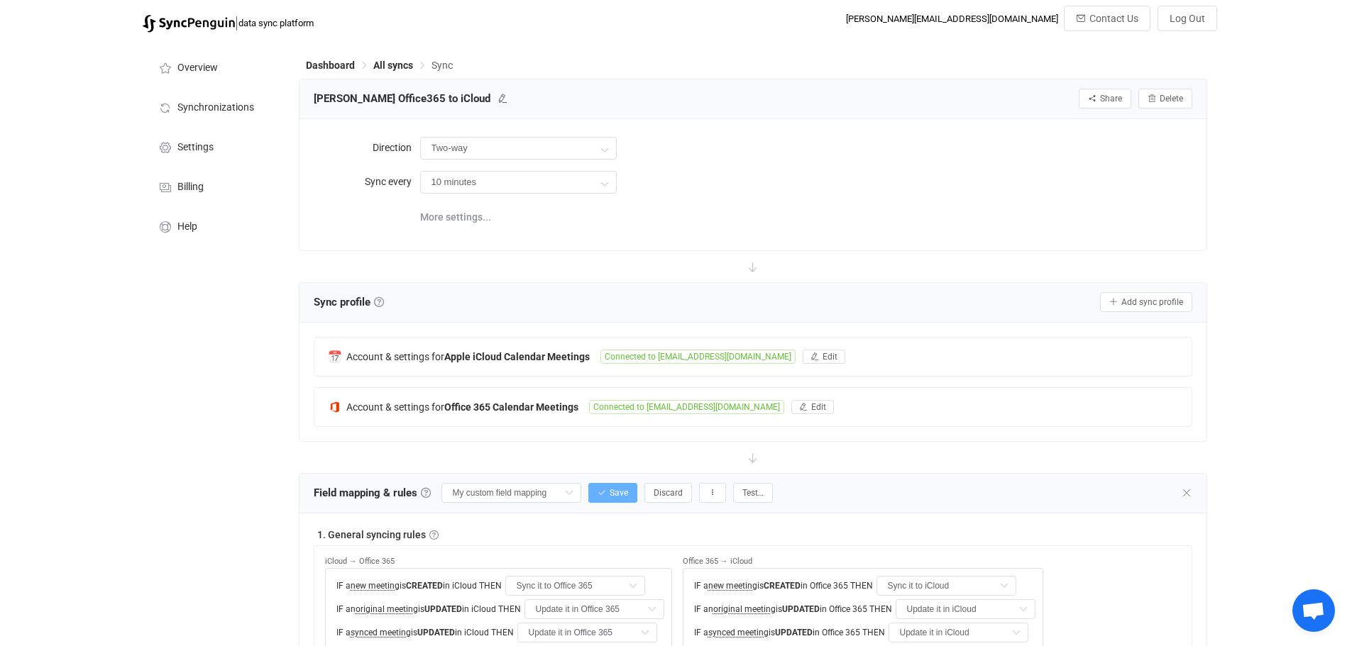
click at [617, 491] on span "Save" at bounding box center [618, 493] width 18 height 10
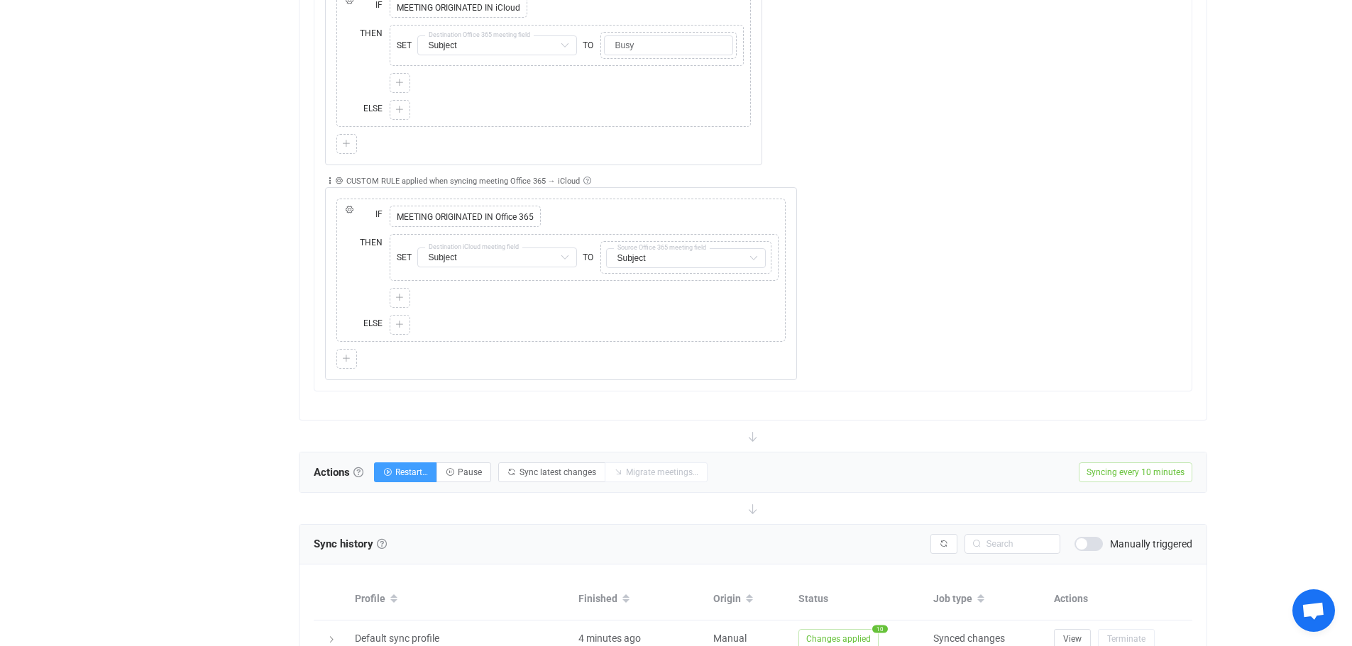
scroll to position [1850, 0]
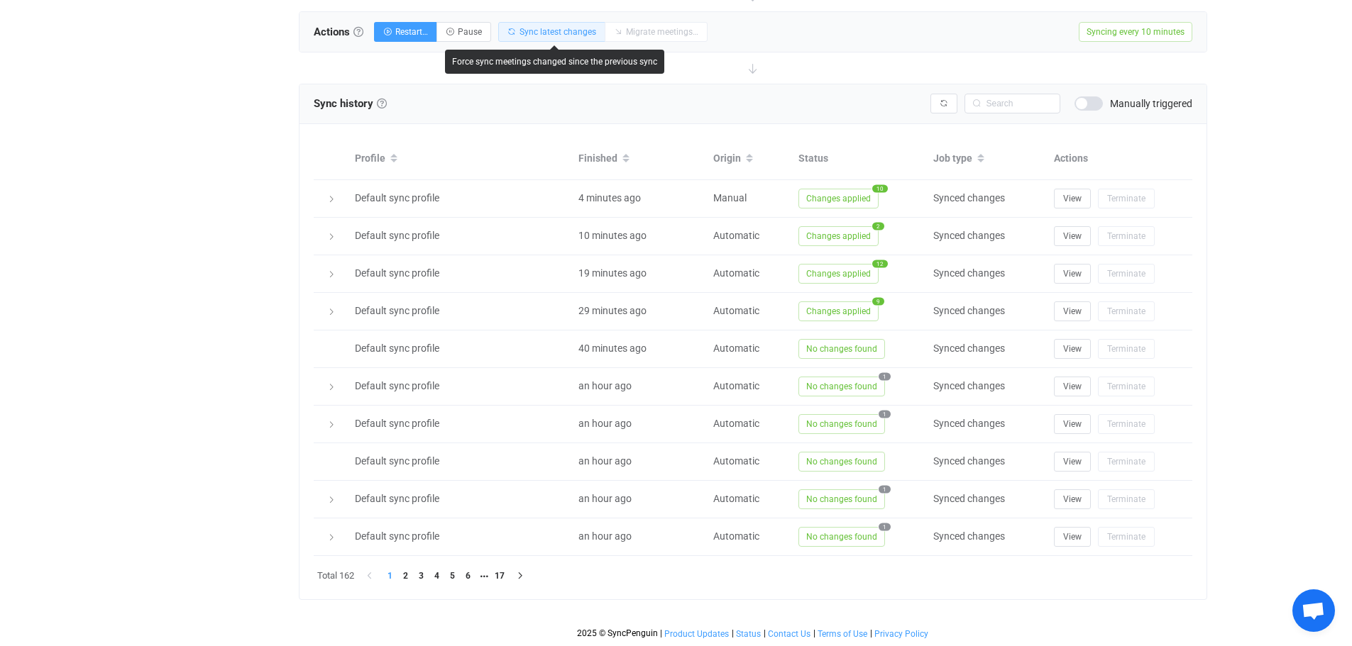
click at [541, 30] on span "Sync latest changes" at bounding box center [557, 32] width 77 height 10
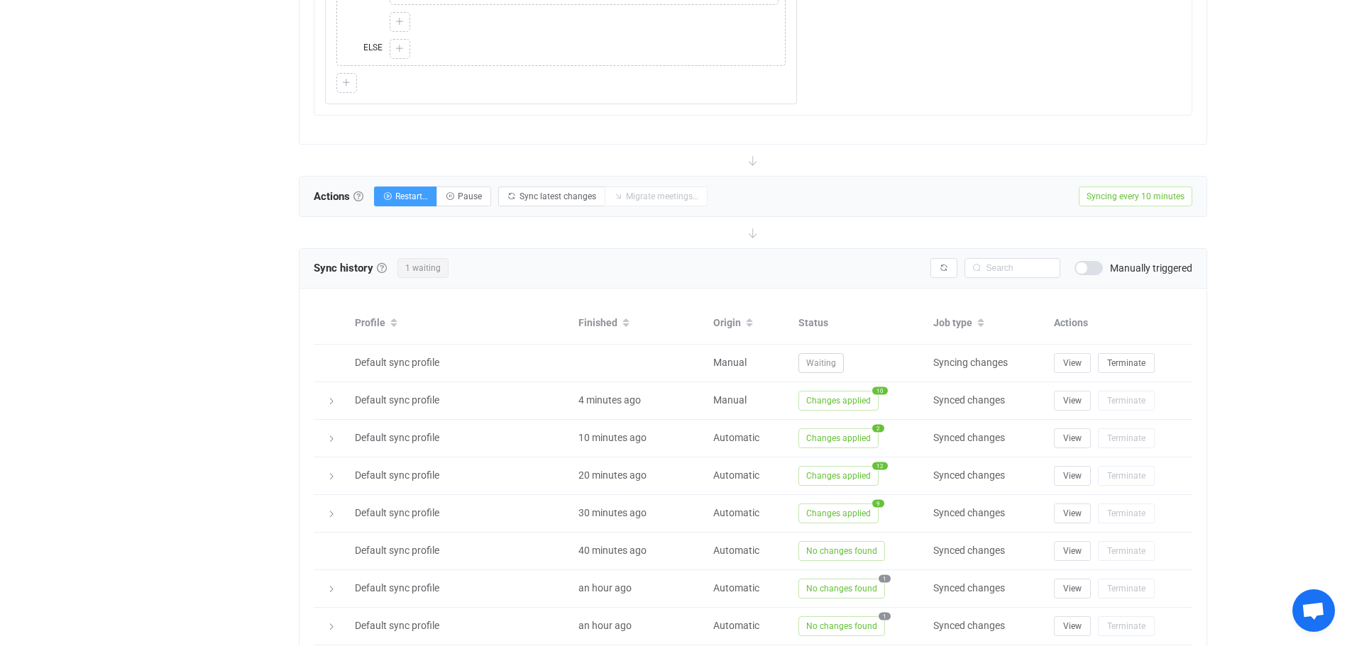
scroll to position [1672, 0]
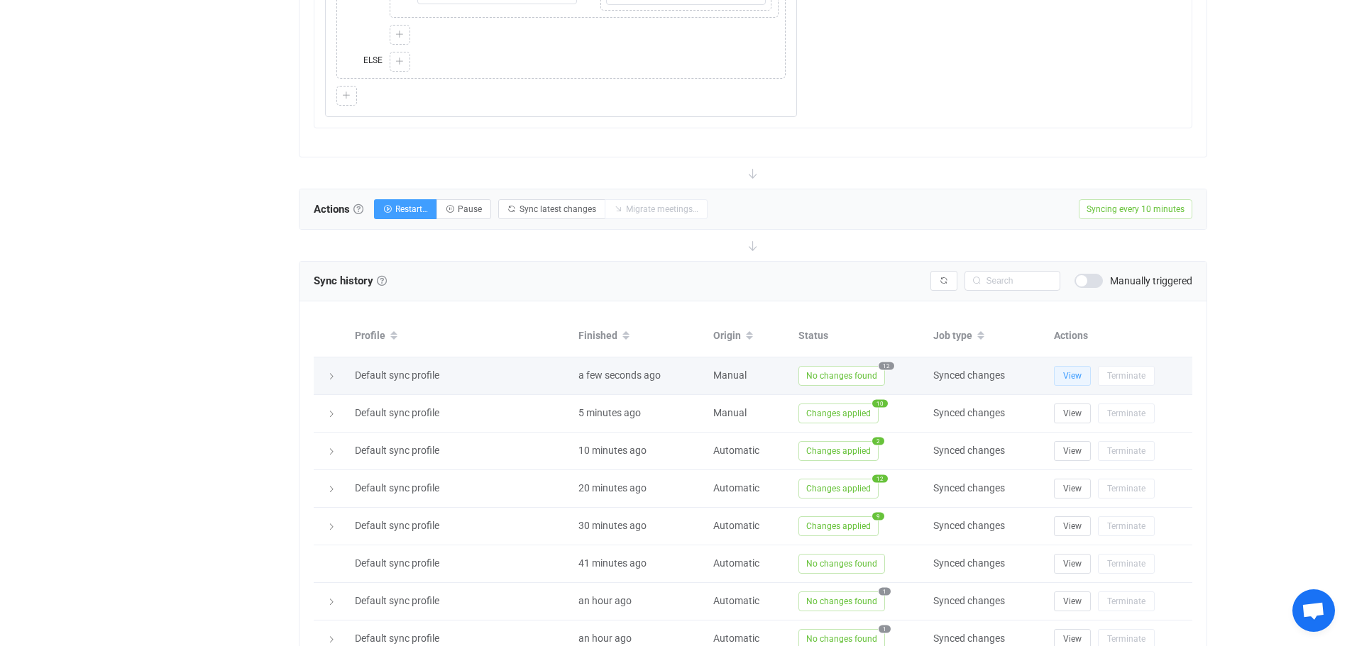
click at [1072, 379] on span "View" at bounding box center [1072, 376] width 18 height 10
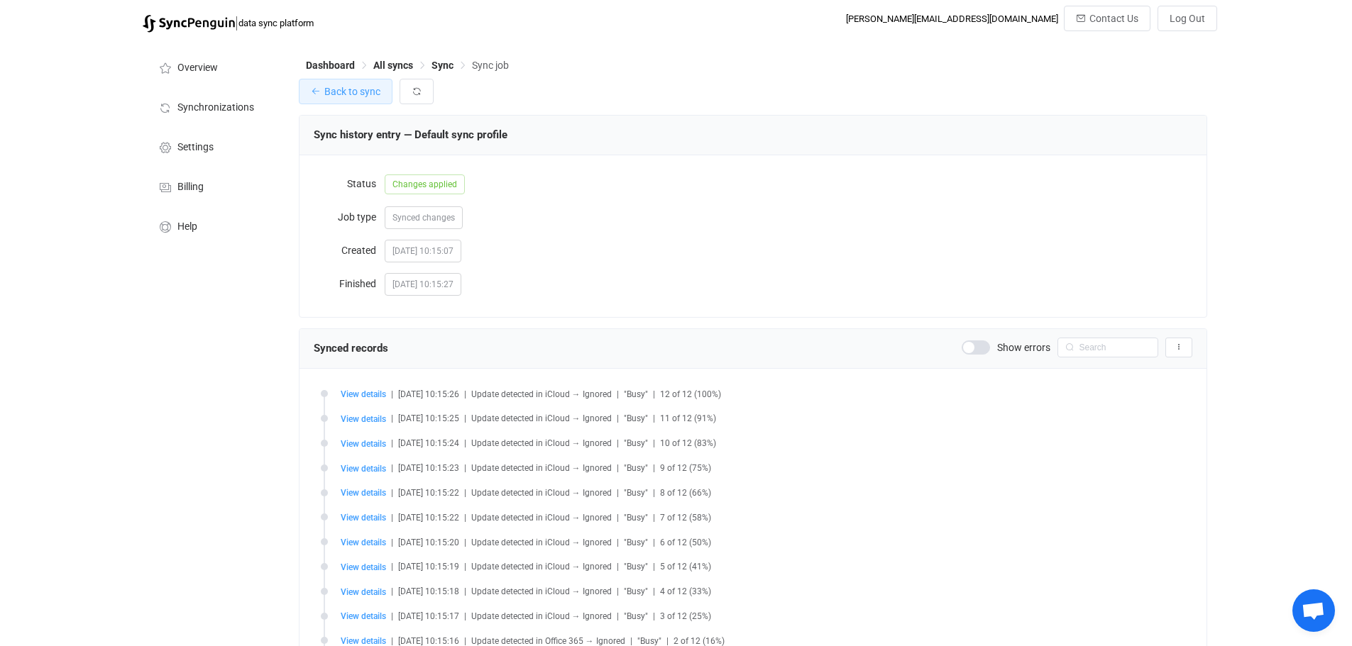
click at [316, 90] on icon "button" at bounding box center [316, 92] width 10 height 10
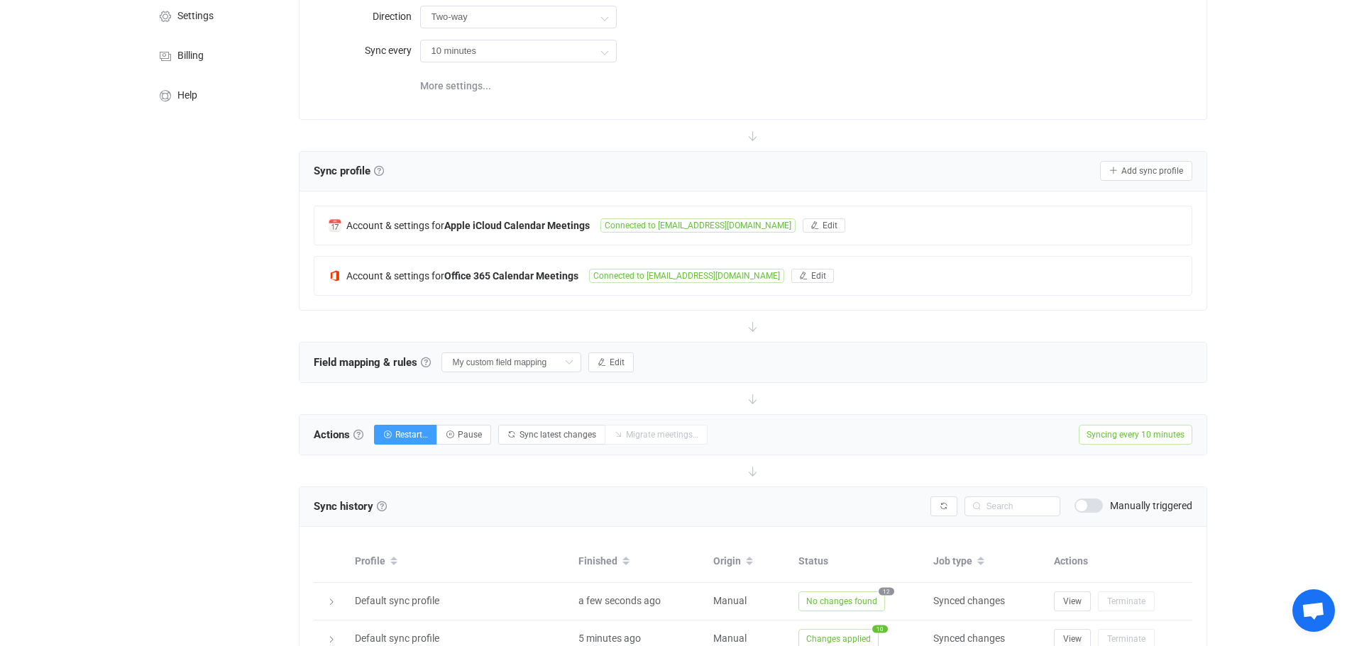
scroll to position [124, 0]
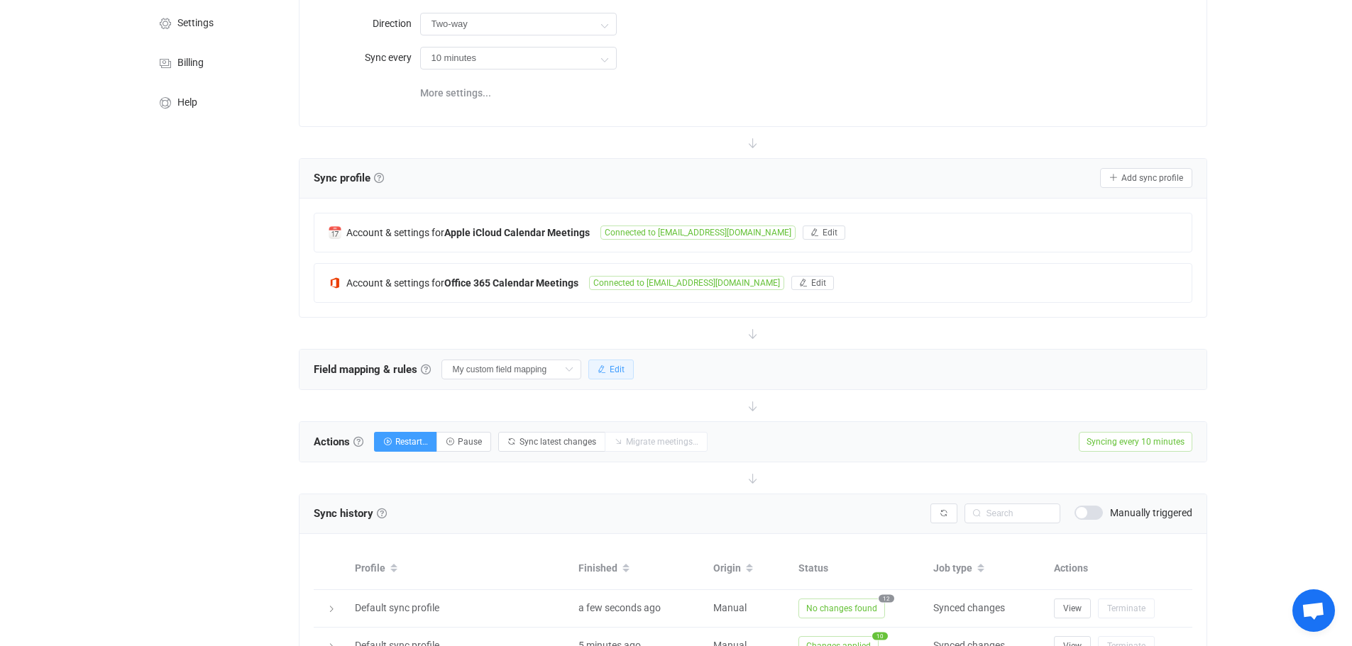
click at [617, 367] on span "Edit" at bounding box center [616, 370] width 15 height 10
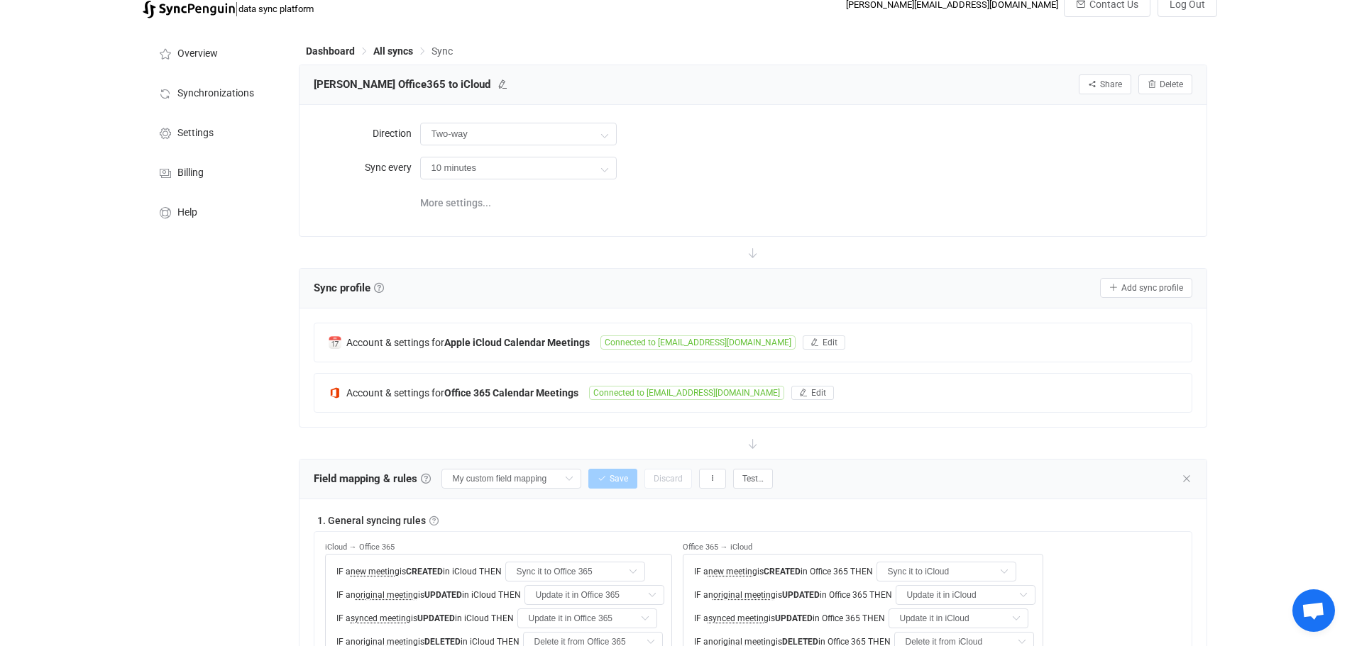
scroll to position [0, 0]
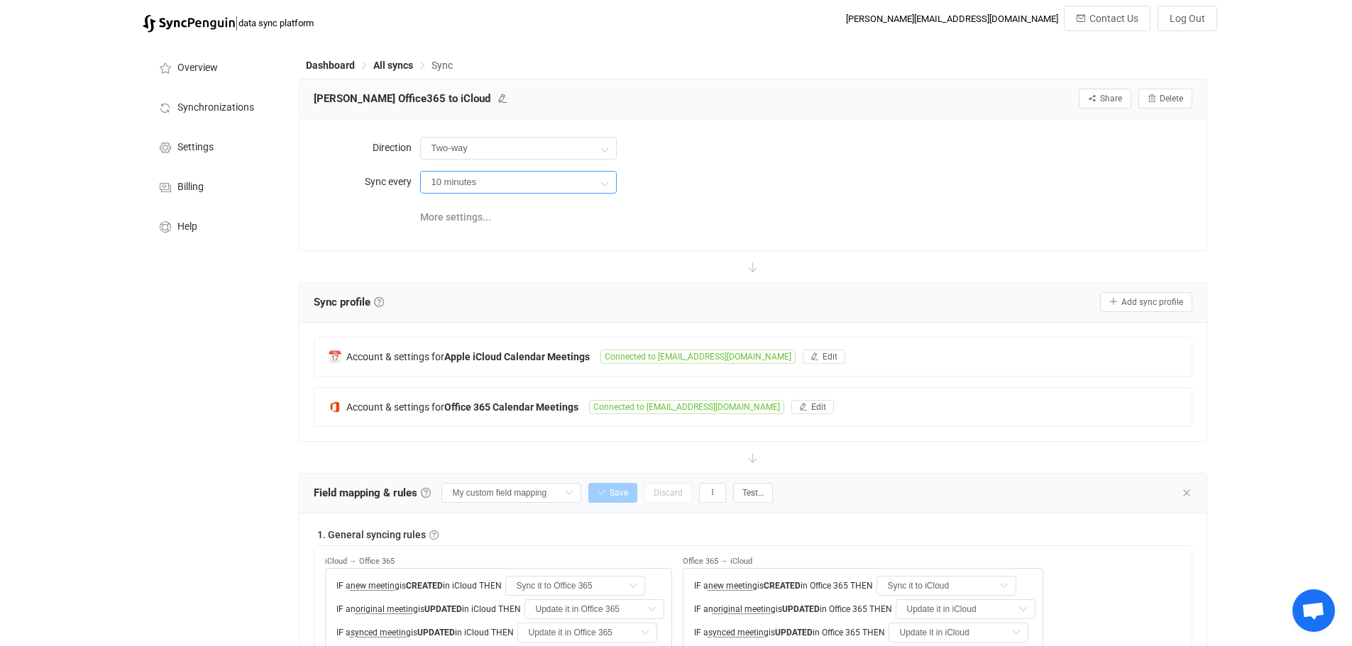
click at [552, 182] on input "10 minutes" at bounding box center [518, 182] width 197 height 23
click at [476, 290] on li "1 hour" at bounding box center [524, 294] width 206 height 24
type input "1 hour"
click at [832, 231] on div "Direction Two-way Two-way iCloud Office 365 Office 365 iCloud Sync every 1 hour…" at bounding box center [753, 184] width 878 height 102
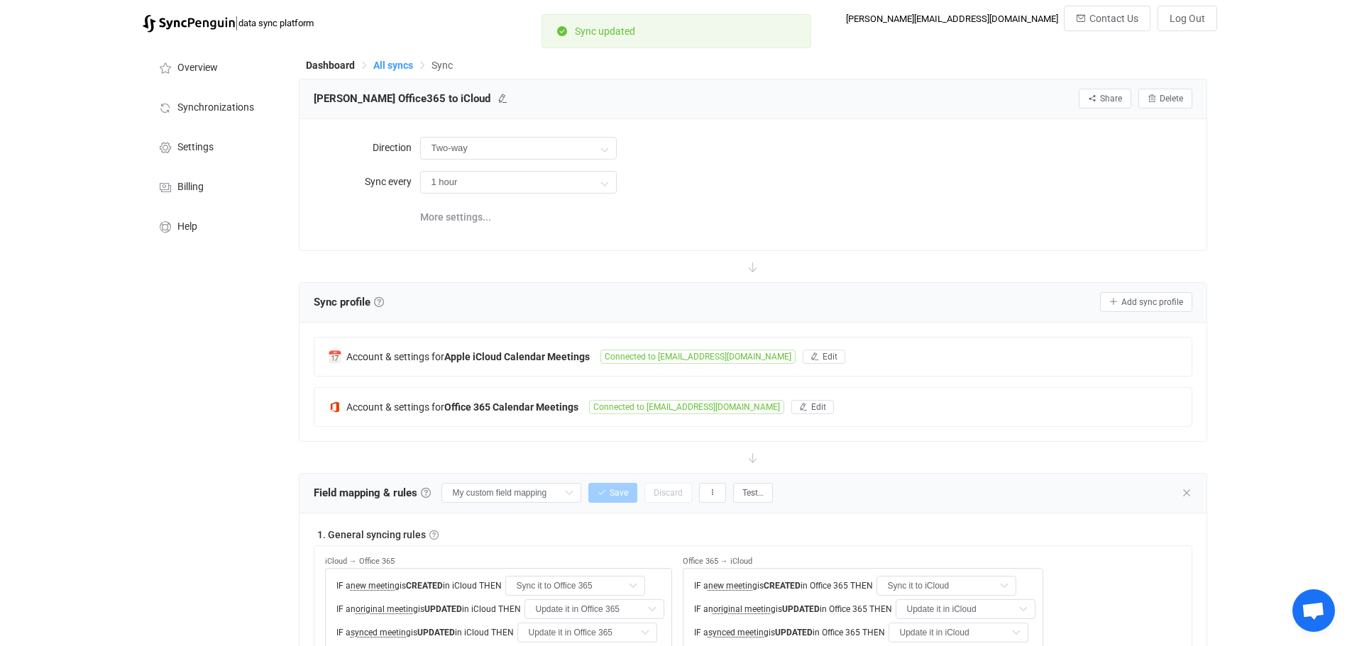
click at [394, 64] on span "All syncs" at bounding box center [393, 65] width 40 height 11
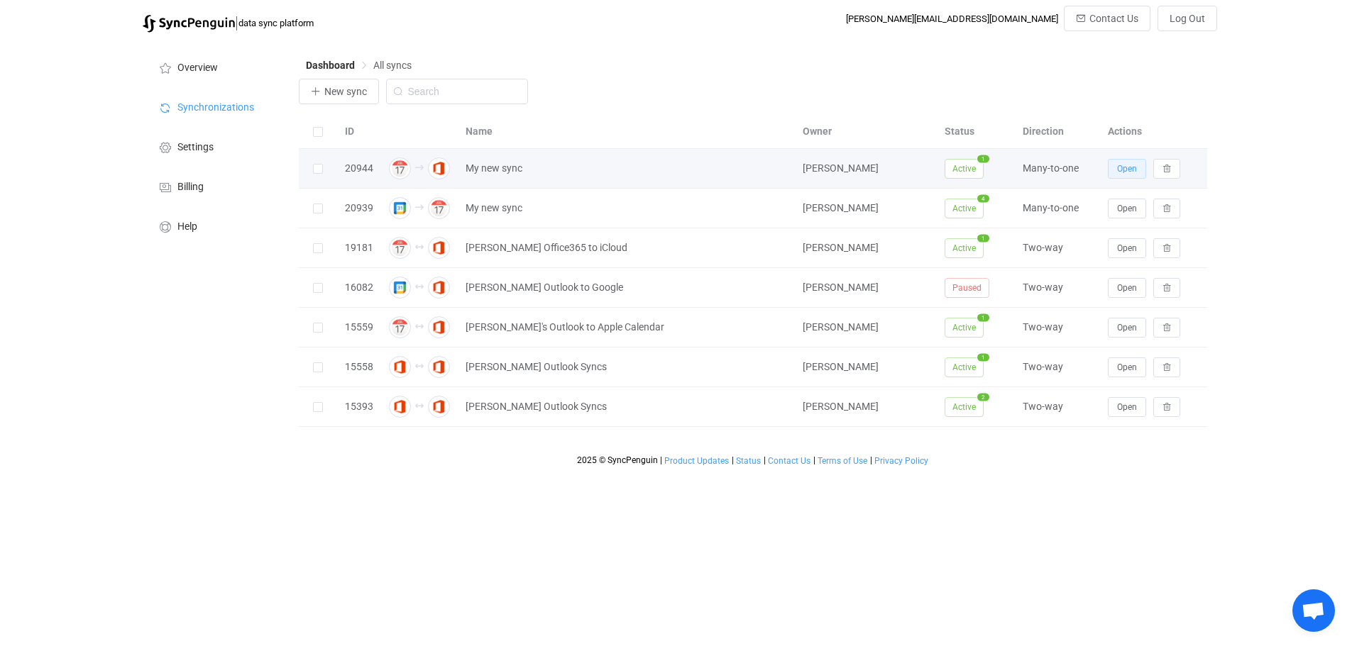
click at [1120, 166] on span "Open" at bounding box center [1127, 169] width 20 height 10
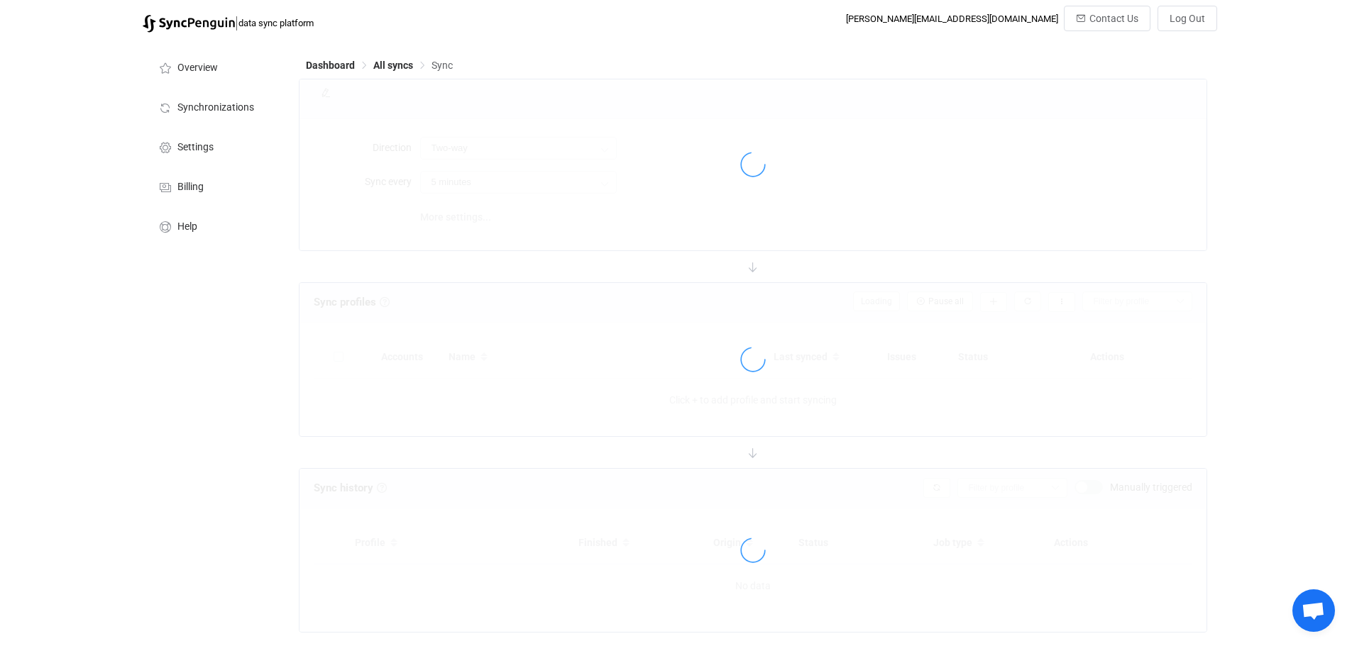
type input "iCloud → Office 365 (many to one)"
type input "1 hour"
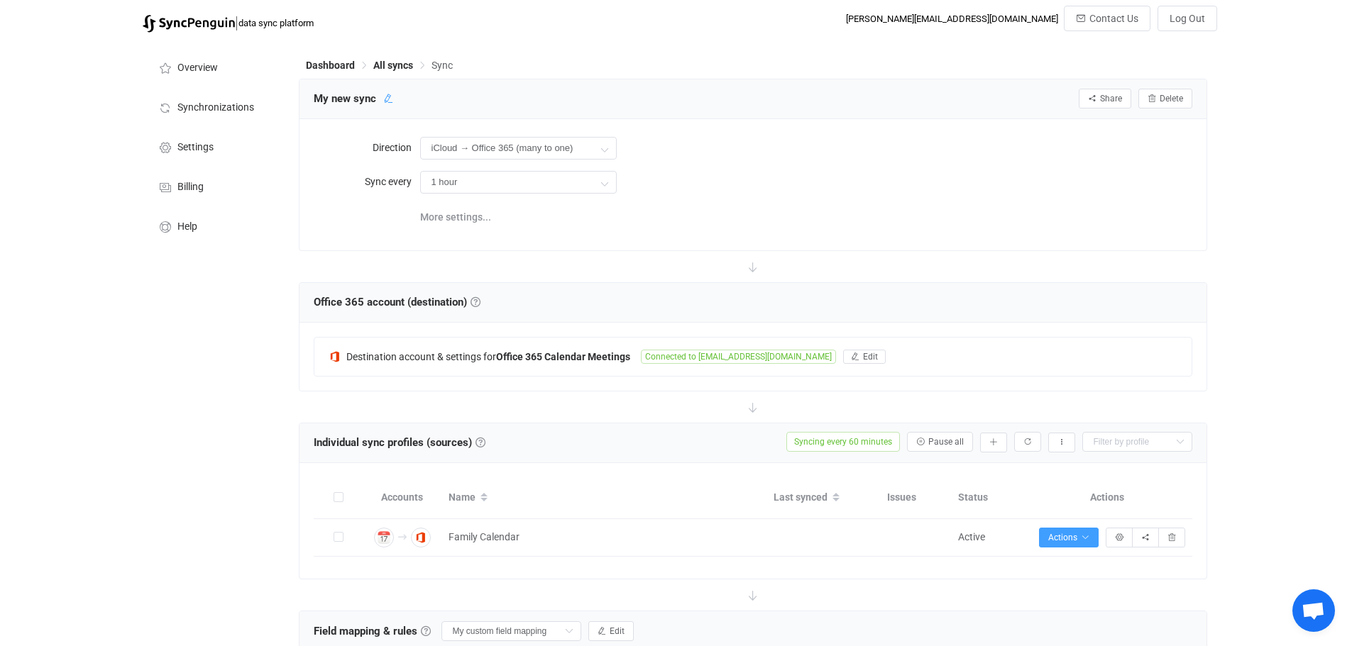
click at [388, 96] on icon at bounding box center [388, 99] width 10 height 10
drag, startPoint x: 399, startPoint y: 96, endPoint x: 255, endPoint y: 99, distance: 144.1
click at [255, 99] on div "Overview Synchronizations Settings Billing Help Dashboard All syncs Sync My new…" at bounding box center [676, 464] width 1081 height 849
type input "[PERSON_NAME] Family Calendar"
click at [451, 96] on icon at bounding box center [453, 99] width 10 height 10
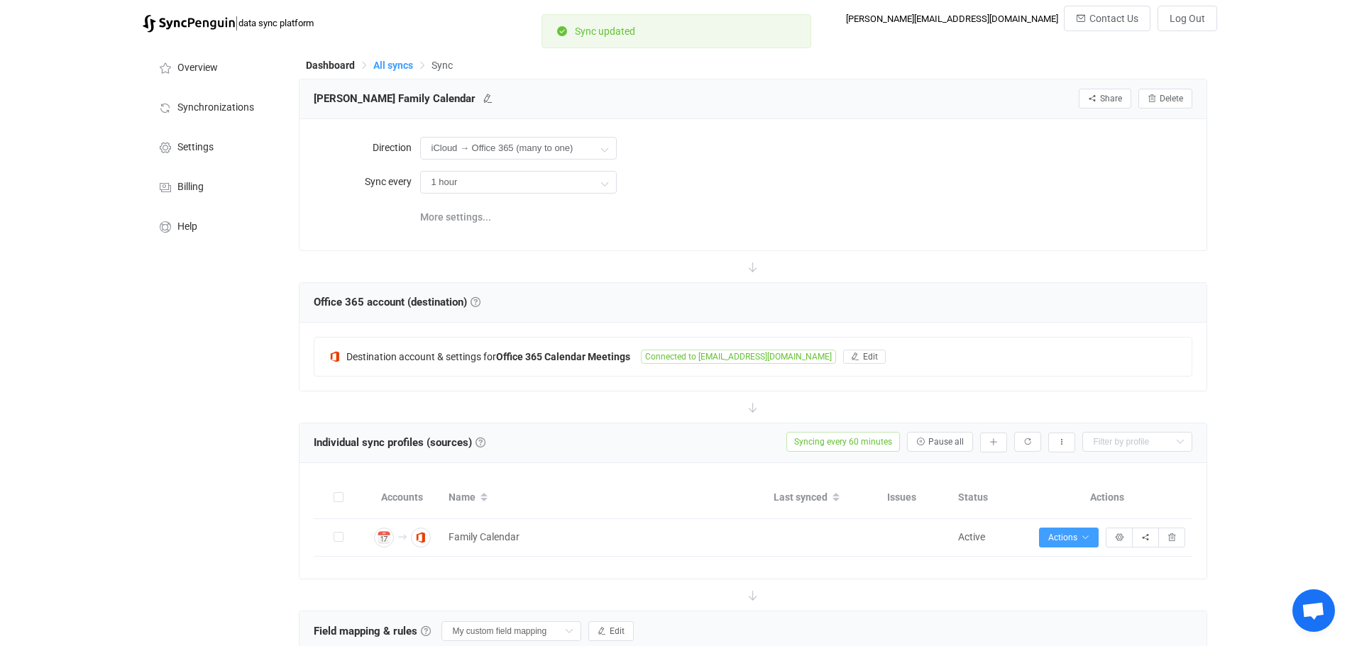
click at [394, 61] on span "All syncs" at bounding box center [393, 65] width 40 height 11
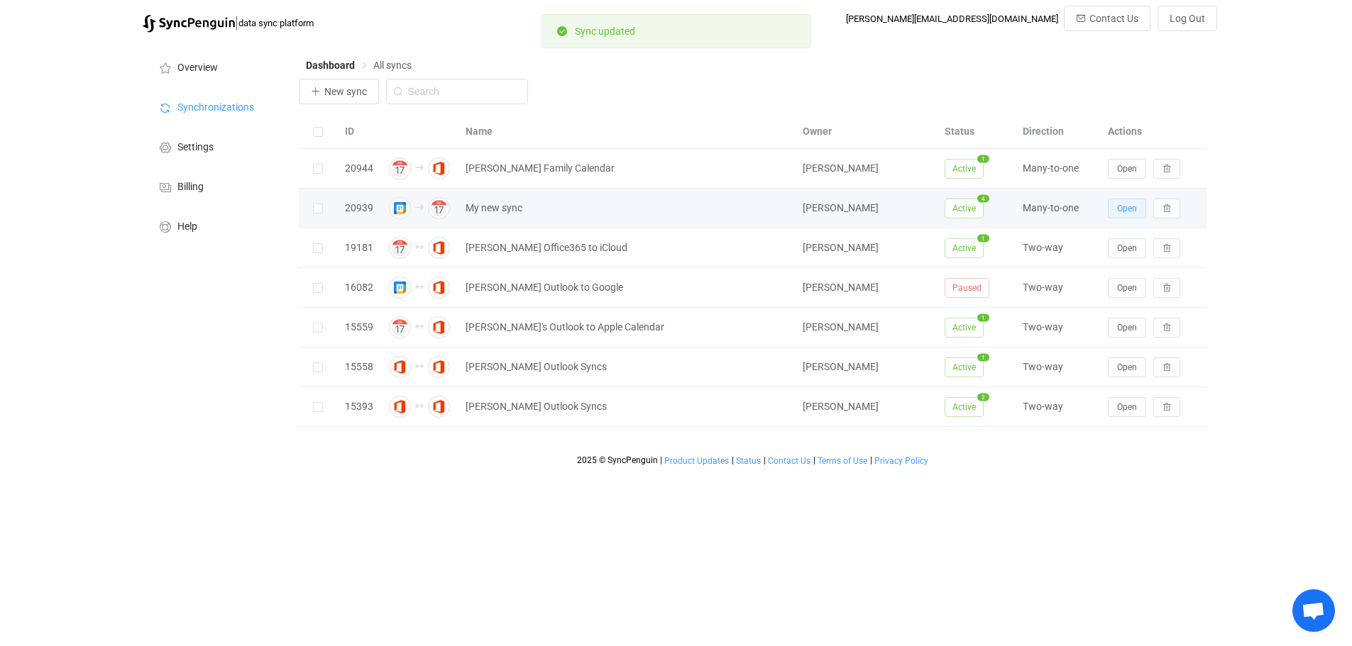
click at [1130, 209] on span "Open" at bounding box center [1127, 209] width 20 height 10
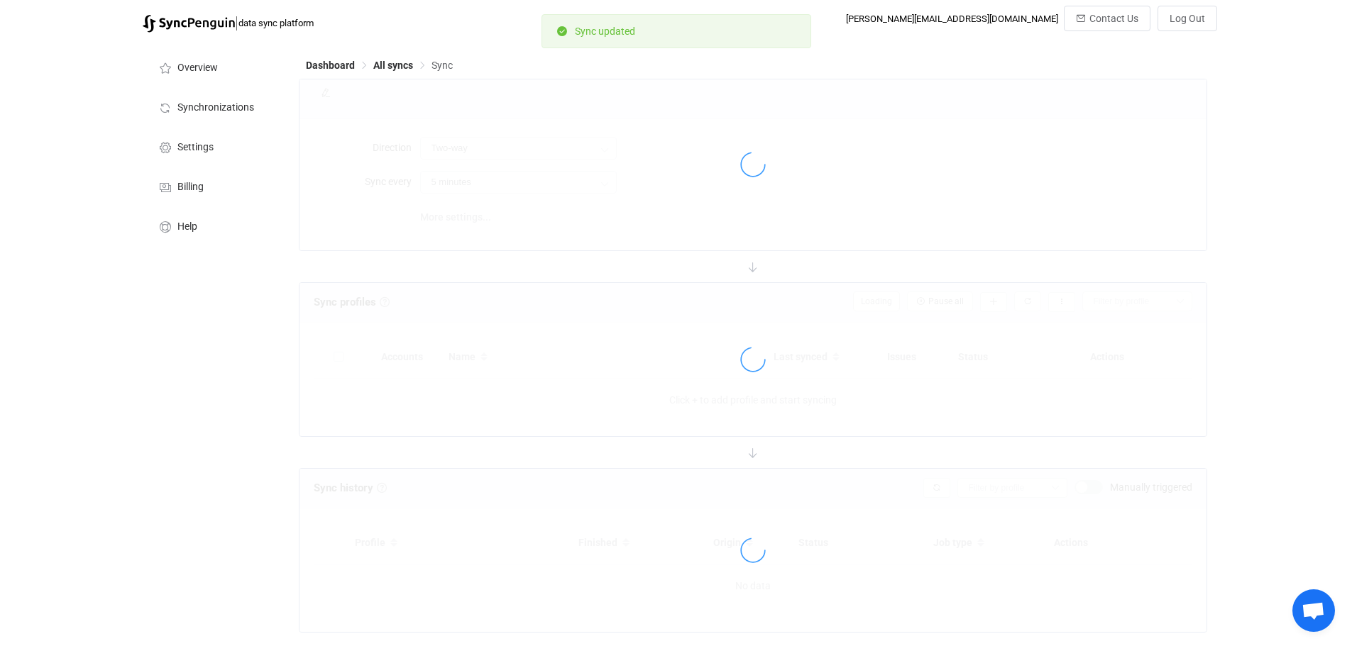
type input "Google → iCloud (many to one)"
type input "30 minutes"
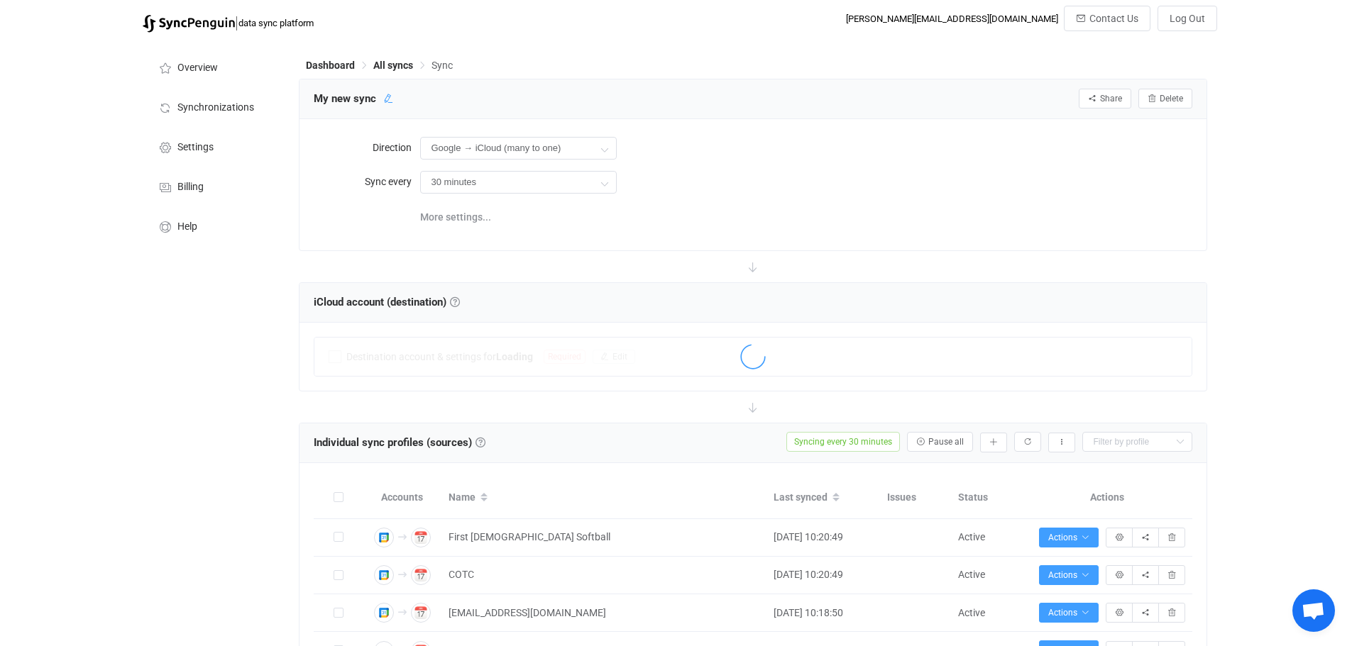
click at [388, 98] on icon at bounding box center [388, 99] width 10 height 10
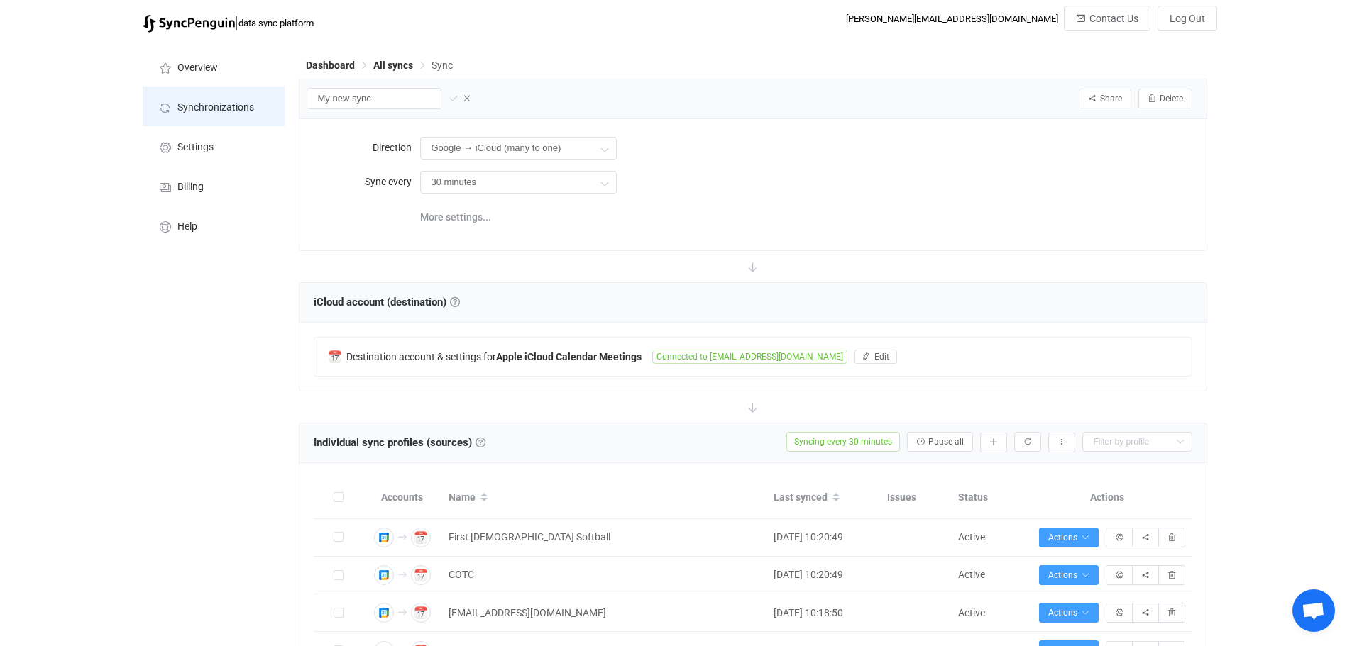
drag, startPoint x: 398, startPoint y: 103, endPoint x: 182, endPoint y: 94, distance: 216.6
type input "[PERSON_NAME] Google Calendars"
click at [451, 98] on icon at bounding box center [453, 99] width 10 height 10
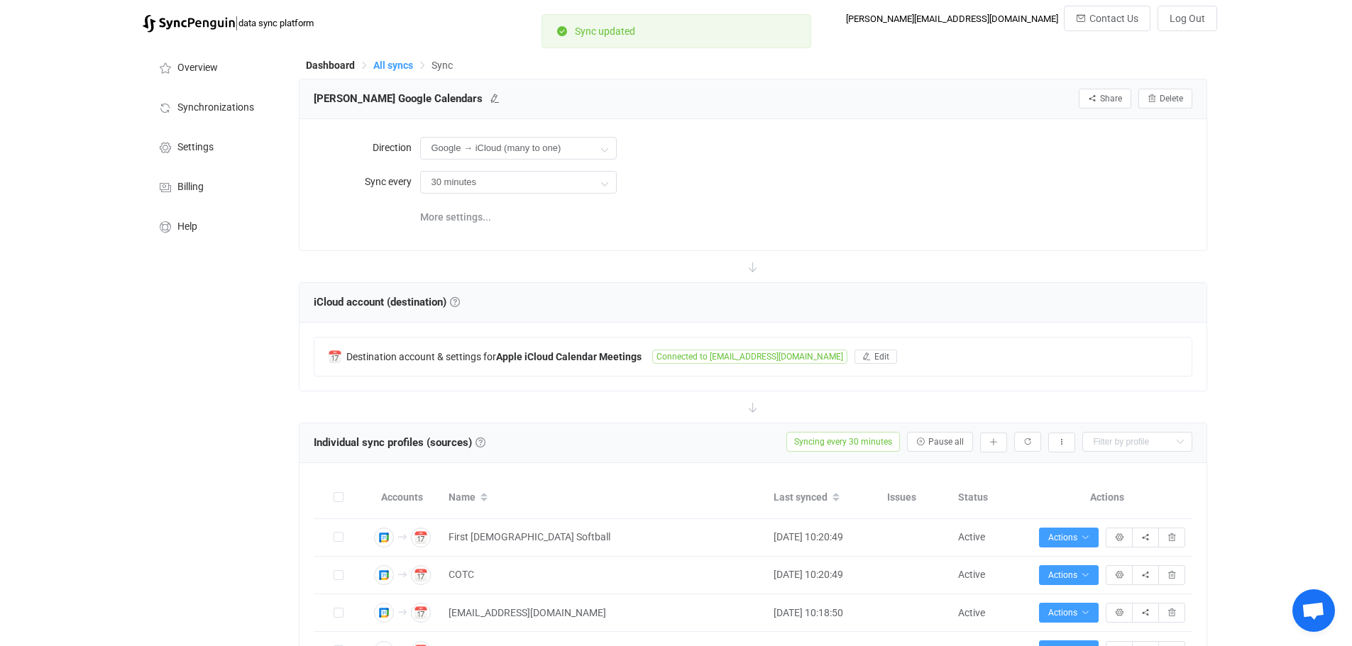
click at [391, 63] on span "All syncs" at bounding box center [393, 65] width 40 height 11
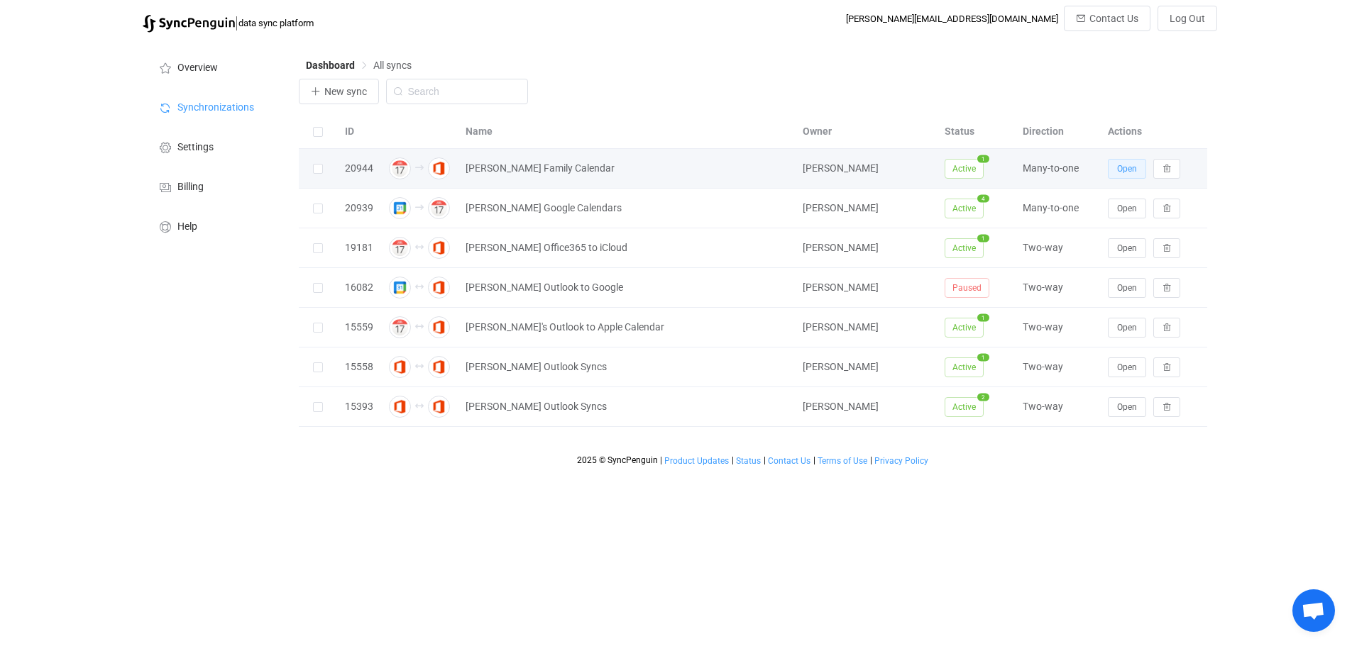
click at [1129, 172] on span "Open" at bounding box center [1127, 169] width 20 height 10
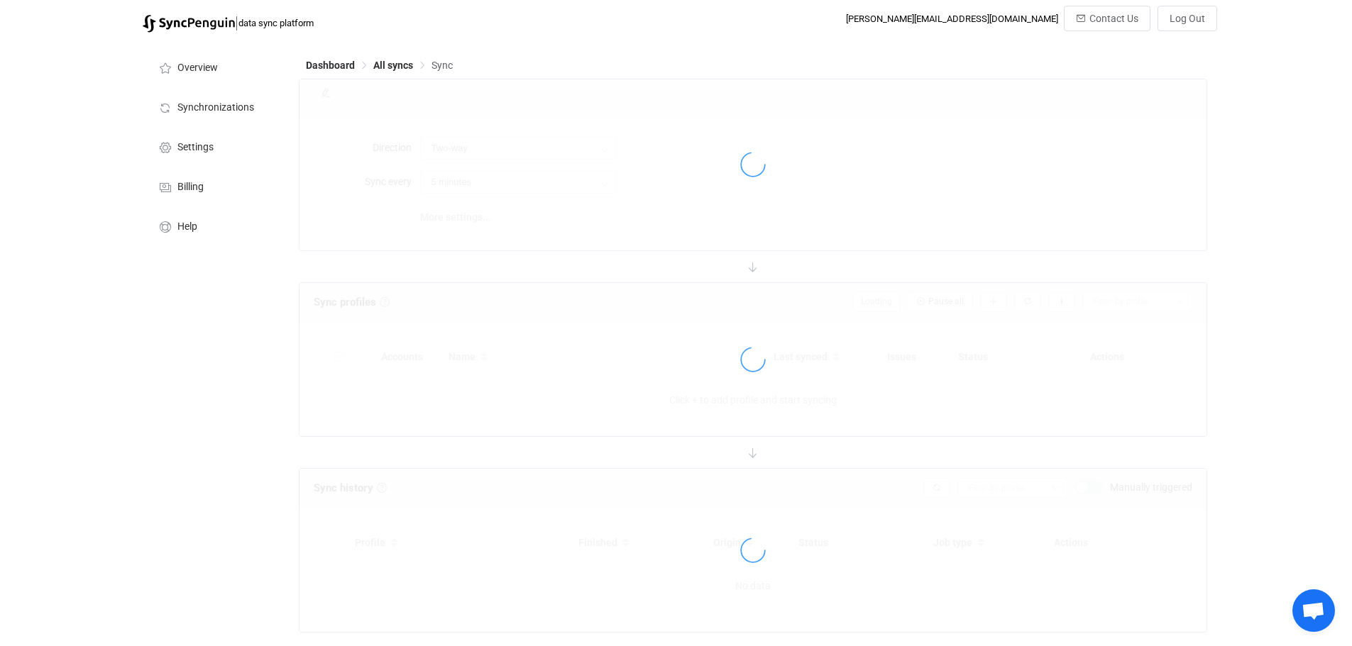
type input "iCloud → Office 365 (many to one)"
type input "1 hour"
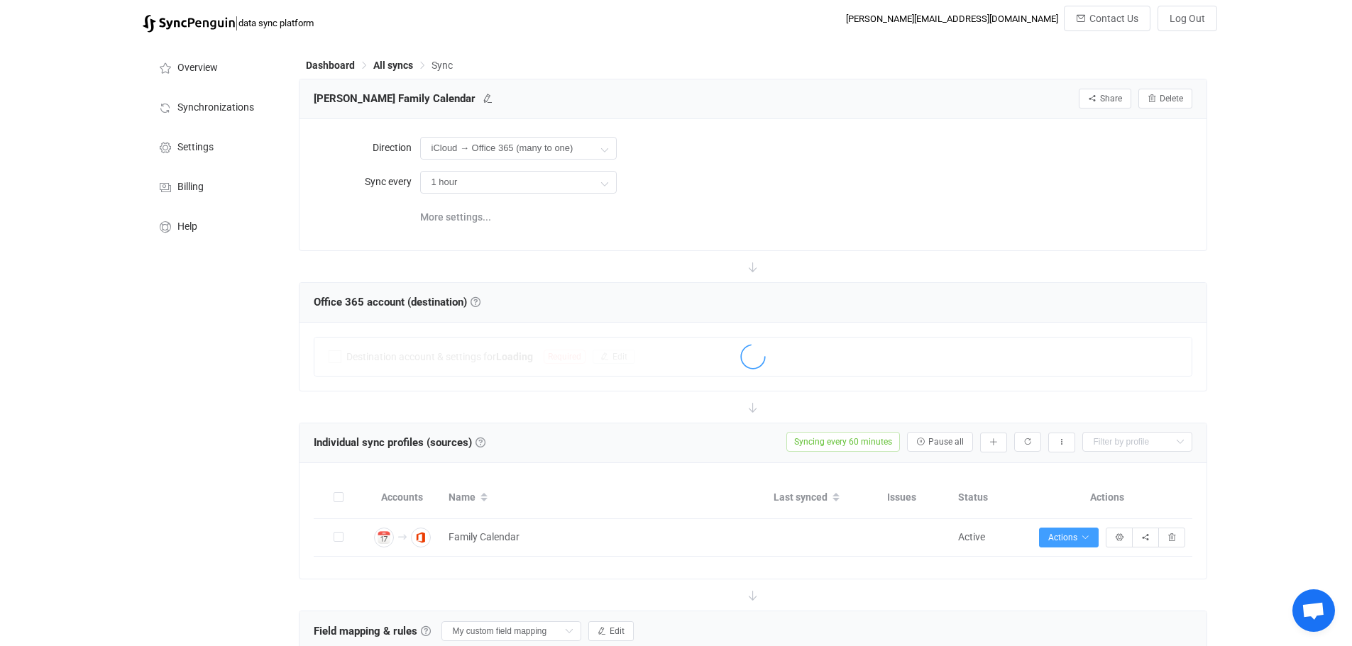
click at [390, 60] on span "All syncs" at bounding box center [393, 65] width 40 height 11
click at [391, 63] on span "All syncs" at bounding box center [393, 65] width 40 height 11
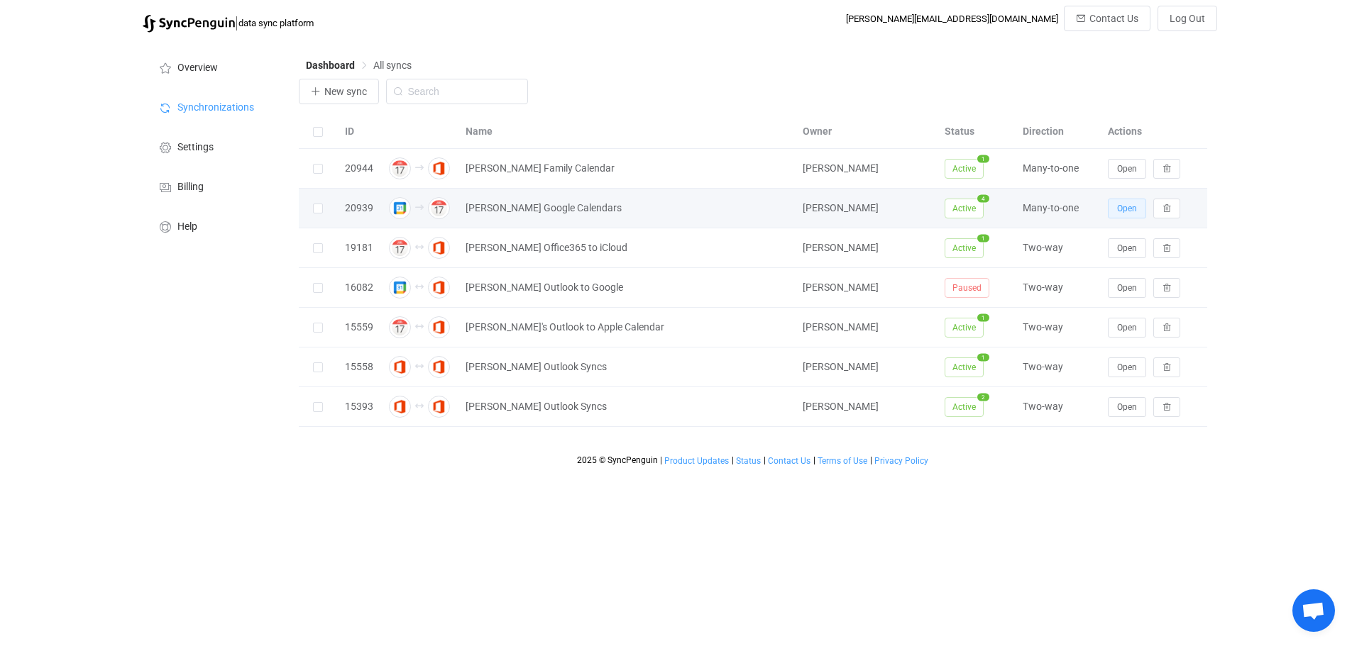
click at [1135, 210] on span "Open" at bounding box center [1127, 209] width 20 height 10
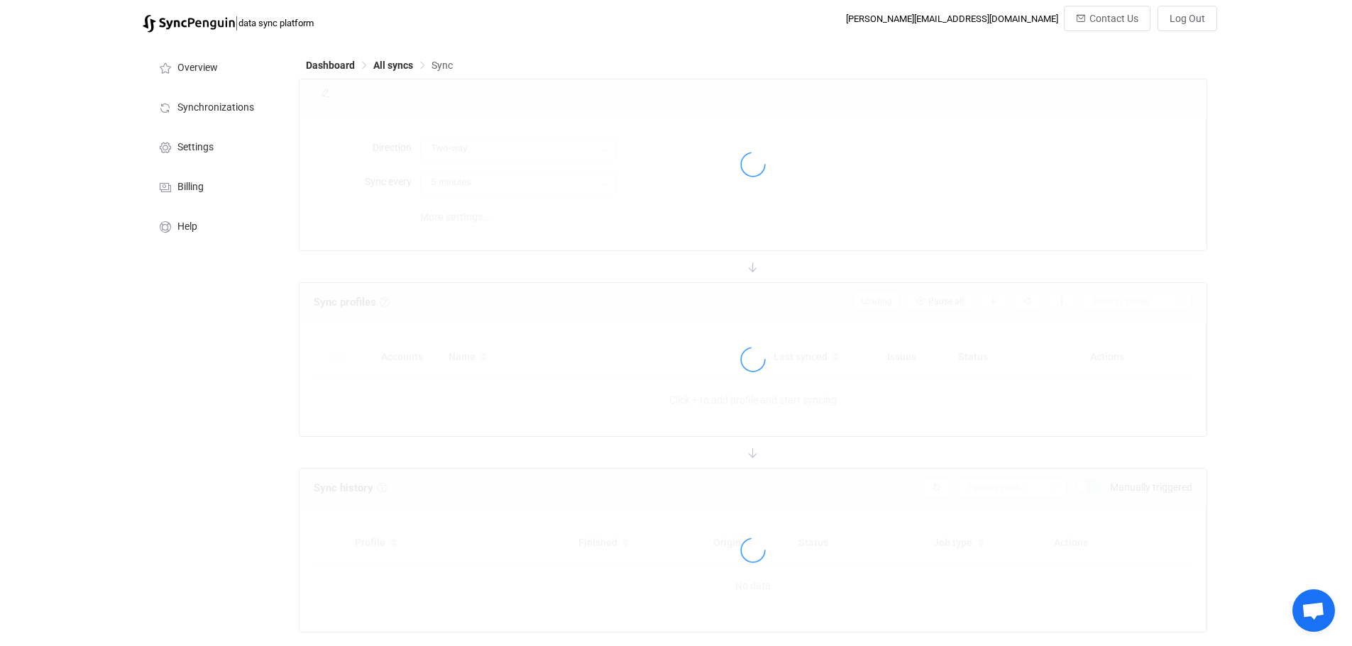
type input "Google → iCloud (many to one)"
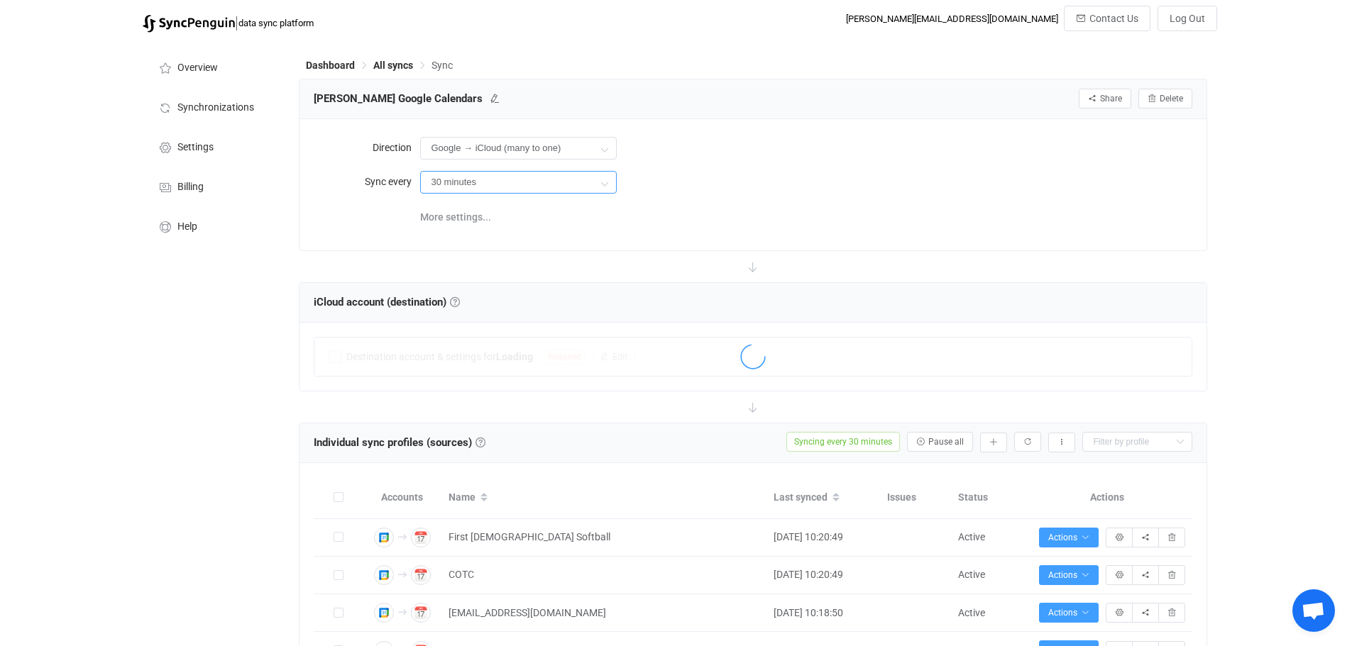
click at [505, 178] on input "30 minutes" at bounding box center [518, 182] width 197 height 23
click at [480, 291] on li "1 hour" at bounding box center [524, 294] width 206 height 24
type input "1 hour"
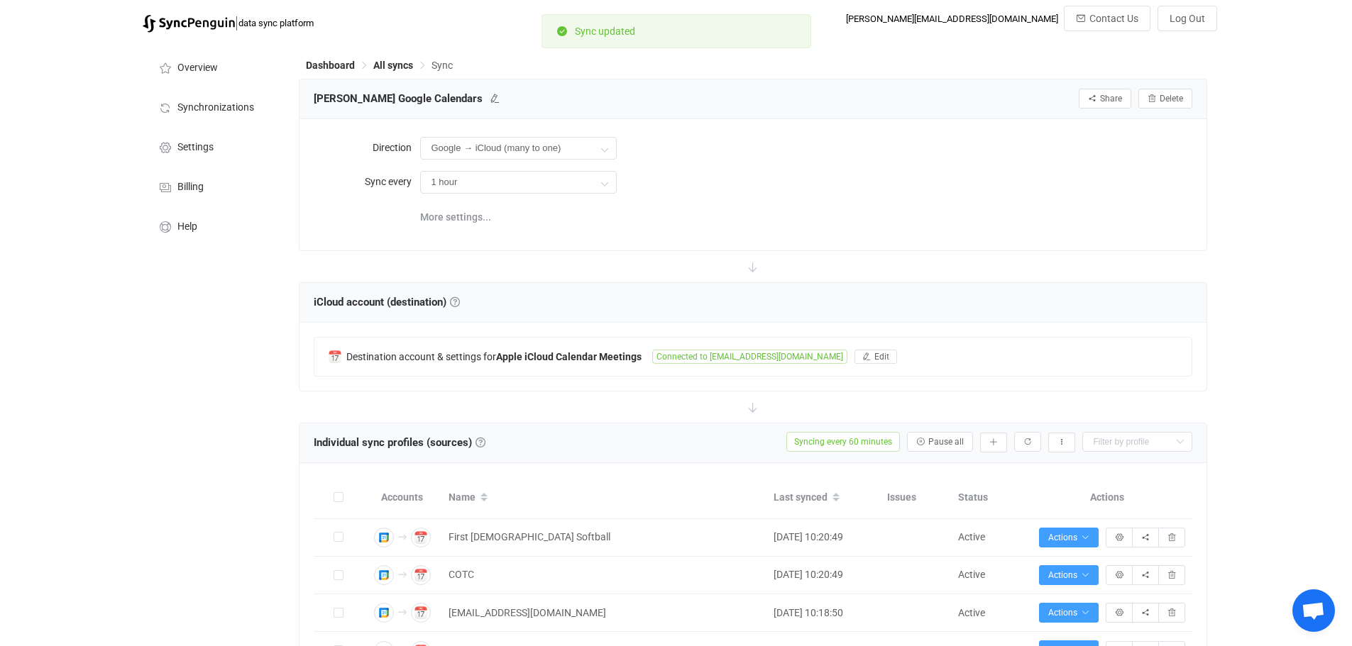
click at [437, 263] on div at bounding box center [753, 266] width 908 height 31
click at [393, 63] on span "All syncs" at bounding box center [393, 65] width 40 height 11
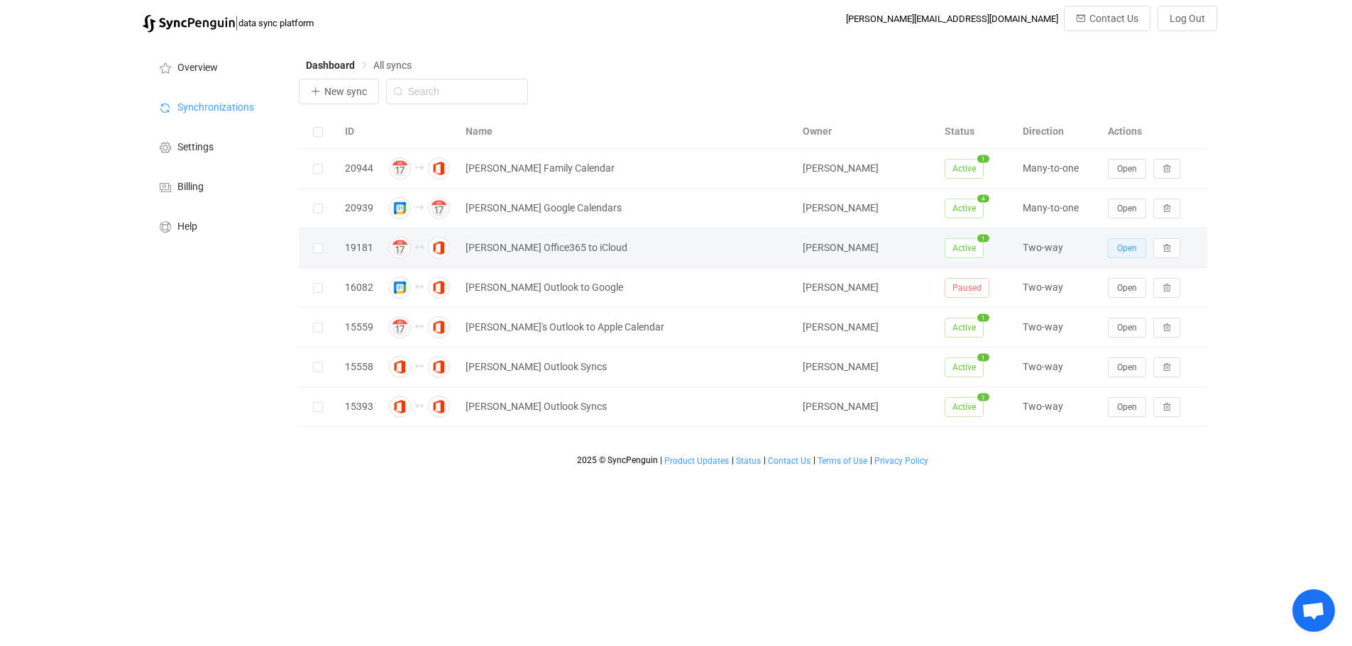
click at [1126, 252] on span "Open" at bounding box center [1127, 248] width 20 height 10
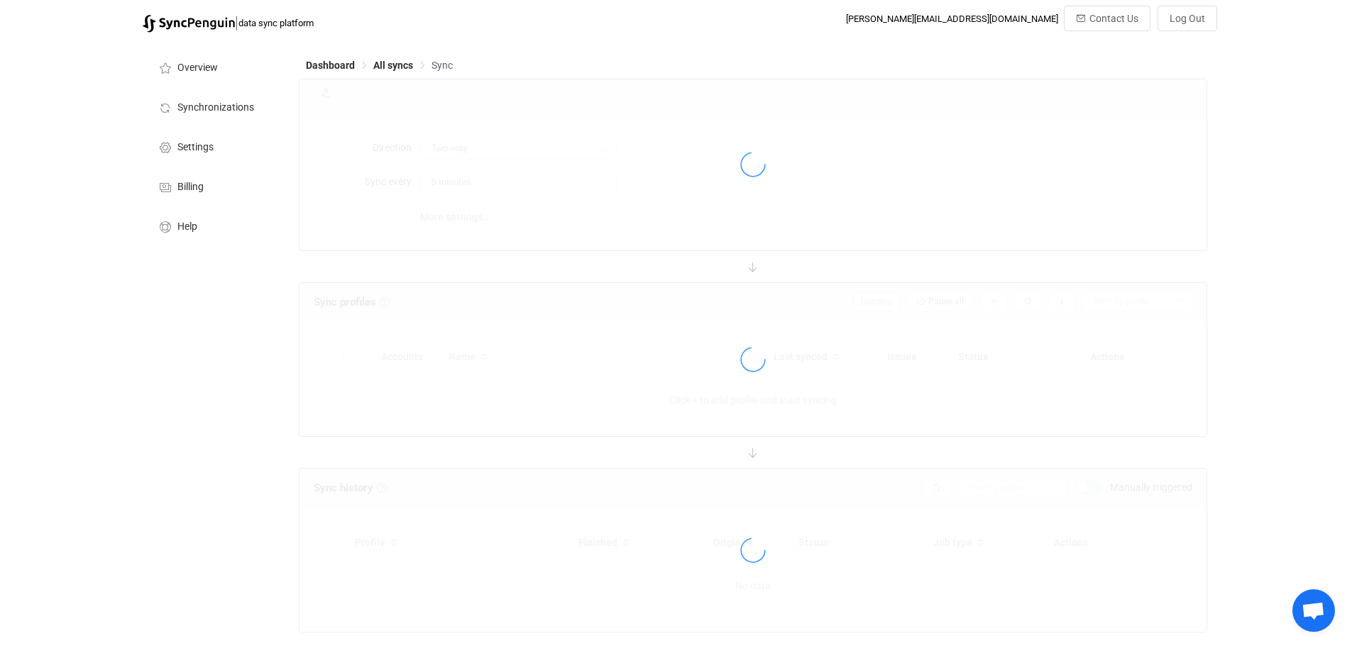
type input "1 hour"
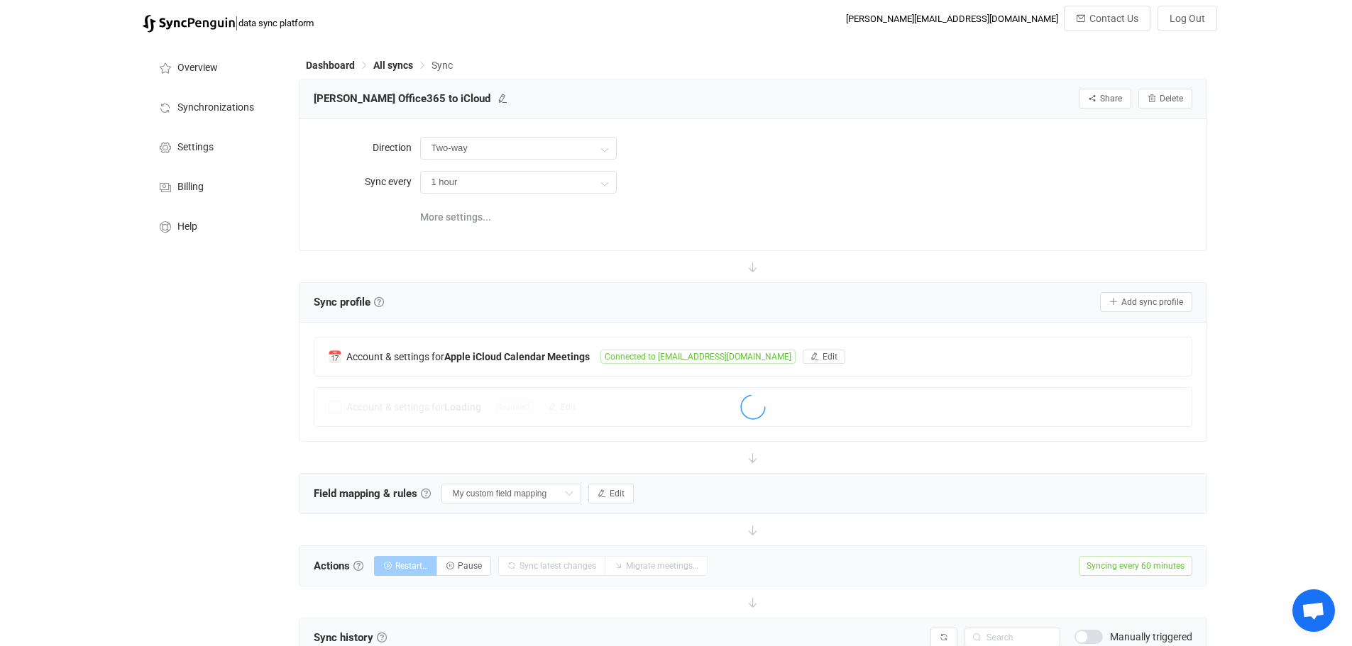
click at [295, 265] on div "Dashboard All syncs Sync [PERSON_NAME] Office365 to iCloud Share Sync sharing D…" at bounding box center [754, 610] width 925 height 1140
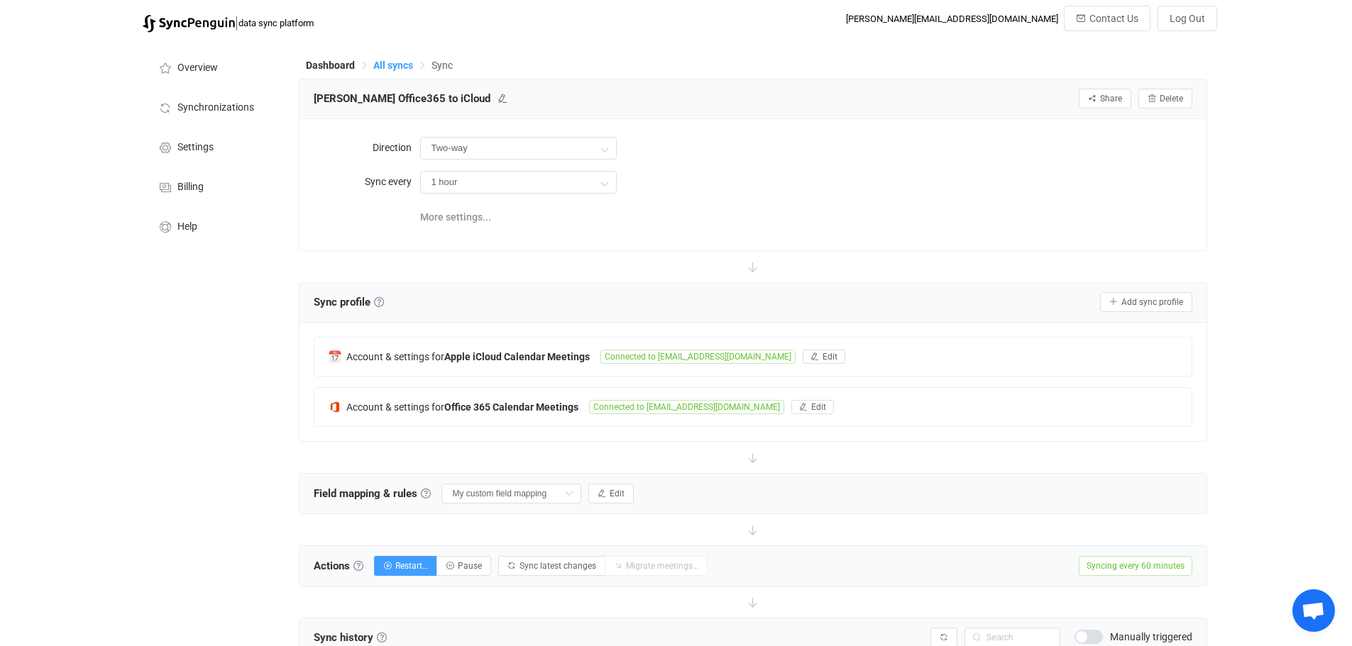
click at [392, 62] on span "All syncs" at bounding box center [393, 65] width 40 height 11
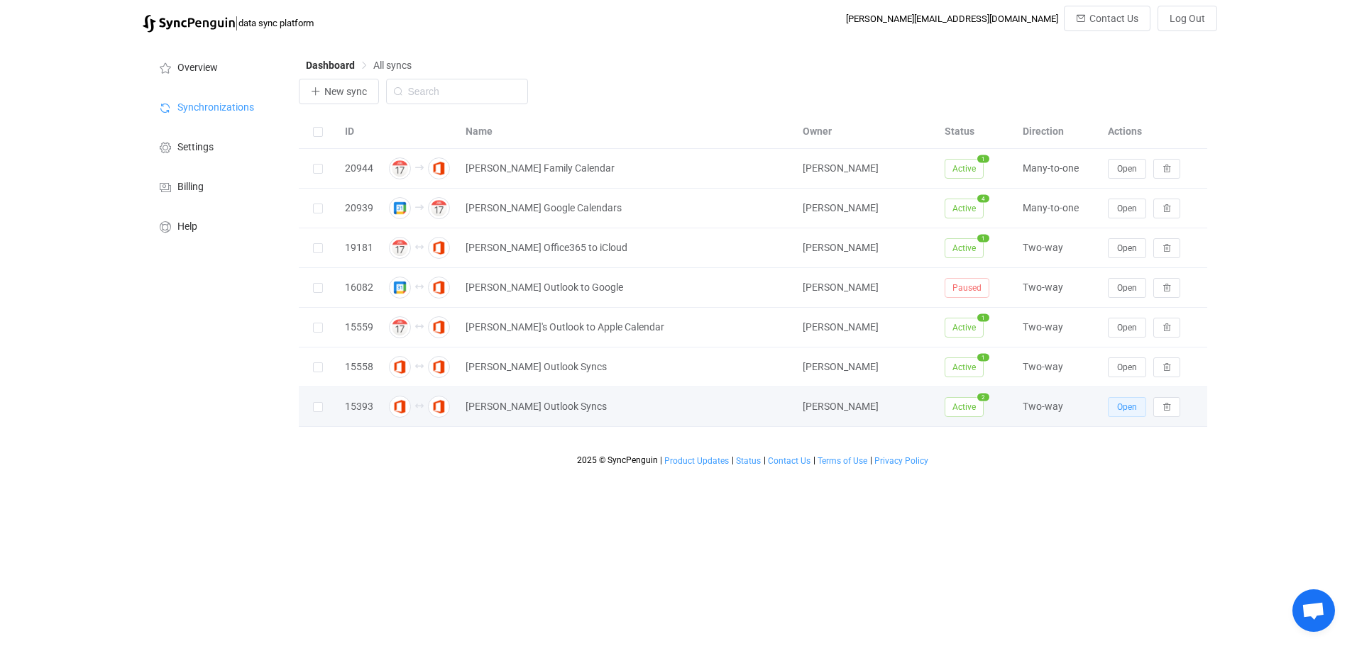
click at [1120, 409] on span "Open" at bounding box center [1127, 407] width 20 height 10
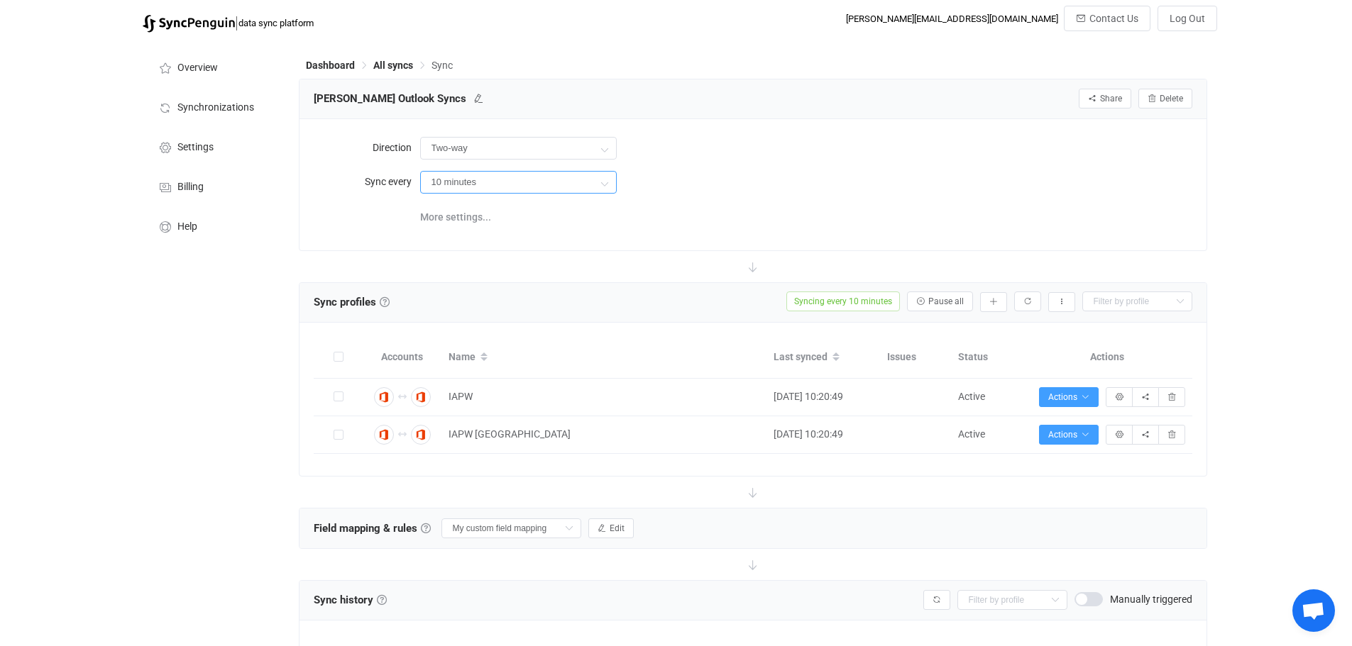
click at [538, 181] on input "10 minutes" at bounding box center [518, 182] width 197 height 23
click at [605, 183] on icon at bounding box center [604, 183] width 18 height 28
click at [603, 179] on icon at bounding box center [604, 183] width 18 height 28
click at [471, 316] on li "1 hour" at bounding box center [524, 318] width 206 height 24
type input "1 hour"
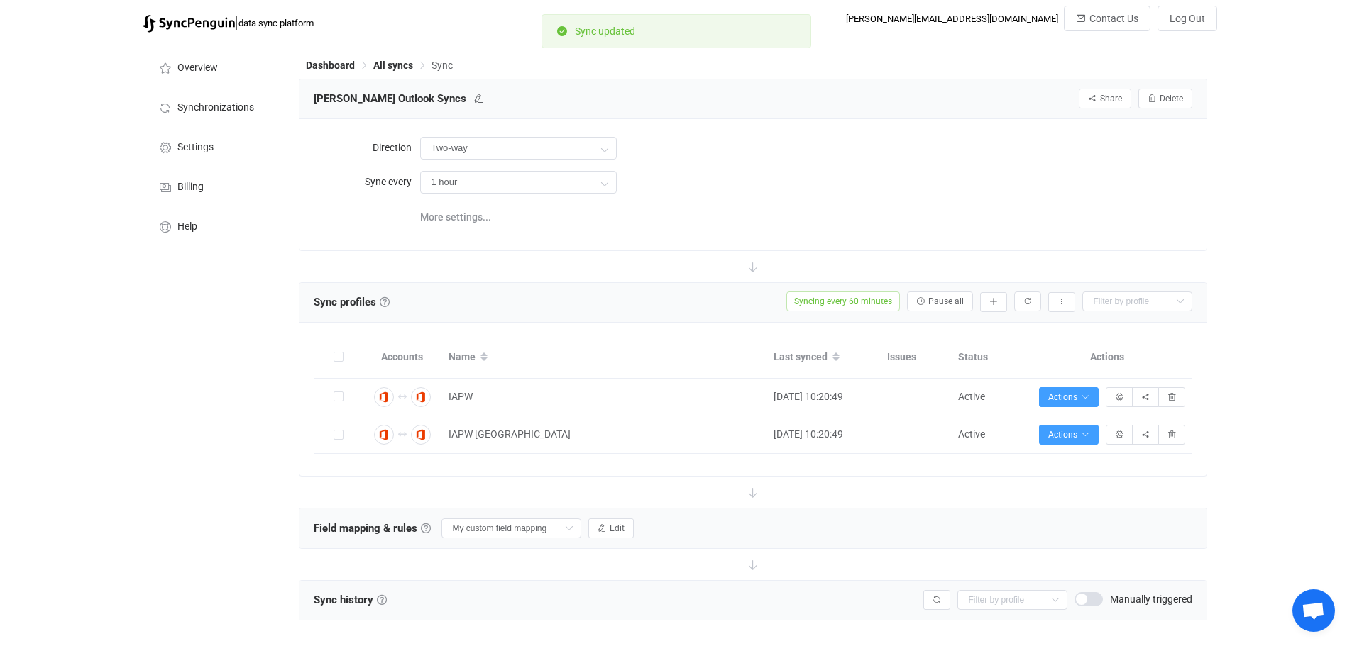
click at [631, 219] on div "More settings..." at bounding box center [806, 215] width 772 height 29
click at [387, 62] on span "All syncs" at bounding box center [393, 65] width 40 height 11
